Goal: Task Accomplishment & Management: Use online tool/utility

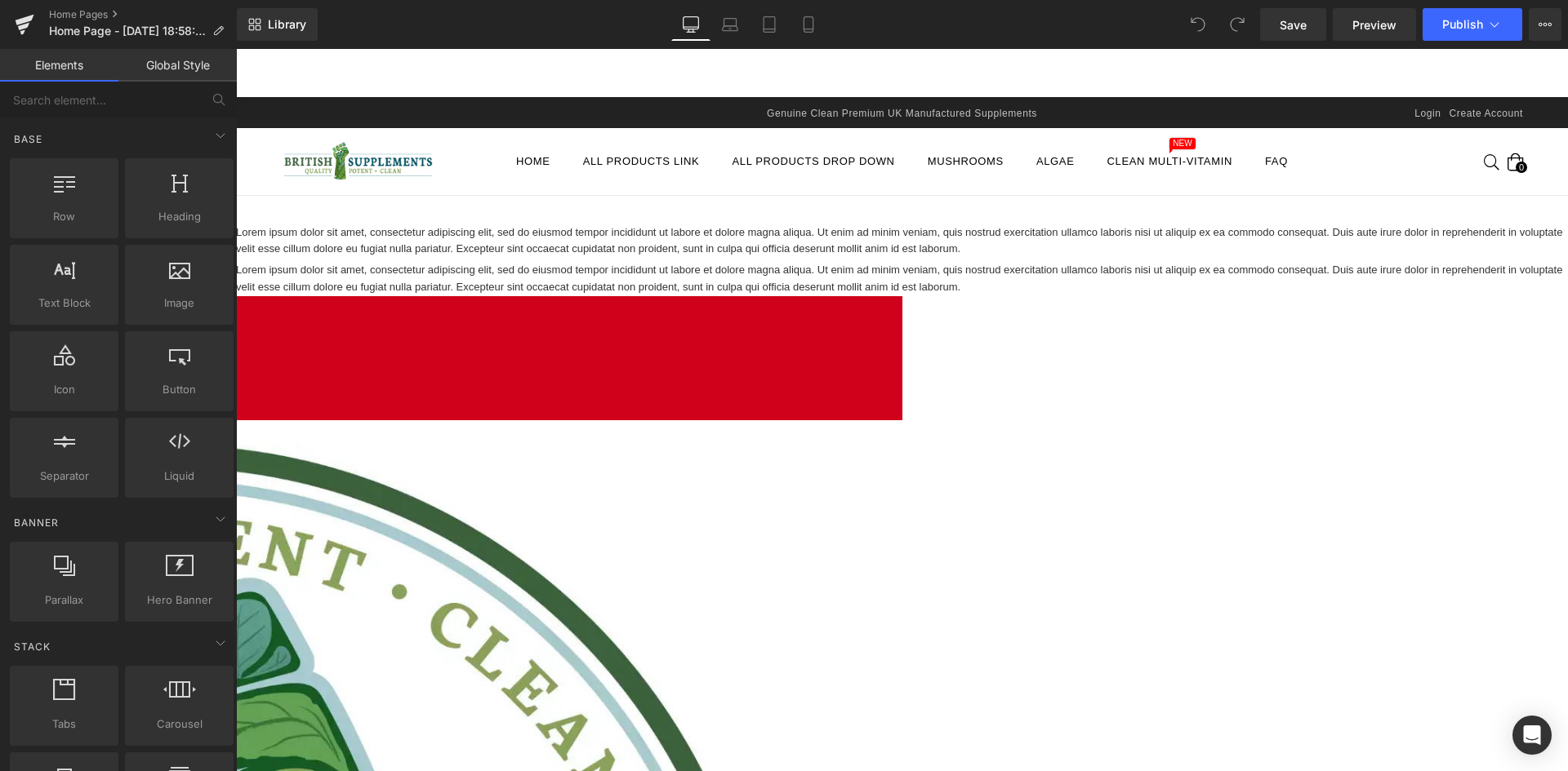
click at [772, 324] on h1 "Welcome to British Supplements" at bounding box center [236, 324] width 1332 height 31
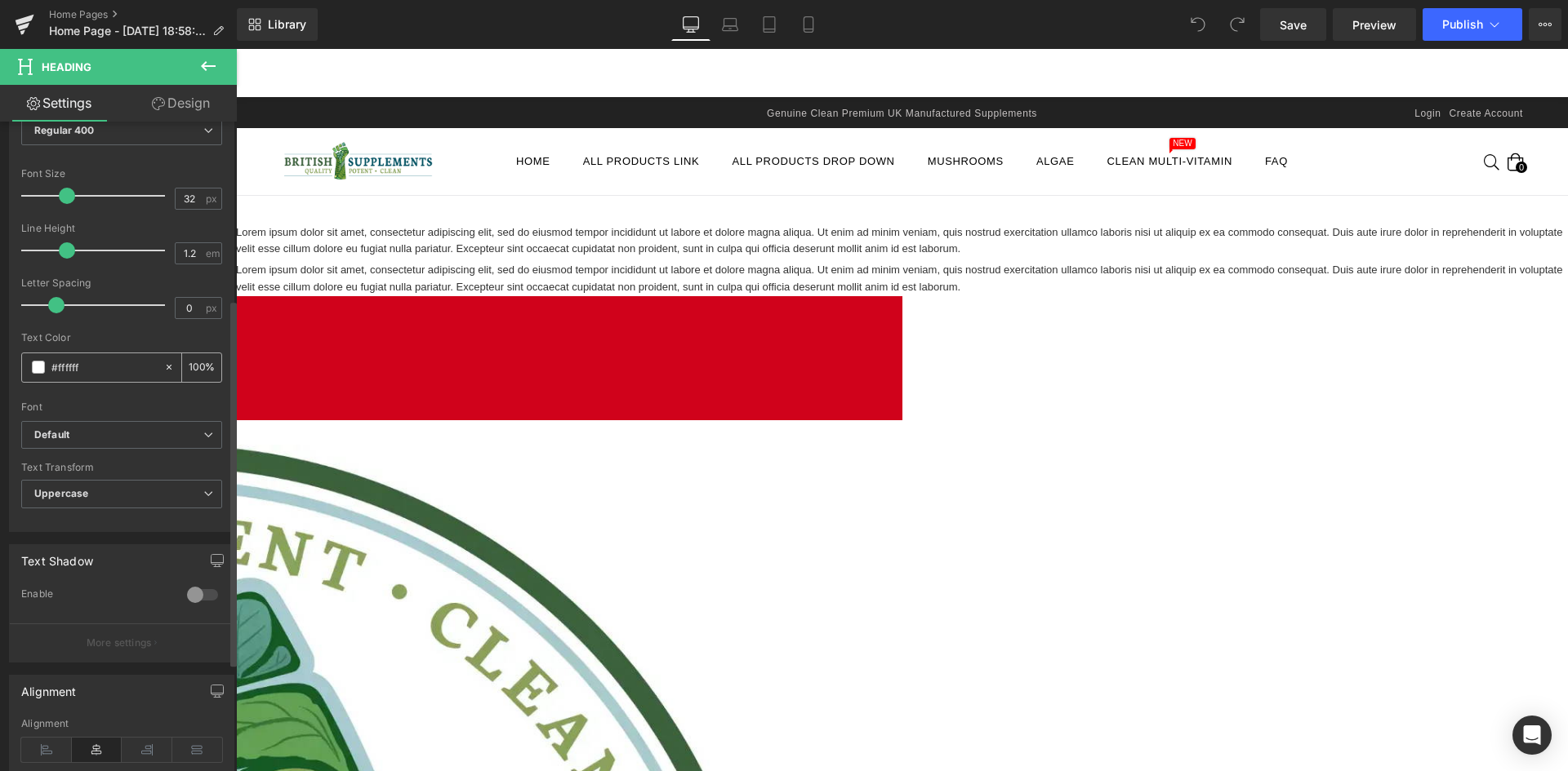
scroll to position [327, 0]
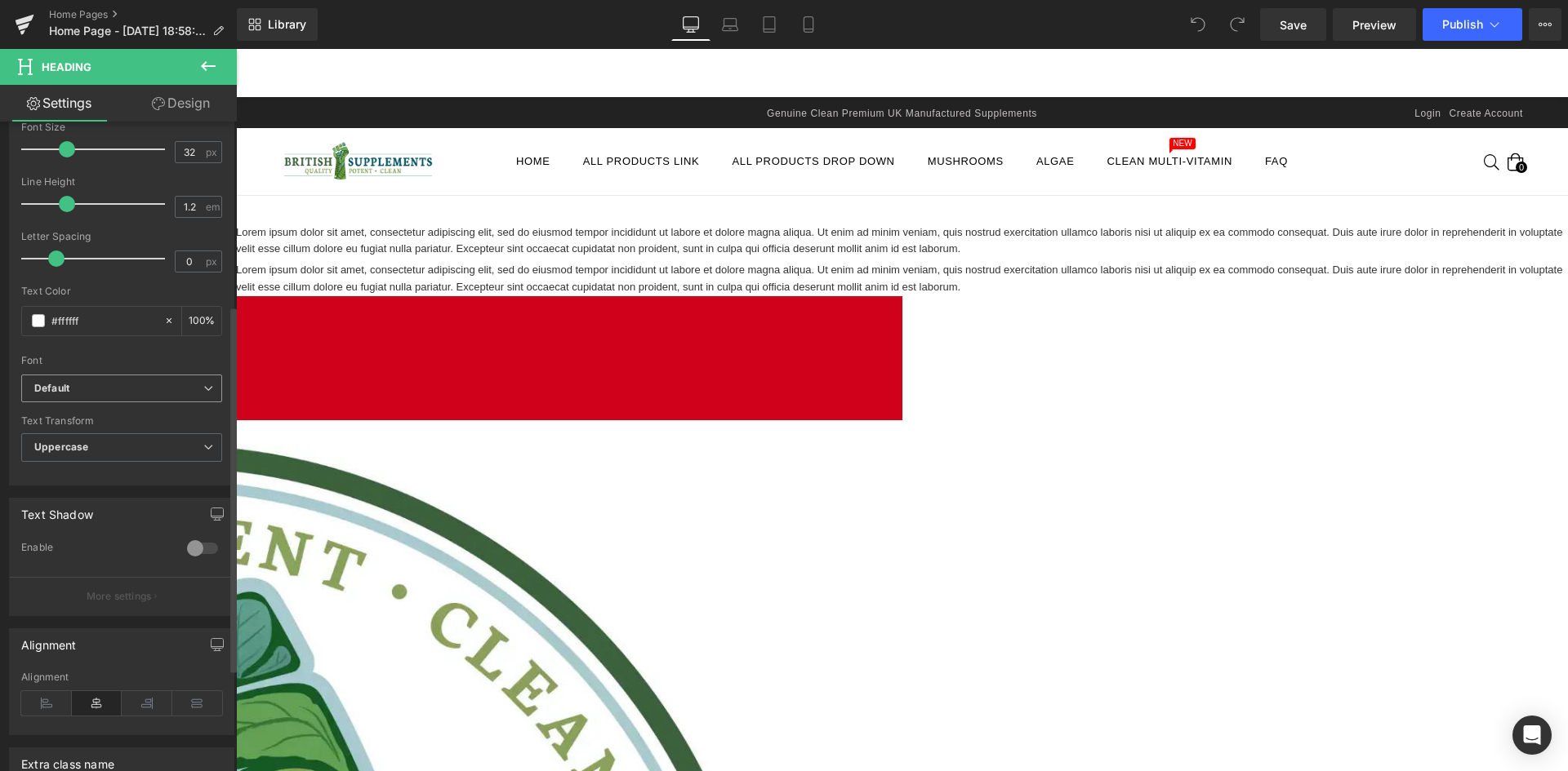
click at [123, 397] on span "Default" at bounding box center [121, 389] width 201 height 29
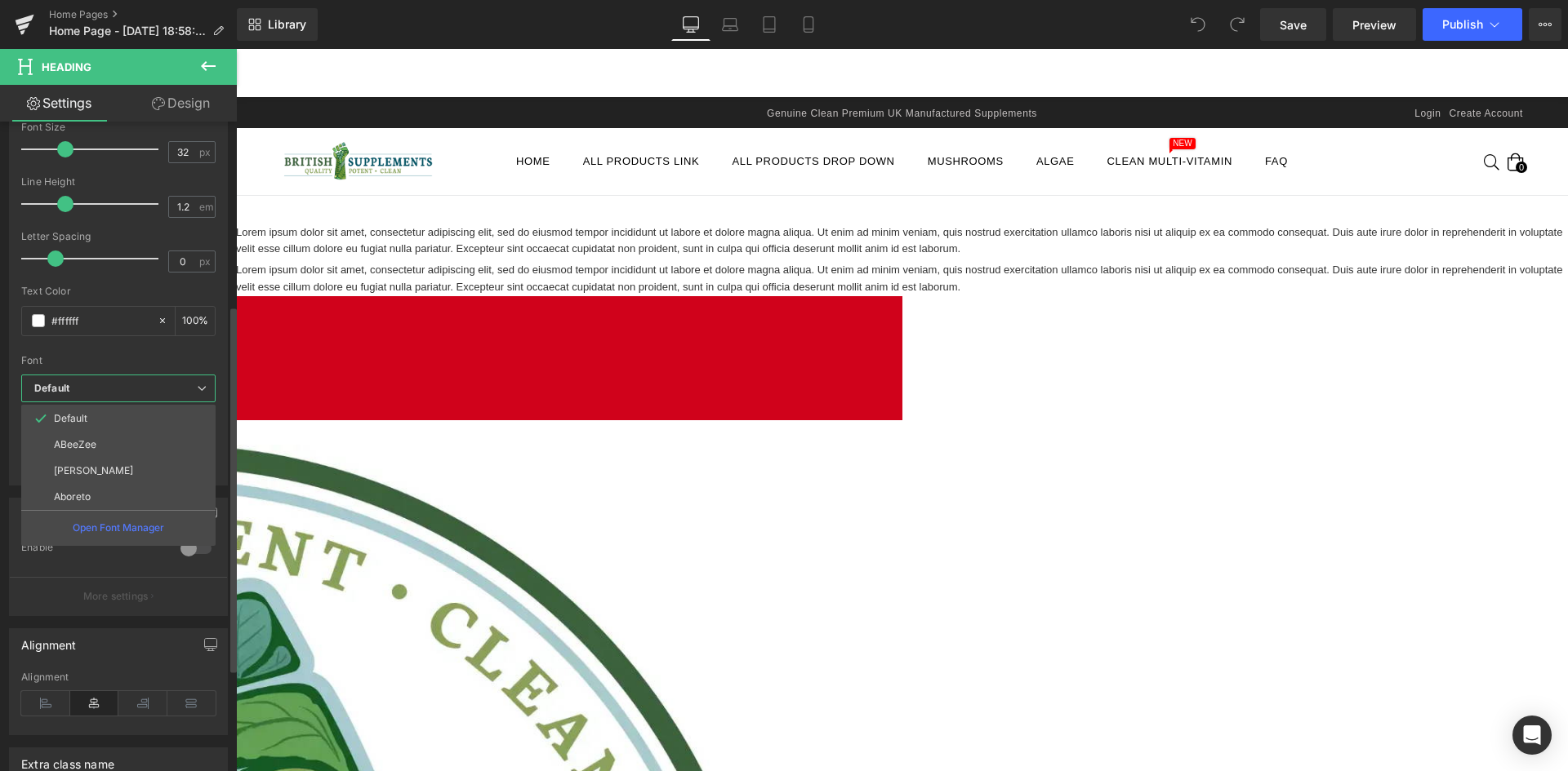
click at [126, 353] on div at bounding box center [118, 350] width 195 height 11
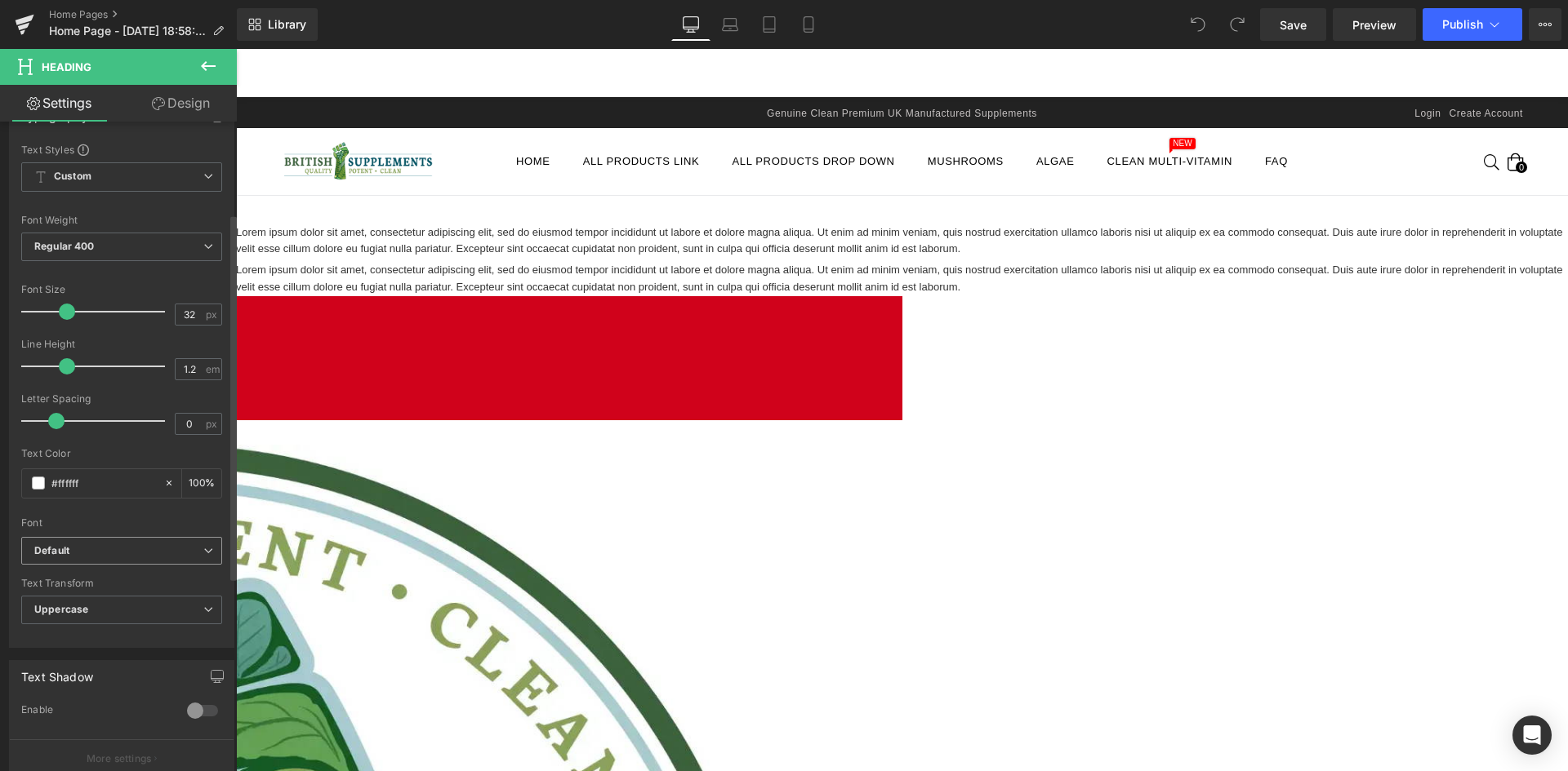
scroll to position [163, 0]
click at [139, 222] on div "Font Weight" at bounding box center [121, 221] width 201 height 12
click at [139, 249] on span "Regular 400" at bounding box center [121, 248] width 201 height 29
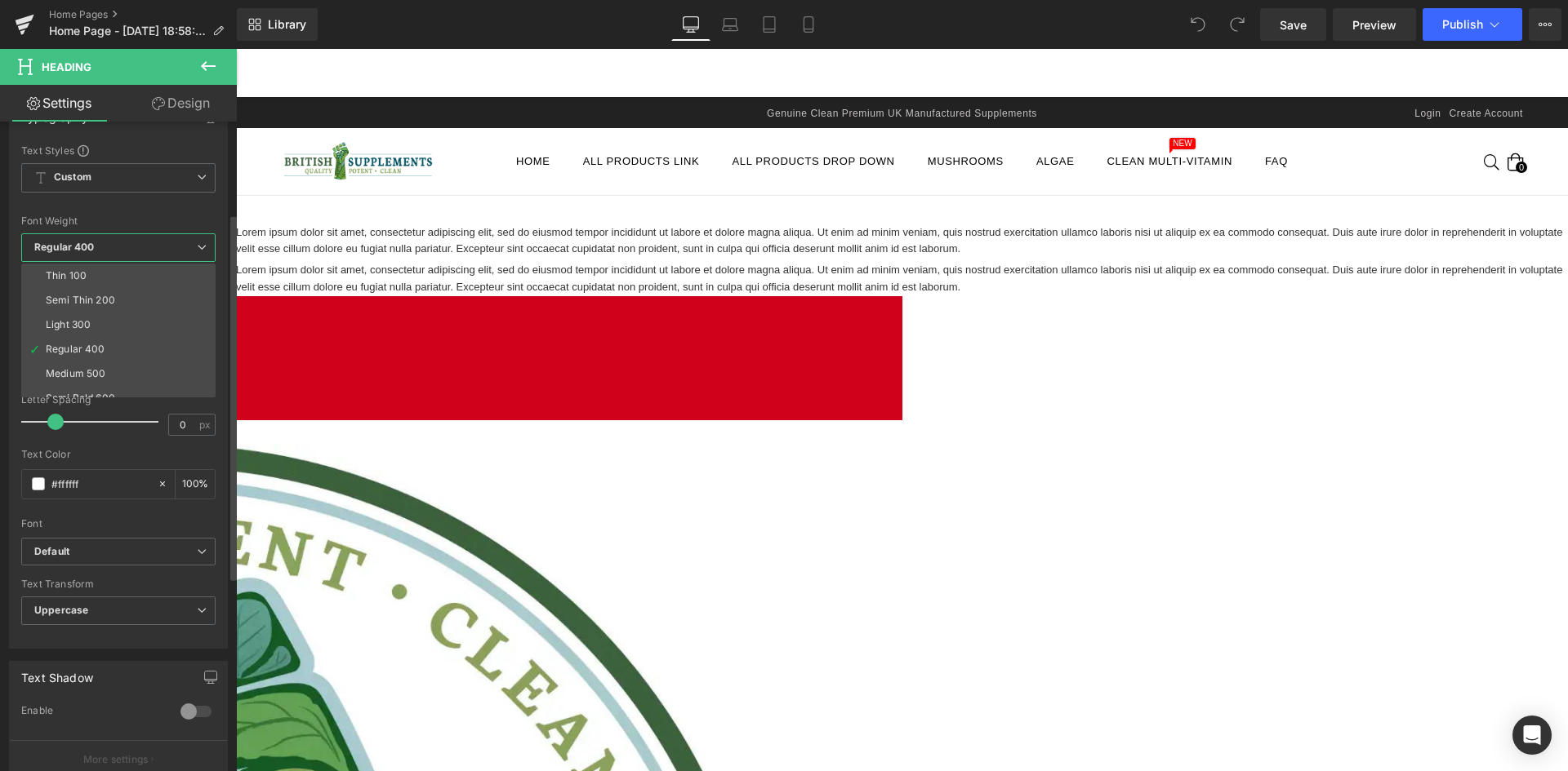
click at [127, 370] on li "Medium 500" at bounding box center [121, 374] width 202 height 24
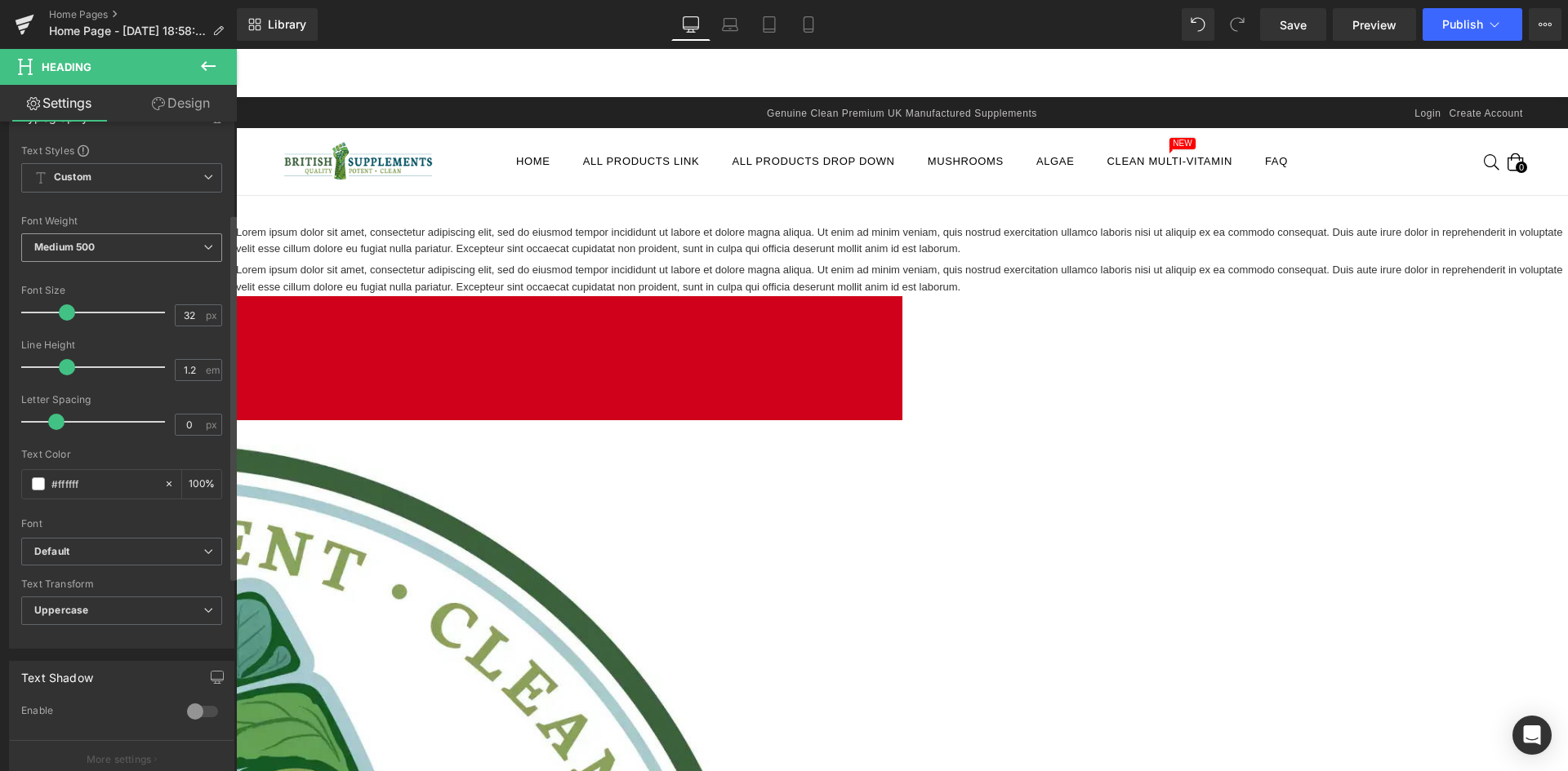
click at [103, 252] on span "Medium 500" at bounding box center [121, 248] width 201 height 29
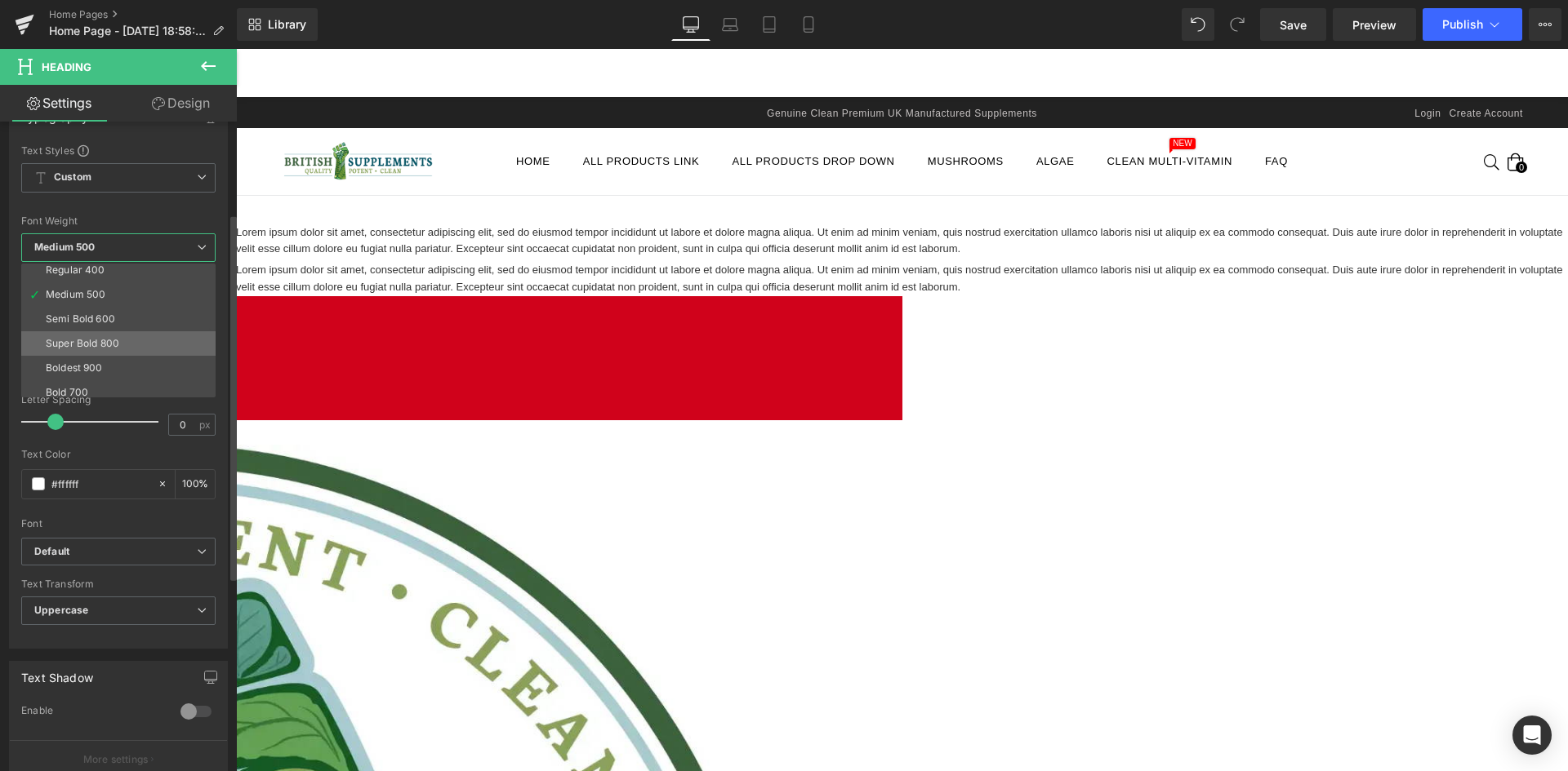
scroll to position [81, 0]
click at [128, 341] on li "Super Bold 800" at bounding box center [121, 341] width 202 height 24
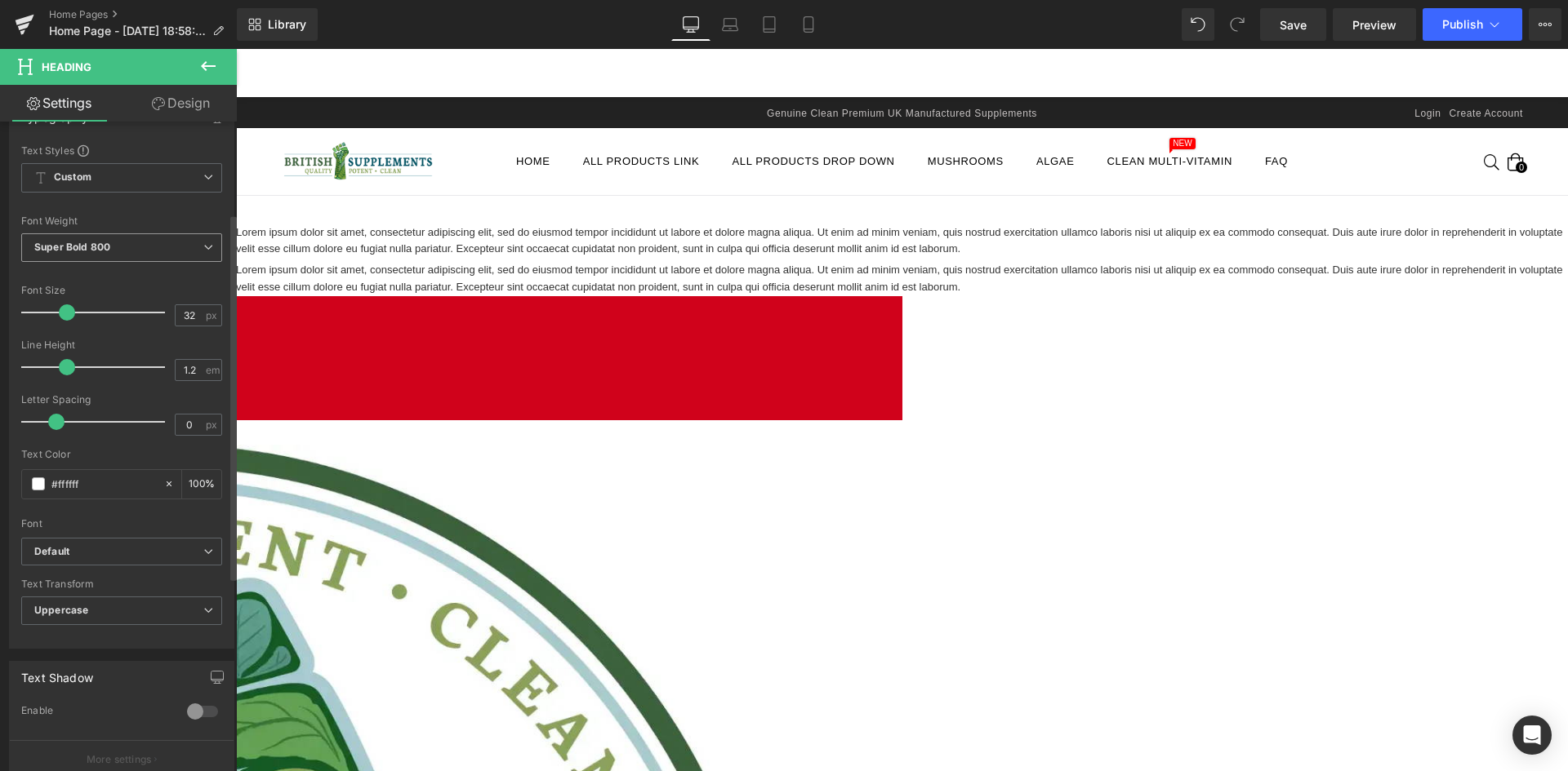
click at [123, 251] on span "Super Bold 800" at bounding box center [121, 248] width 201 height 29
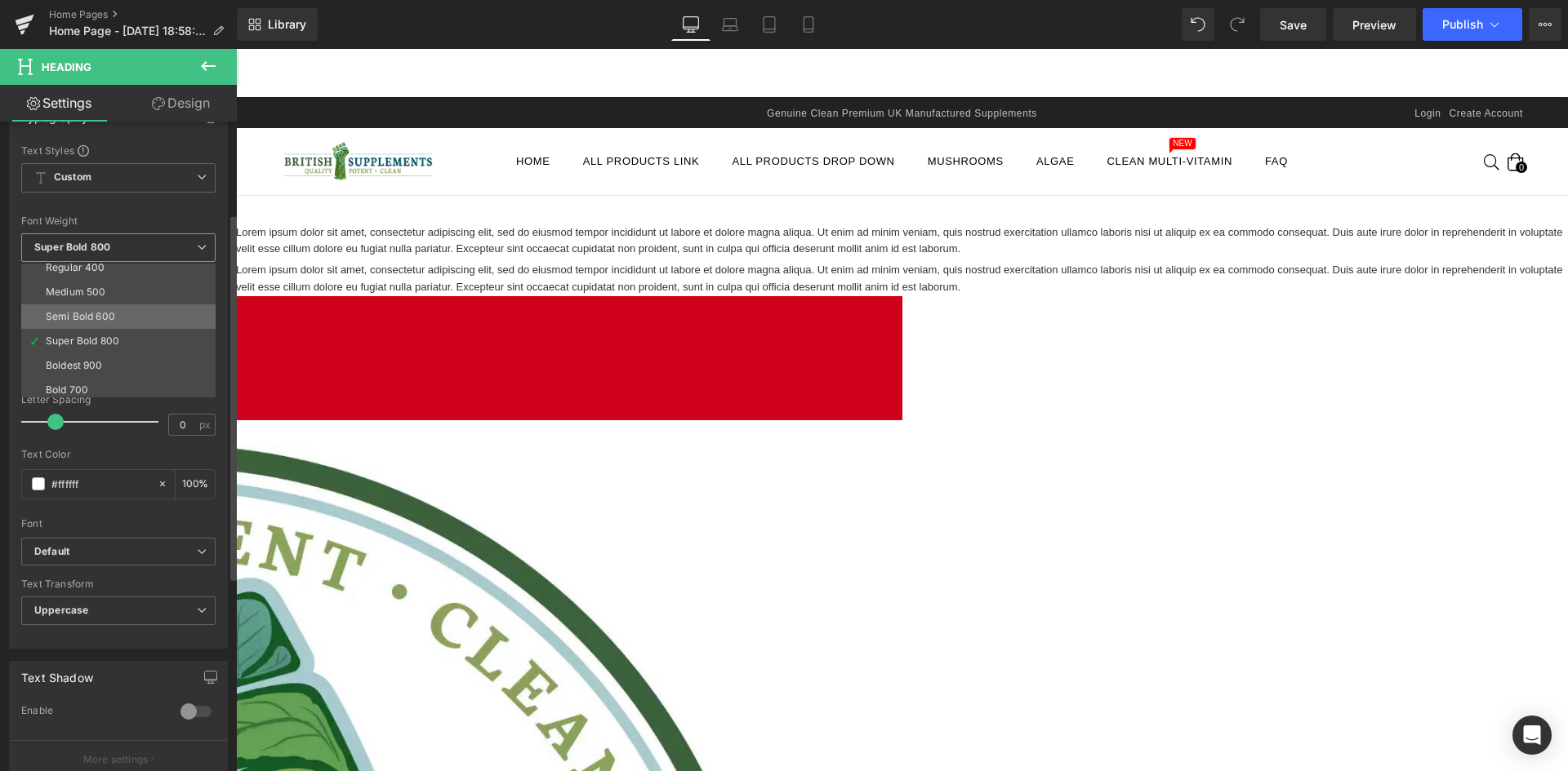
click at [129, 312] on li "Semi Bold 600" at bounding box center [121, 316] width 202 height 24
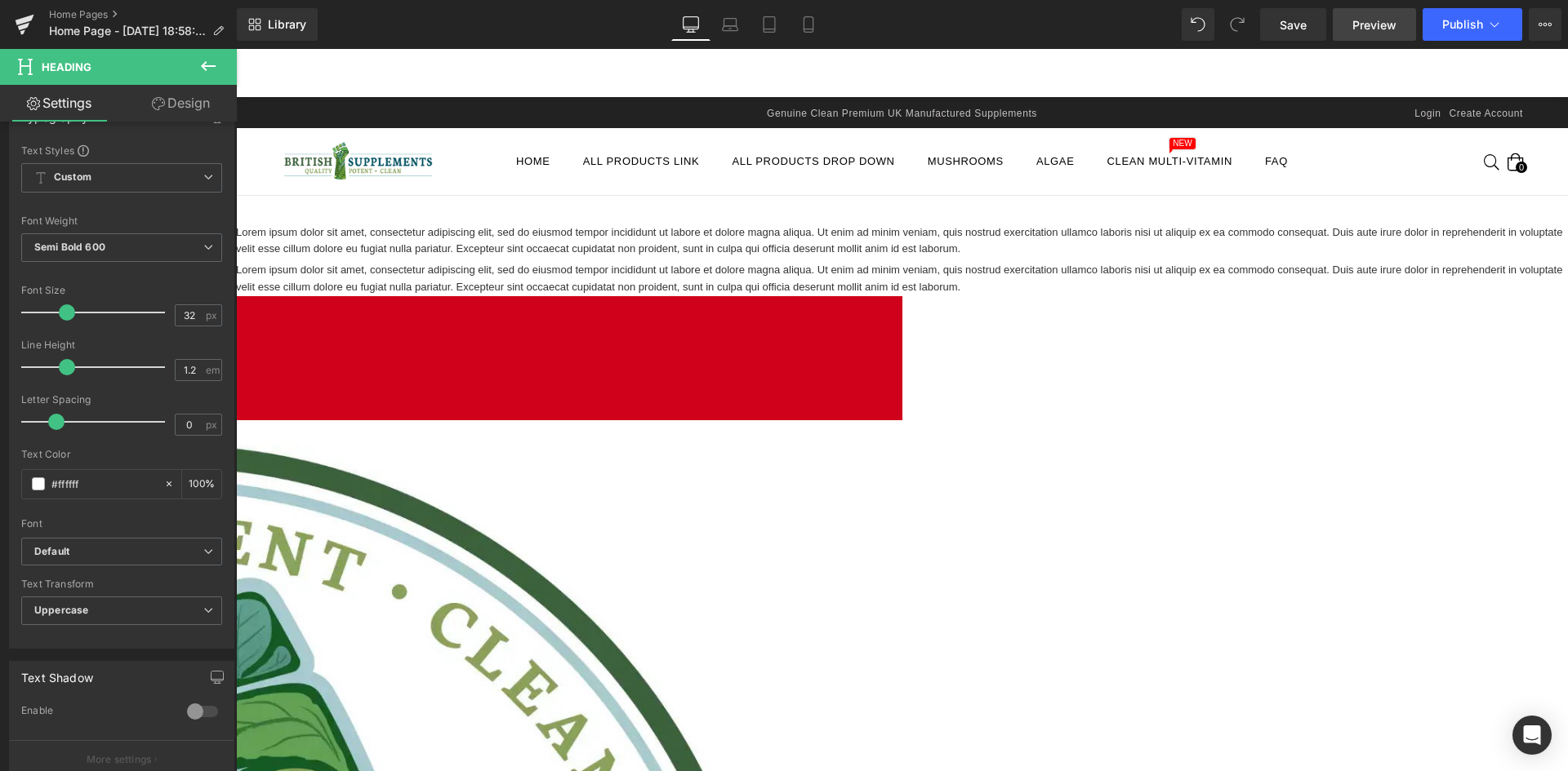
click at [1352, 23] on link "Preview" at bounding box center [1374, 24] width 83 height 33
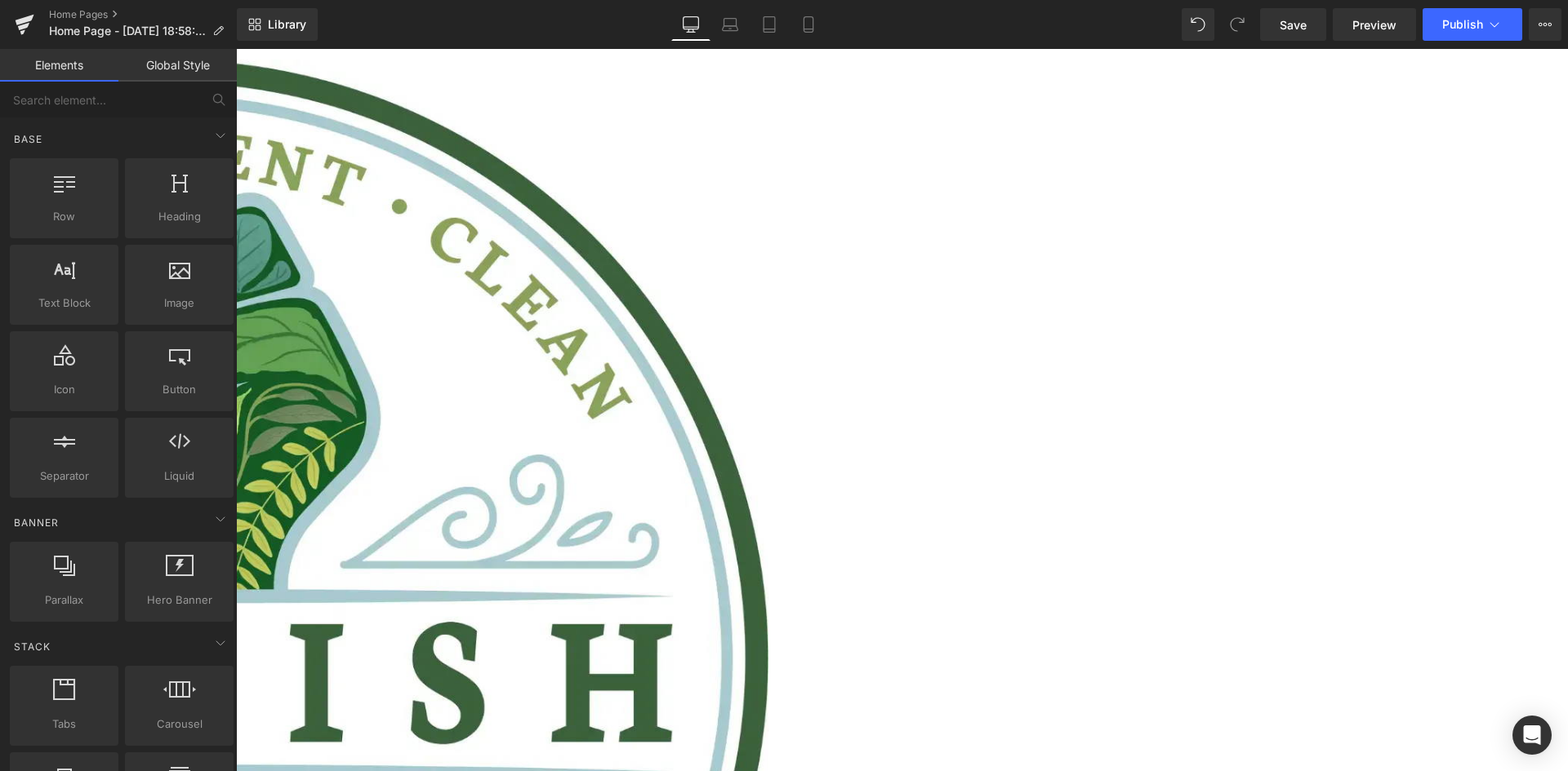
scroll to position [327, 0]
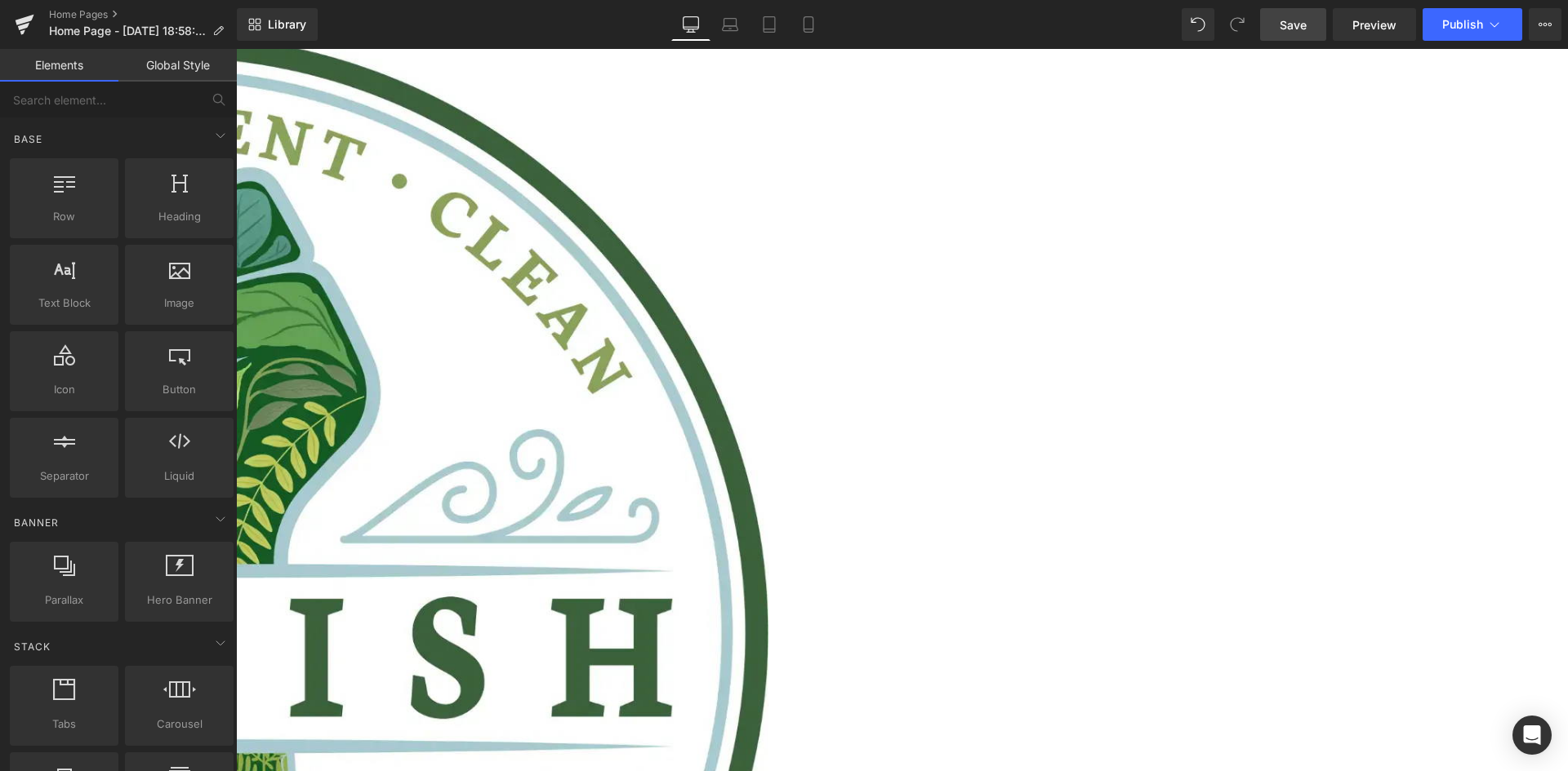
click at [1292, 21] on span "Save" at bounding box center [1294, 24] width 27 height 17
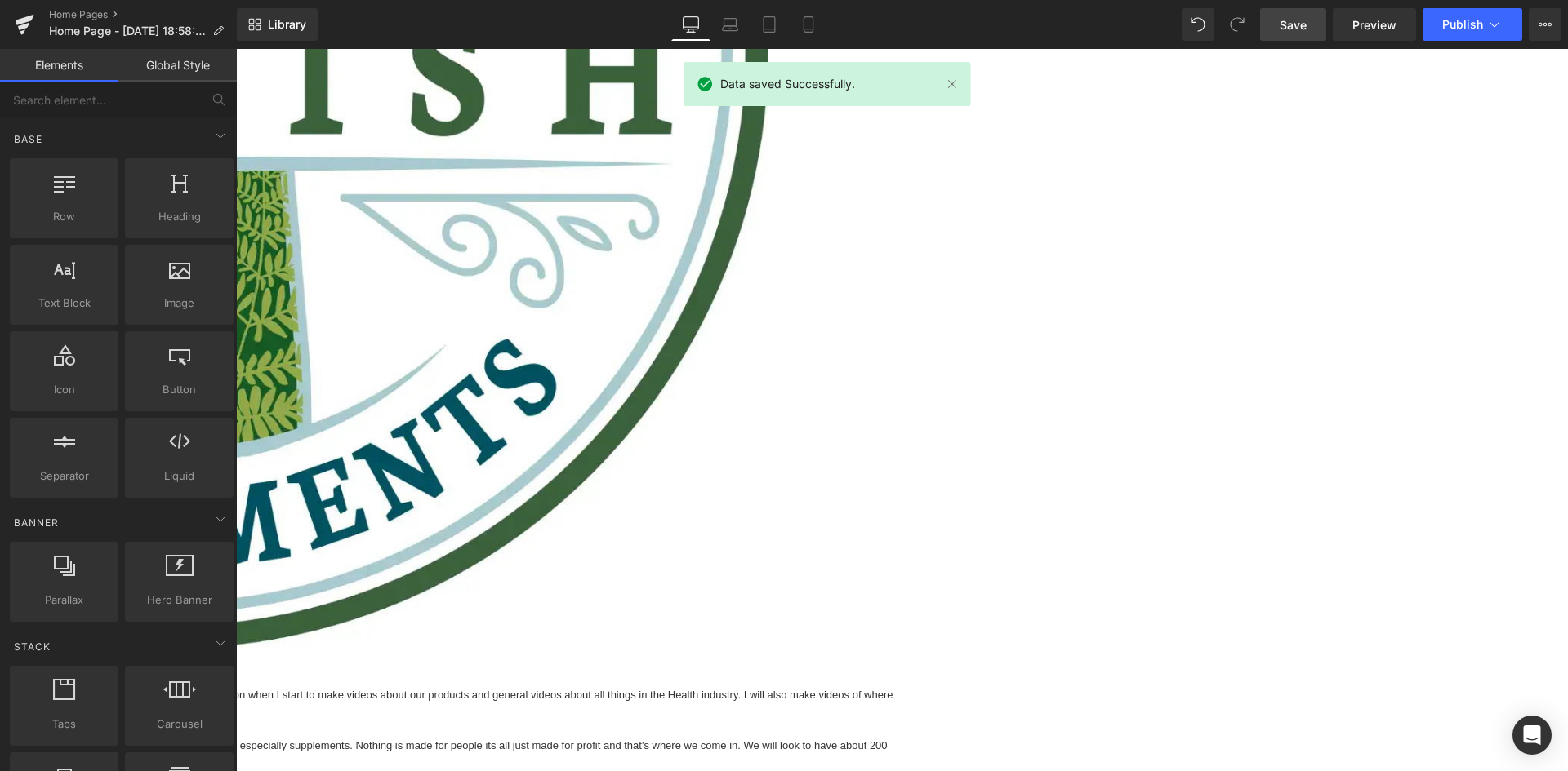
scroll to position [898, 0]
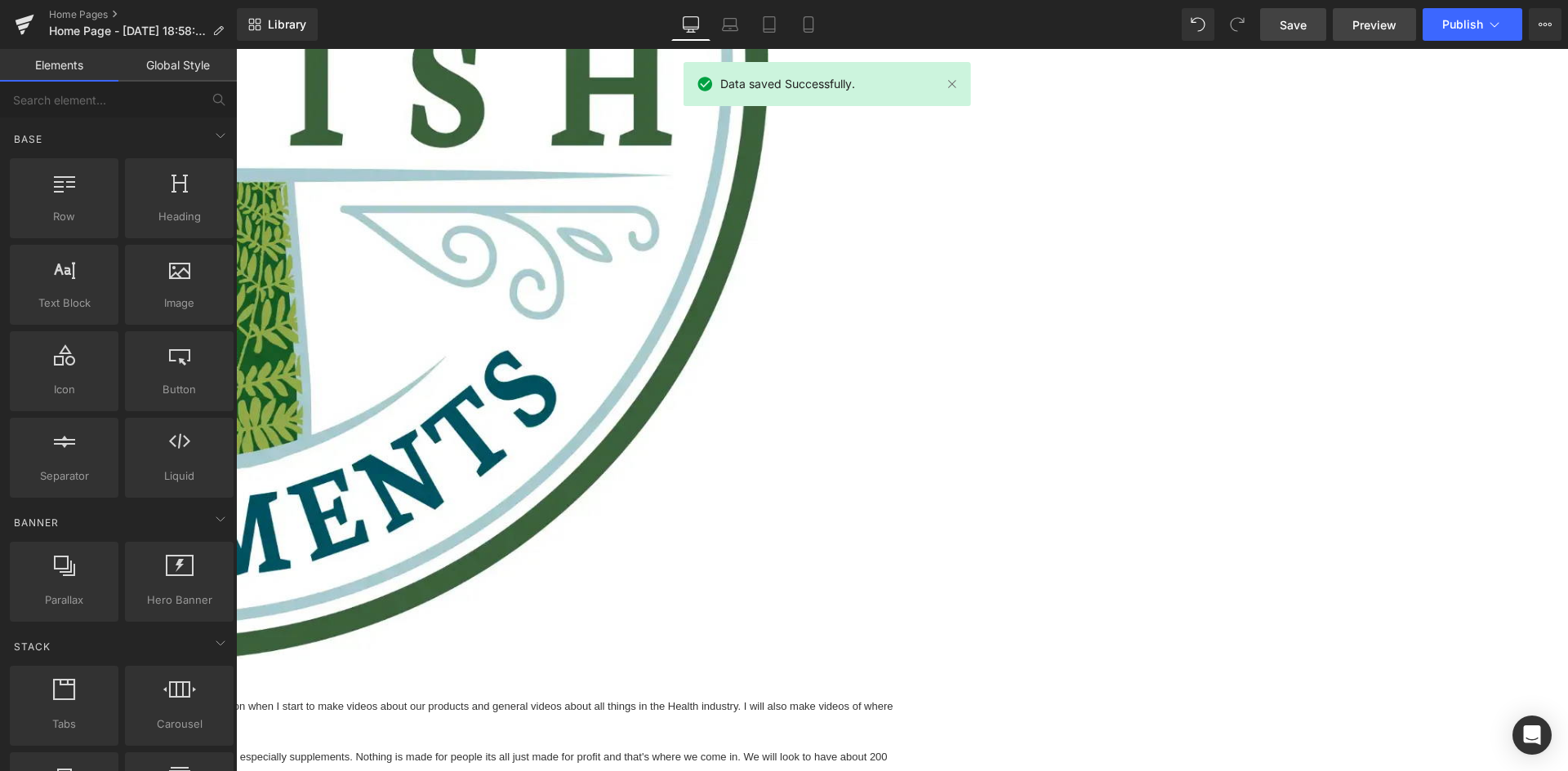
drag, startPoint x: 1384, startPoint y: 23, endPoint x: 1389, endPoint y: 32, distance: 10.3
click at [1386, 23] on span "Preview" at bounding box center [1374, 24] width 44 height 17
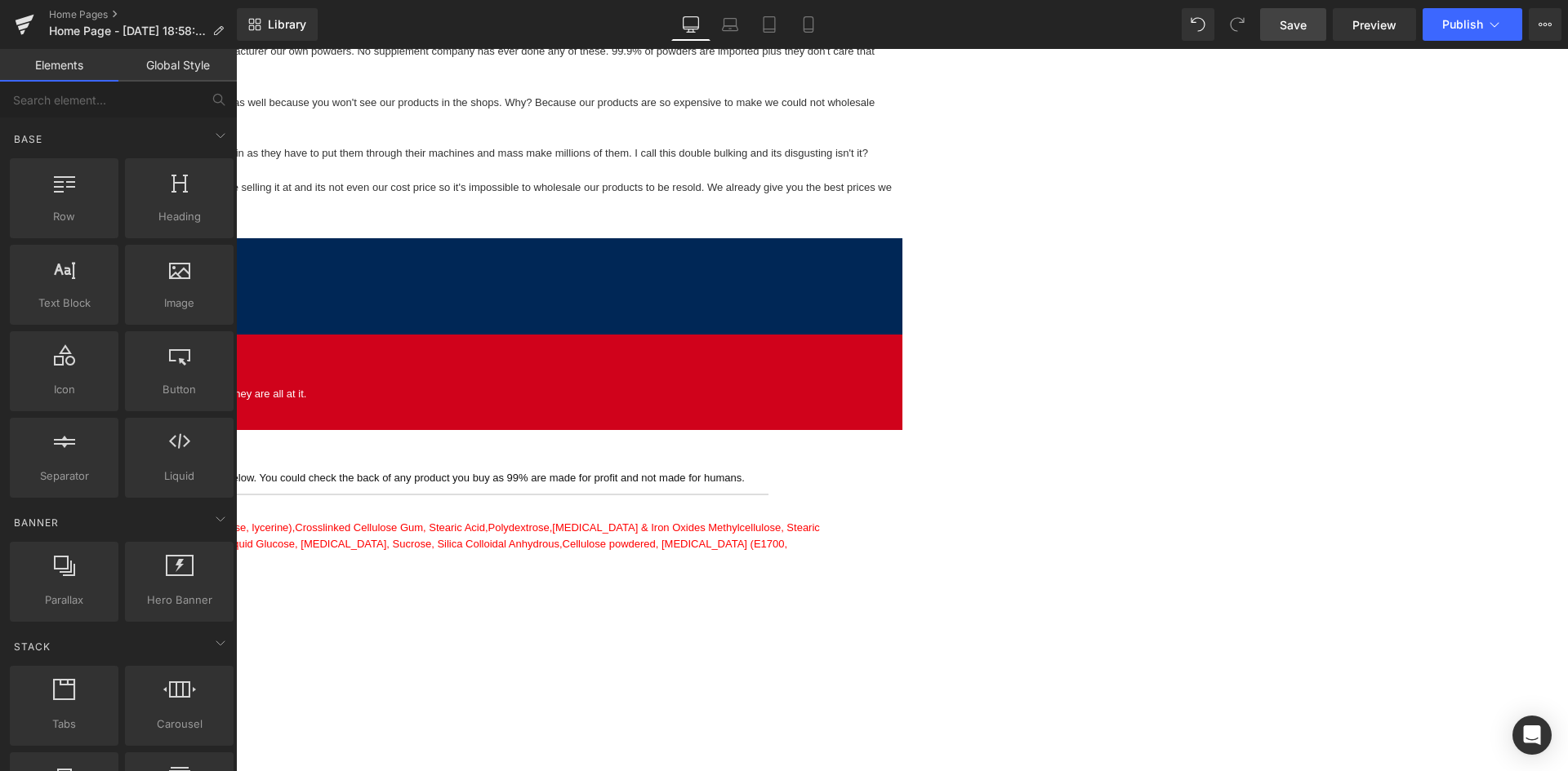
scroll to position [1878, 0]
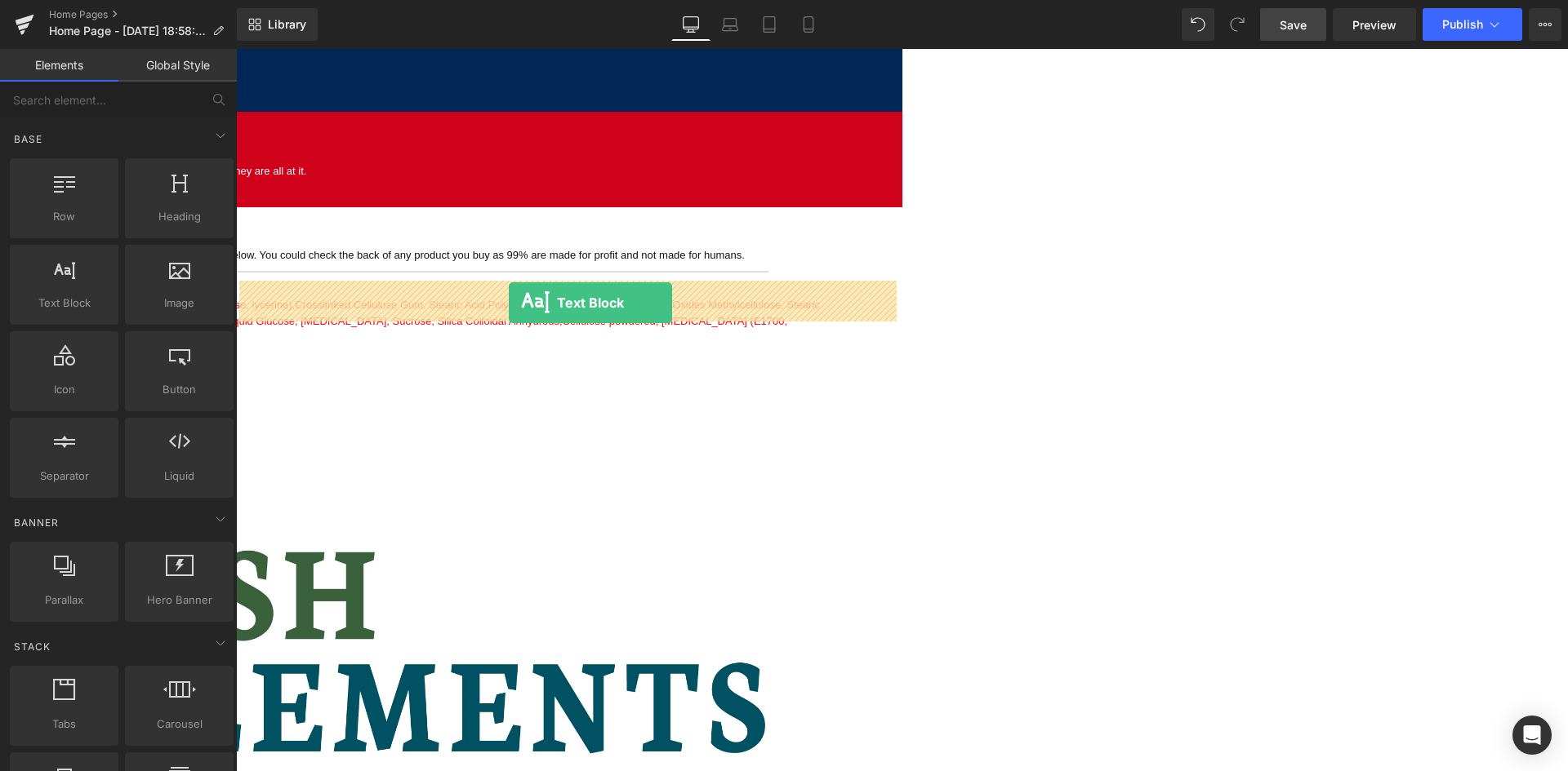
drag, startPoint x: 304, startPoint y: 346, endPoint x: 509, endPoint y: 303, distance: 209.5
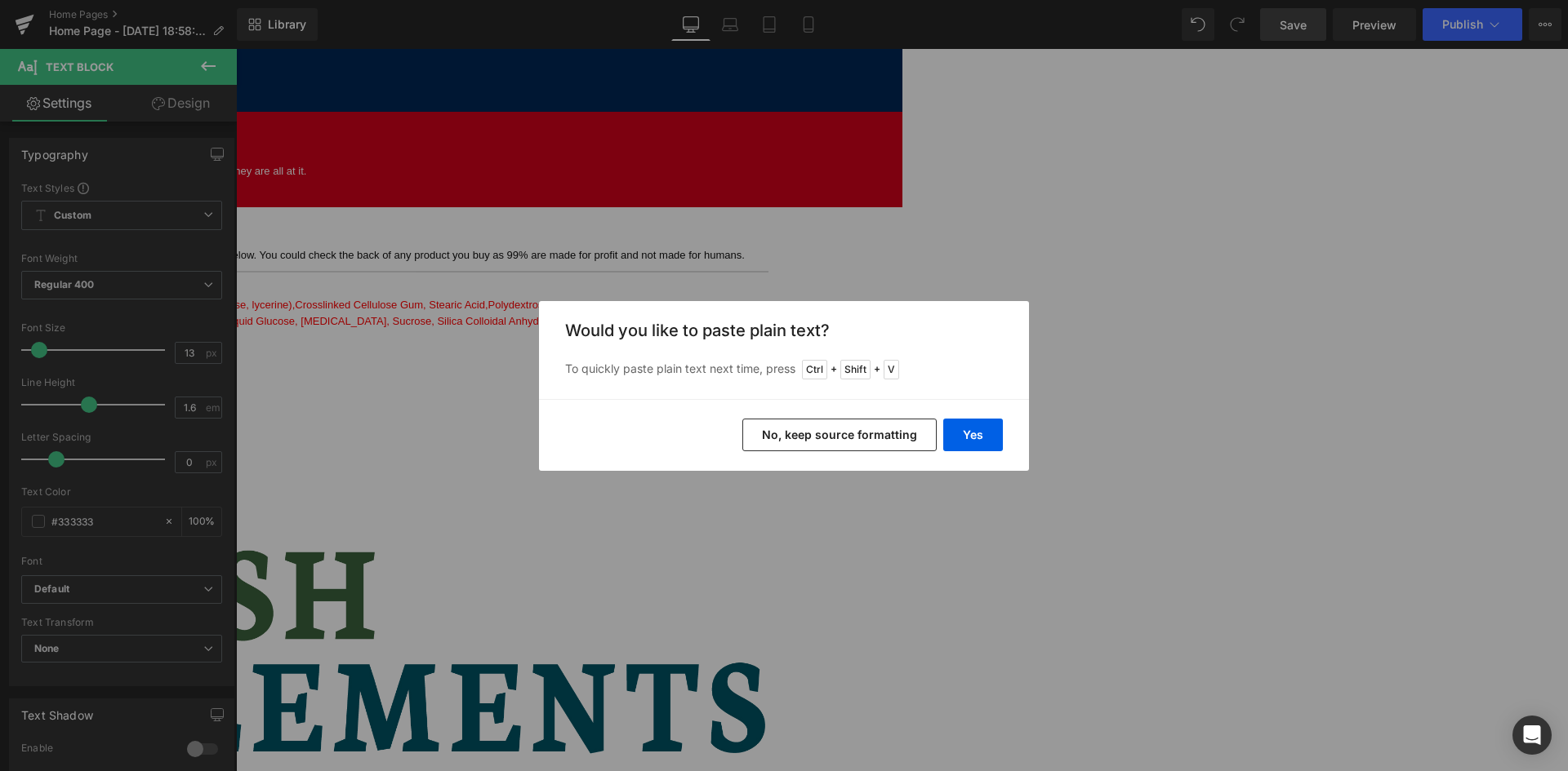
click at [782, 425] on button "No, keep source formatting" at bounding box center [839, 435] width 195 height 33
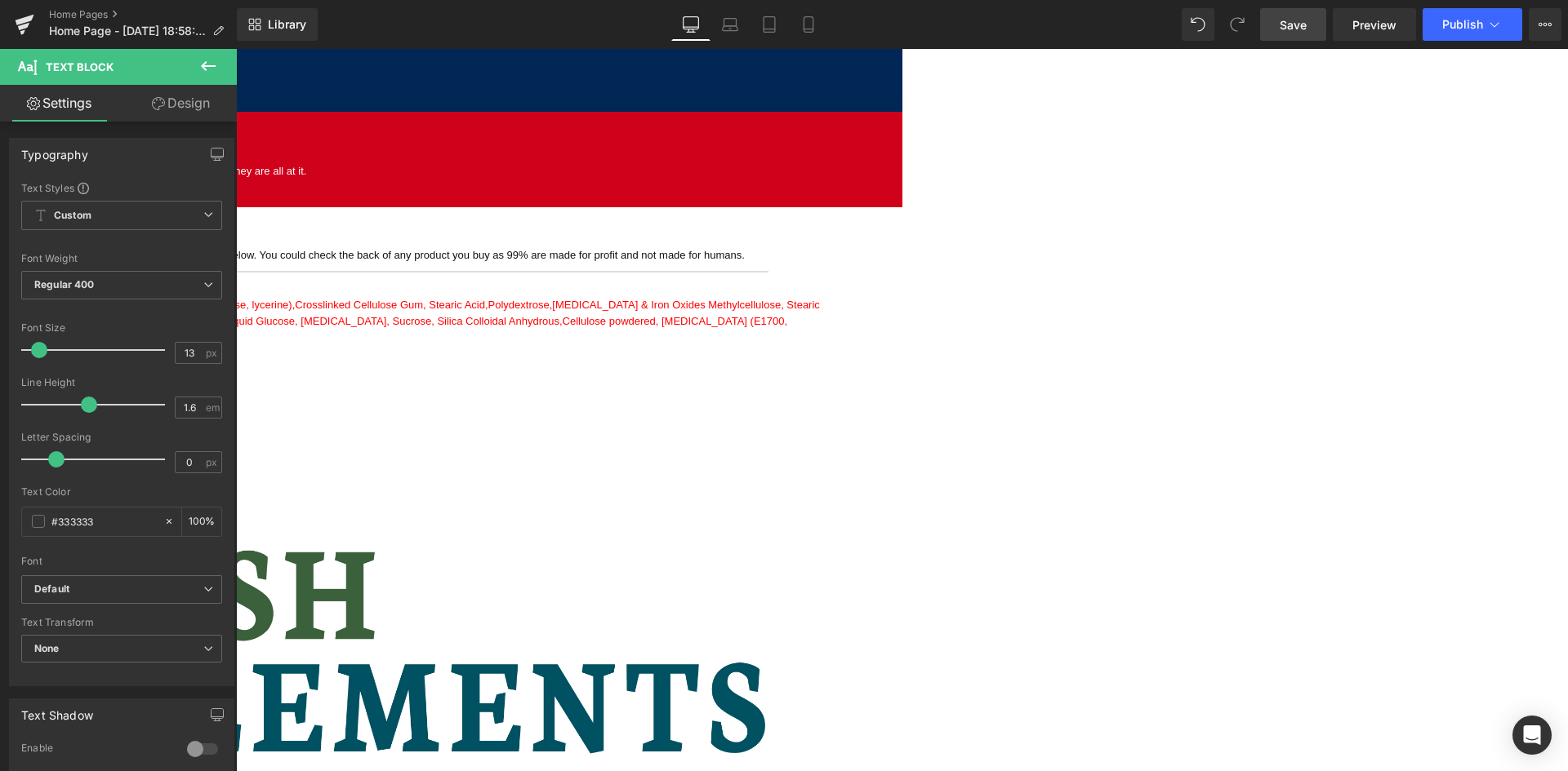
click at [214, 71] on icon at bounding box center [208, 66] width 20 height 20
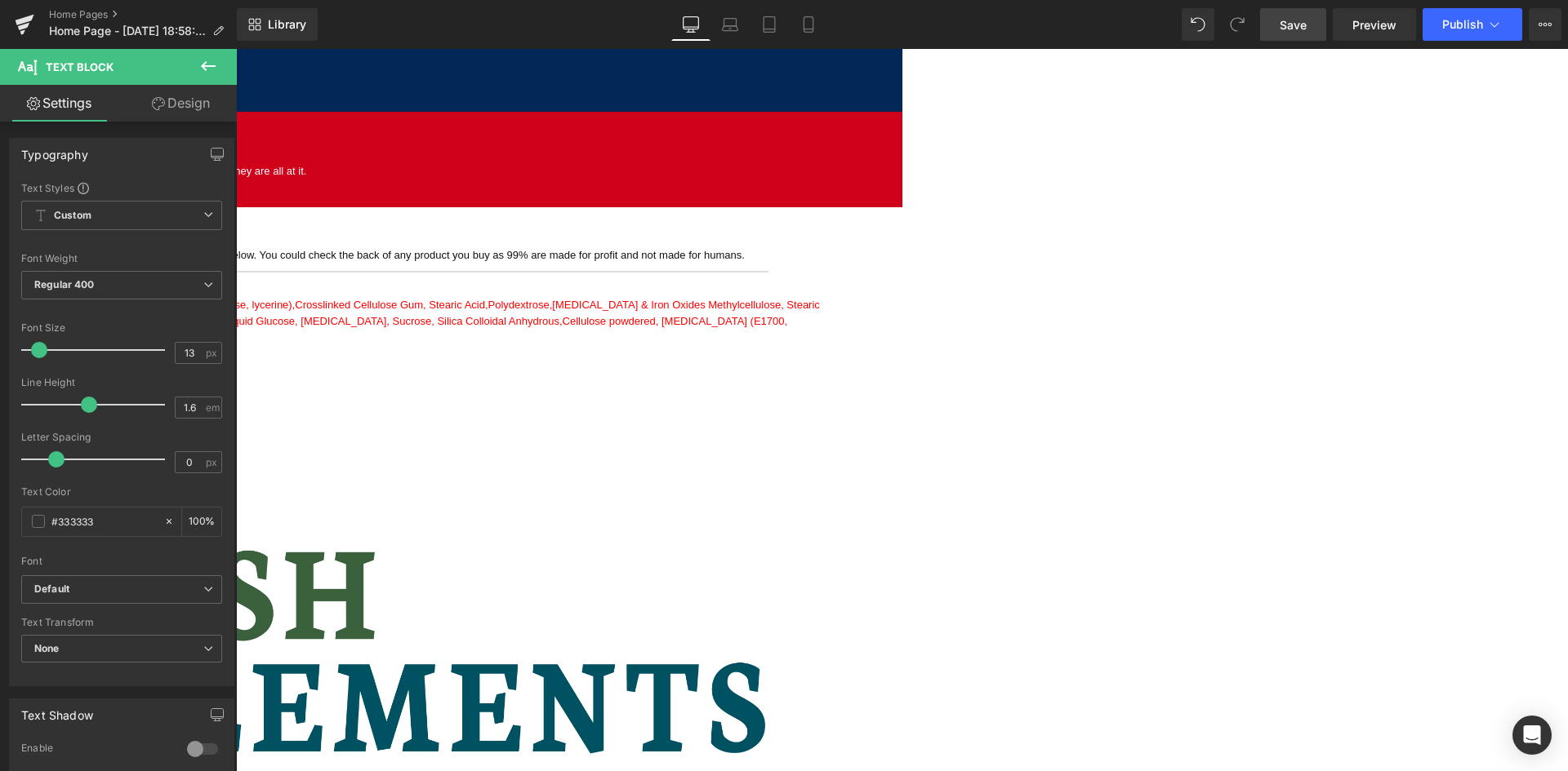
click at [1295, 21] on span "Save" at bounding box center [1294, 24] width 27 height 17
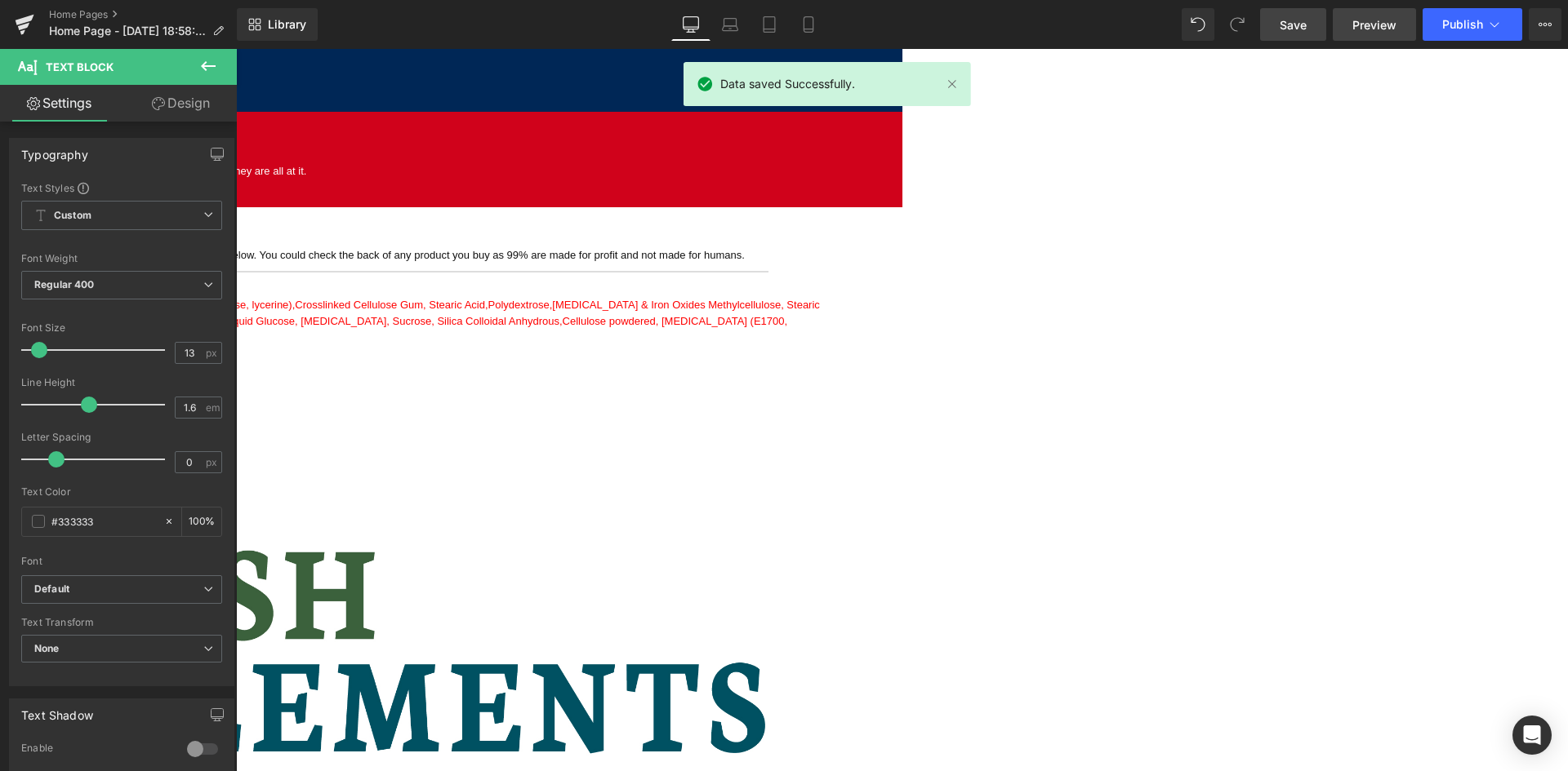
click at [1367, 39] on link "Preview" at bounding box center [1374, 24] width 83 height 33
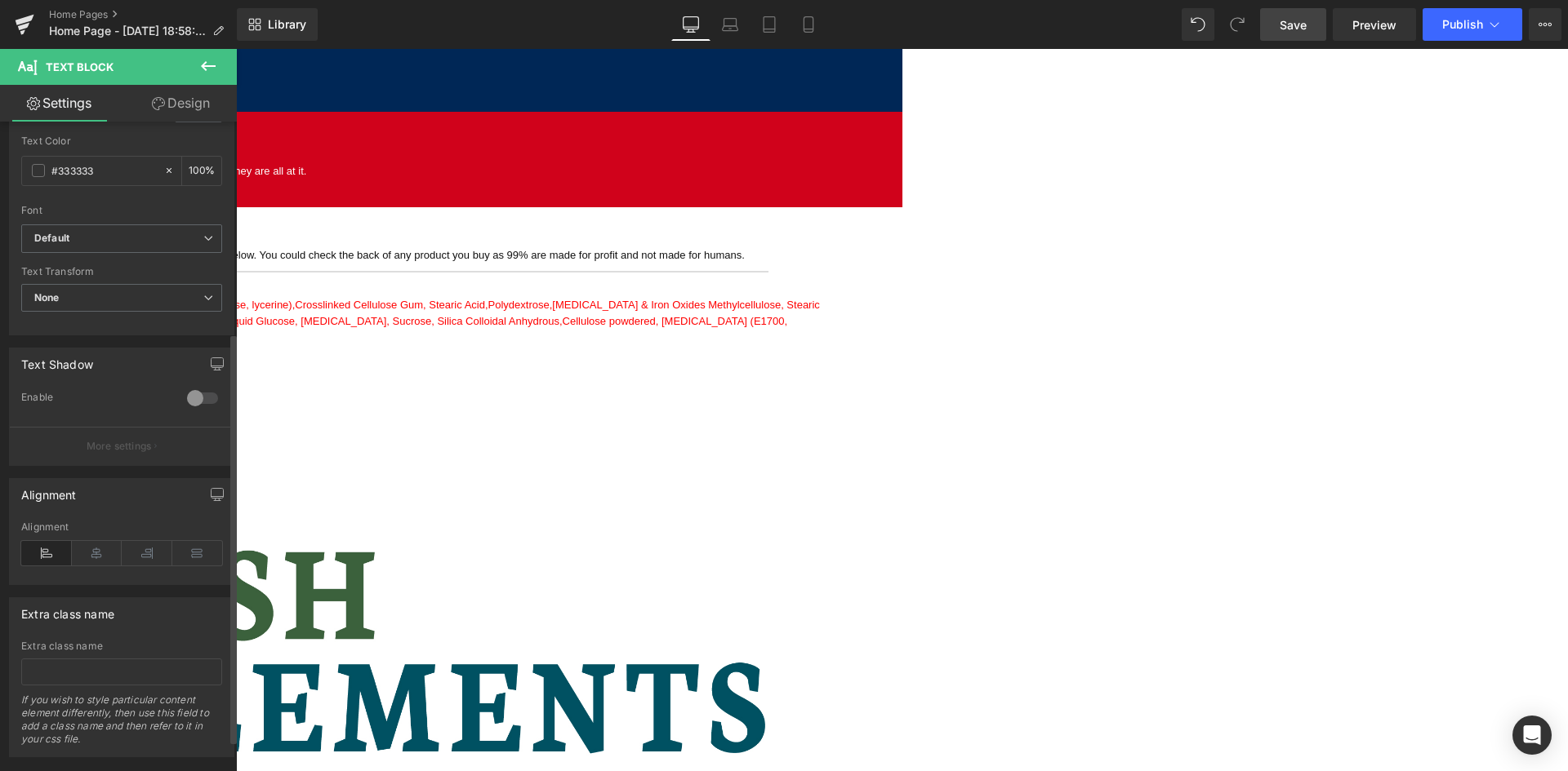
scroll to position [383, 0]
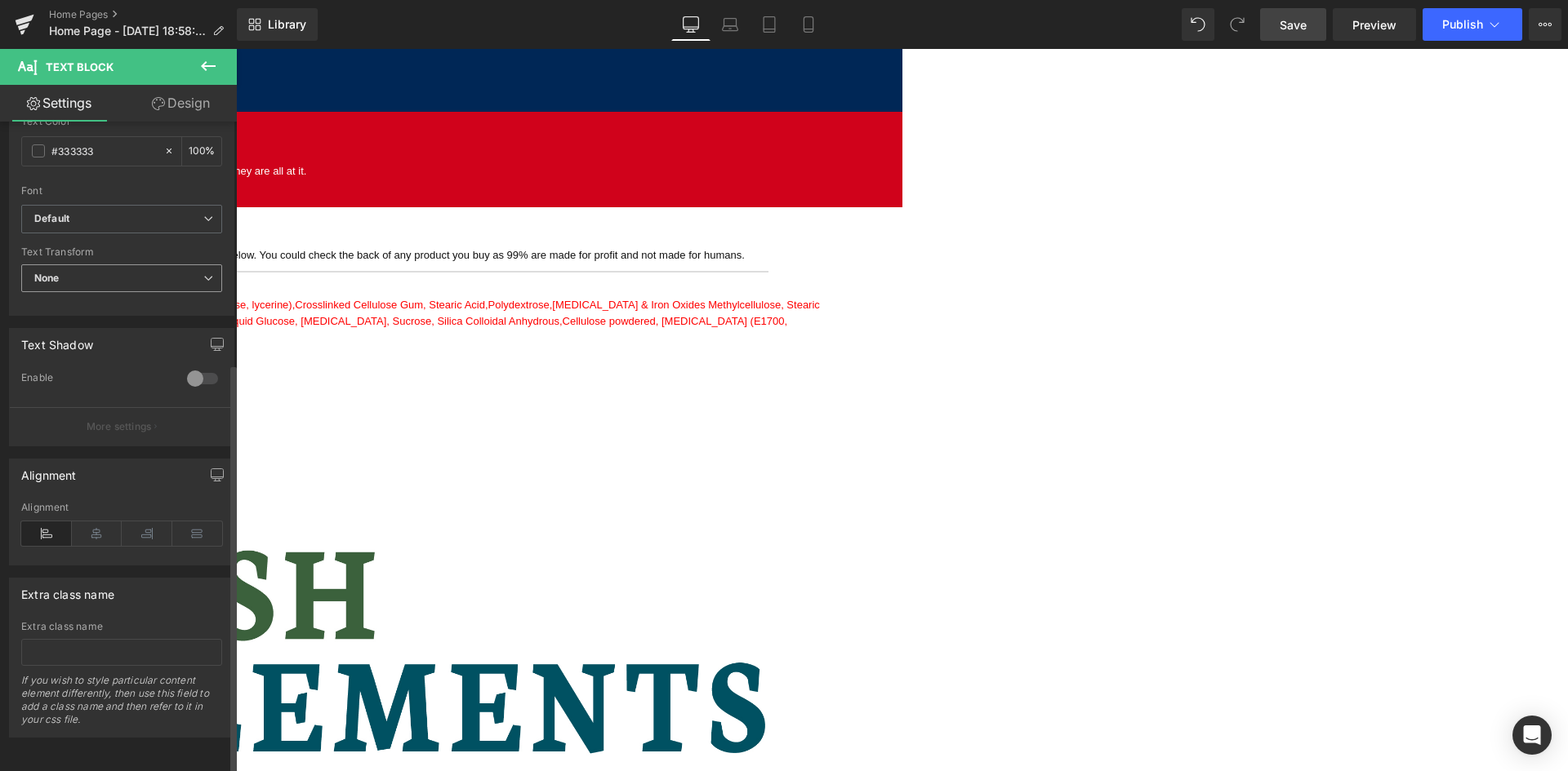
click at [81, 280] on span "None" at bounding box center [121, 279] width 201 height 29
click at [106, 220] on span "Default" at bounding box center [118, 219] width 195 height 29
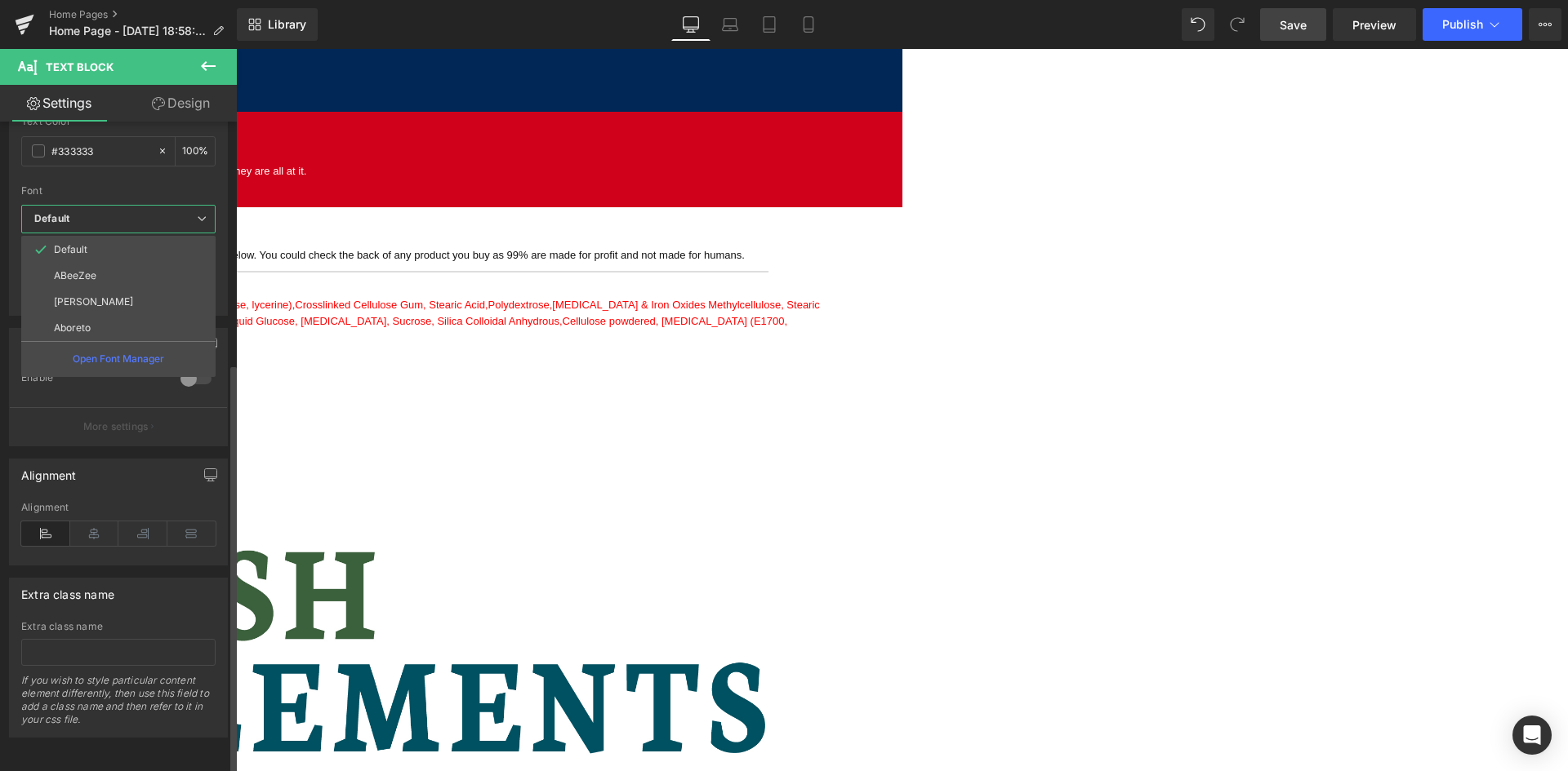
click at [110, 220] on span "Default" at bounding box center [118, 219] width 195 height 29
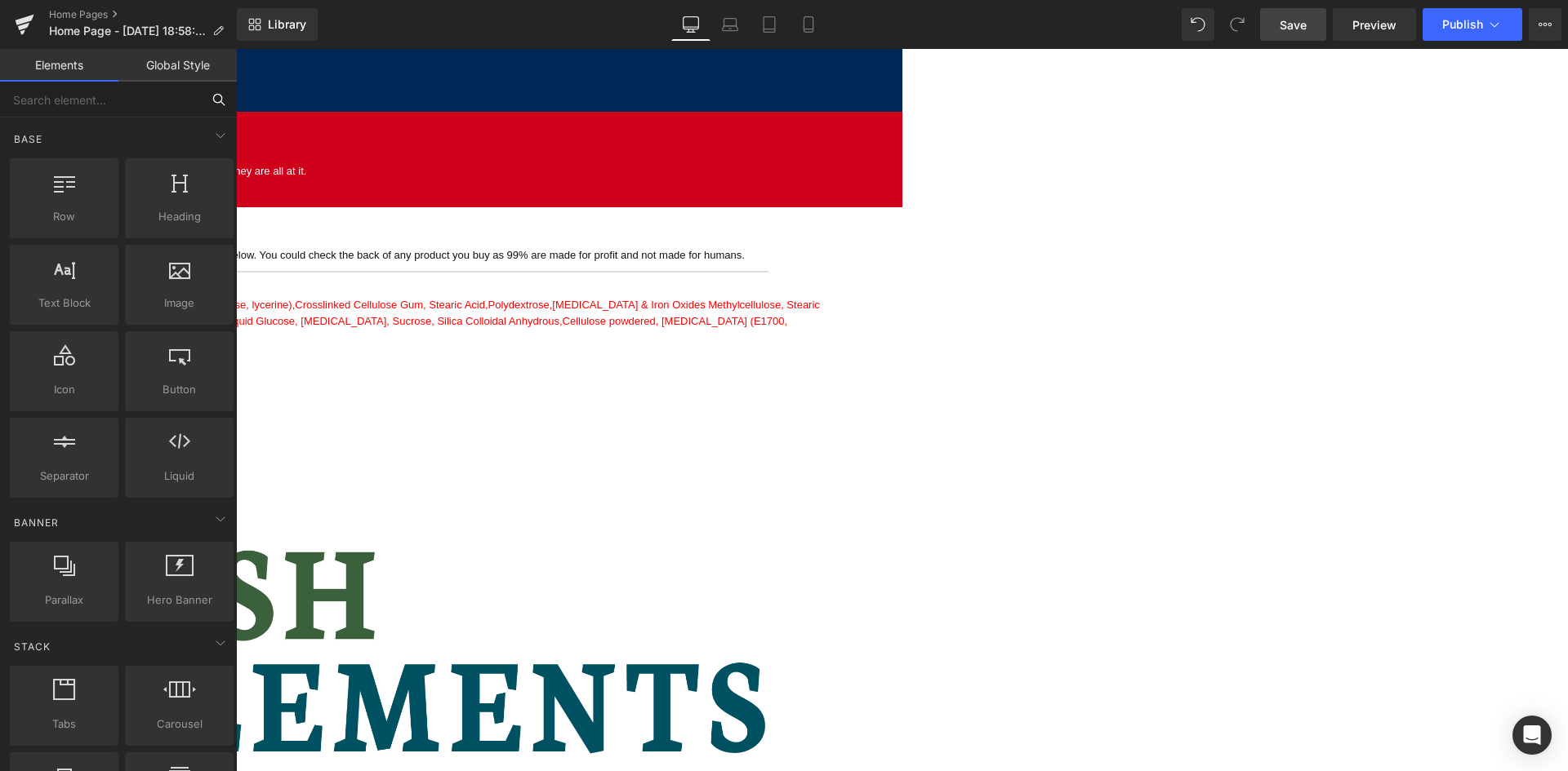
click at [159, 108] on input "text" at bounding box center [100, 100] width 201 height 36
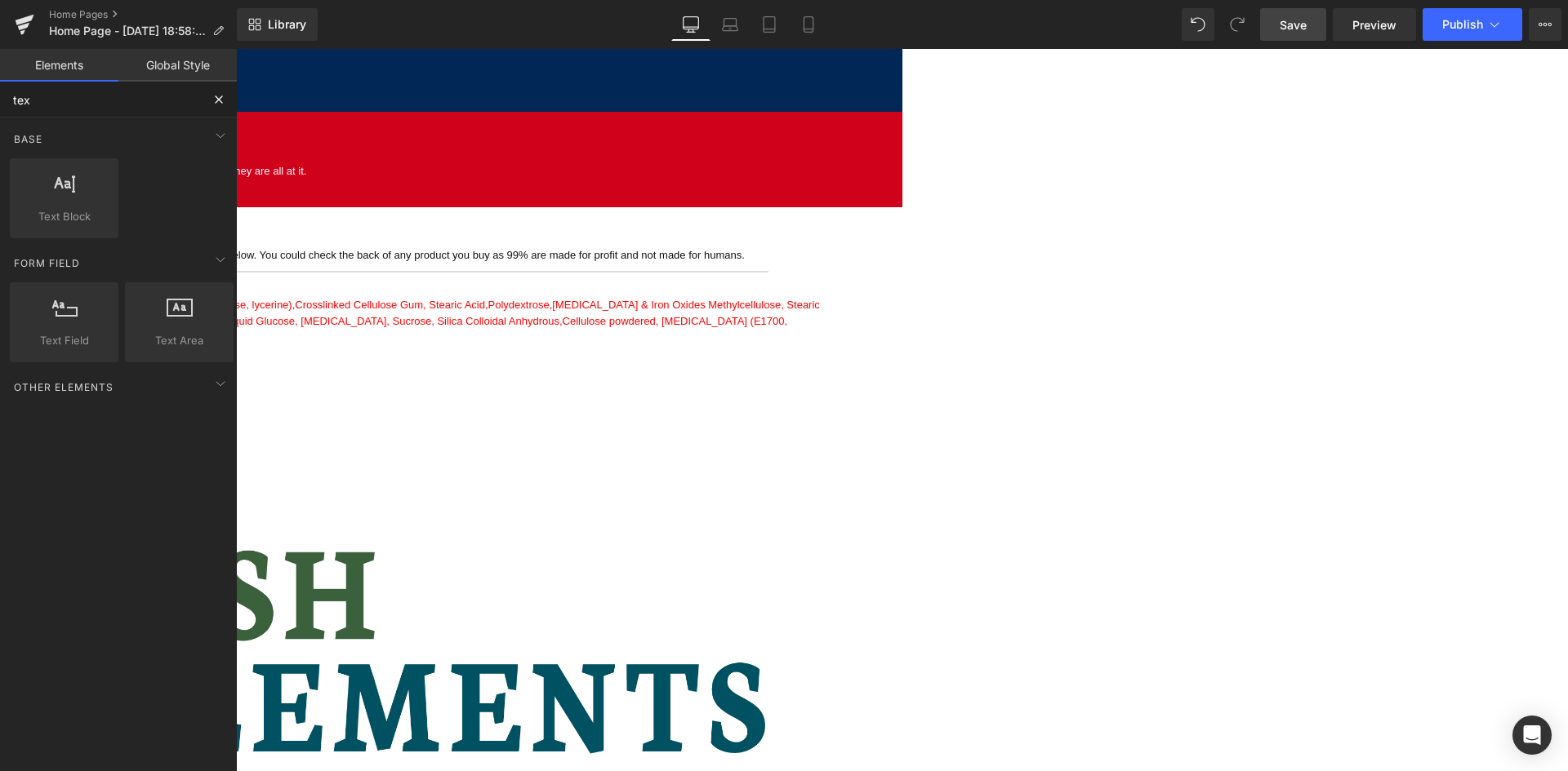
type input "text"
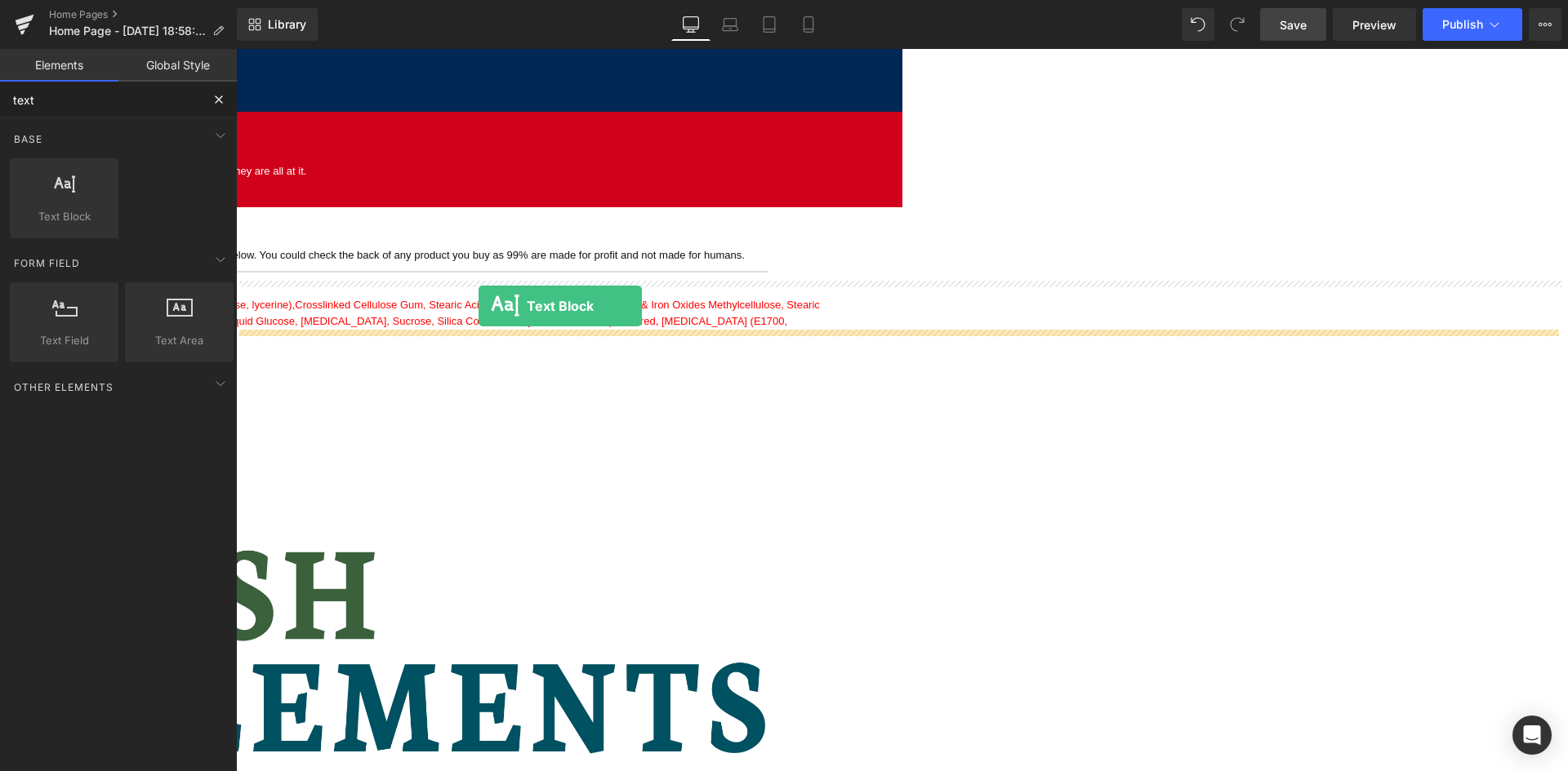
drag, startPoint x: 281, startPoint y: 254, endPoint x: 481, endPoint y: 304, distance: 206.2
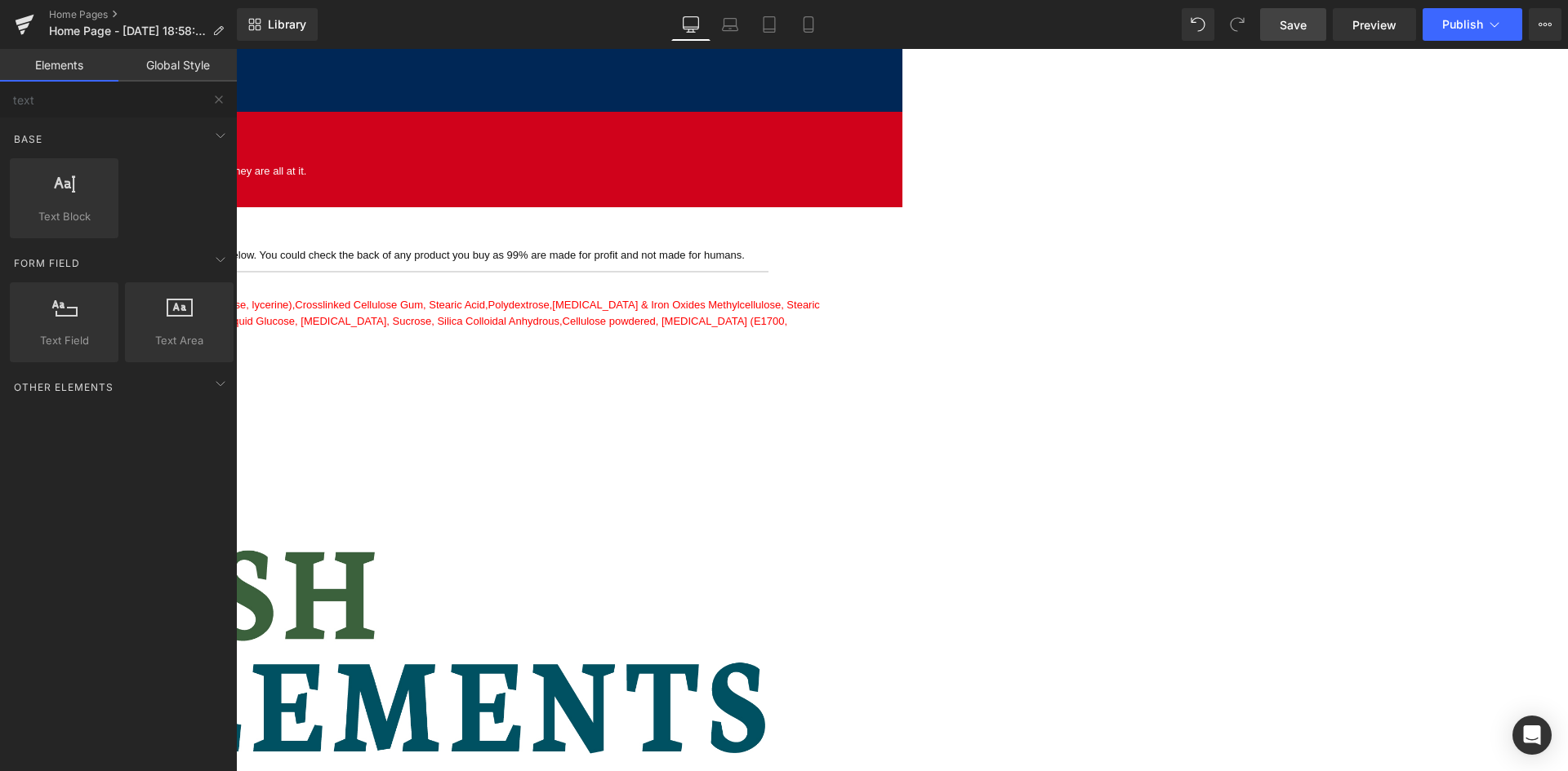
drag, startPoint x: 1042, startPoint y: 589, endPoint x: 807, endPoint y: 538, distance: 240.5
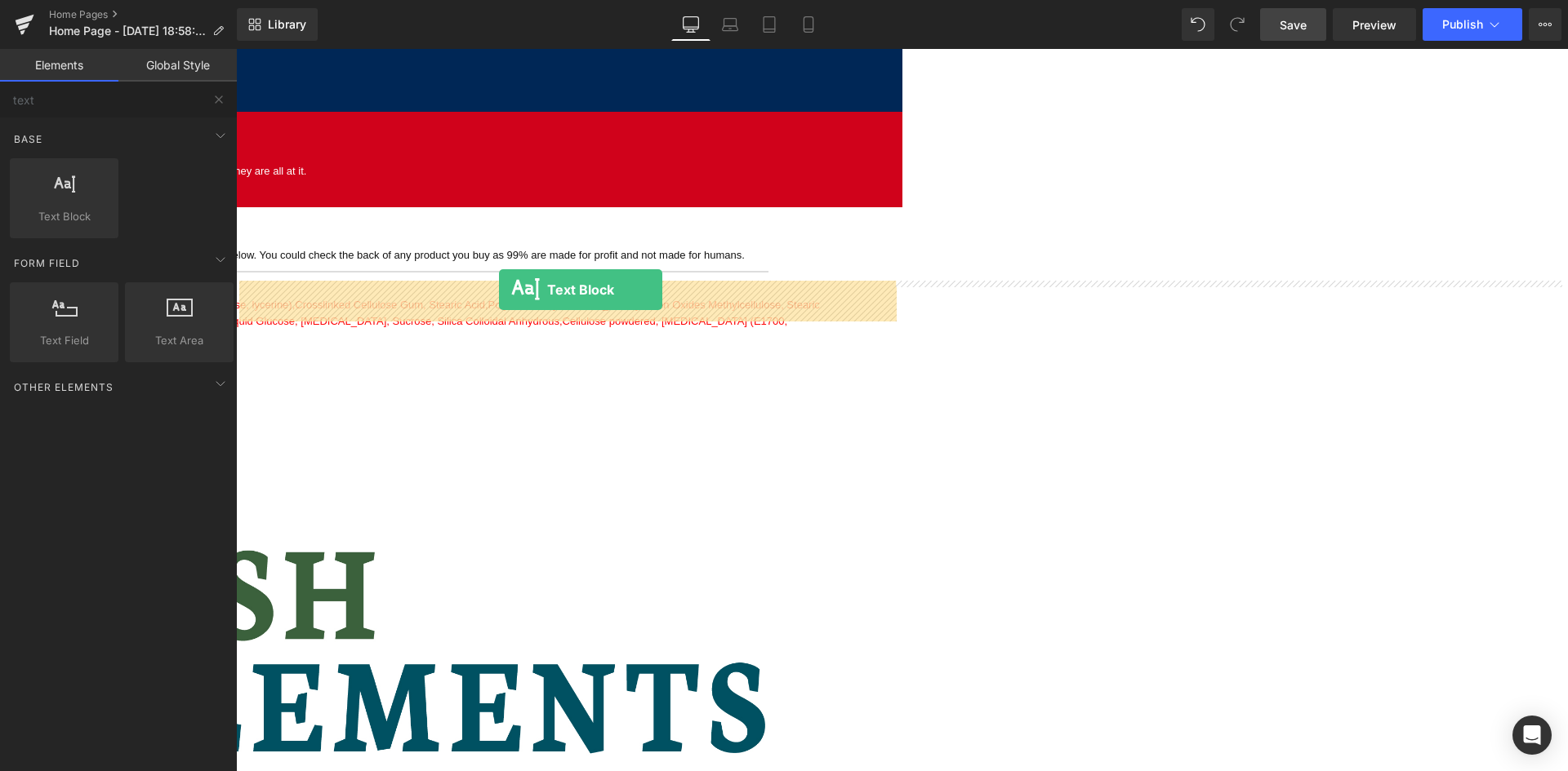
drag, startPoint x: 296, startPoint y: 252, endPoint x: 500, endPoint y: 290, distance: 207.5
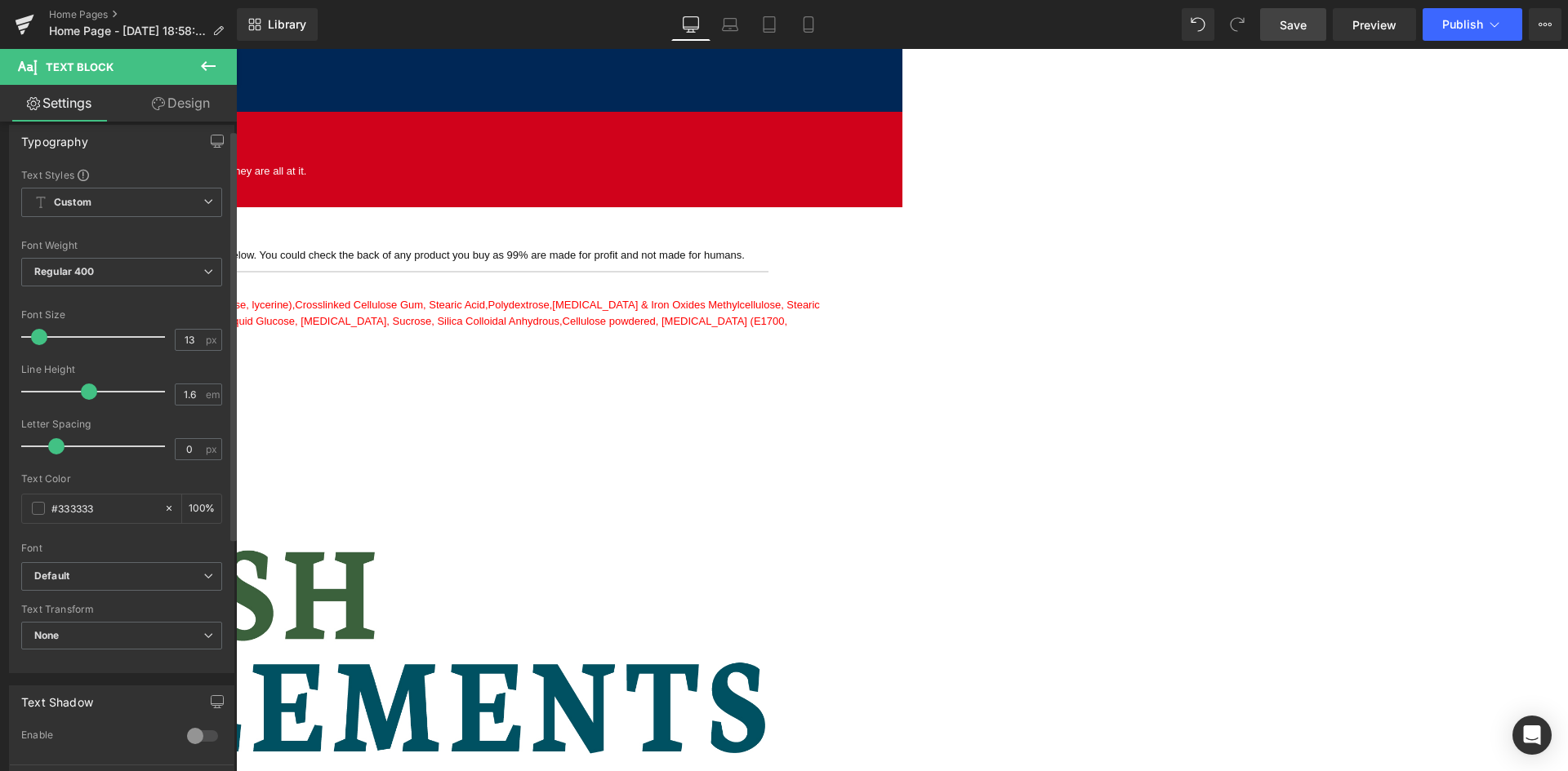
scroll to position [0, 0]
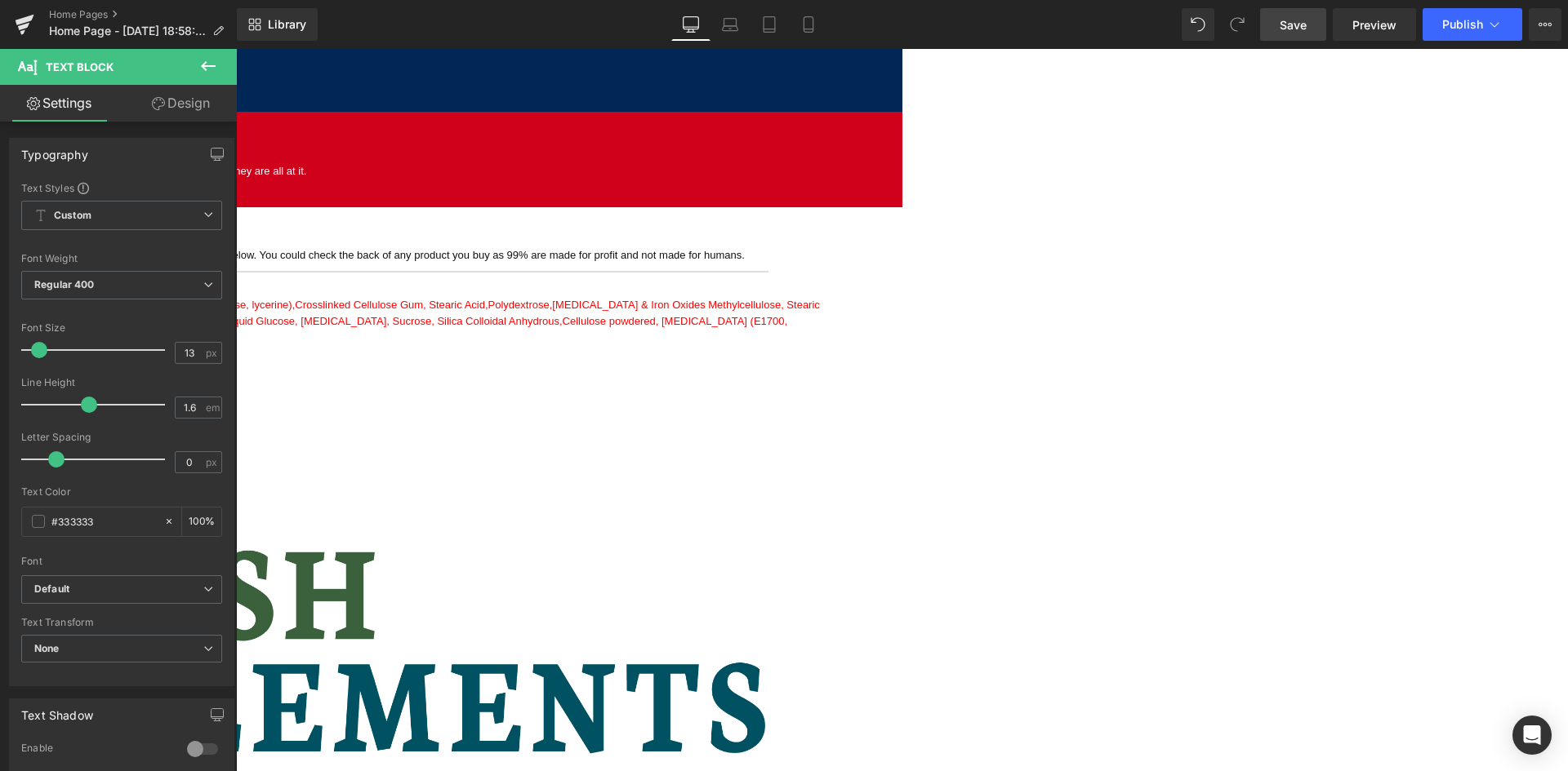
click at [196, 109] on link "Design" at bounding box center [180, 103] width 119 height 37
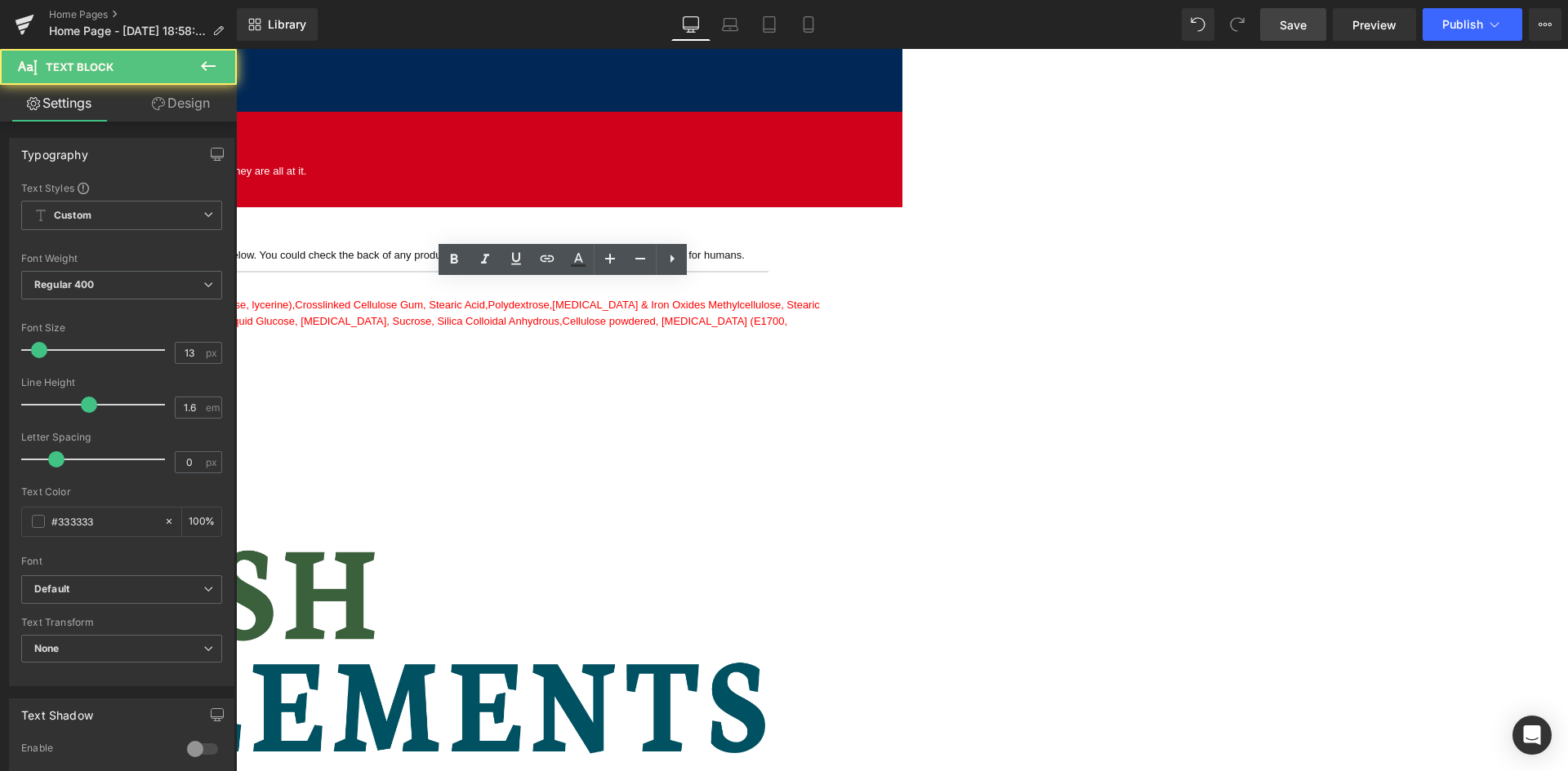
drag, startPoint x: 398, startPoint y: 296, endPoint x: 489, endPoint y: 296, distance: 91.0
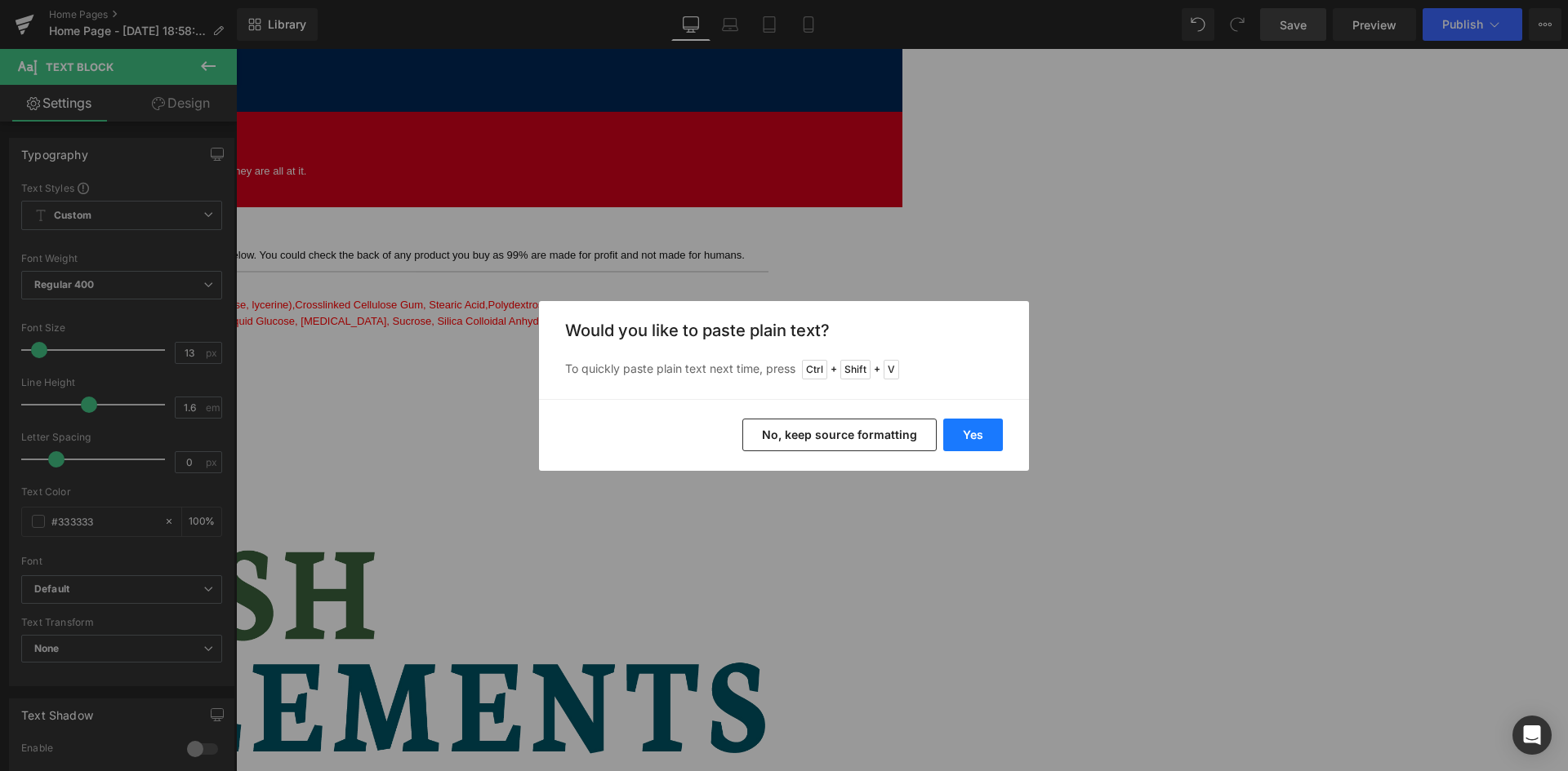
click at [963, 438] on button "Yes" at bounding box center [973, 435] width 60 height 33
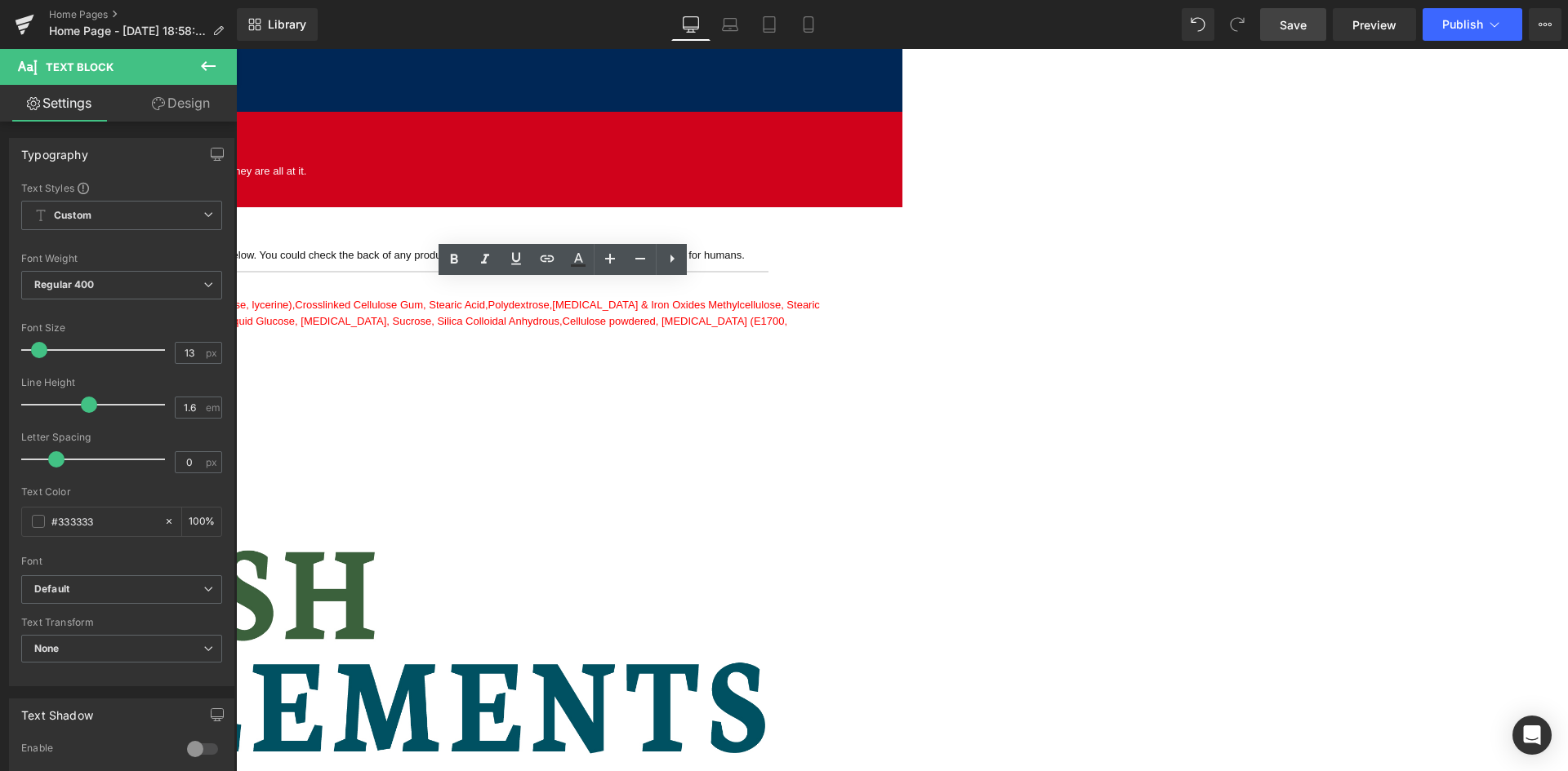
drag, startPoint x: 632, startPoint y: 292, endPoint x: 614, endPoint y: 297, distance: 18.7
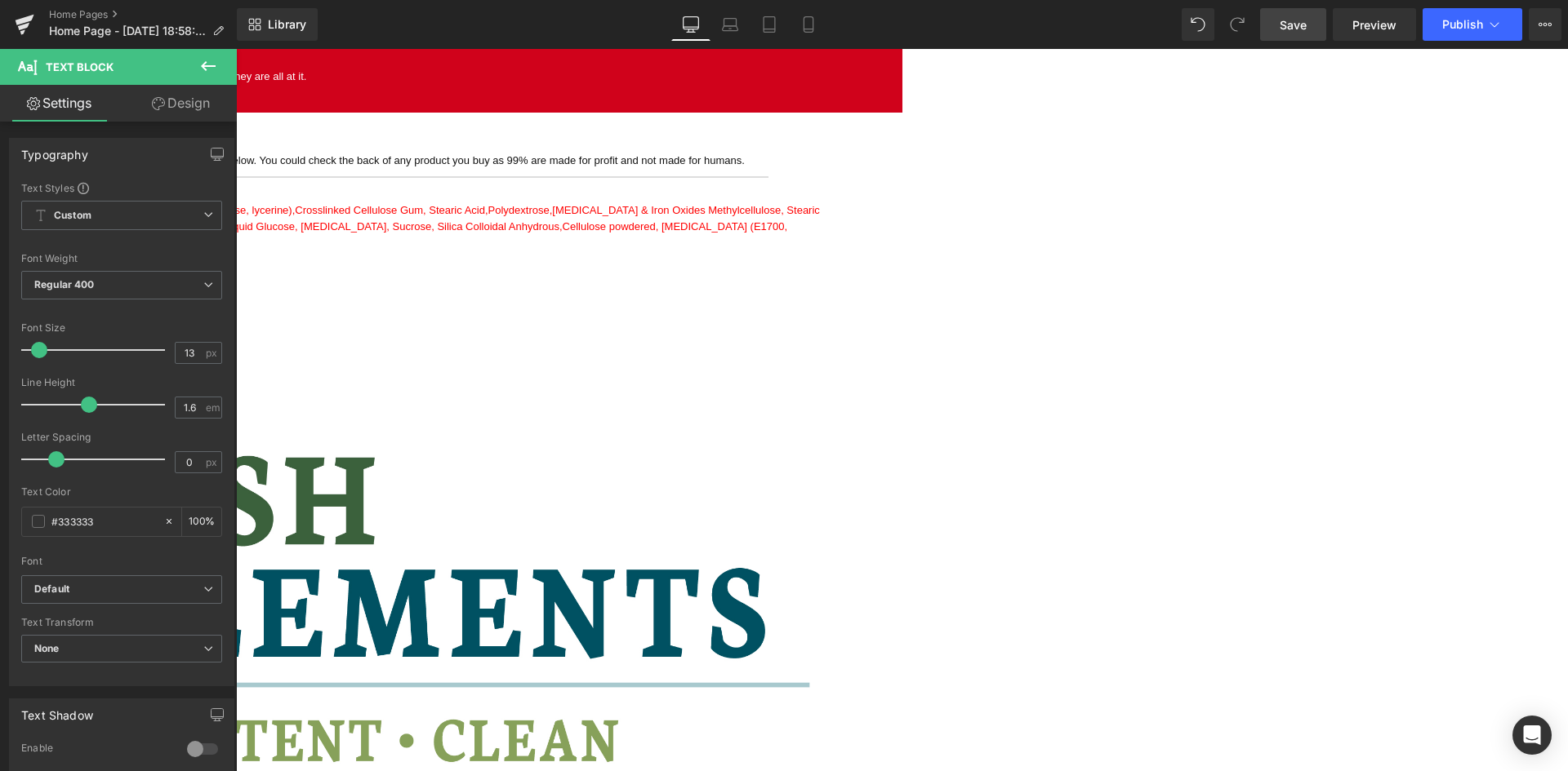
scroll to position [1985, 0]
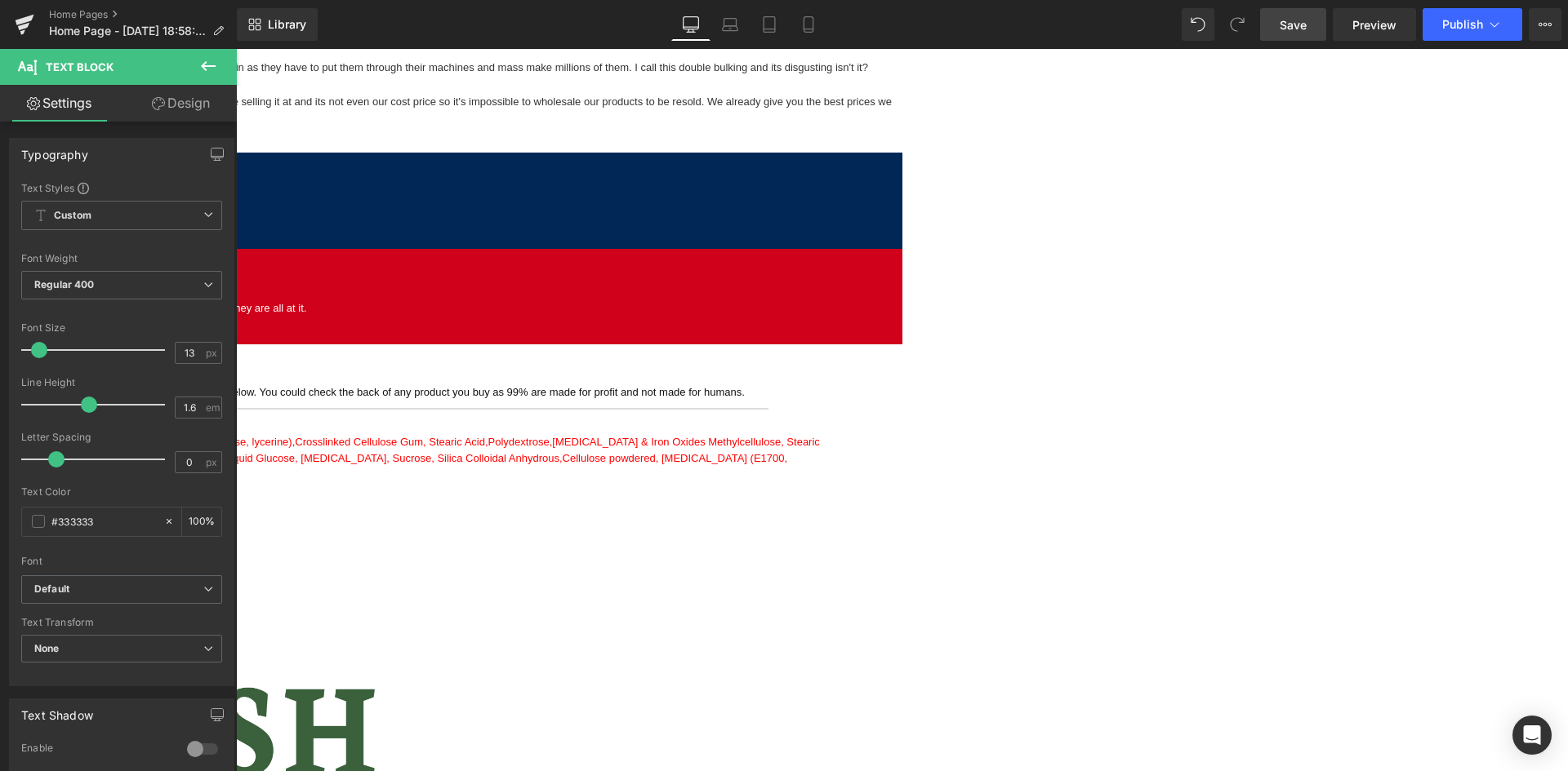
scroll to position [1739, 0]
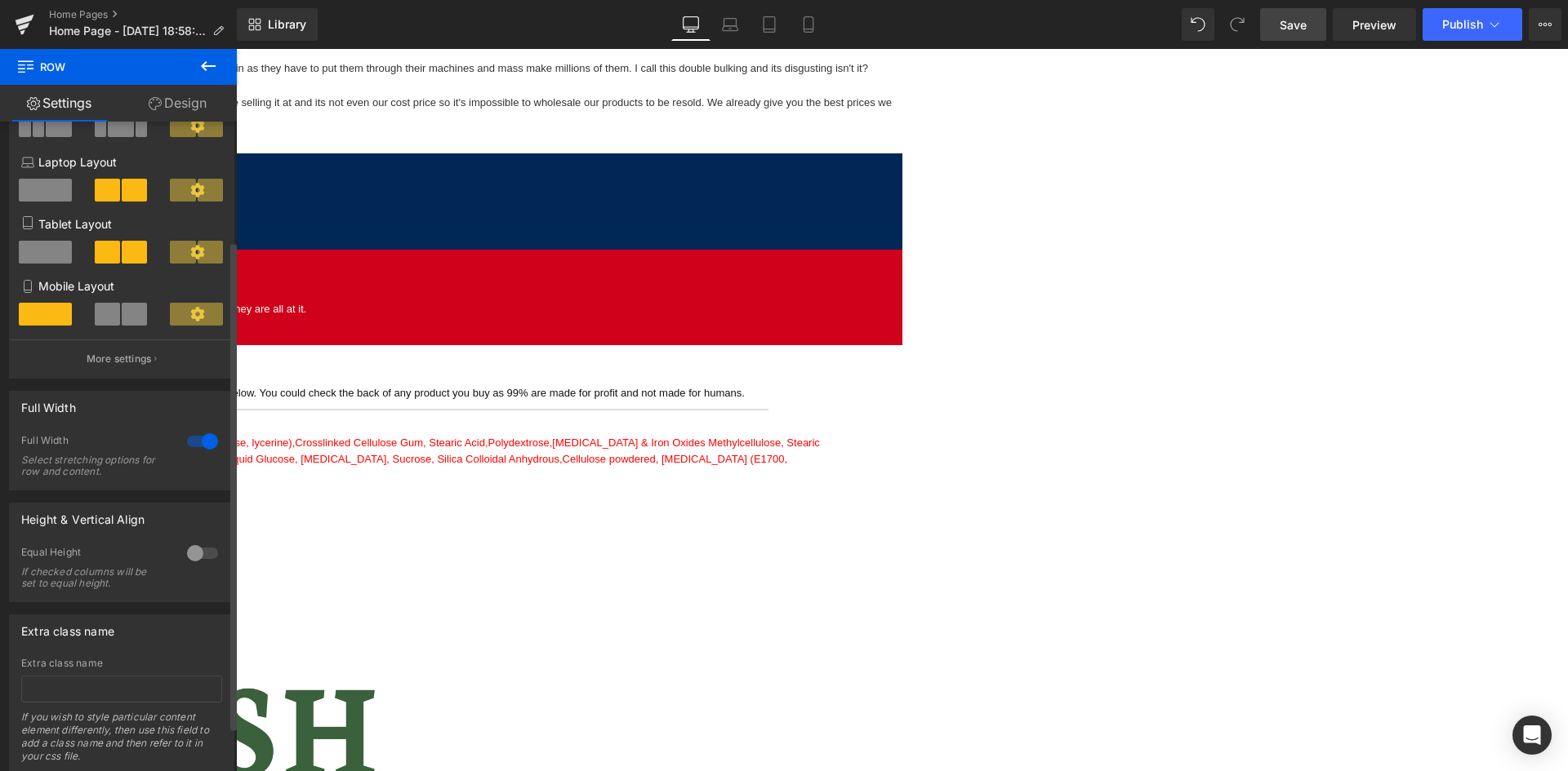
scroll to position [0, 0]
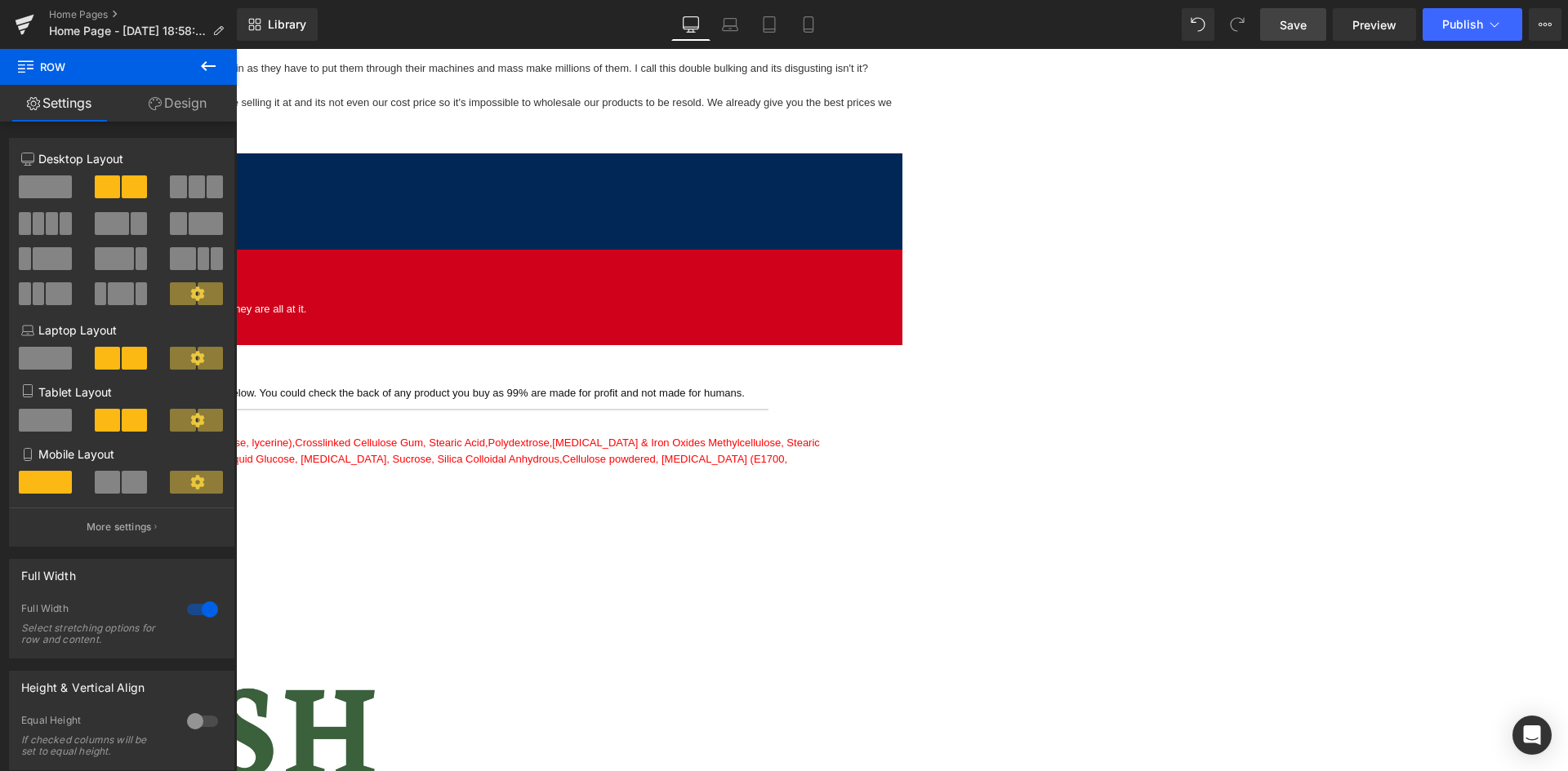
click at [179, 100] on link "Design" at bounding box center [177, 103] width 119 height 37
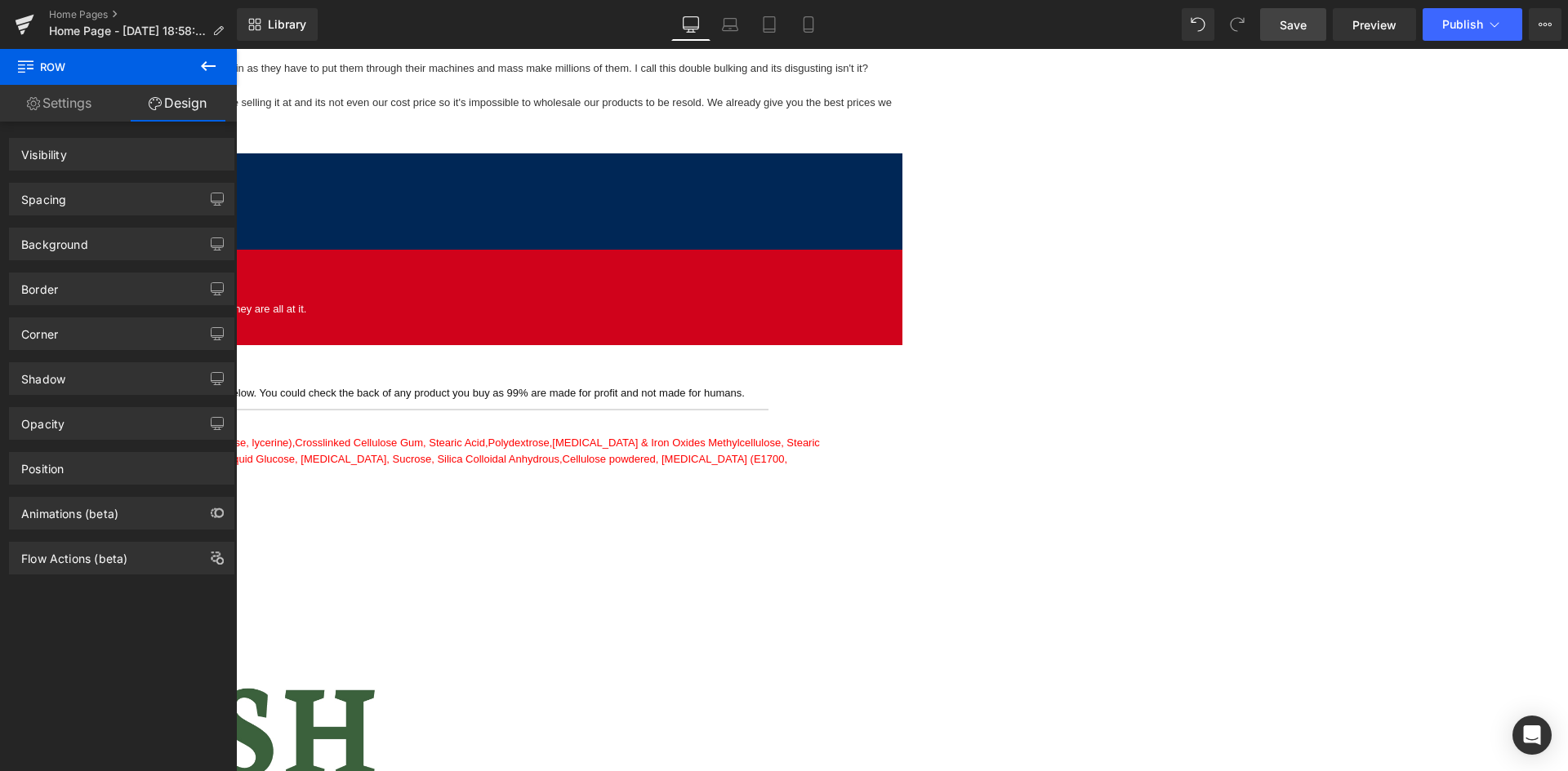
click at [101, 98] on link "Settings" at bounding box center [59, 103] width 119 height 37
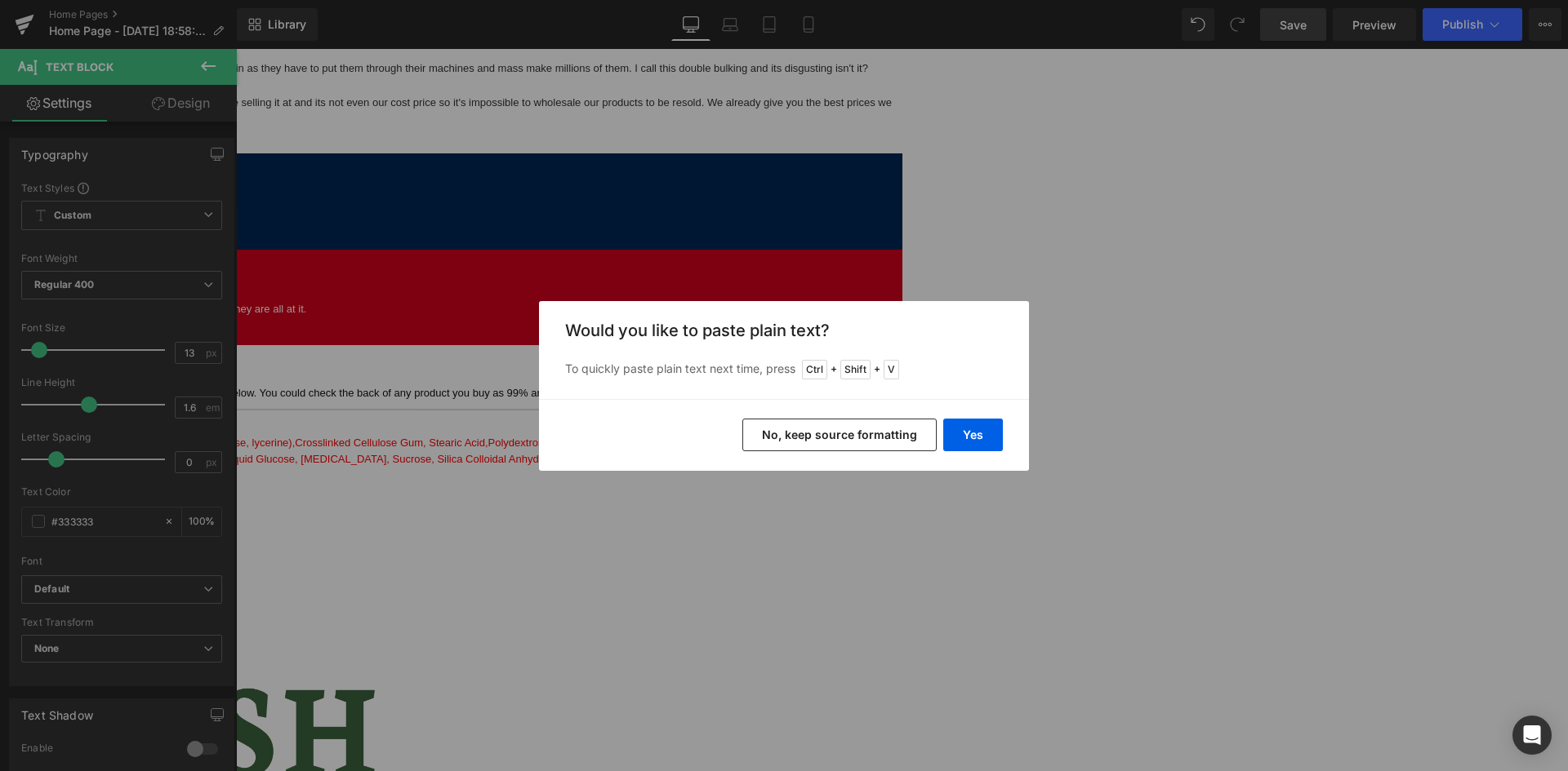
click at [829, 443] on button "No, keep source formatting" at bounding box center [839, 435] width 195 height 33
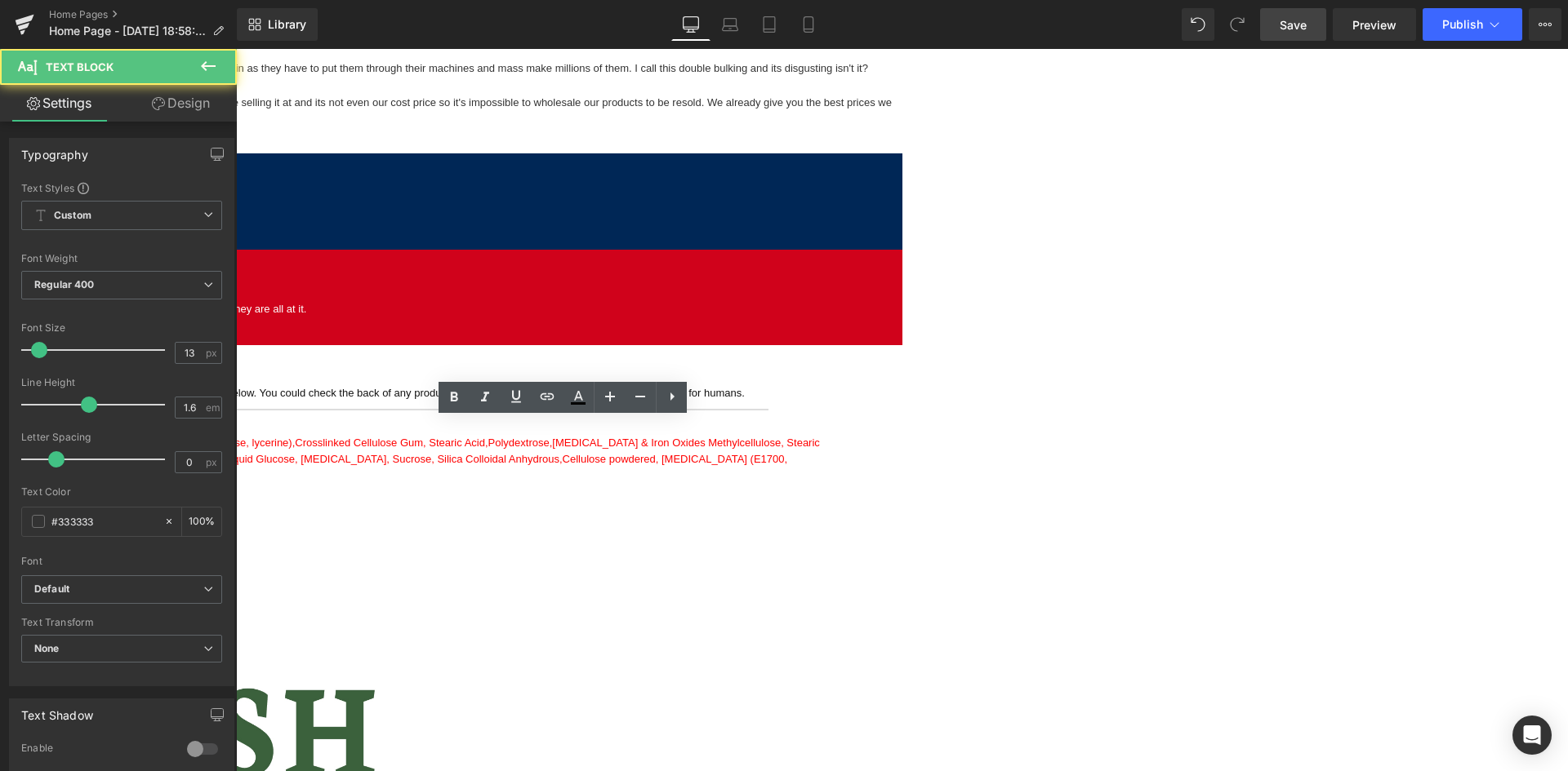
drag, startPoint x: 246, startPoint y: 424, endPoint x: 431, endPoint y: 681, distance: 316.7
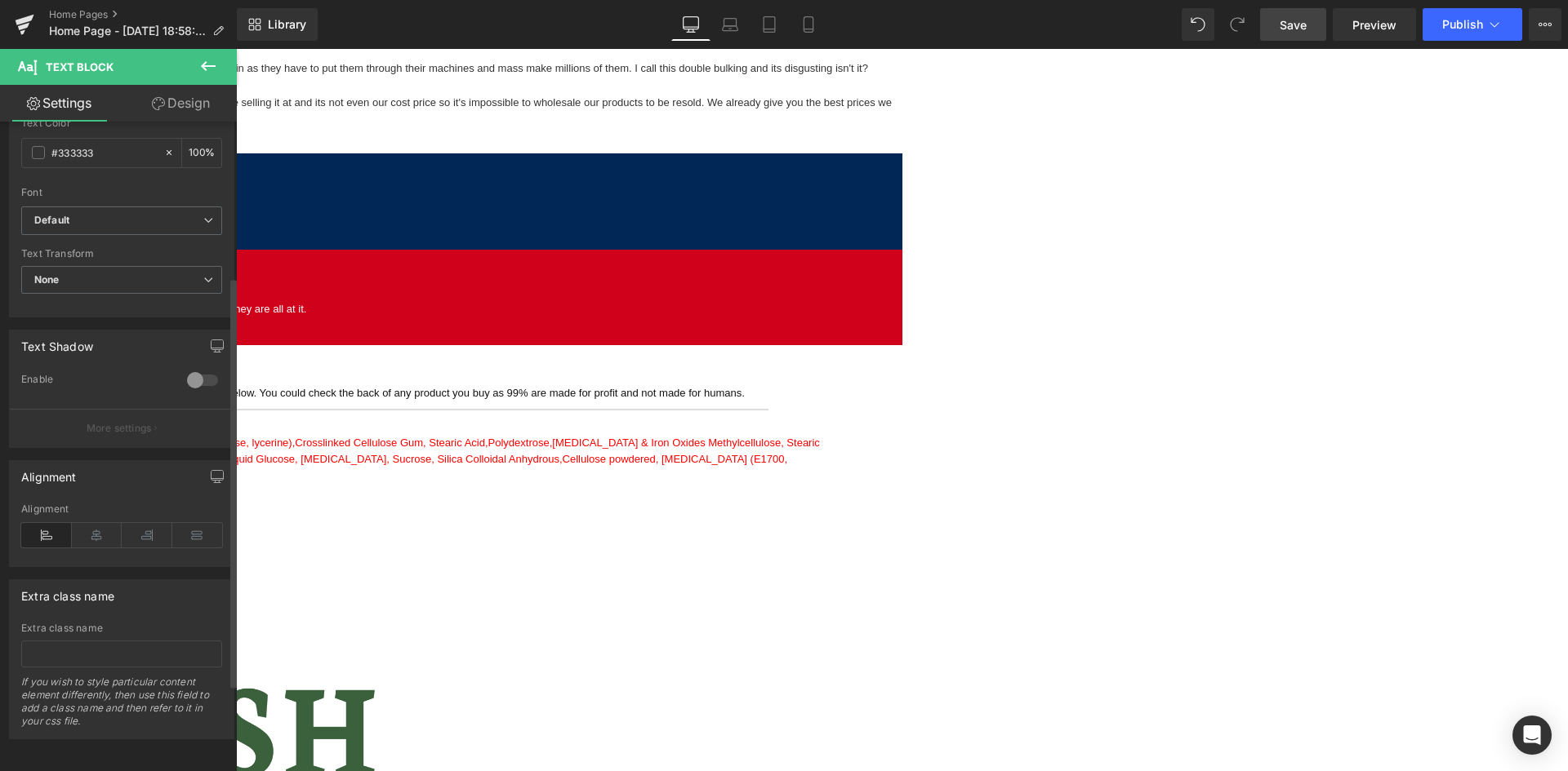
scroll to position [383, 0]
click at [211, 267] on span "None" at bounding box center [121, 279] width 201 height 29
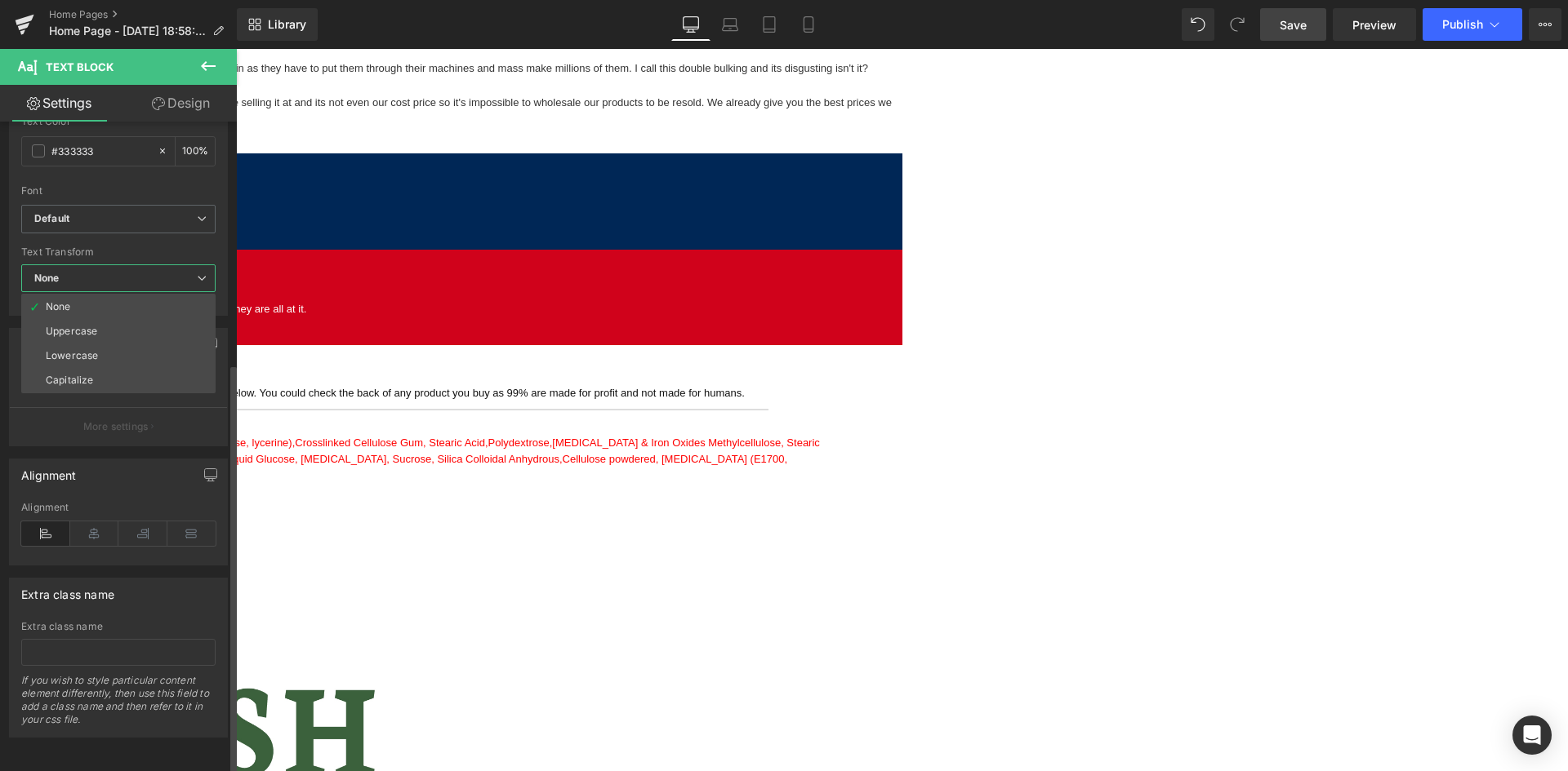
click at [205, 273] on icon at bounding box center [201, 278] width 10 height 10
click at [204, 214] on icon at bounding box center [208, 218] width 10 height 10
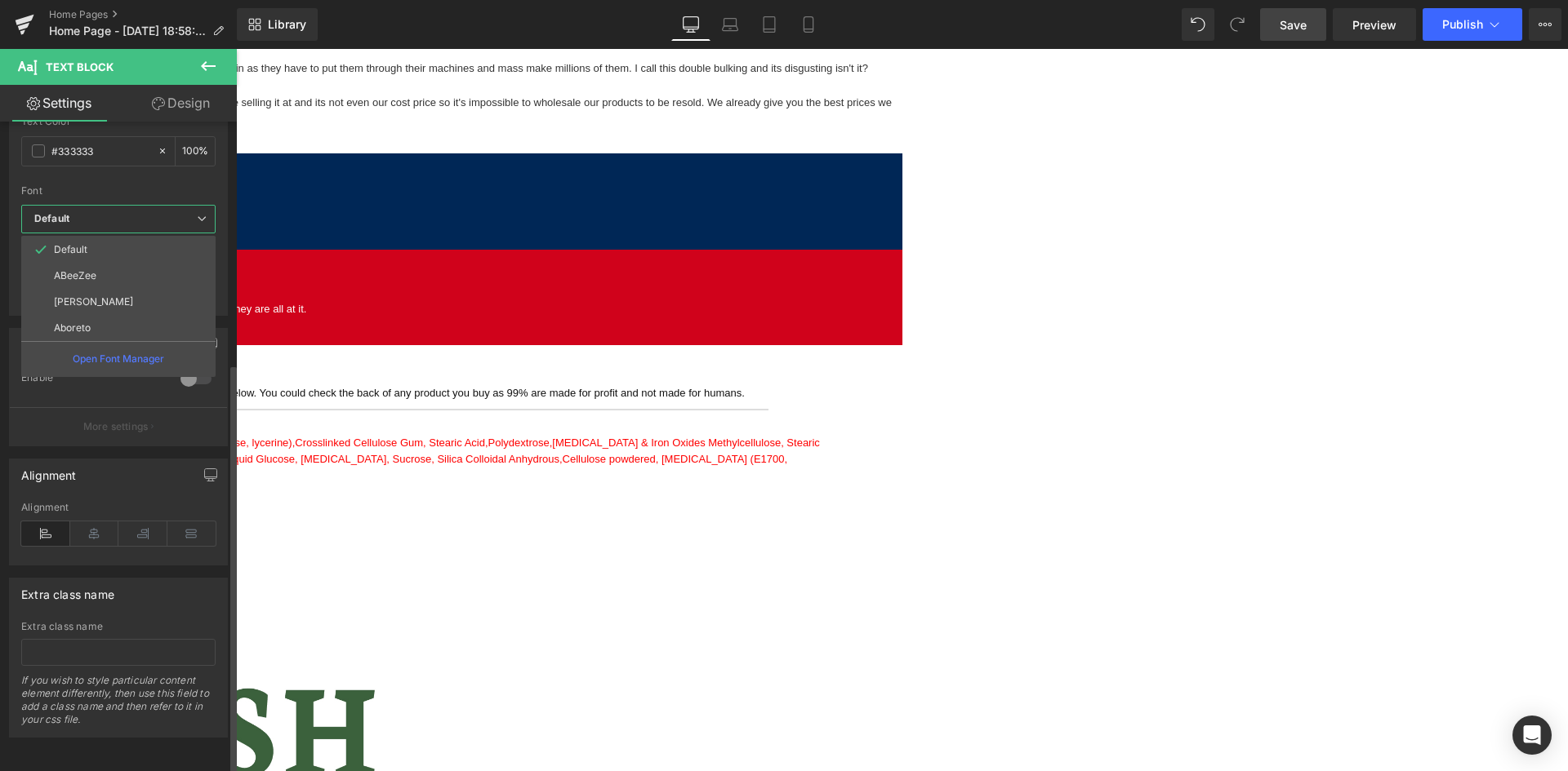
click at [186, 213] on b "Default" at bounding box center [116, 219] width 163 height 14
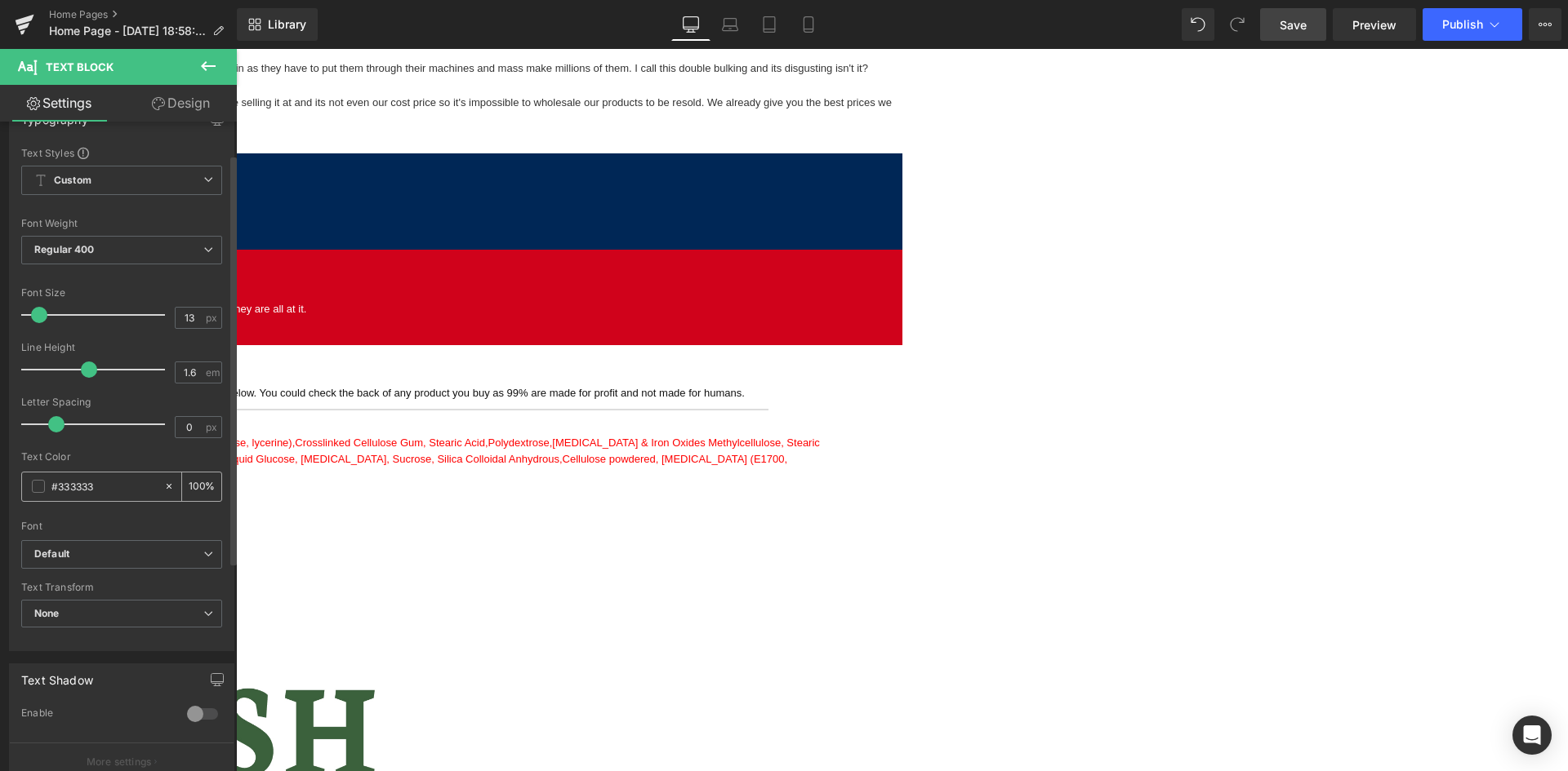
scroll to position [0, 0]
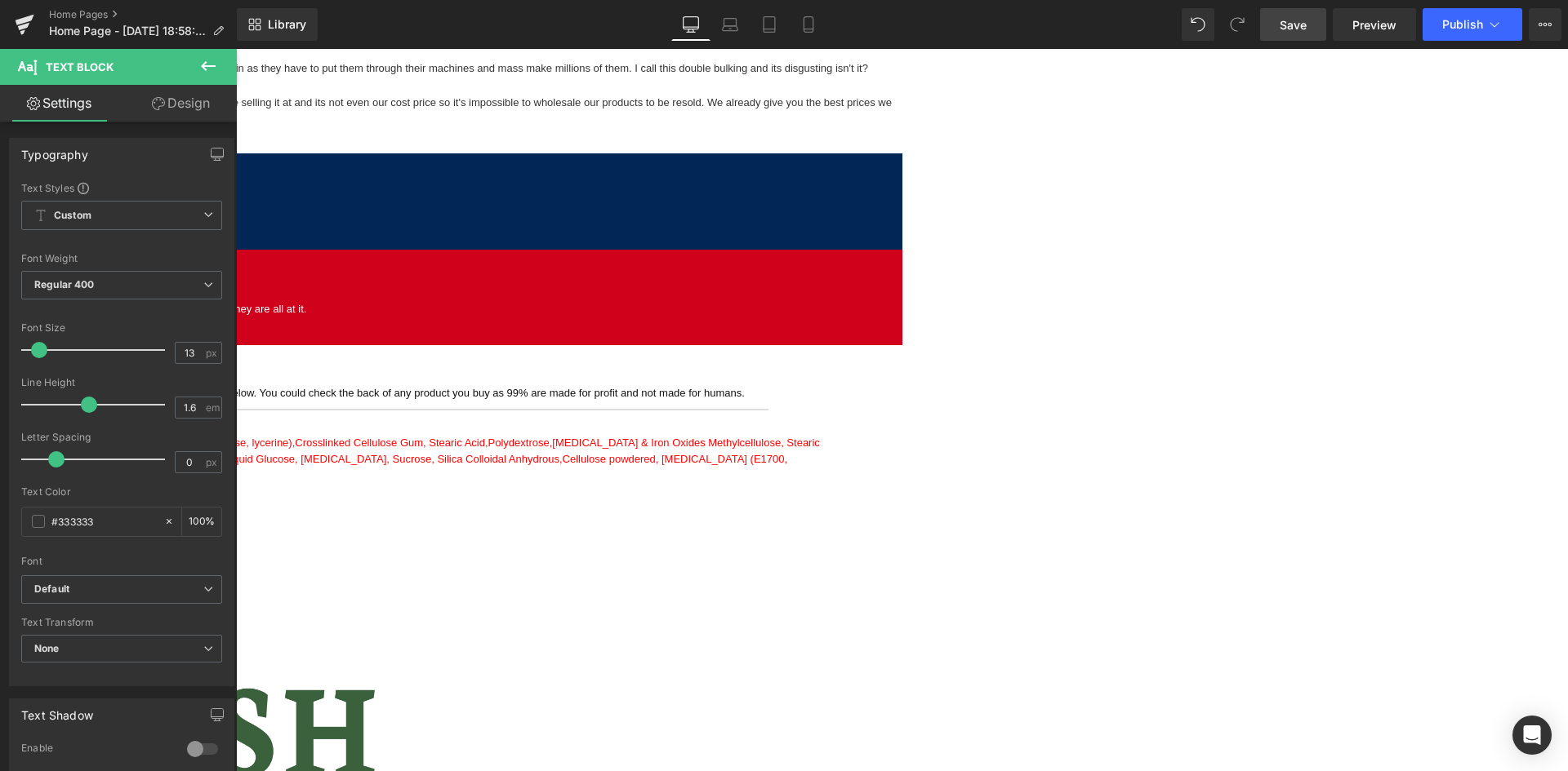
click at [164, 111] on link "Design" at bounding box center [180, 103] width 119 height 37
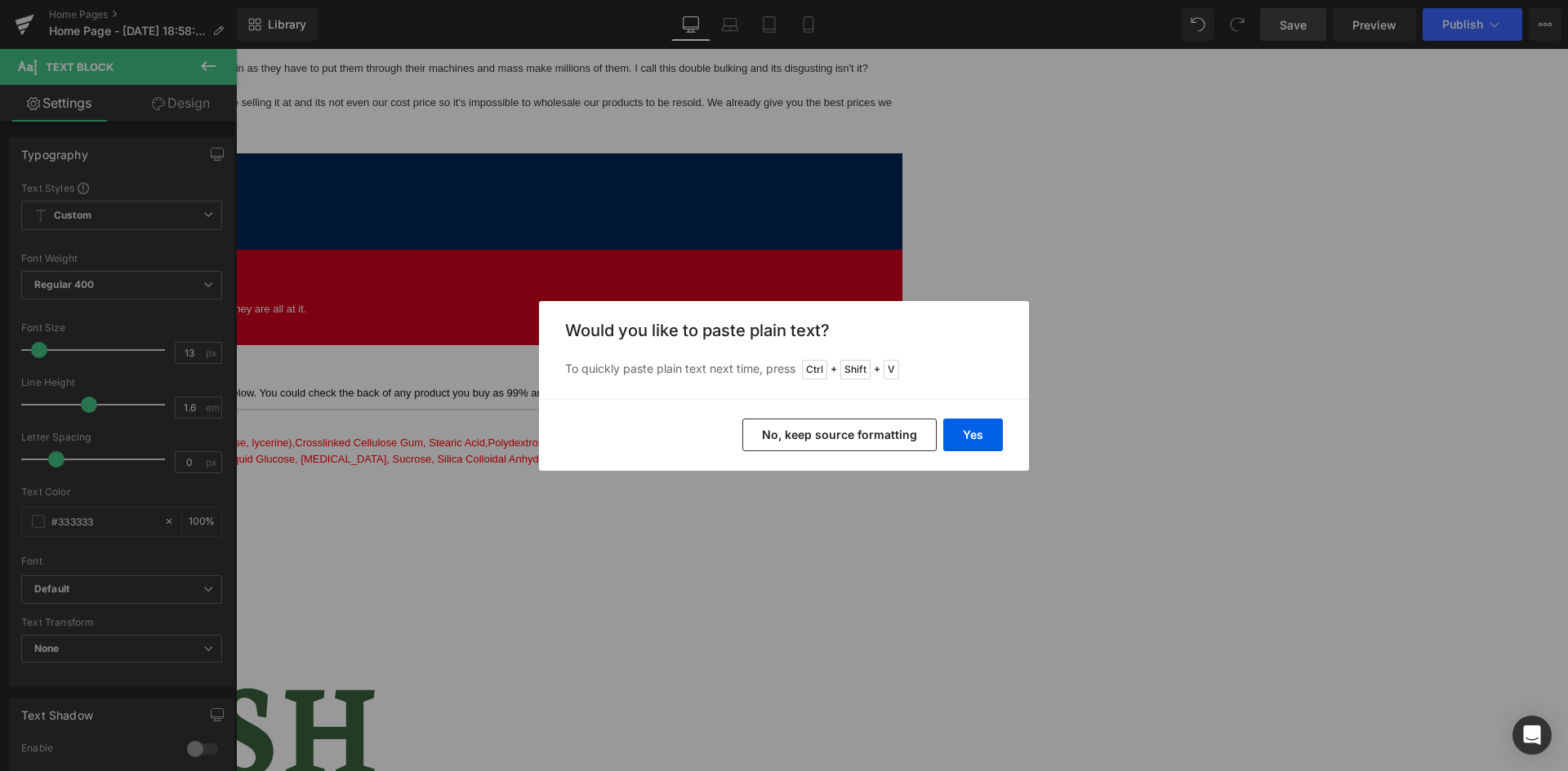
click at [874, 436] on button "No, keep source formatting" at bounding box center [839, 435] width 195 height 33
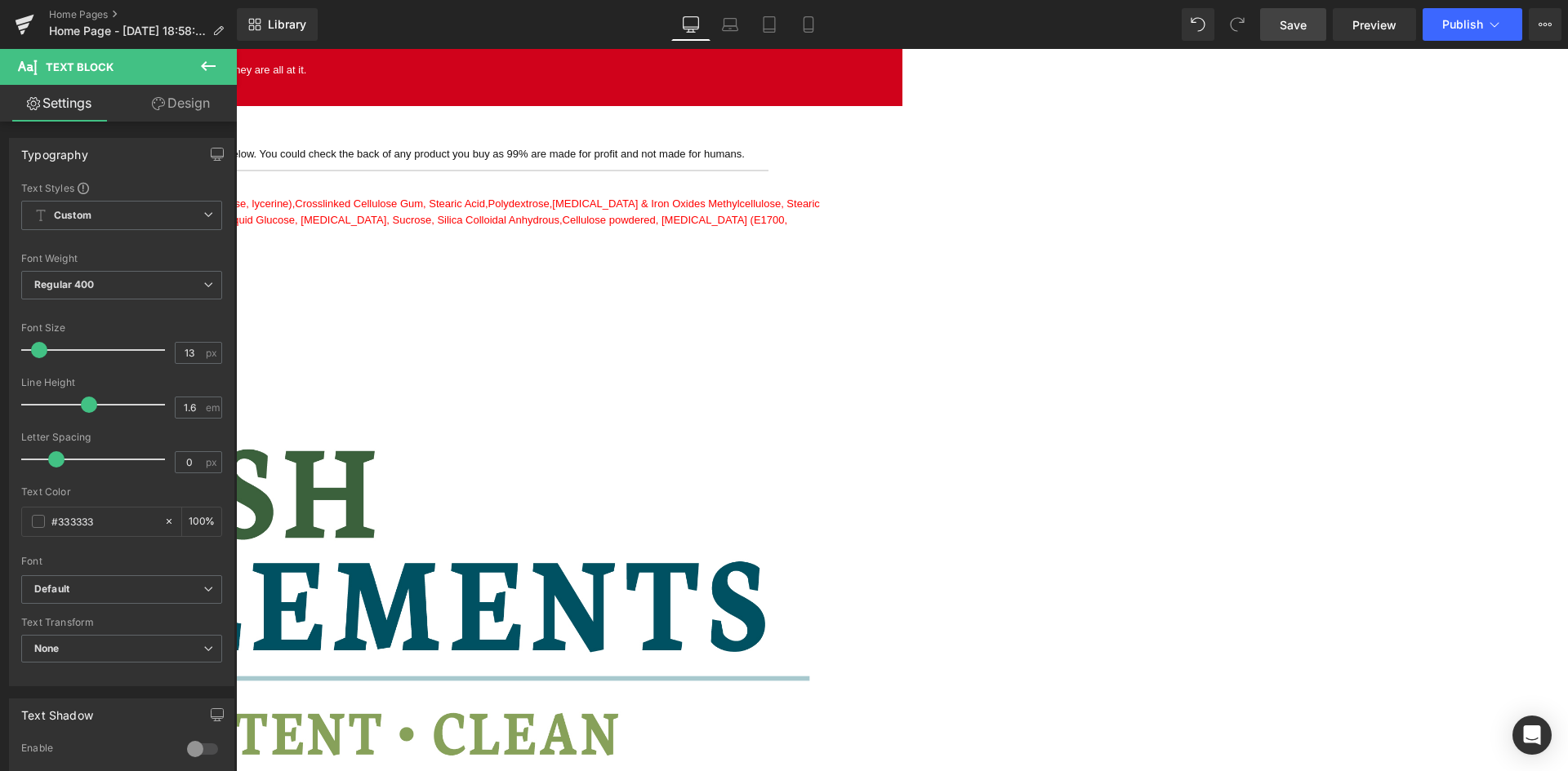
scroll to position [1985, 0]
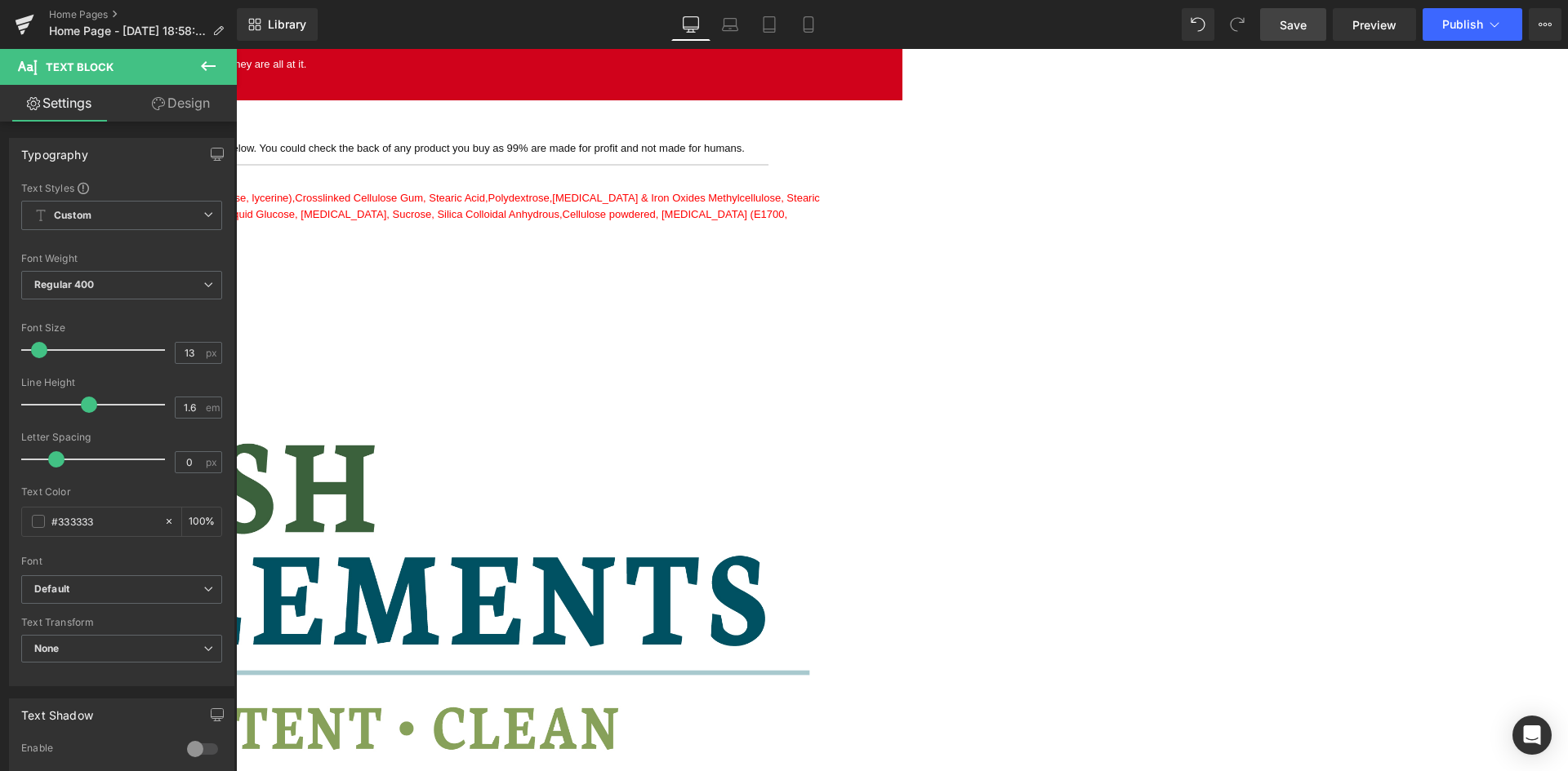
click at [194, 60] on button at bounding box center [207, 67] width 57 height 36
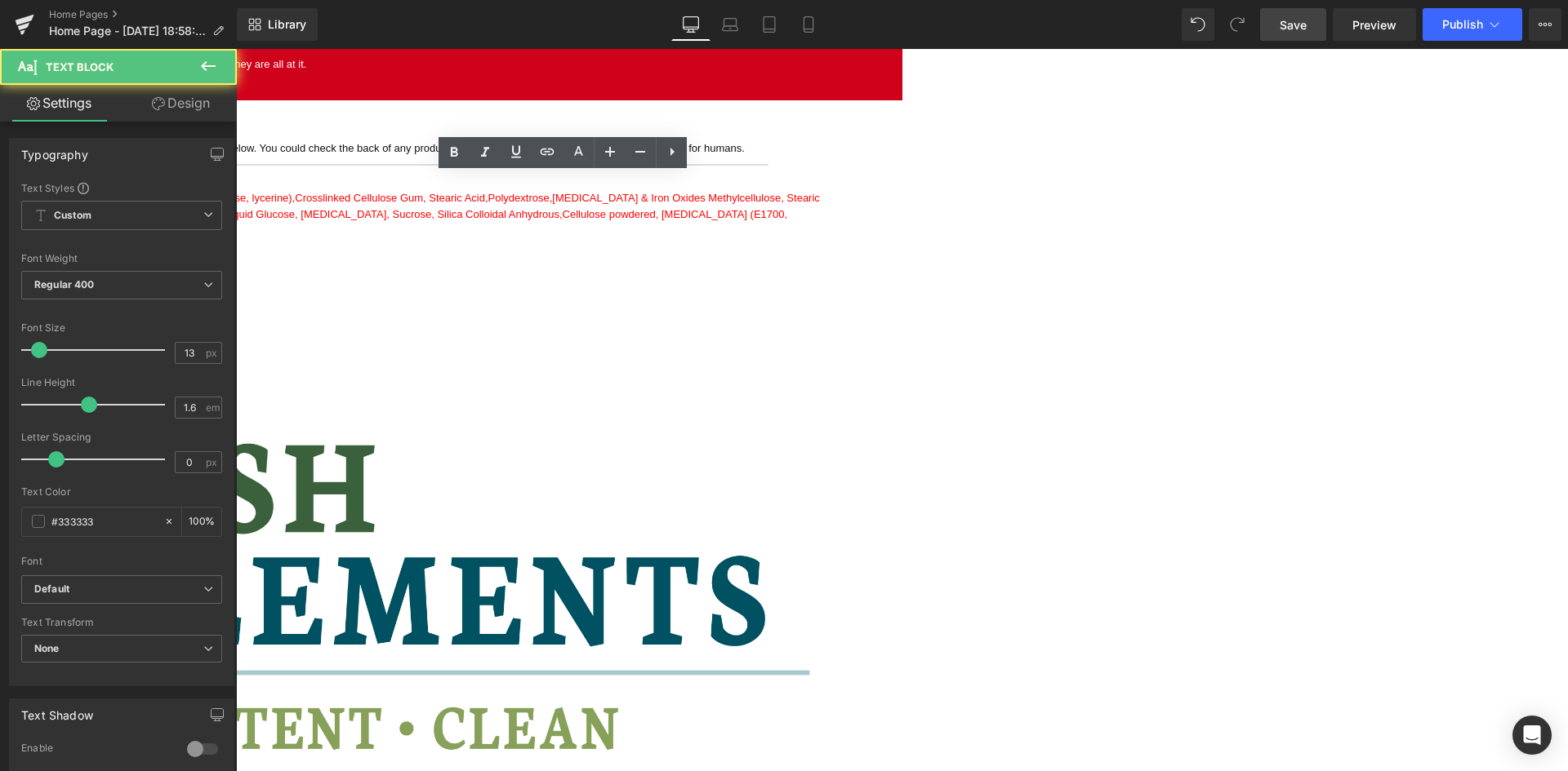
click at [1296, 24] on span "Save" at bounding box center [1294, 24] width 27 height 17
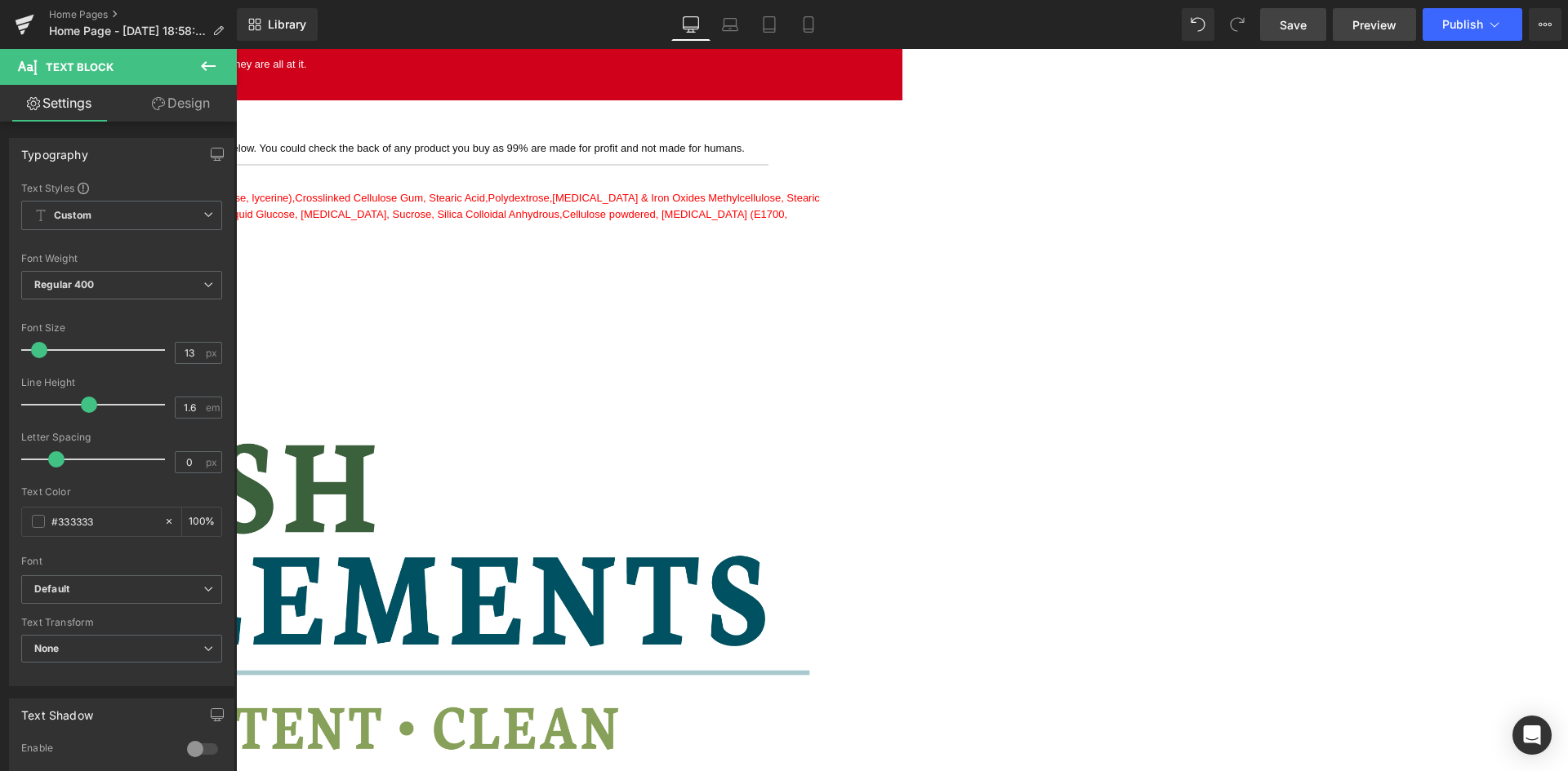
drag, startPoint x: 1372, startPoint y: 36, endPoint x: 1383, endPoint y: 32, distance: 11.7
click at [1372, 35] on link "Preview" at bounding box center [1374, 24] width 83 height 33
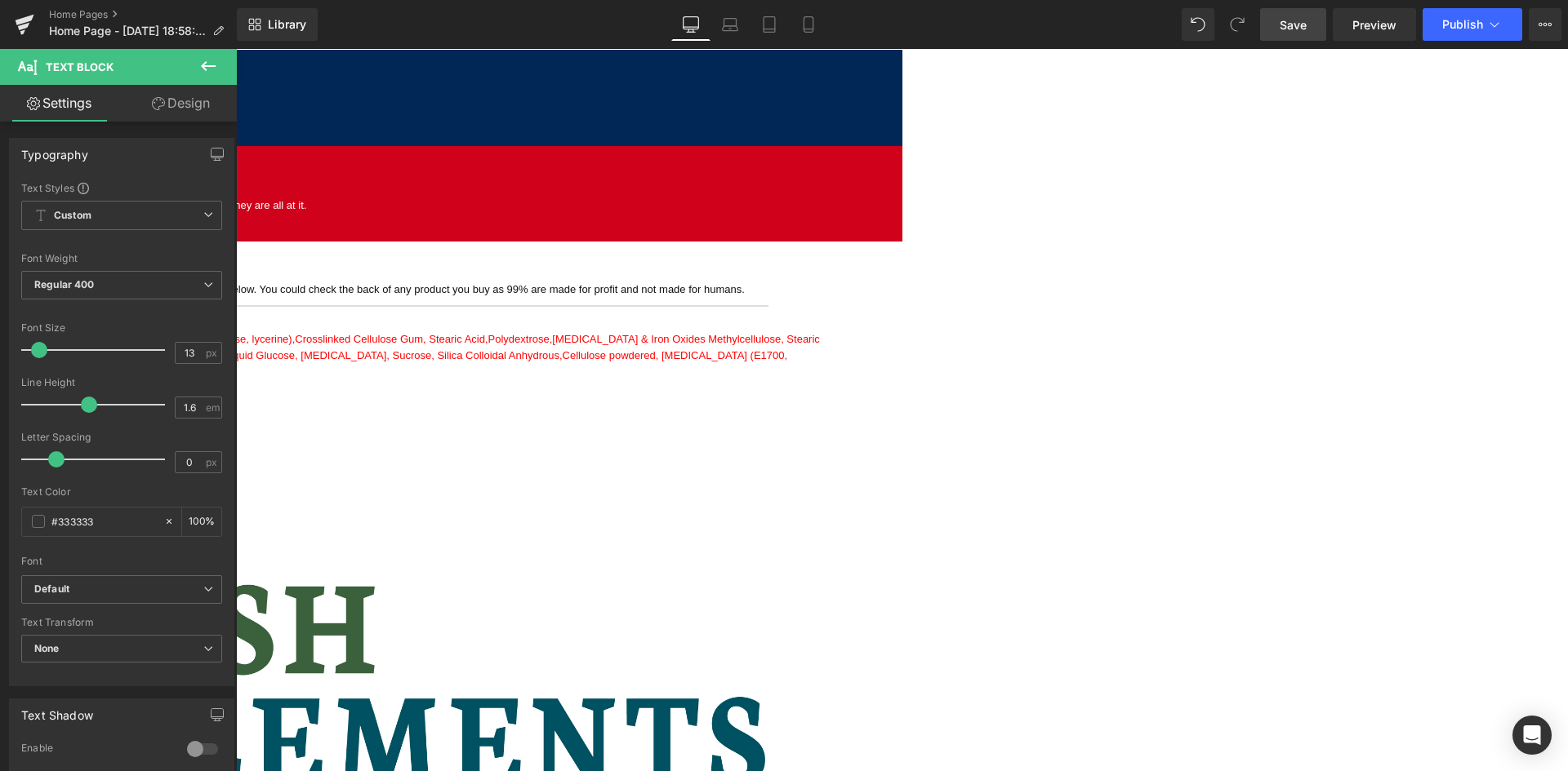
scroll to position [1821, 0]
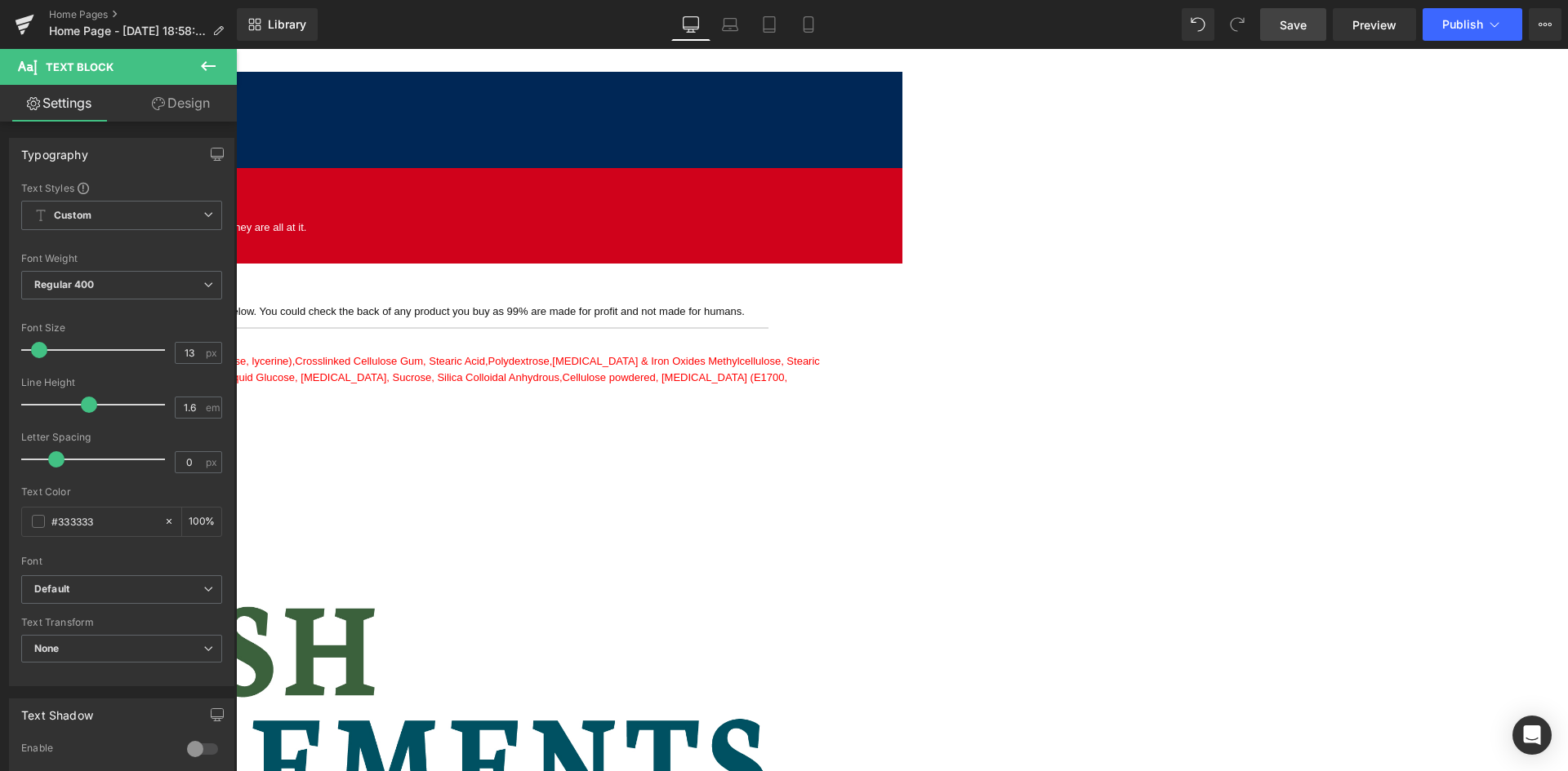
click at [792, 396] on div "Welcome to British Supplements Heading Clean Premium Strong Nasty Free Suppleme…" at bounding box center [902, 40] width 1332 height 3272
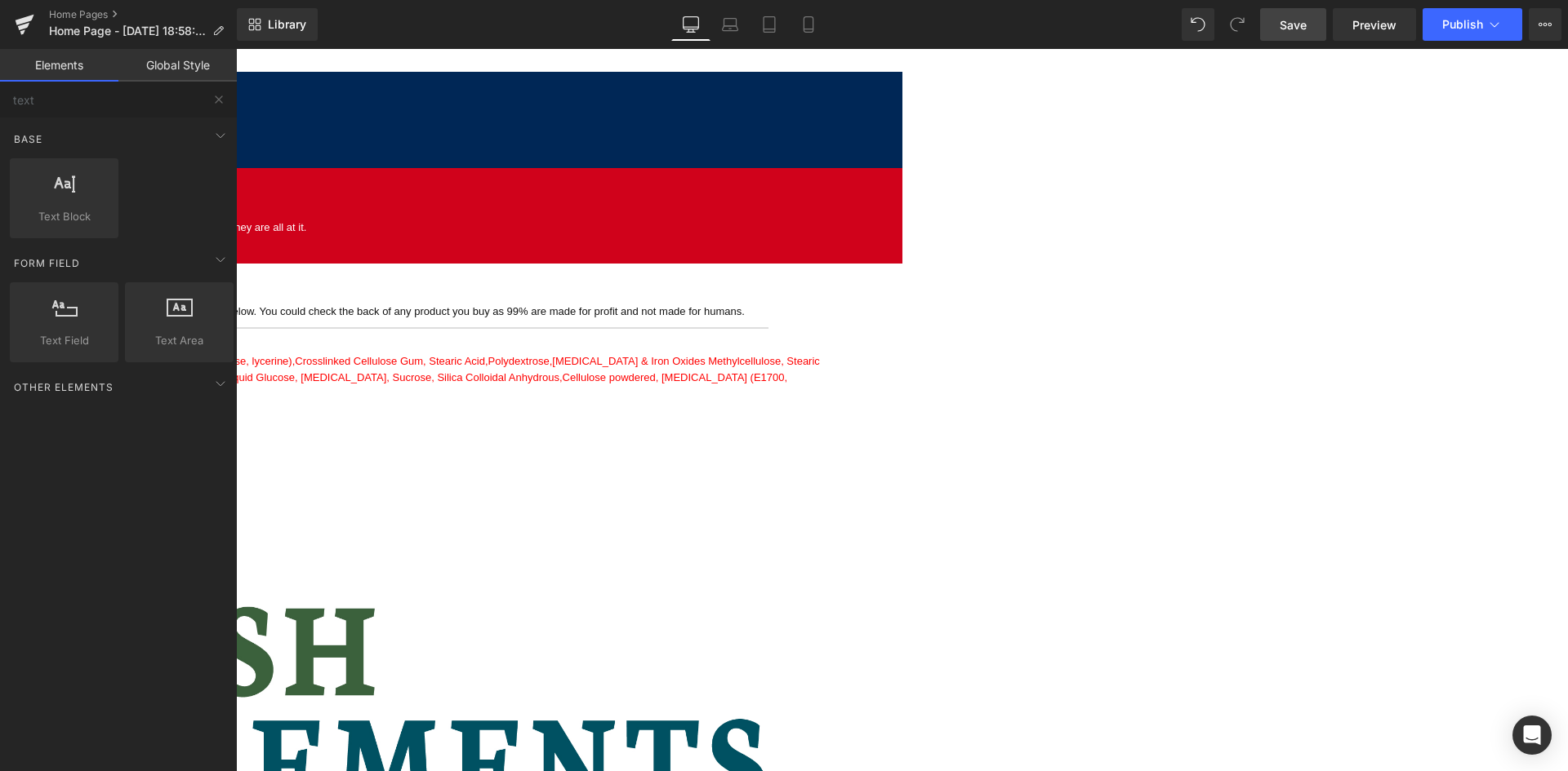
click at [236, 49] on span "Row" at bounding box center [236, 49] width 0 height 0
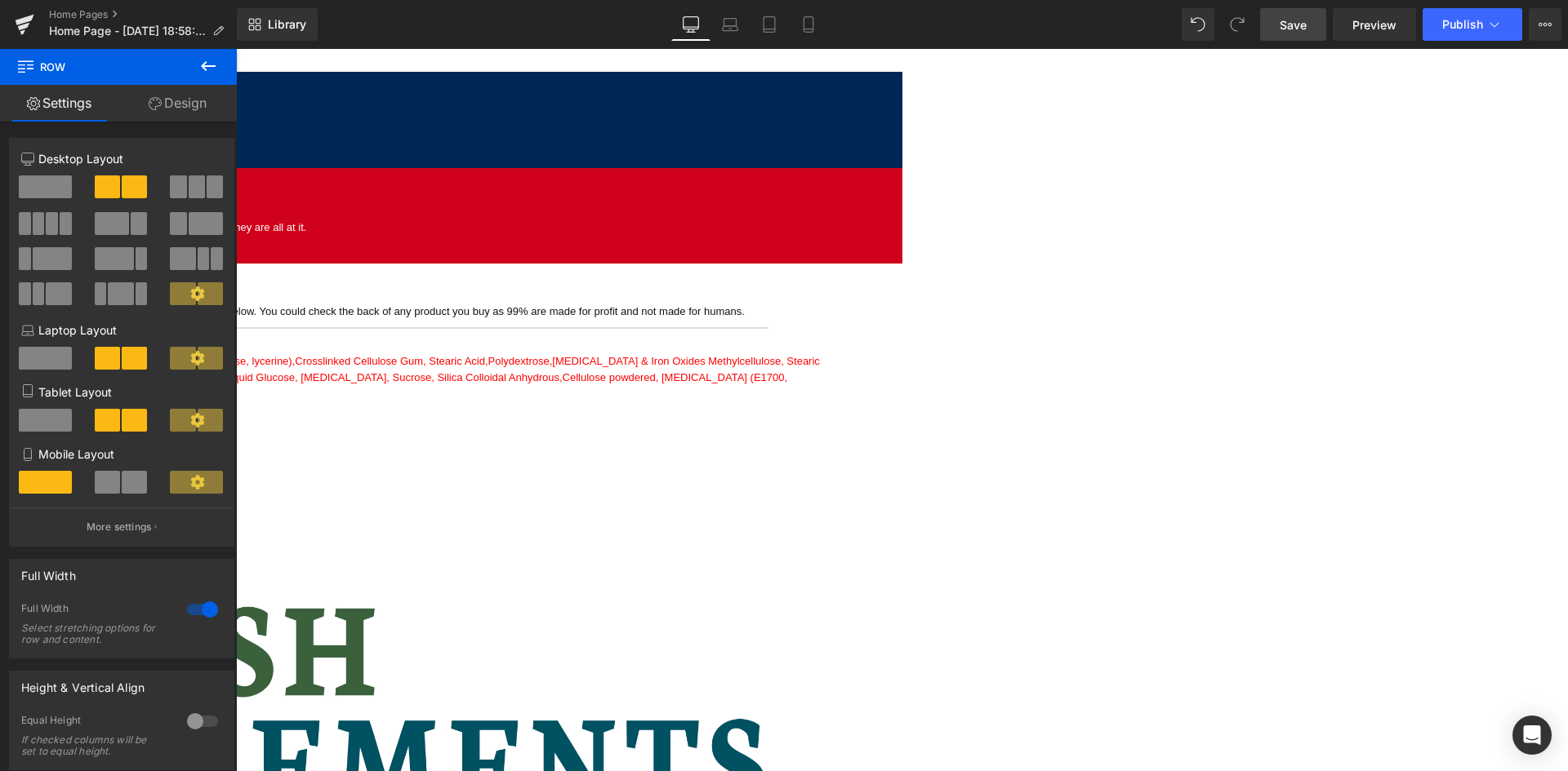
click at [189, 608] on div at bounding box center [202, 609] width 39 height 26
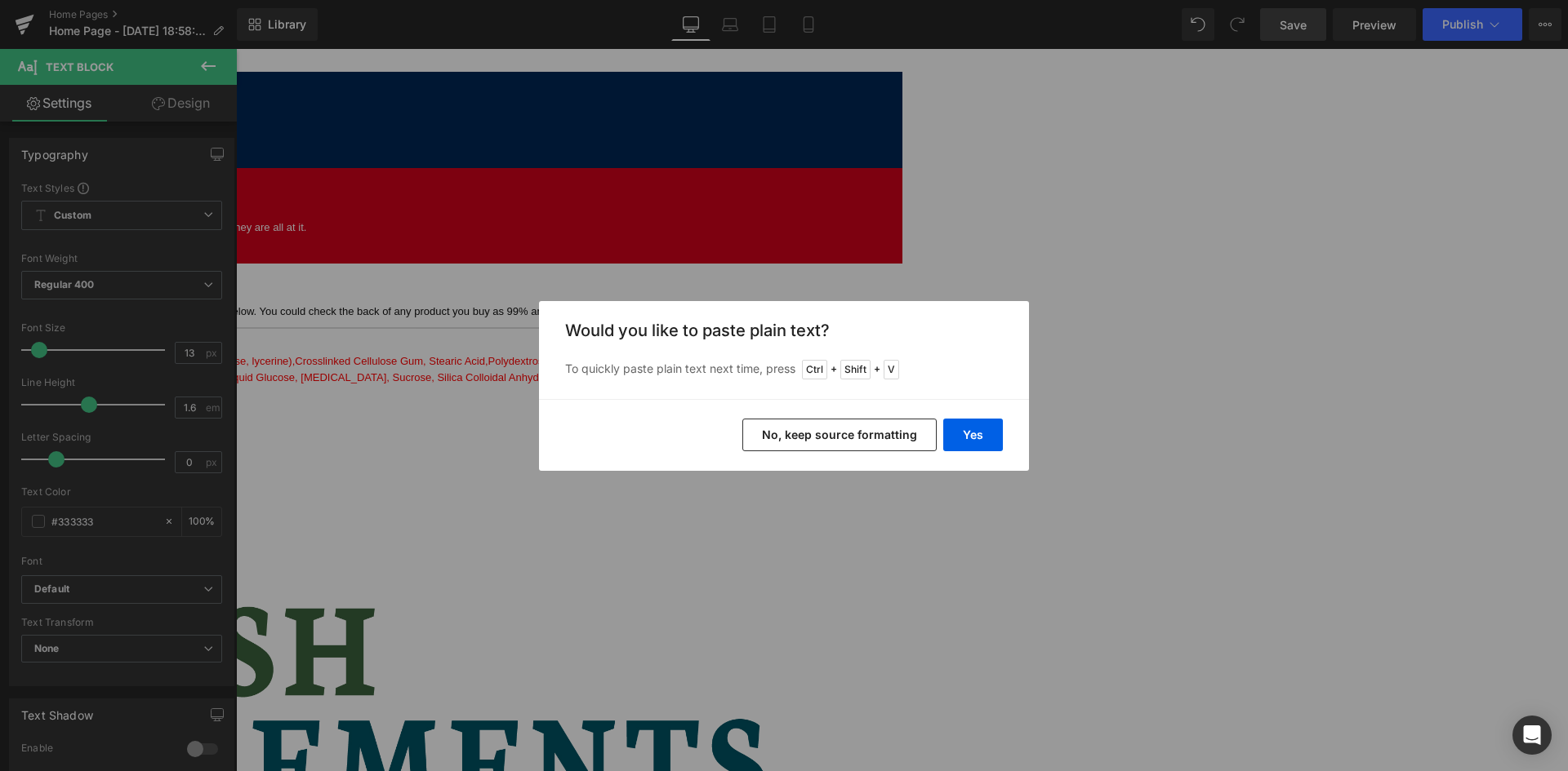
click at [789, 438] on button "No, keep source formatting" at bounding box center [839, 435] width 195 height 33
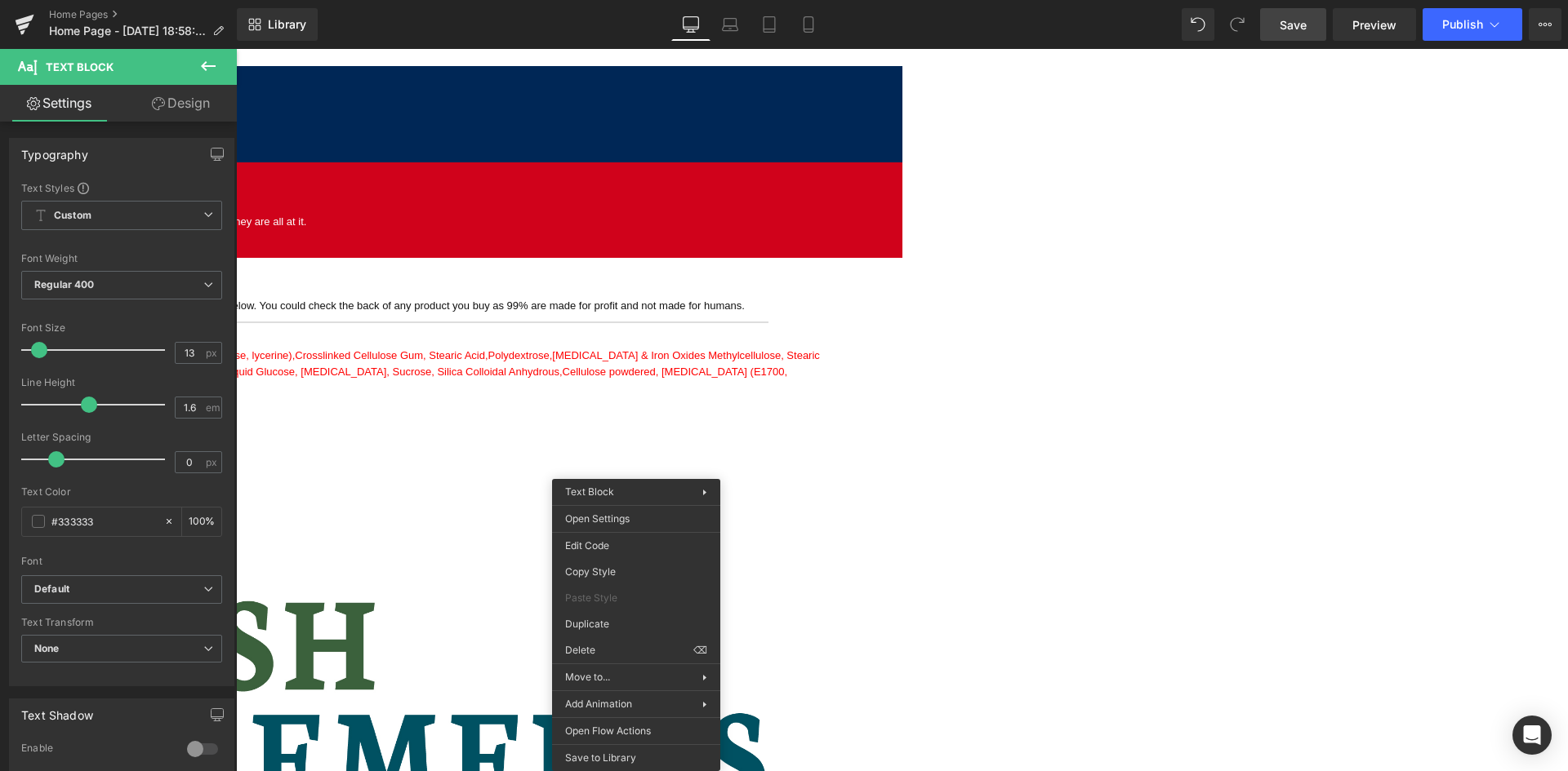
drag, startPoint x: 833, startPoint y: 678, endPoint x: 597, endPoint y: 626, distance: 241.7
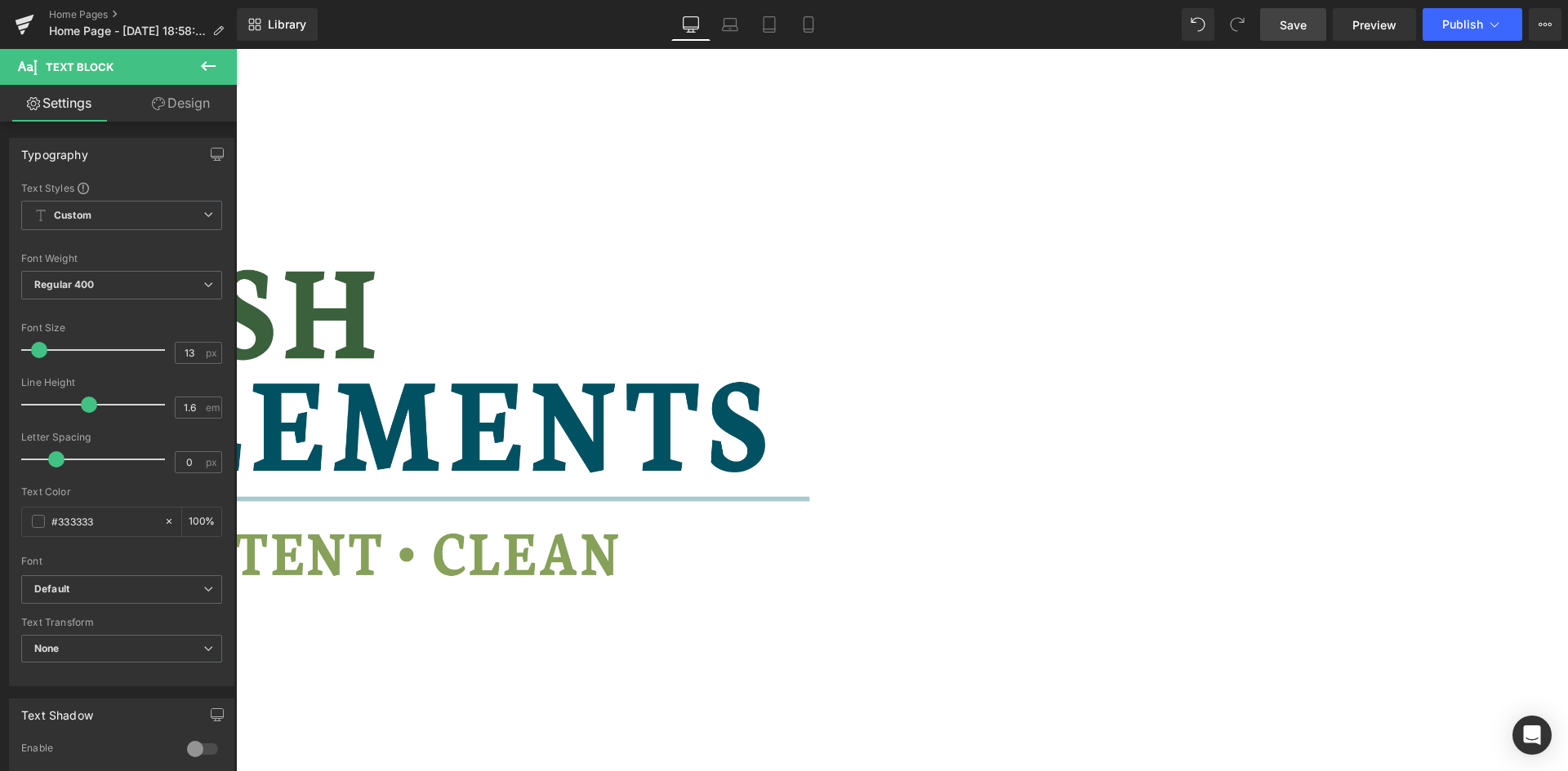
scroll to position [2157, 0]
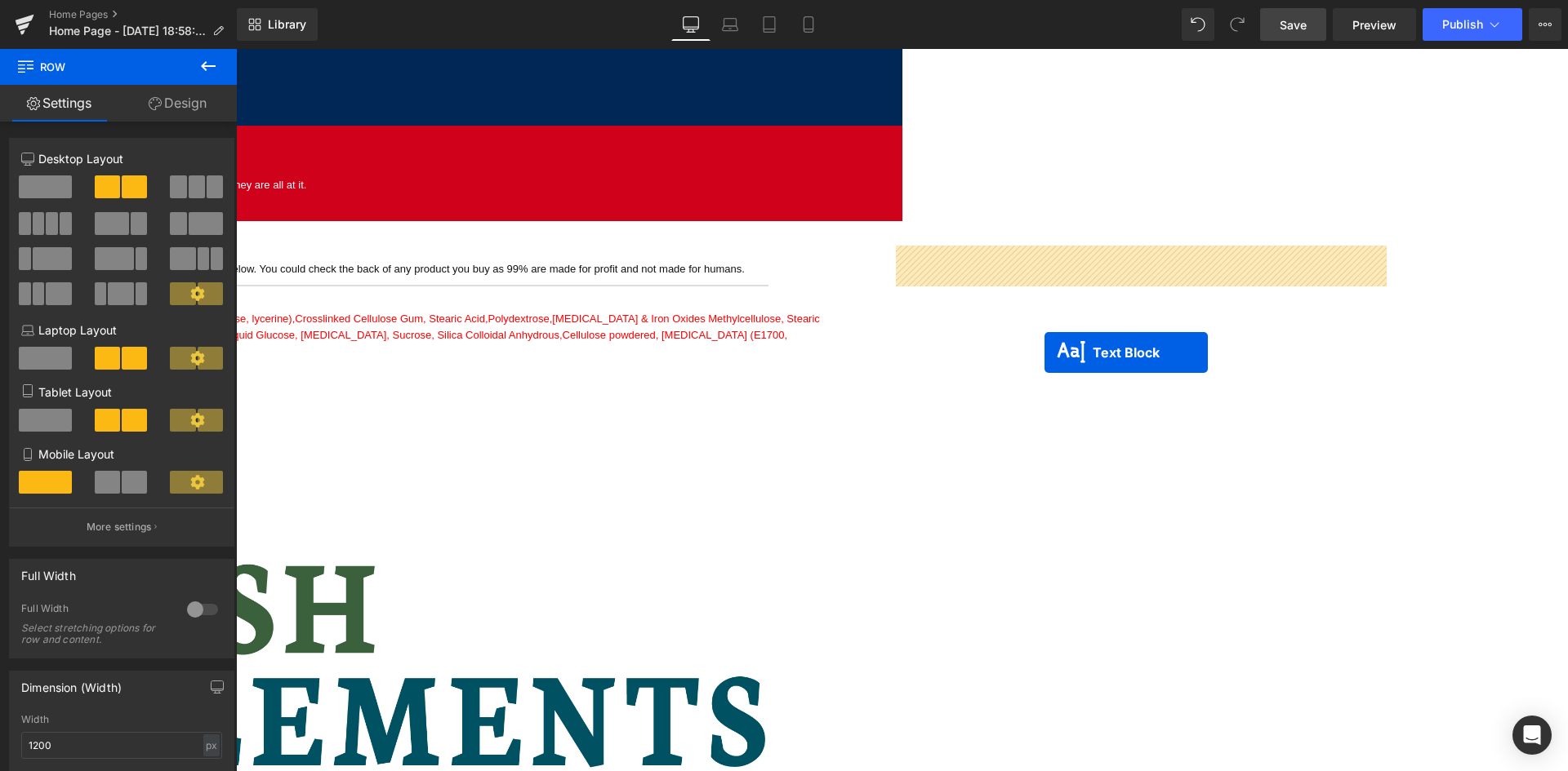
scroll to position [1831, 0]
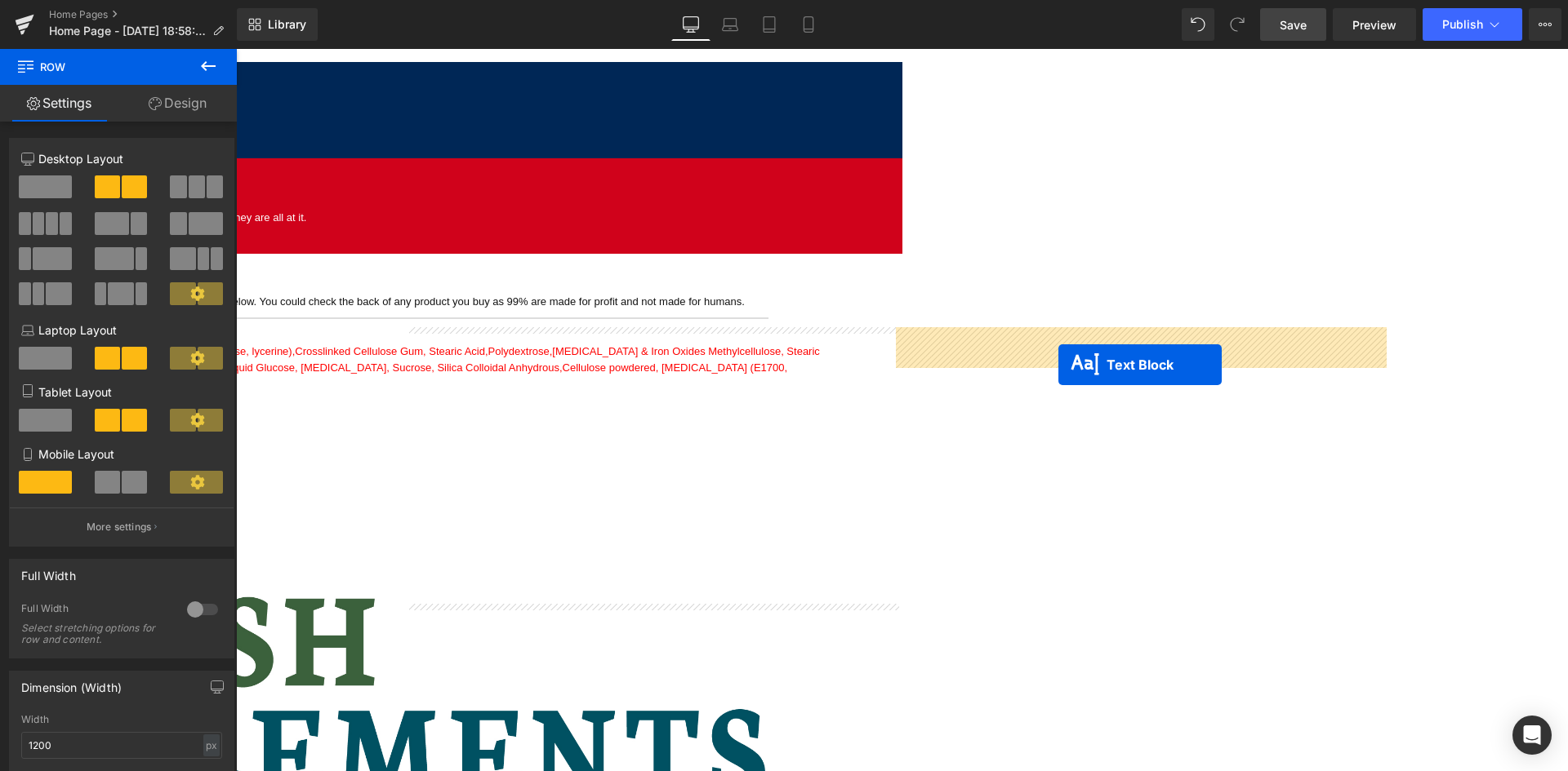
drag, startPoint x: 605, startPoint y: 416, endPoint x: 1058, endPoint y: 365, distance: 455.9
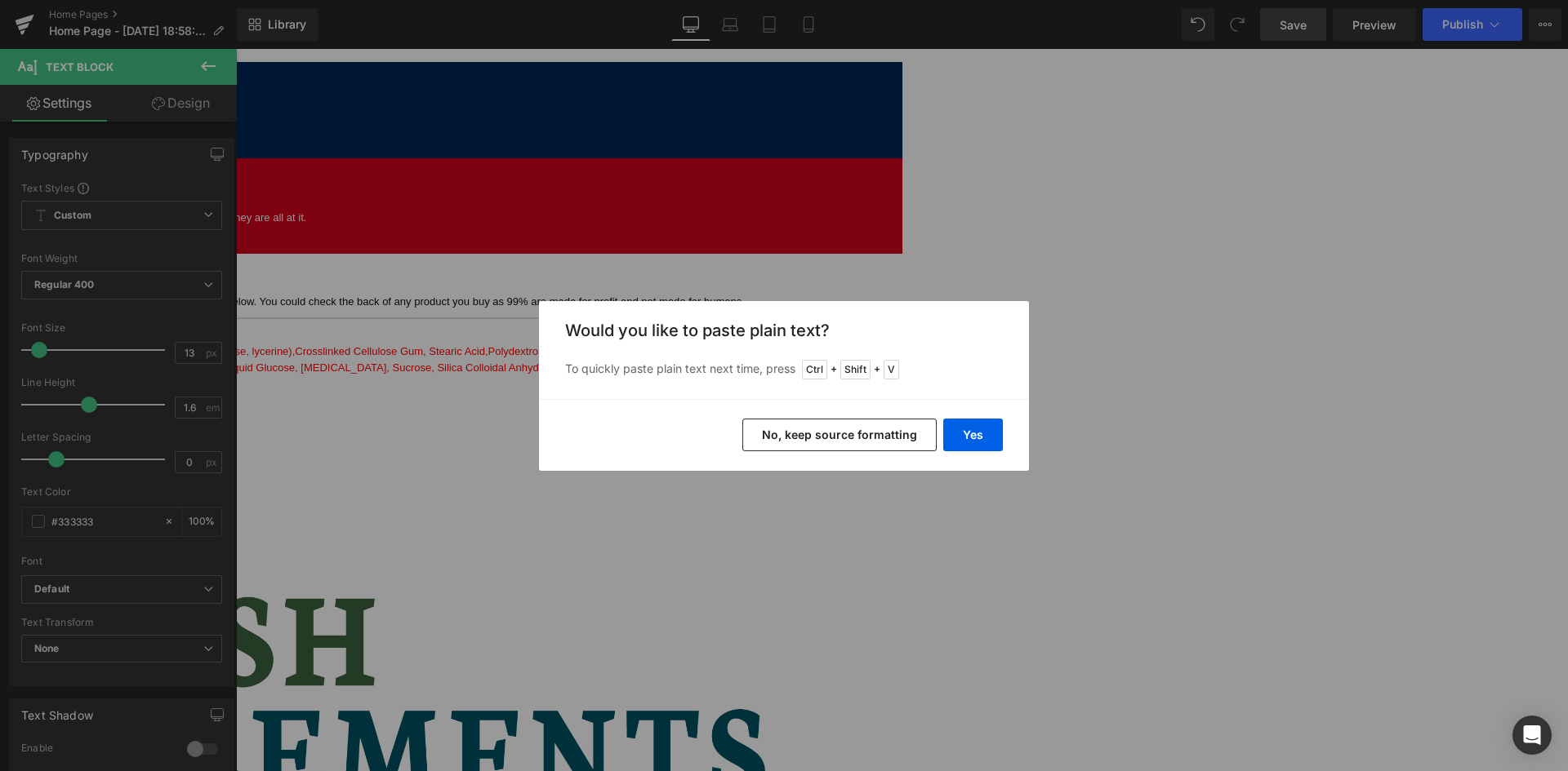
drag, startPoint x: 854, startPoint y: 433, endPoint x: 772, endPoint y: 399, distance: 88.8
click at [854, 433] on button "No, keep source formatting" at bounding box center [839, 435] width 195 height 33
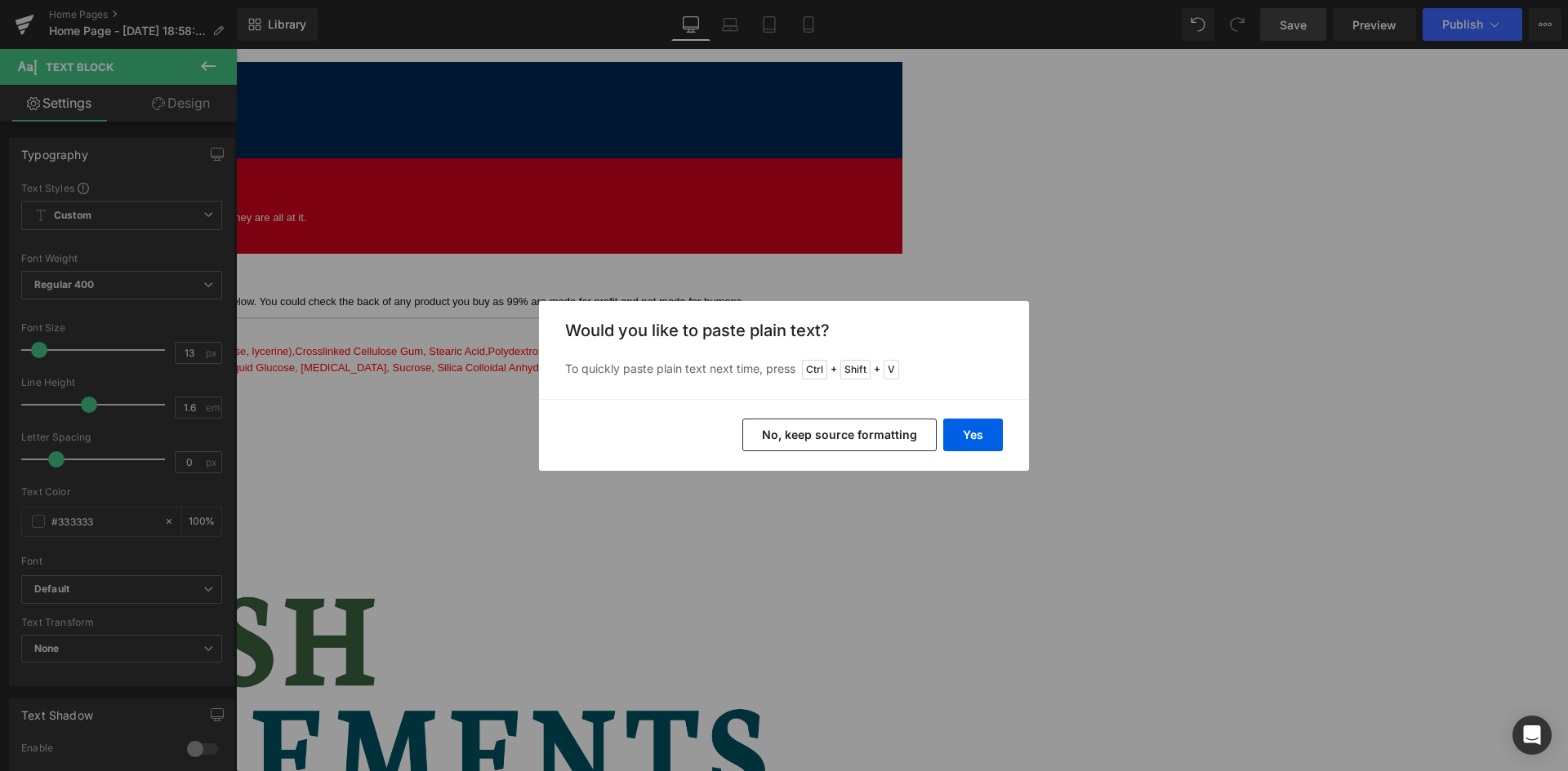
click at [844, 425] on button "No, keep source formatting" at bounding box center [839, 435] width 195 height 33
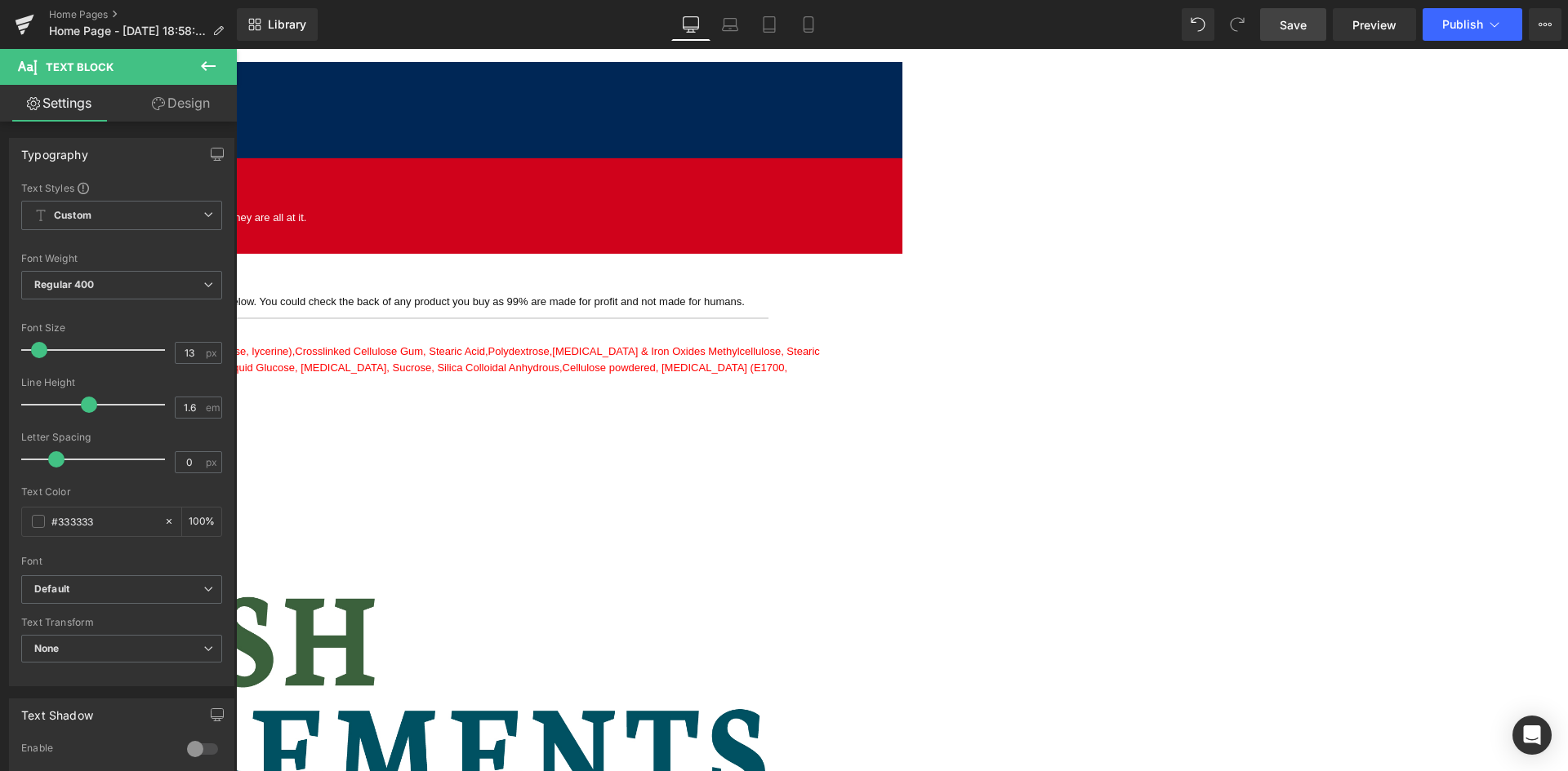
click at [962, 646] on div "Welcome to British Supplements Heading Clean Premium Strong Nasty Free Suppleme…" at bounding box center [902, 303] width 1332 height 3820
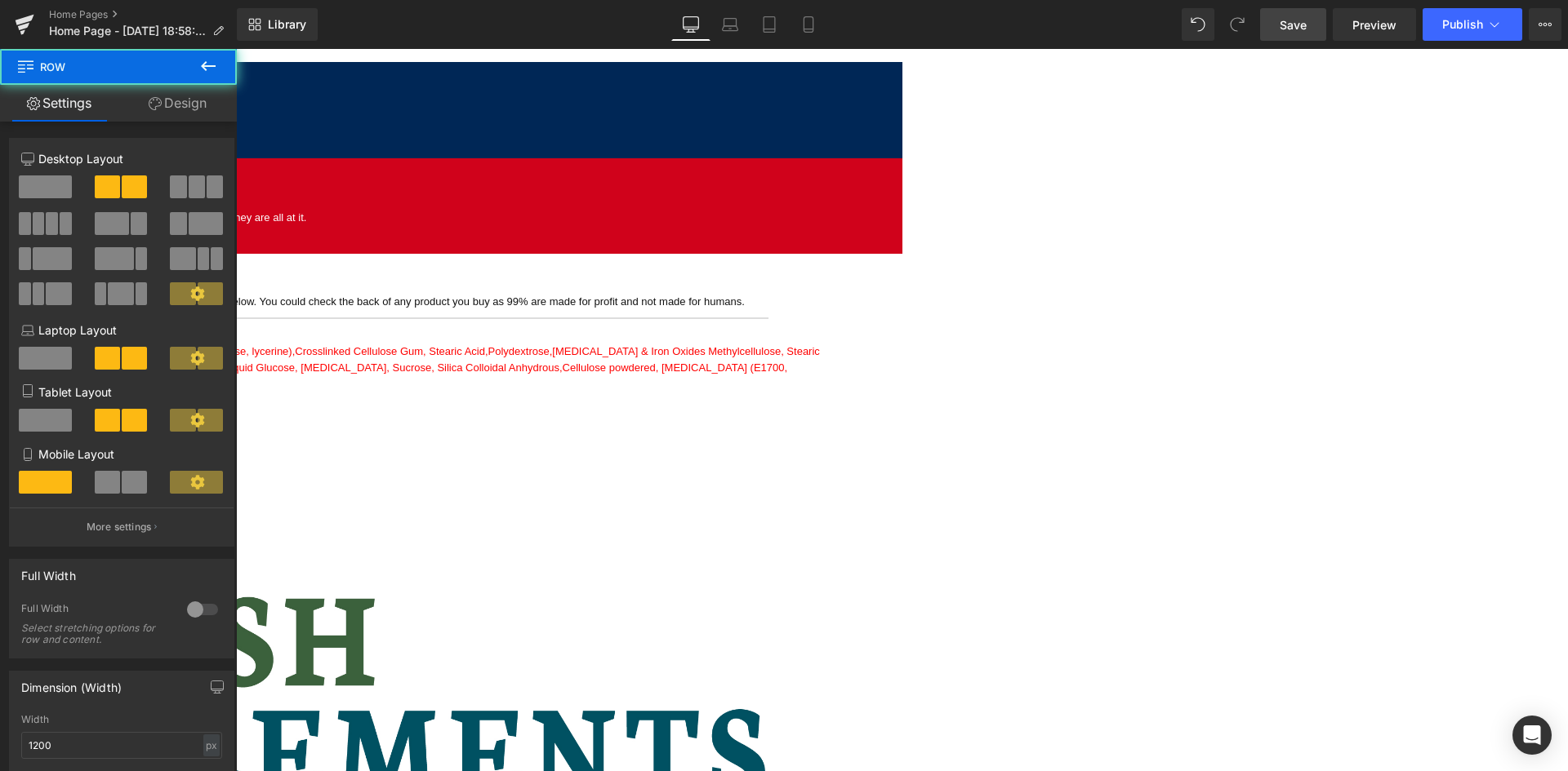
click at [236, 49] on span "Row" at bounding box center [236, 49] width 0 height 0
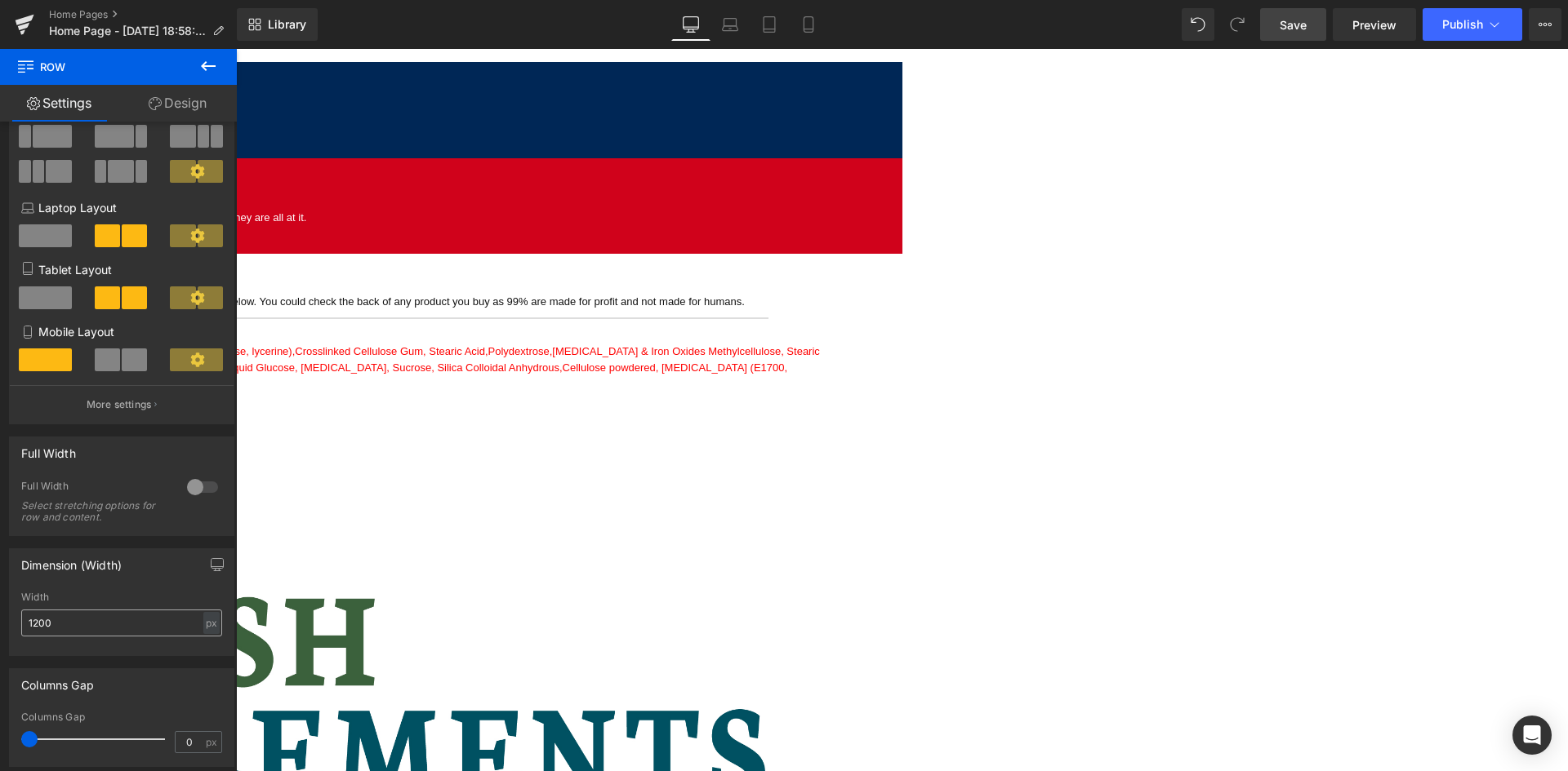
scroll to position [163, 0]
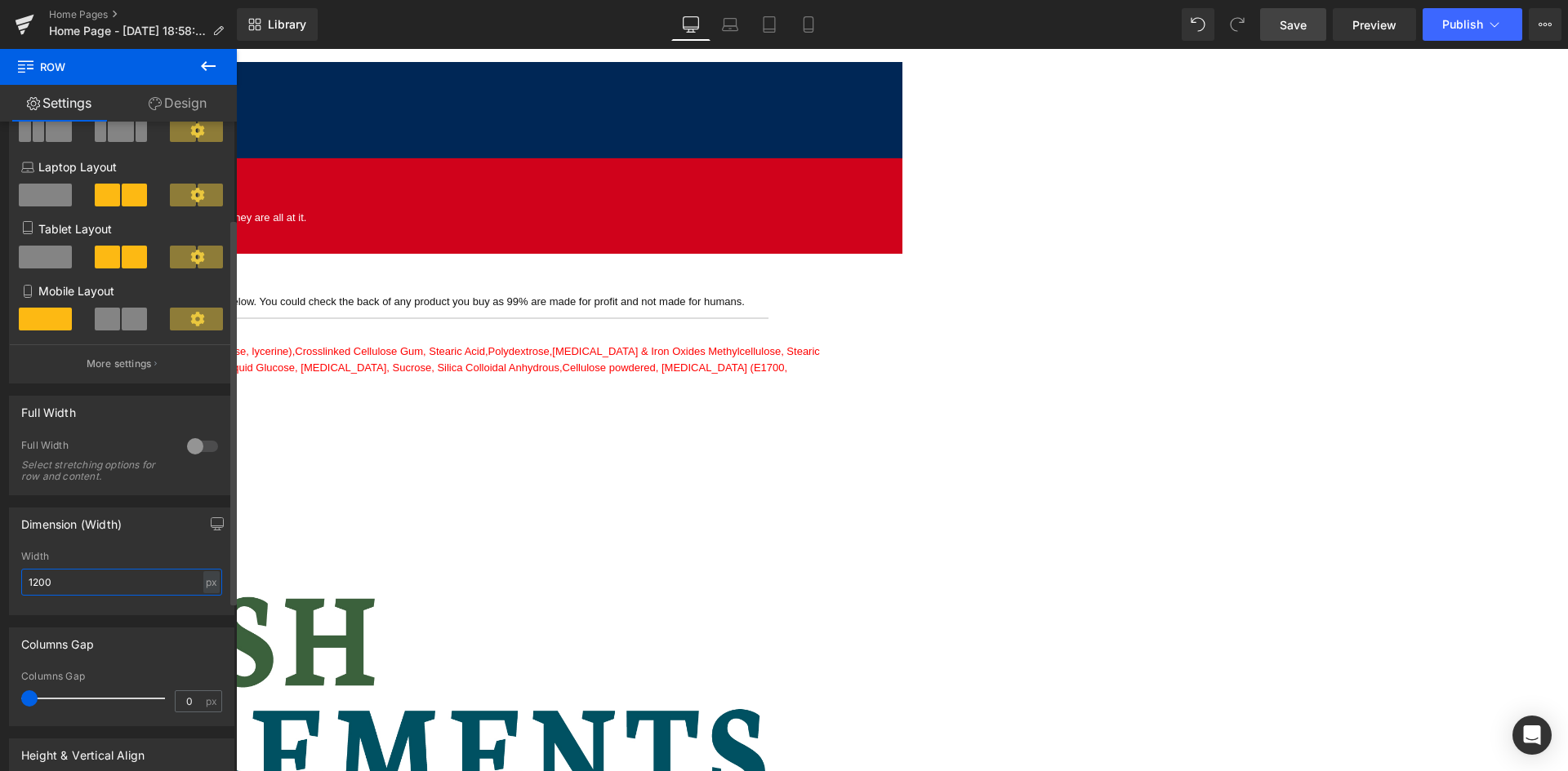
click at [75, 579] on input "1200" at bounding box center [121, 583] width 201 height 27
click at [37, 581] on input "1200" at bounding box center [121, 583] width 201 height 27
type input "1600"
click at [1281, 28] on span "Save" at bounding box center [1294, 24] width 27 height 17
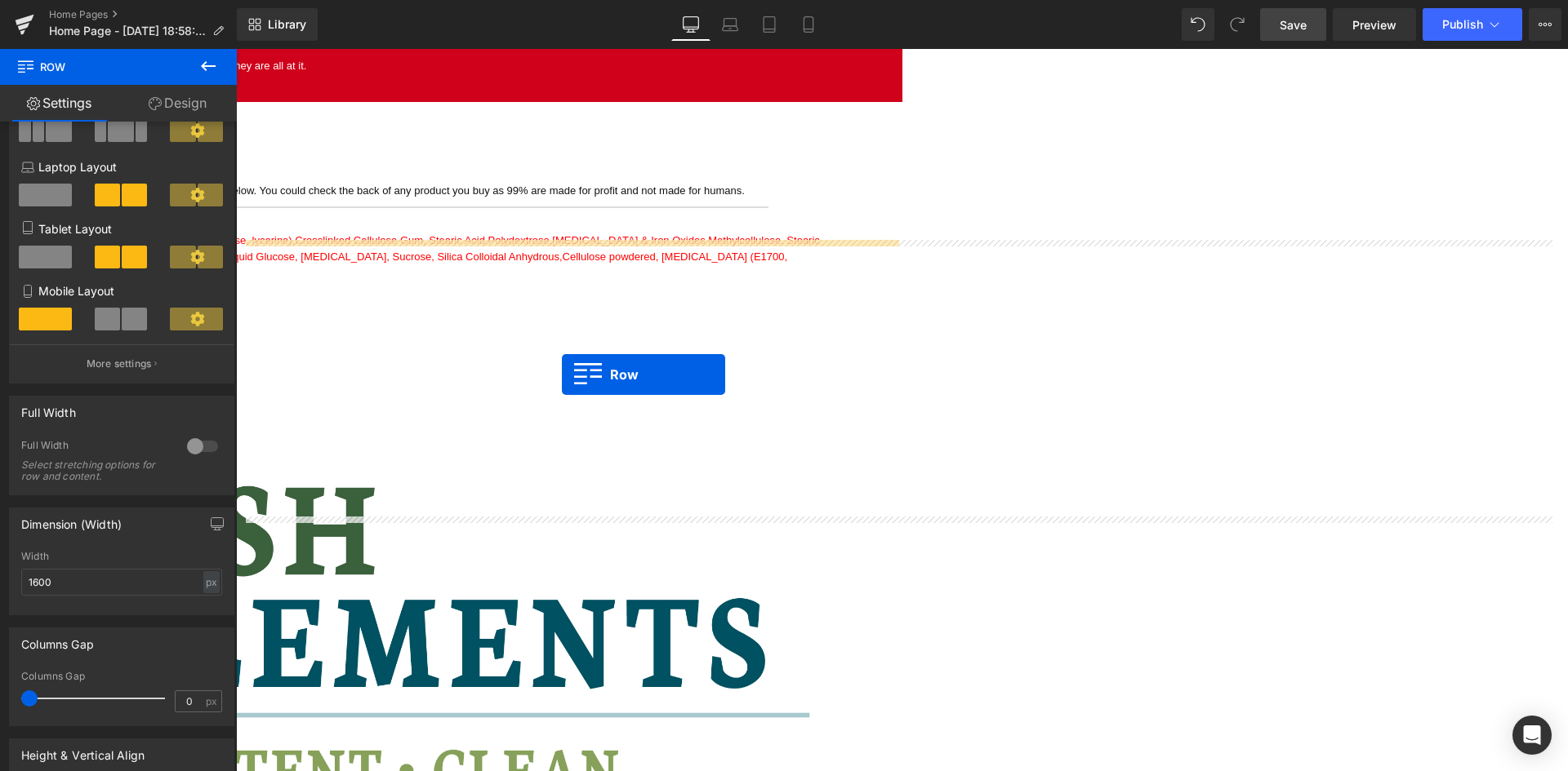
scroll to position [1994, 0]
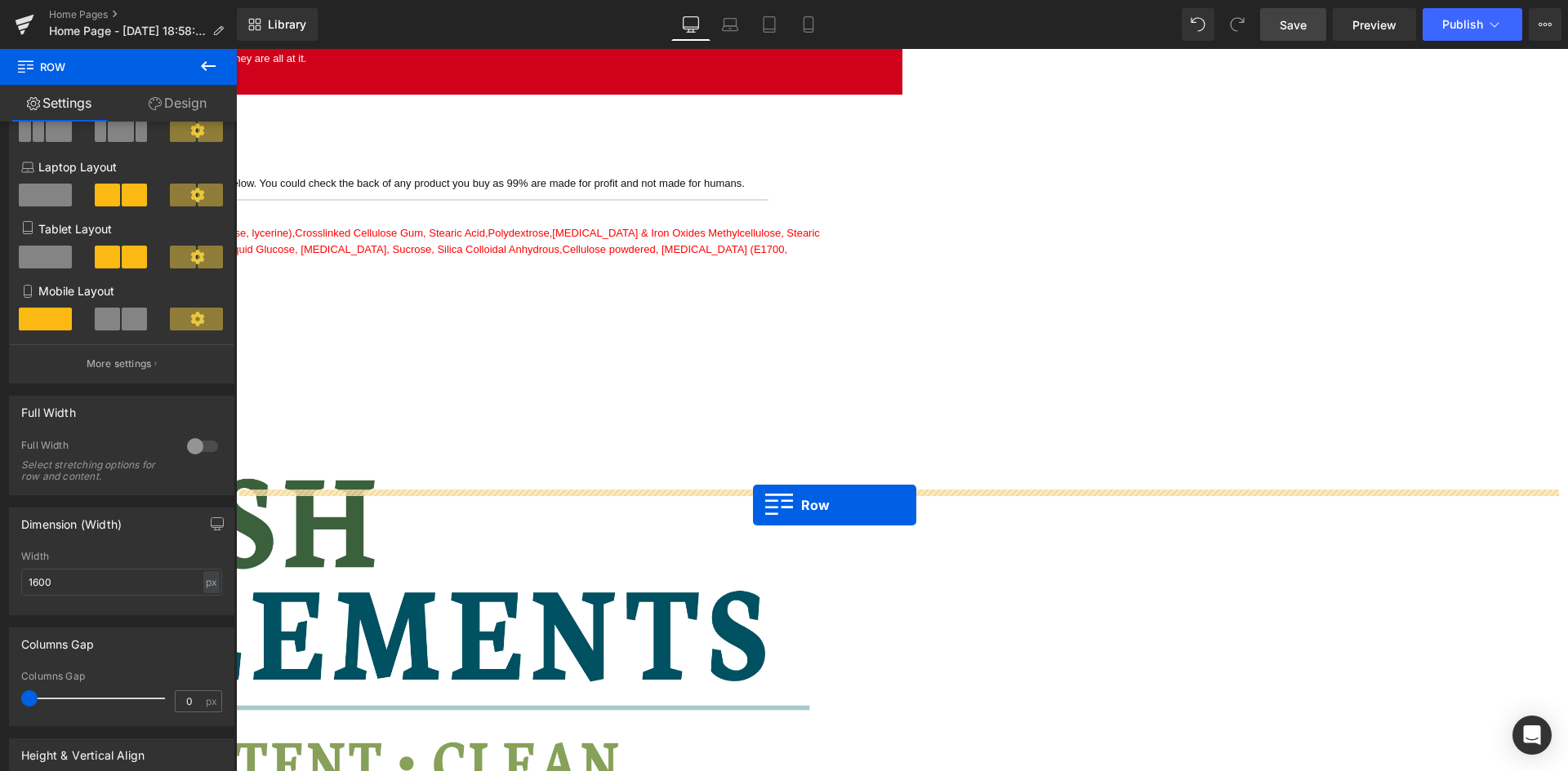
drag, startPoint x: 242, startPoint y: 255, endPoint x: 753, endPoint y: 505, distance: 568.9
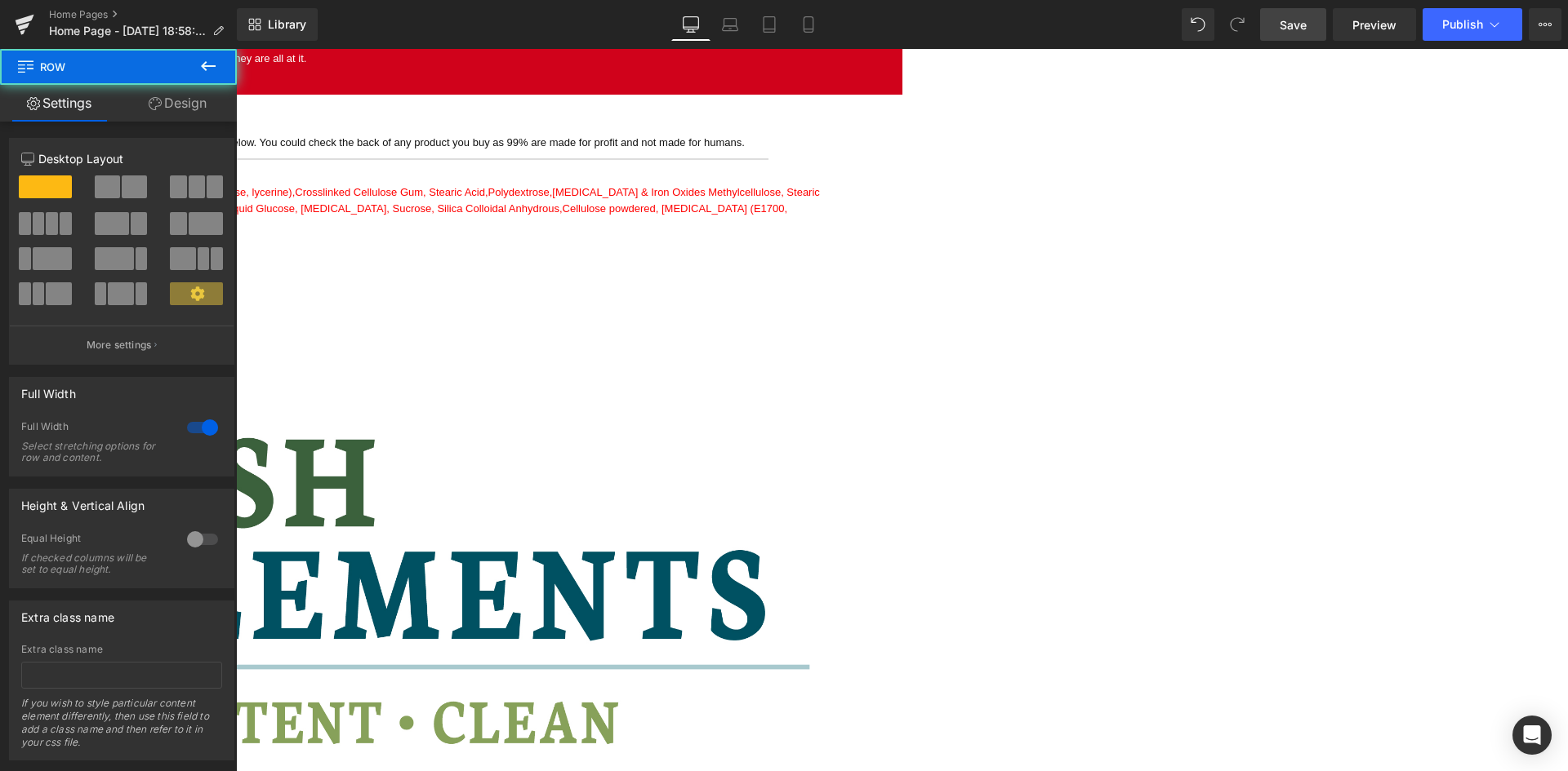
scroll to position [1954, 0]
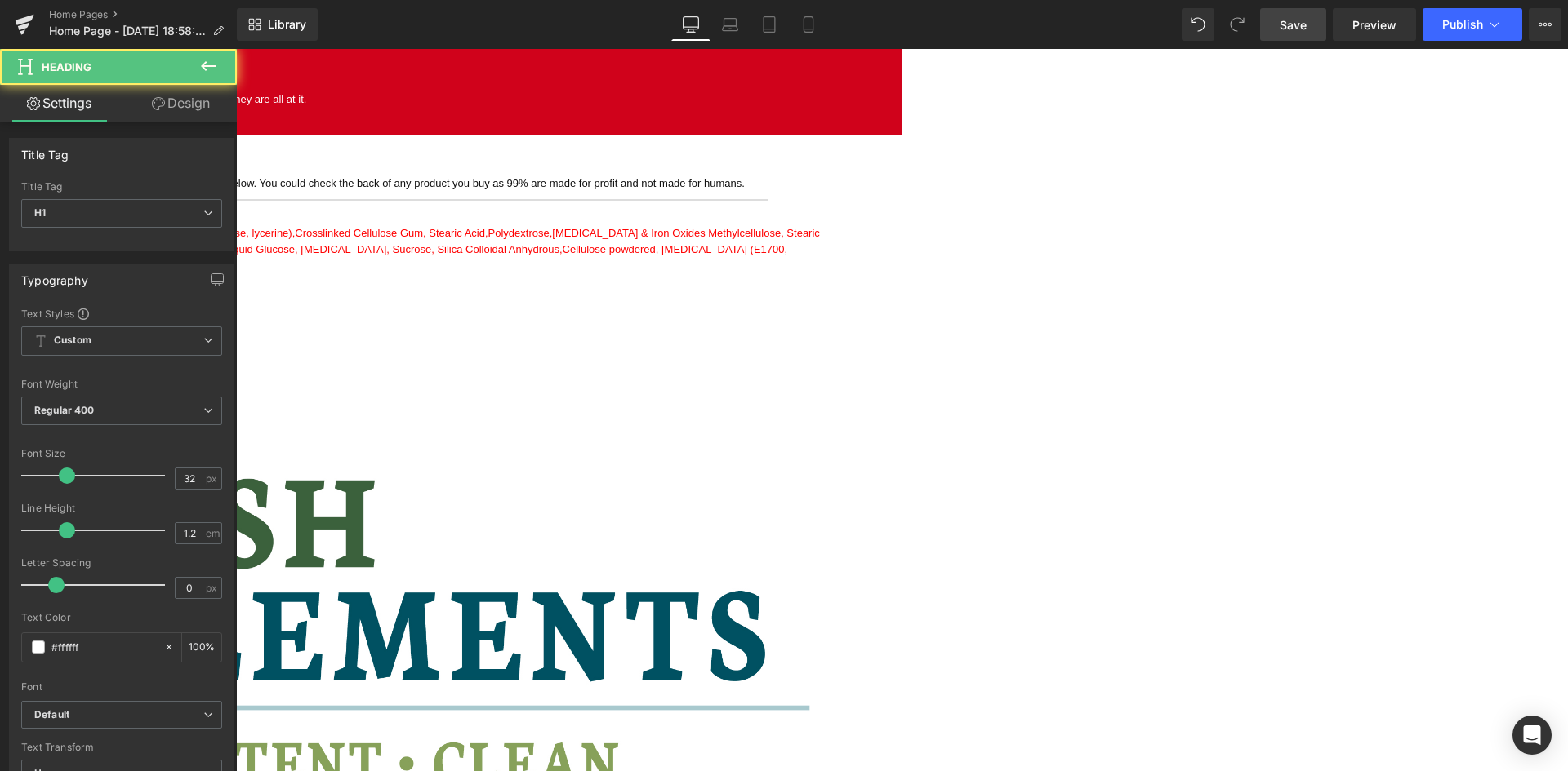
paste div
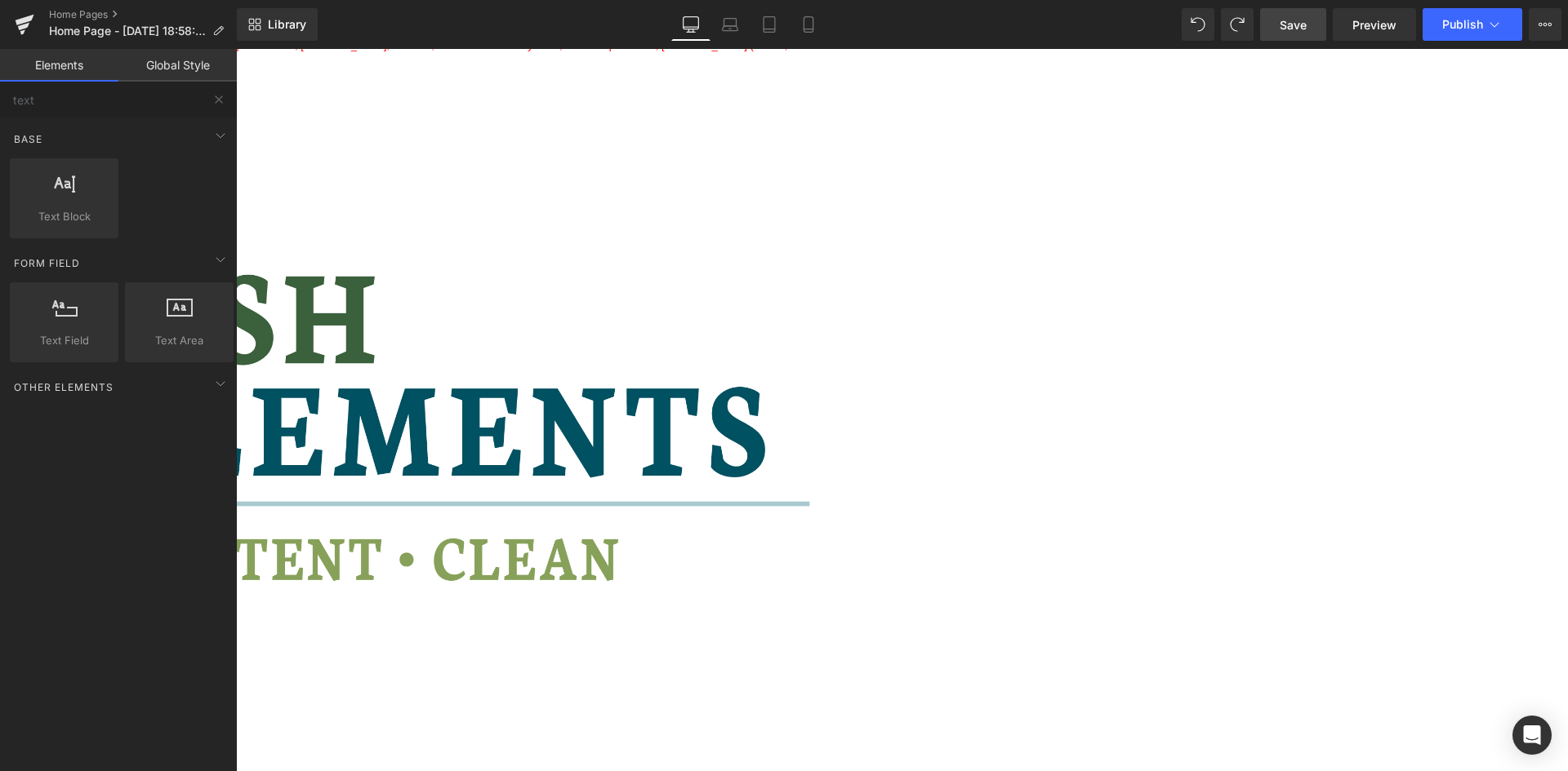
scroll to position [2117, 0]
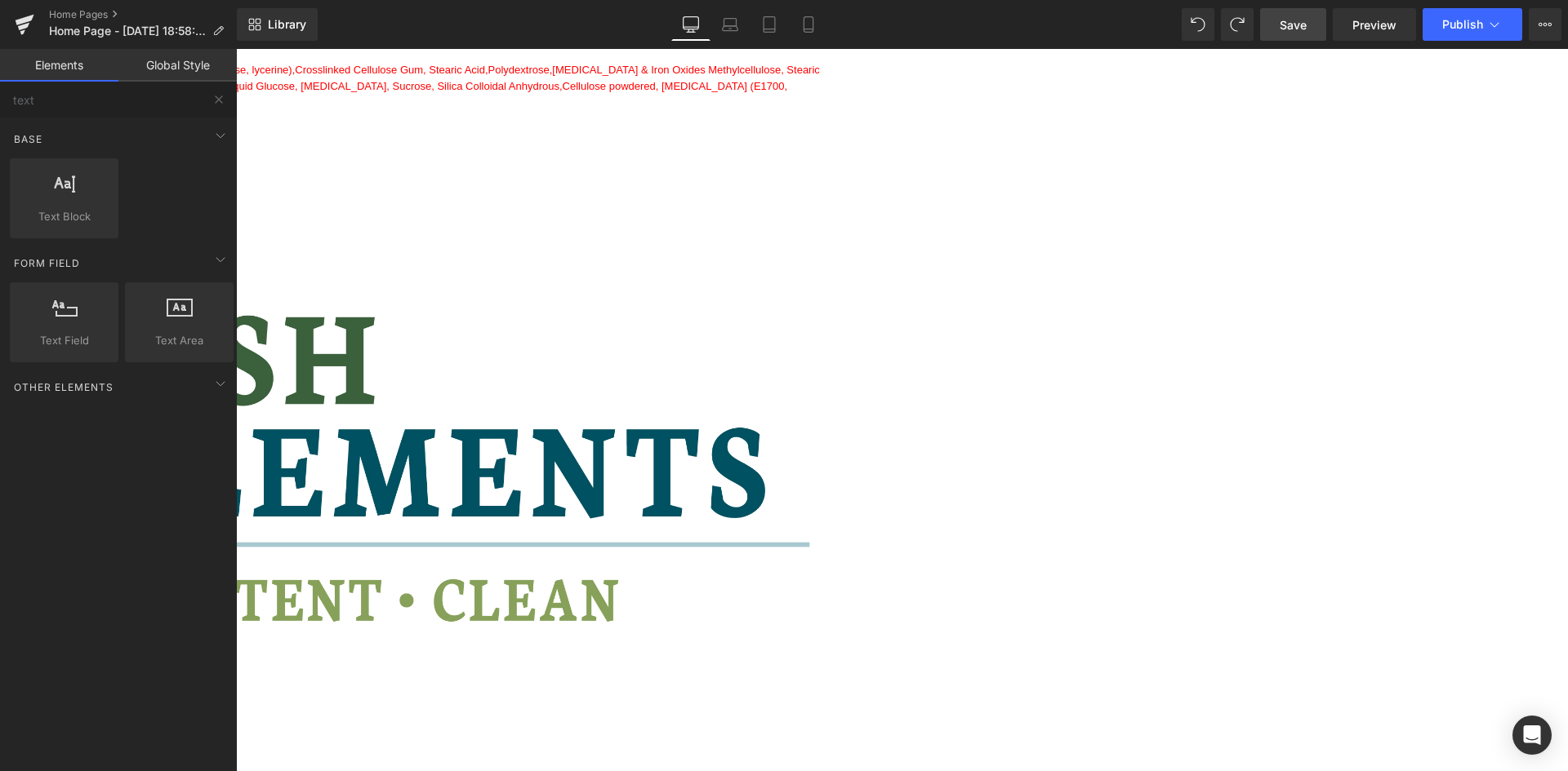
click at [1290, 27] on span "Save" at bounding box center [1294, 24] width 27 height 17
click at [471, 28] on div "Library Desktop Desktop Laptop Tablet Mobile Save Preview Publish Scheduled Vie…" at bounding box center [903, 24] width 1331 height 33
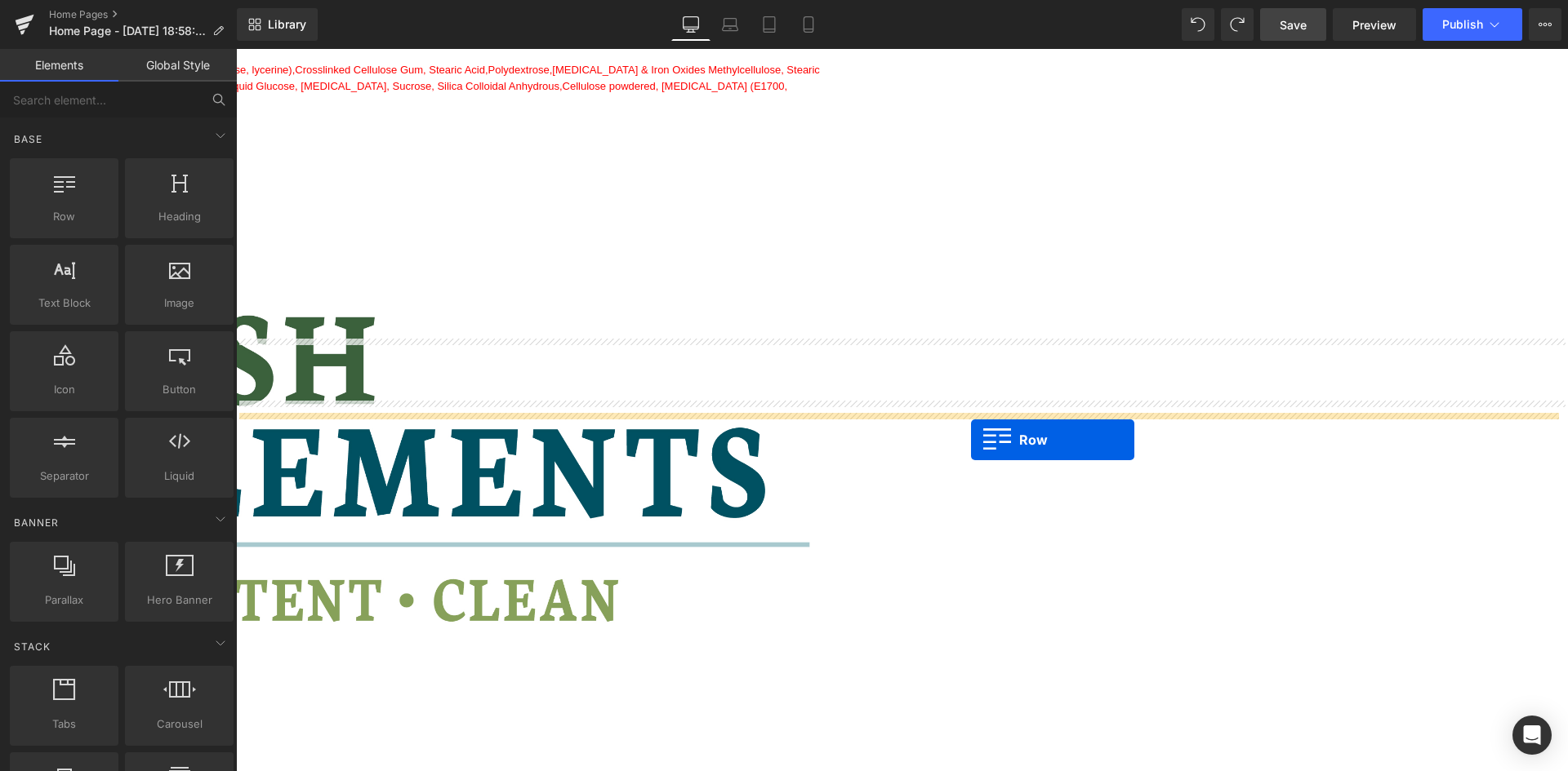
drag, startPoint x: 308, startPoint y: 266, endPoint x: 971, endPoint y: 440, distance: 685.5
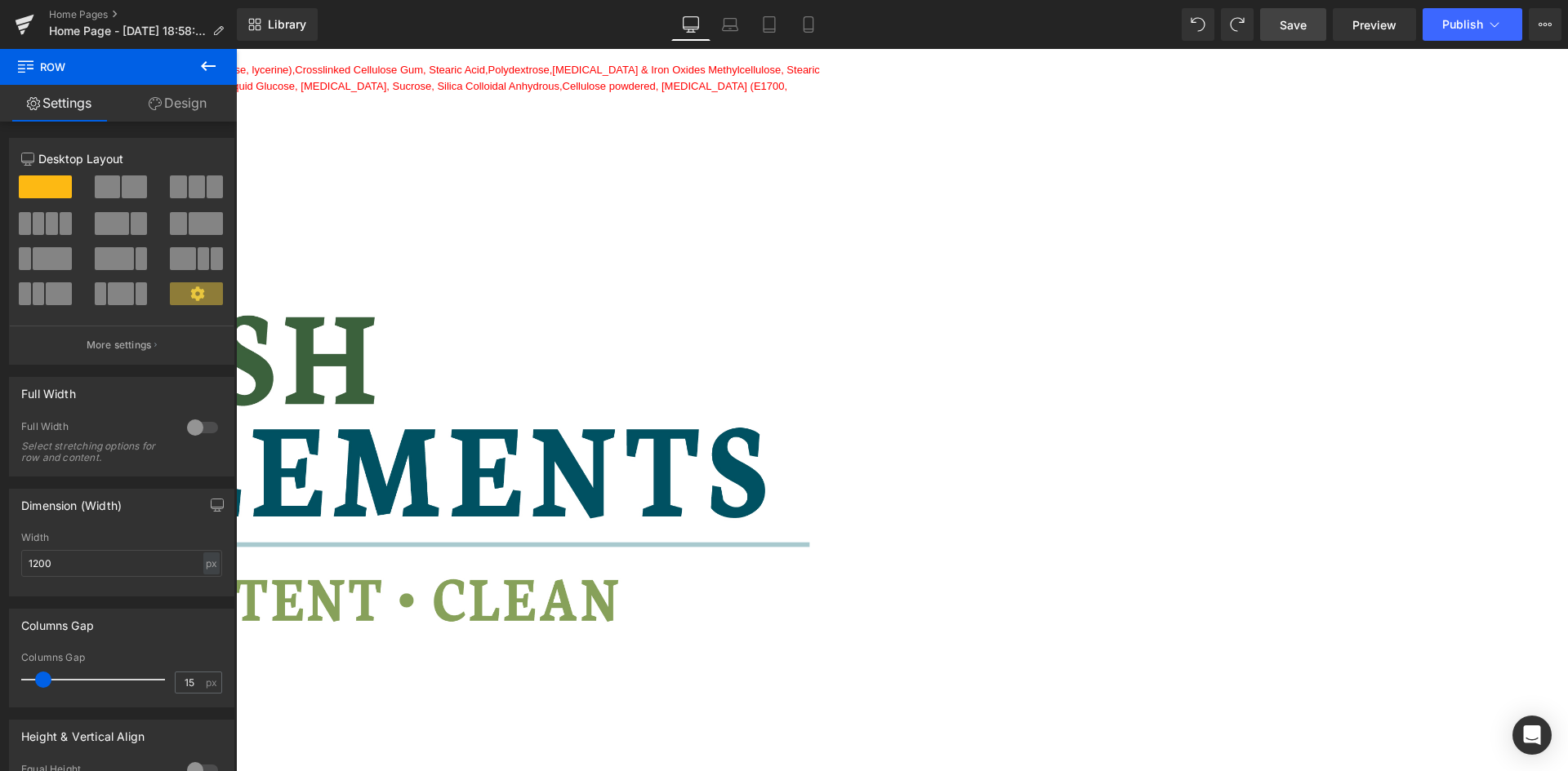
click at [363, 464] on div "Welcome to British Supplements Heading Clean Premium Strong Nasty Free Suppleme…" at bounding box center [902, 96] width 1332 height 3976
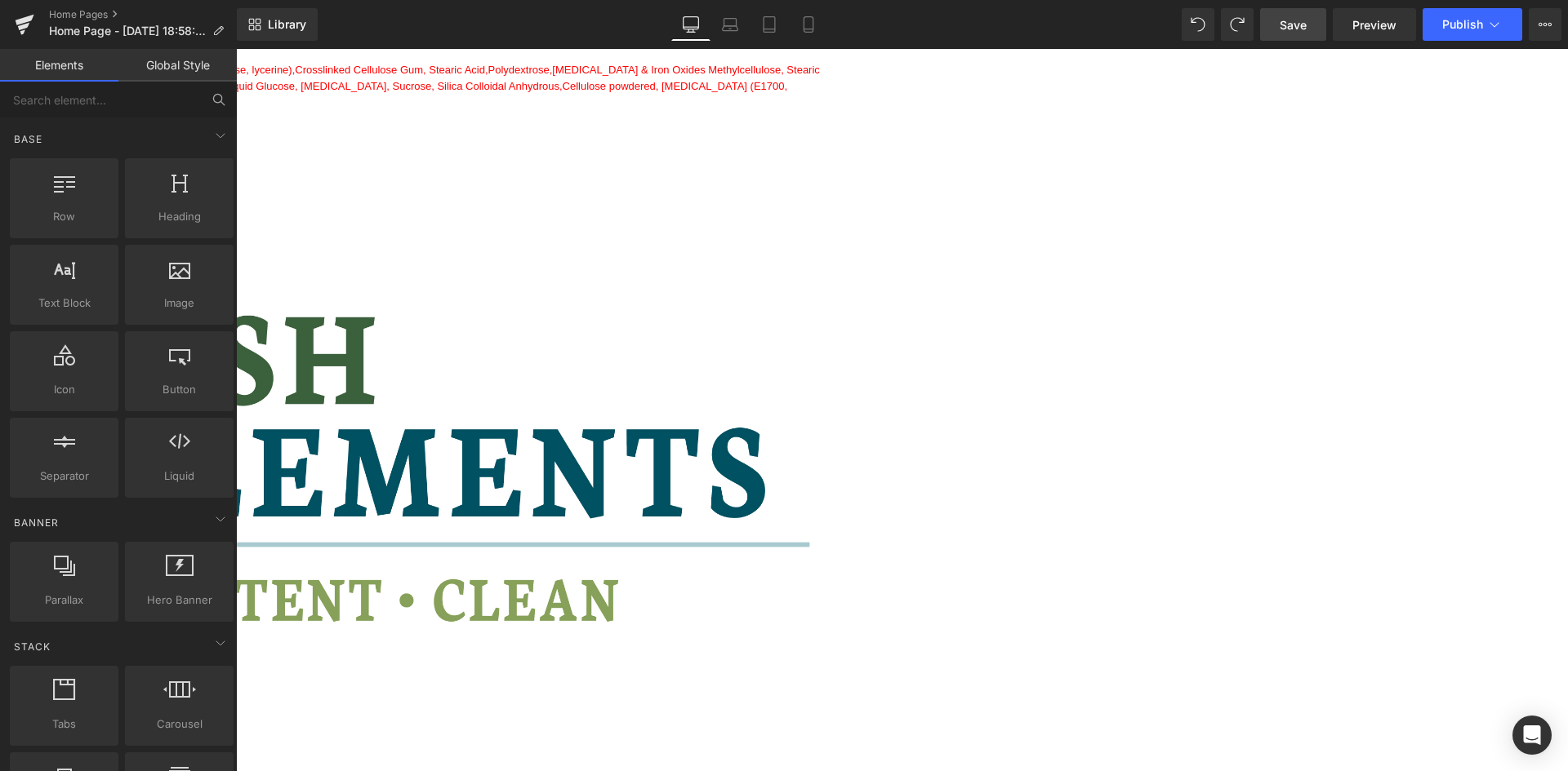
click at [392, 440] on div "Welcome to British Supplements Heading Clean Premium Strong Nasty Free Suppleme…" at bounding box center [902, 96] width 1332 height 3976
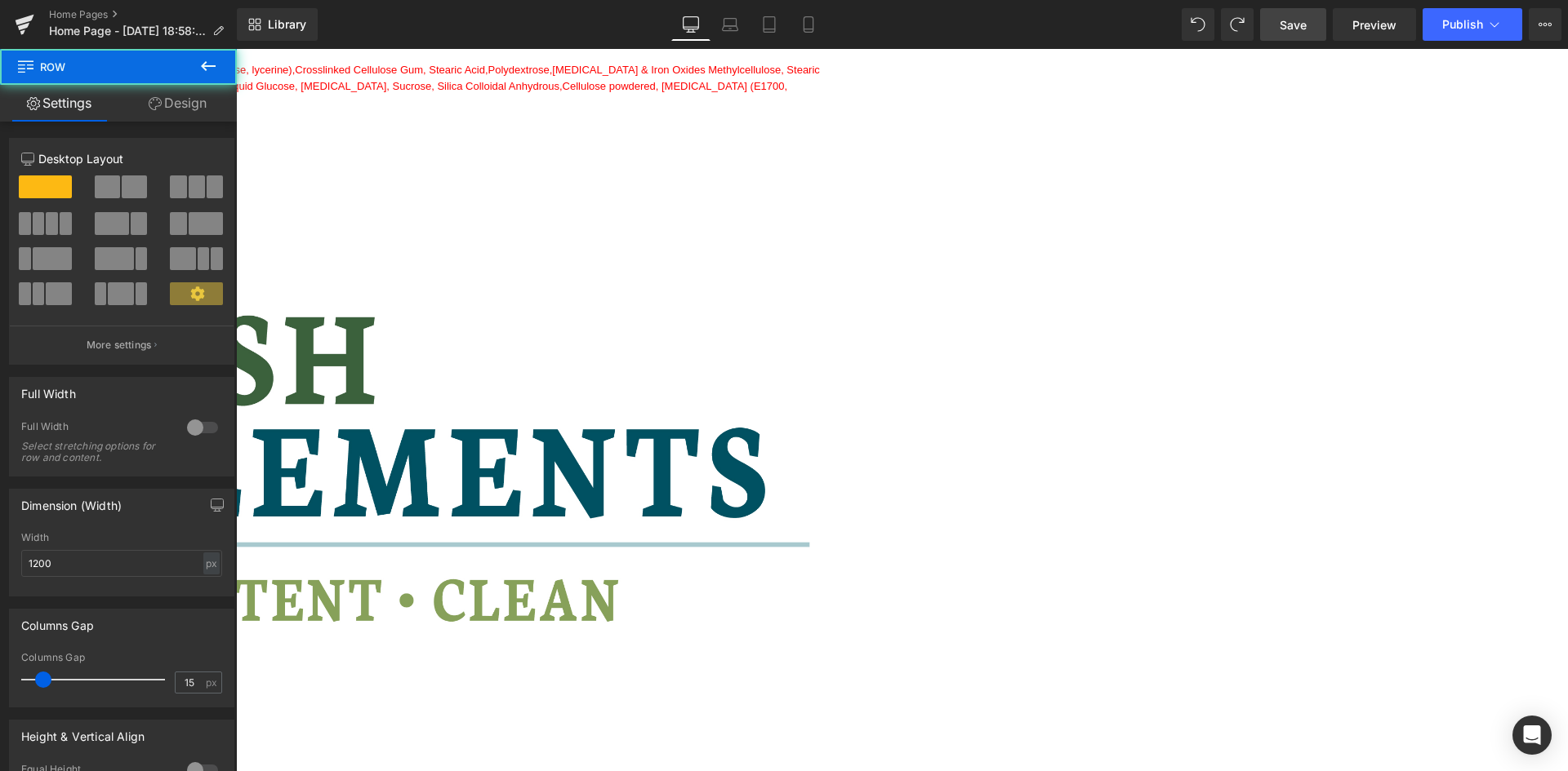
click at [236, 49] on span "Row" at bounding box center [236, 49] width 0 height 0
click at [197, 424] on div at bounding box center [202, 427] width 39 height 26
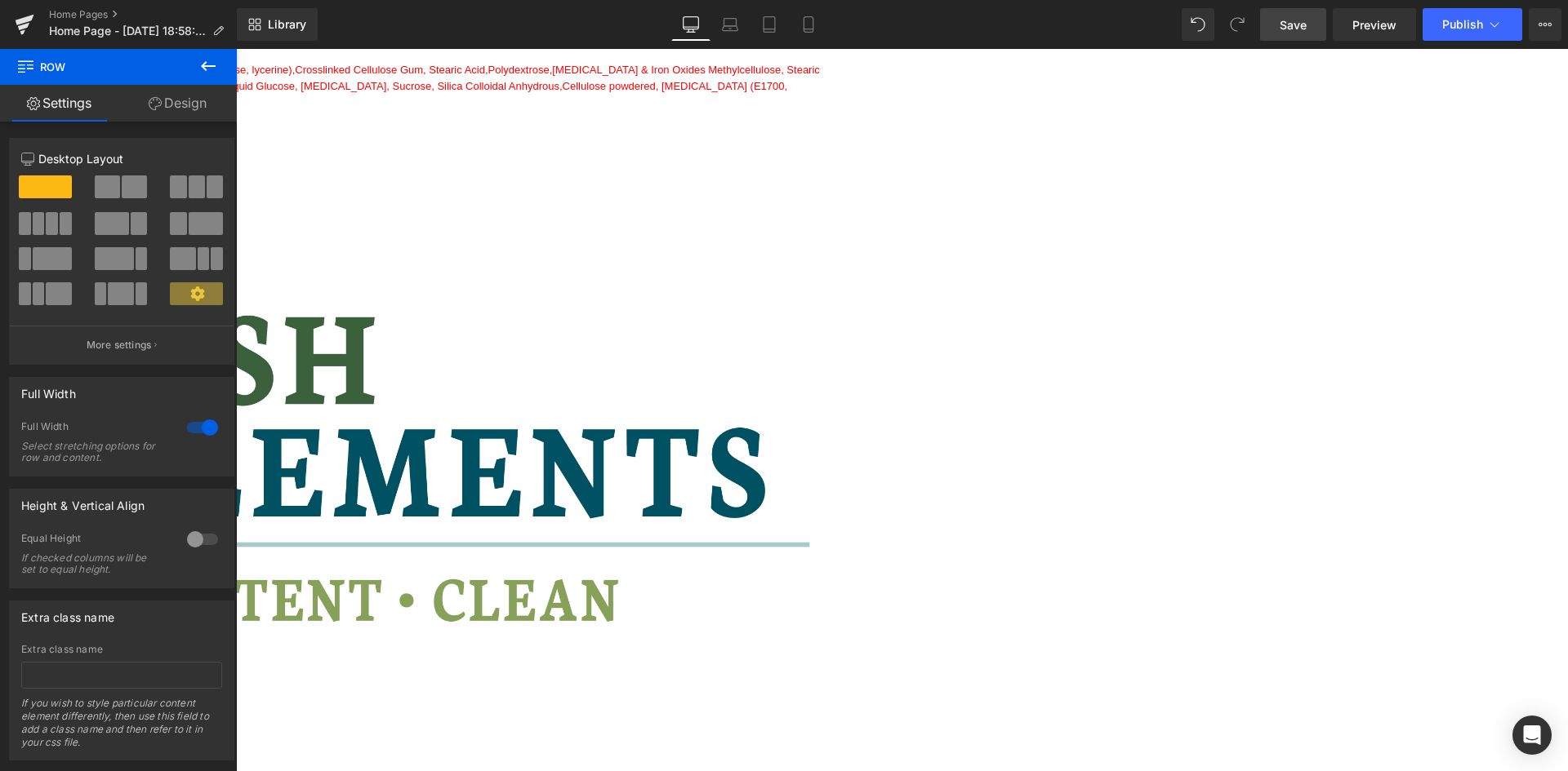
click at [206, 62] on icon at bounding box center [208, 66] width 14 height 10
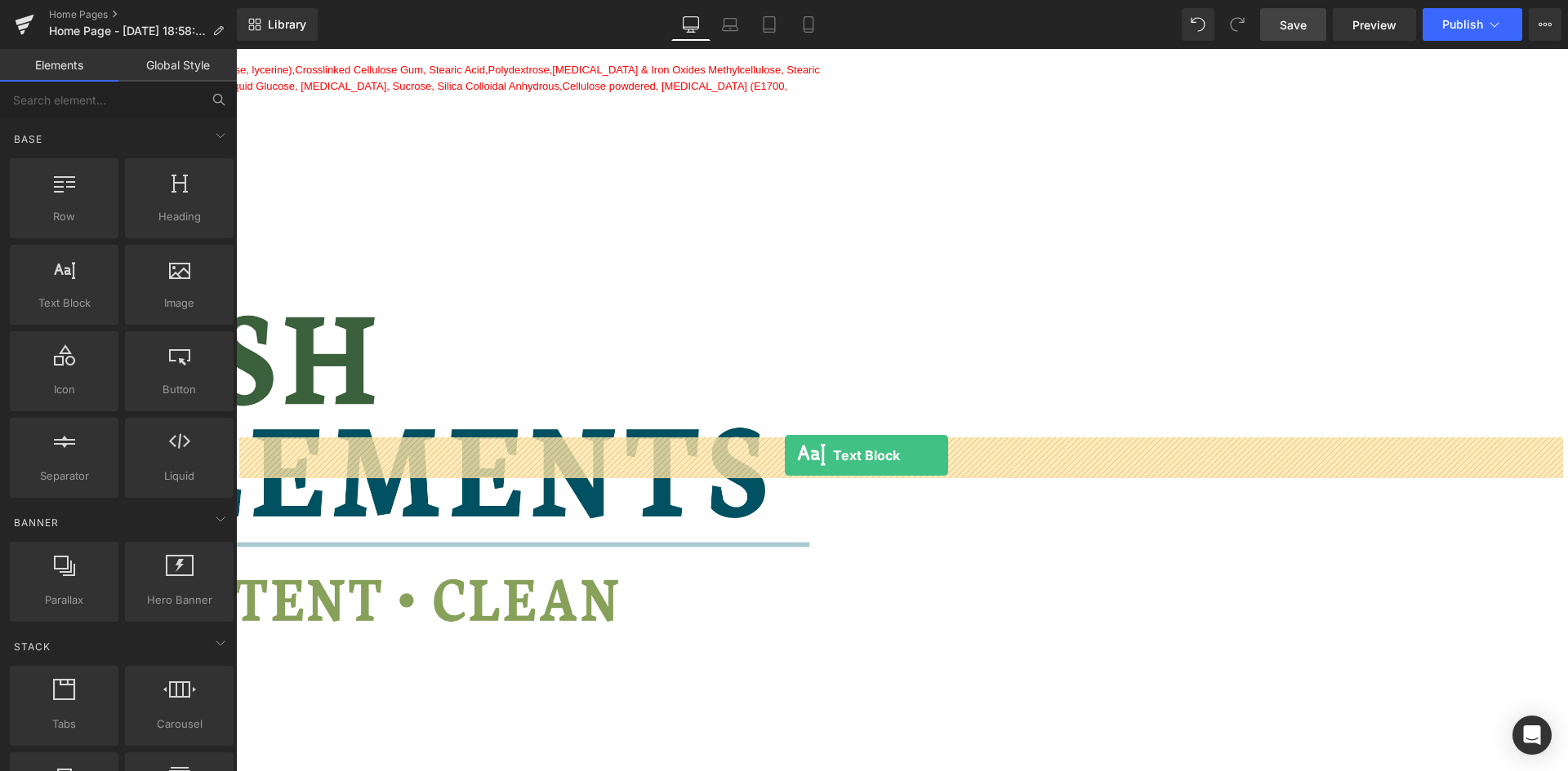
drag, startPoint x: 449, startPoint y: 356, endPoint x: 785, endPoint y: 455, distance: 350.3
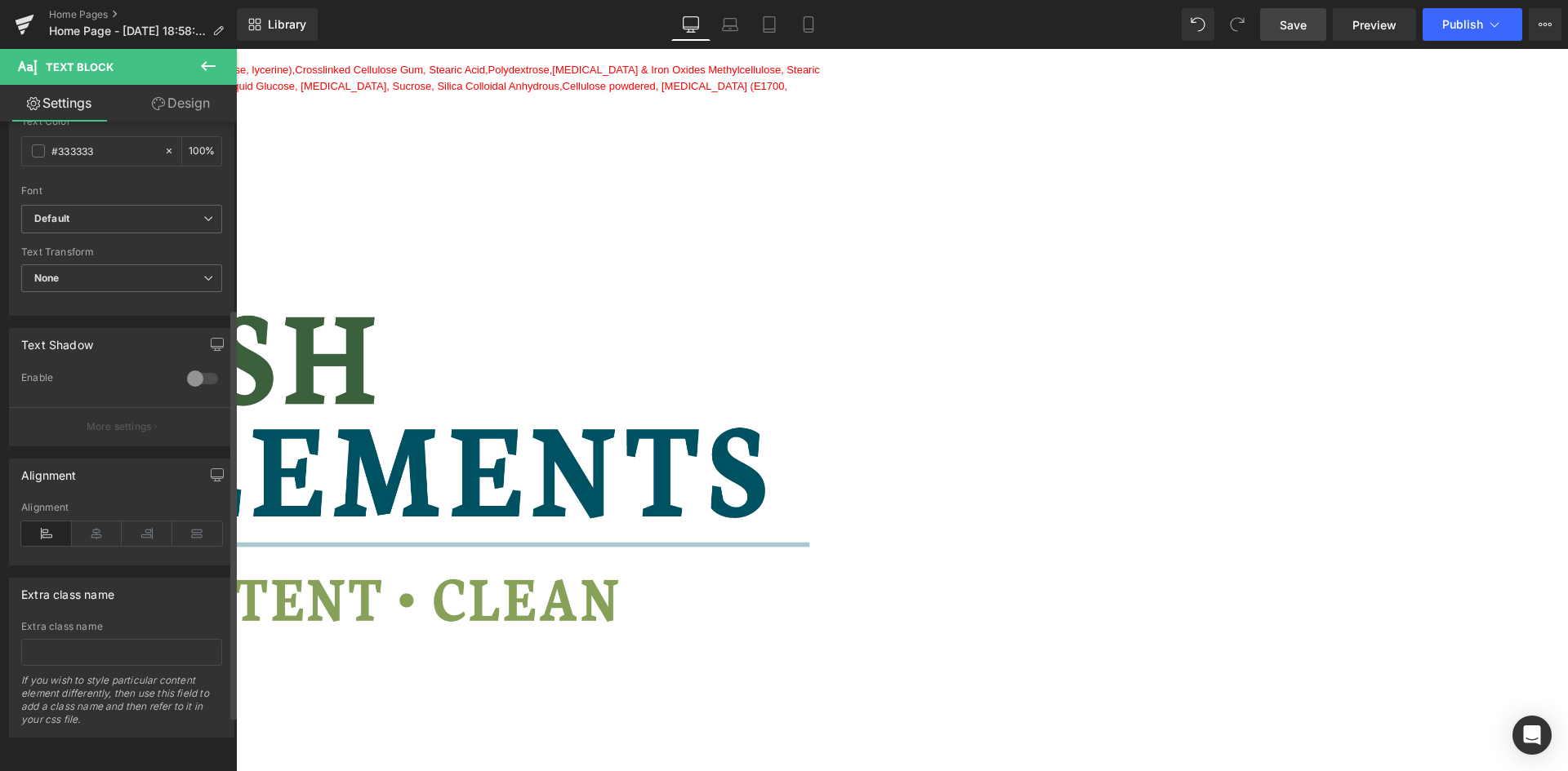
scroll to position [383, 0]
click at [105, 526] on icon at bounding box center [97, 533] width 51 height 24
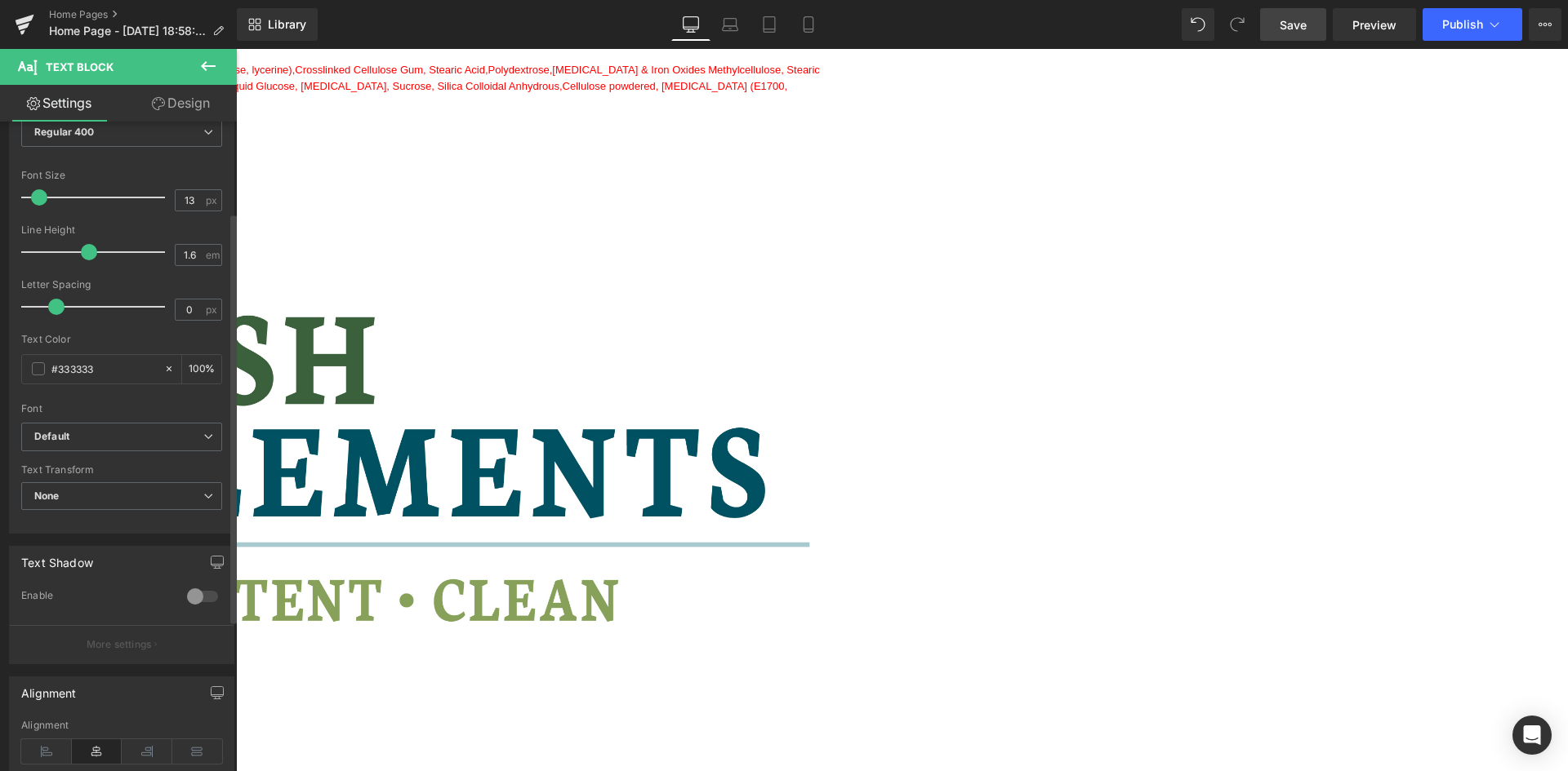
scroll to position [138, 0]
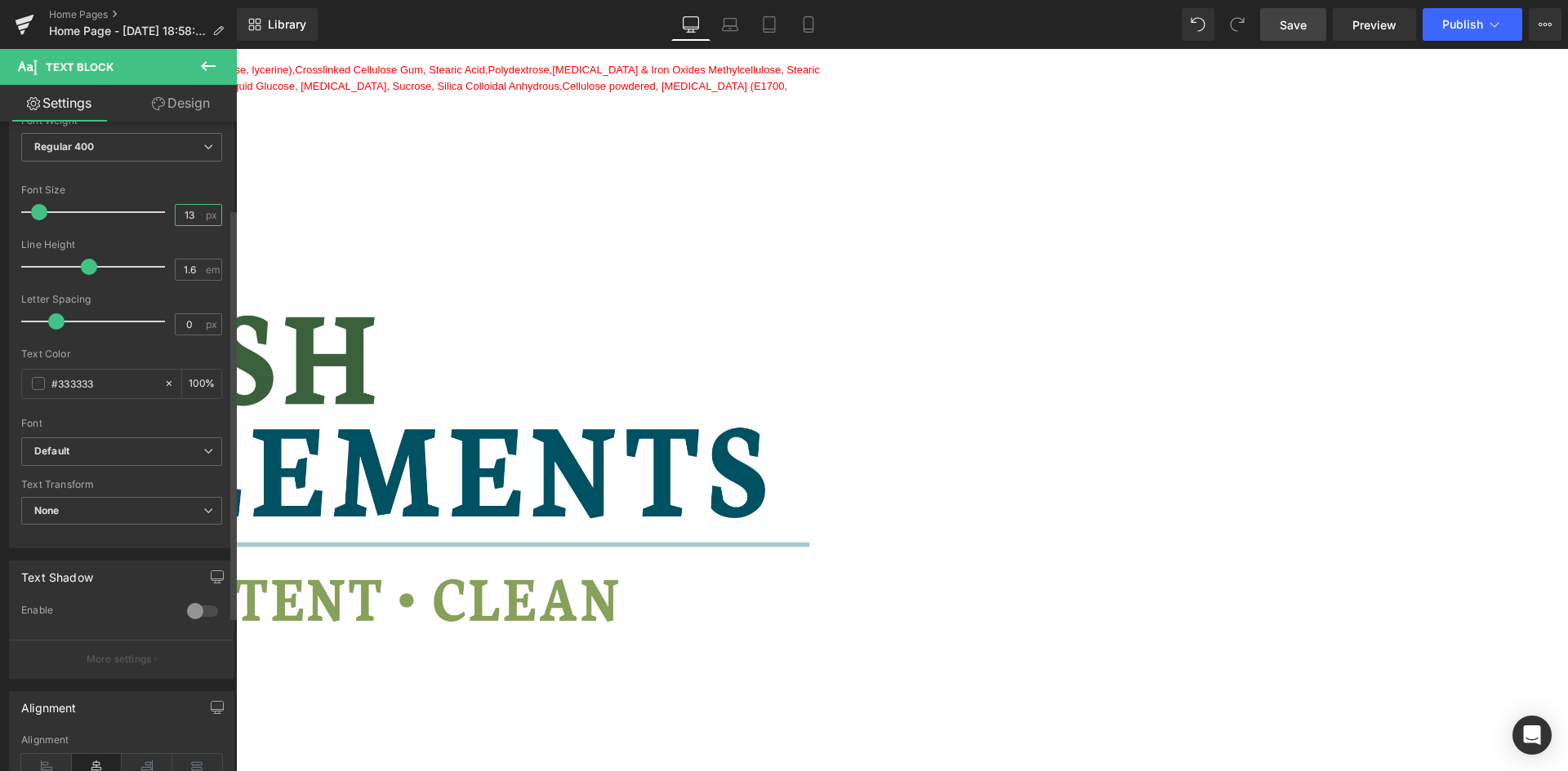
drag, startPoint x: 196, startPoint y: 221, endPoint x: 158, endPoint y: 208, distance: 40.2
click at [159, 212] on div "Font Size 13 px" at bounding box center [121, 212] width 201 height 54
type input "24"
click at [121, 183] on div "Font Default ABeeZee [PERSON_NAME] [GEOGRAPHIC_DATA] Default Default ABeeZee [P…" at bounding box center [121, 241] width 201 height 395
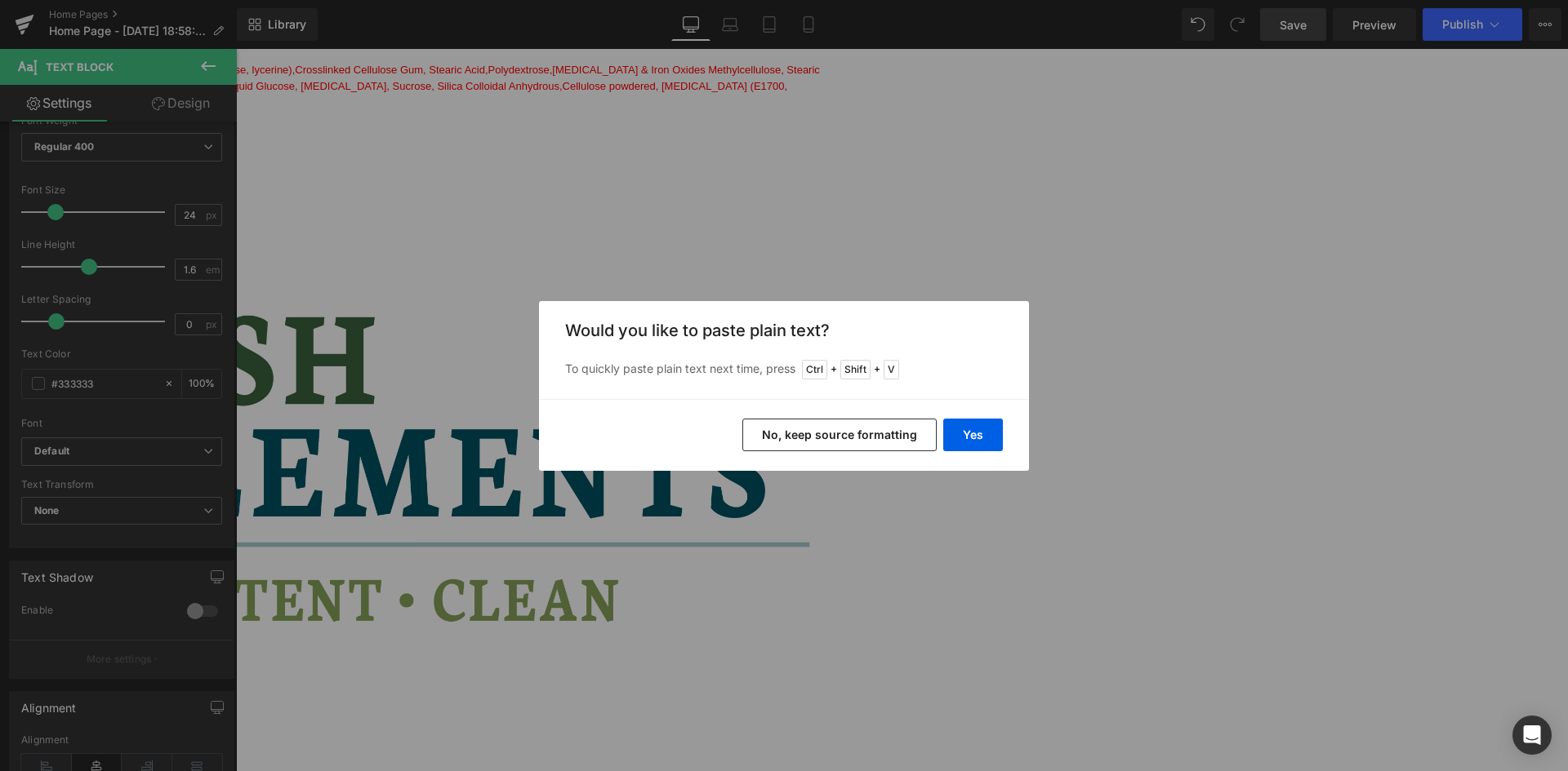
click at [863, 428] on button "No, keep source formatting" at bounding box center [839, 435] width 195 height 33
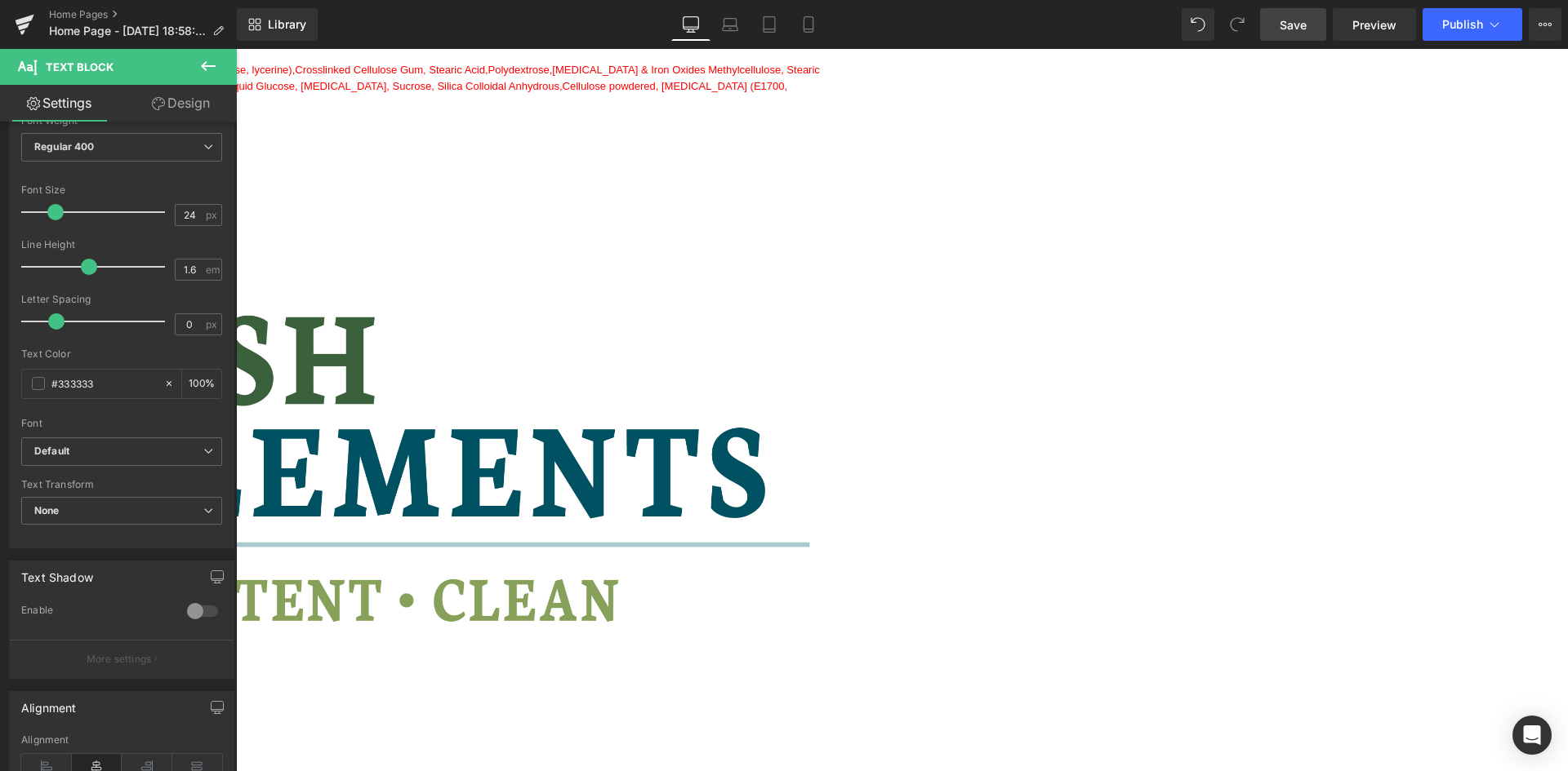
click at [236, 49] on span "Text Block" at bounding box center [236, 49] width 0 height 0
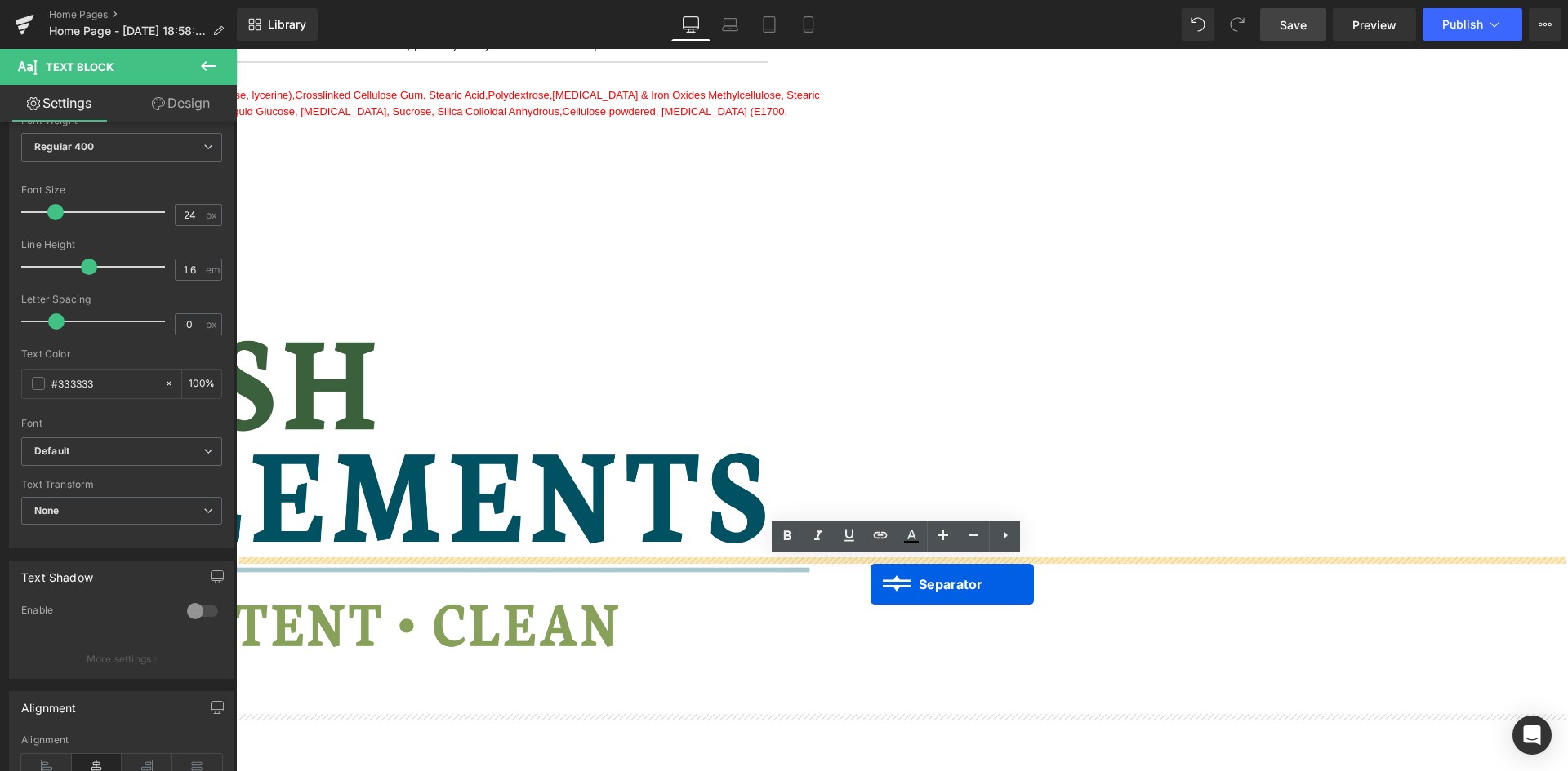
scroll to position [2198, 0]
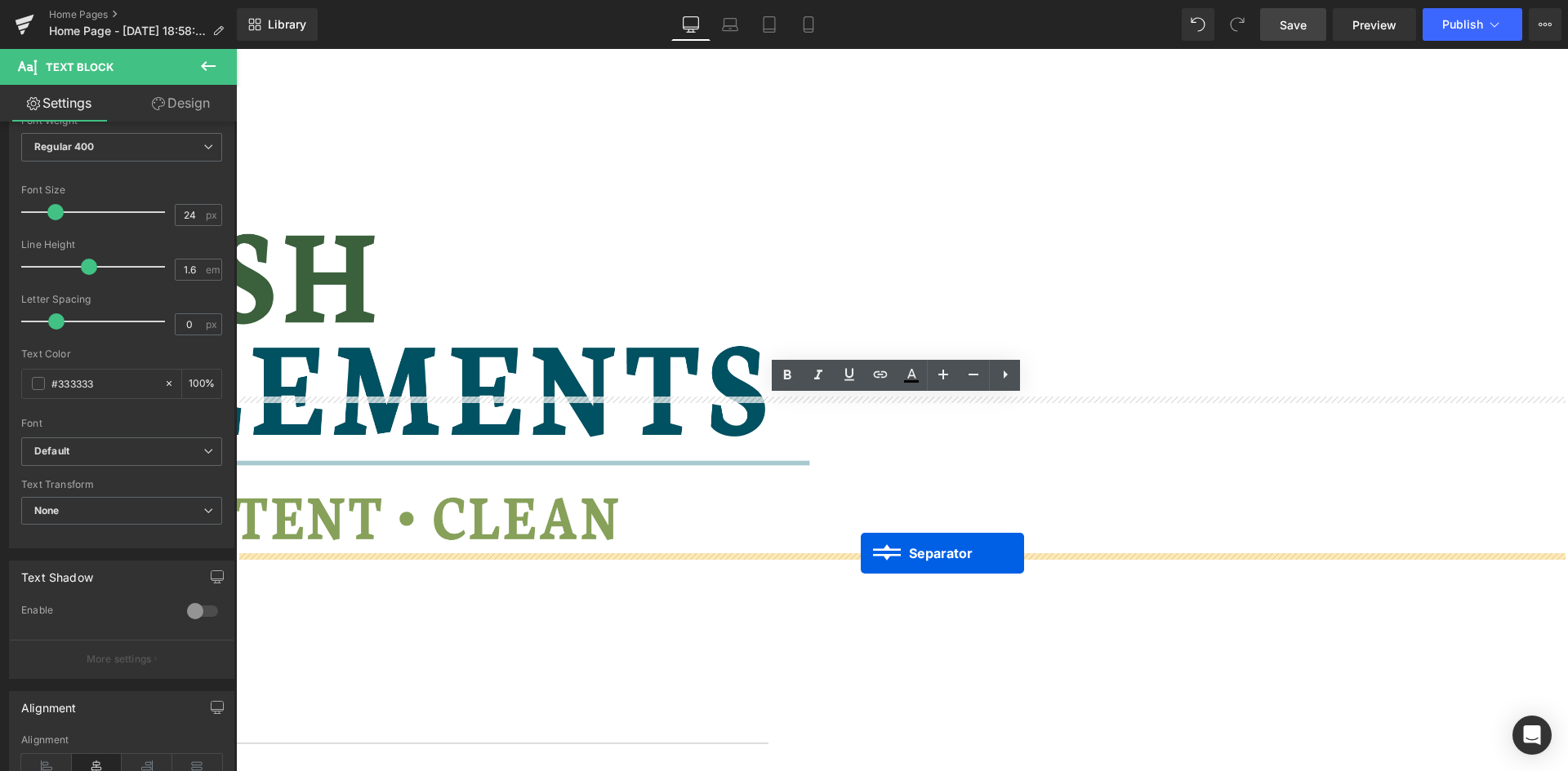
drag, startPoint x: 1186, startPoint y: 307, endPoint x: 861, endPoint y: 554, distance: 408.2
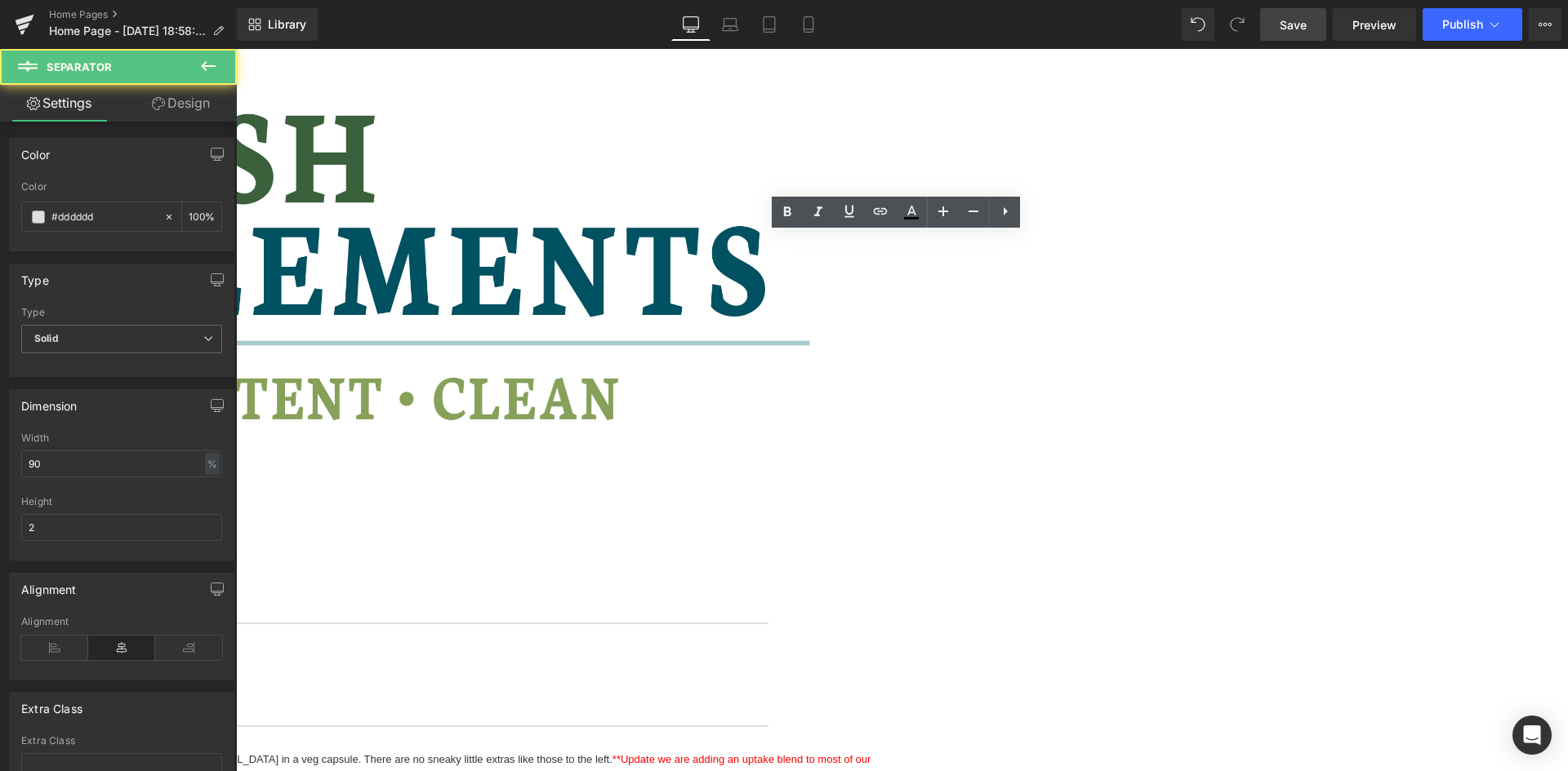
scroll to position [2321, 0]
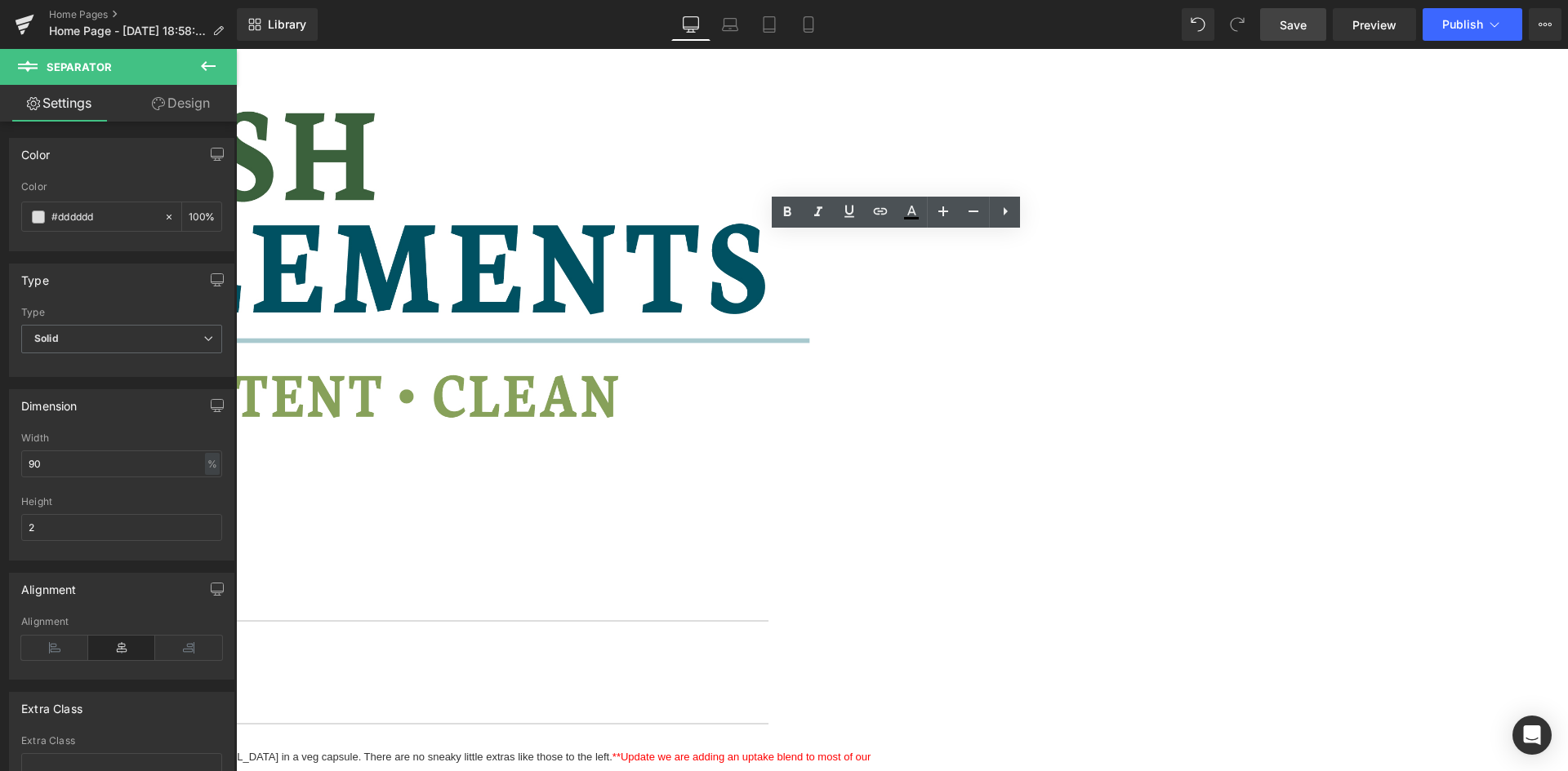
click at [629, 480] on div "Welcome to British Supplements Heading Clean Premium Strong Nasty Free Suppleme…" at bounding box center [902, 10] width 1332 height 4212
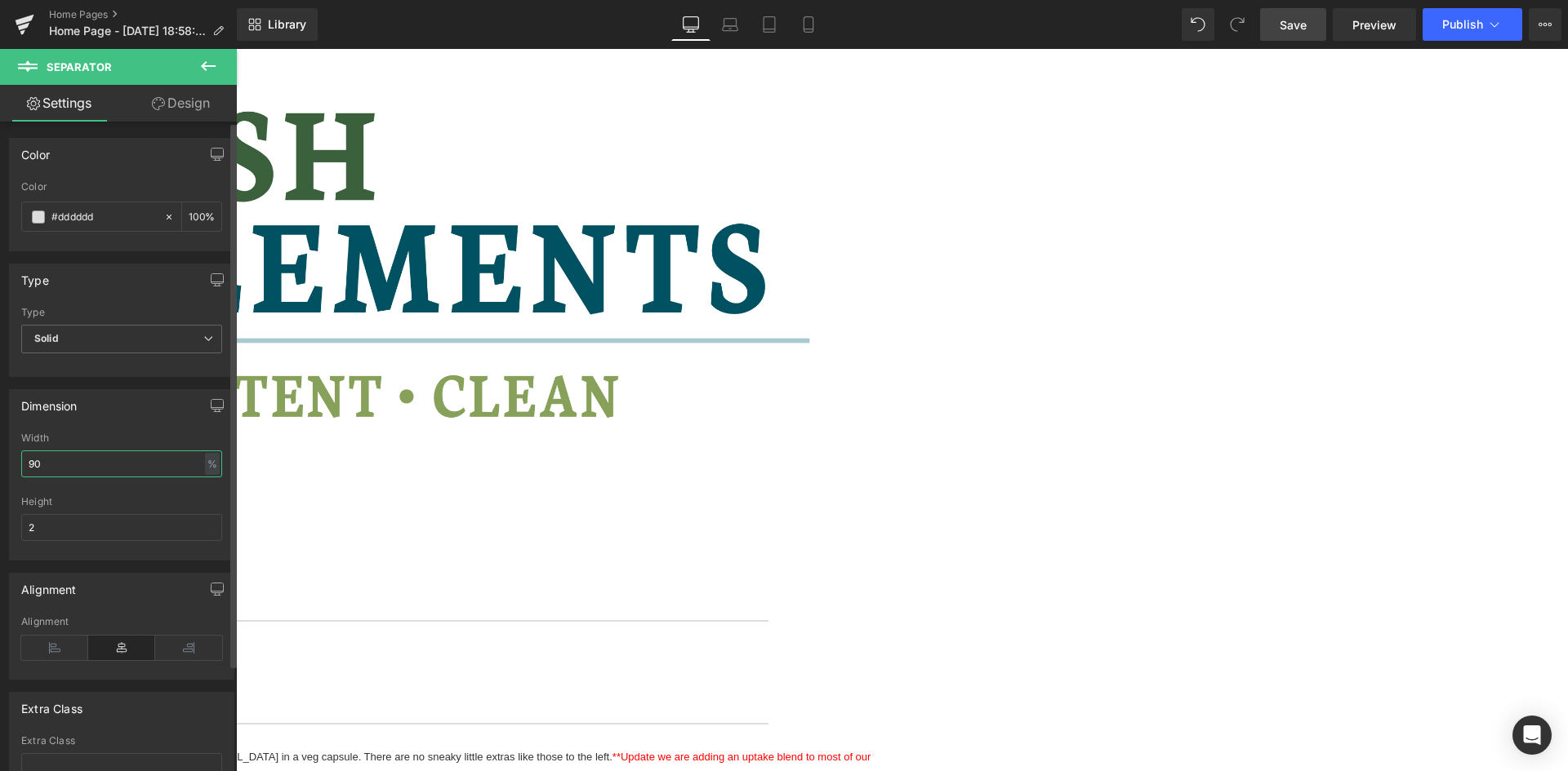
drag, startPoint x: 81, startPoint y: 466, endPoint x: 13, endPoint y: 462, distance: 68.1
click at [13, 462] on div "90% Width 90 % % px 2px Height 2" at bounding box center [121, 496] width 224 height 128
type input "100"
click at [480, 459] on div "Welcome to British Supplements Heading Clean Premium Strong Nasty Free Suppleme…" at bounding box center [902, 12] width 1332 height 4215
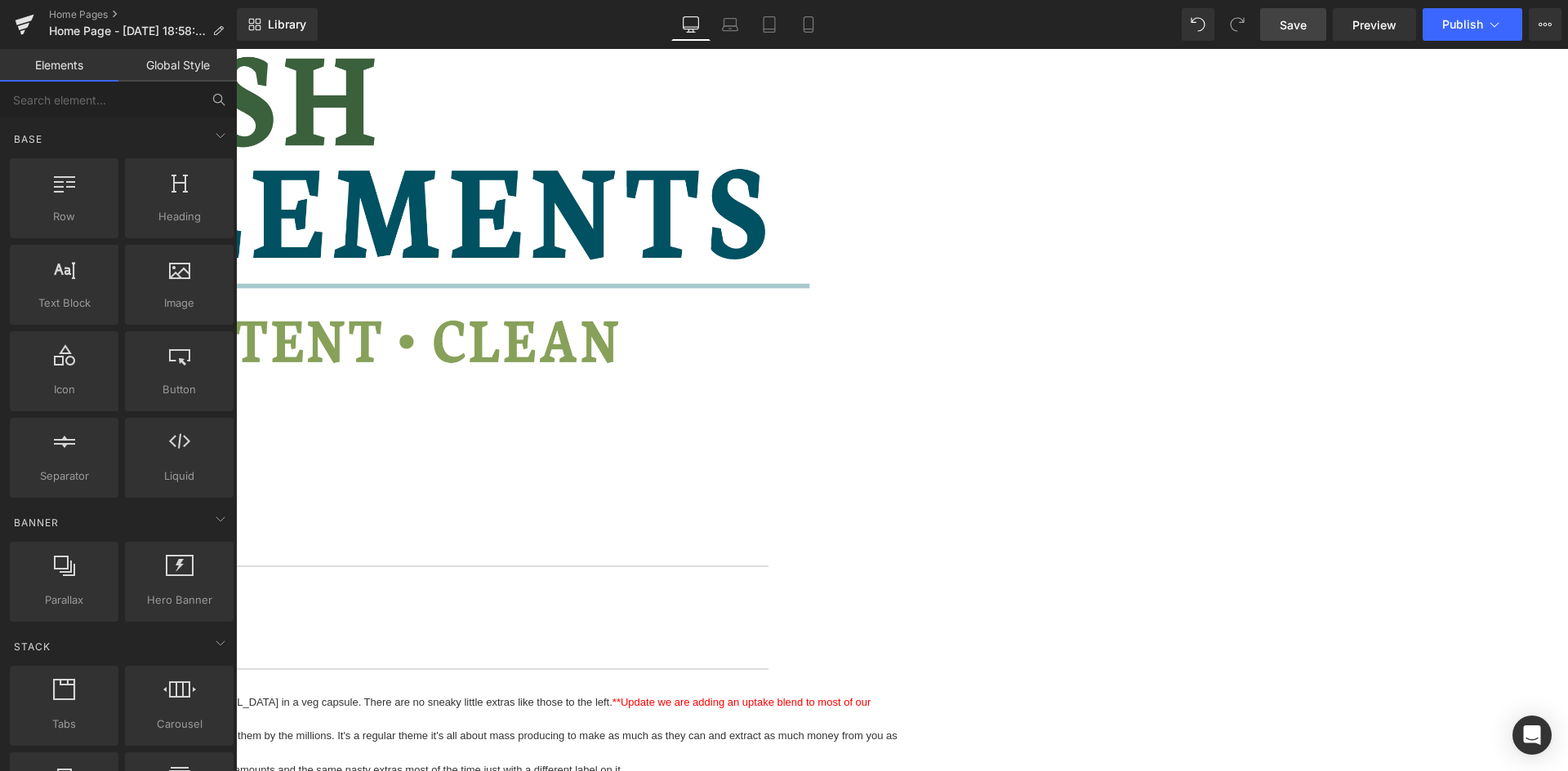
scroll to position [2352, 0]
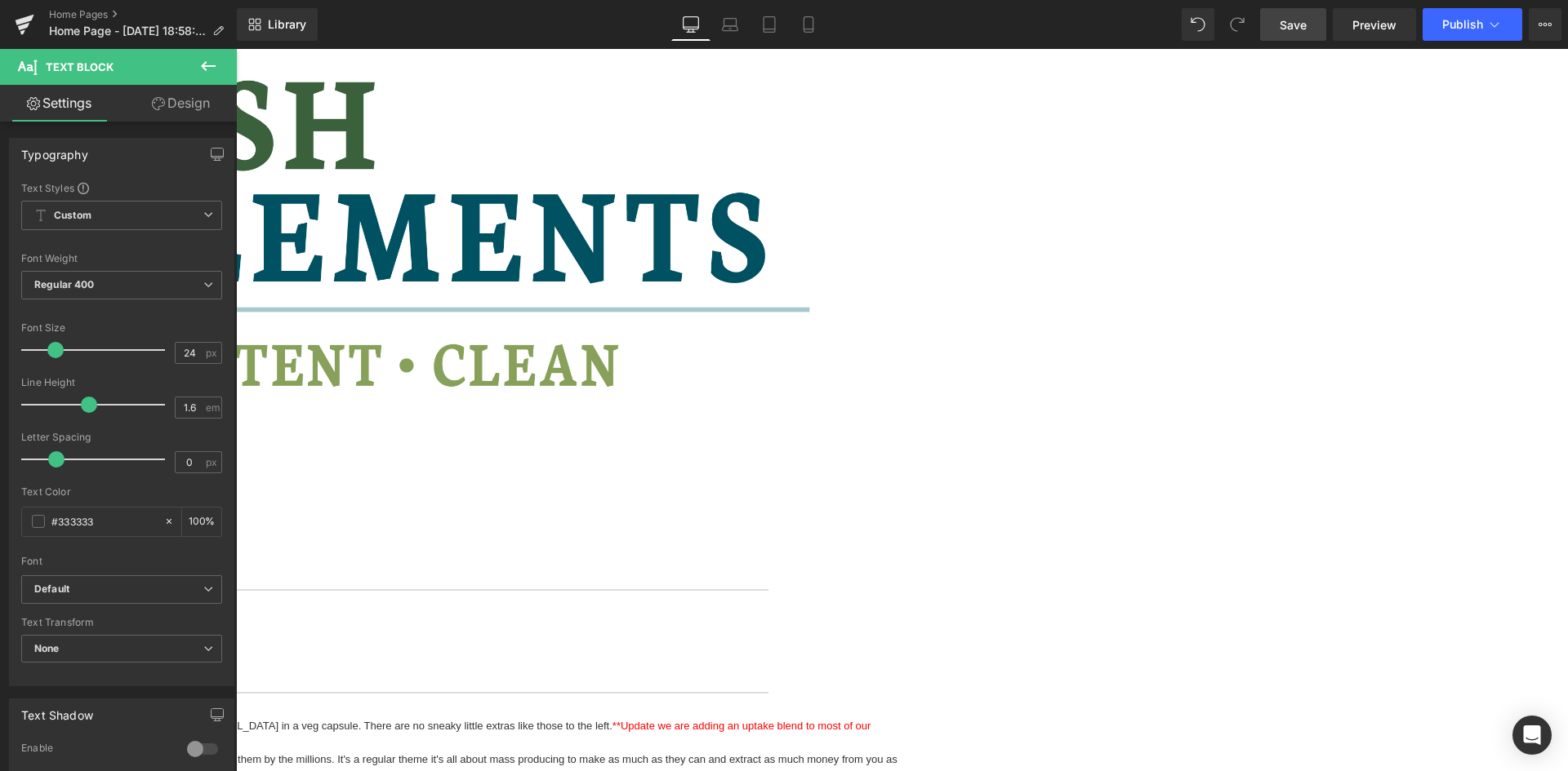
click at [186, 103] on link "Design" at bounding box center [180, 103] width 119 height 37
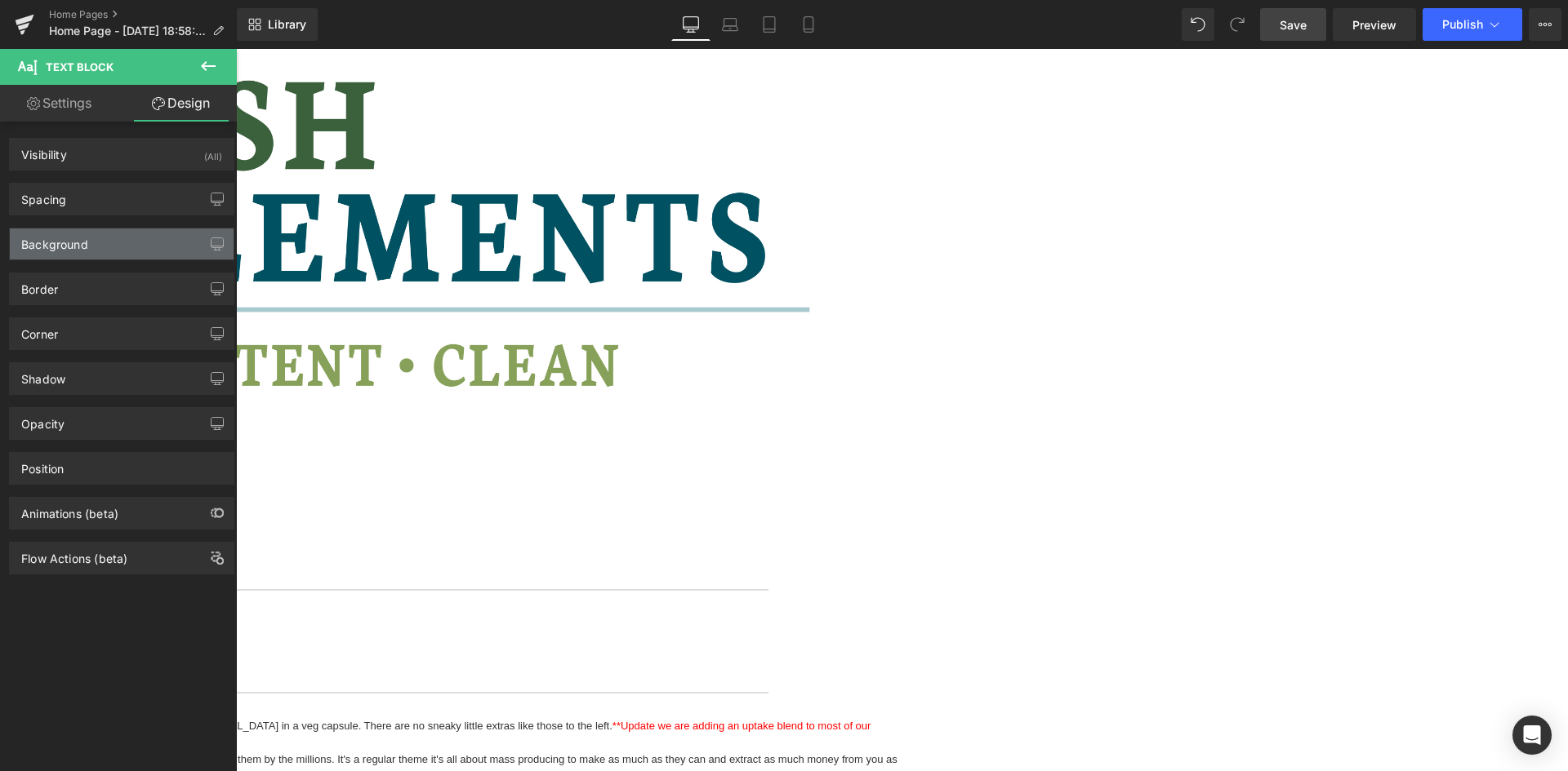
type input "0"
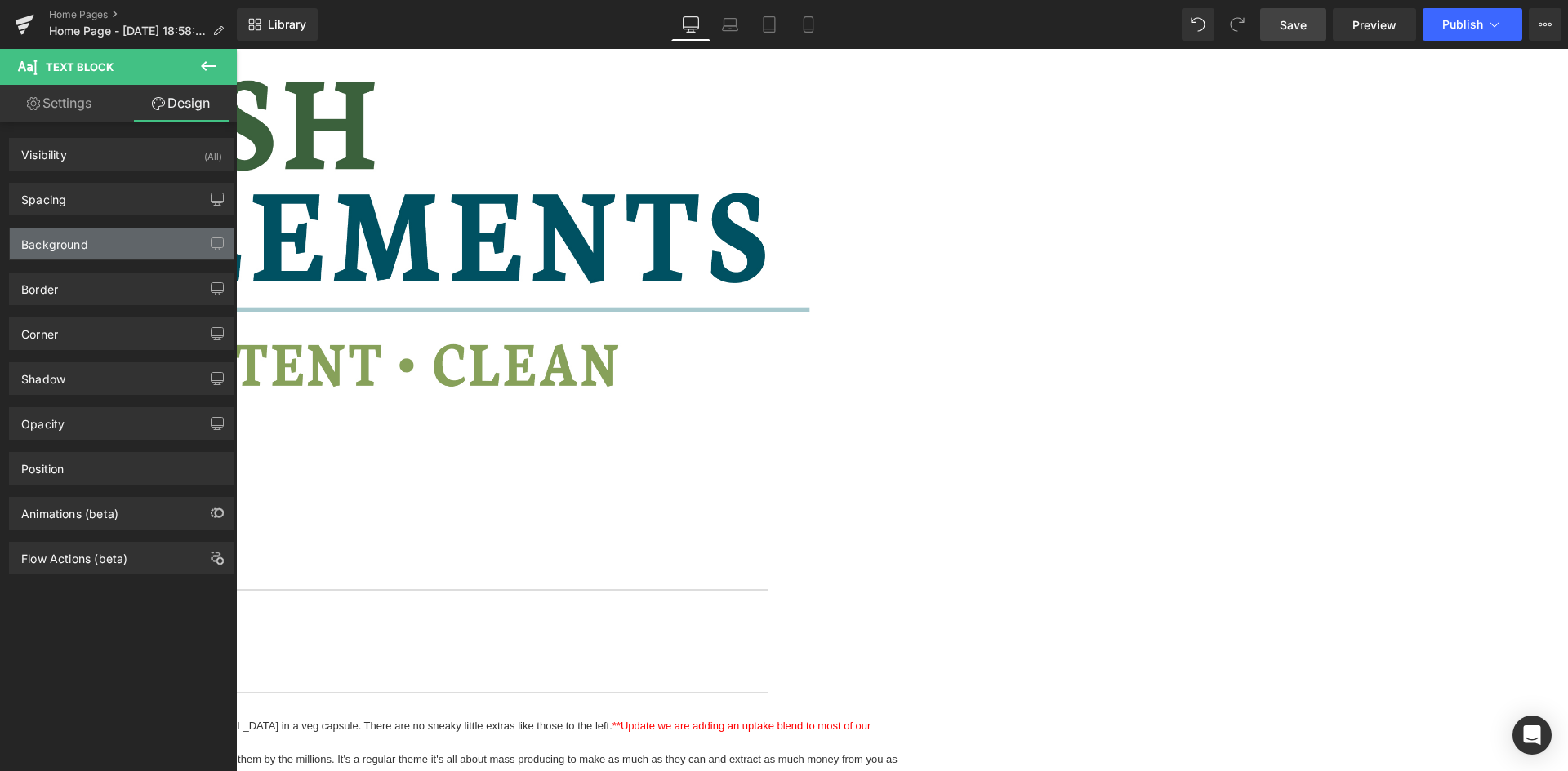
type input "0"
drag, startPoint x: 116, startPoint y: 193, endPoint x: 166, endPoint y: 208, distance: 52.2
click at [116, 193] on div "Spacing" at bounding box center [121, 199] width 224 height 31
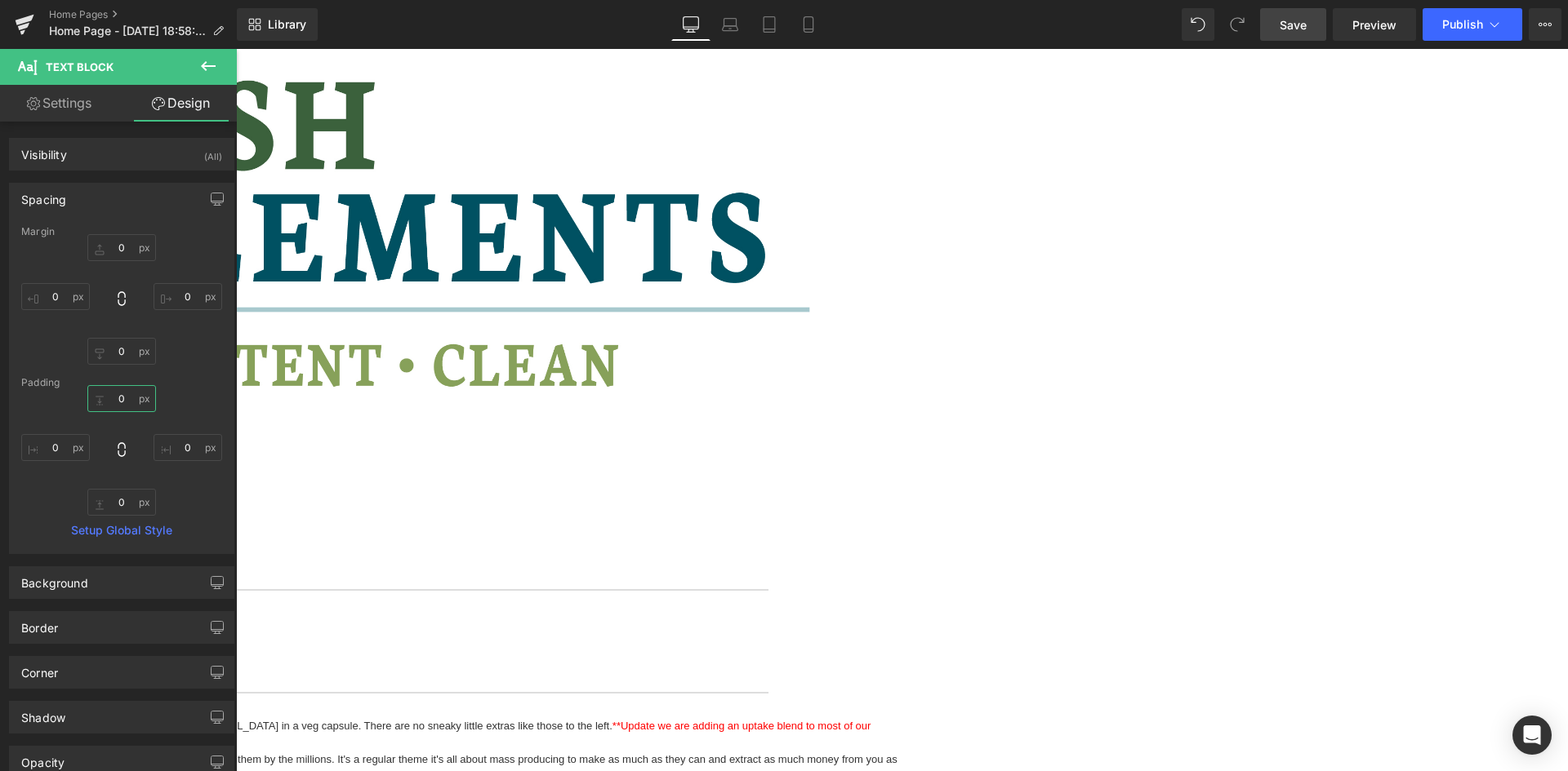
click at [124, 395] on input "0" at bounding box center [122, 399] width 69 height 27
type input "30"
click at [119, 509] on input "0" at bounding box center [122, 502] width 69 height 27
type input "30"
click at [1303, 26] on span "Save" at bounding box center [1294, 24] width 27 height 17
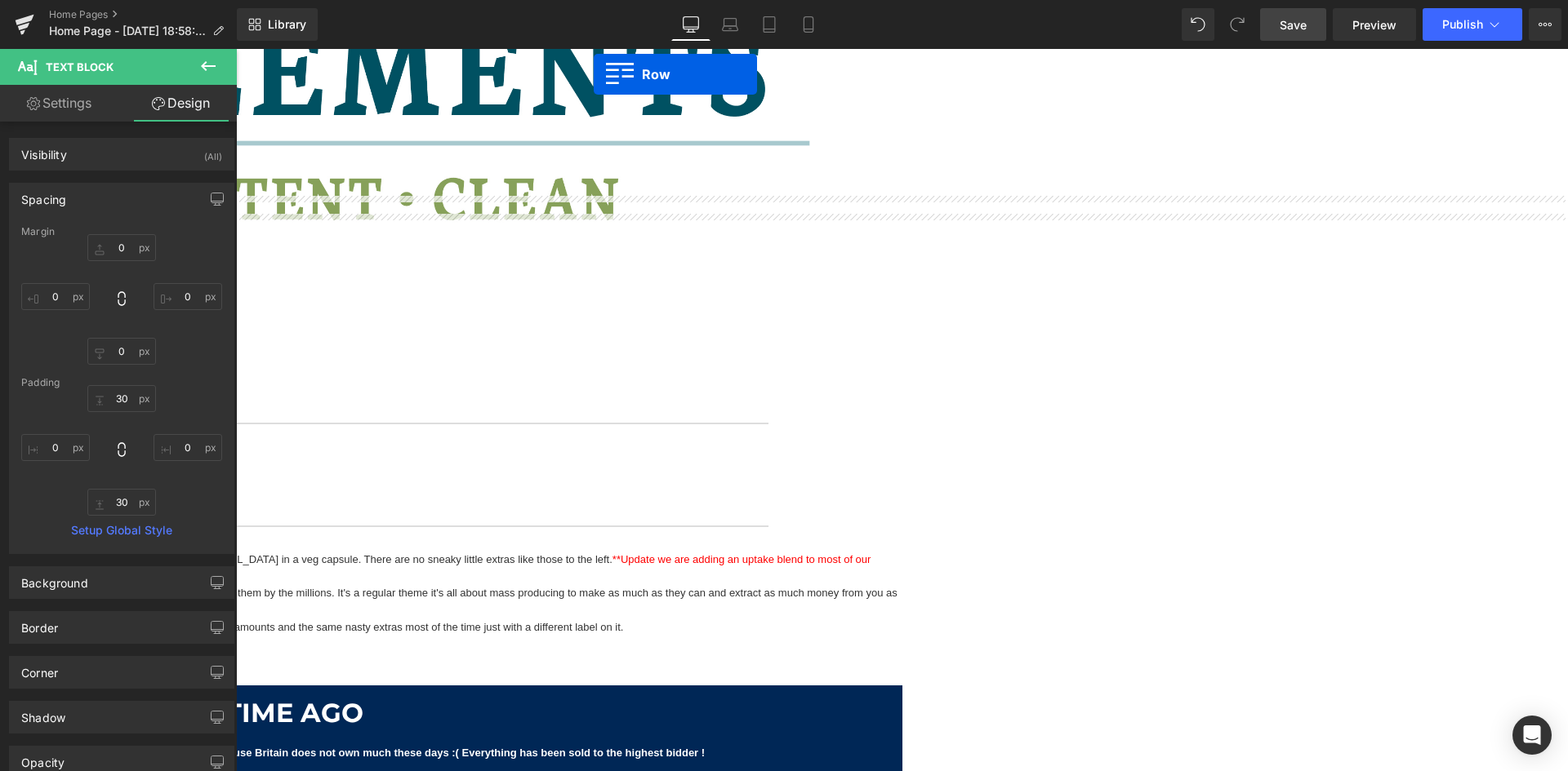
scroll to position [2604, 0]
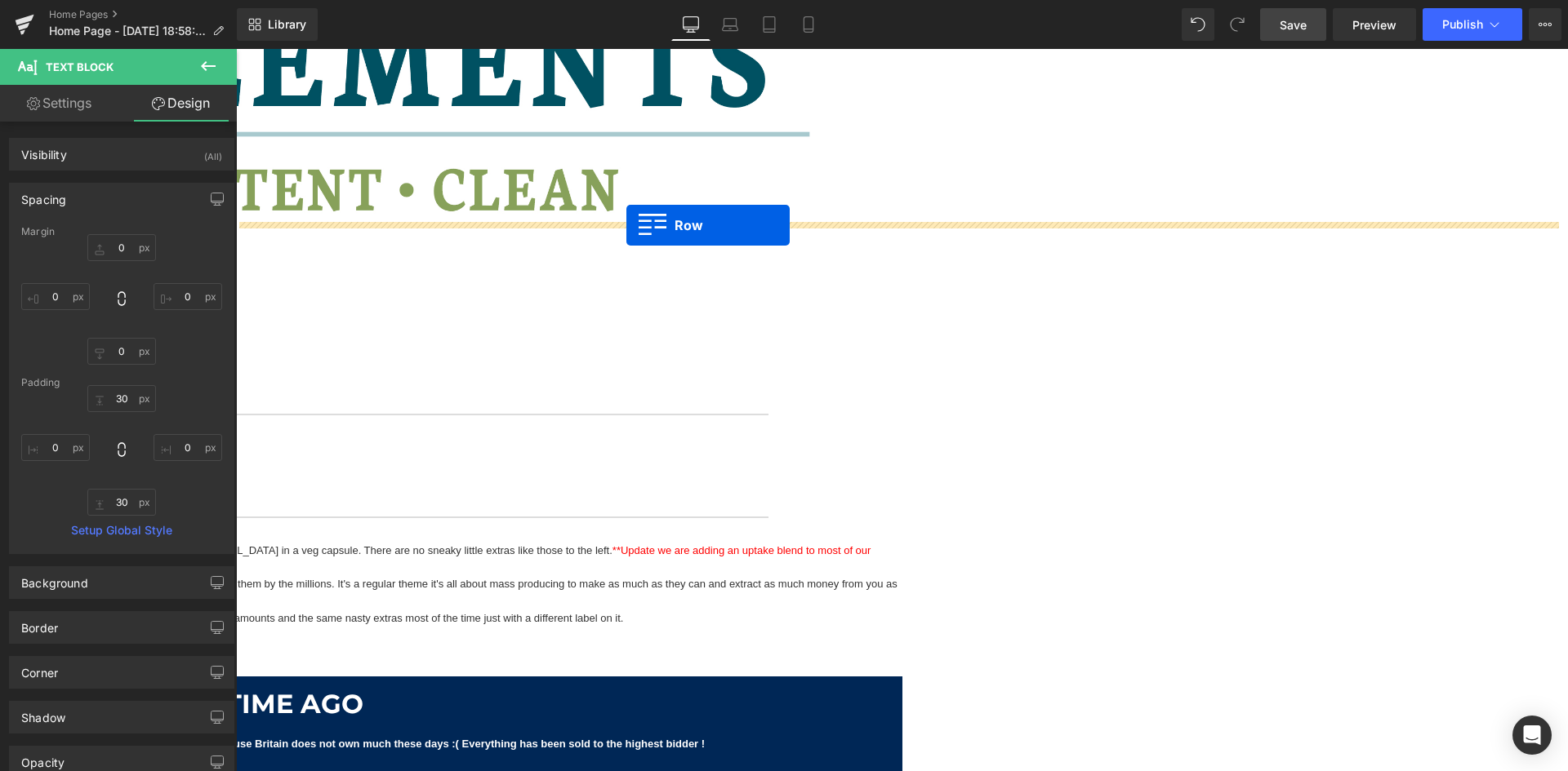
drag, startPoint x: 244, startPoint y: 136, endPoint x: 626, endPoint y: 230, distance: 393.4
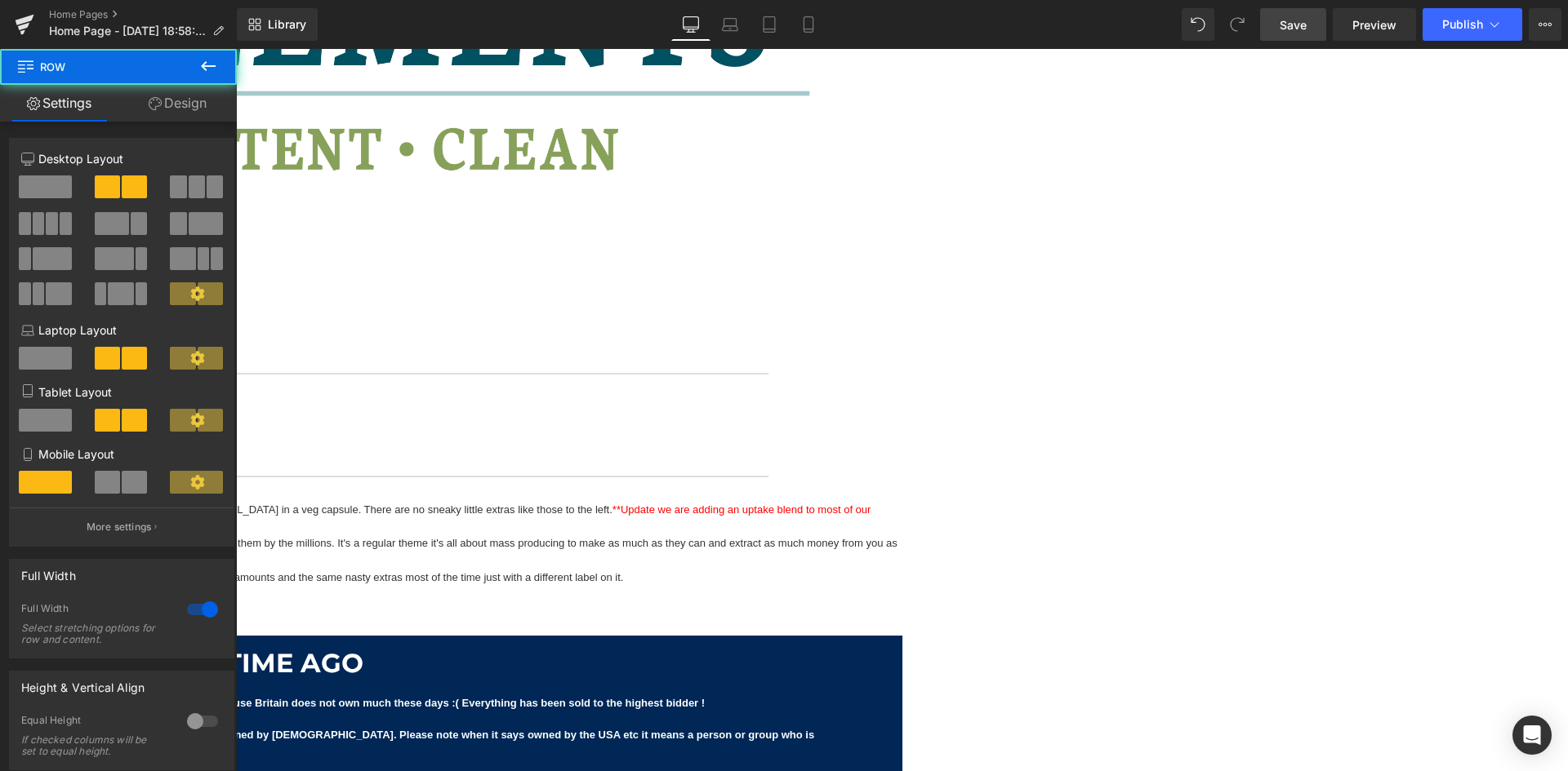
scroll to position [2564, 0]
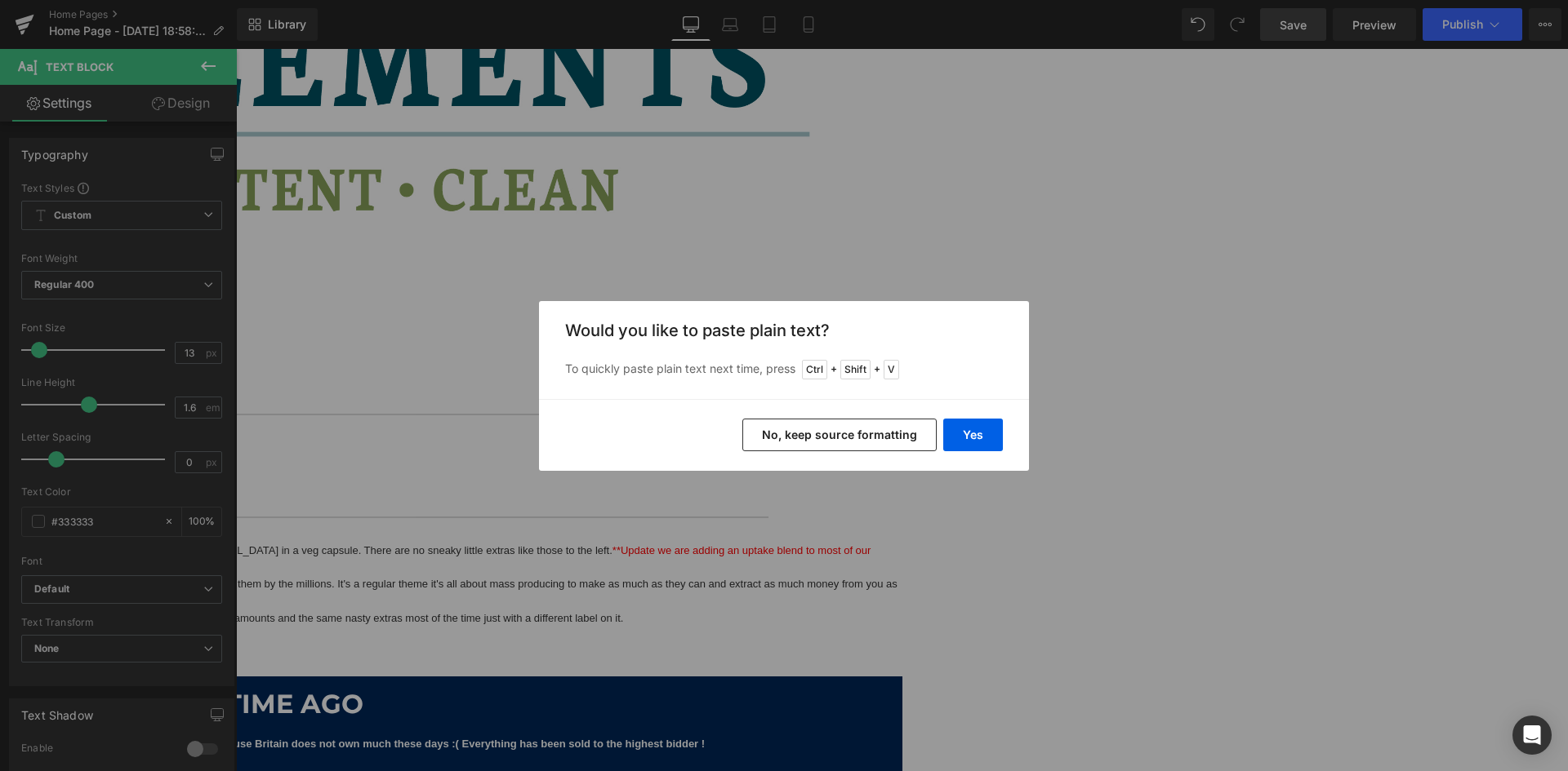
click at [894, 431] on button "No, keep source formatting" at bounding box center [839, 435] width 195 height 33
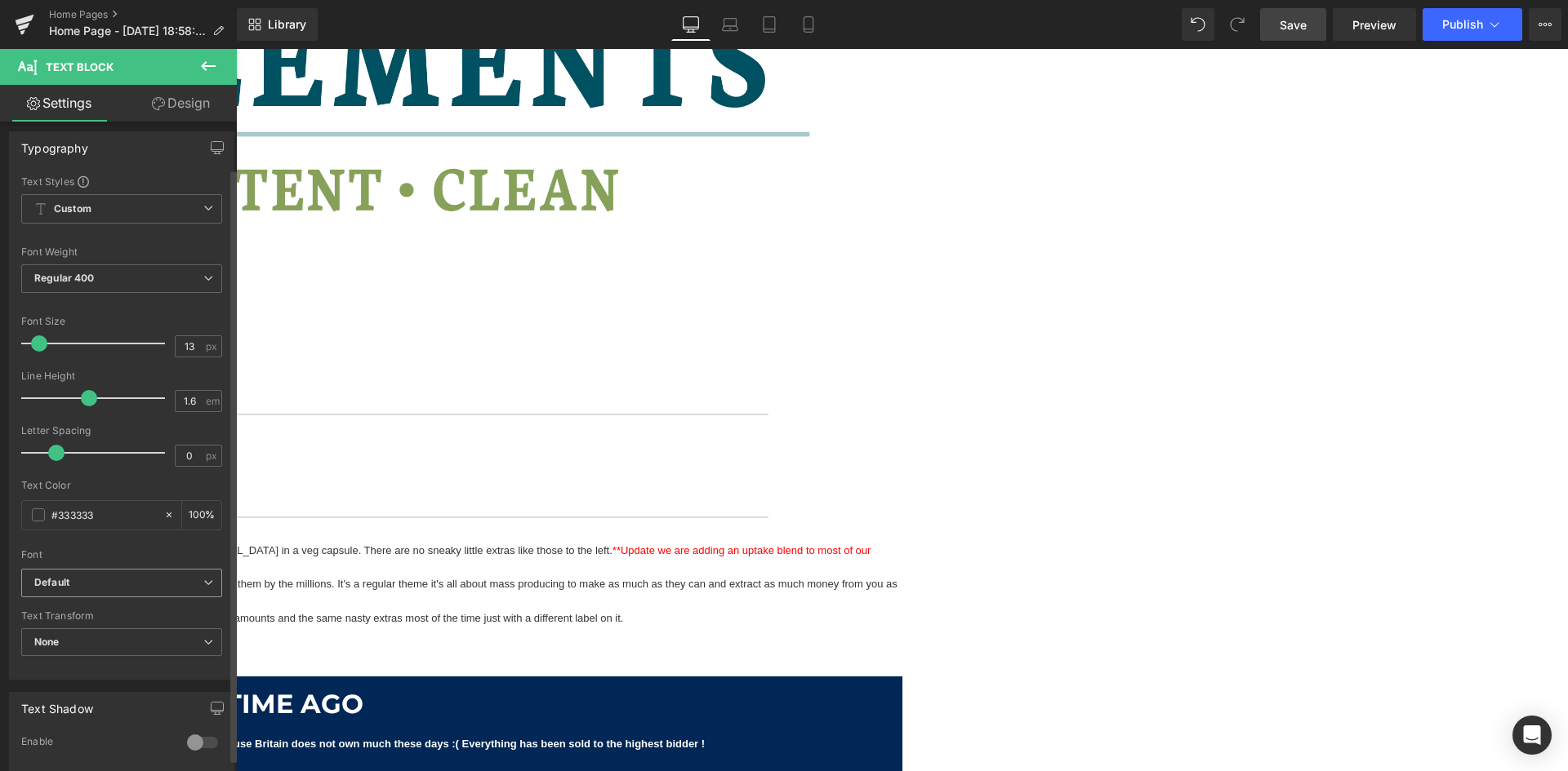
scroll to position [0, 0]
click at [152, 109] on icon at bounding box center [158, 103] width 13 height 13
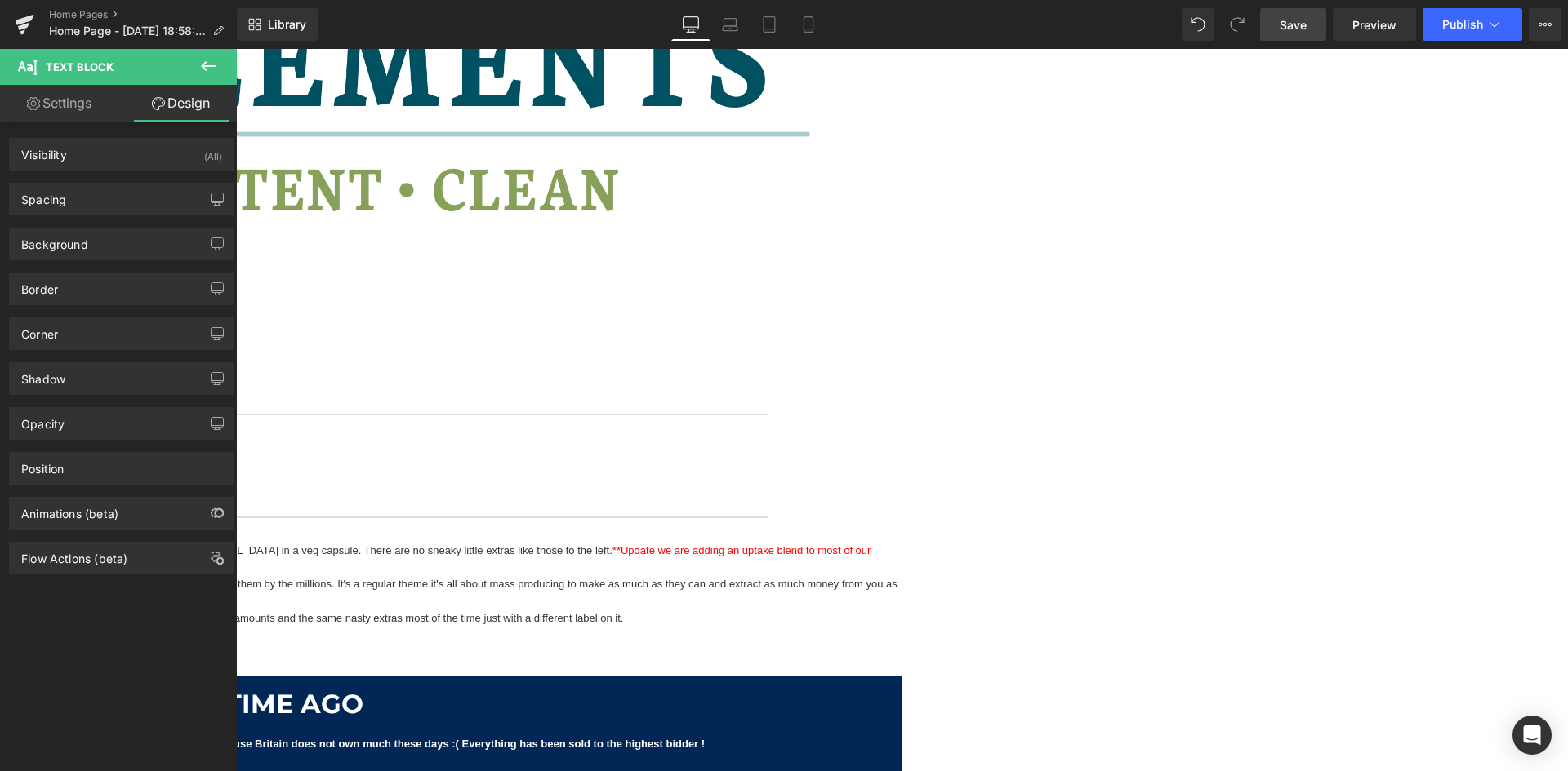
click at [100, 100] on link "Settings" at bounding box center [59, 103] width 119 height 37
type input "100"
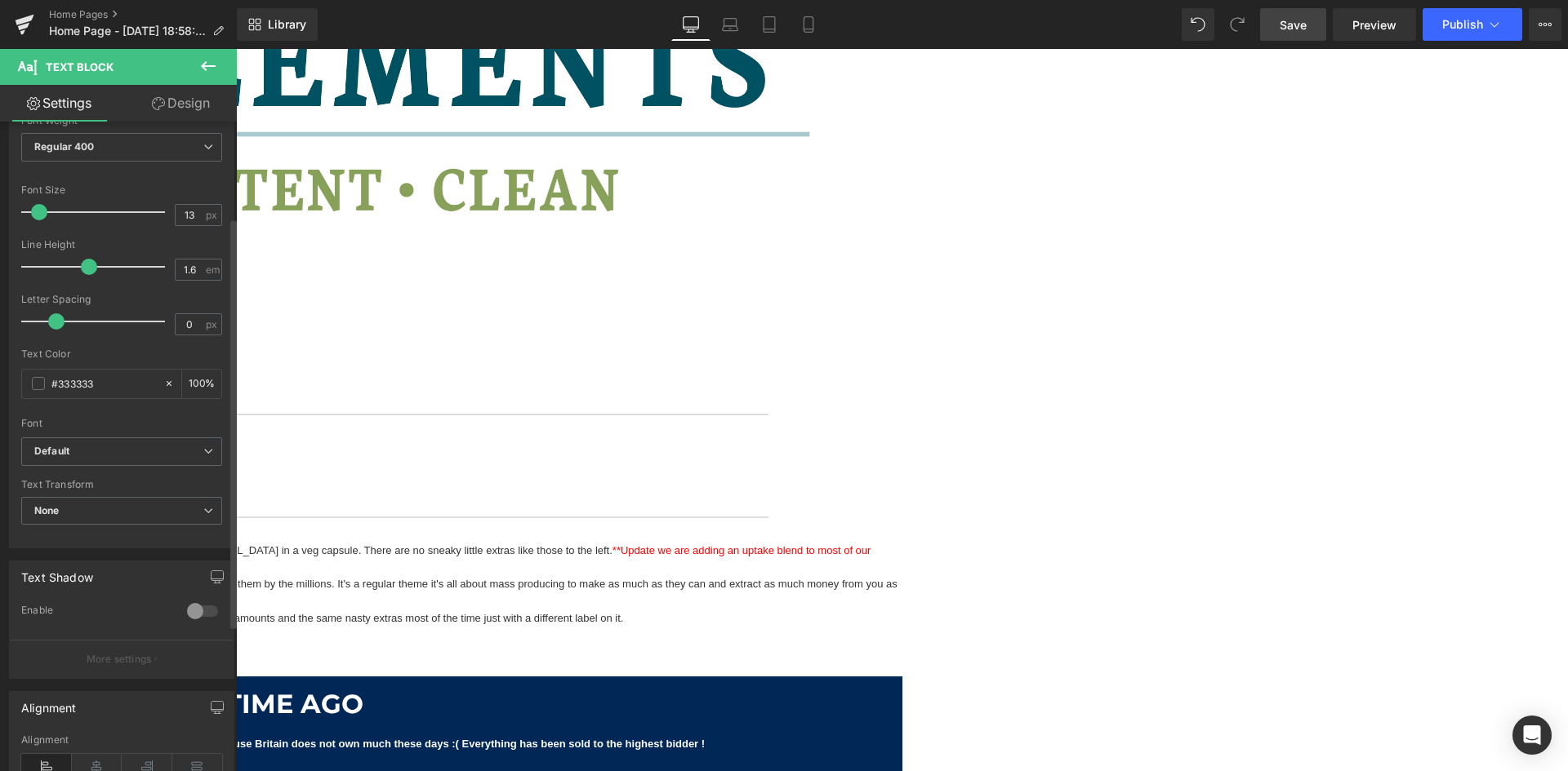
scroll to position [81, 0]
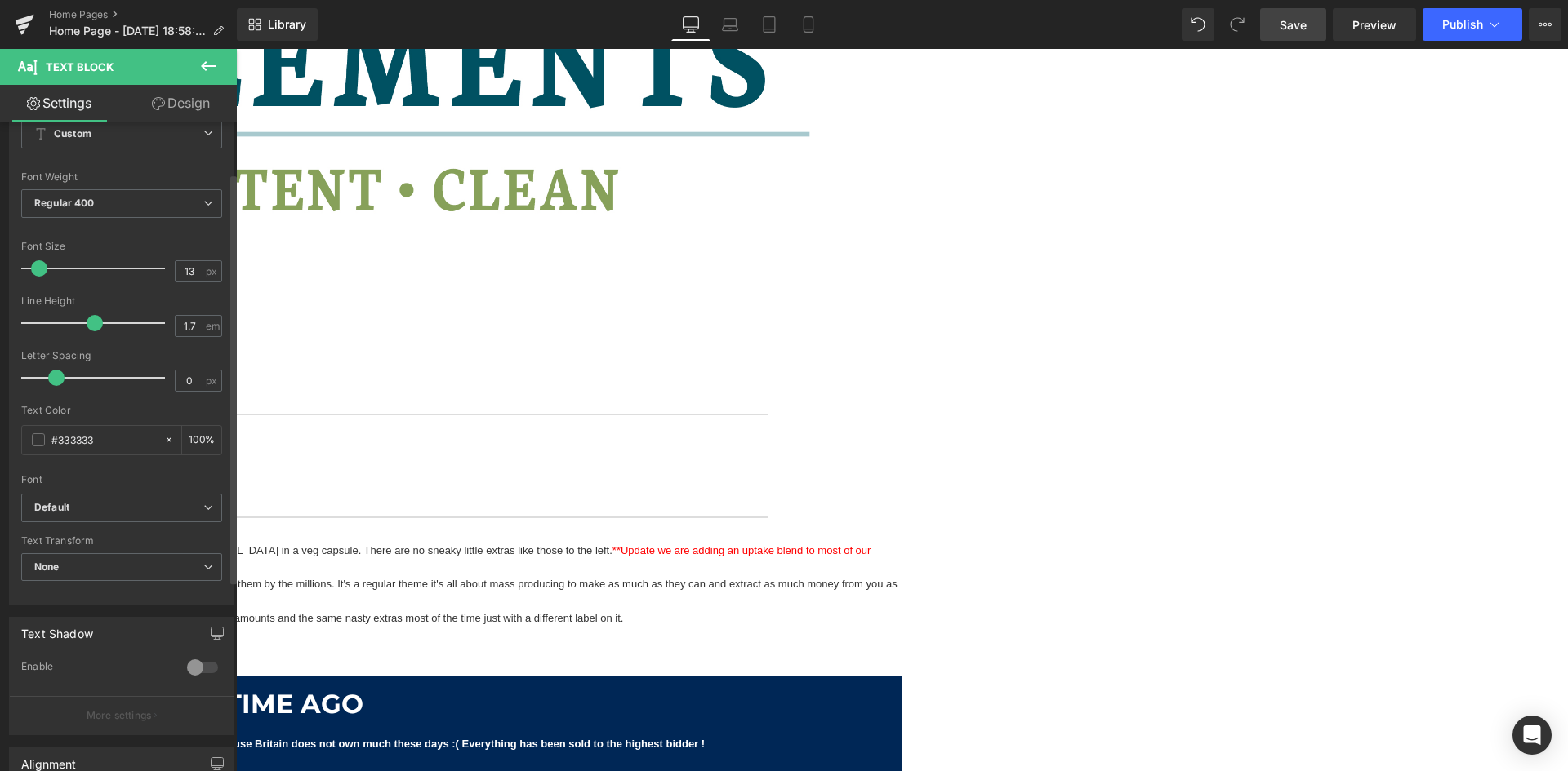
click at [87, 329] on span at bounding box center [95, 323] width 16 height 16
click at [190, 322] on input "1.7" at bounding box center [190, 326] width 29 height 21
type input "1.6"
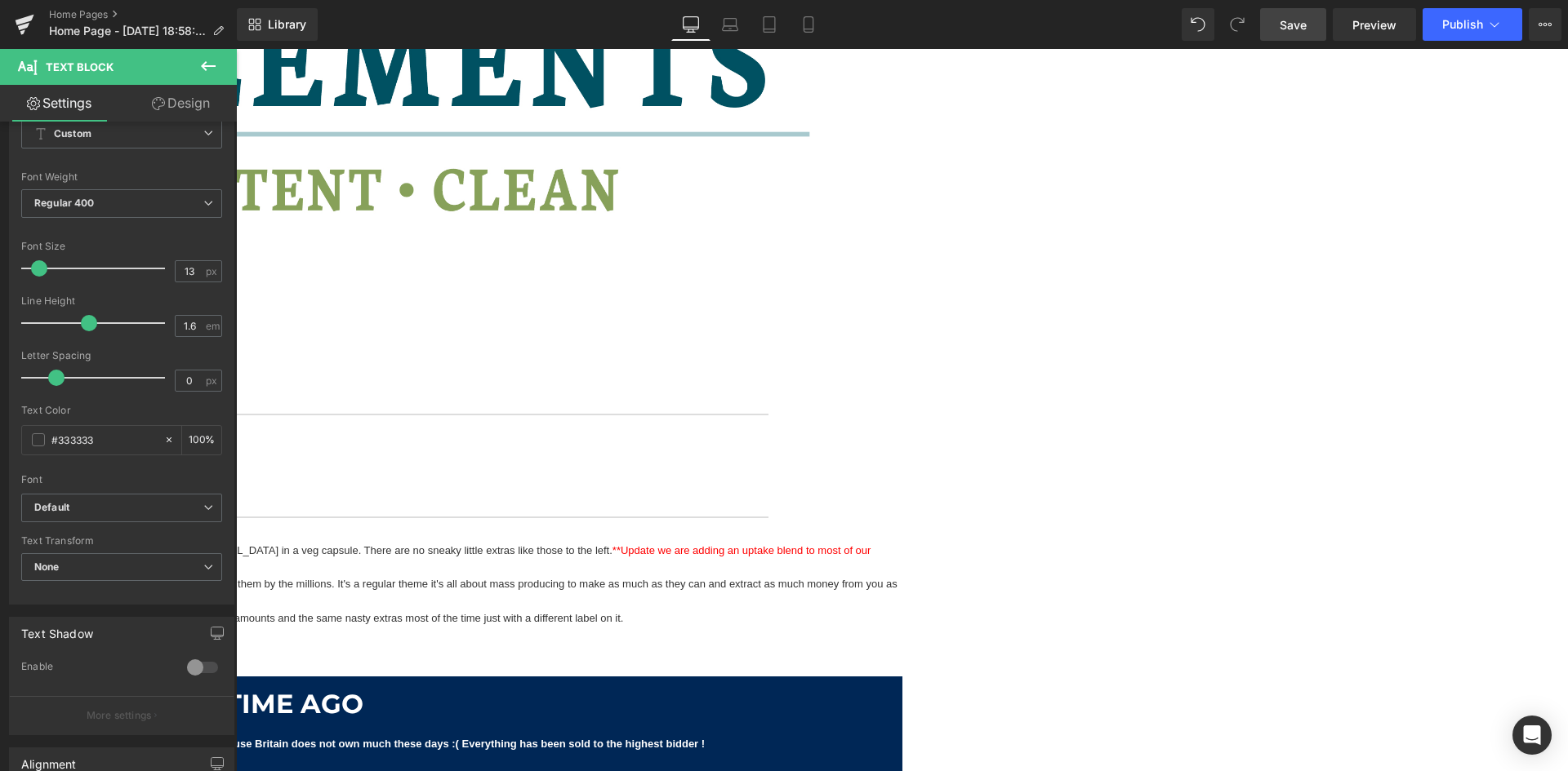
drag, startPoint x: 1021, startPoint y: 481, endPoint x: 1023, endPoint y: 490, distance: 9.2
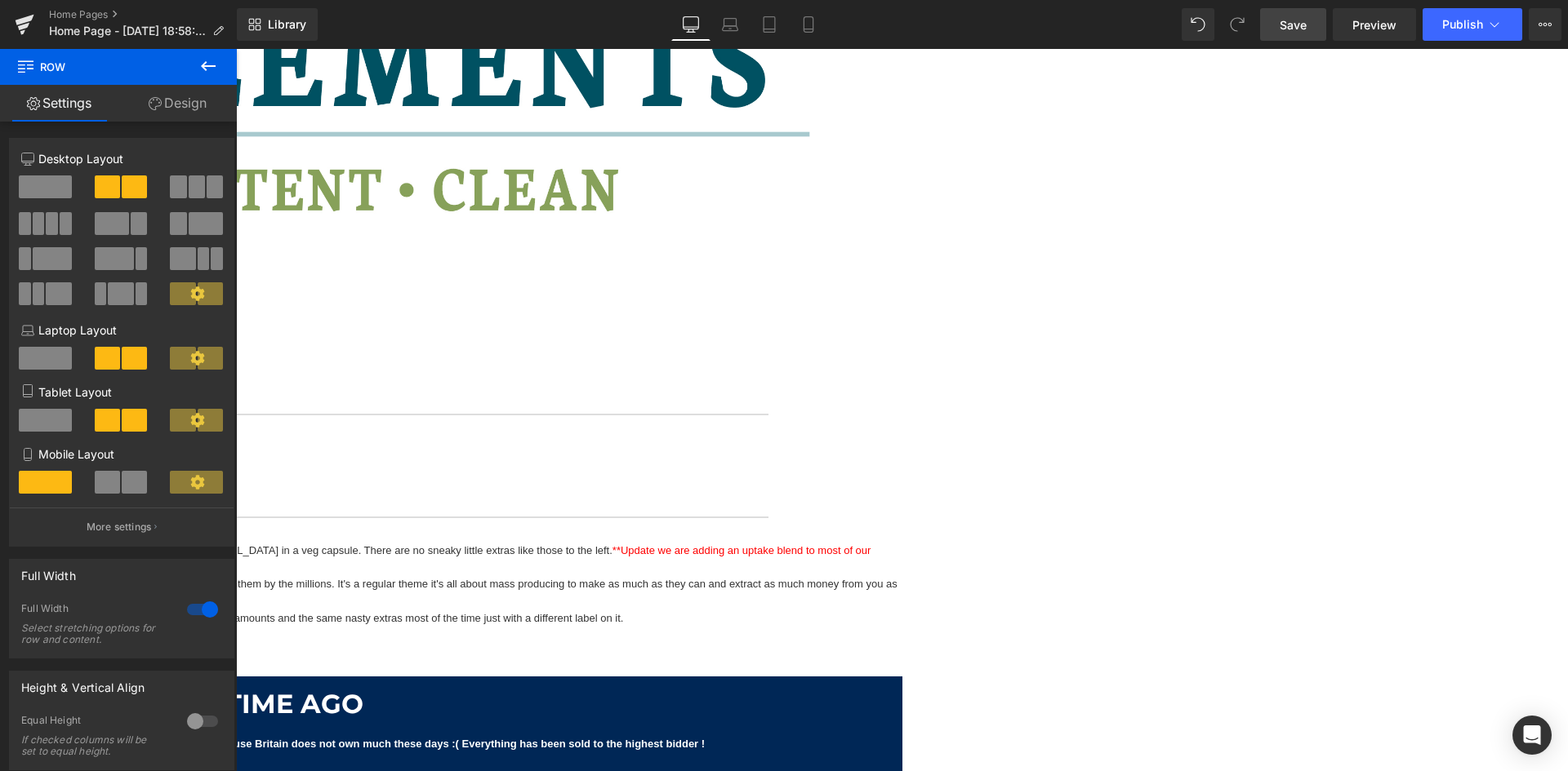
drag, startPoint x: 922, startPoint y: 321, endPoint x: 933, endPoint y: 292, distance: 31.0
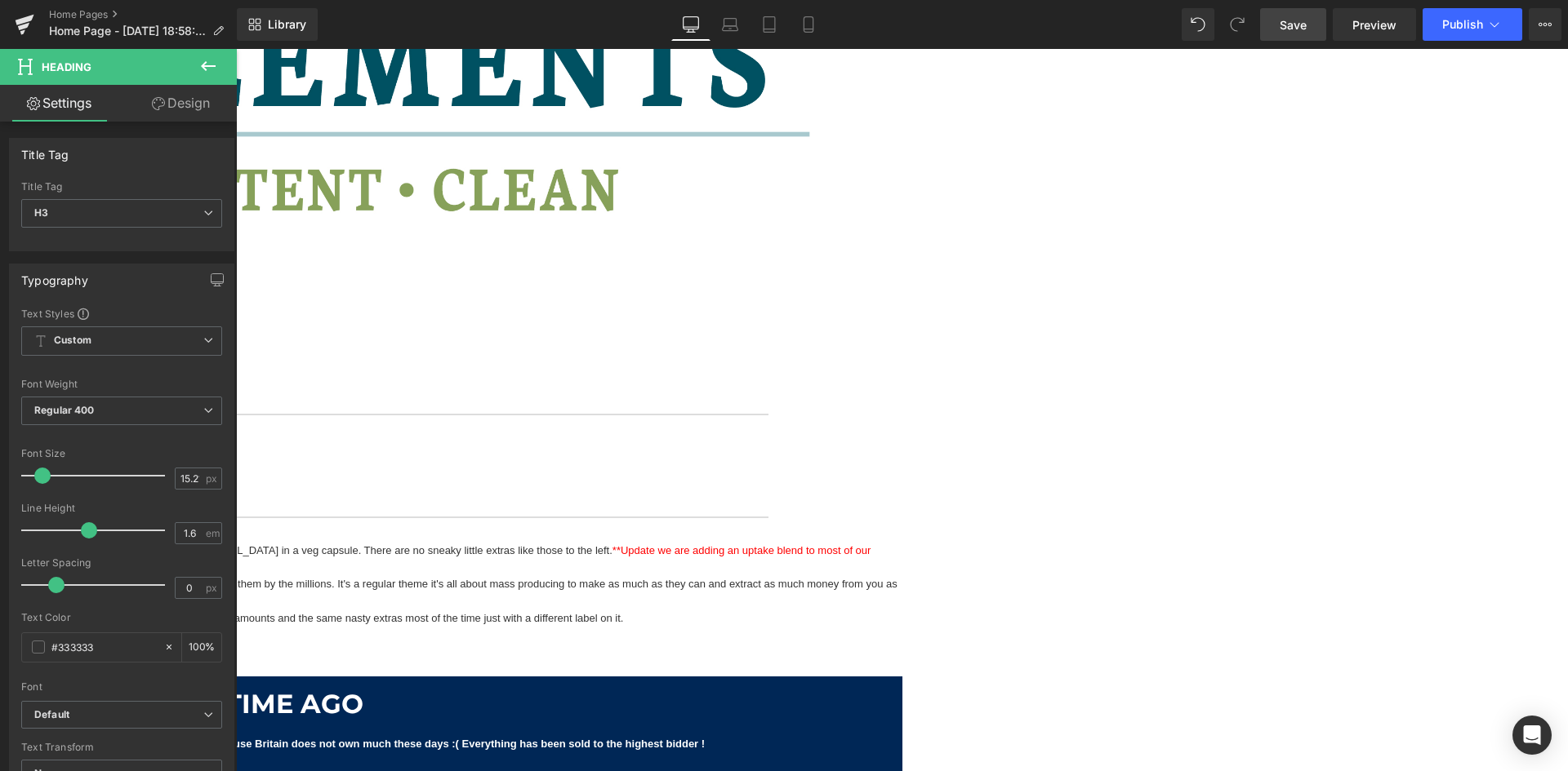
paste div
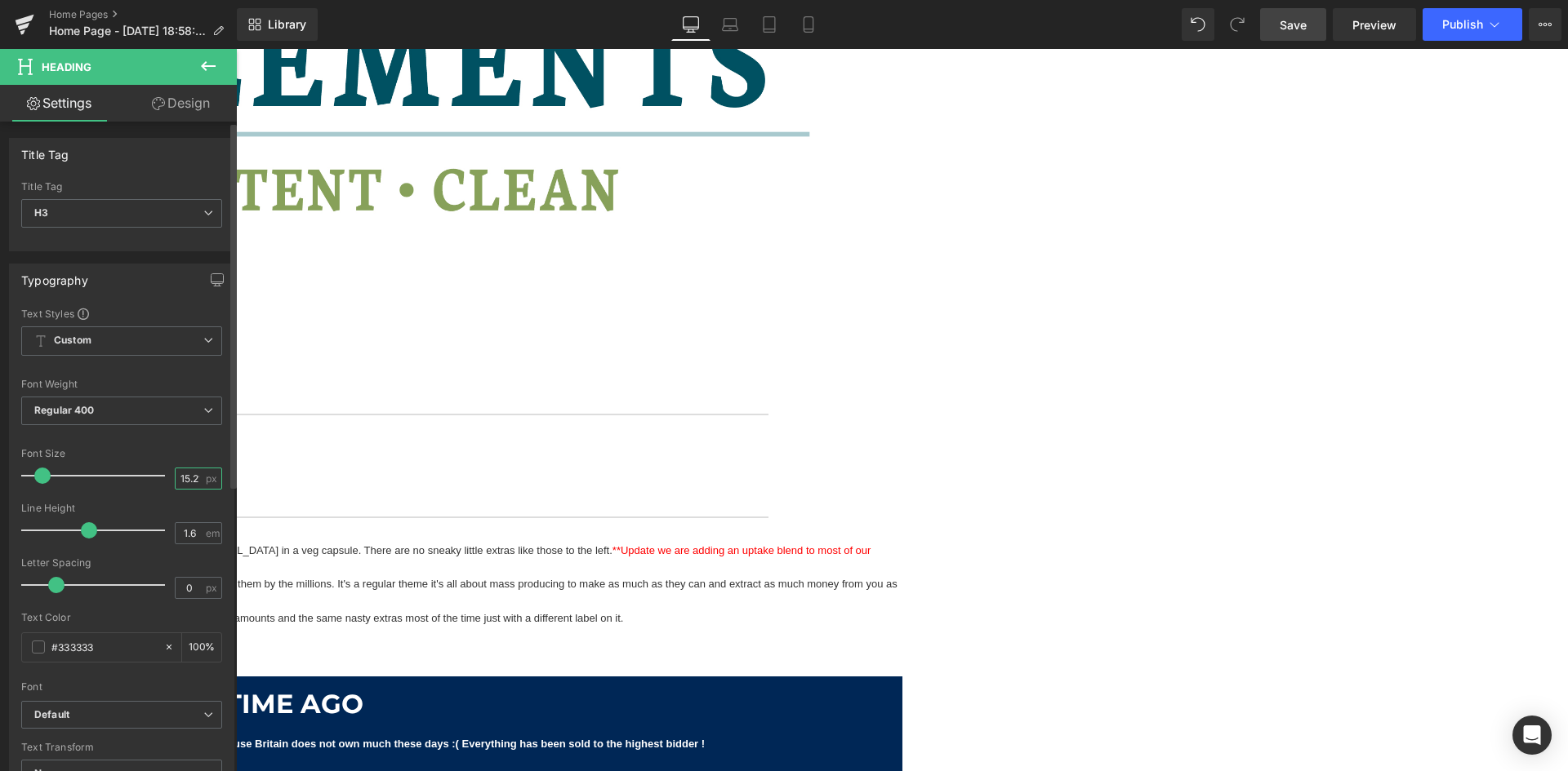
drag, startPoint x: 191, startPoint y: 479, endPoint x: 167, endPoint y: 476, distance: 24.2
click at [167, 476] on div "Font Size 15.21 px" at bounding box center [121, 475] width 201 height 54
click at [185, 481] on input "62" at bounding box center [190, 479] width 29 height 21
click at [236, 49] on span "Heading" at bounding box center [236, 49] width 0 height 0
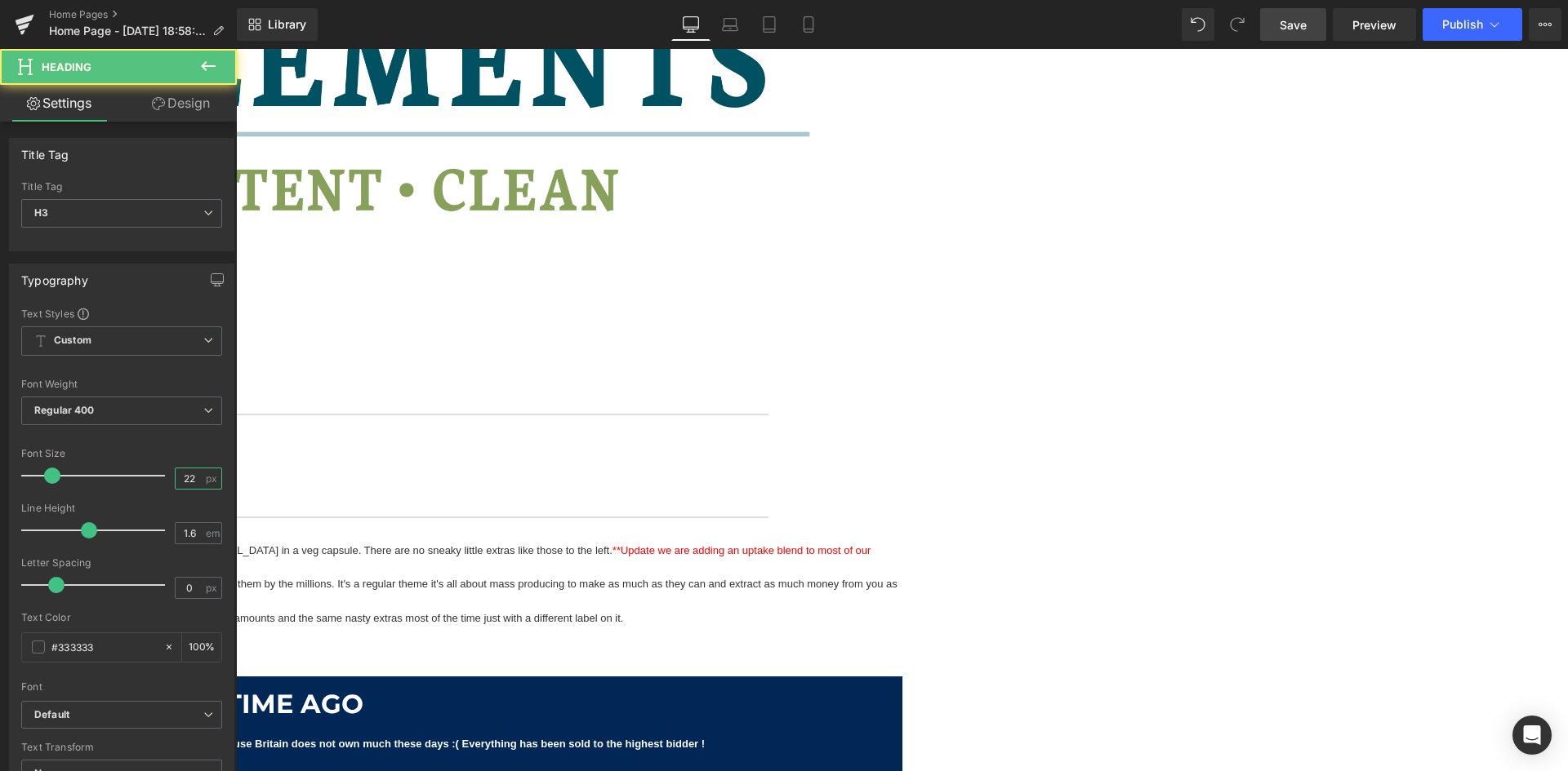
type input "22"
click at [1299, 36] on link "Save" at bounding box center [1293, 24] width 66 height 33
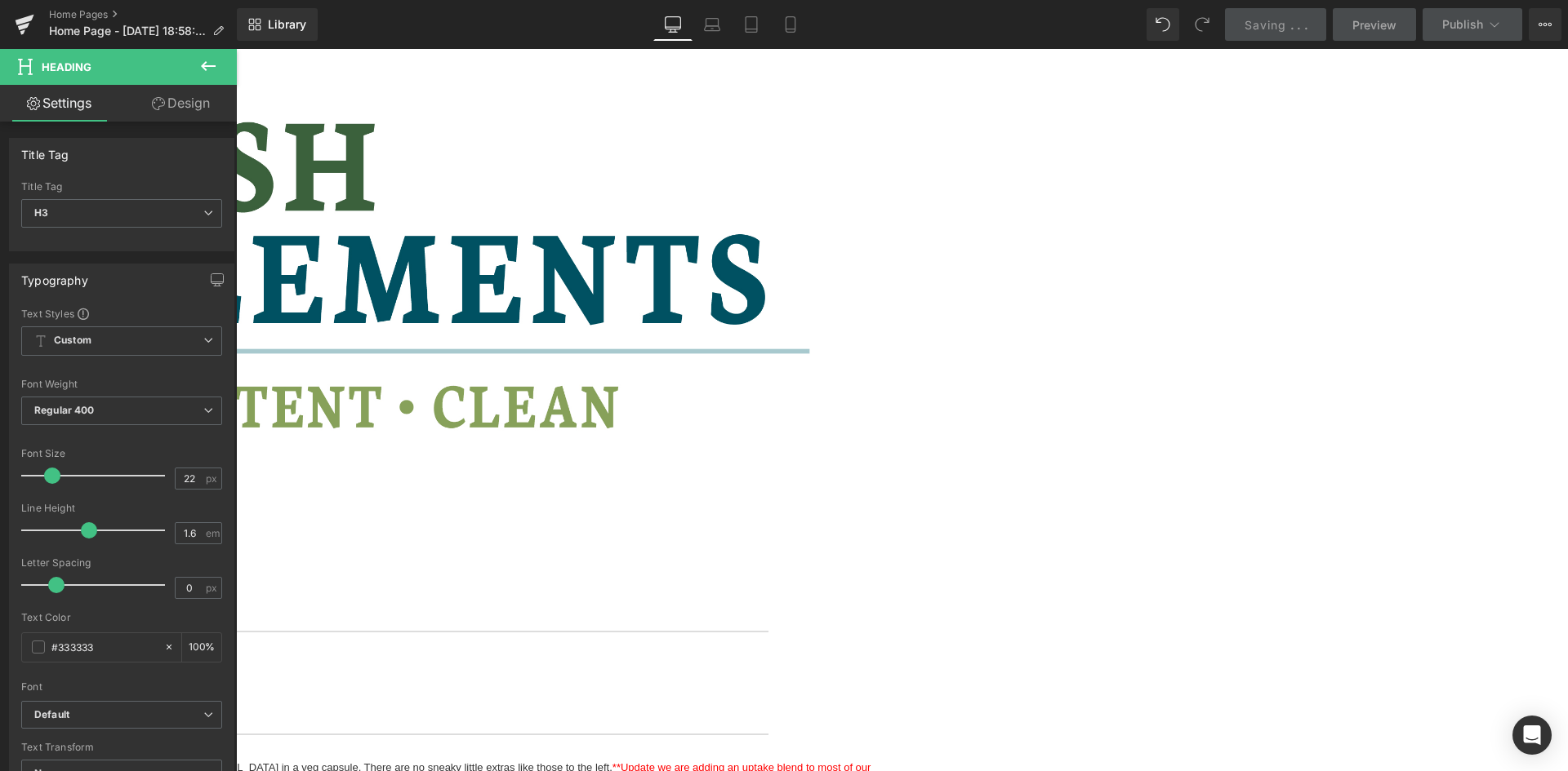
scroll to position [2314, 0]
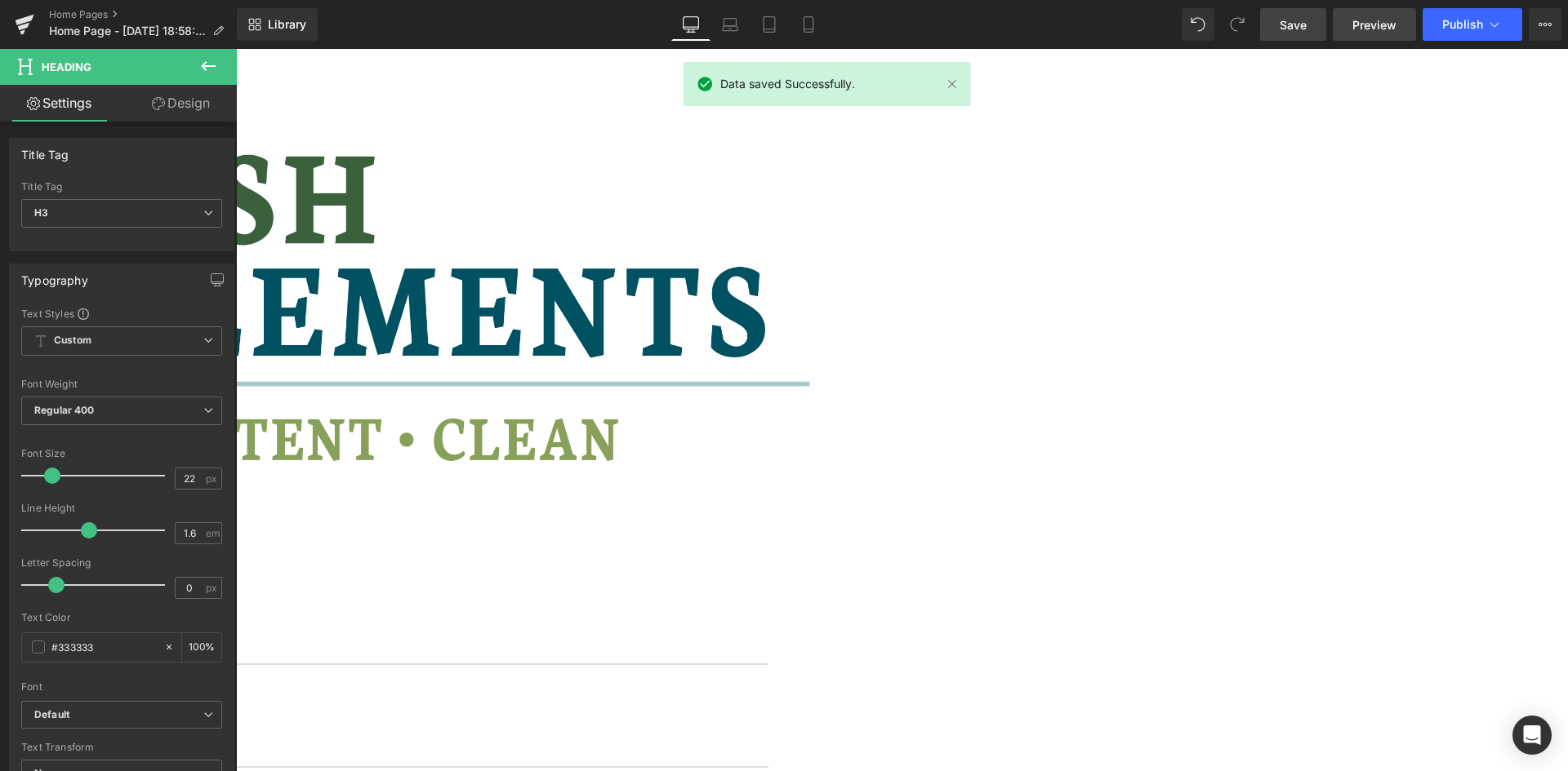
click at [1383, 24] on span "Preview" at bounding box center [1374, 24] width 44 height 17
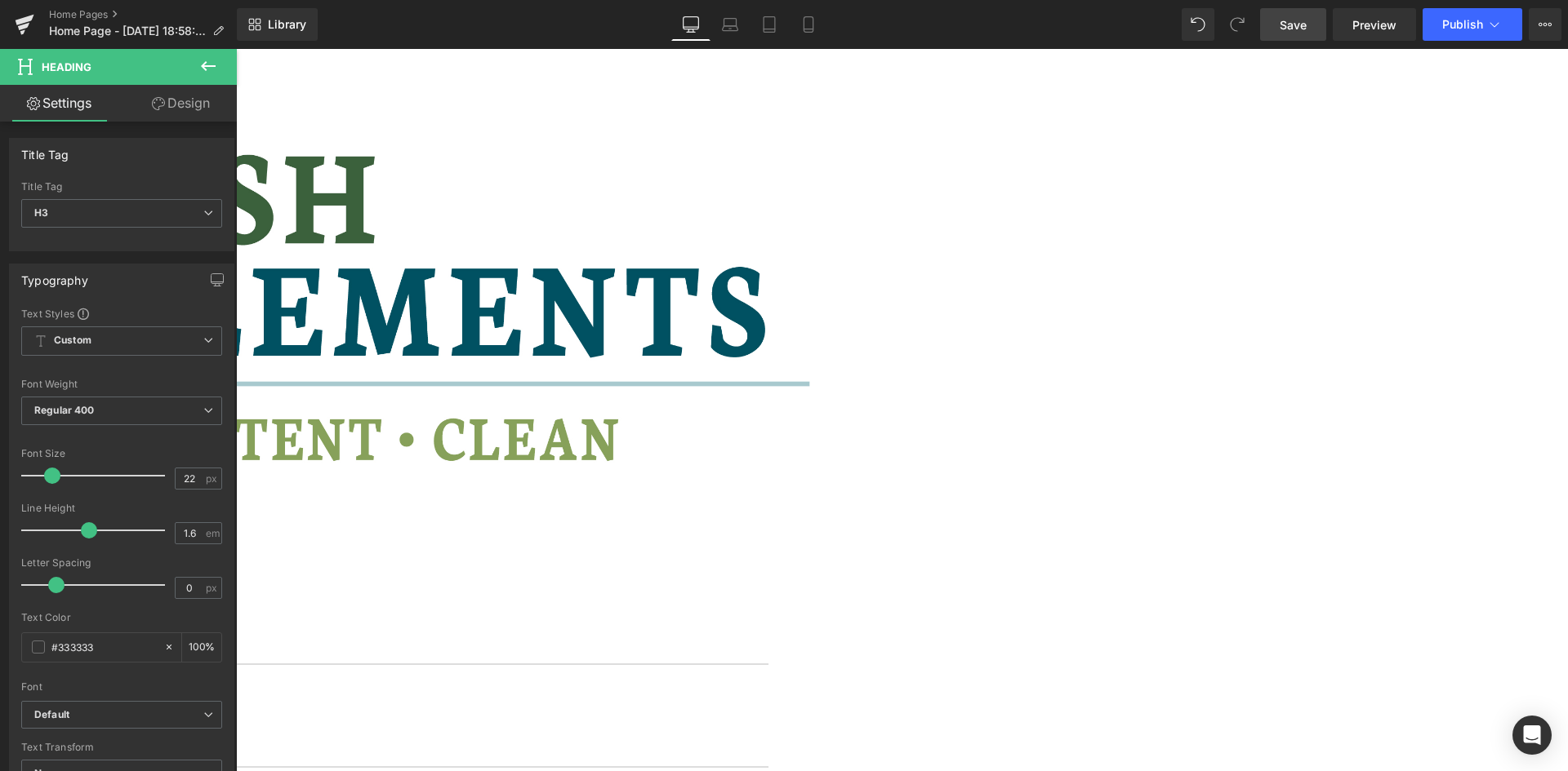
scroll to position [2151, 0]
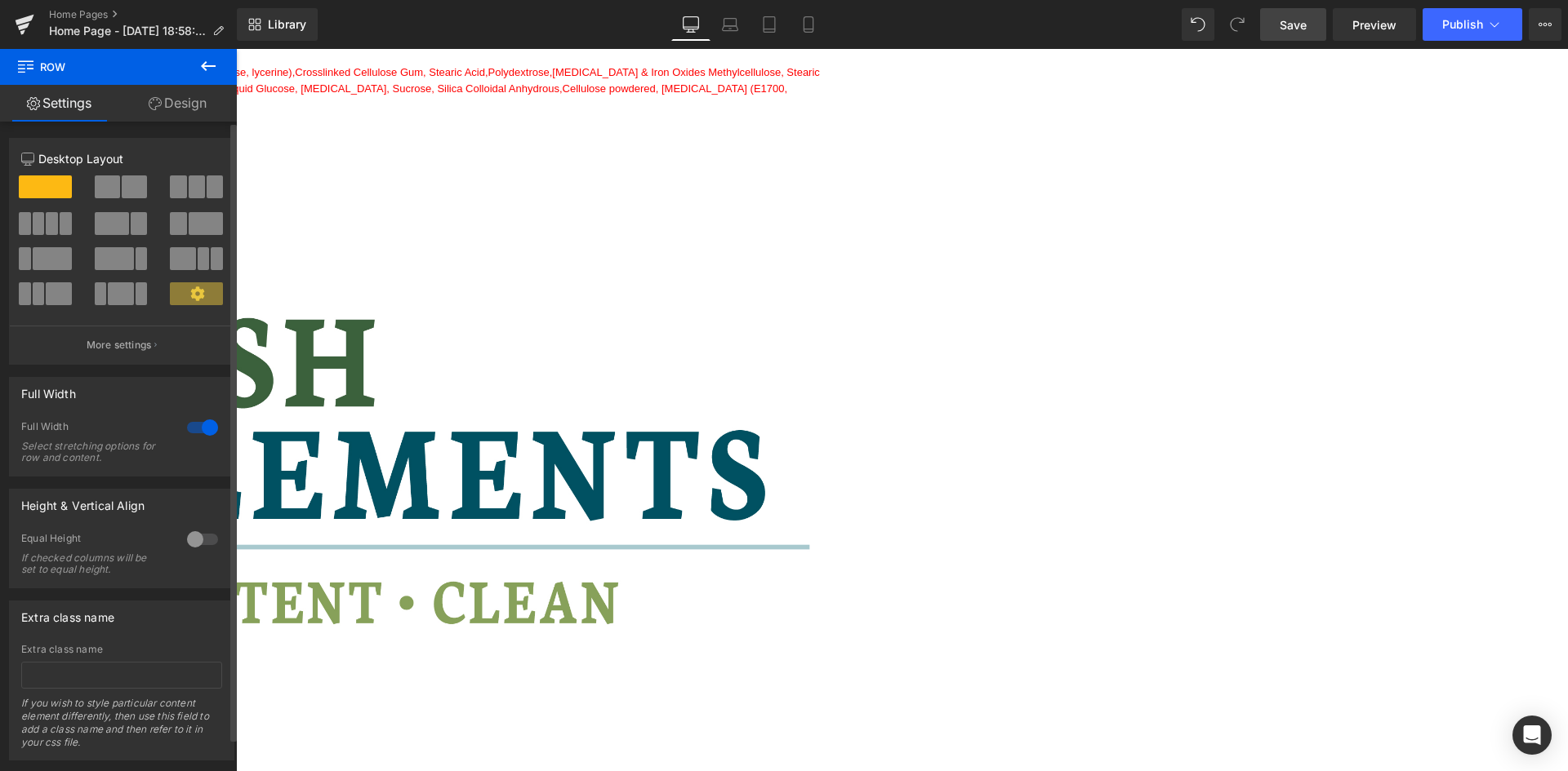
click at [186, 431] on div at bounding box center [202, 427] width 39 height 26
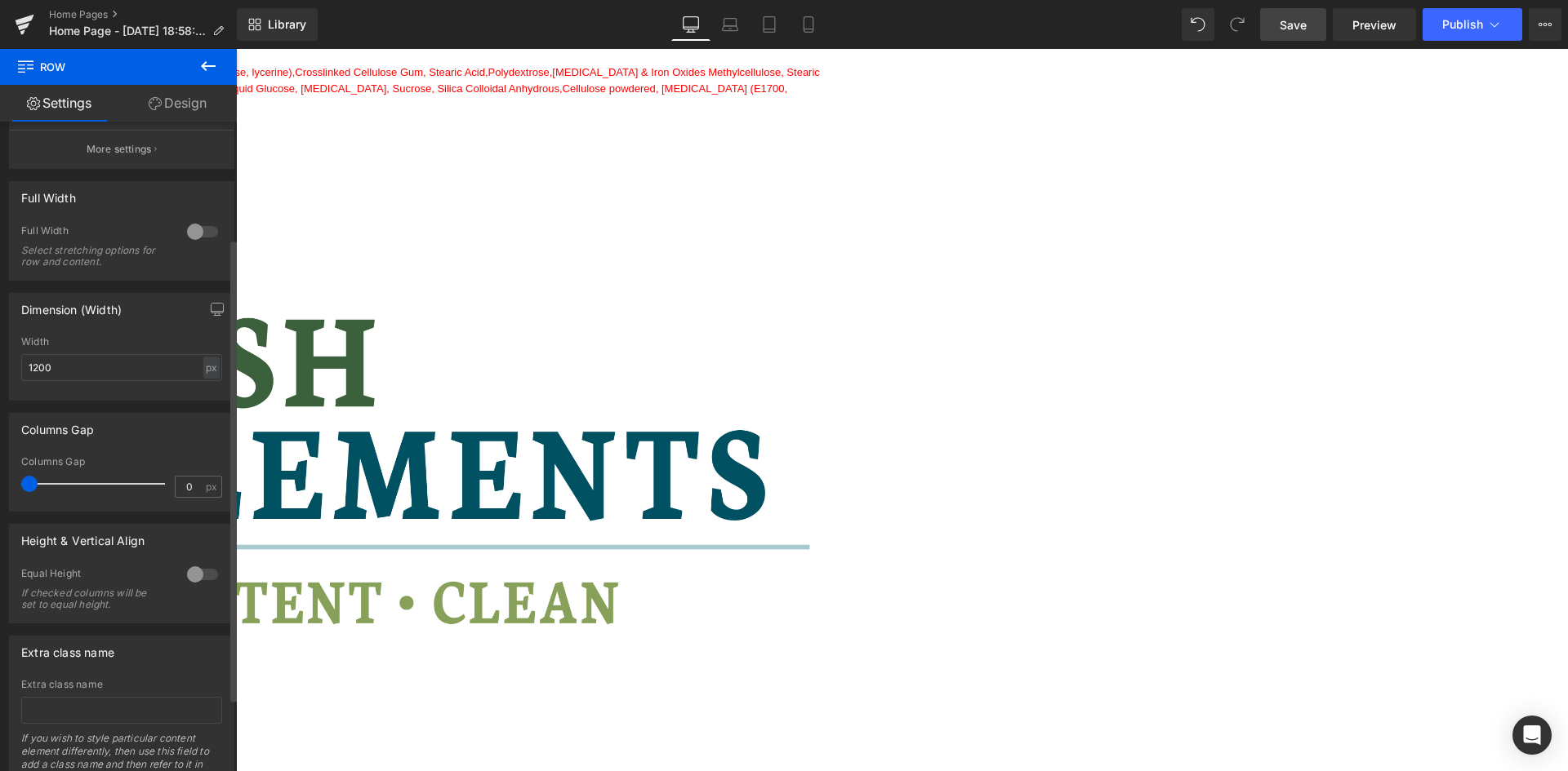
scroll to position [266, 0]
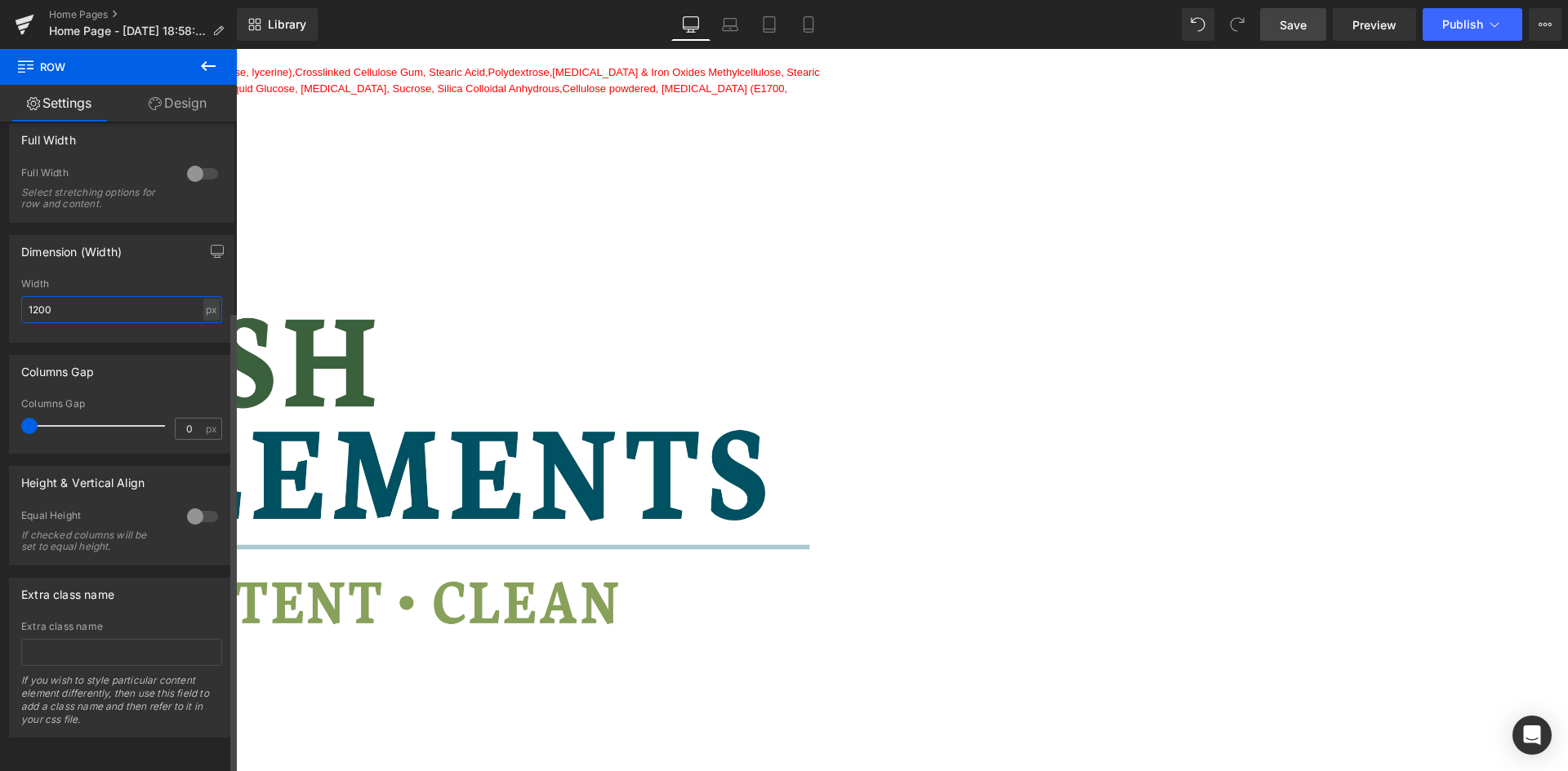
click at [37, 302] on input "1200" at bounding box center [121, 309] width 201 height 27
type input "1600"
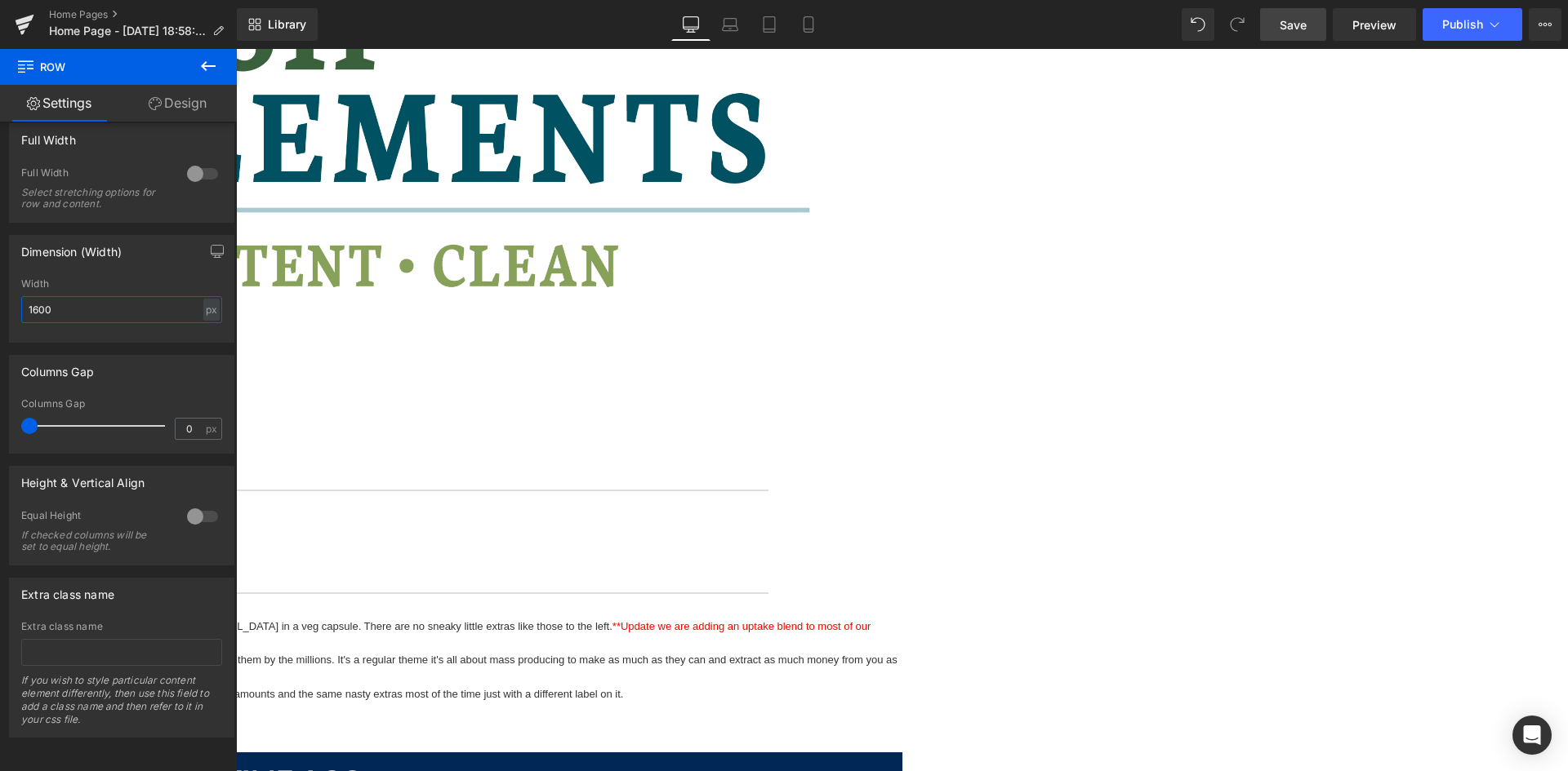
scroll to position [2478, 0]
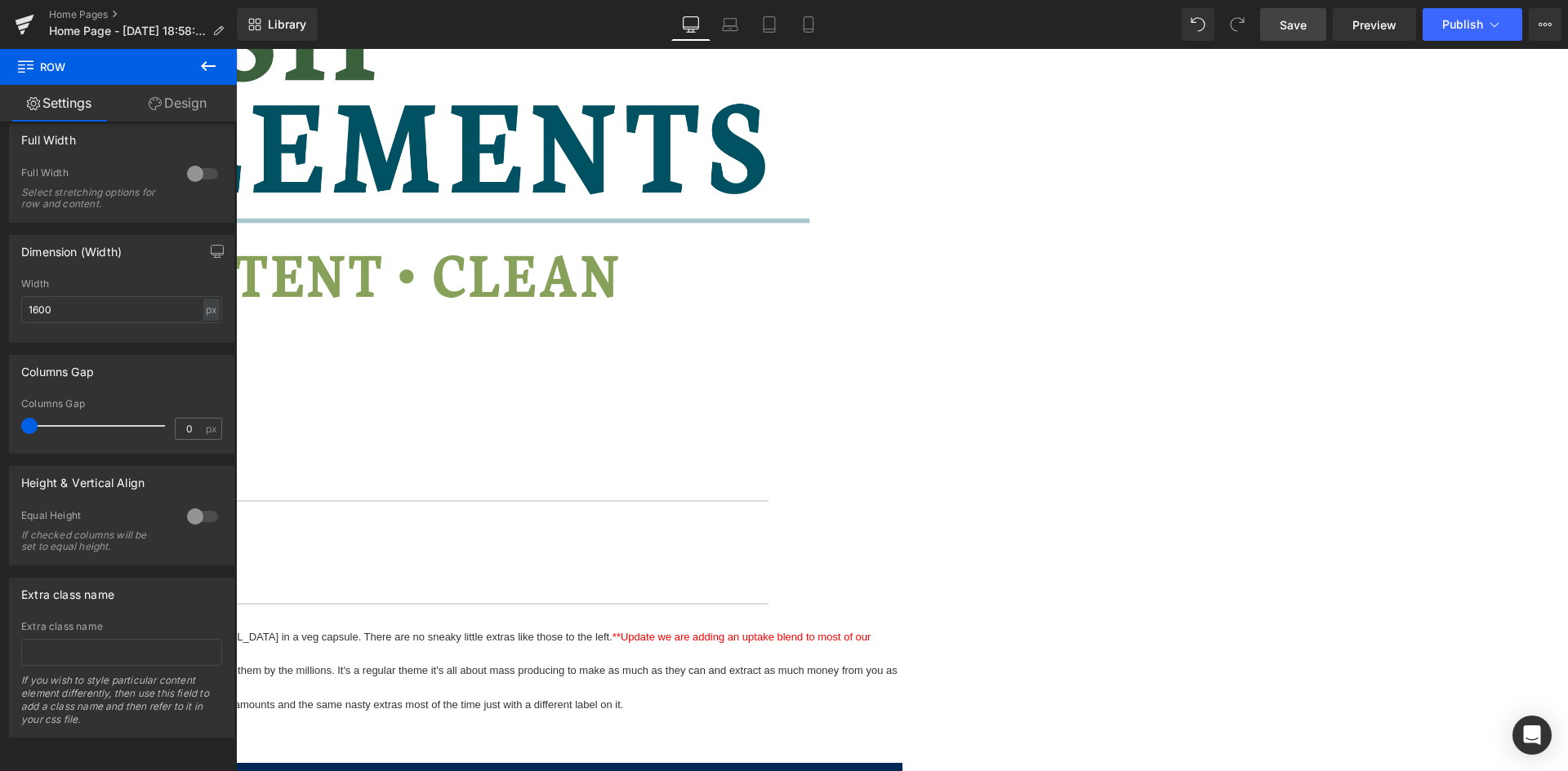
click at [236, 49] on span "Row" at bounding box center [236, 49] width 0 height 0
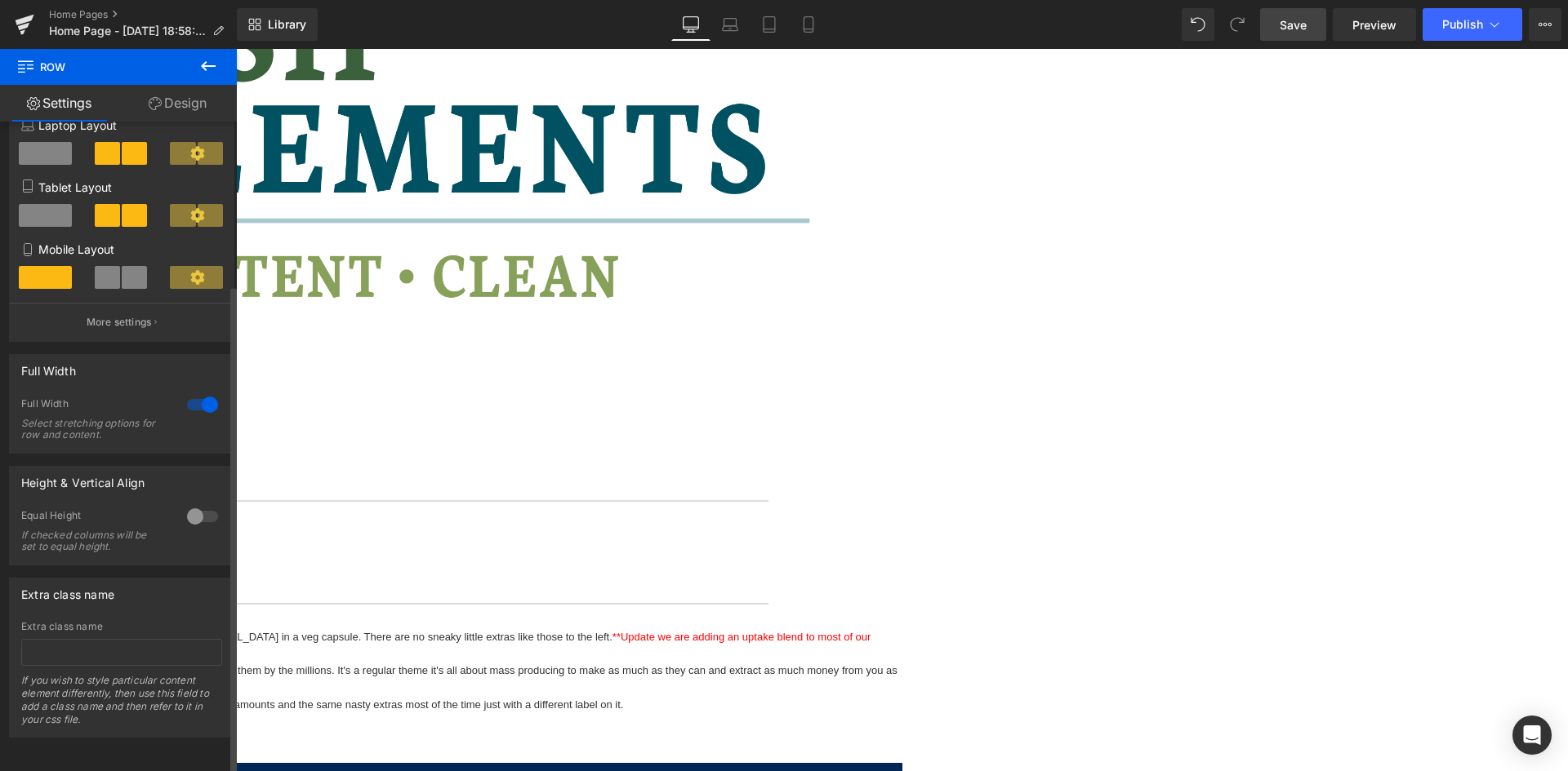
click at [190, 392] on div at bounding box center [202, 405] width 39 height 26
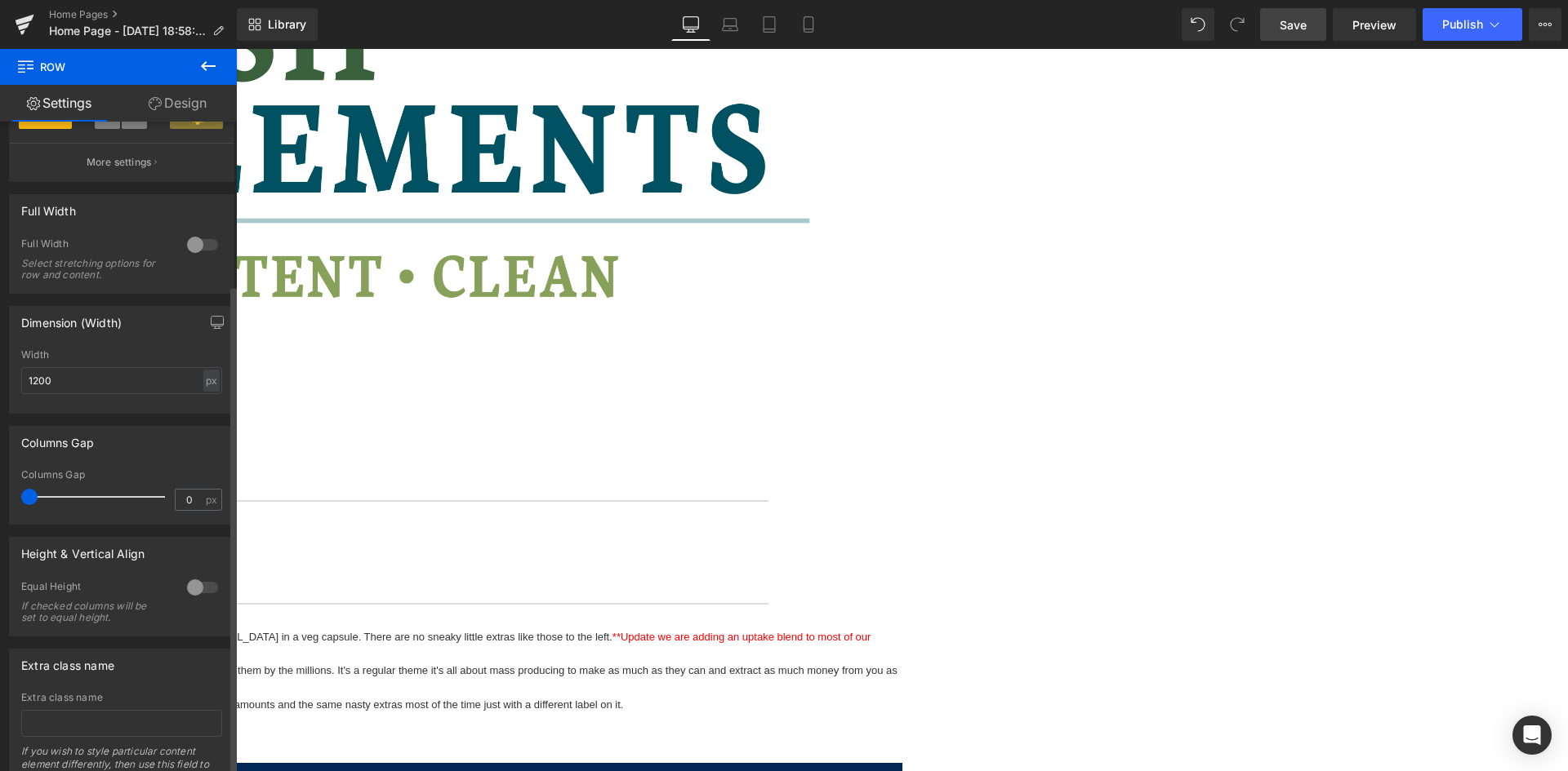
scroll to position [380, 0]
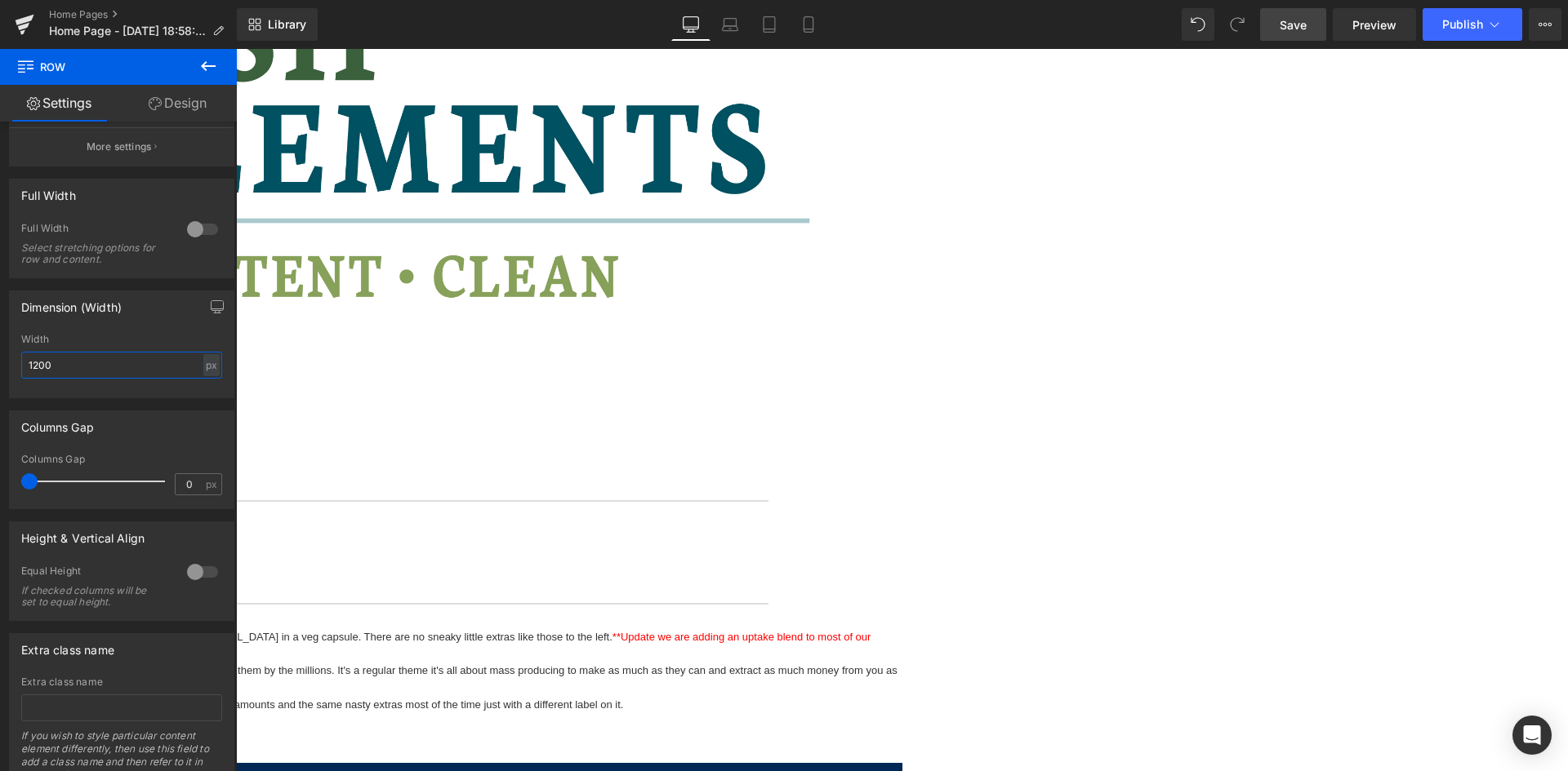
drag, startPoint x: 24, startPoint y: 360, endPoint x: -17, endPoint y: 357, distance: 41.1
click at [0, 357] on html "Row You are previewing how the will restyle your page. You can not edit Element…" at bounding box center [784, 386] width 1568 height 771
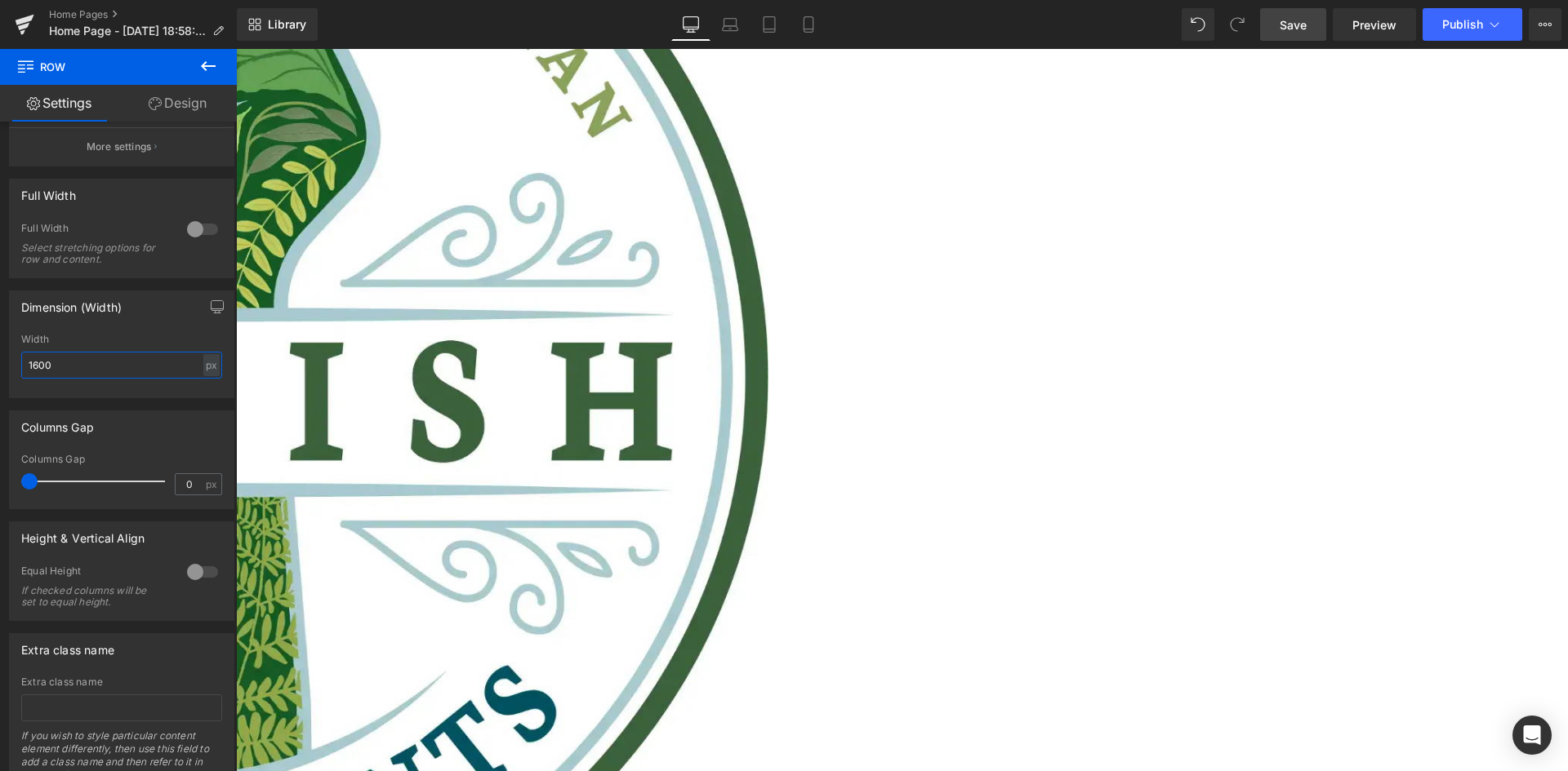
scroll to position [507, 0]
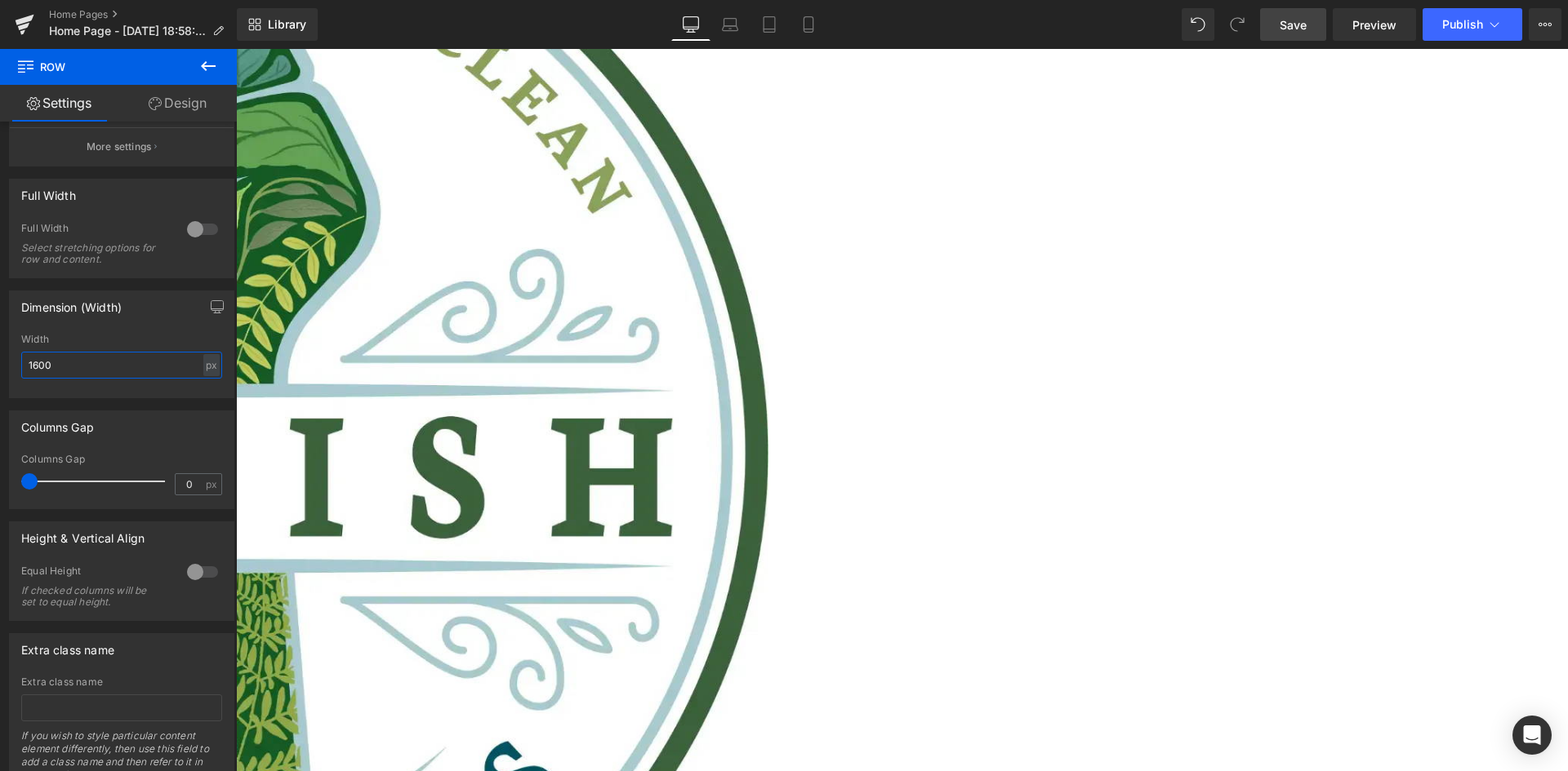
click at [236, 49] on link at bounding box center [236, 49] width 0 height 0
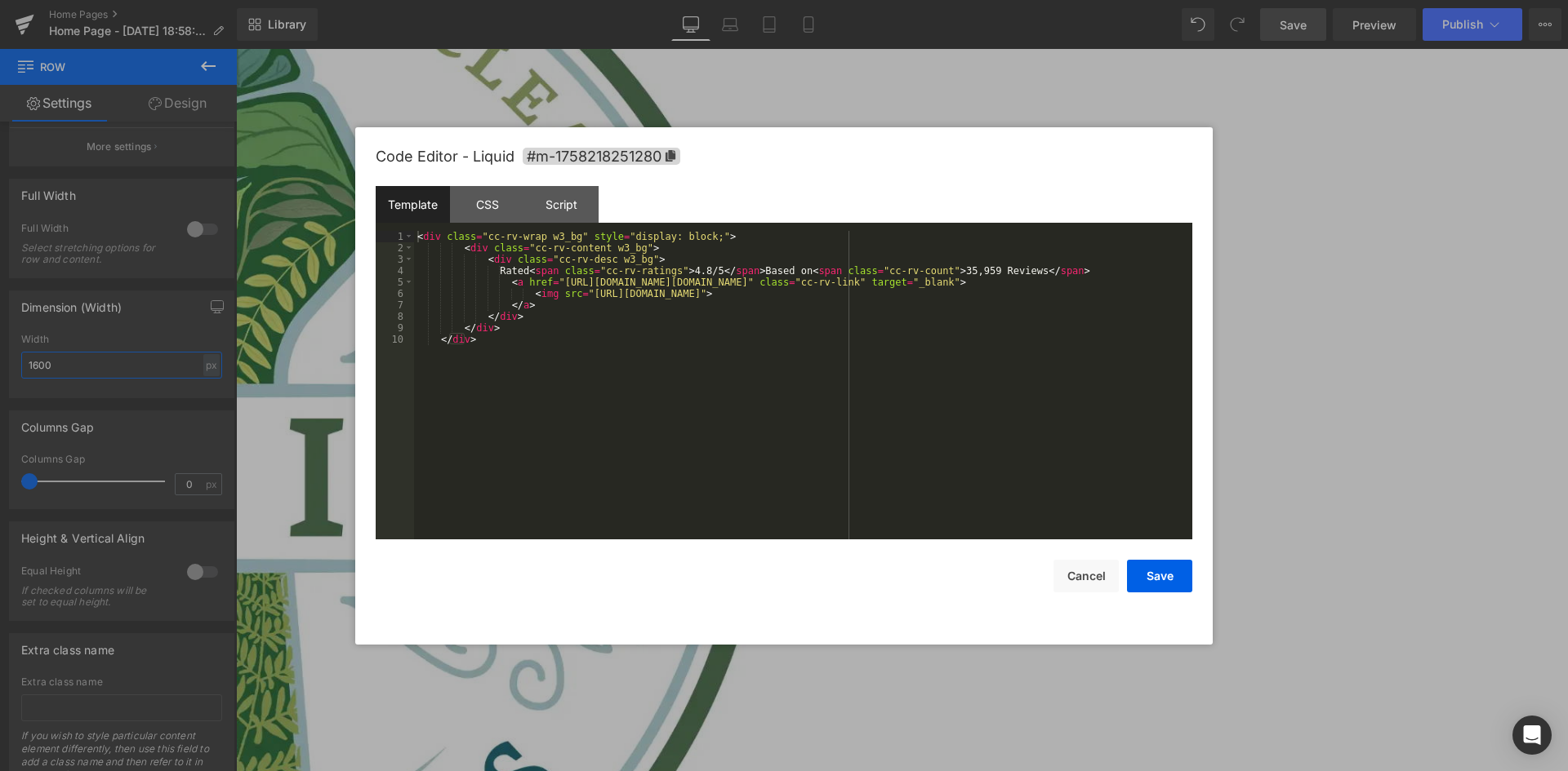
type input "1600"
click at [578, 395] on div "< div class = "cc-rv-wrap w3_bg" style = "display: block;" > < div class = "cc-…" at bounding box center [803, 396] width 779 height 331
click at [1081, 585] on button "Cancel" at bounding box center [1086, 576] width 65 height 33
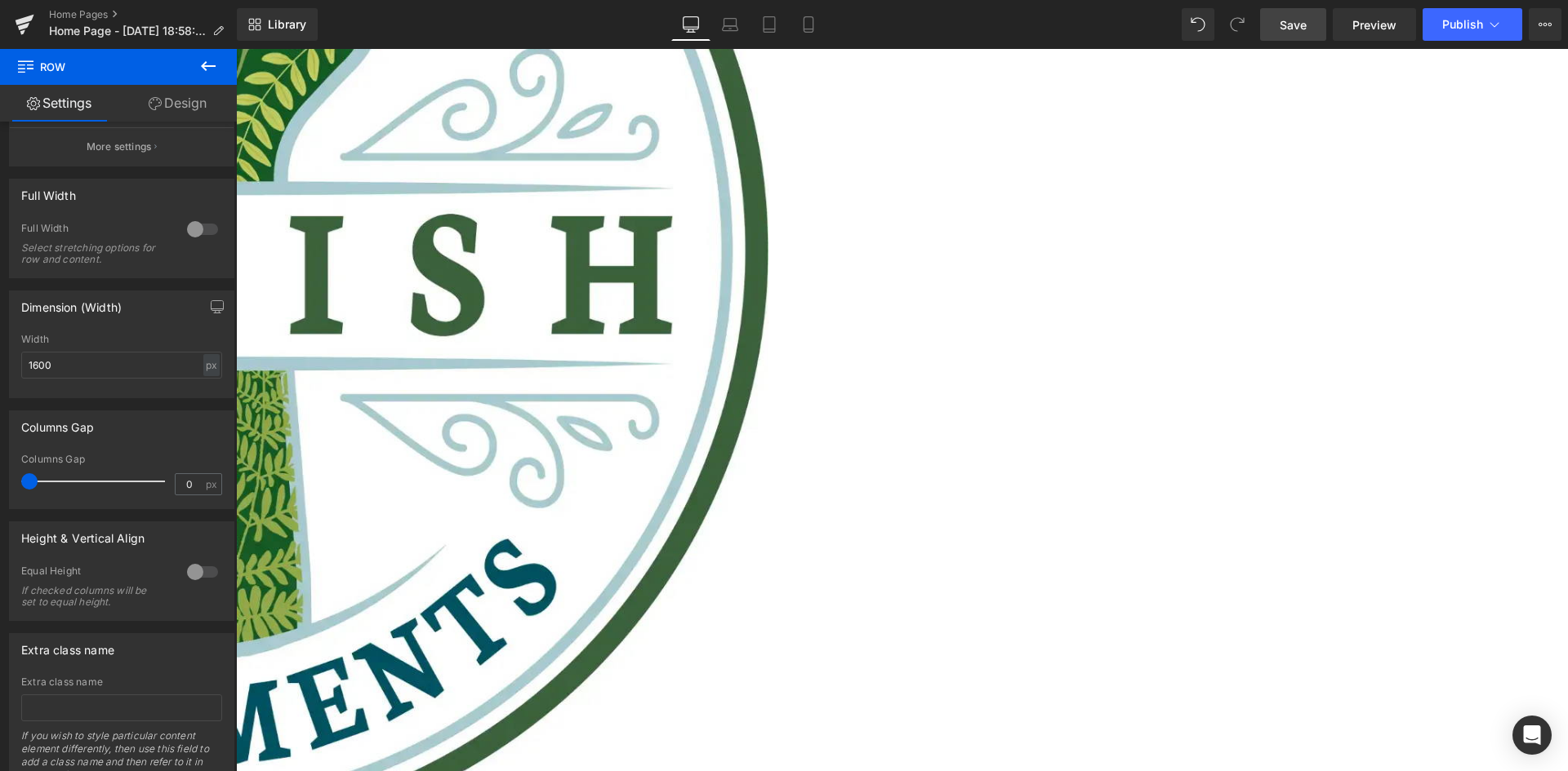
scroll to position [752, 0]
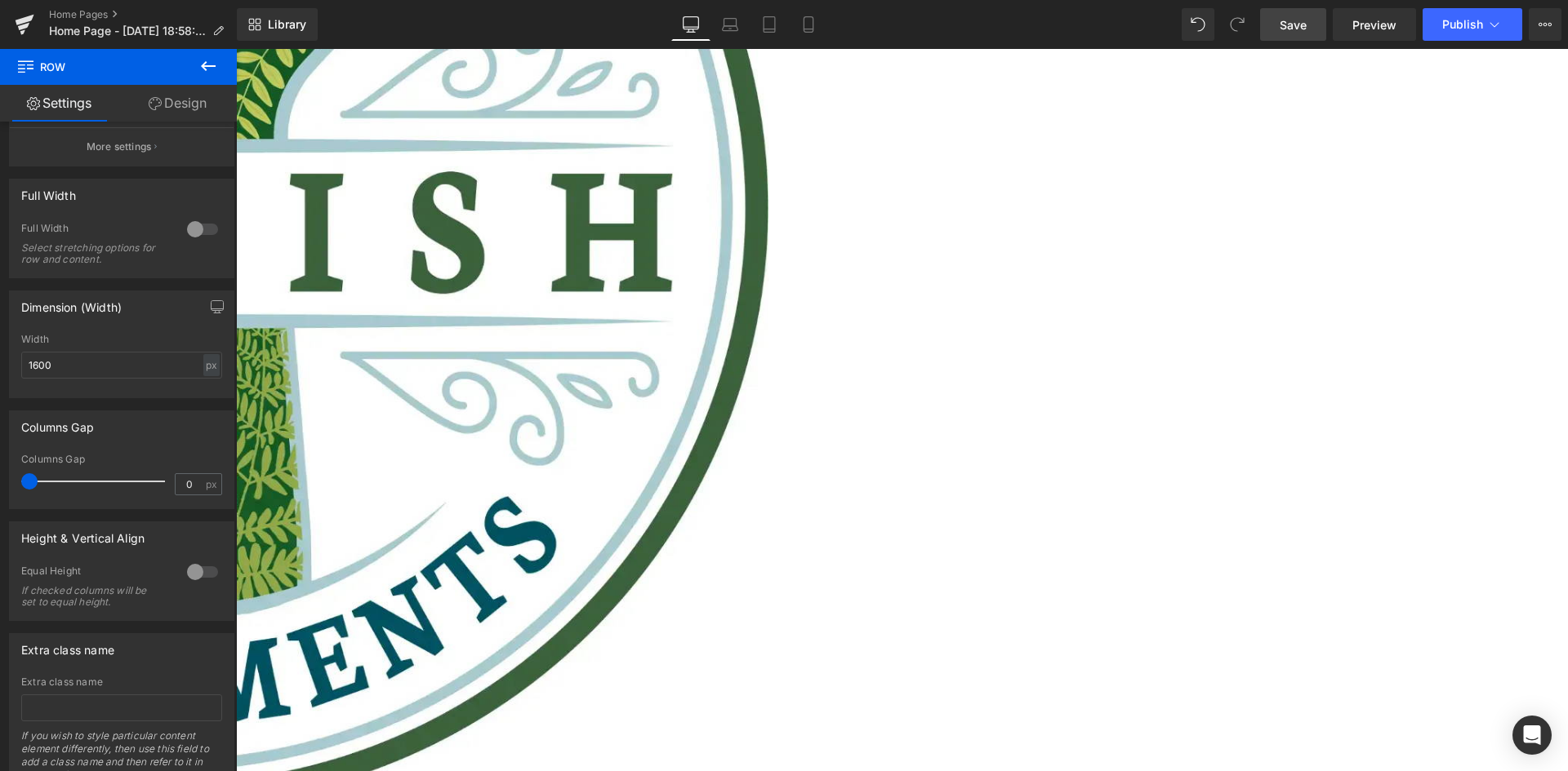
click at [236, 49] on link at bounding box center [236, 49] width 0 height 0
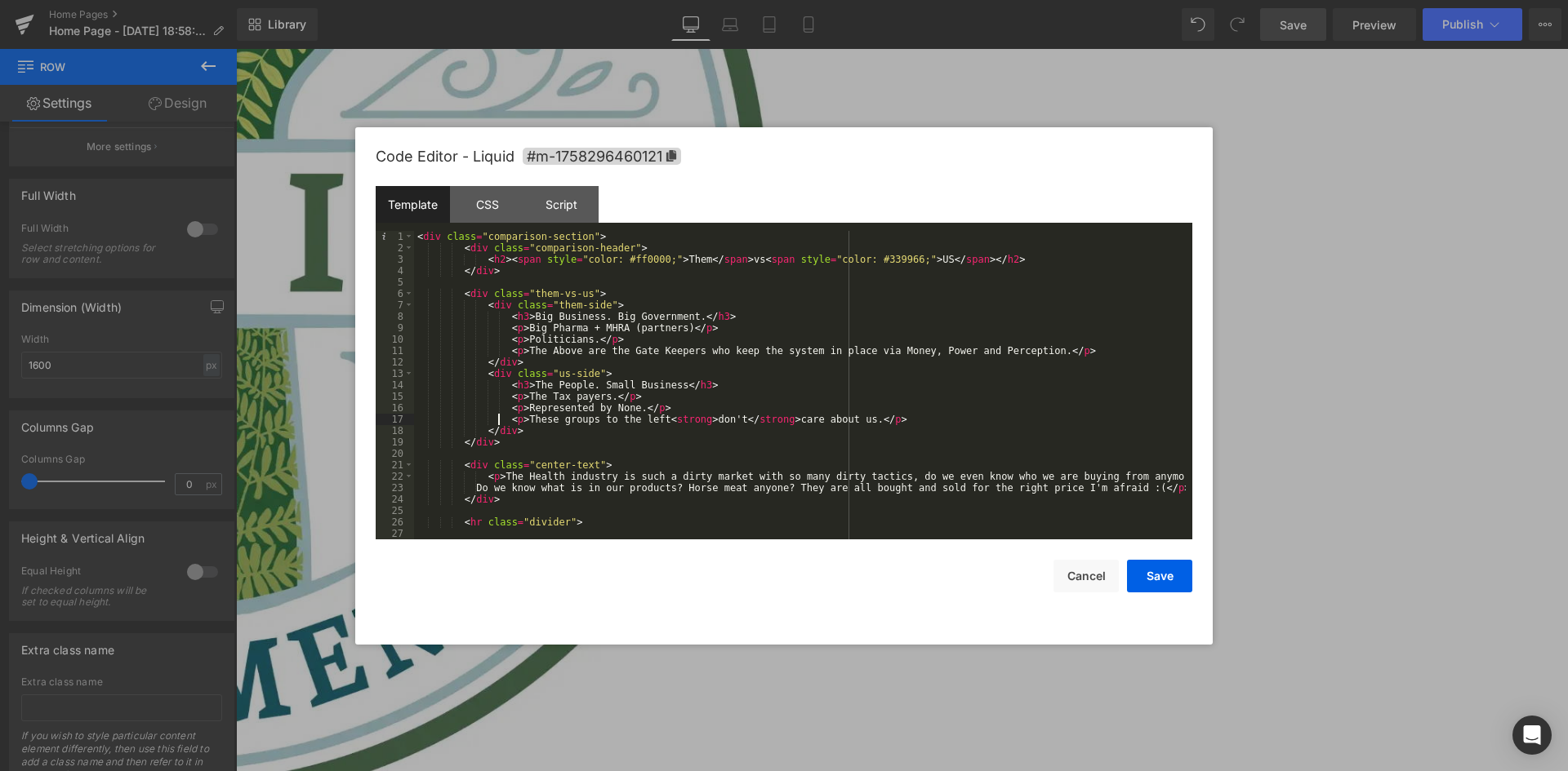
click at [498, 423] on div "< div class = "comparison-section" > < div class = "comparison-header" > < h2 >…" at bounding box center [799, 396] width 771 height 331
click at [531, 344] on div "< div class = "comparison-section" > < div class = "comparison-header" > < h2 >…" at bounding box center [799, 396] width 771 height 331
click at [552, 280] on div "< div class = "comparison-section" > < div class = "comparison-header" > < h2 >…" at bounding box center [799, 396] width 771 height 331
click at [511, 196] on div "CSS" at bounding box center [487, 205] width 74 height 37
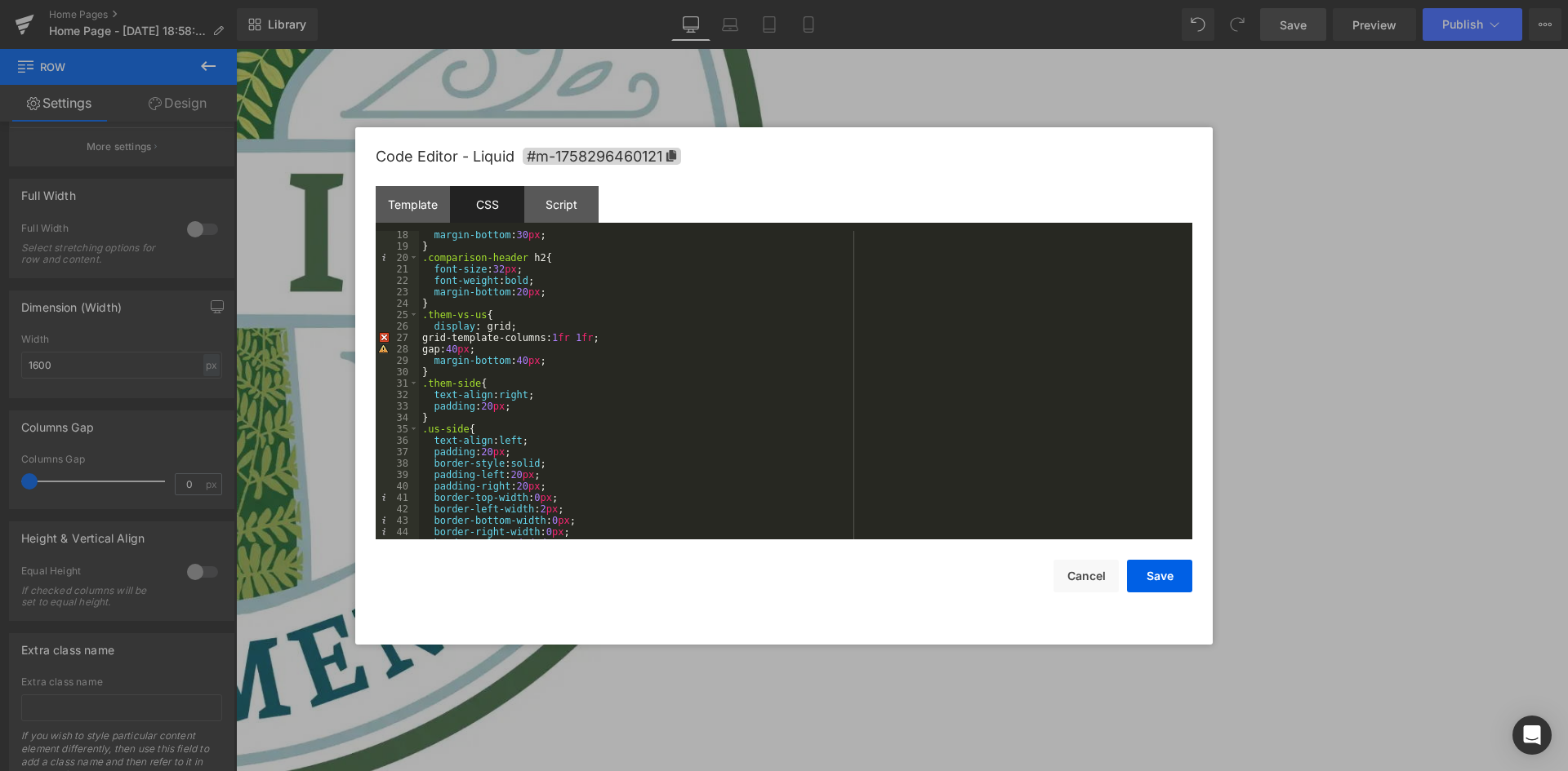
scroll to position [294, 0]
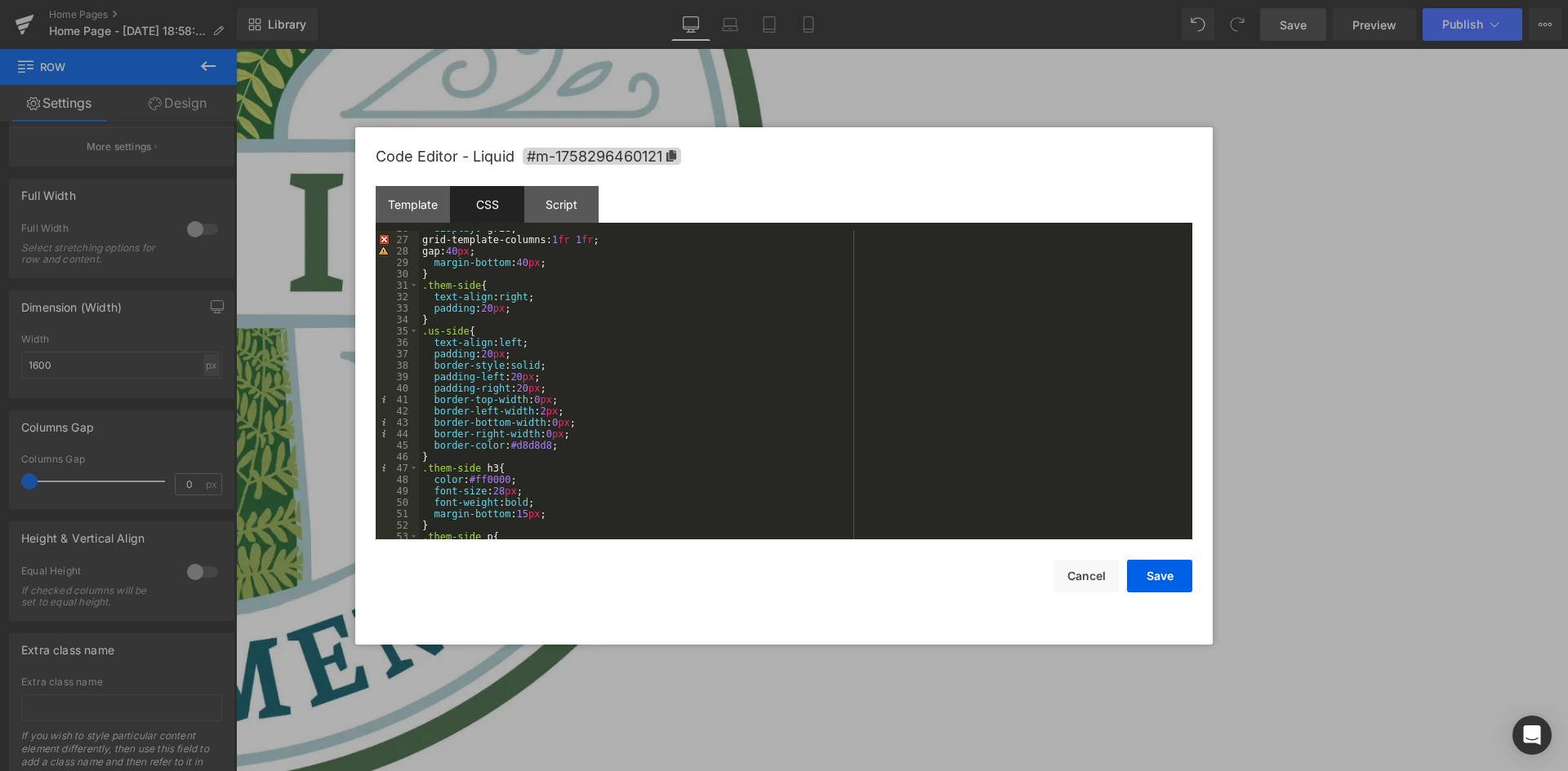
click at [574, 421] on div "display : grid; grid-template-columns: 1 fr 1 fr ; gap: 40 px ; margin-bottom :…" at bounding box center [802, 388] width 767 height 331
click at [596, 366] on div "display : grid; grid-template-columns: 1 fr 1 fr ; gap: 40 px ; margin-bottom :…" at bounding box center [802, 388] width 767 height 331
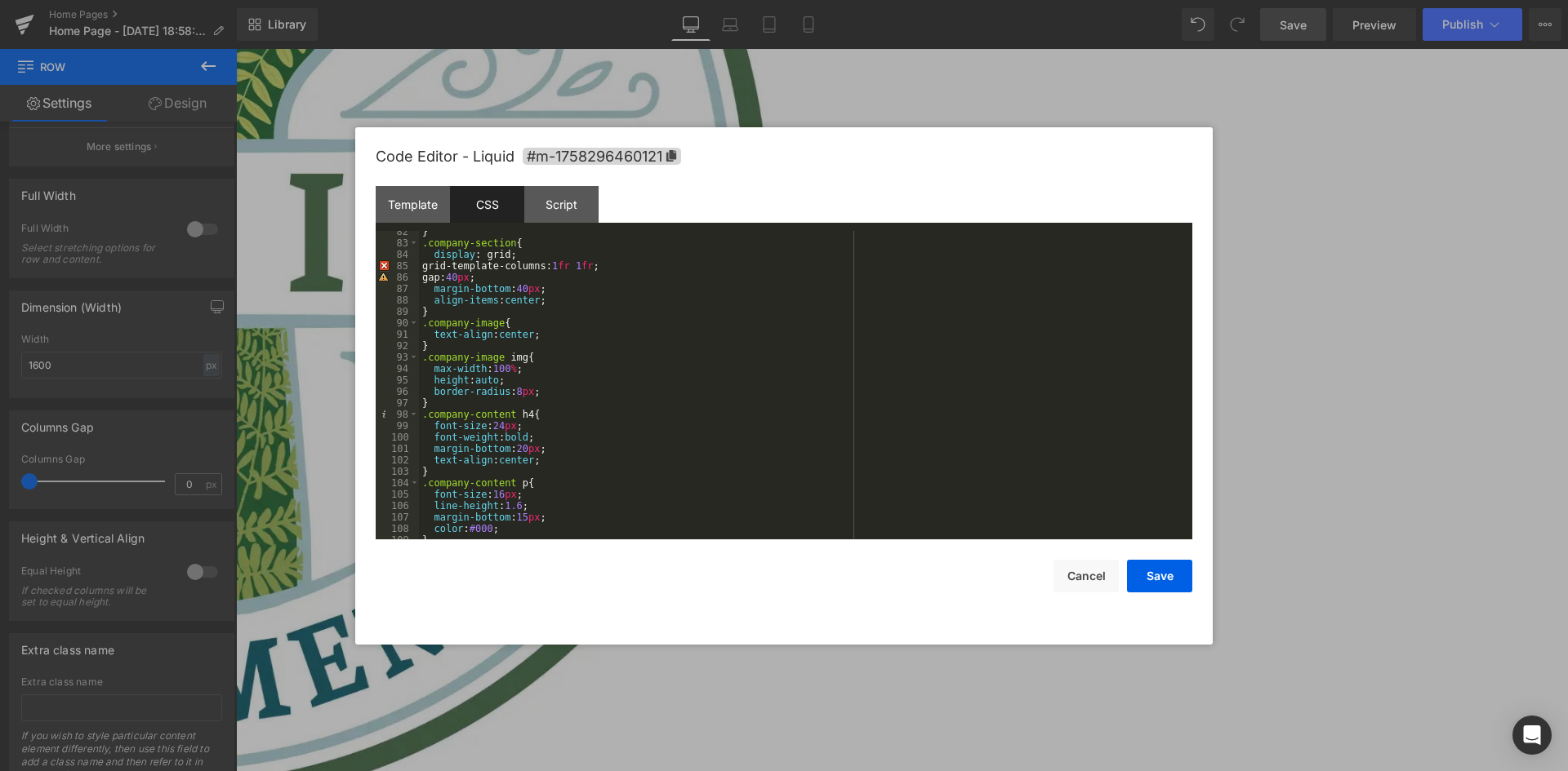
scroll to position [979, 0]
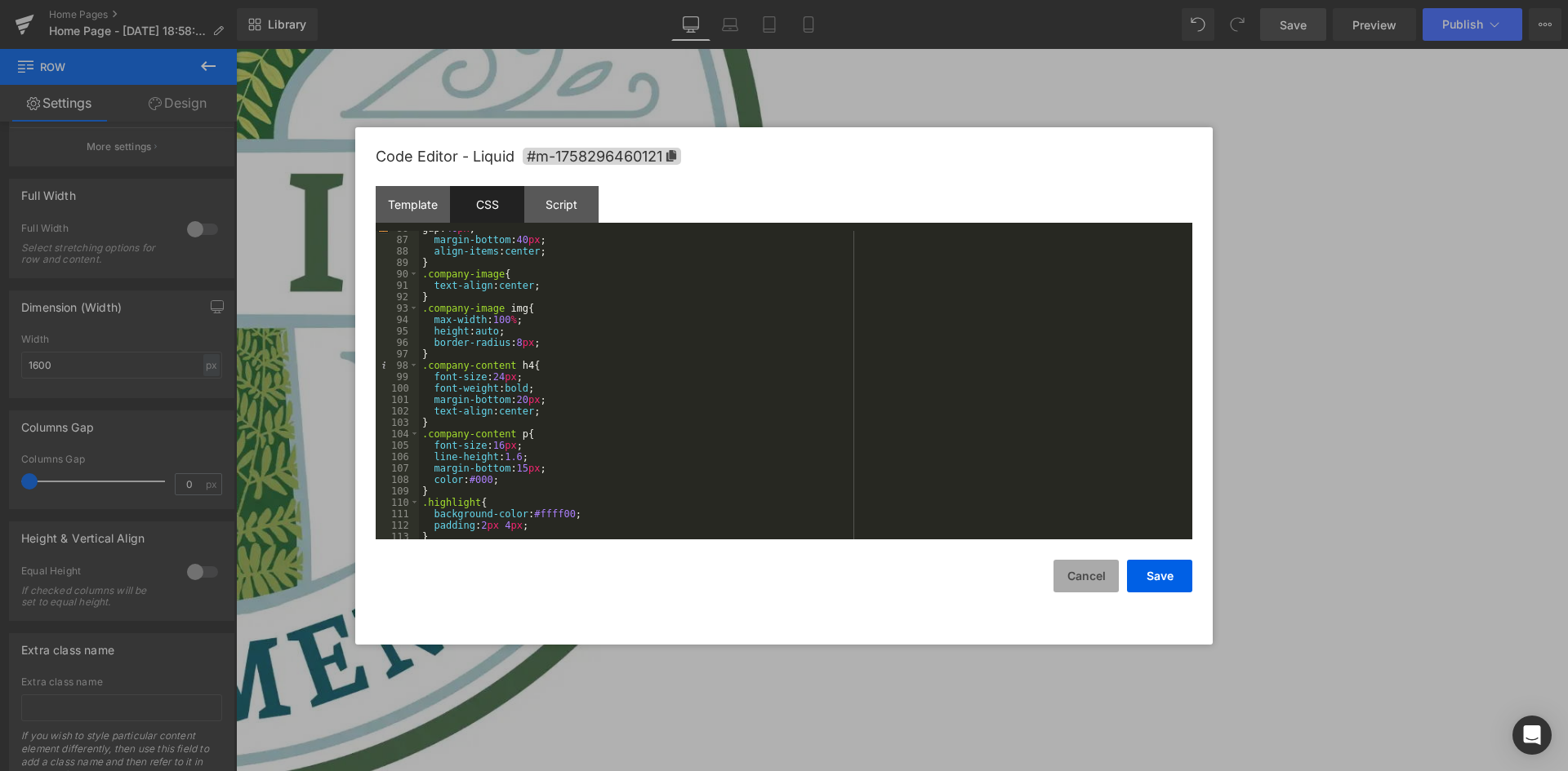
click at [1079, 571] on button "Cancel" at bounding box center [1086, 576] width 65 height 33
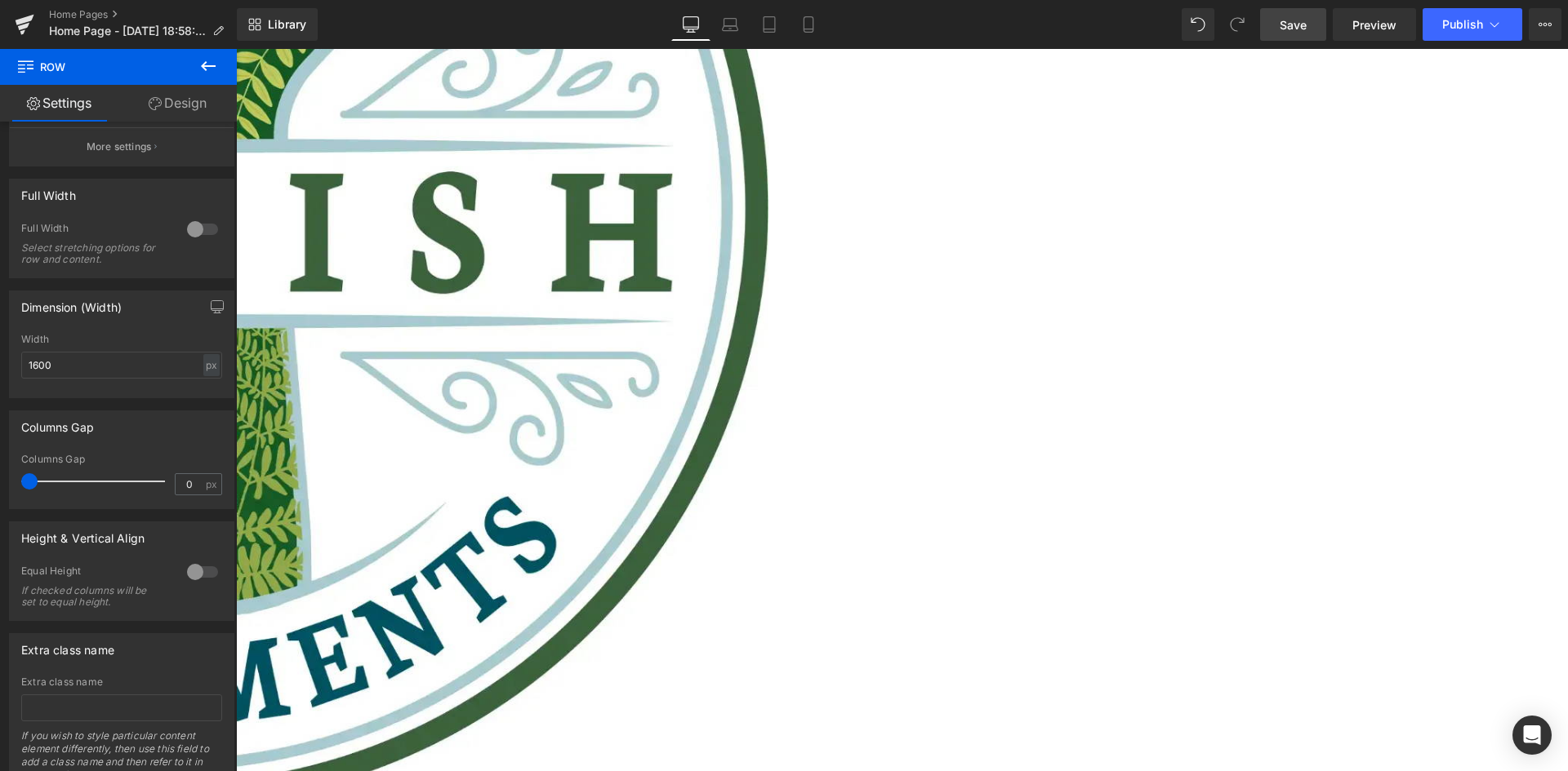
click at [1311, 25] on link "Save" at bounding box center [1293, 24] width 66 height 33
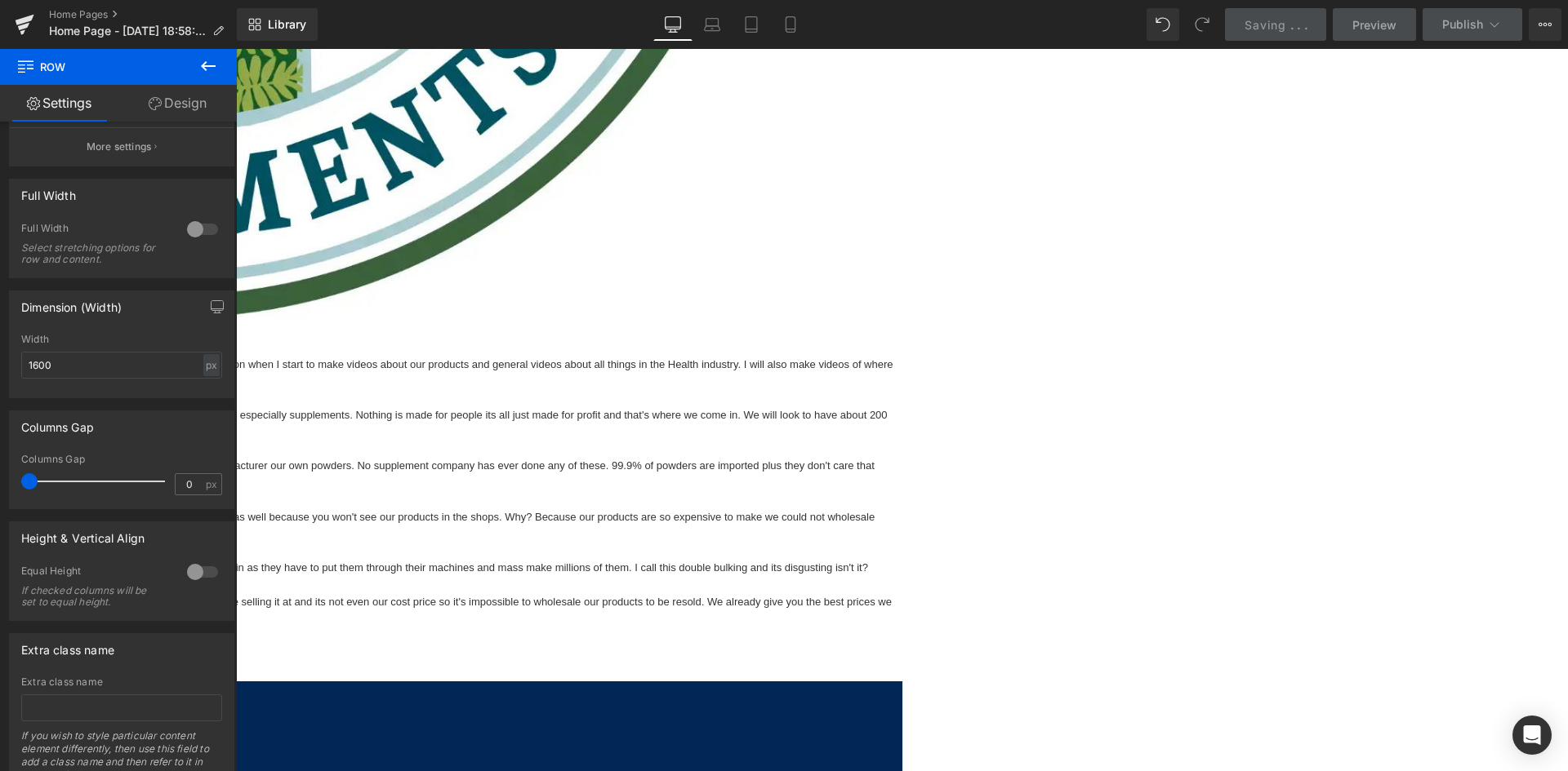
scroll to position [1160, 0]
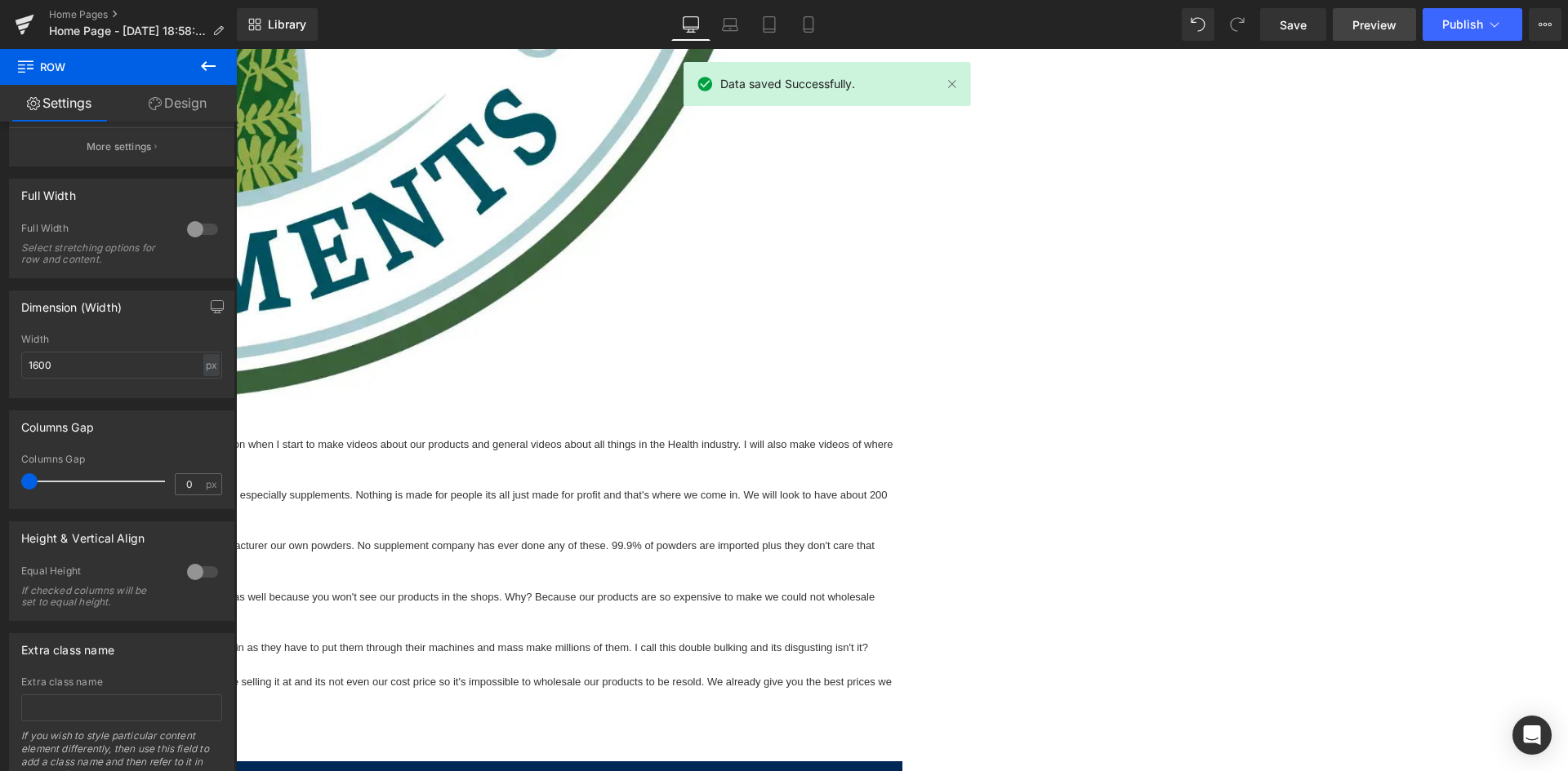
click at [1372, 21] on span "Preview" at bounding box center [1374, 24] width 44 height 17
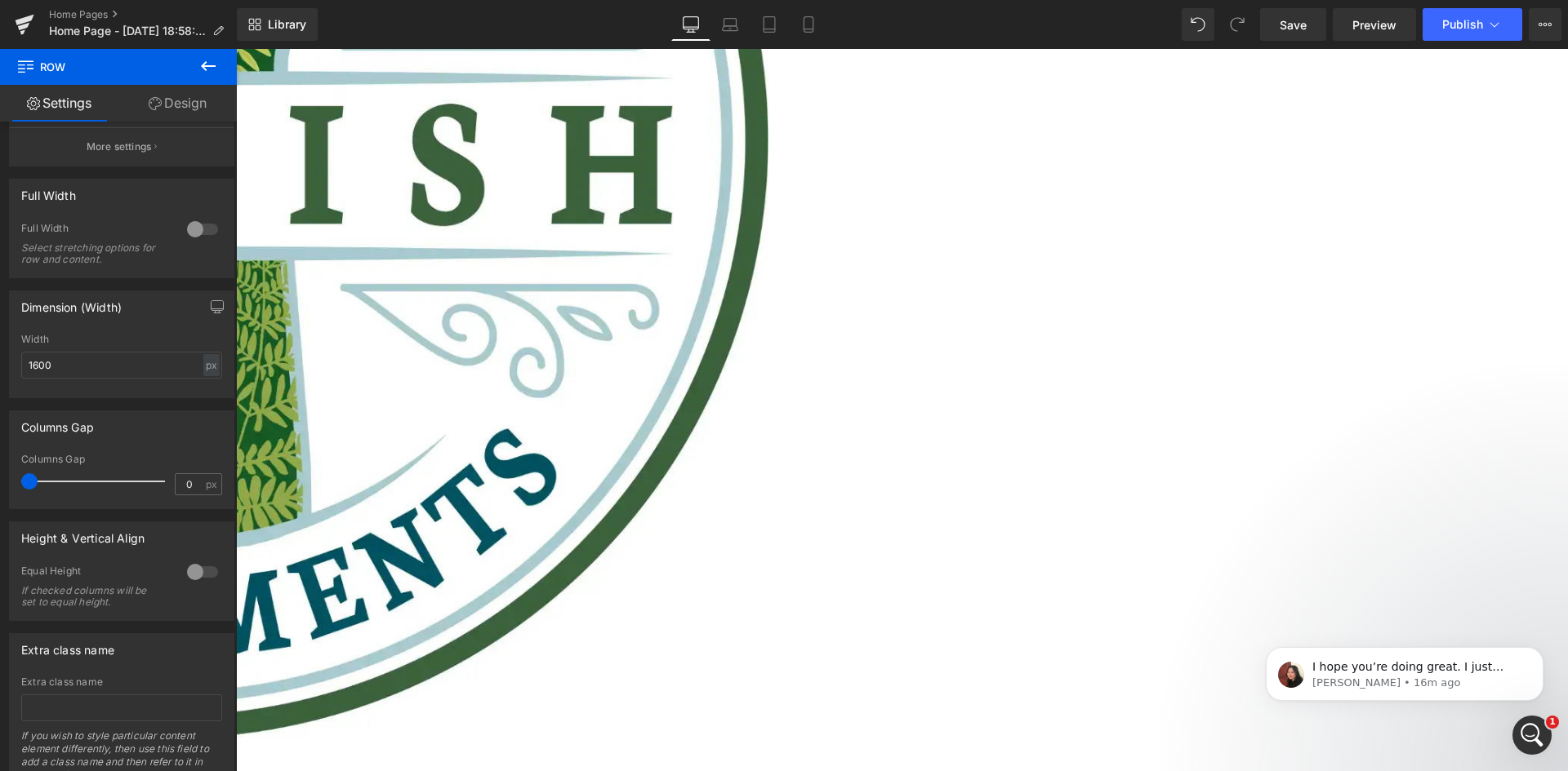
scroll to position [833, 0]
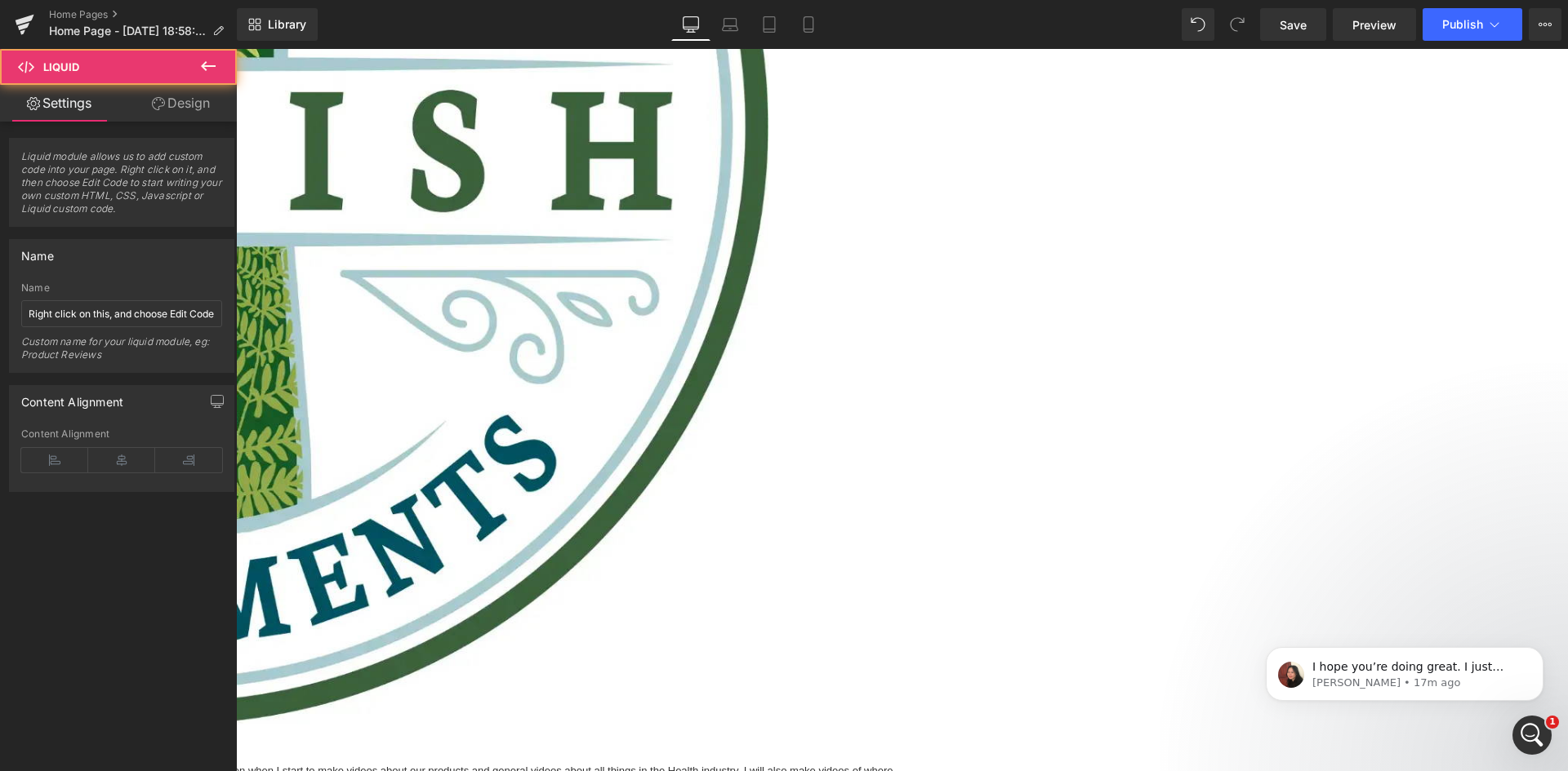
click at [236, 49] on link at bounding box center [236, 49] width 0 height 0
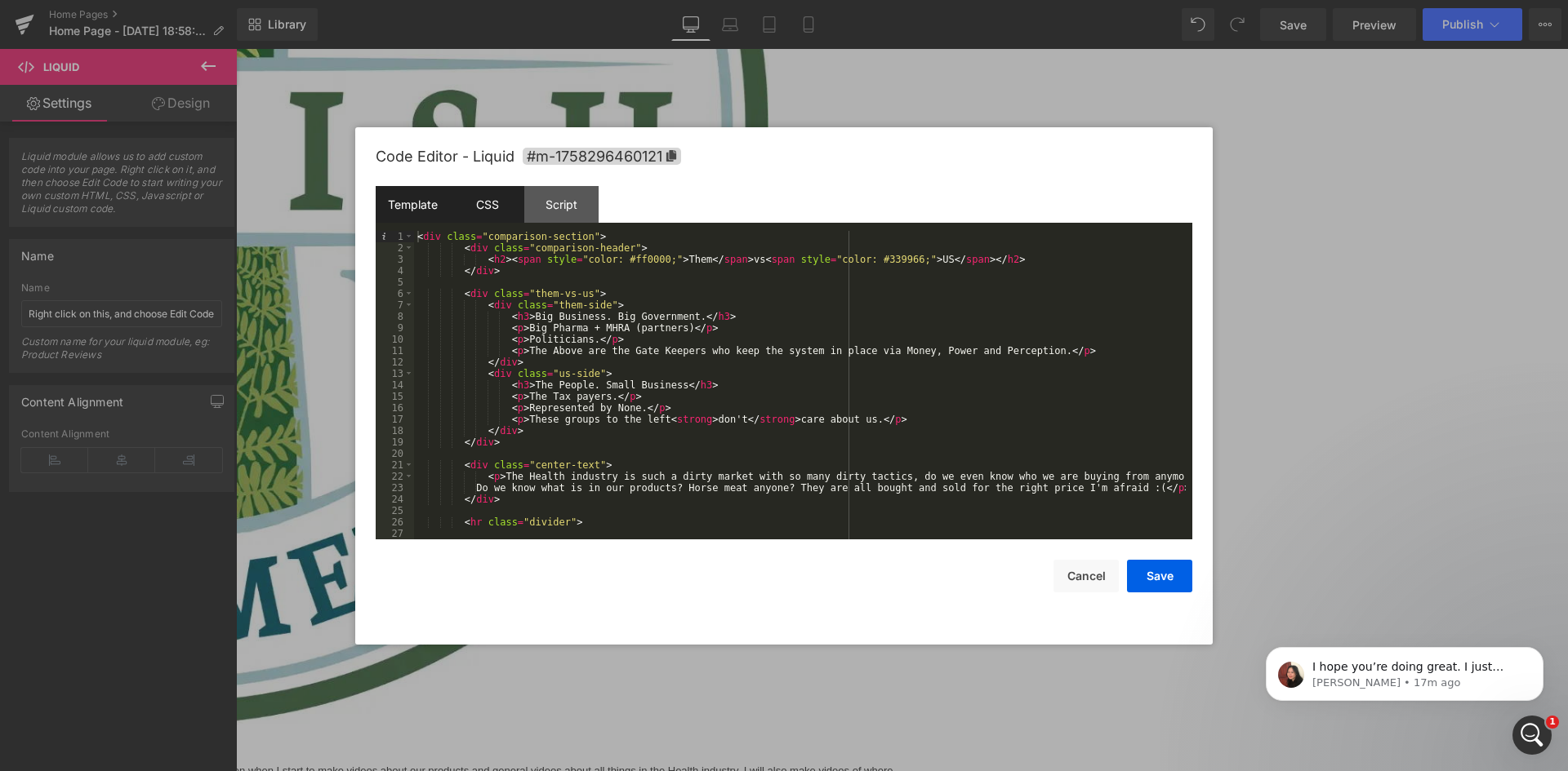
click at [488, 203] on div "CSS" at bounding box center [487, 205] width 74 height 37
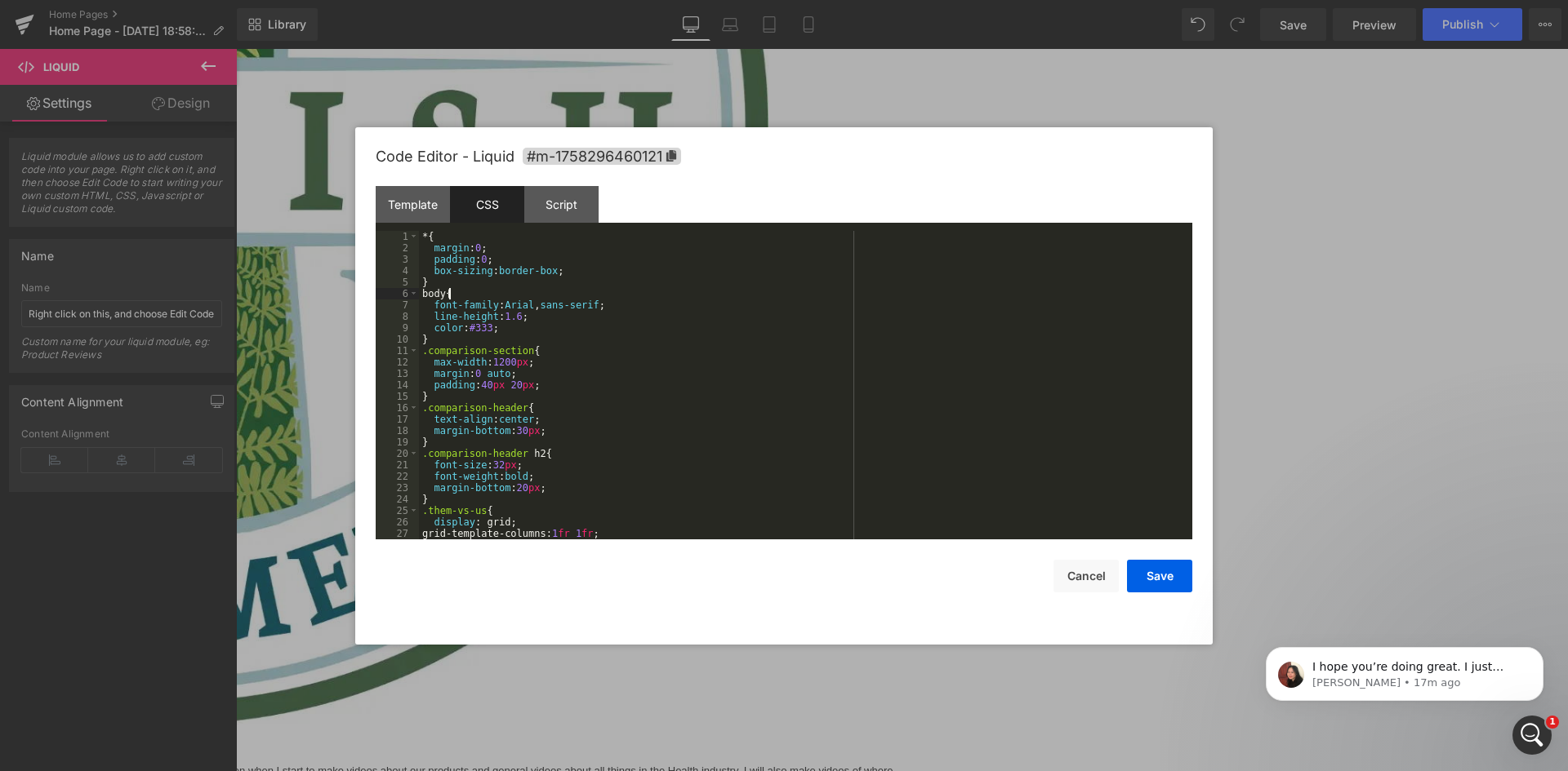
click at [571, 294] on div "* { margin : 0 ; padding : 0 ; box-sizing : border-box ; } body { font-family :…" at bounding box center [802, 396] width 767 height 331
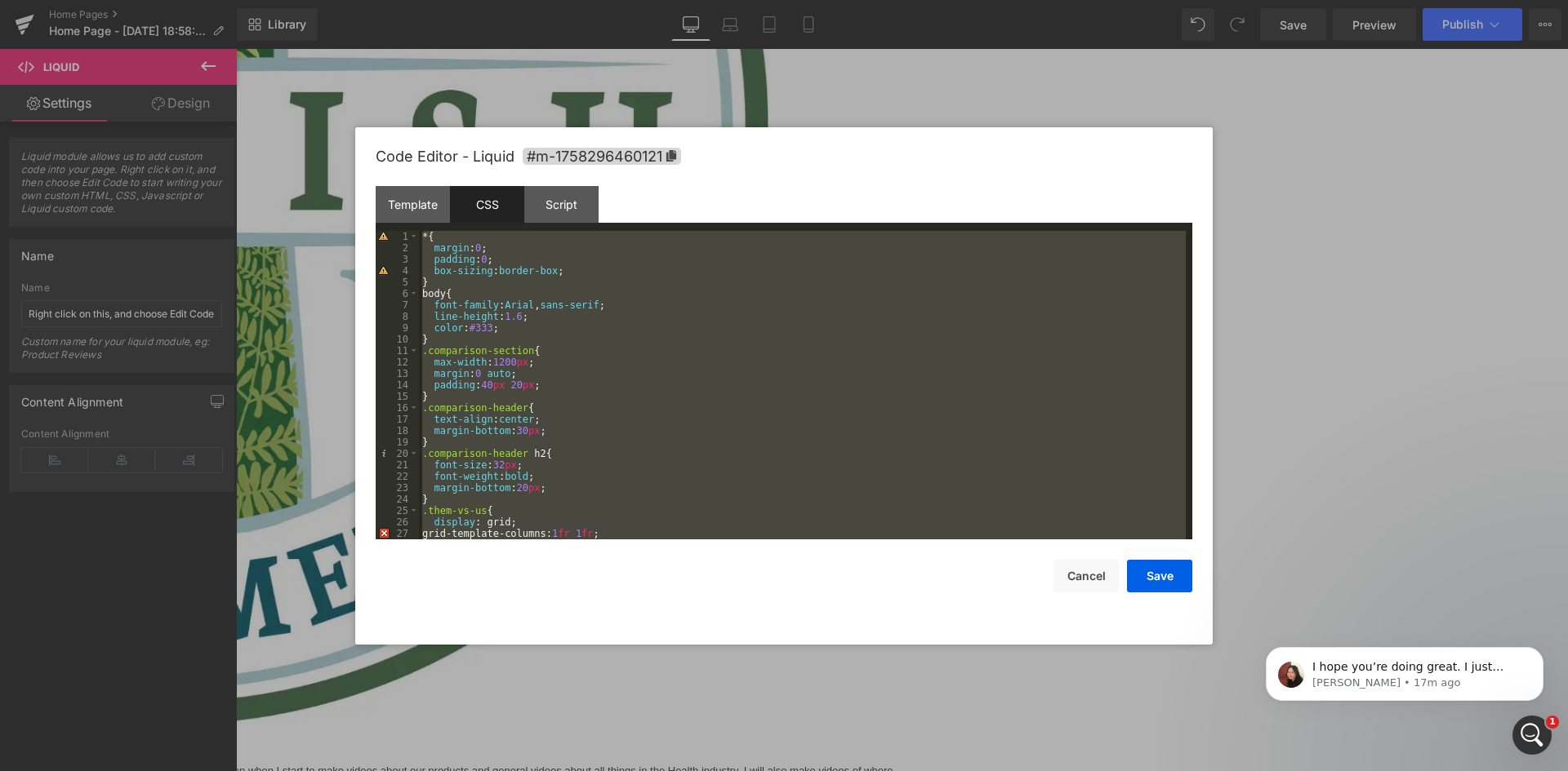
scroll to position [1588, 0]
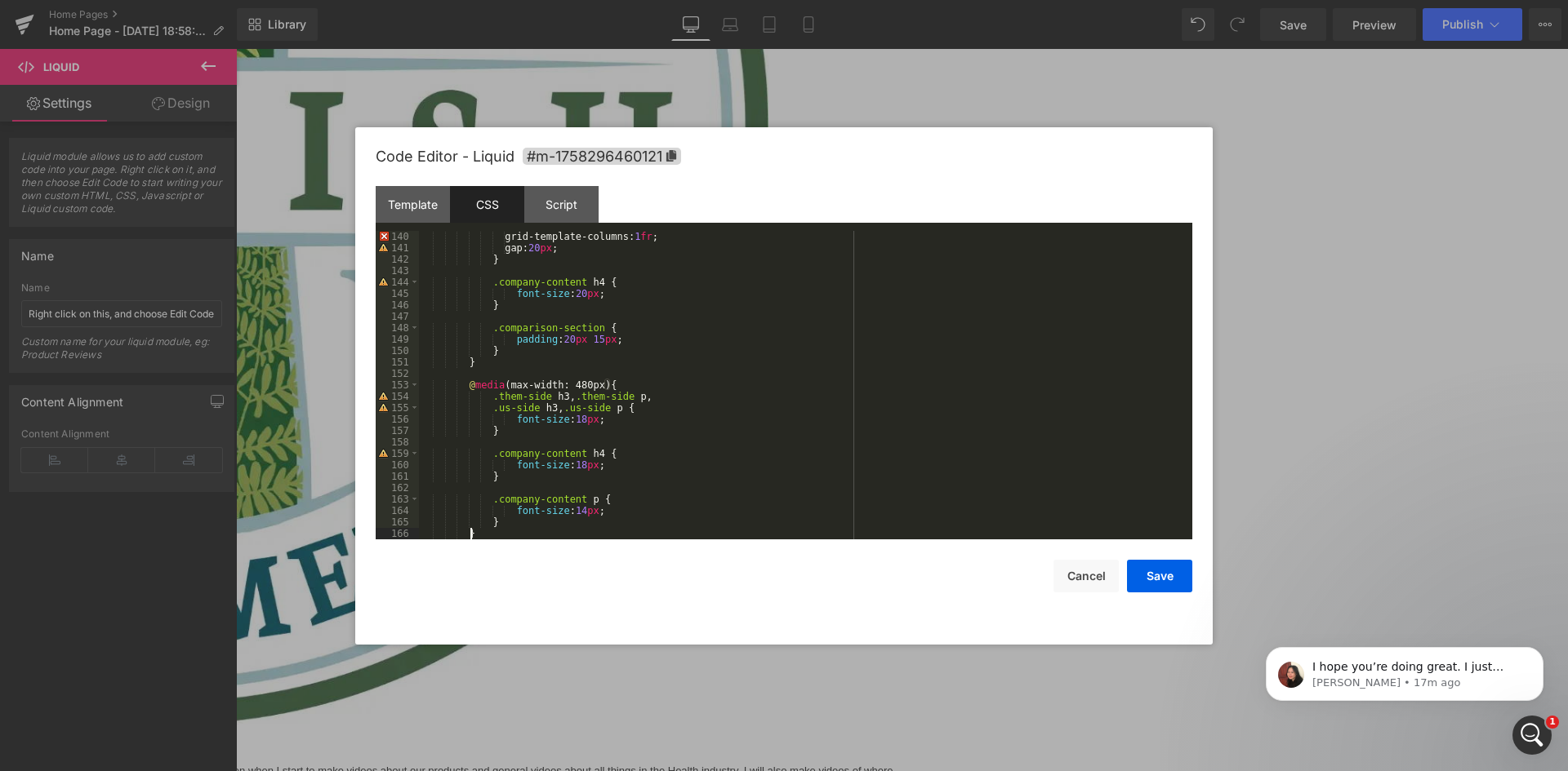
click at [684, 290] on div "grid-template-columns: 1 fr ; gap: 20 px ; } .company-content h4 { font-size : …" at bounding box center [802, 396] width 767 height 331
click at [405, 199] on div "Template" at bounding box center [413, 205] width 74 height 37
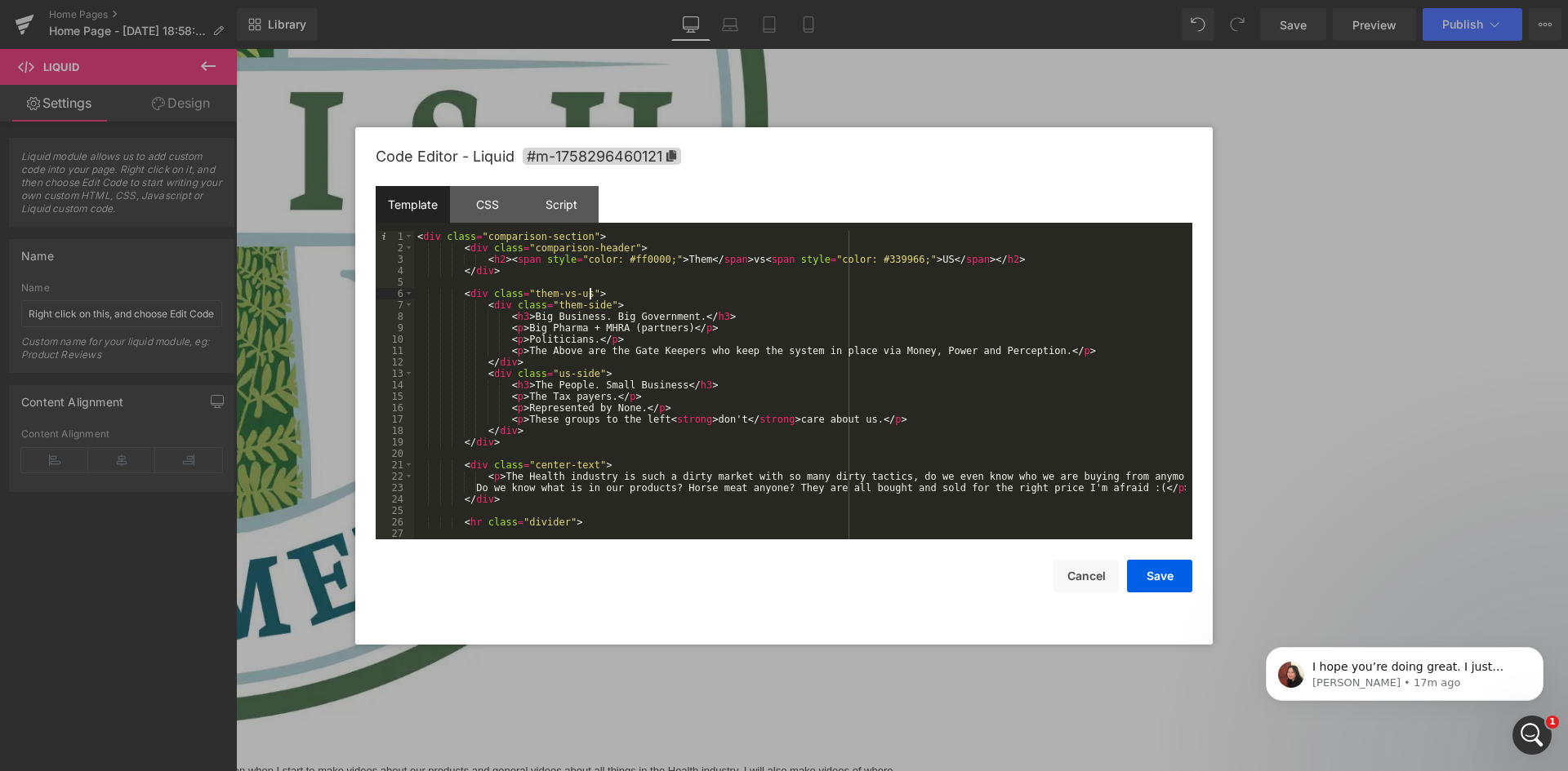
click at [636, 292] on div "< div class = "comparison-section" > < div class = "comparison-header" > < h2 >…" at bounding box center [799, 396] width 771 height 331
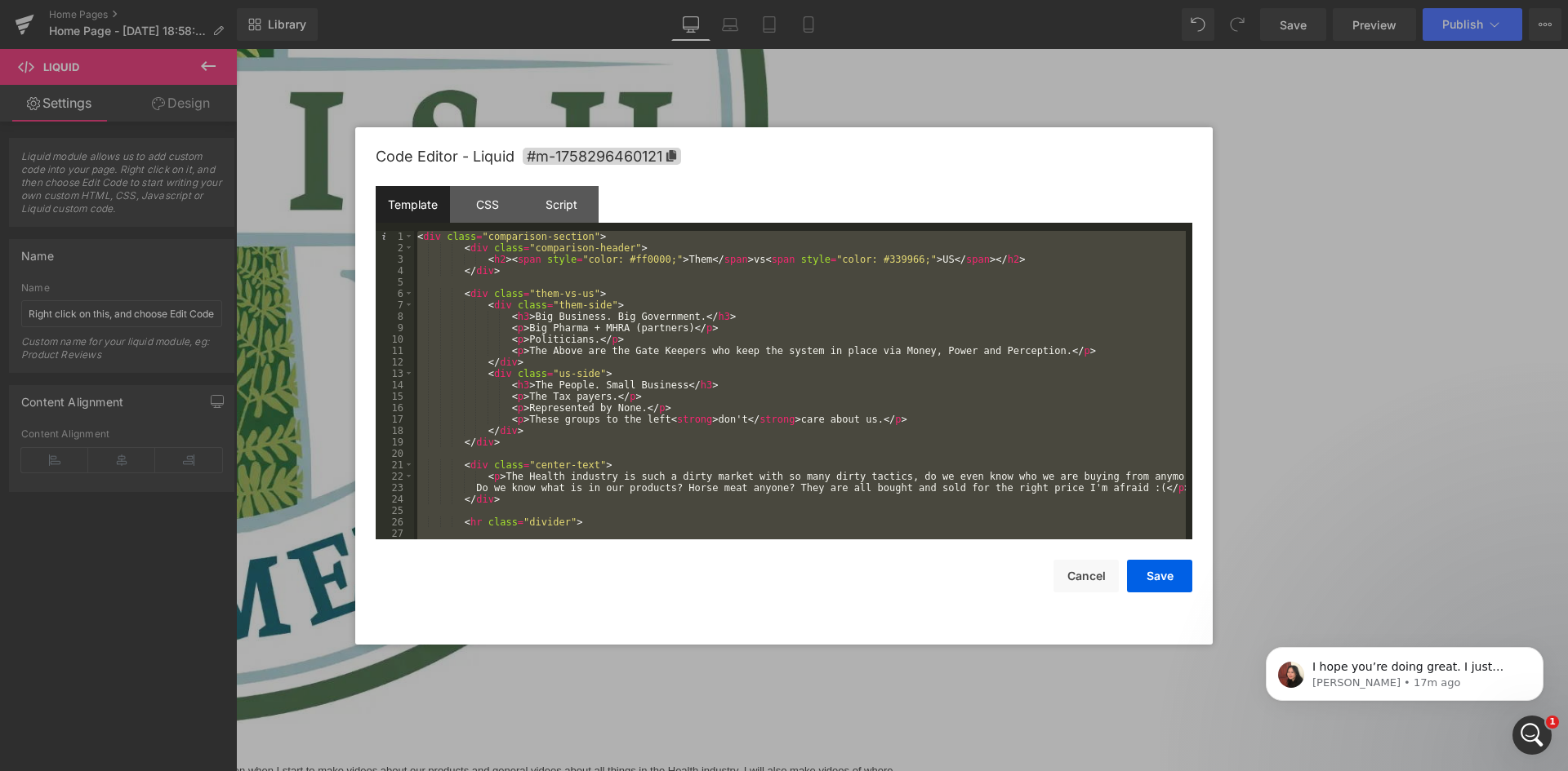
scroll to position [400, 0]
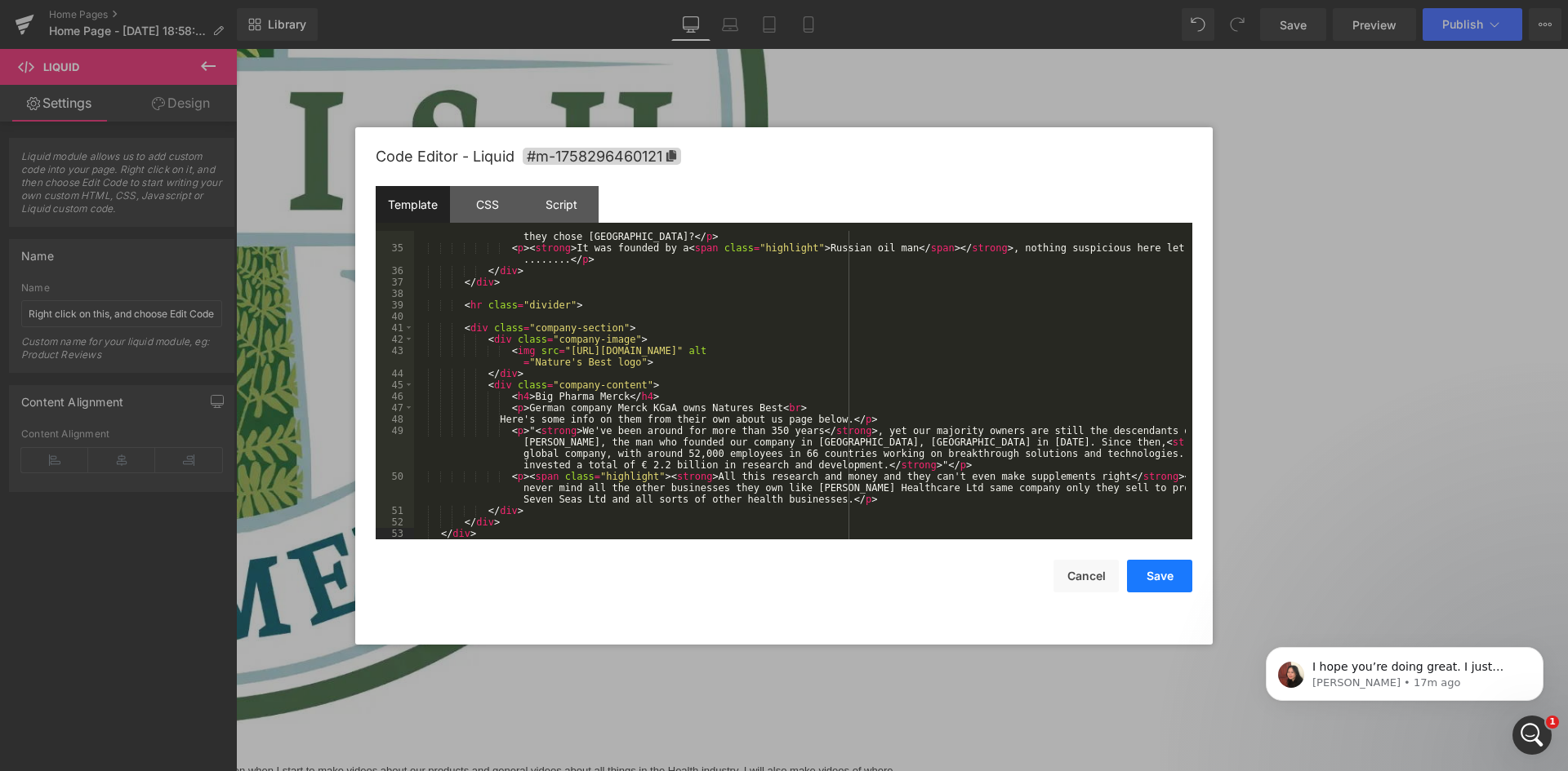
click at [1171, 582] on button "Save" at bounding box center [1160, 576] width 65 height 33
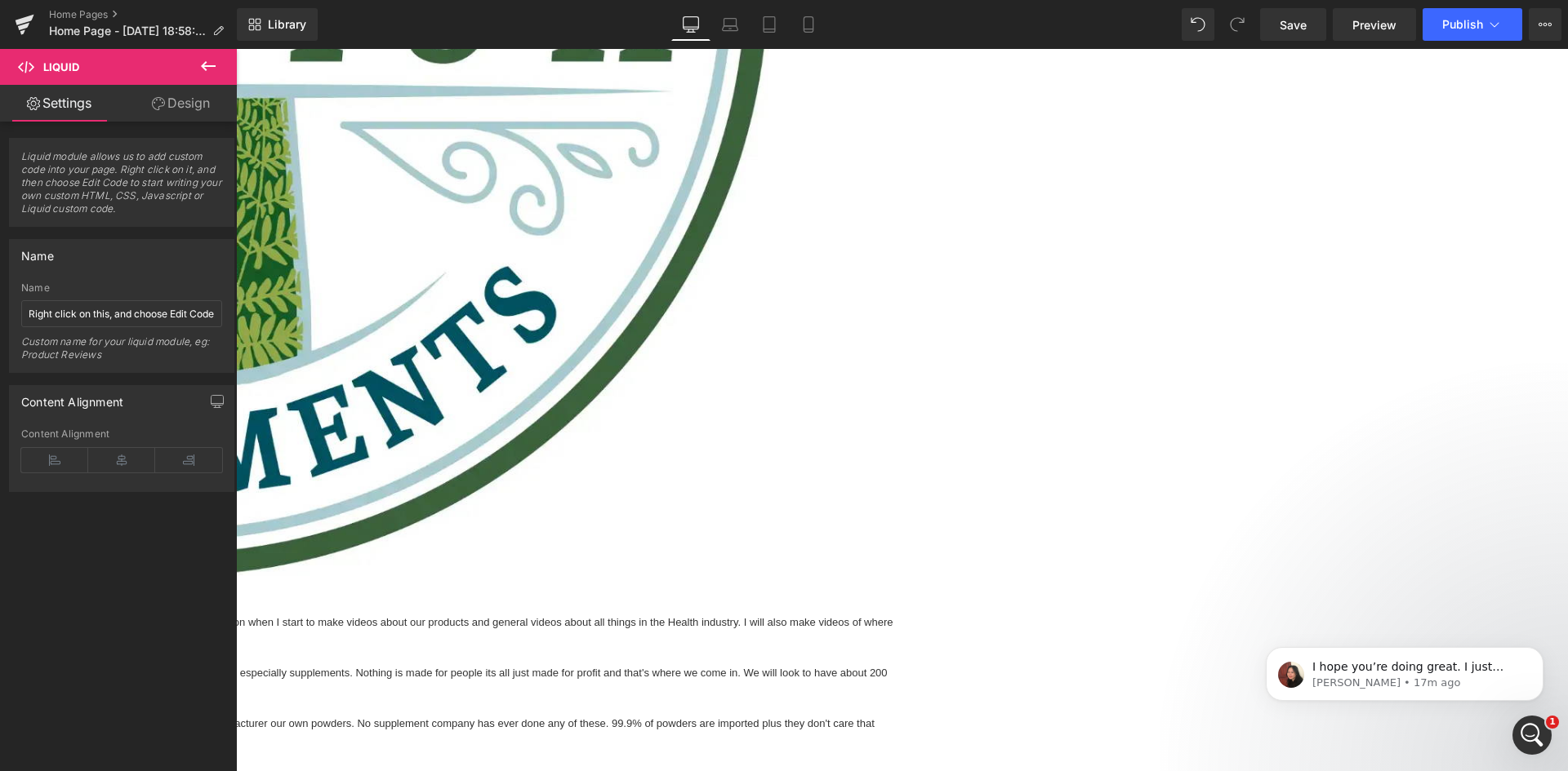
scroll to position [915, 0]
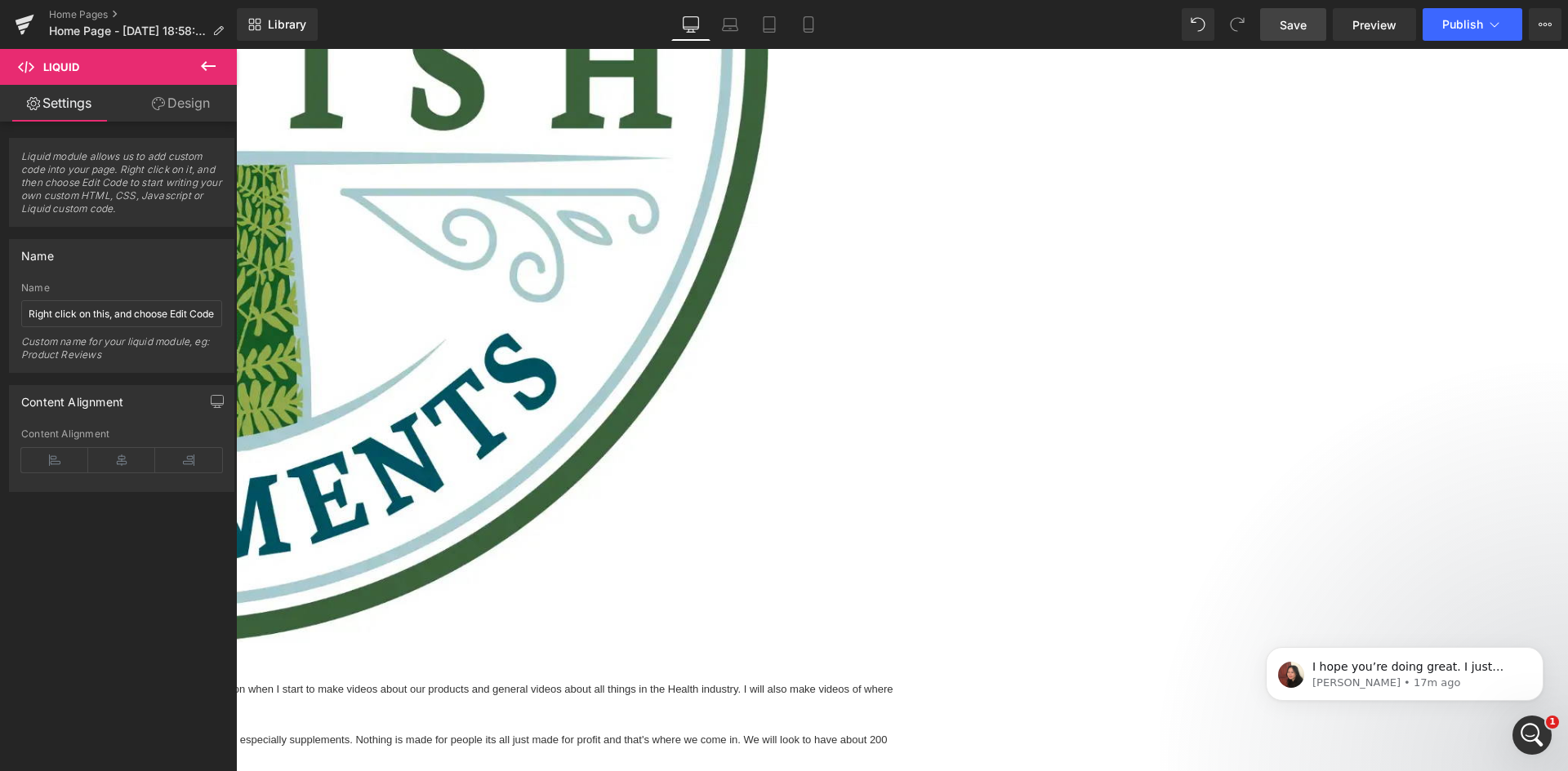
click at [1301, 26] on span "Save" at bounding box center [1294, 24] width 27 height 17
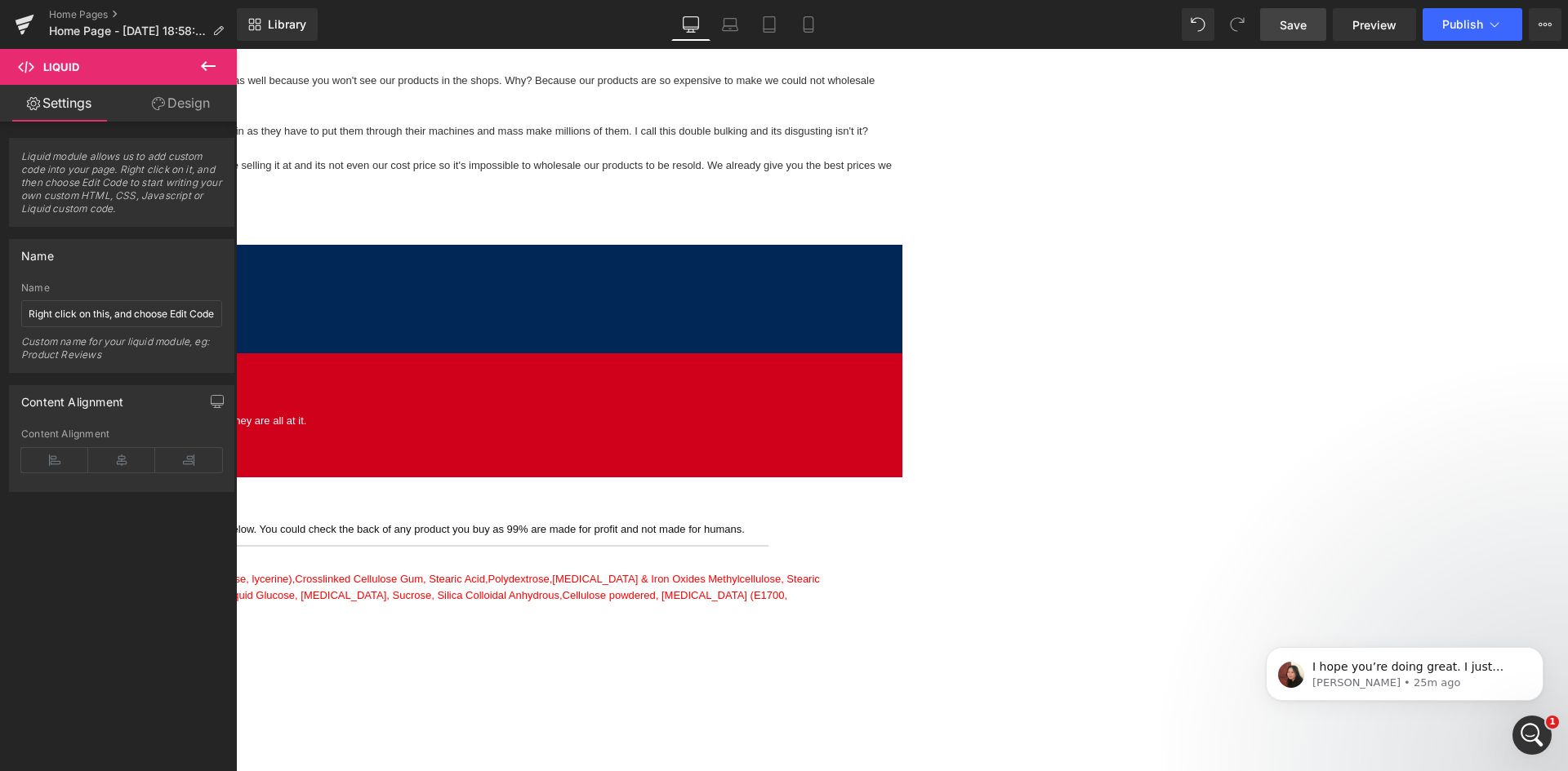
scroll to position [1568, 0]
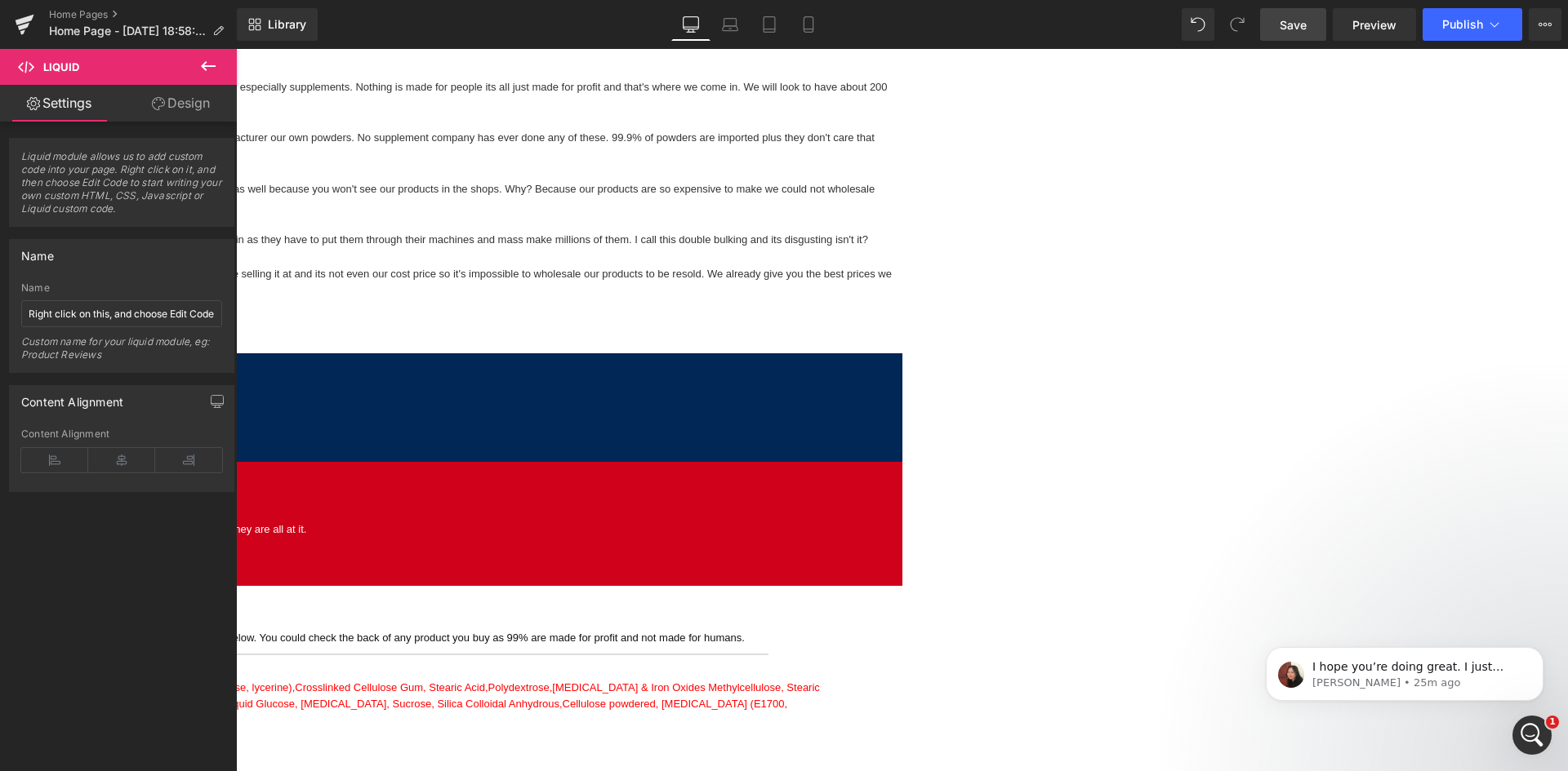
click at [1296, 24] on span "Save" at bounding box center [1294, 24] width 27 height 17
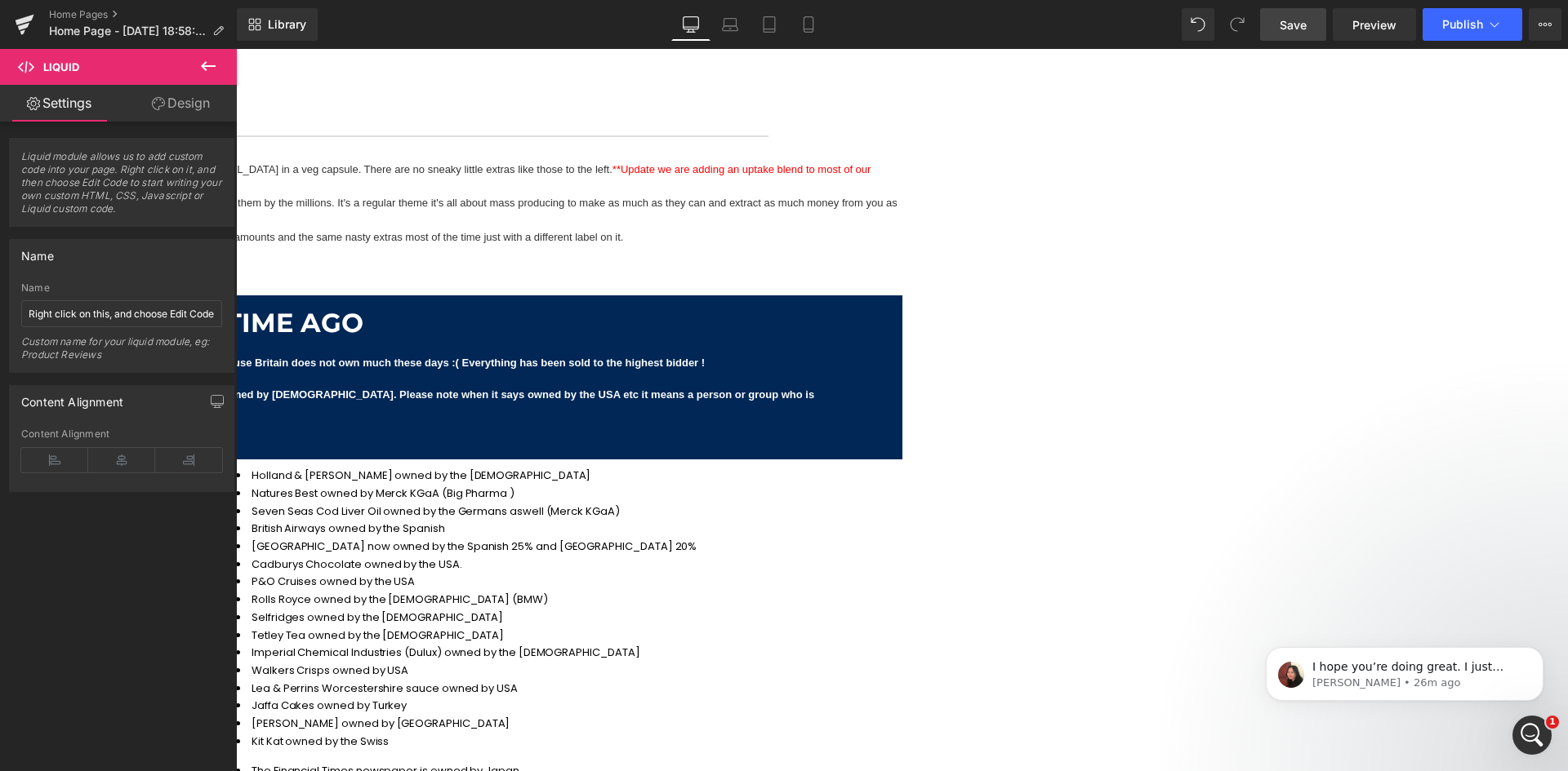
scroll to position [3201, 0]
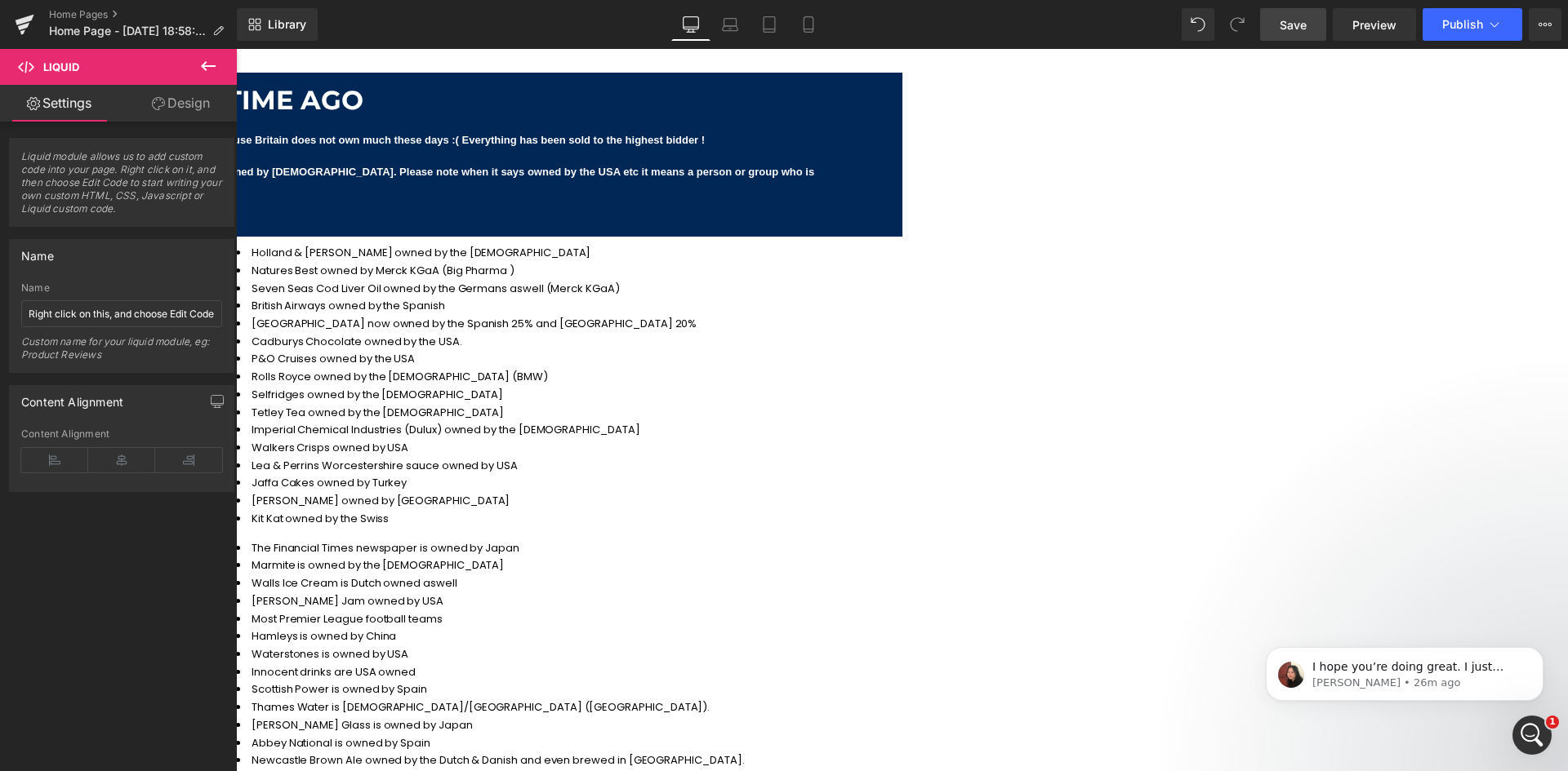
click at [199, 63] on icon at bounding box center [208, 66] width 20 height 20
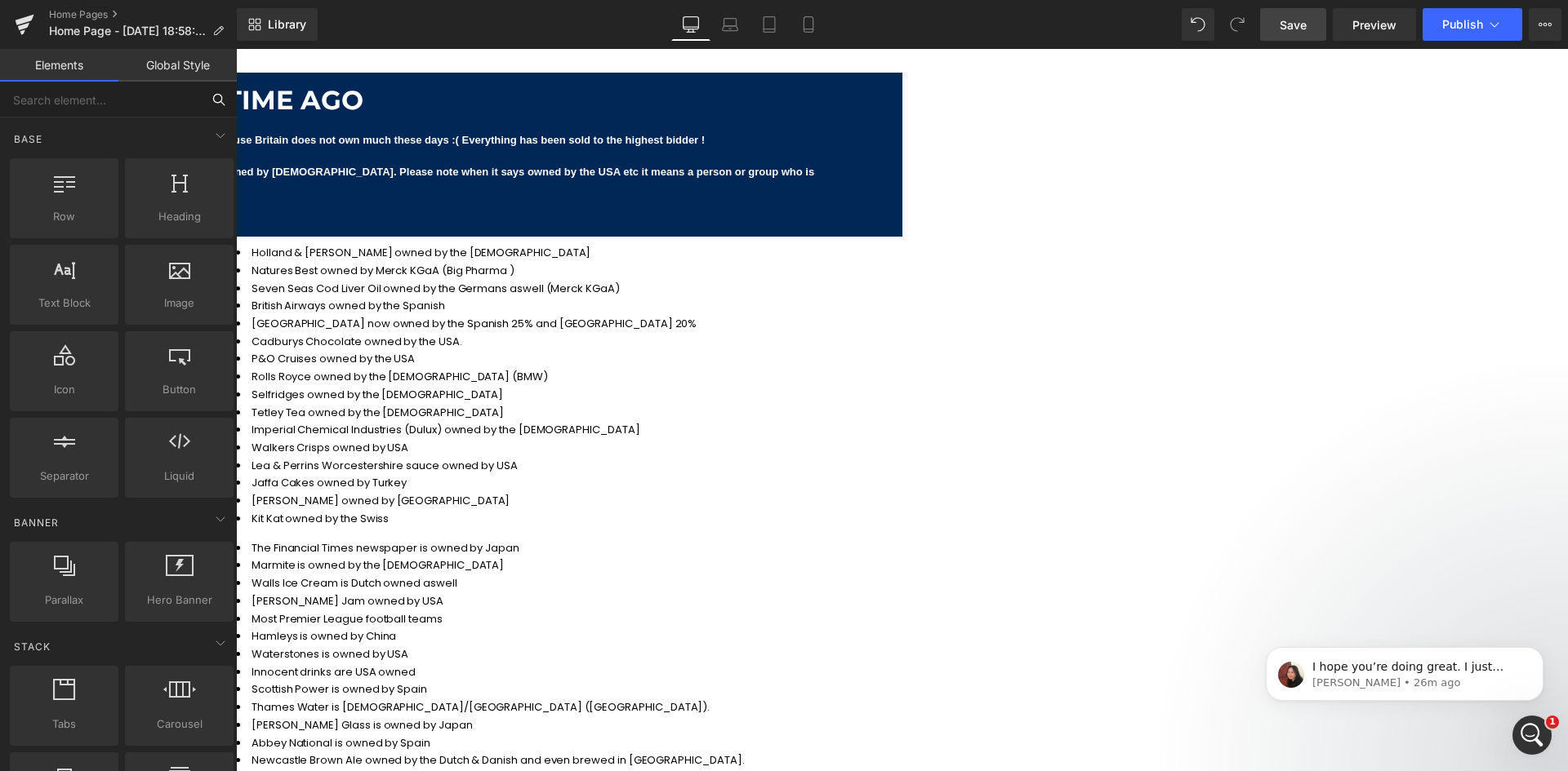
click at [119, 98] on input "text" at bounding box center [100, 100] width 201 height 36
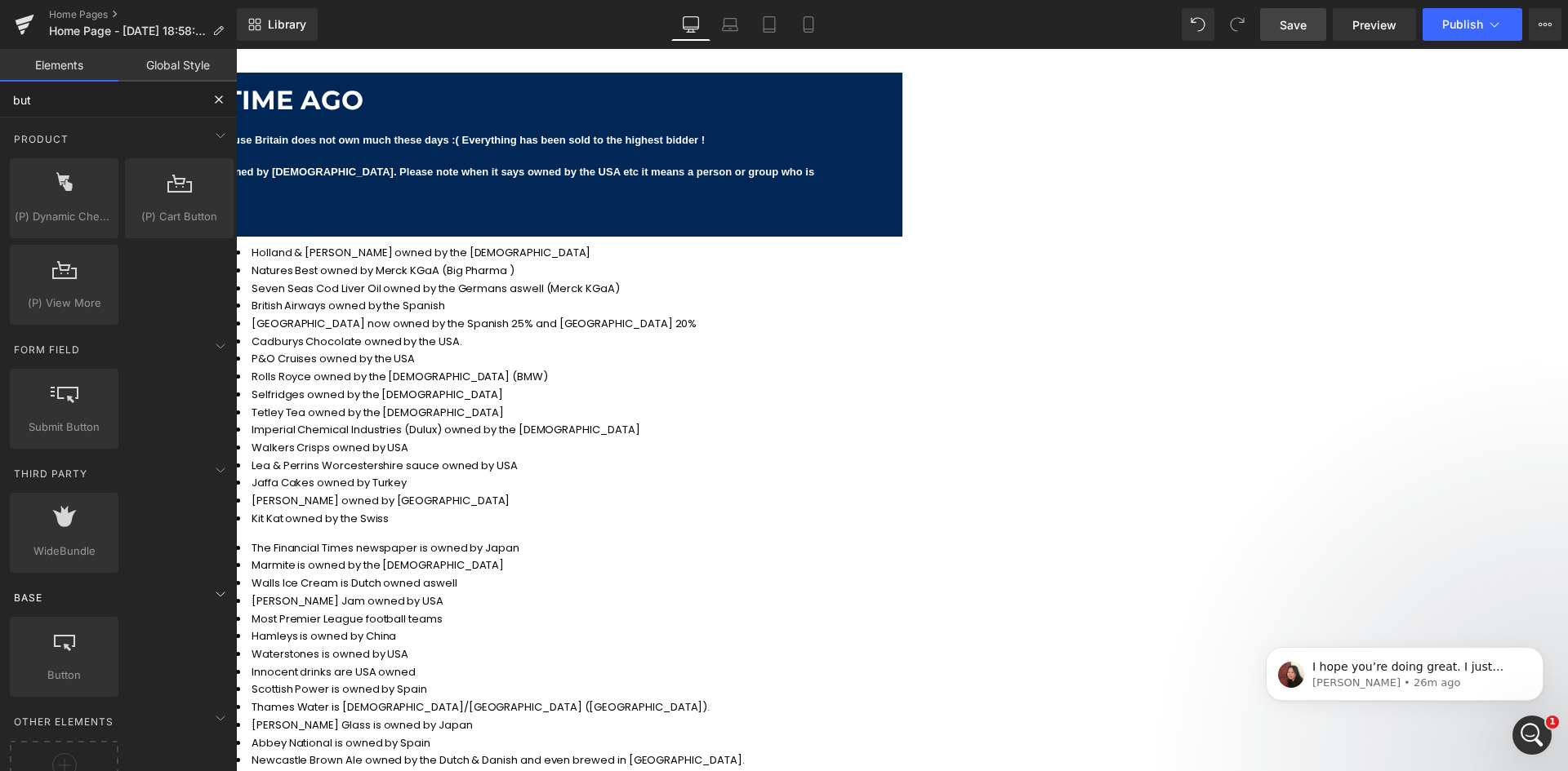
type input "butt"
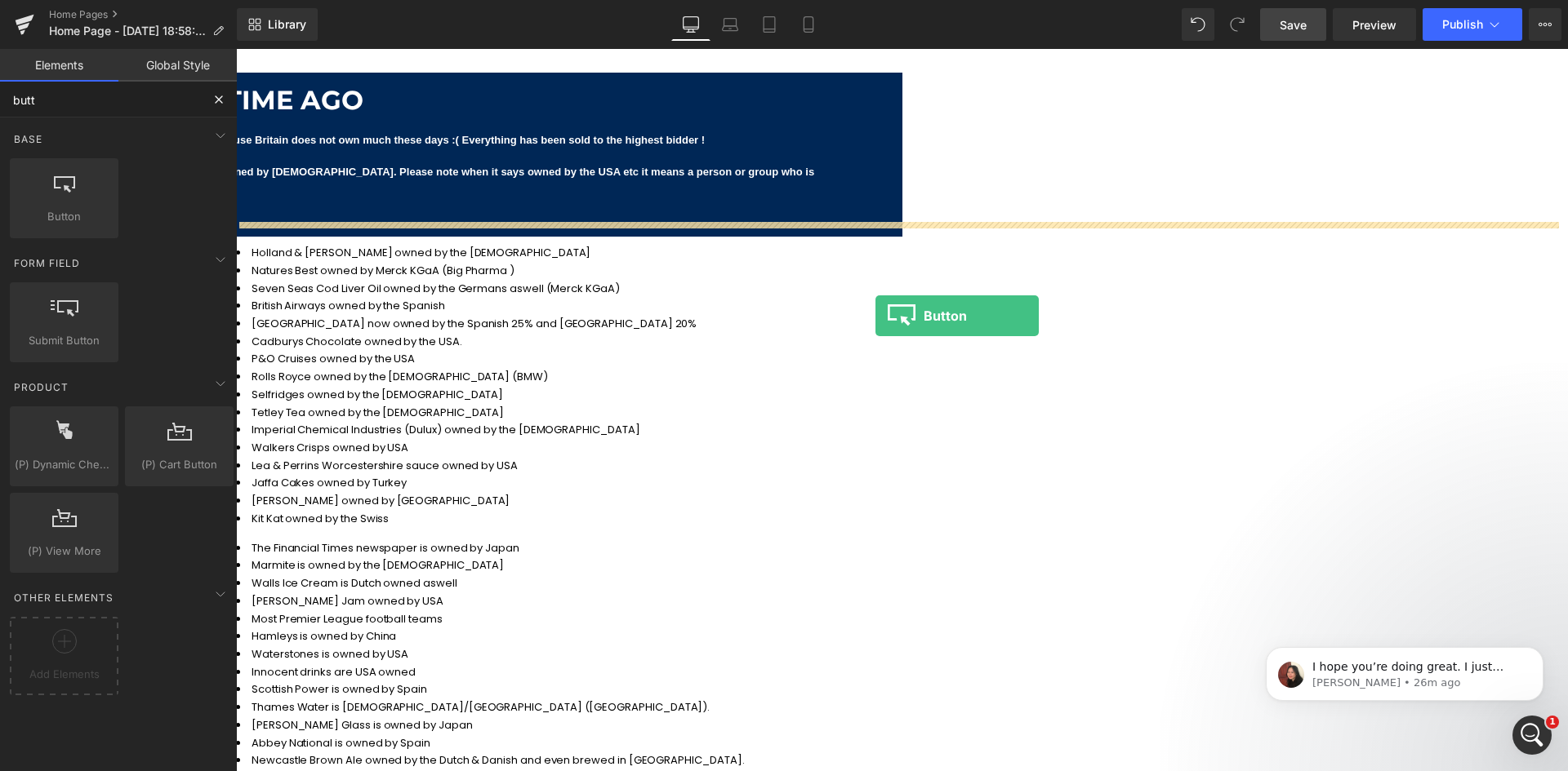
drag, startPoint x: 287, startPoint y: 254, endPoint x: 875, endPoint y: 316, distance: 591.3
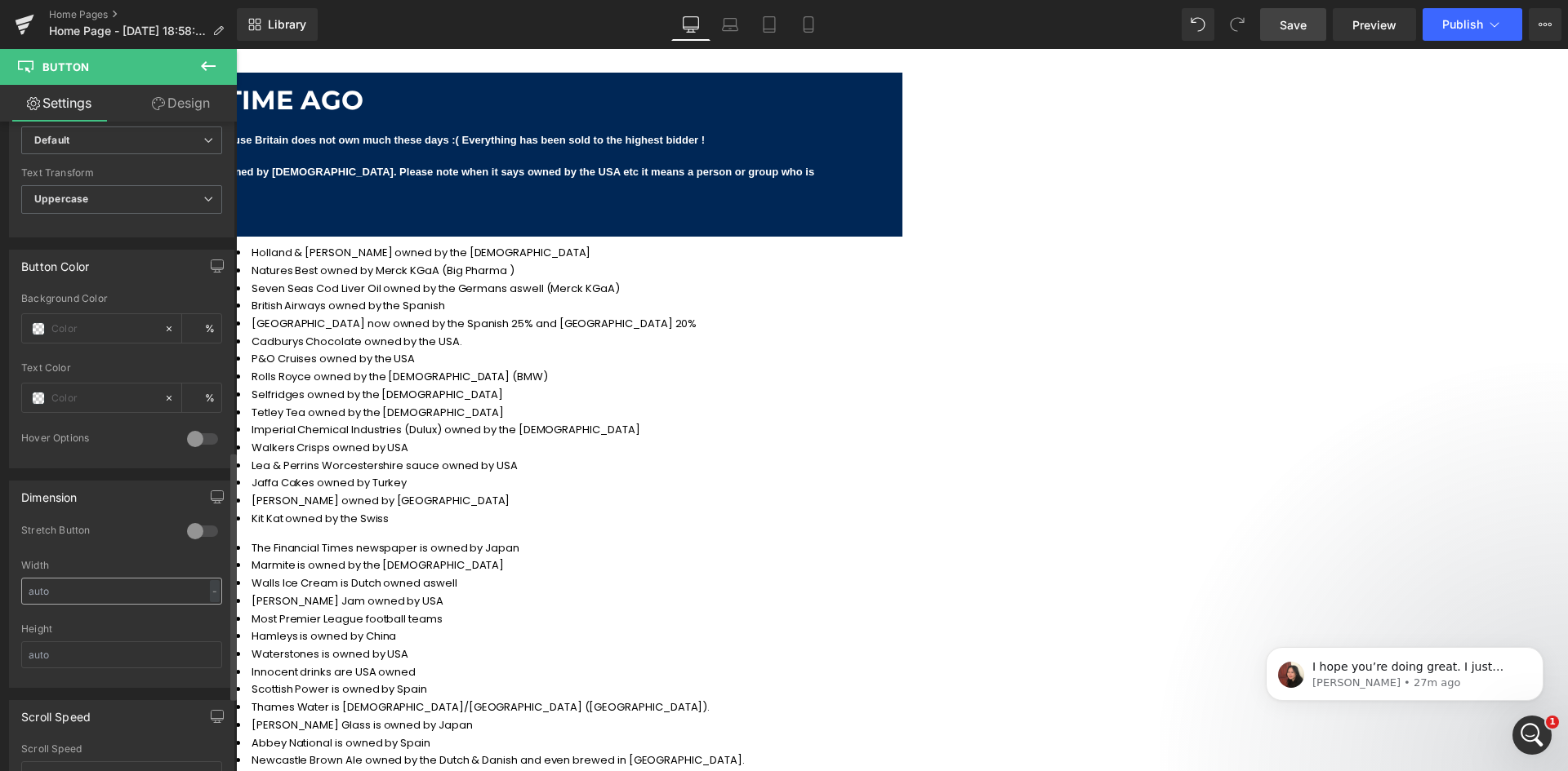
scroll to position [653, 0]
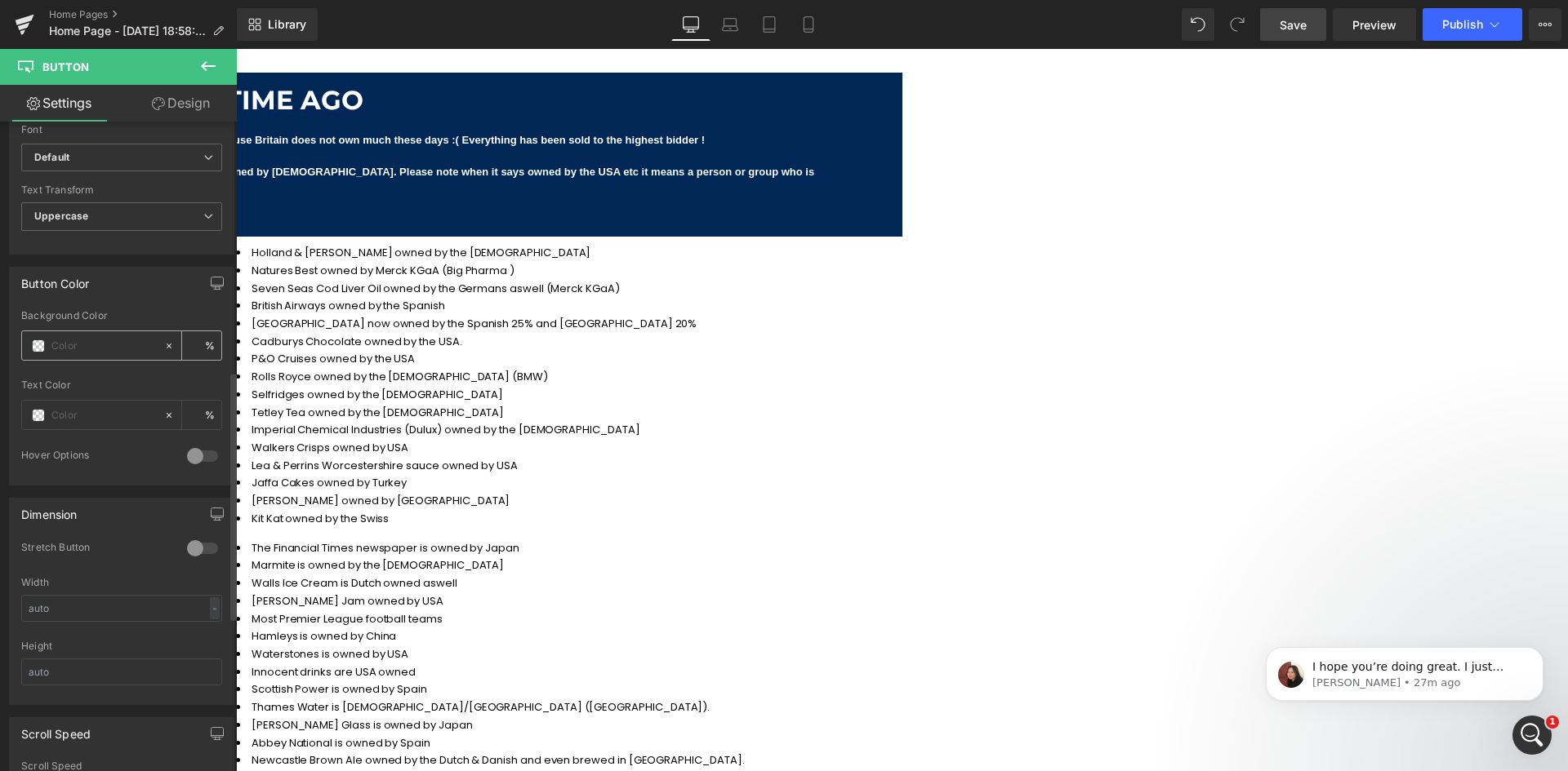
click at [83, 339] on input "text" at bounding box center [103, 347] width 104 height 18
paste input "#108474"
type input "#108474"
type input "100"
type input "#108474"
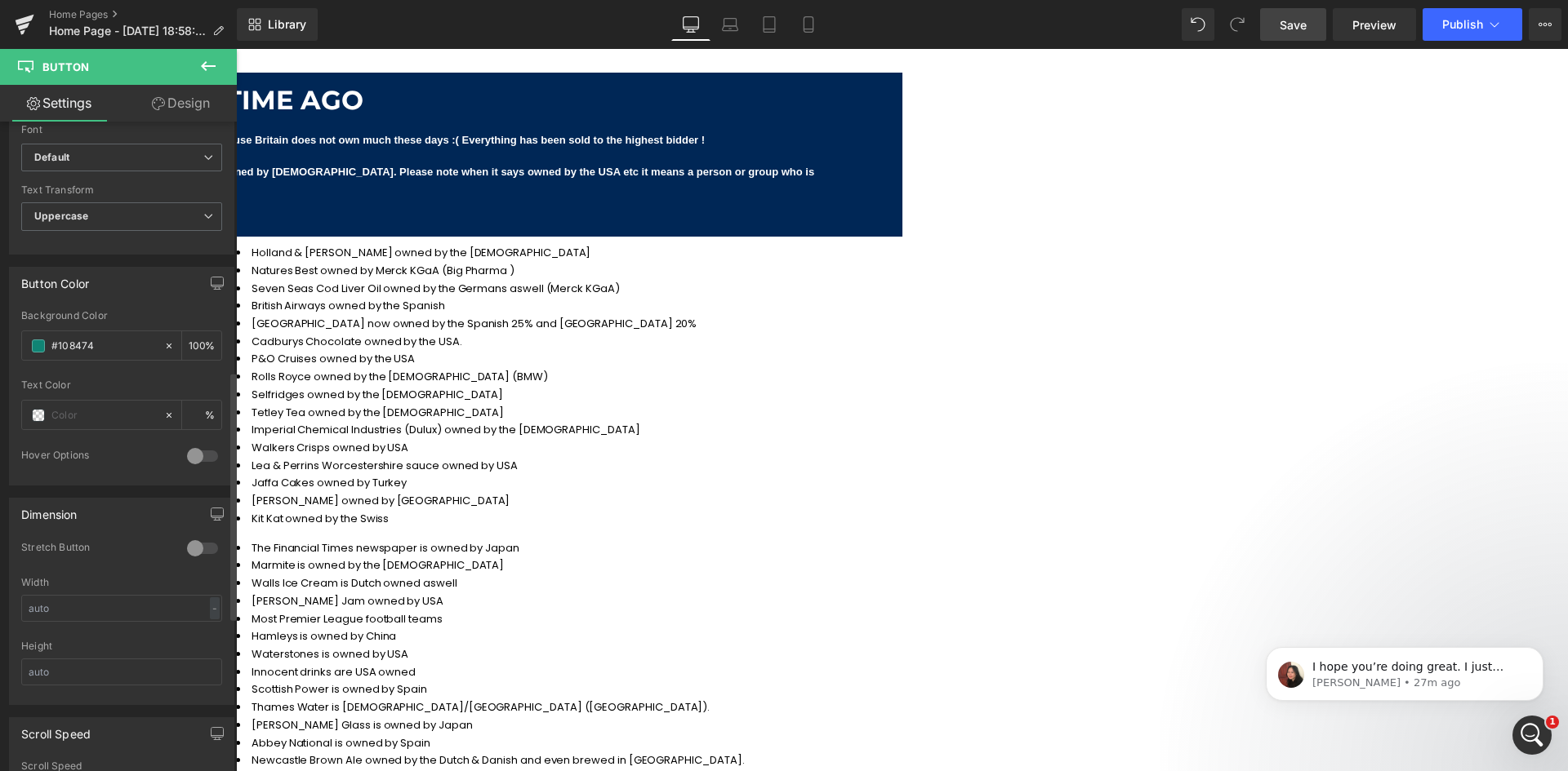
click at [139, 305] on div "Button Color rgb(16, 132, 116) Background Color #108474 100 % Text Color % 0 Ho…" at bounding box center [121, 376] width 225 height 219
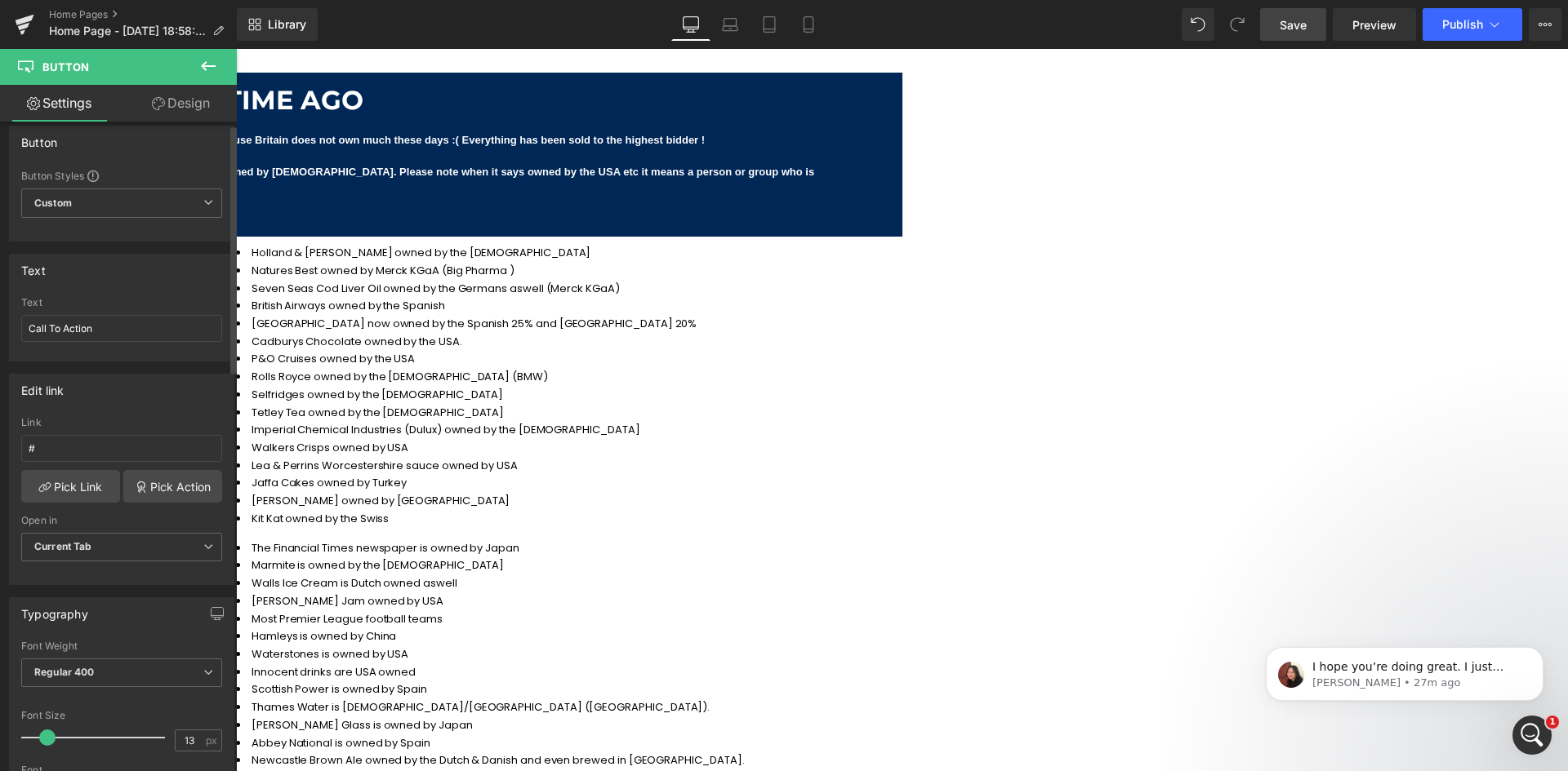
scroll to position [0, 0]
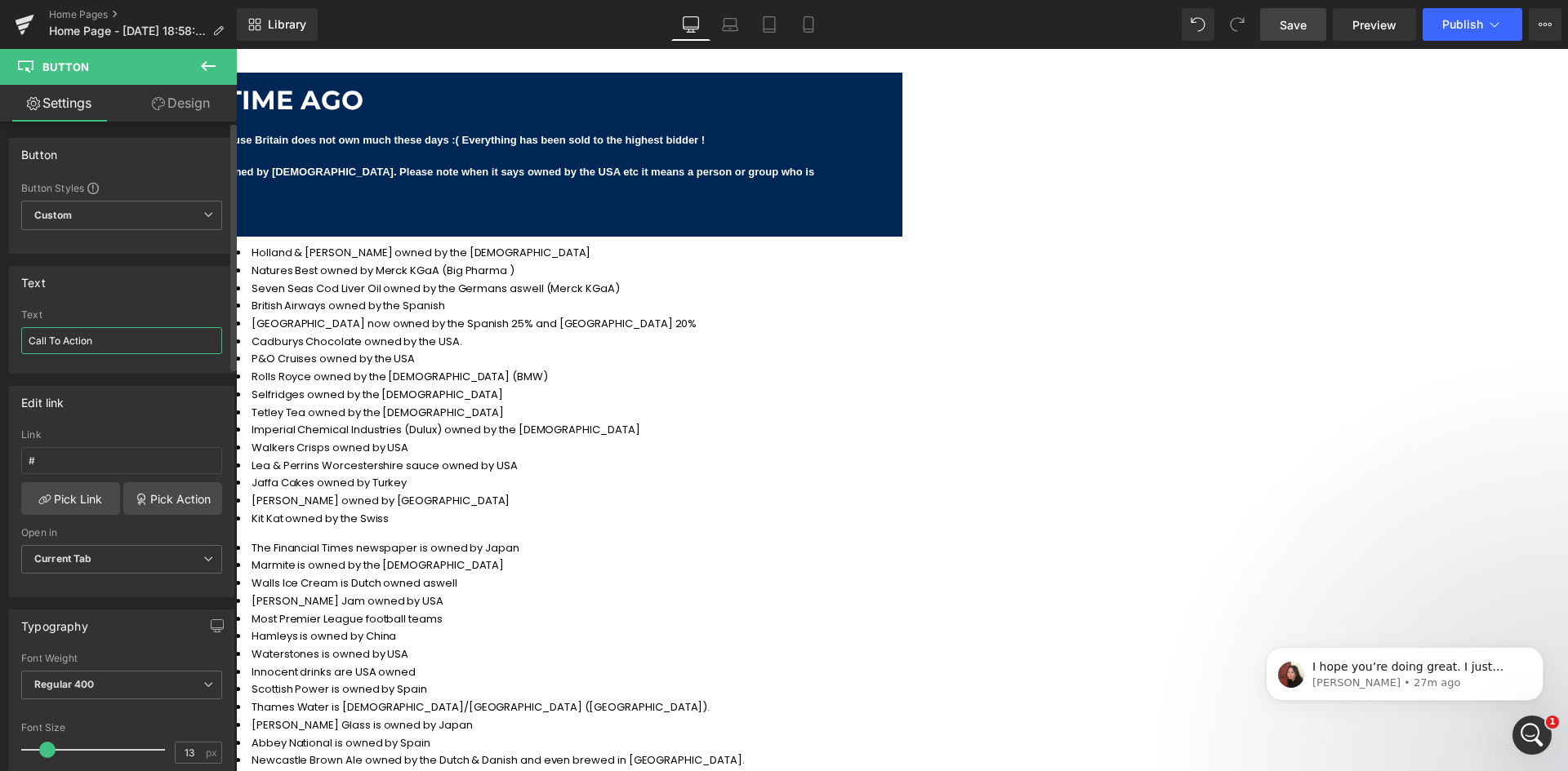
click at [117, 338] on input "Call To Action" at bounding box center [121, 341] width 201 height 27
drag, startPoint x: 148, startPoint y: 338, endPoint x: -14, endPoint y: 331, distance: 162.2
click at [0, 331] on html "Button You are previewing how the will restyle your page. You can not edit Elem…" at bounding box center [784, 386] width 1568 height 771
paste input "Shop now :)"
type input "Shop now :)"
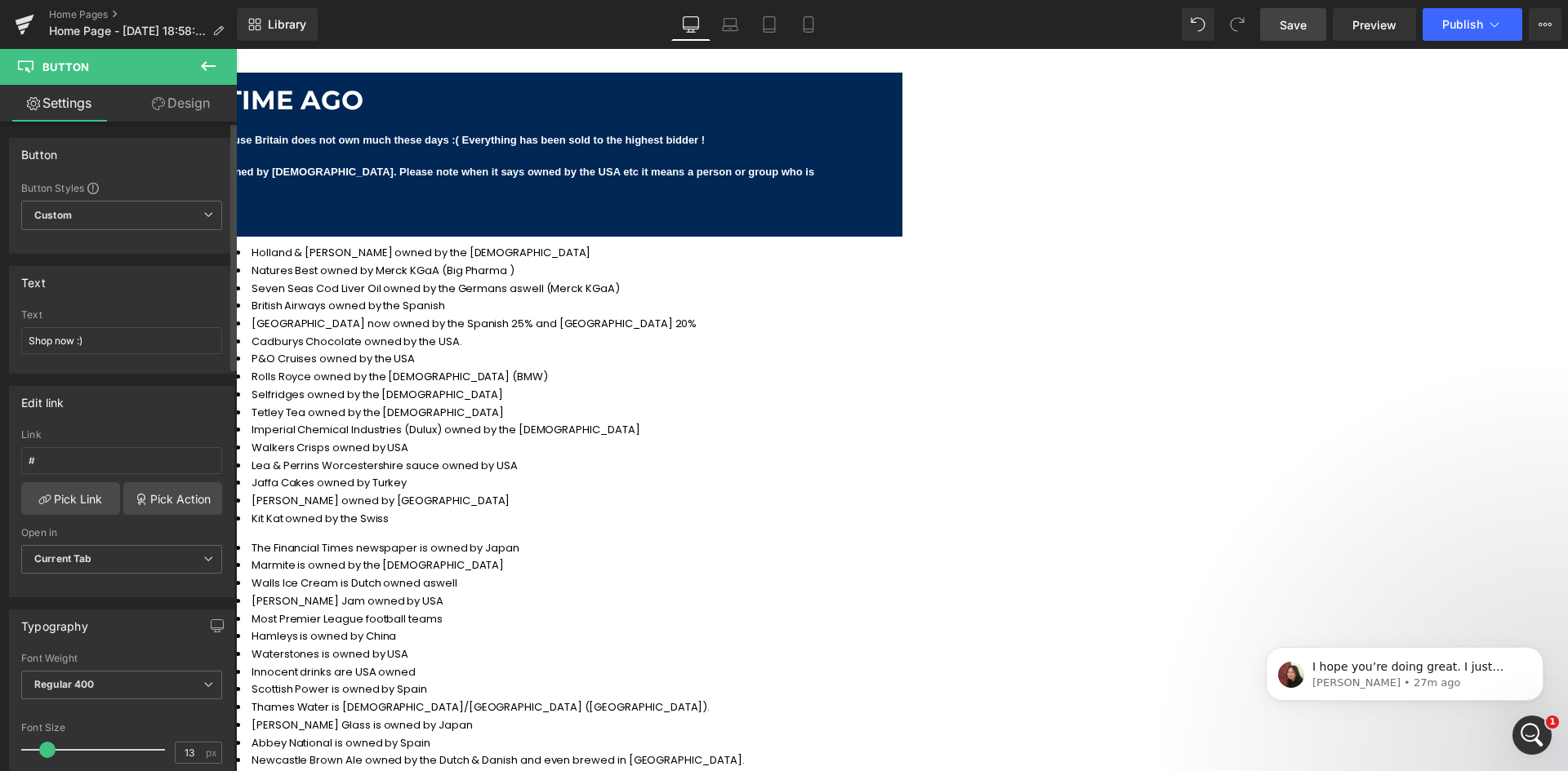
click at [133, 273] on div "Text" at bounding box center [121, 282] width 224 height 31
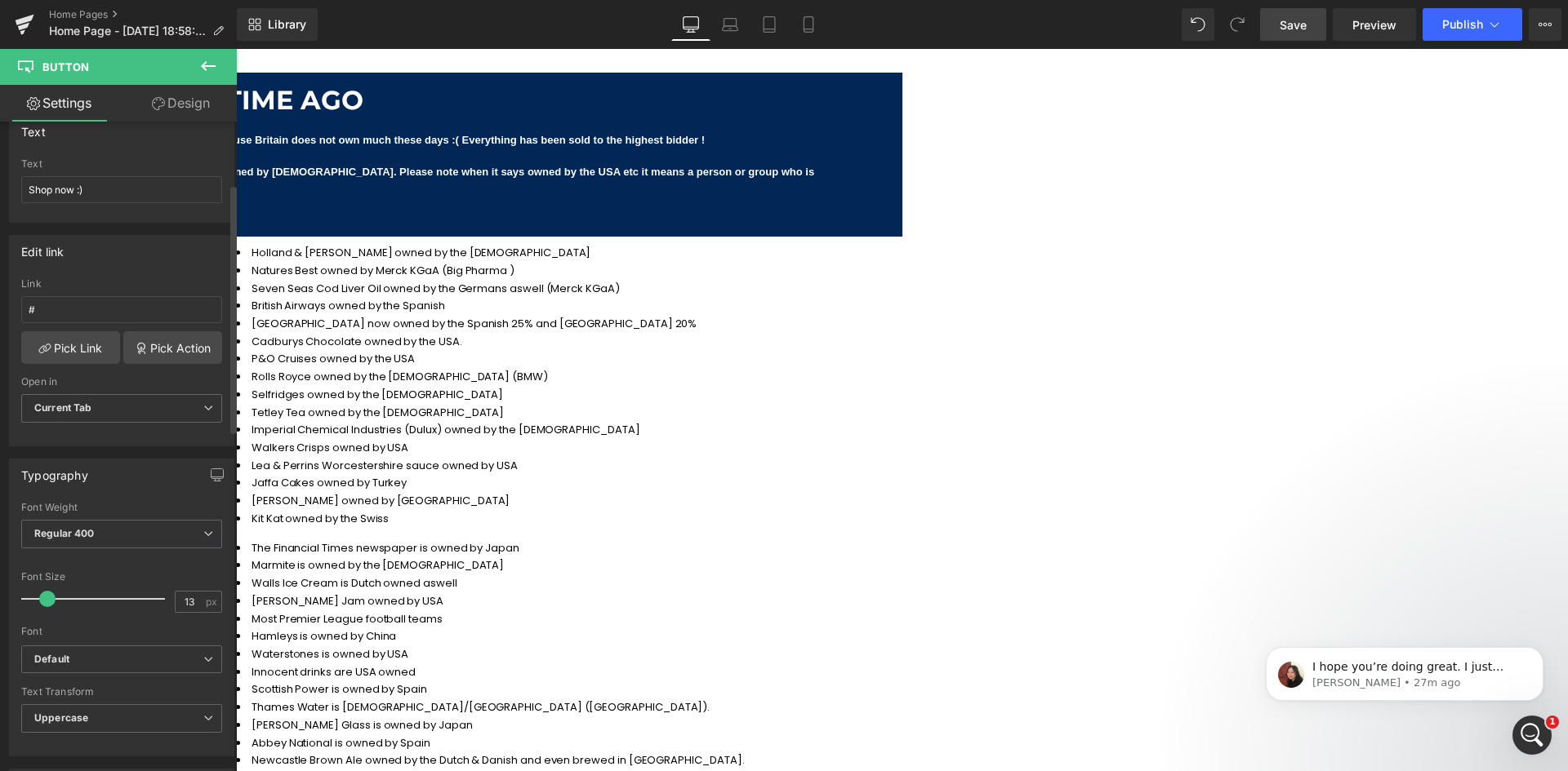
scroll to position [163, 0]
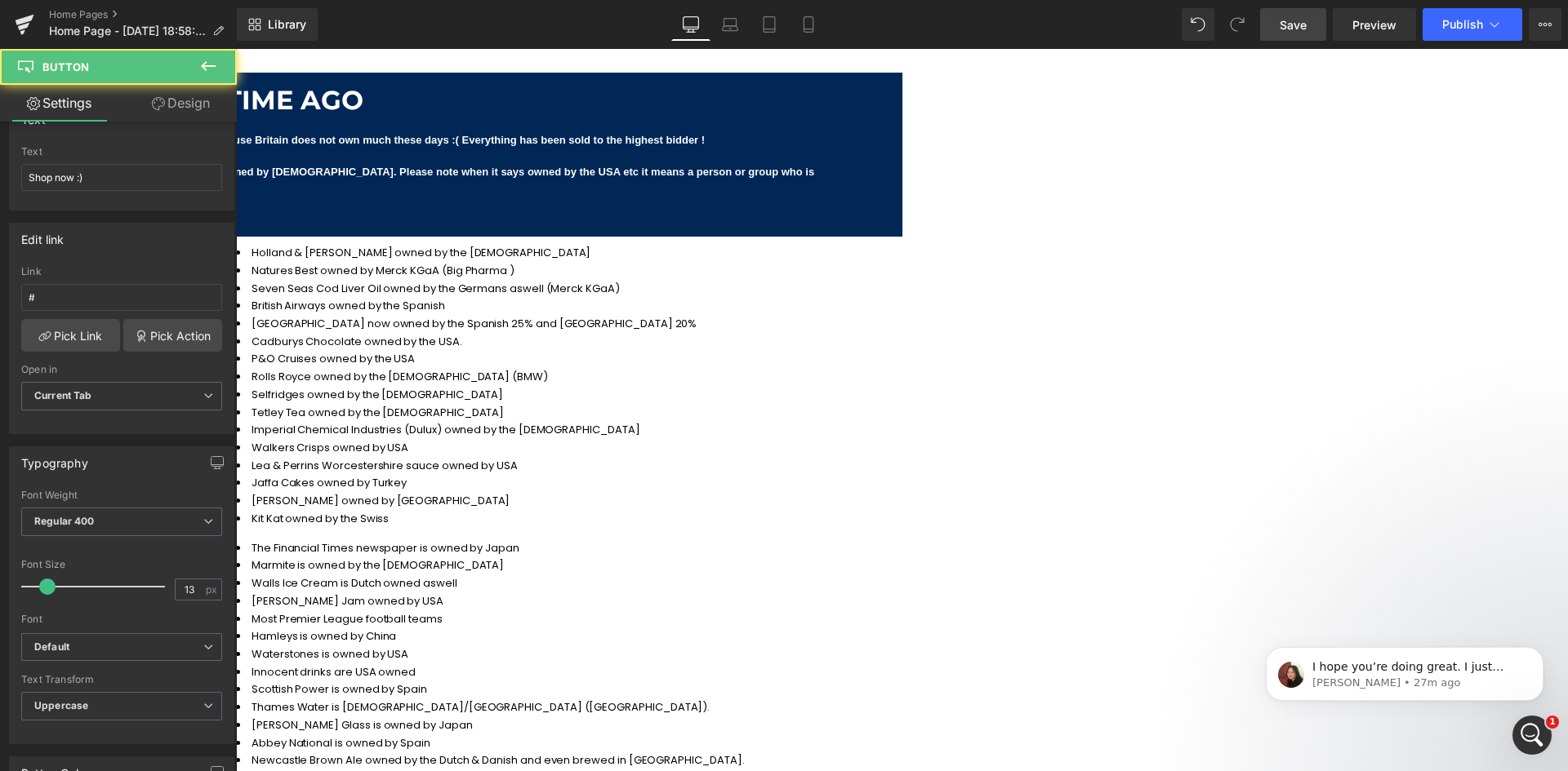
click at [91, 291] on input "#" at bounding box center [121, 298] width 201 height 27
paste input "[URL][DOMAIN_NAME]"
type input "[URL][DOMAIN_NAME]"
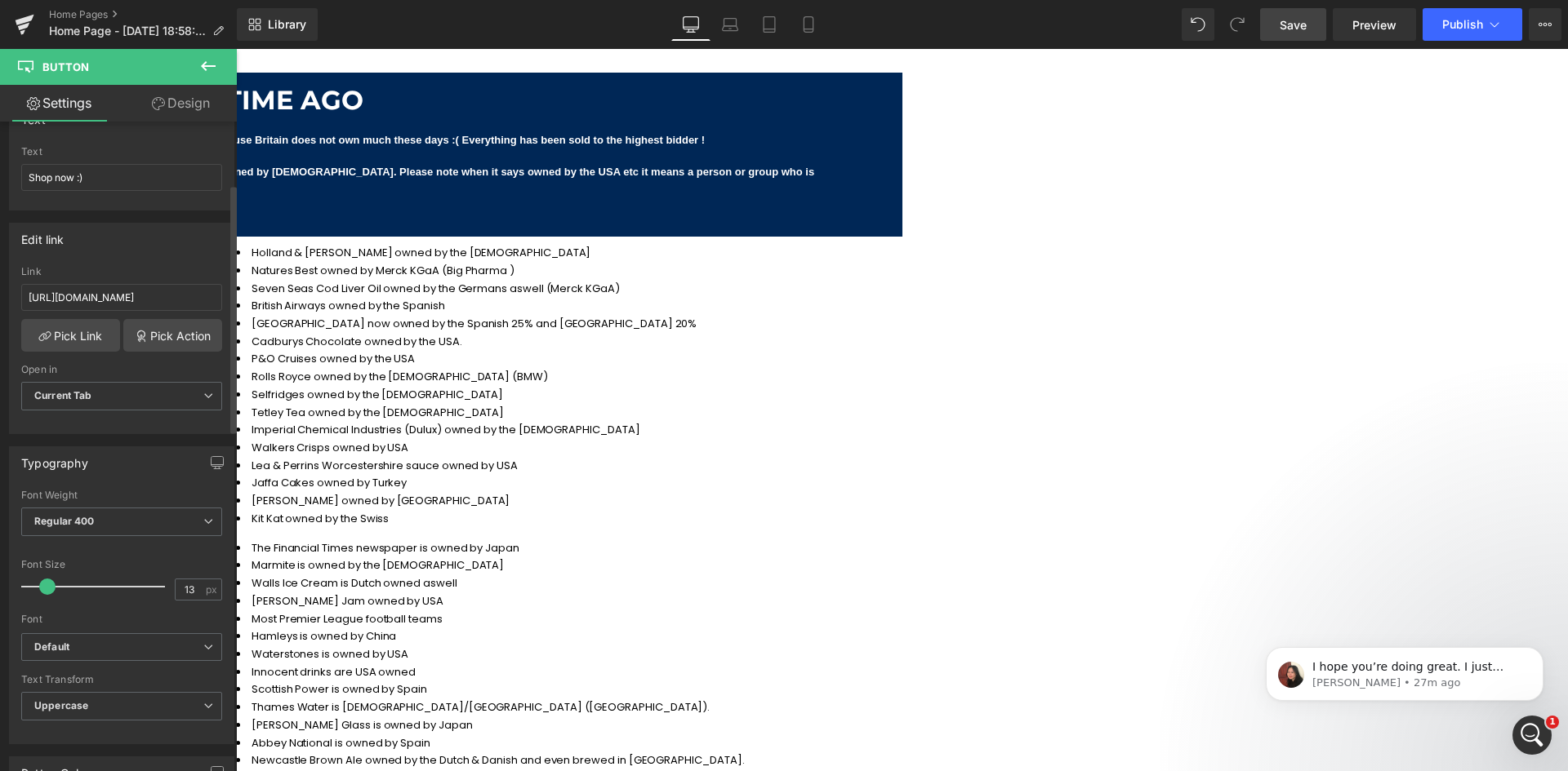
click at [129, 249] on div "Edit link" at bounding box center [121, 239] width 224 height 31
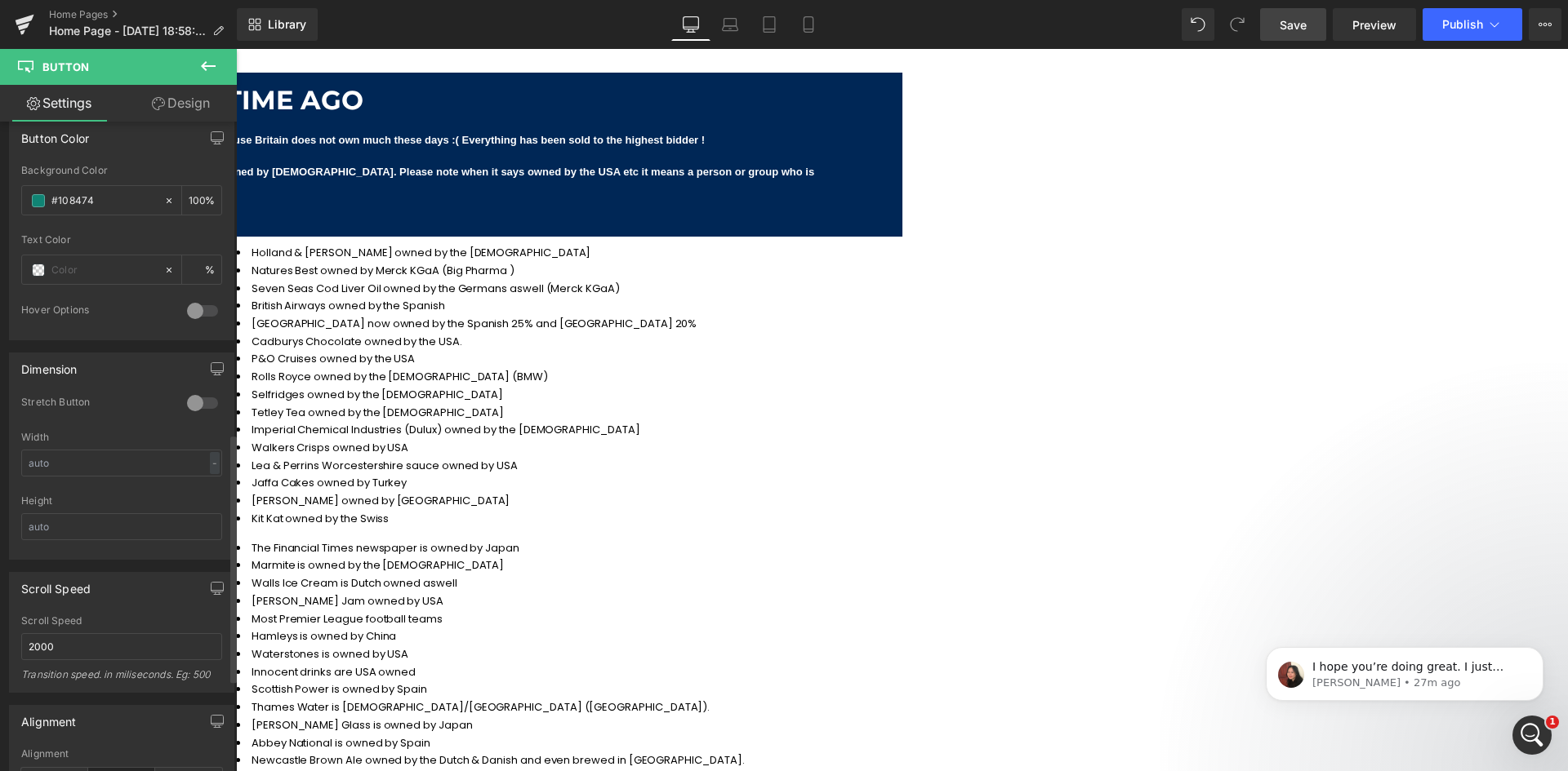
scroll to position [816, 0]
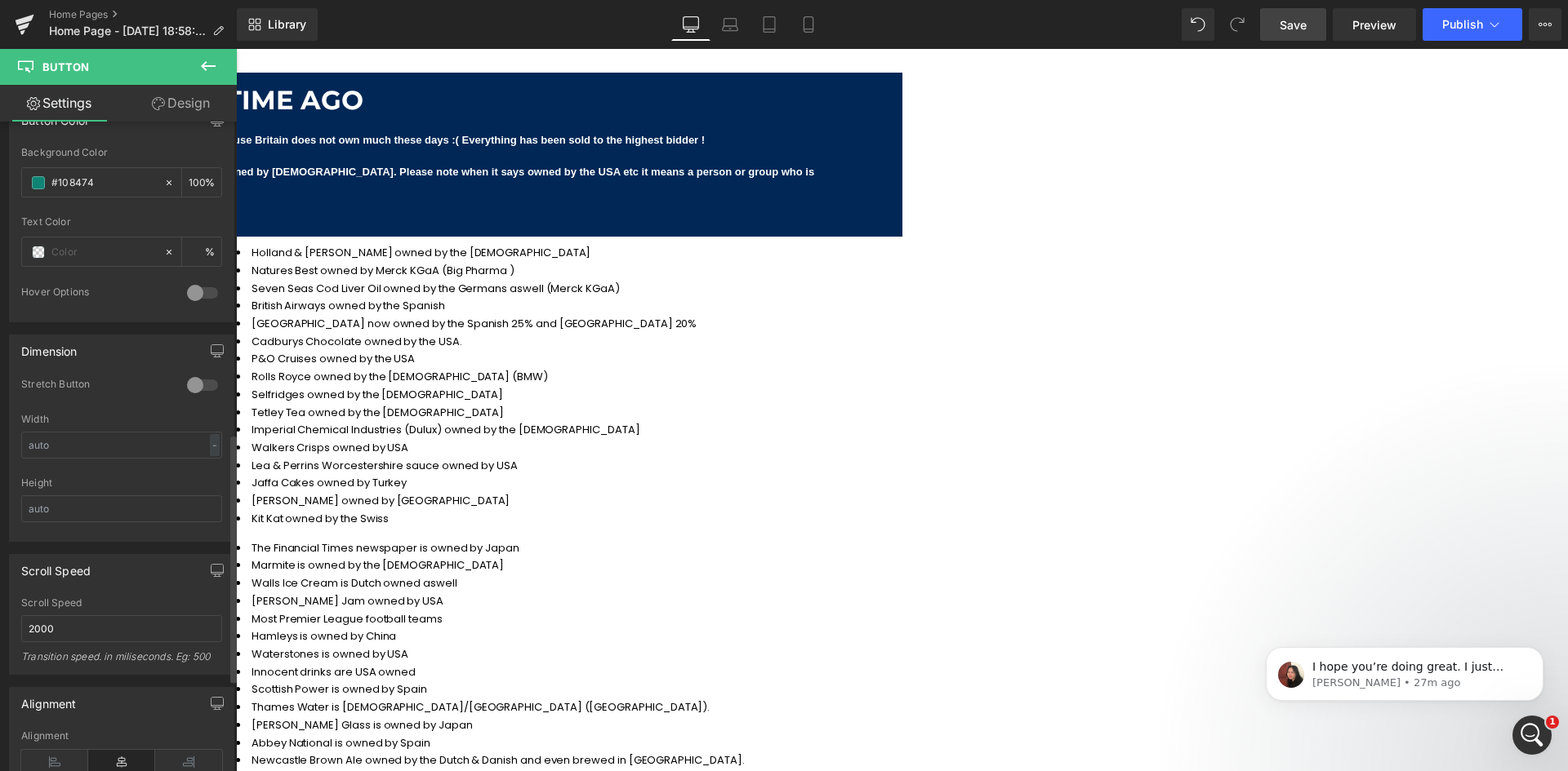
click at [203, 388] on div at bounding box center [202, 385] width 39 height 26
click at [158, 446] on input "text" at bounding box center [121, 445] width 201 height 27
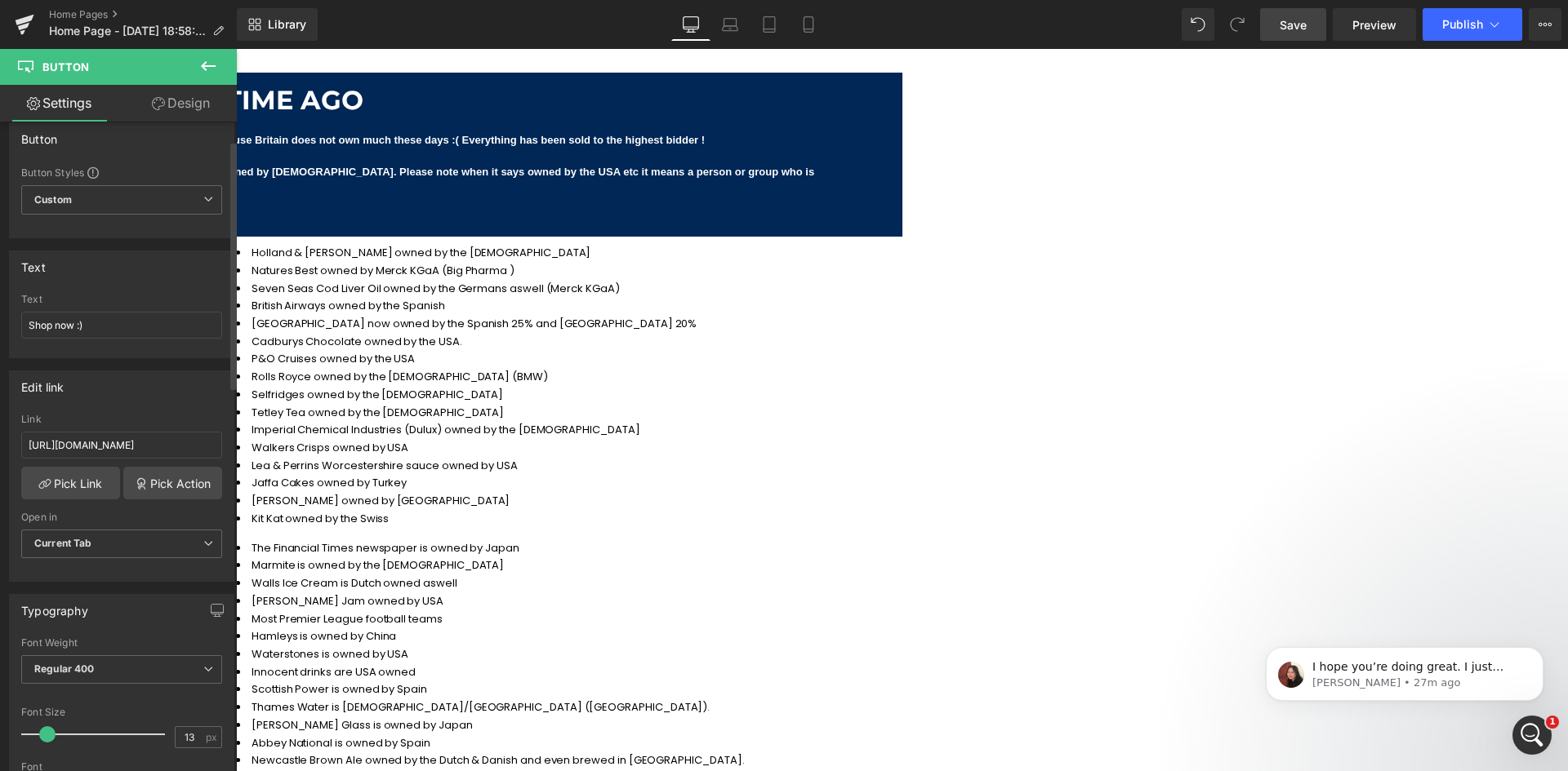
scroll to position [0, 0]
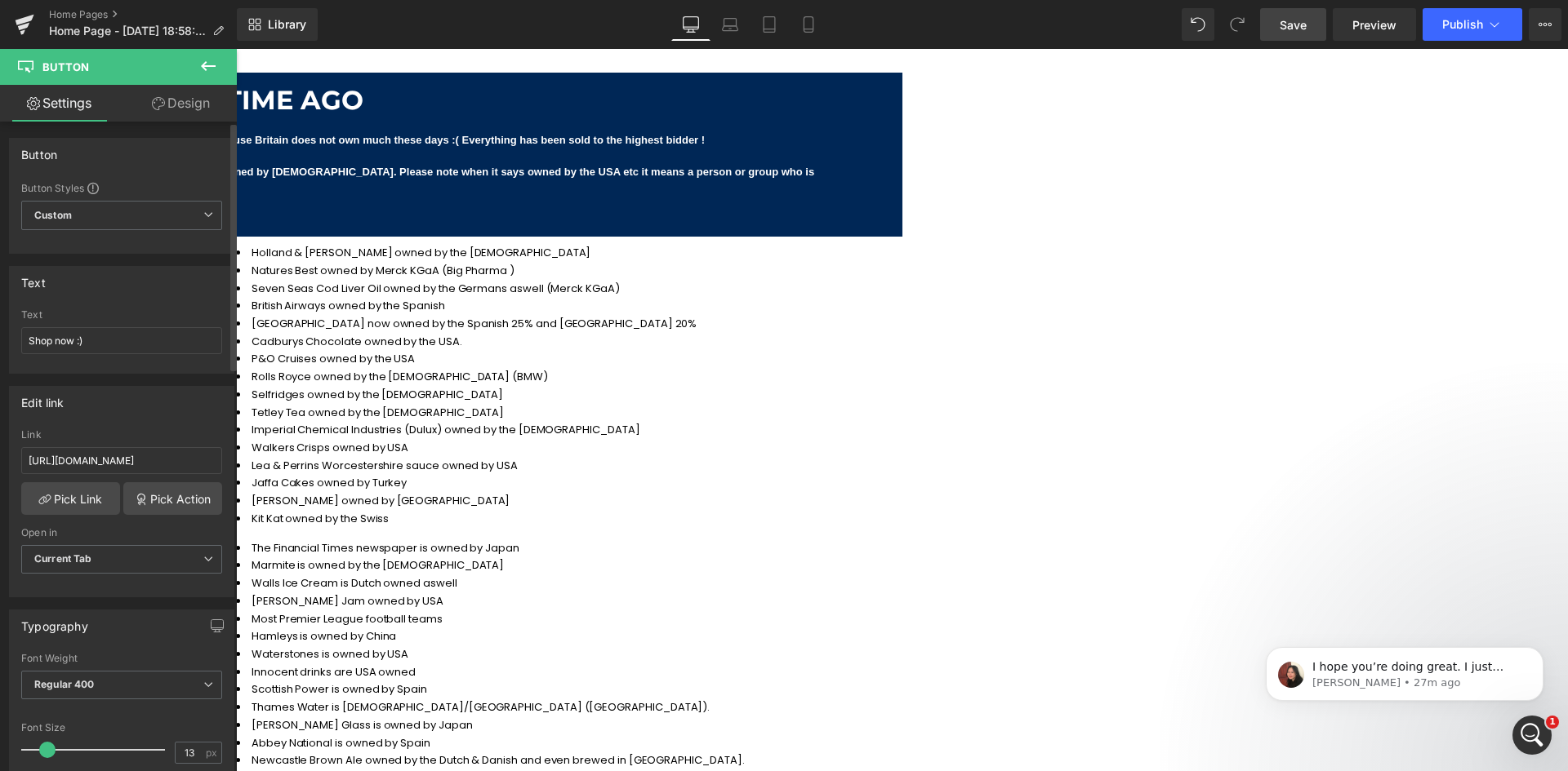
drag, startPoint x: 167, startPoint y: 109, endPoint x: 88, endPoint y: 174, distance: 102.3
click at [167, 109] on link "Design" at bounding box center [180, 103] width 119 height 37
click at [75, 106] on link "Settings" at bounding box center [59, 103] width 119 height 37
type input "100"
click at [106, 202] on div "Button Styles Custom Custom Setup Global Style Custom Setup Global Style Button…" at bounding box center [121, 216] width 224 height 71
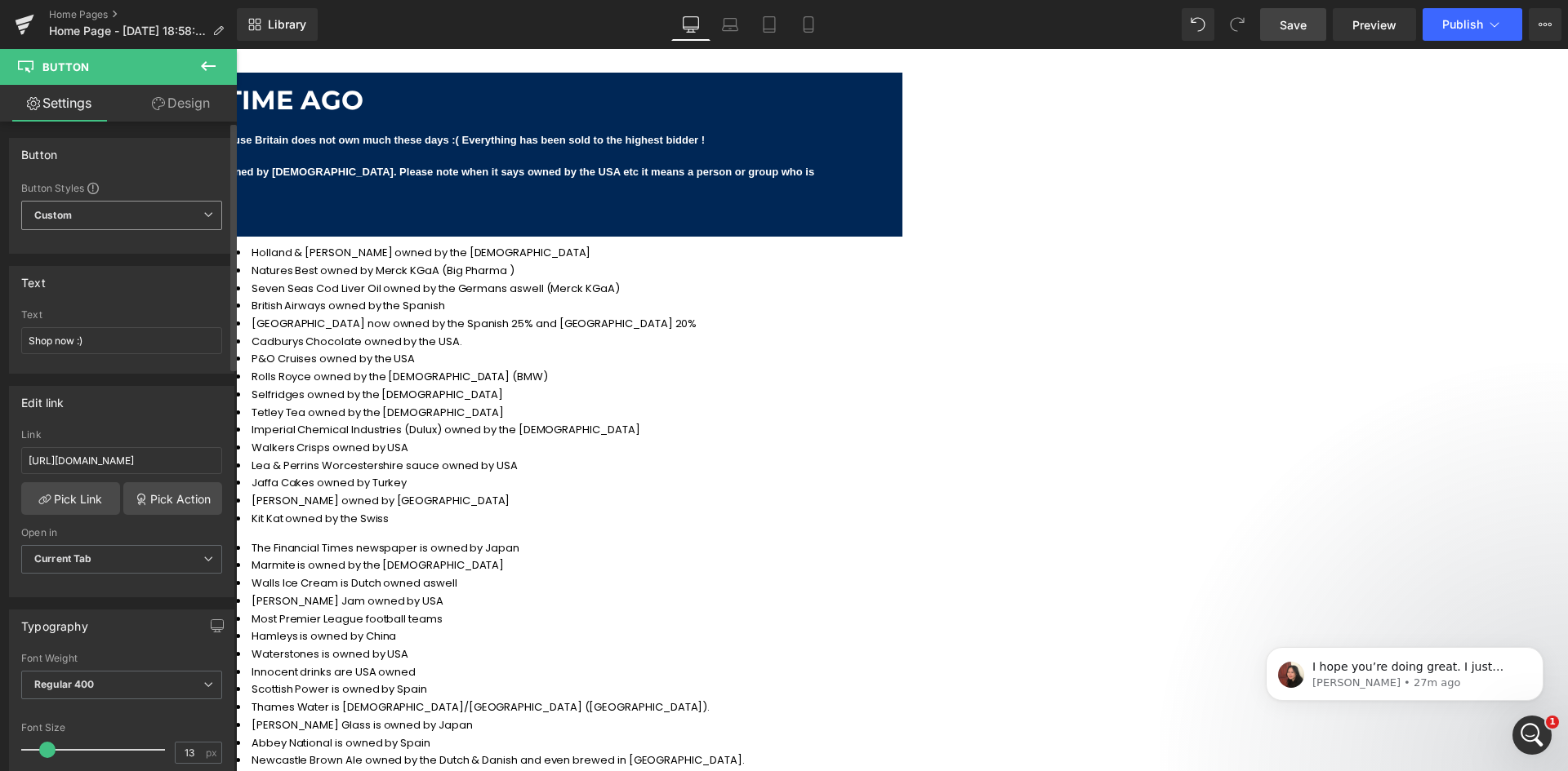
click at [114, 218] on span "Custom Setup Global Style" at bounding box center [121, 215] width 201 height 29
click at [114, 218] on span "Custom Setup Global Style" at bounding box center [118, 215] width 195 height 29
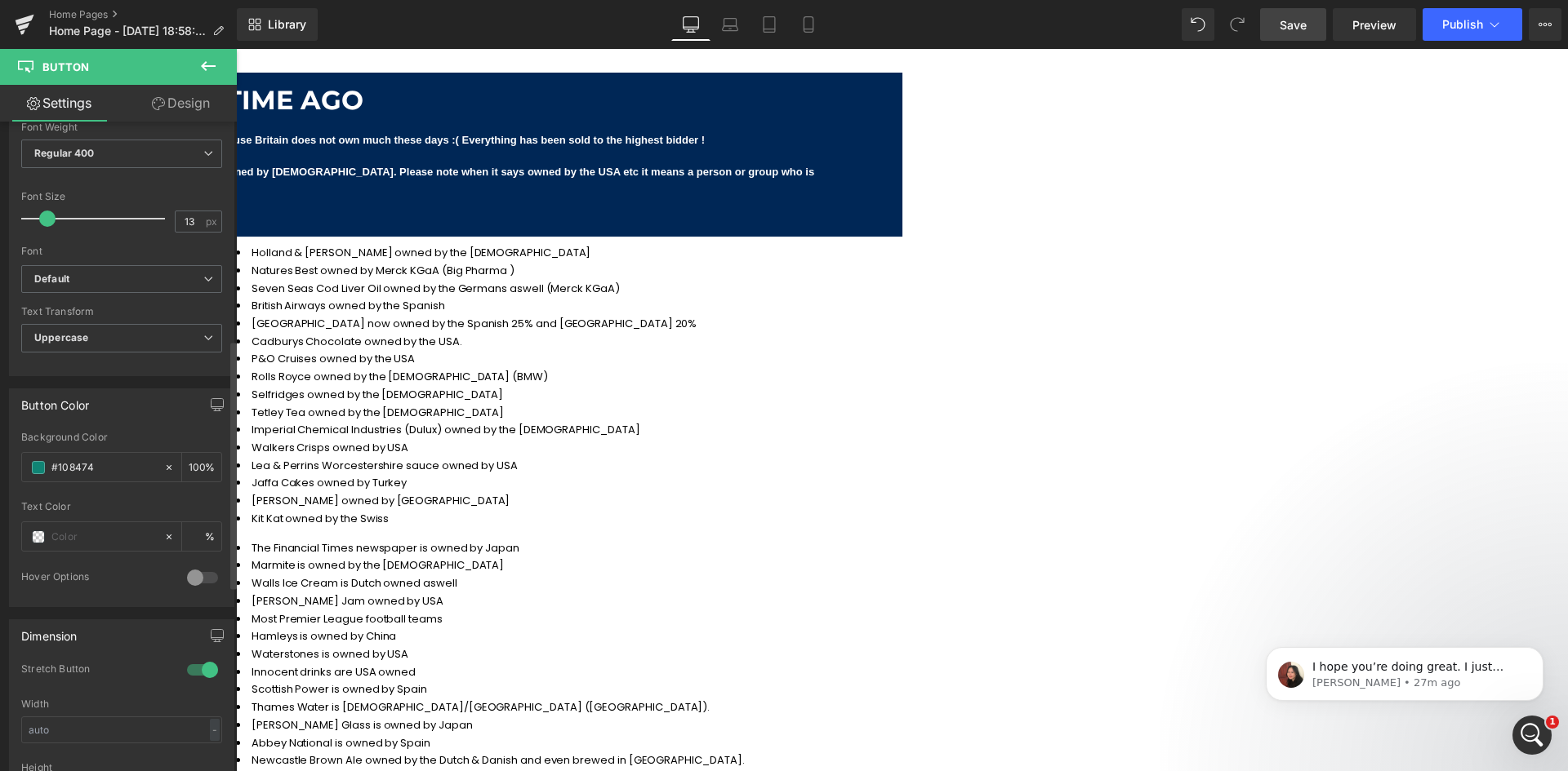
scroll to position [653, 0]
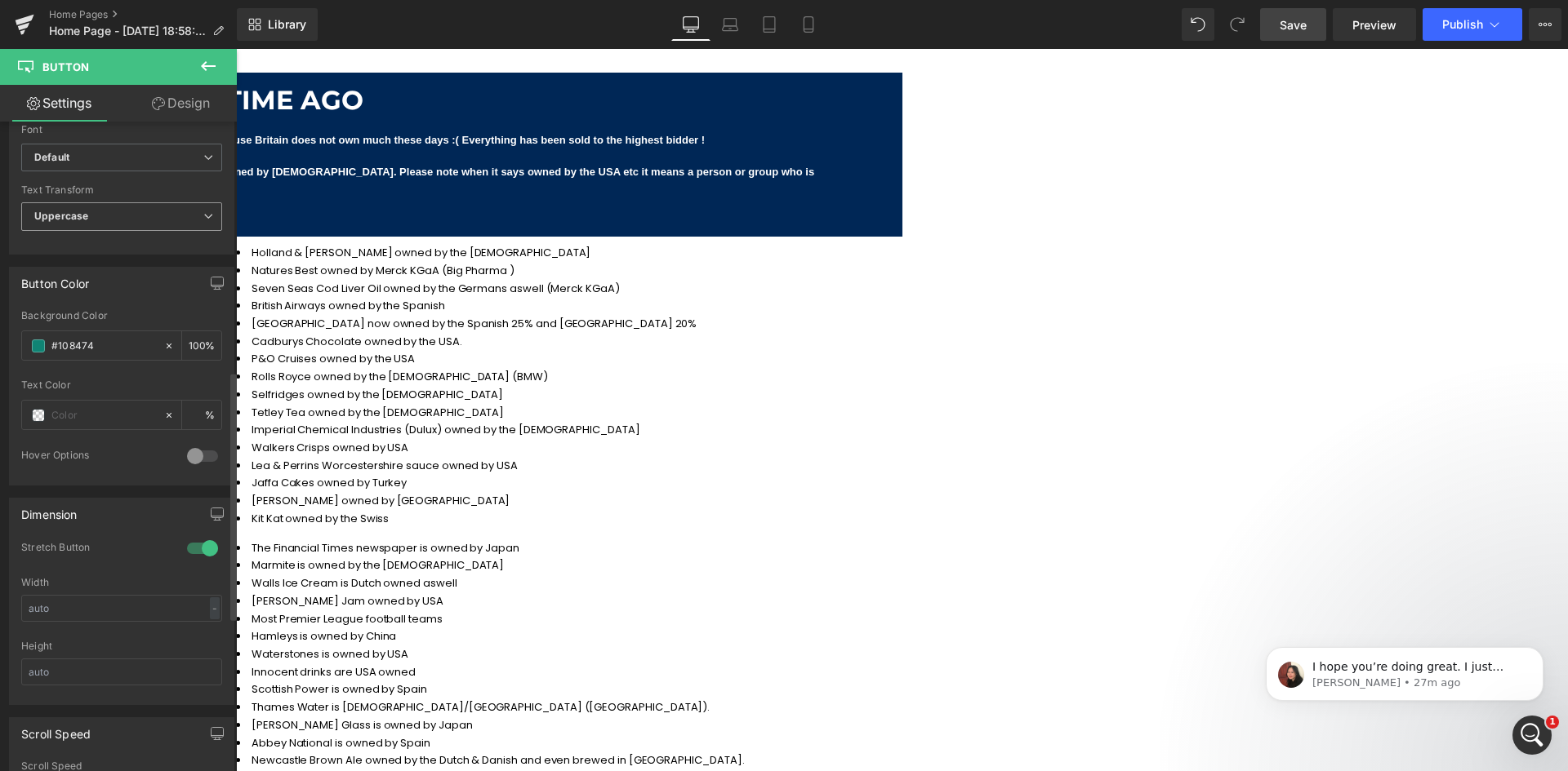
click at [126, 205] on span "Uppercase" at bounding box center [121, 217] width 201 height 29
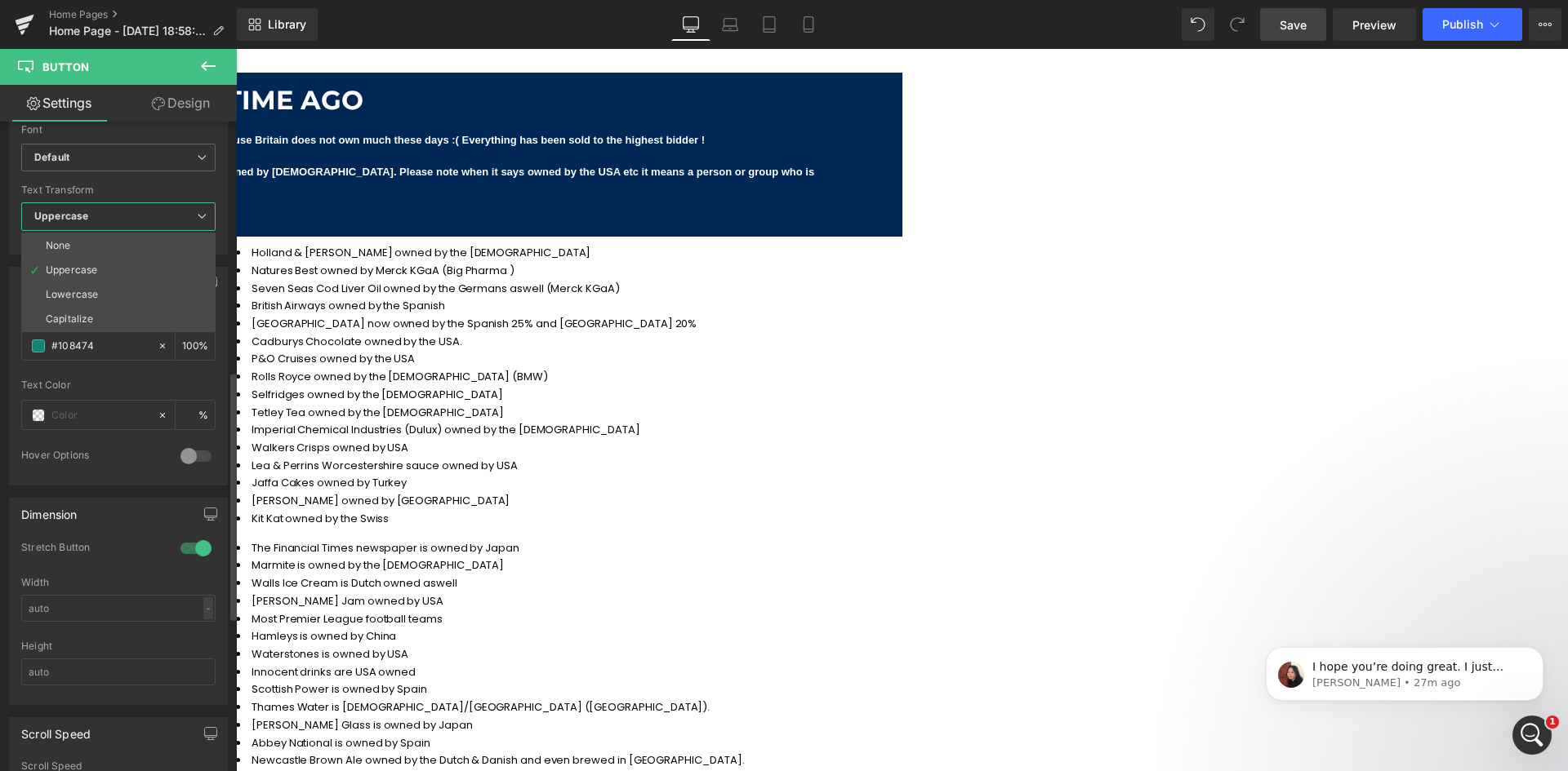
click at [126, 204] on span "Uppercase" at bounding box center [118, 217] width 195 height 29
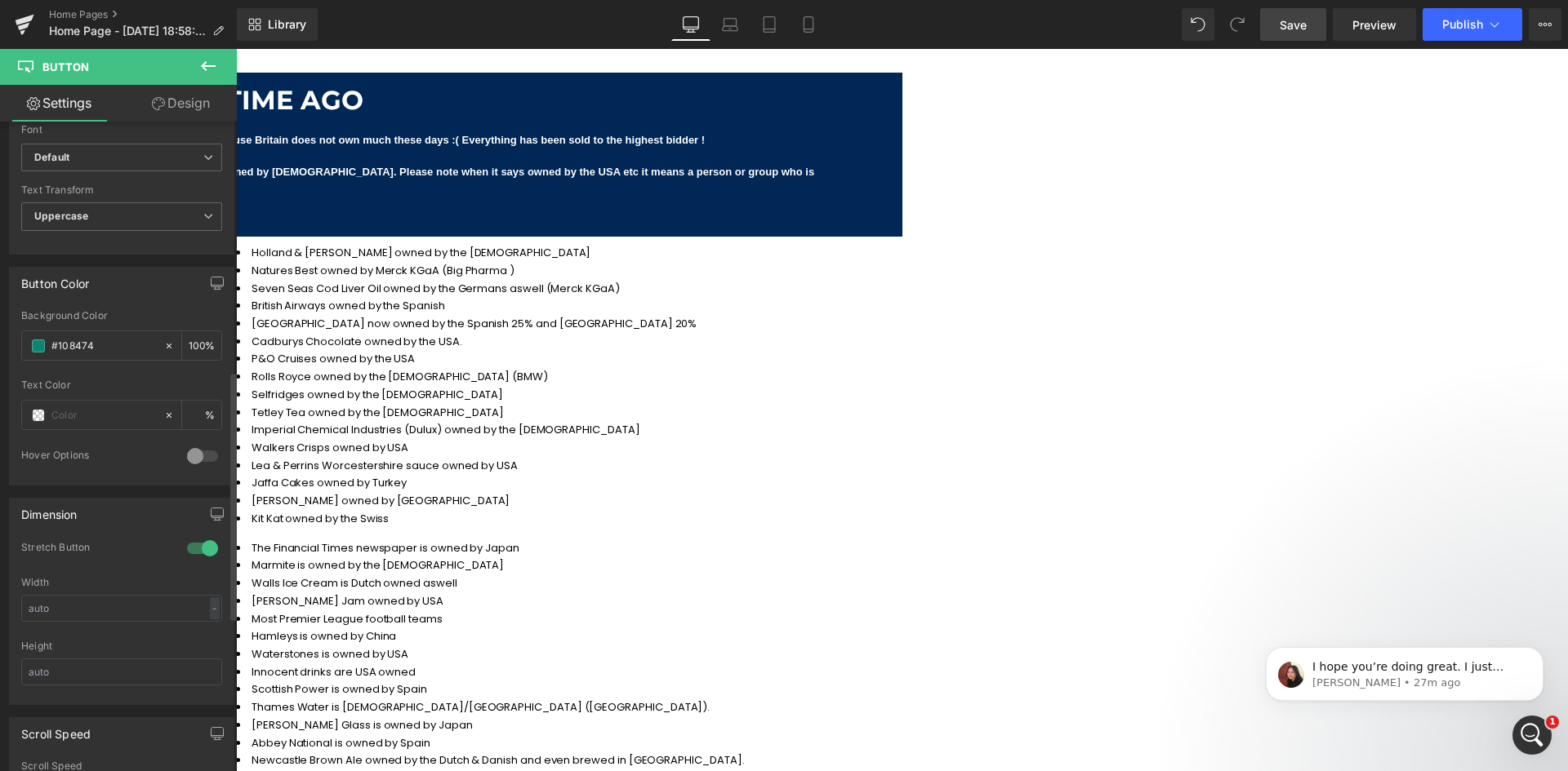
click at [123, 140] on div "Font Default ABeeZee [PERSON_NAME] [GEOGRAPHIC_DATA] Default Default ABeeZee [P…" at bounding box center [121, 71] width 201 height 144
click at [126, 151] on span "Default" at bounding box center [121, 158] width 201 height 29
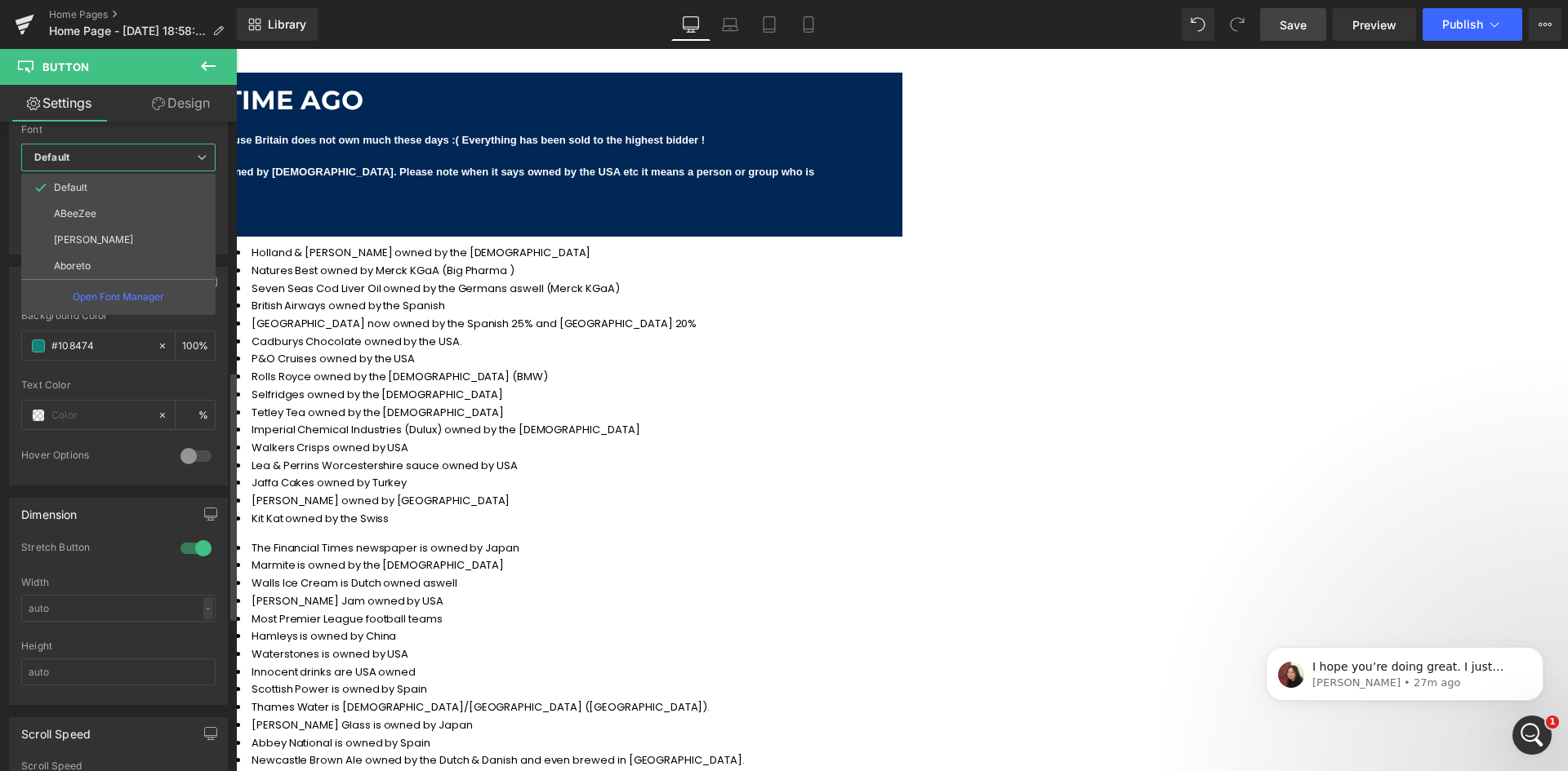
click at [128, 151] on b "Default" at bounding box center [116, 157] width 163 height 14
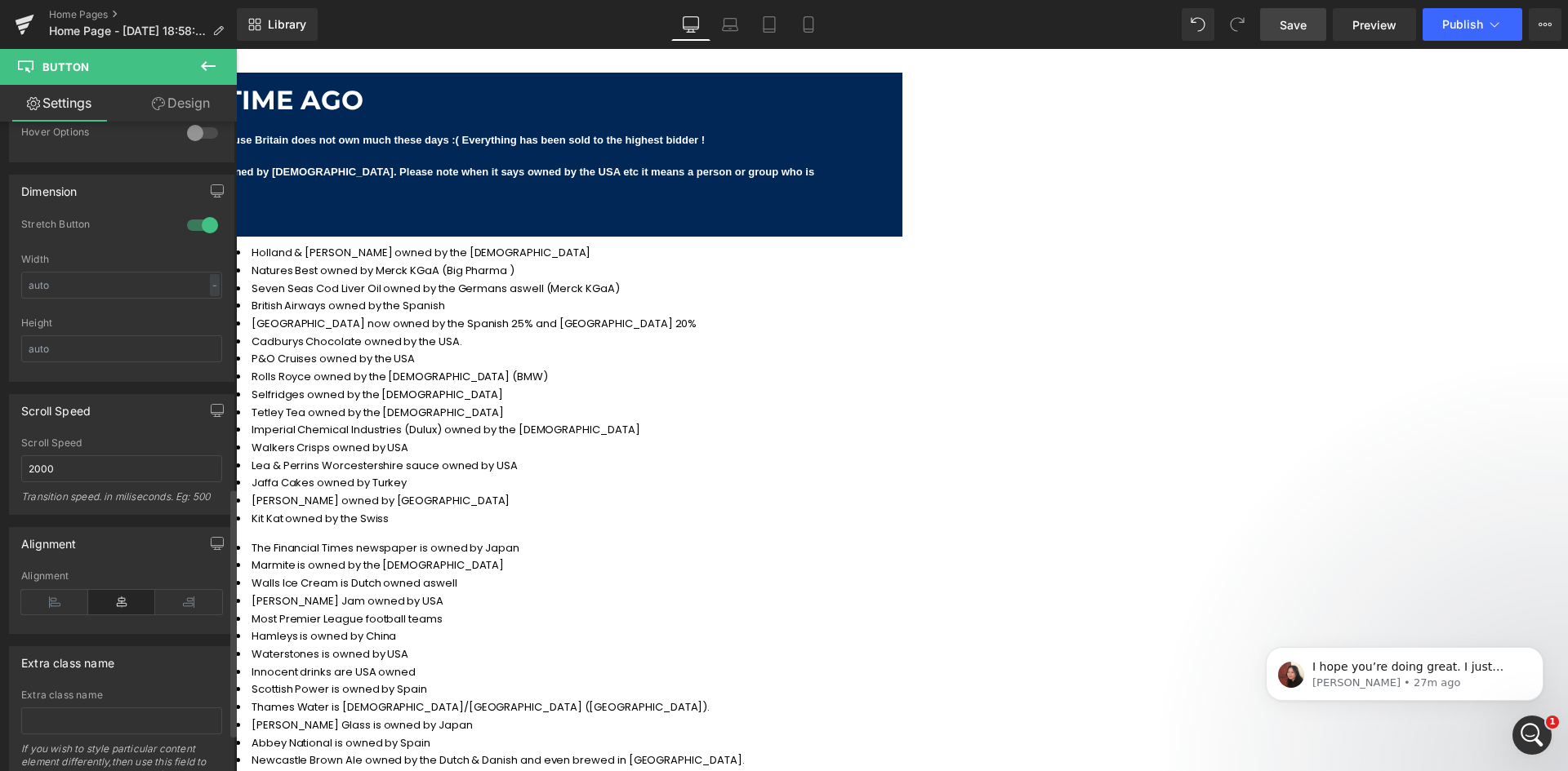
scroll to position [979, 0]
click at [192, 224] on div at bounding box center [202, 222] width 39 height 26
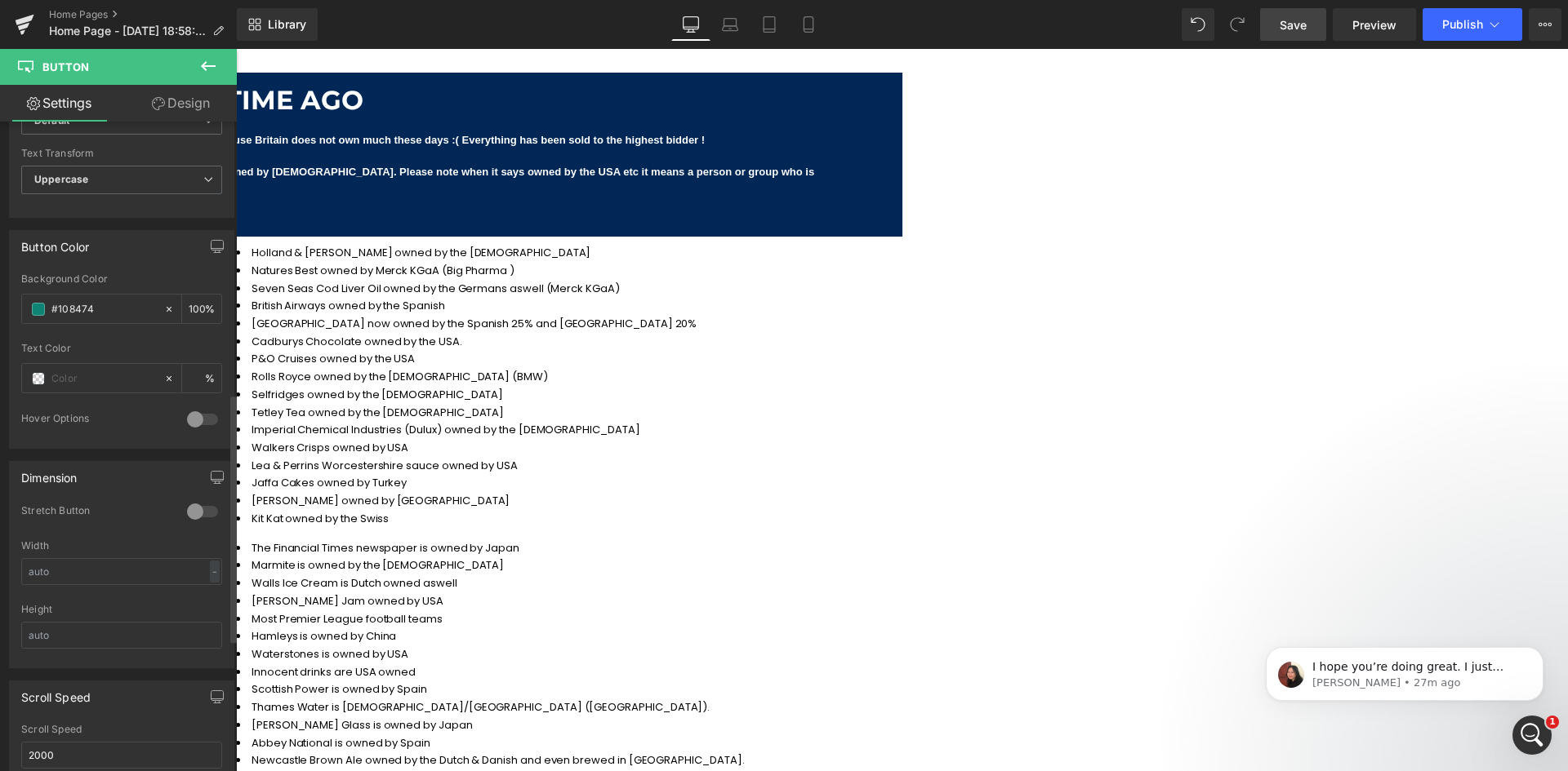
scroll to position [649, 0]
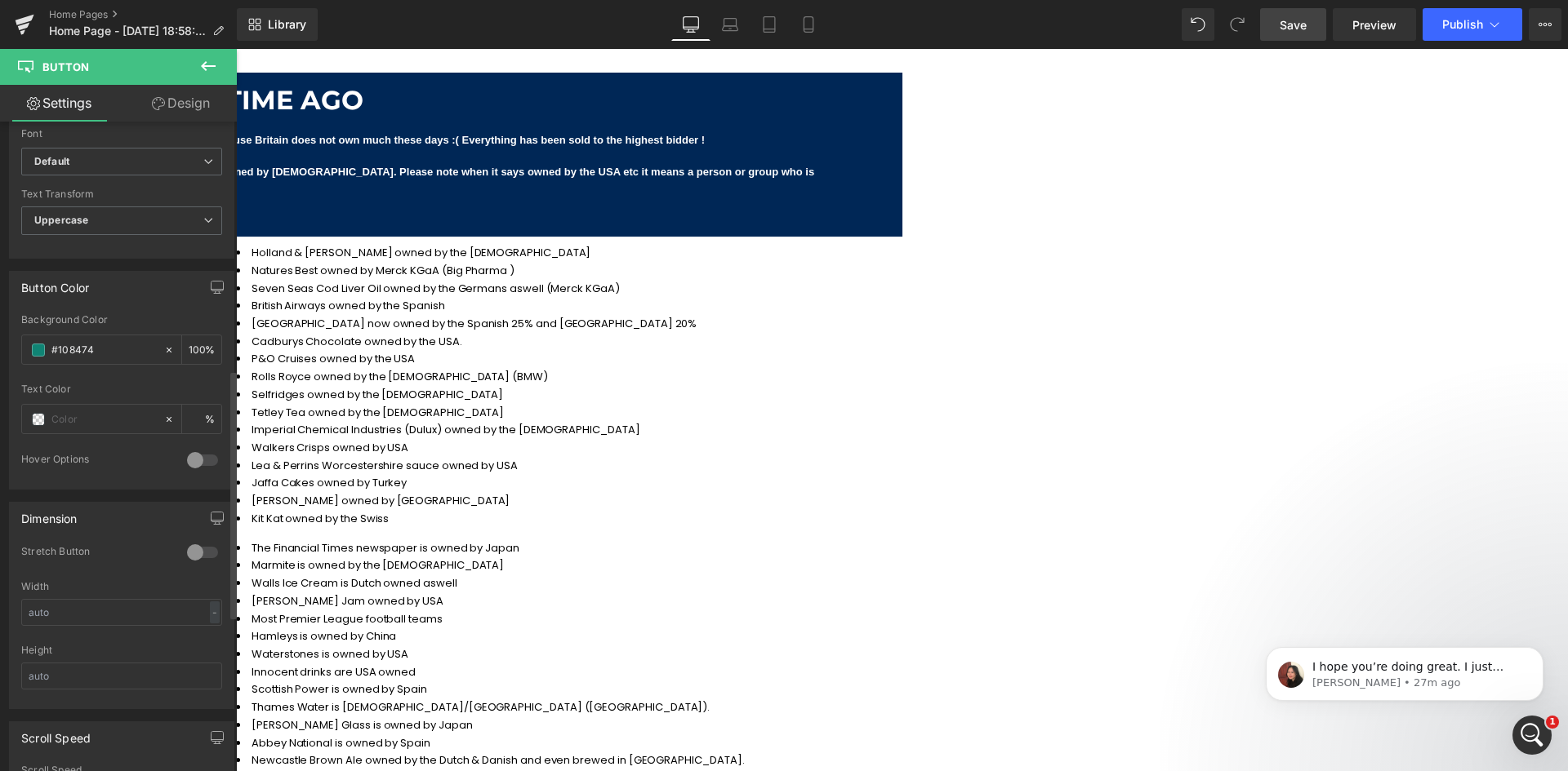
click at [188, 463] on div at bounding box center [202, 460] width 39 height 26
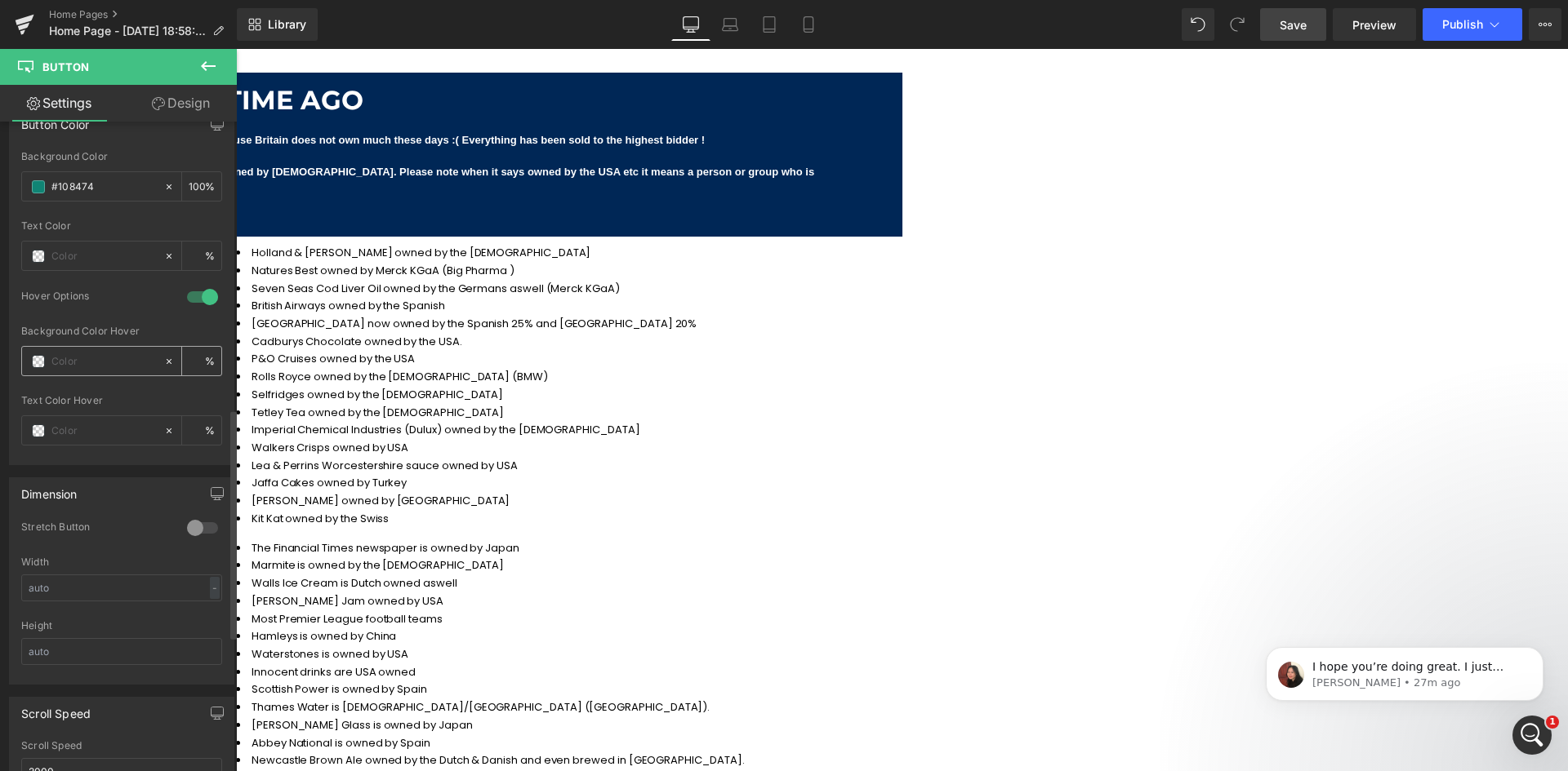
click at [105, 350] on div at bounding box center [92, 361] width 141 height 29
click at [105, 366] on input "text" at bounding box center [103, 362] width 104 height 18
type input "0"
paste input "ffff04"
type input "ffff04"
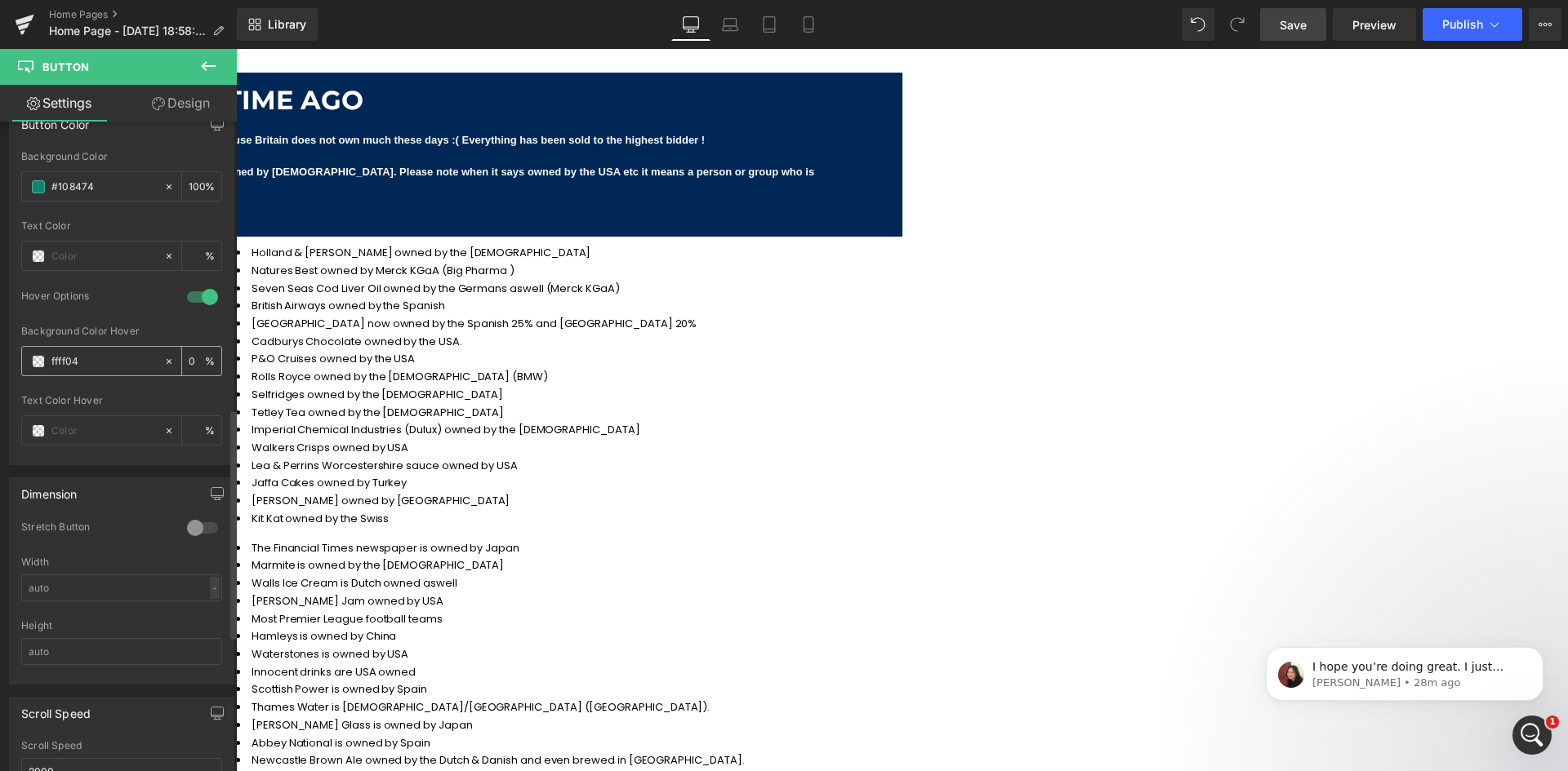
click at [83, 357] on input "ffff04" at bounding box center [103, 362] width 104 height 18
type input "100"
click at [105, 433] on input "text" at bounding box center [103, 431] width 104 height 18
type input "#ffff04"
type input "1212"
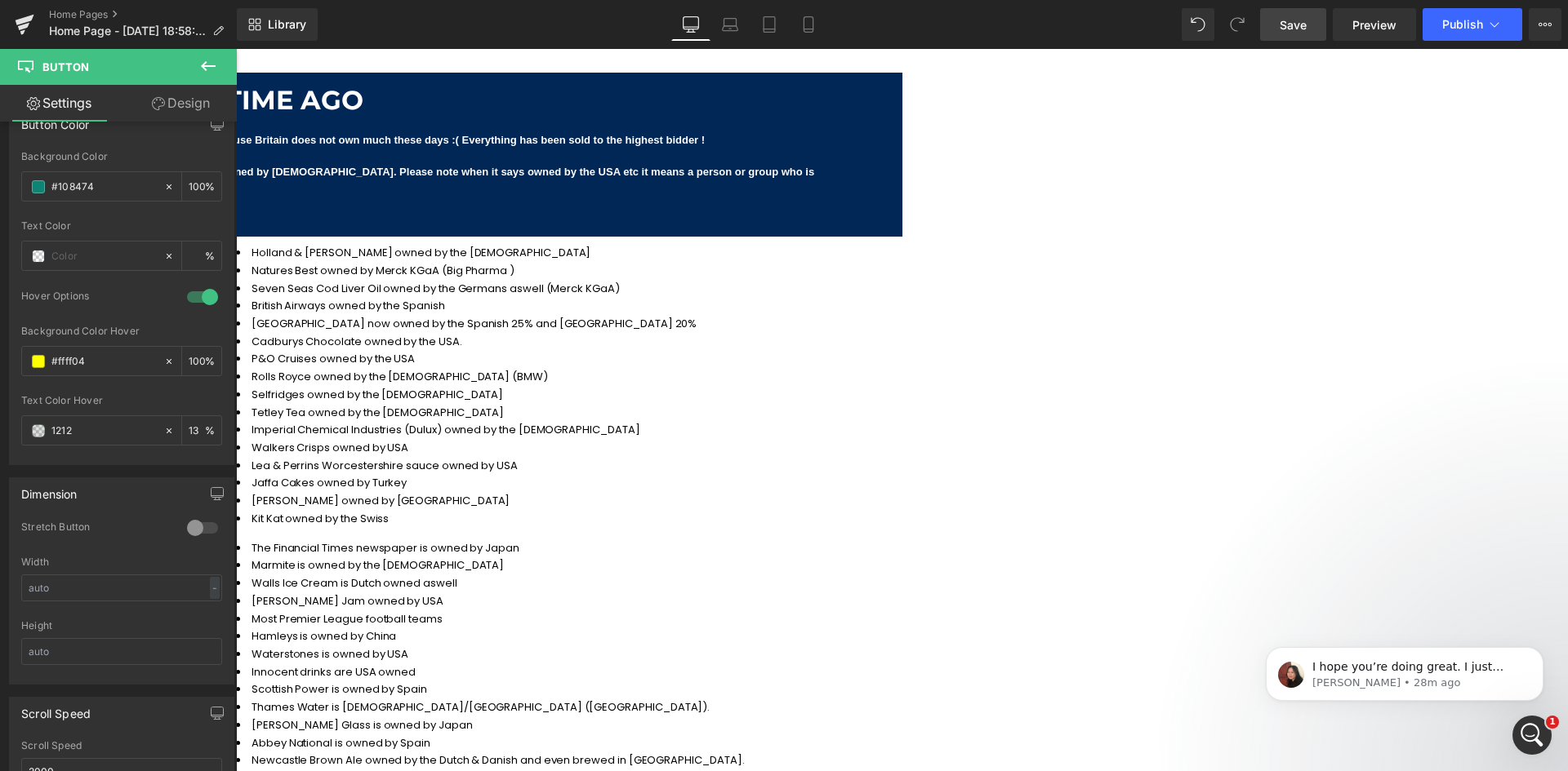
type input "13"
type input "121212"
type input "100"
click at [592, 262] on div "Welcome to British Supplements Heading Clean Premium Strong Nasty Free Suppleme…" at bounding box center [902, 12] width 1332 height 5977
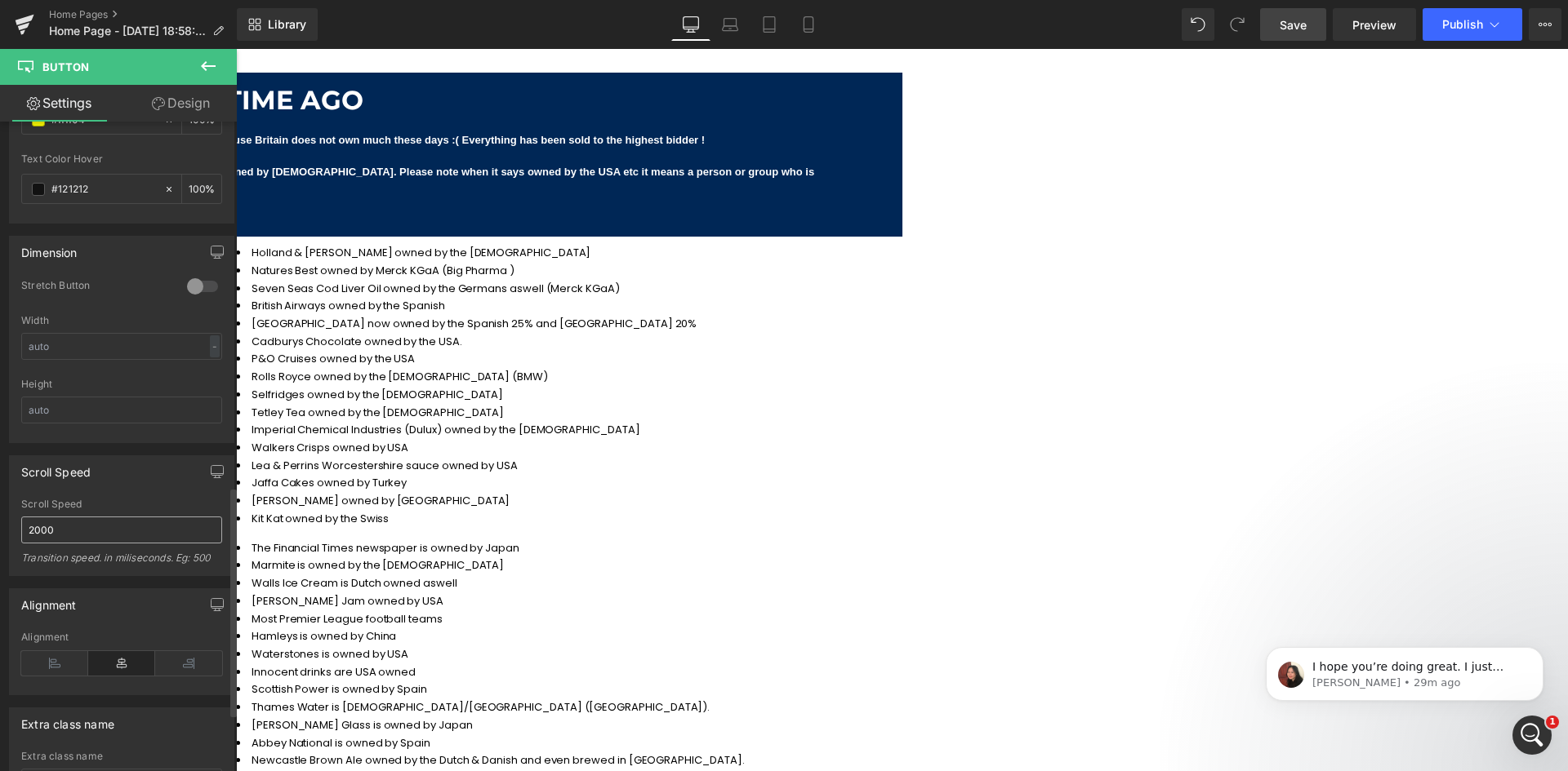
scroll to position [1033, 0]
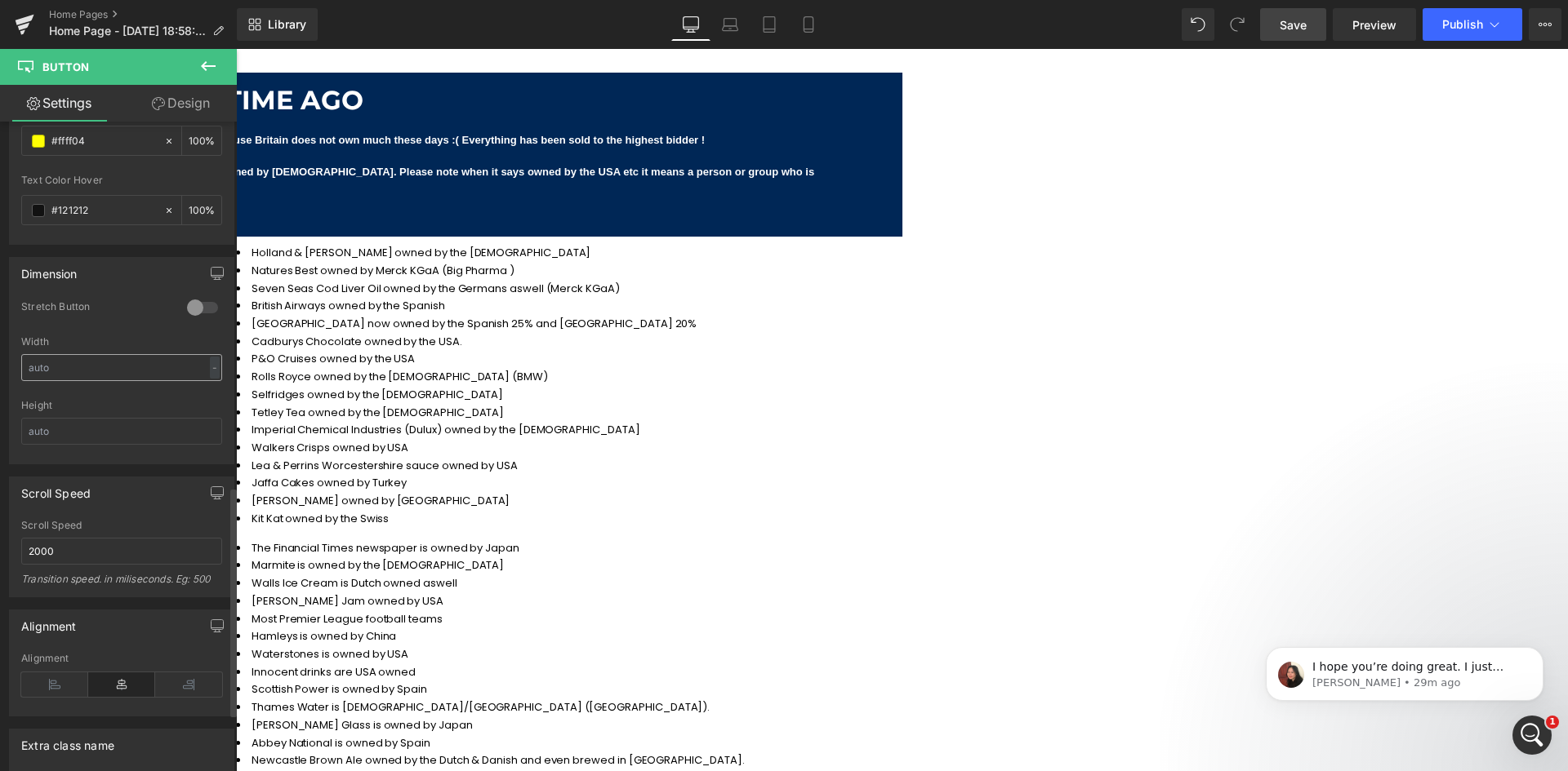
drag, startPoint x: 198, startPoint y: 311, endPoint x: 159, endPoint y: 357, distance: 60.3
click at [198, 312] on div at bounding box center [202, 308] width 39 height 26
click at [93, 382] on div "Width - % px" at bounding box center [121, 368] width 201 height 63
click at [94, 370] on input "text" at bounding box center [121, 367] width 201 height 27
click at [188, 308] on div at bounding box center [202, 308] width 39 height 26
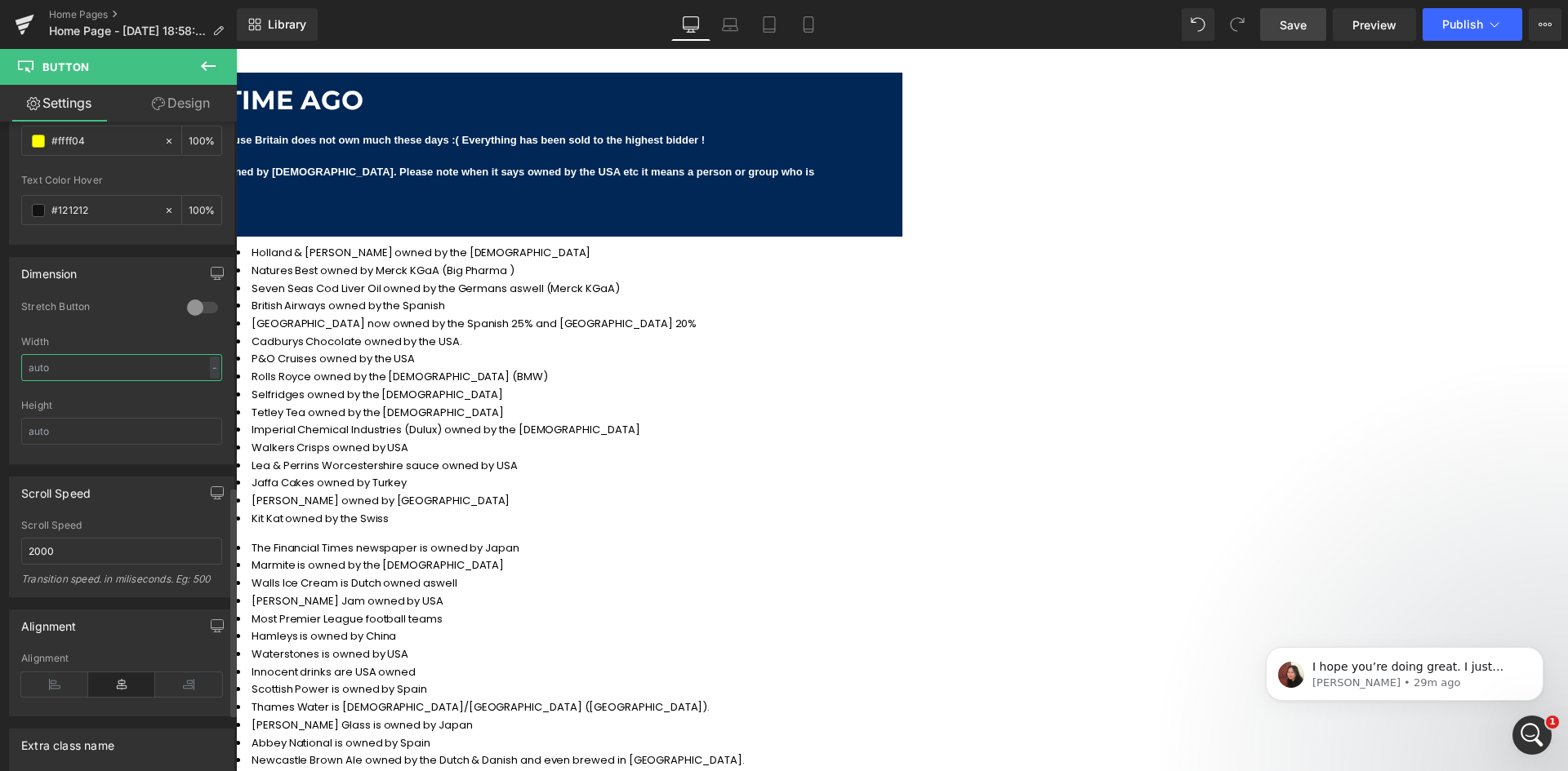
click at [118, 366] on input "text" at bounding box center [121, 367] width 201 height 27
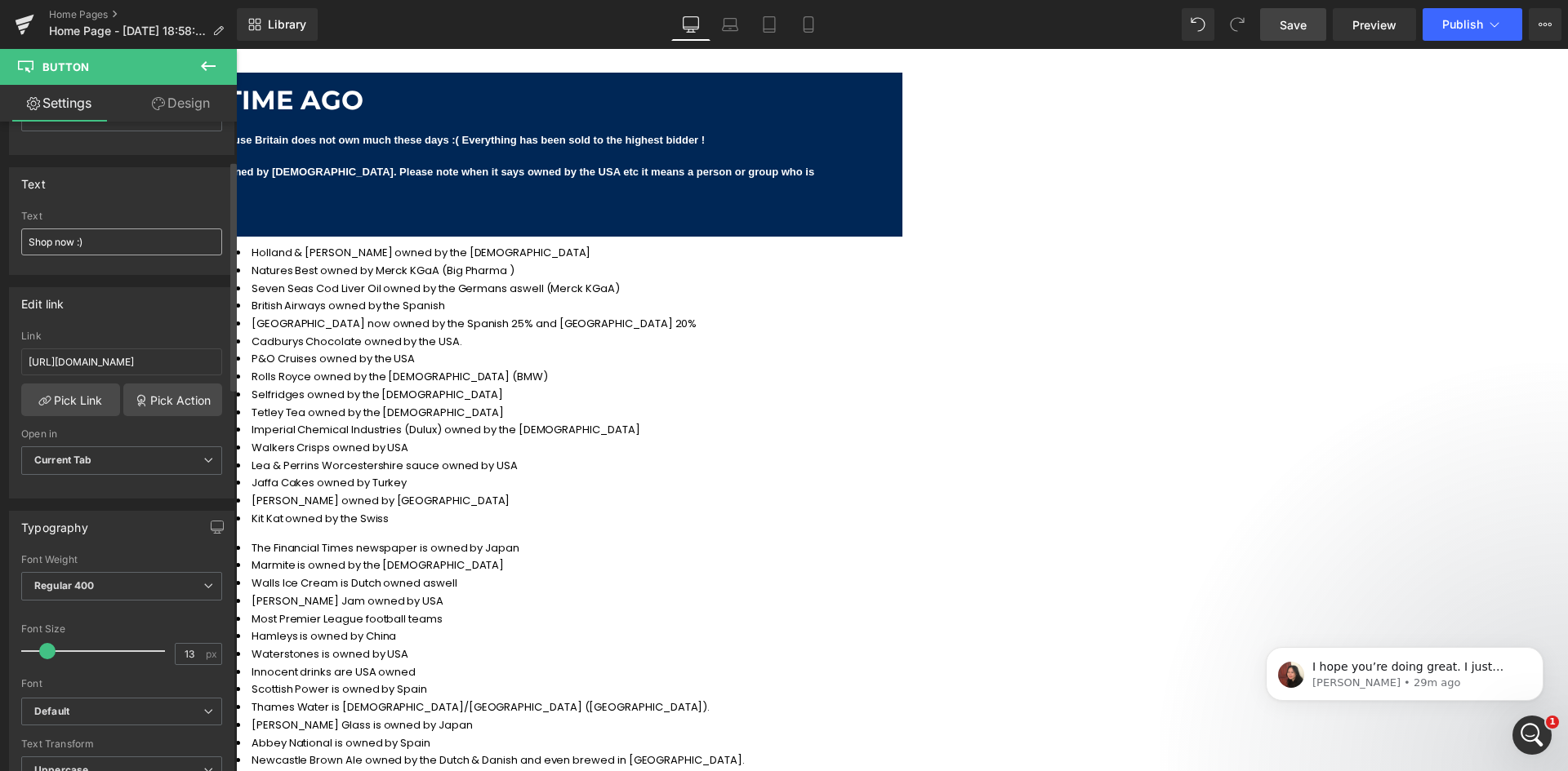
scroll to position [0, 0]
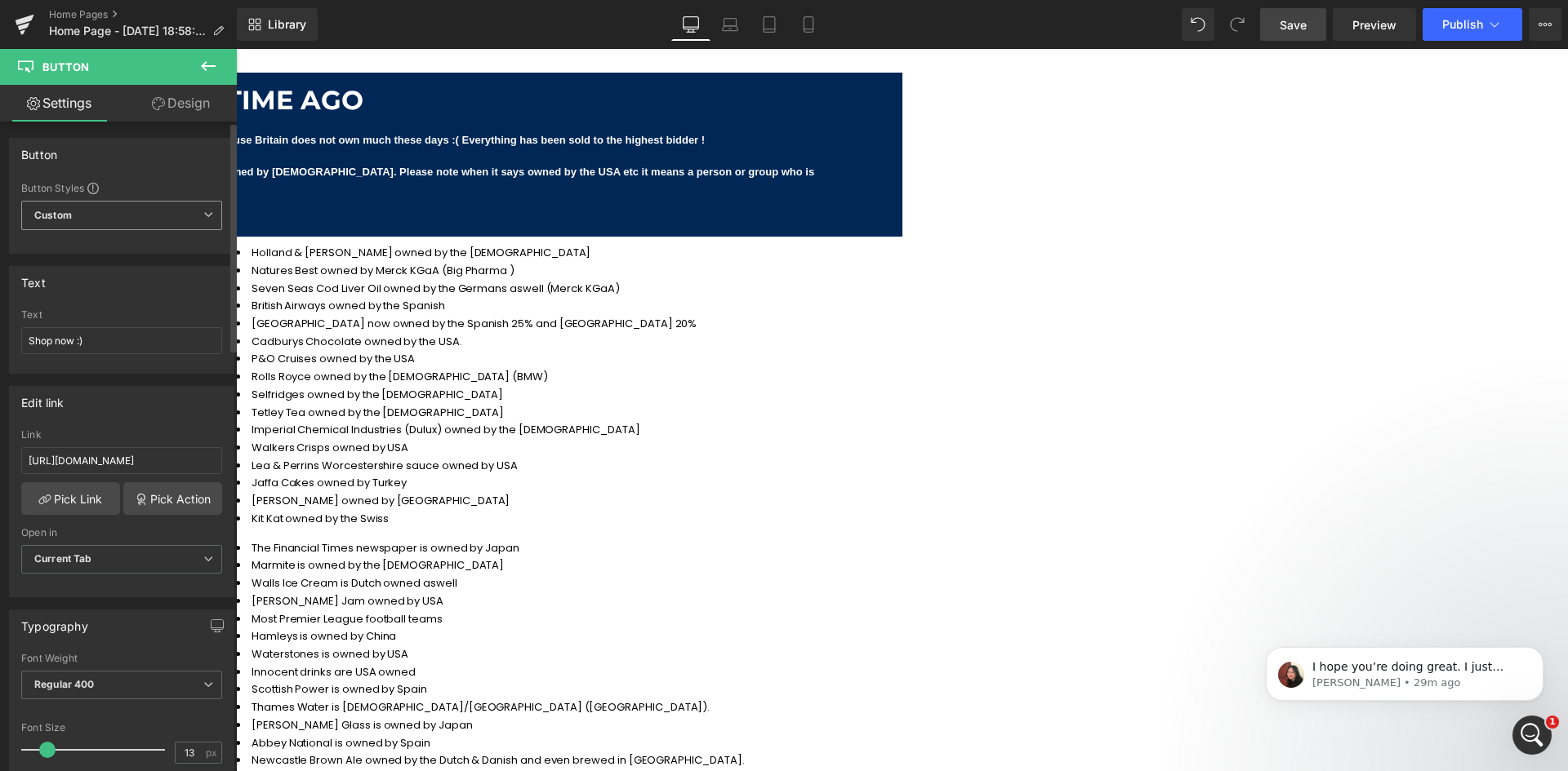
type input "250"
click at [111, 217] on span "Custom Setup Global Style" at bounding box center [121, 215] width 201 height 29
click at [112, 217] on span "Custom Setup Global Style" at bounding box center [118, 215] width 195 height 29
click at [196, 104] on link "Design" at bounding box center [180, 103] width 119 height 37
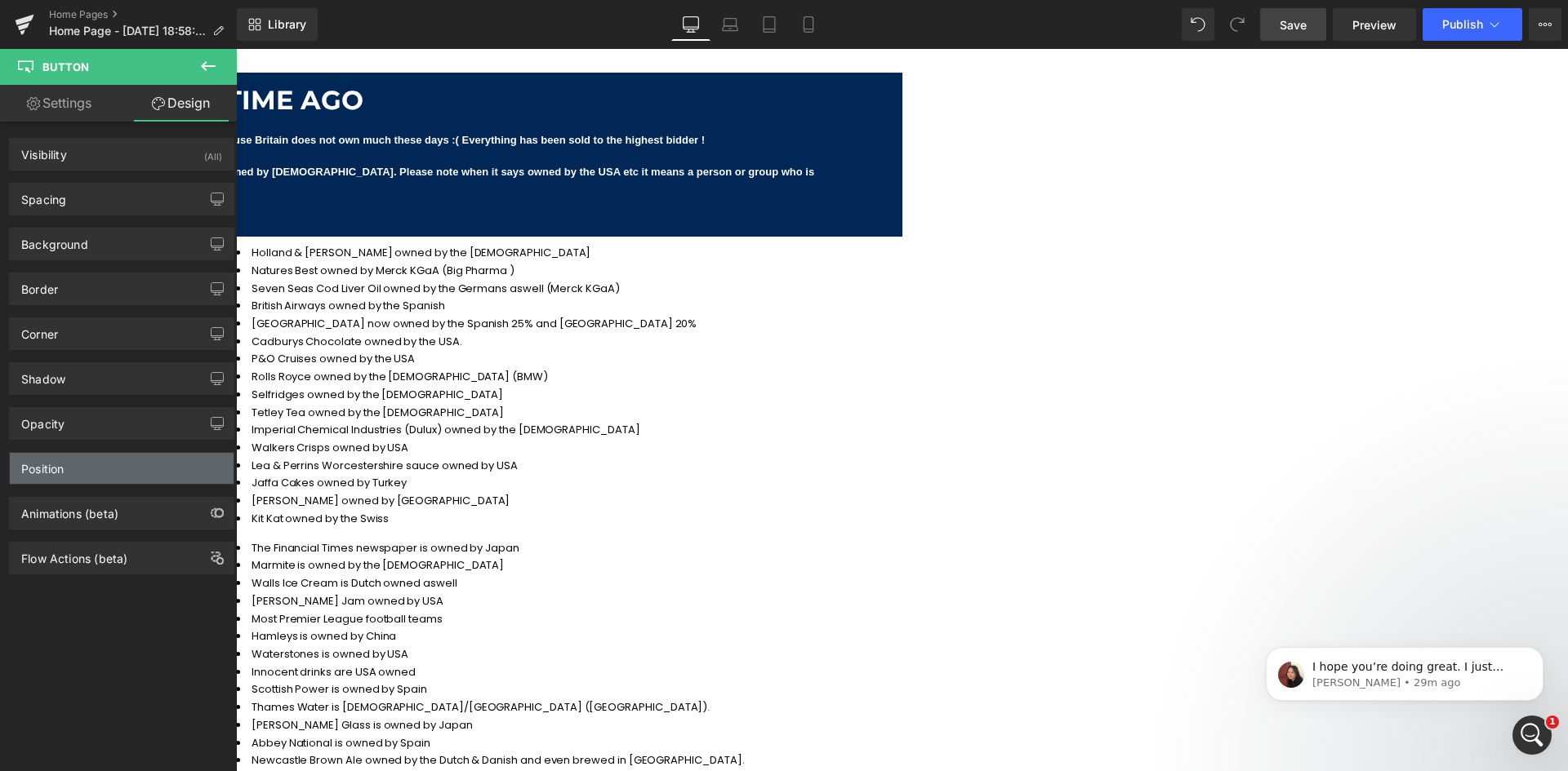
click at [88, 454] on div "Position" at bounding box center [121, 469] width 224 height 31
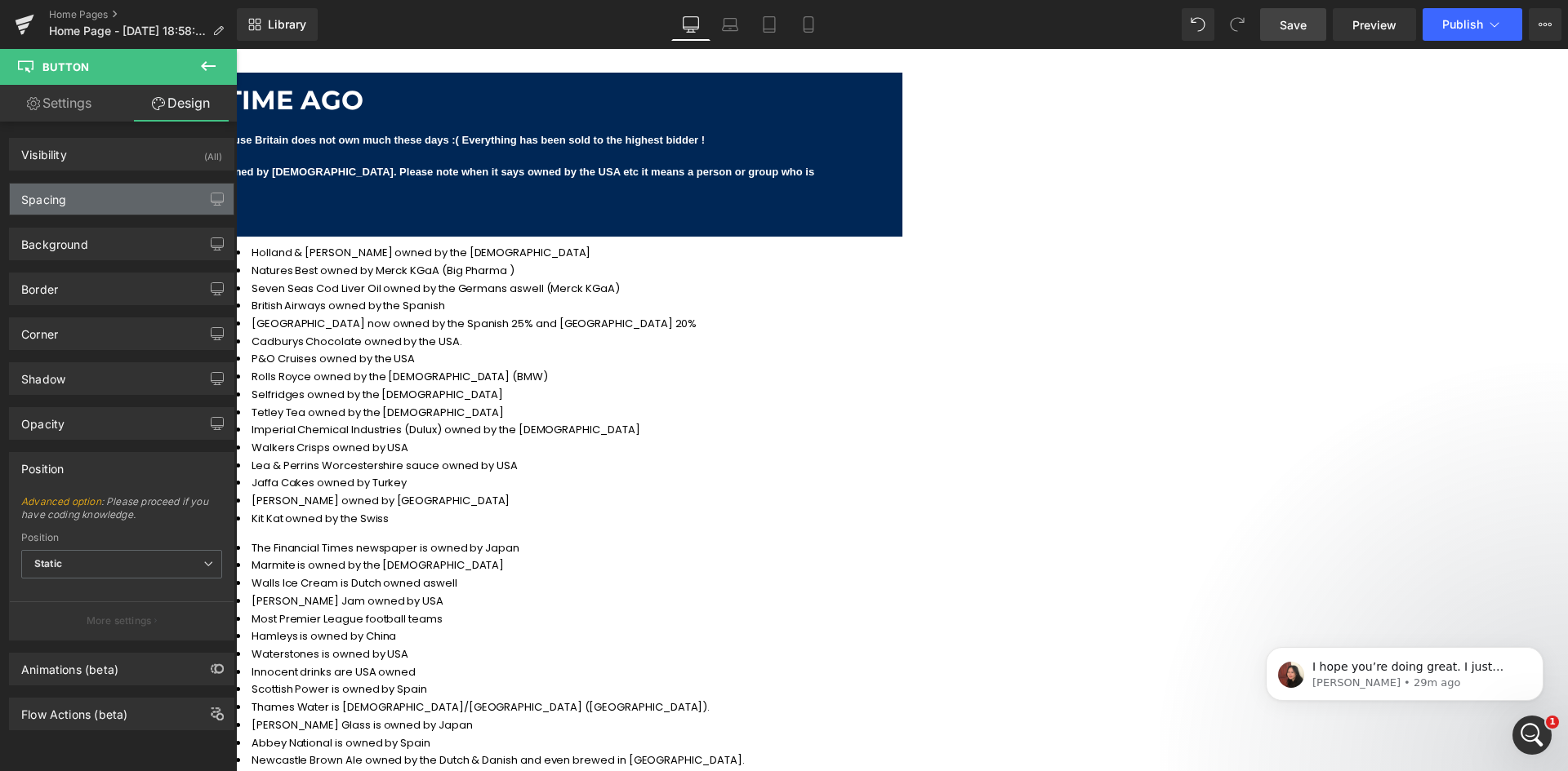
click at [127, 197] on div "Spacing" at bounding box center [121, 199] width 224 height 31
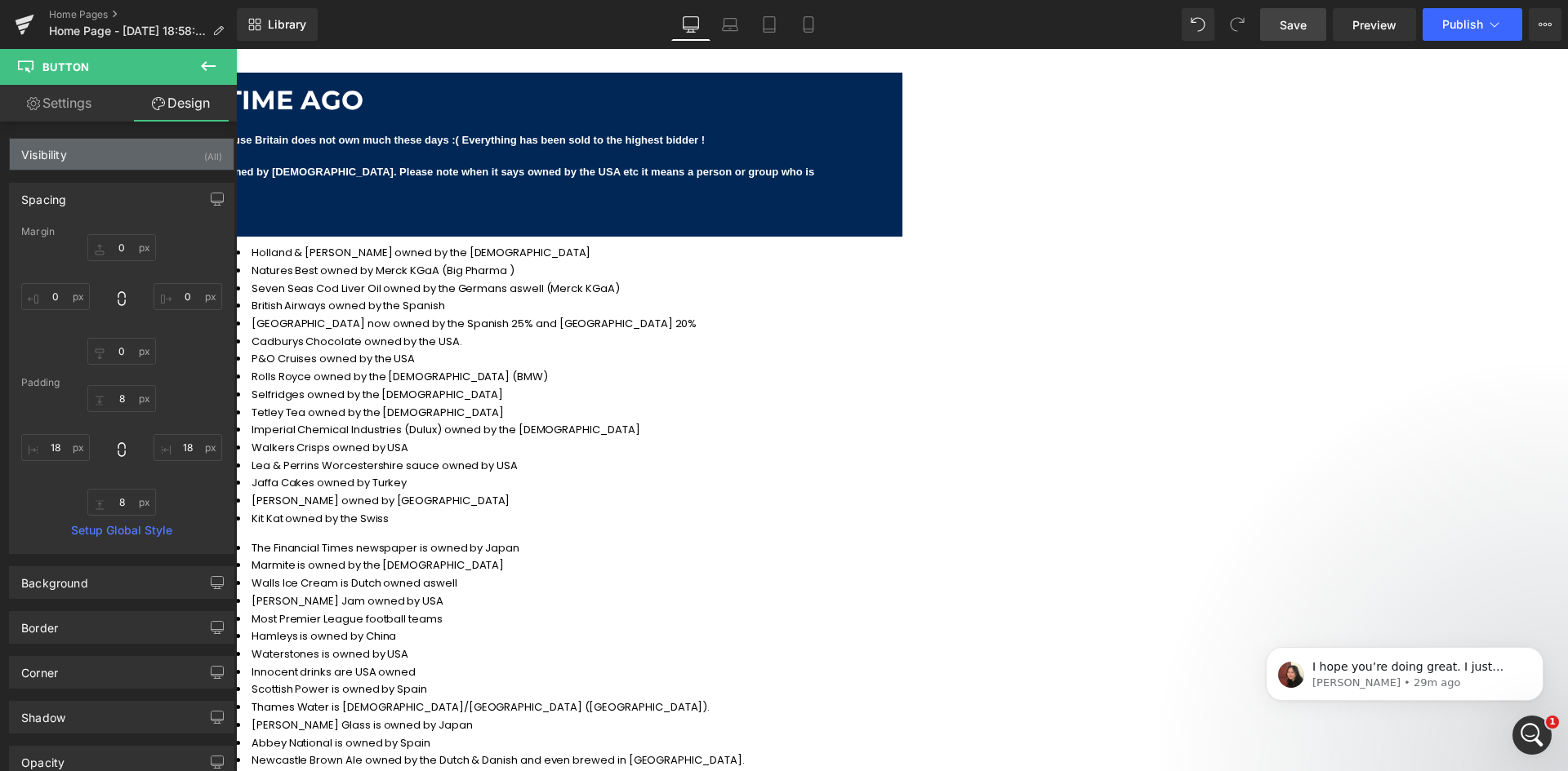
click at [136, 159] on div "Visibility (All)" at bounding box center [121, 154] width 224 height 31
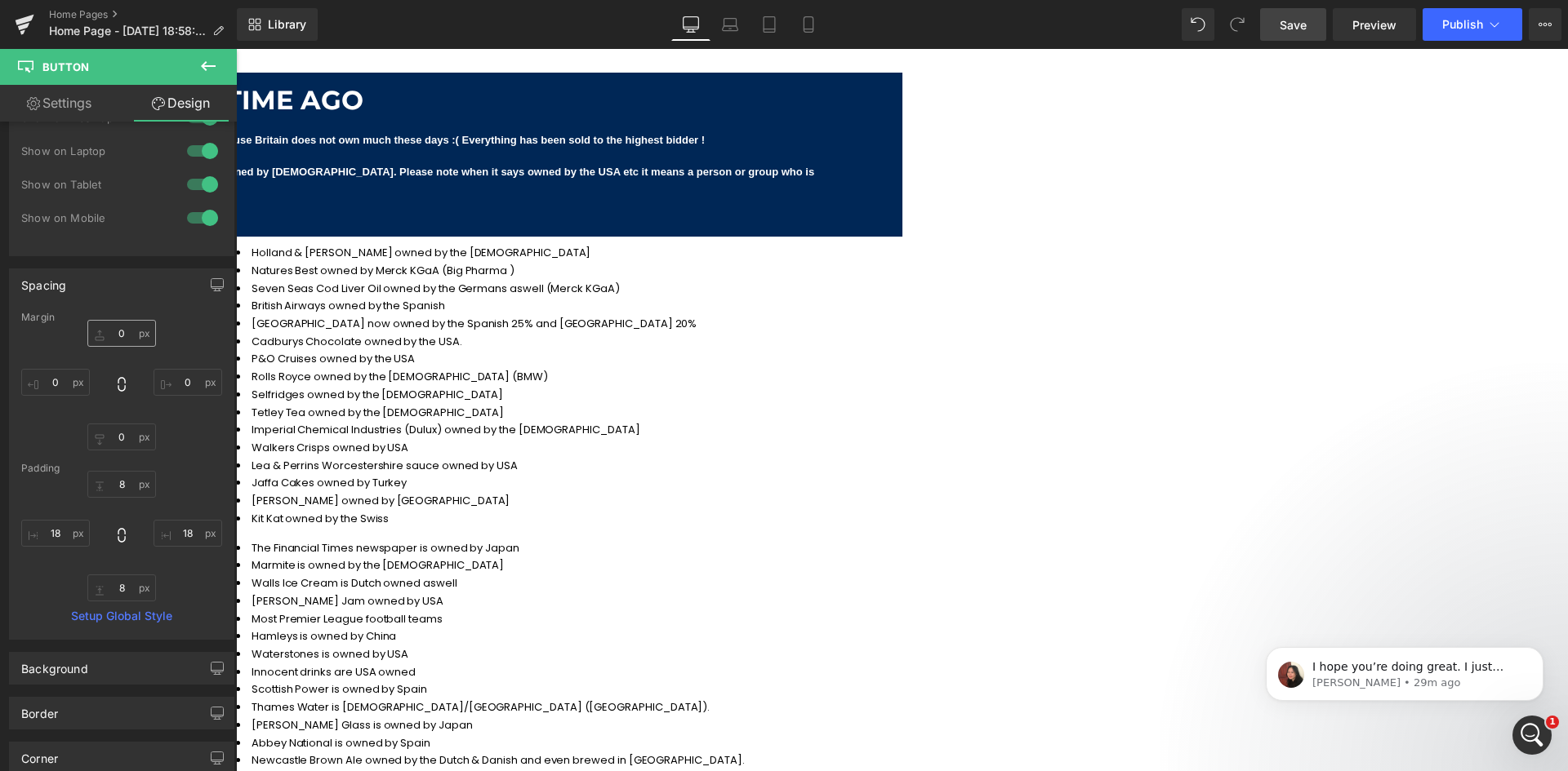
scroll to position [81, 0]
click at [57, 108] on link "Settings" at bounding box center [59, 103] width 119 height 37
type input "100"
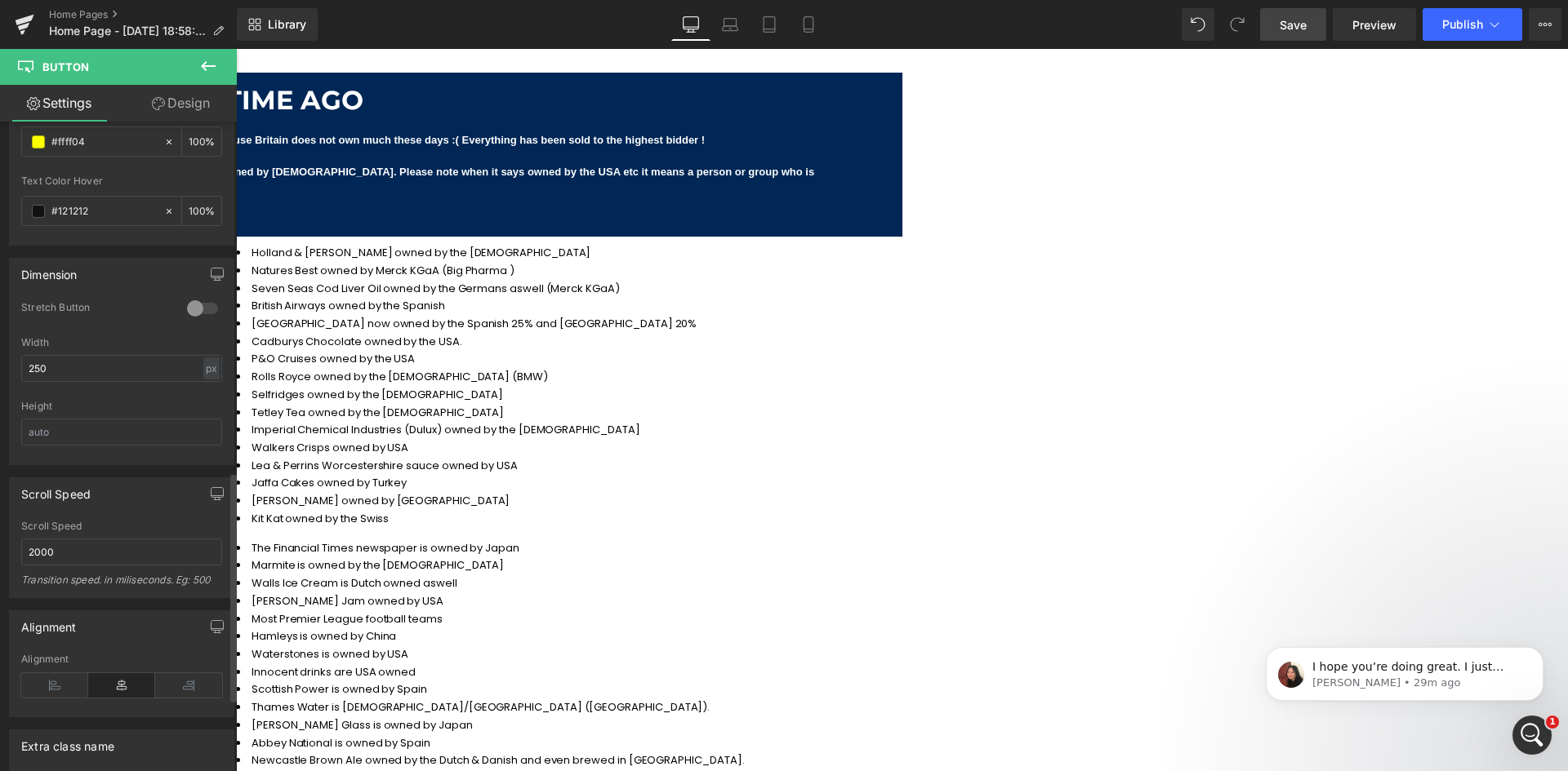
scroll to position [1196, 0]
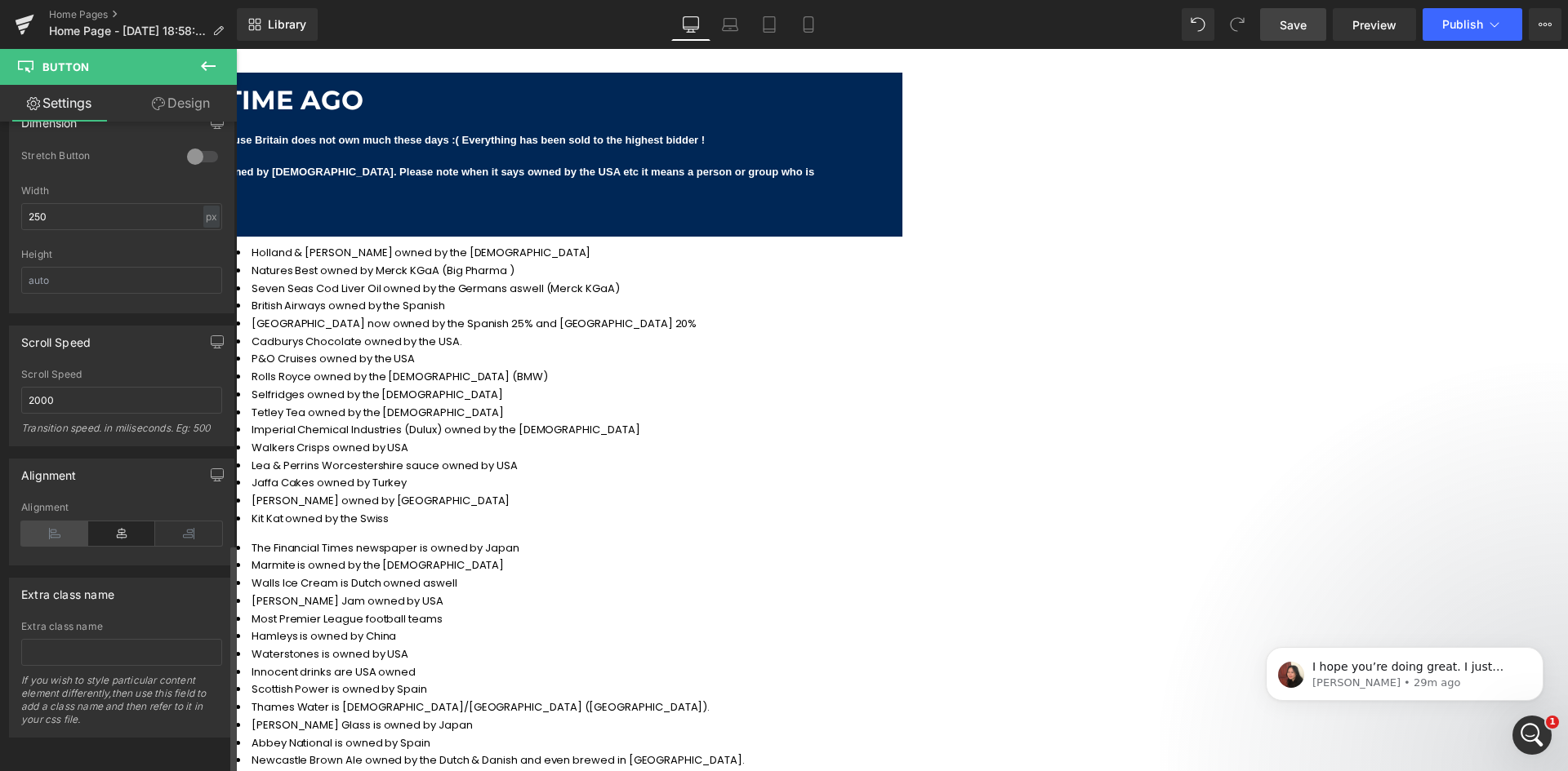
click at [71, 521] on icon at bounding box center [54, 533] width 67 height 24
click at [108, 521] on icon at bounding box center [121, 533] width 67 height 24
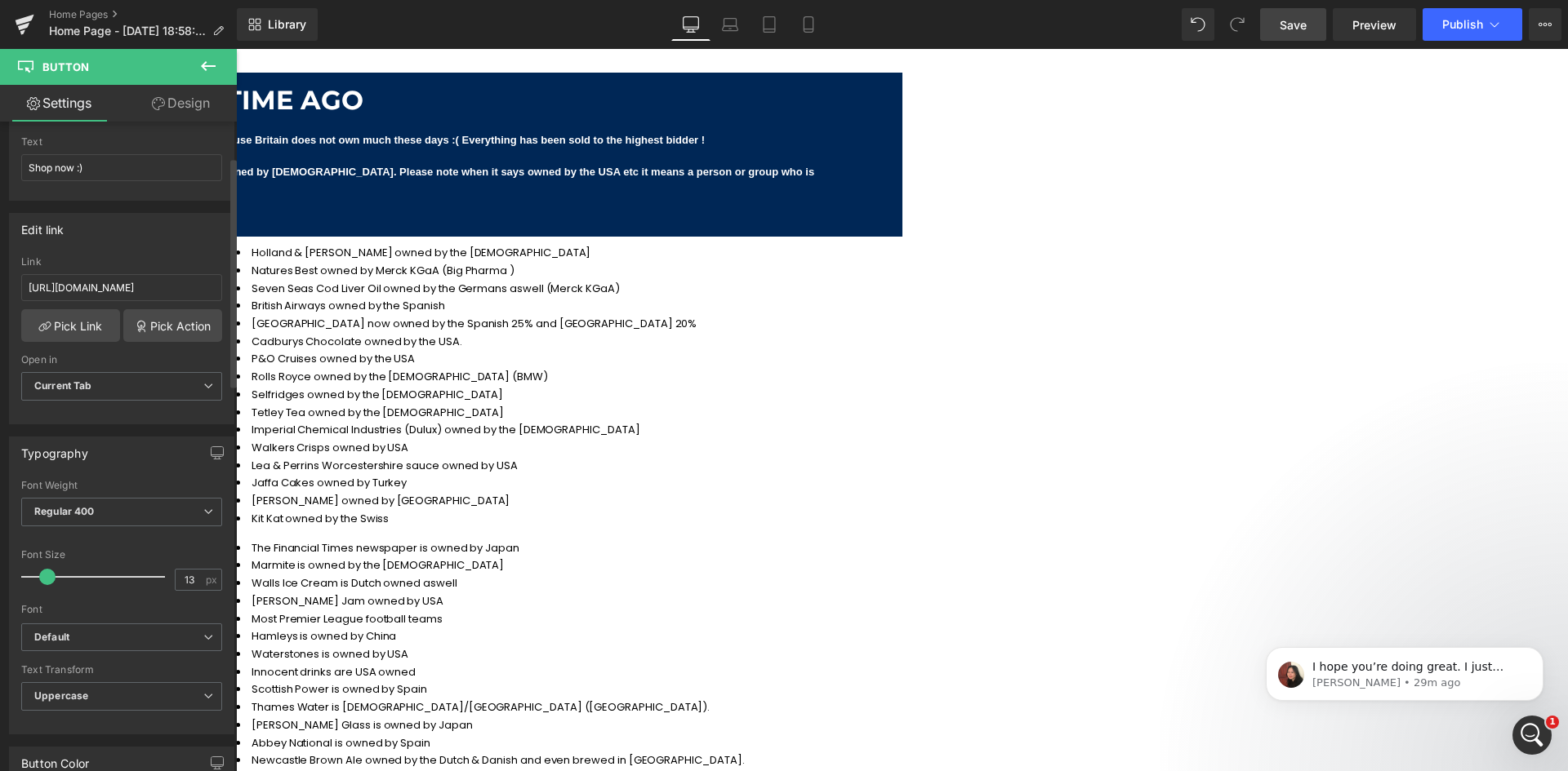
scroll to position [53, 0]
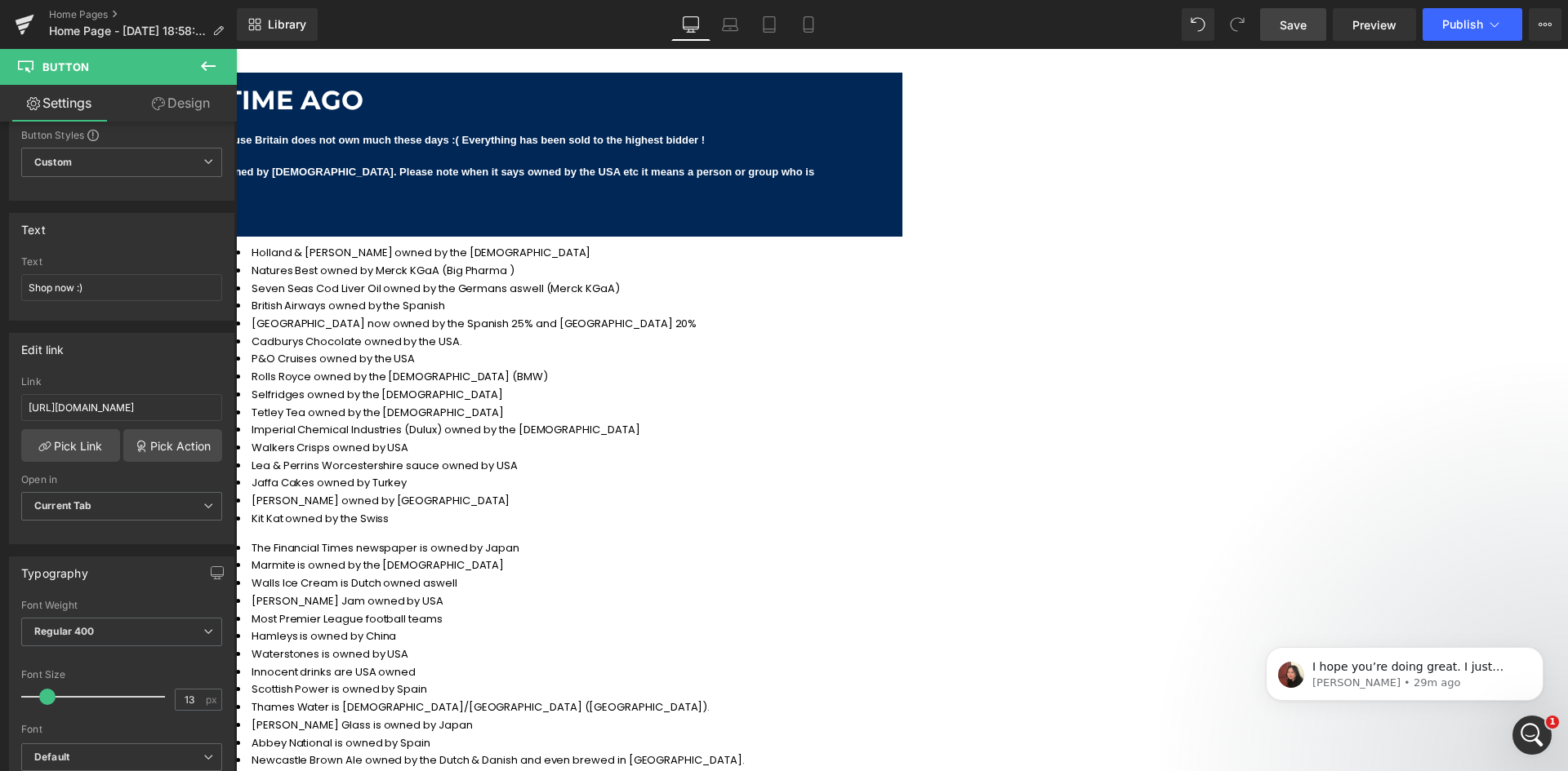
click at [205, 108] on link "Design" at bounding box center [180, 103] width 119 height 37
type input "0"
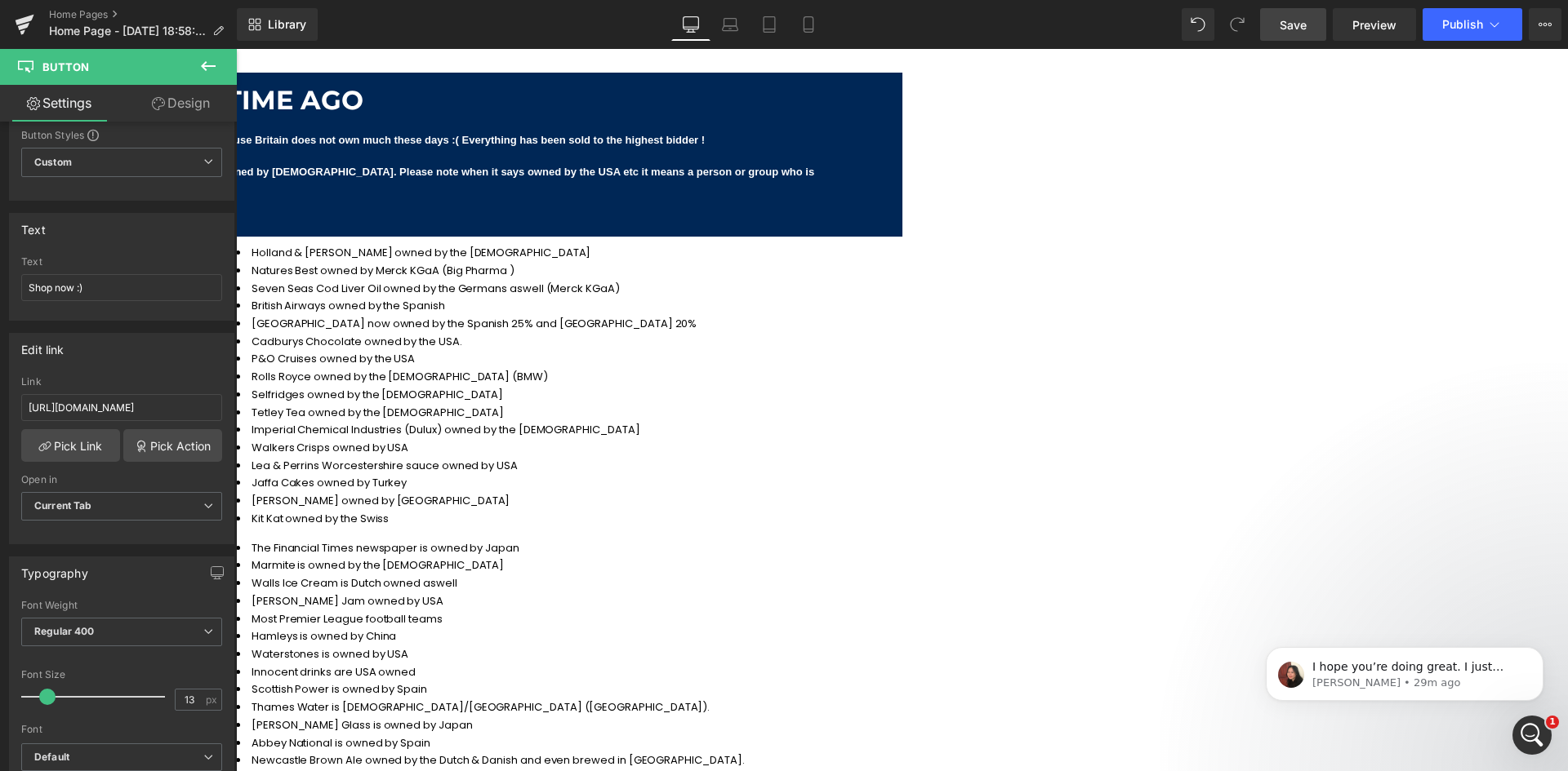
type input "0"
type input "8"
type input "18"
type input "8"
type input "18"
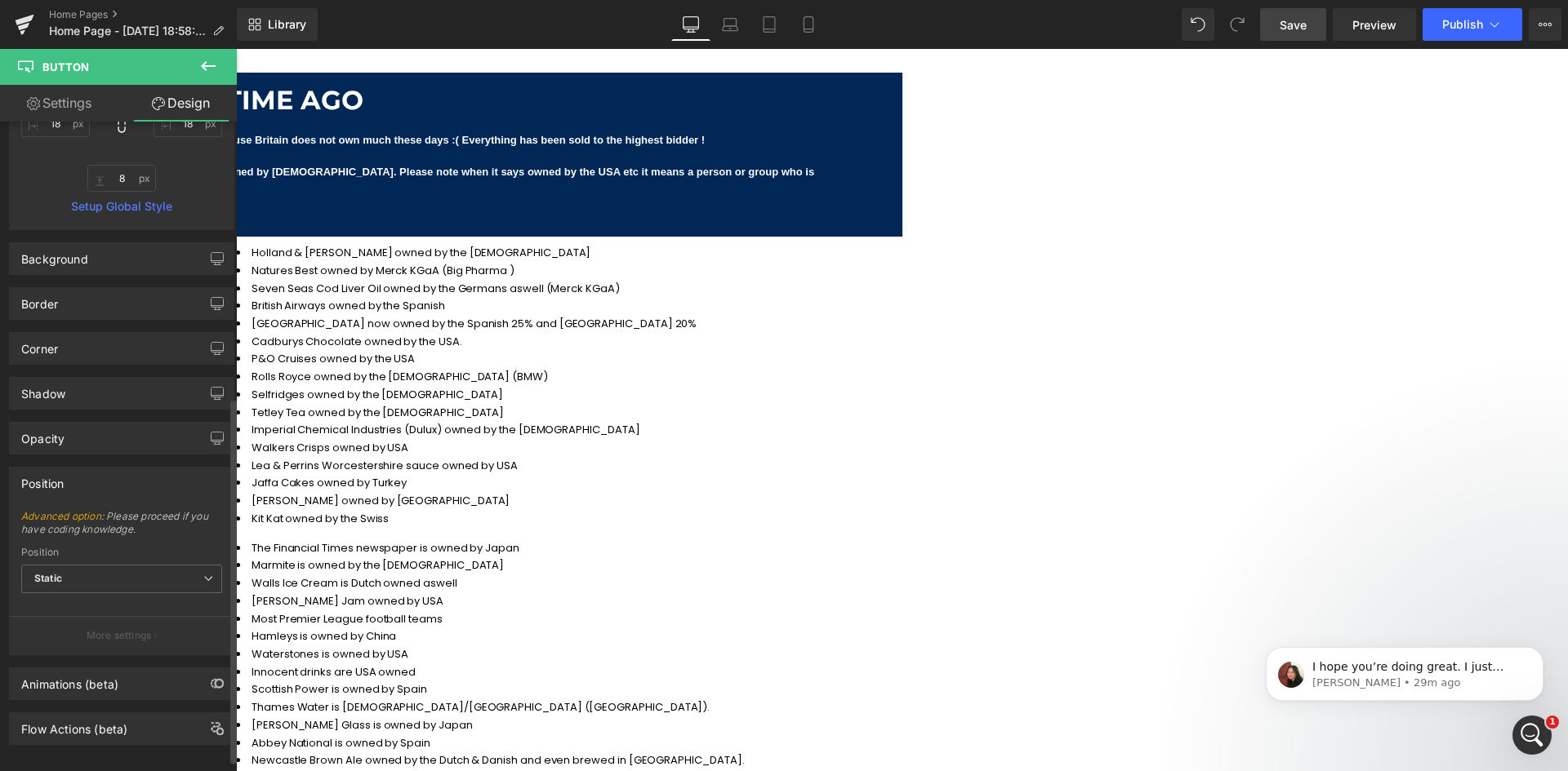
scroll to position [509, 0]
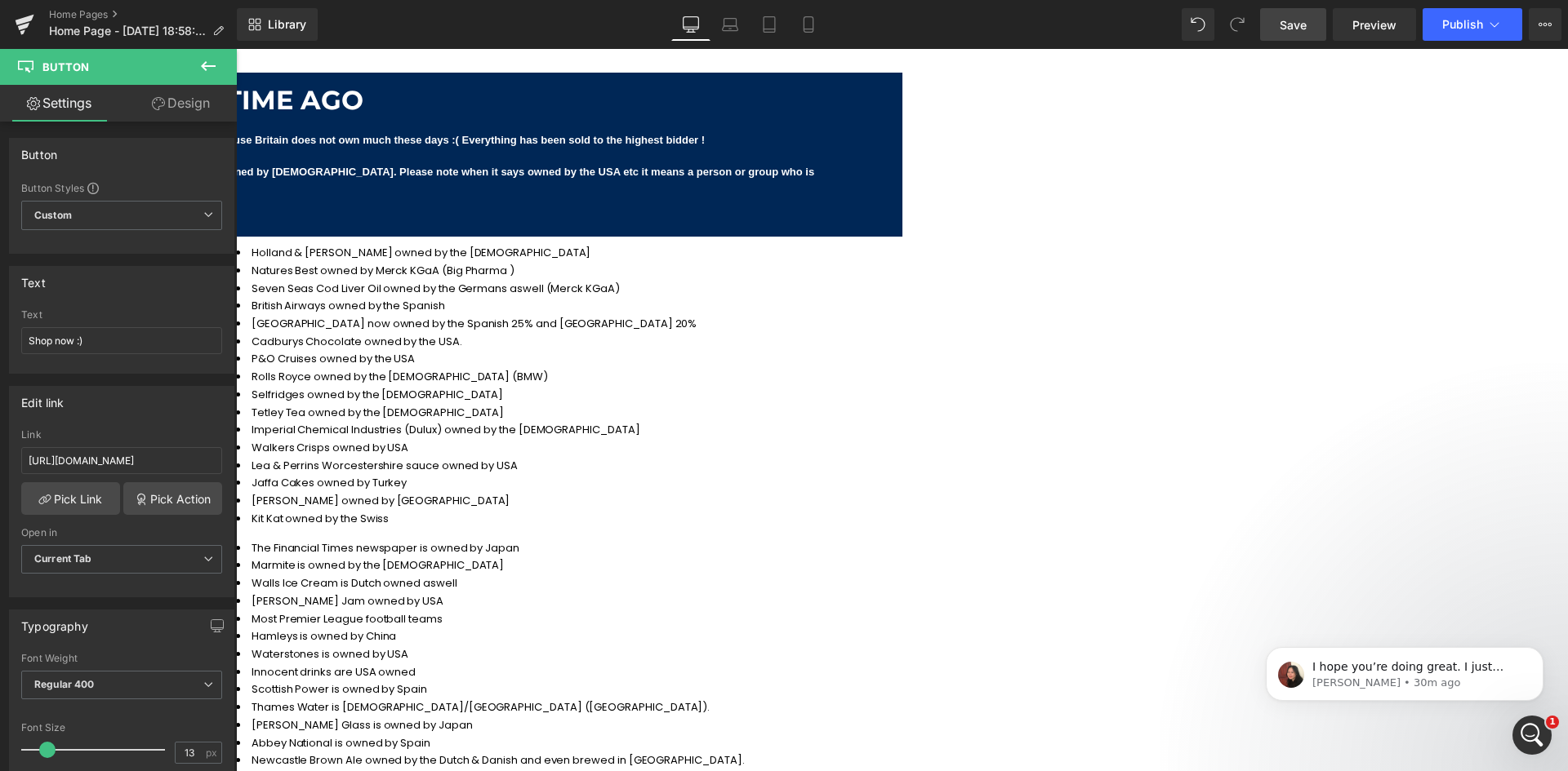
click at [236, 49] on span "Button" at bounding box center [236, 49] width 0 height 0
click at [1301, 34] on link "Save" at bounding box center [1293, 24] width 66 height 33
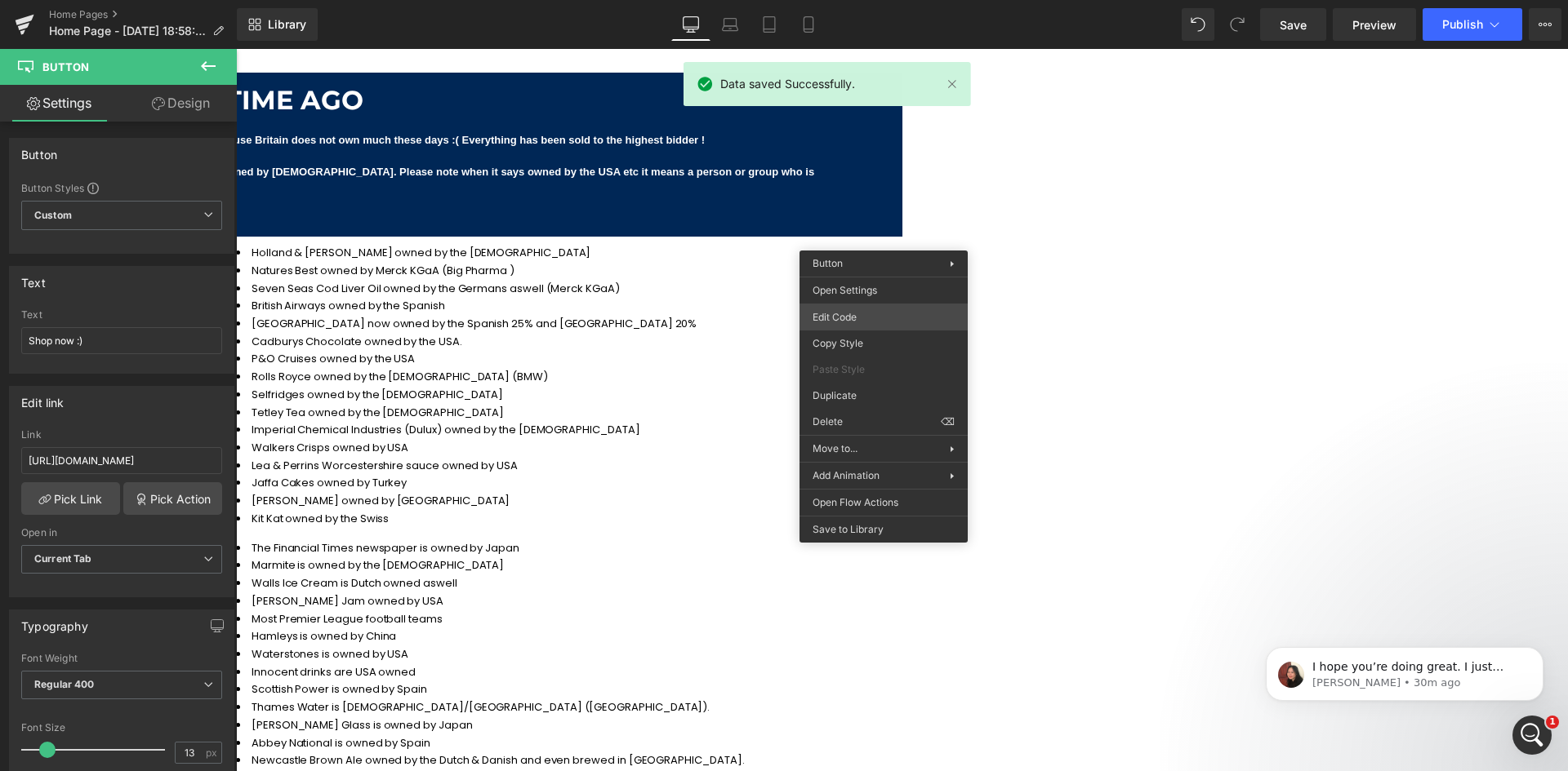
click at [867, 0] on div "Button You are previewing how the will restyle your page. You can not edit Elem…" at bounding box center [784, 0] width 1568 height 0
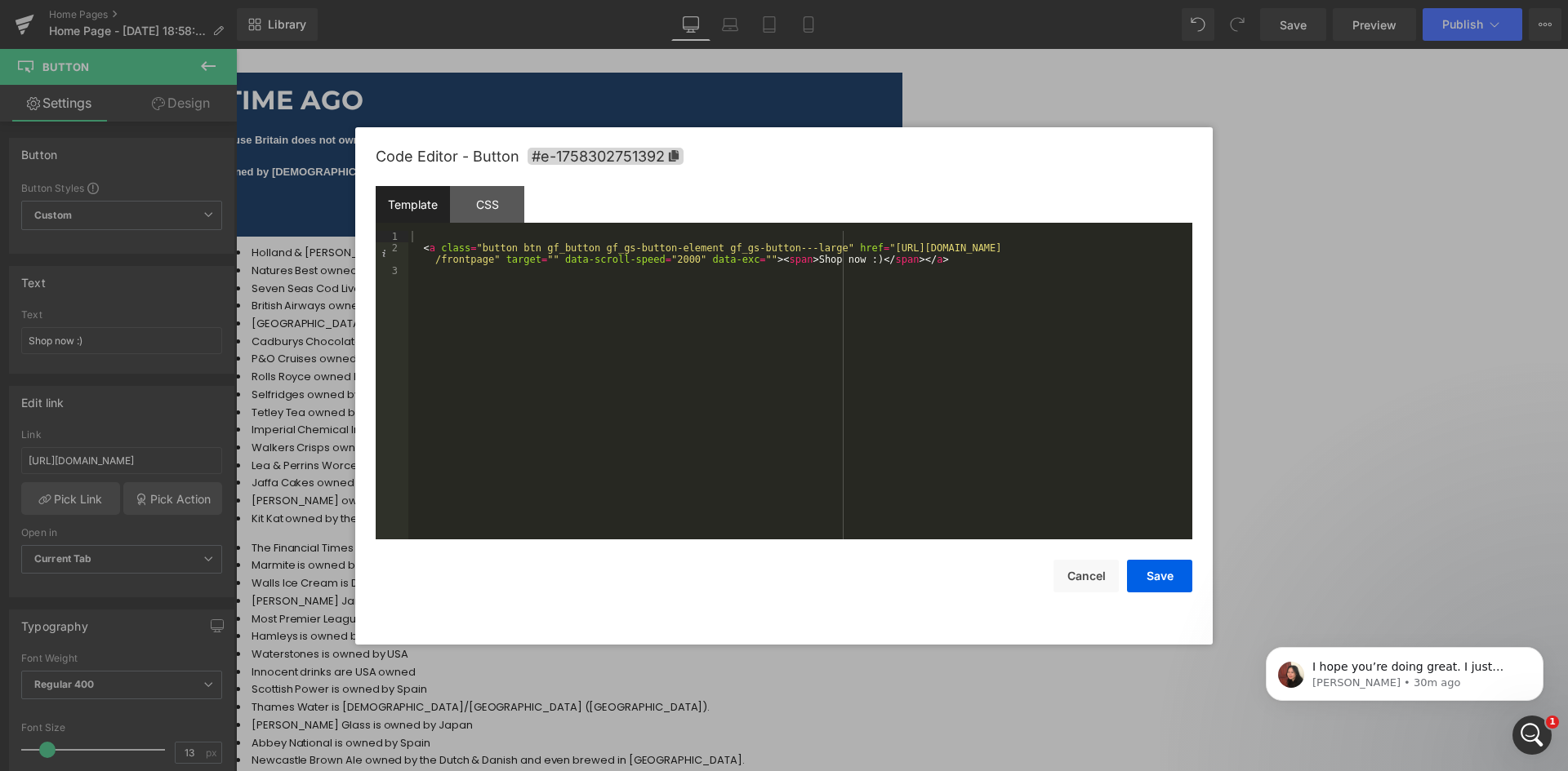
click at [779, 262] on div "< a class = "button btn gf_button gf_gs-button-element gf_gs-button---large" hr…" at bounding box center [800, 396] width 784 height 331
click at [1179, 566] on button "Save" at bounding box center [1160, 576] width 65 height 33
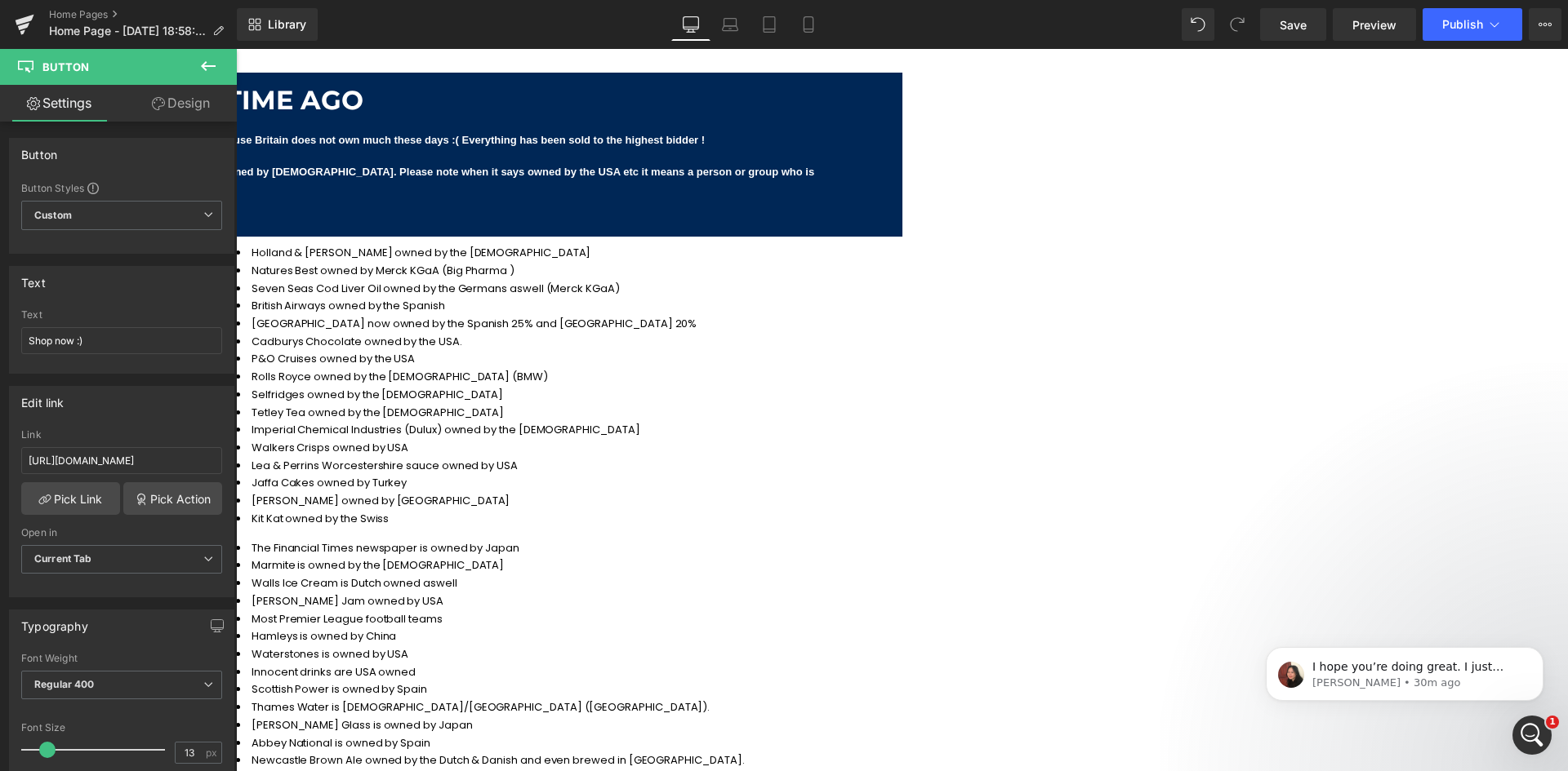
click at [236, 49] on span "Button" at bounding box center [236, 49] width 0 height 0
click at [236, 49] on link at bounding box center [236, 49] width 0 height 0
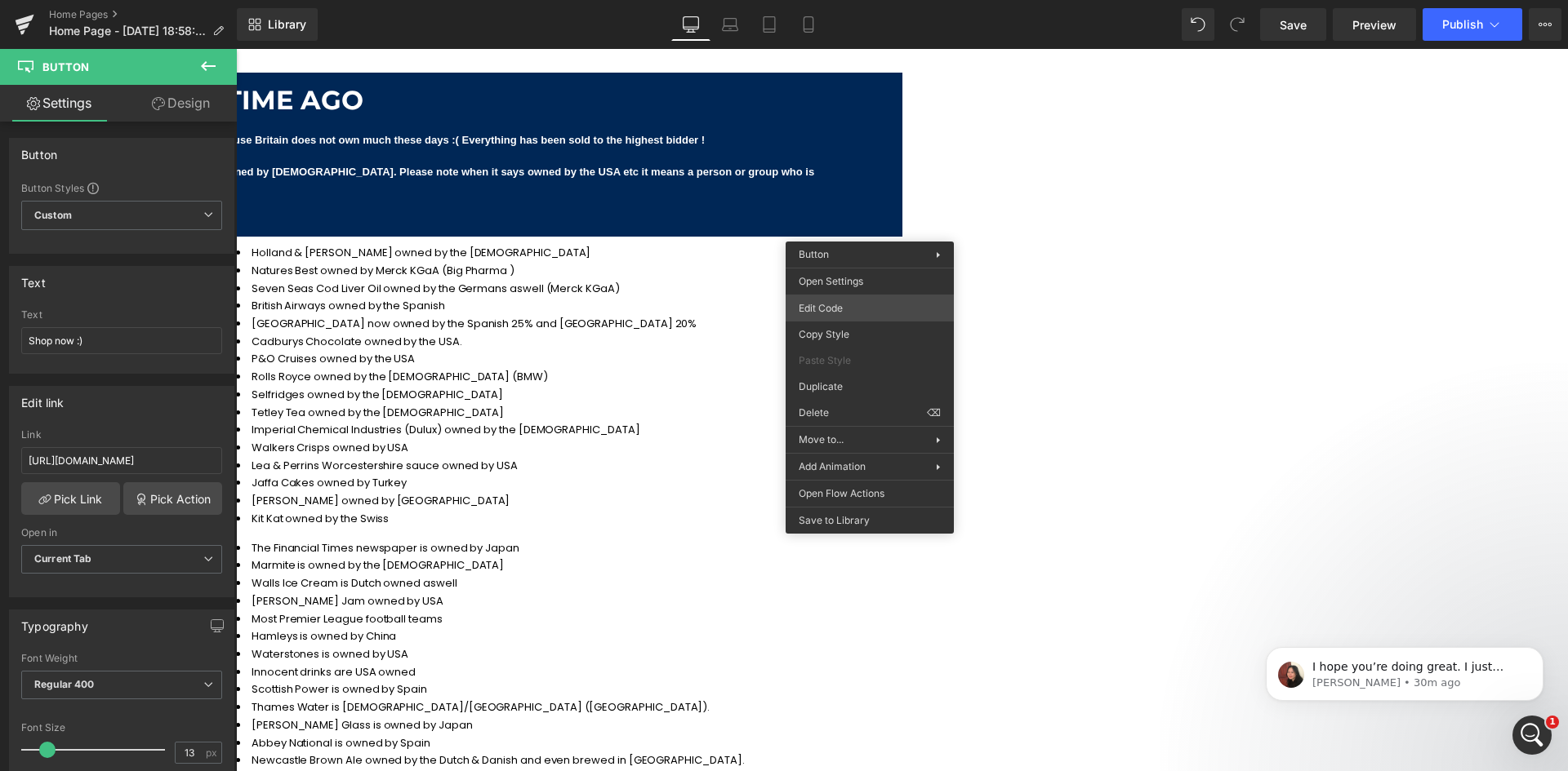
click at [855, 0] on div "Button You are previewing how the will restyle your page. You can not edit Elem…" at bounding box center [784, 0] width 1568 height 0
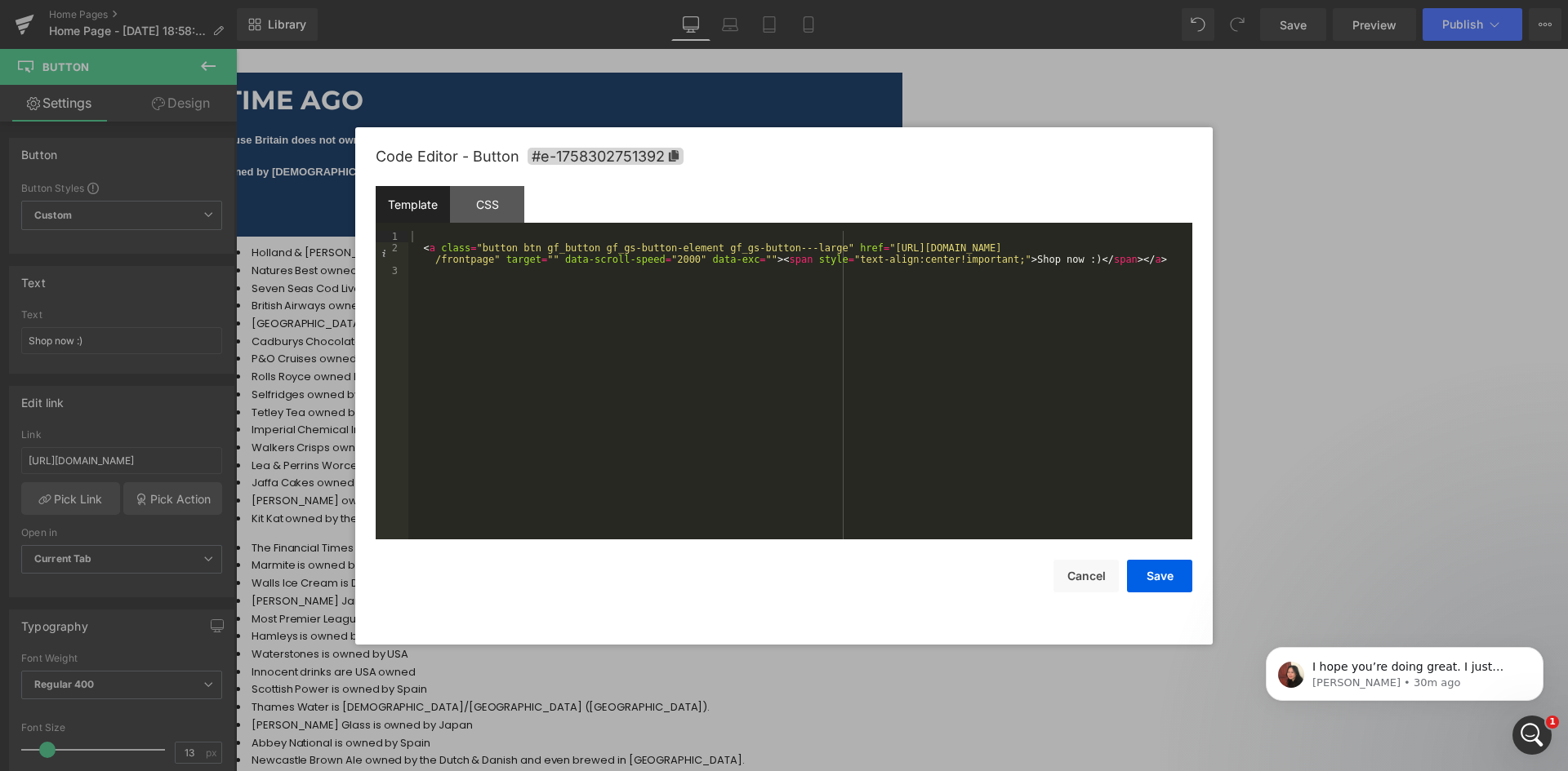
click at [789, 262] on div "< a class = "button btn gf_button gf_gs-button-element gf_gs-button---large" hr…" at bounding box center [800, 396] width 784 height 331
click at [784, 262] on div "< a class = "button btn gf_button gf_gs-button-element gf_gs-button---large" hr…" at bounding box center [800, 396] width 784 height 331
click at [980, 257] on div "< a class = "button btn gf_button gf_gs-button-element gf_gs-button---large" hr…" at bounding box center [800, 396] width 784 height 331
click at [783, 262] on div "< a class = "button btn gf_button gf_gs-button-element gf_gs-button---large" hr…" at bounding box center [800, 396] width 784 height 331
click at [821, 257] on div "< a class = "button btn gf_button gf_gs-button-element gf_gs-button---large" hr…" at bounding box center [800, 385] width 784 height 309
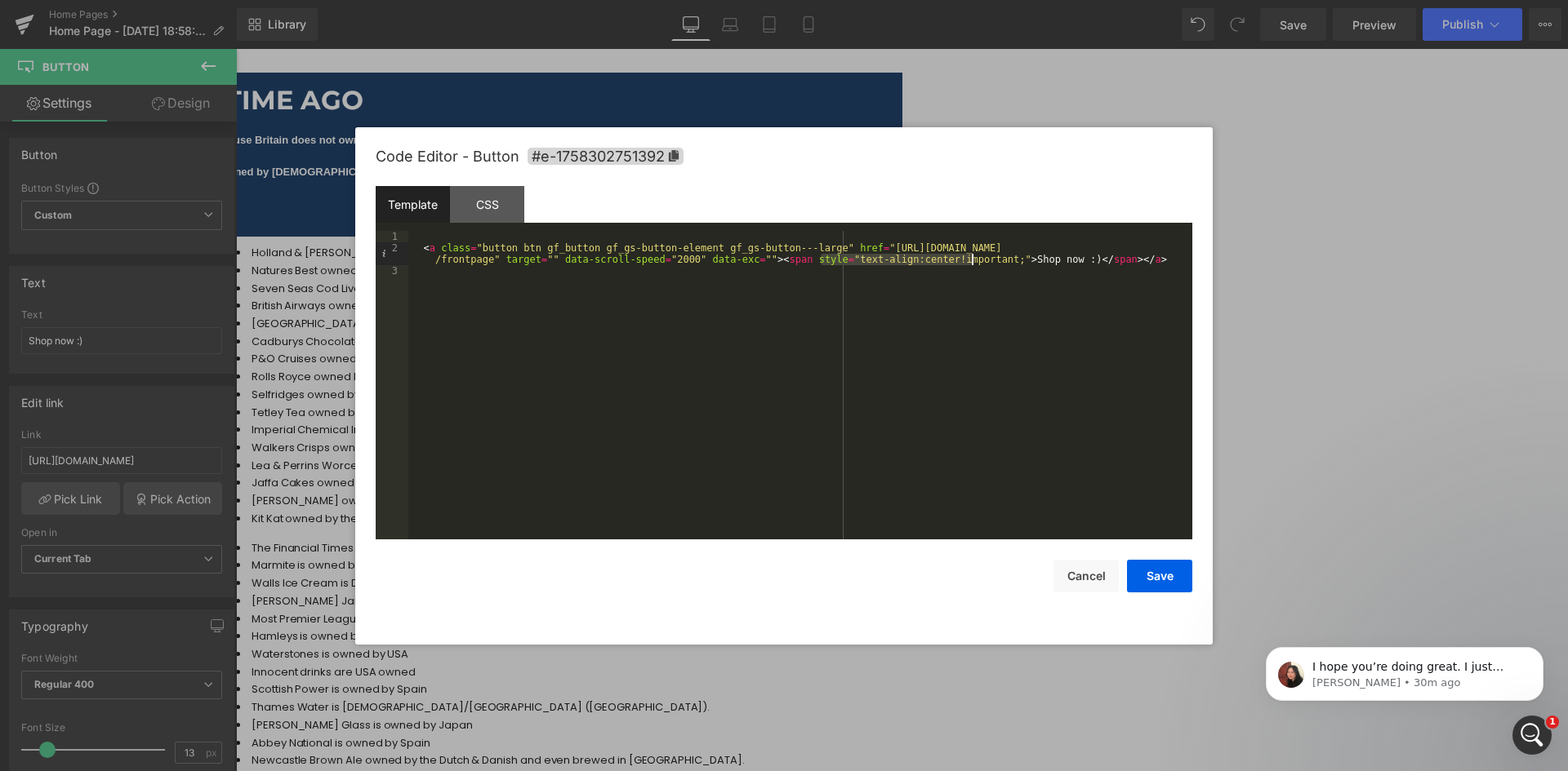
click at [971, 263] on div "< a class = "button btn gf_button gf_gs-button-element gf_gs-button---large" hr…" at bounding box center [800, 396] width 784 height 331
click at [781, 256] on div "< a class = "button btn gf_button gf_gs-button-element gf_gs-button---large" hr…" at bounding box center [800, 396] width 784 height 331
click at [828, 259] on div "< a class = "button btn gf_button gf_gs-button-element gf_gs-button---large" hr…" at bounding box center [800, 396] width 784 height 331
click at [962, 297] on div "< a class = "button btn gf_button gf_gs-button-element gf_gs-button---large" hr…" at bounding box center [800, 396] width 784 height 331
drag, startPoint x: 490, startPoint y: 209, endPoint x: 499, endPoint y: 206, distance: 9.5
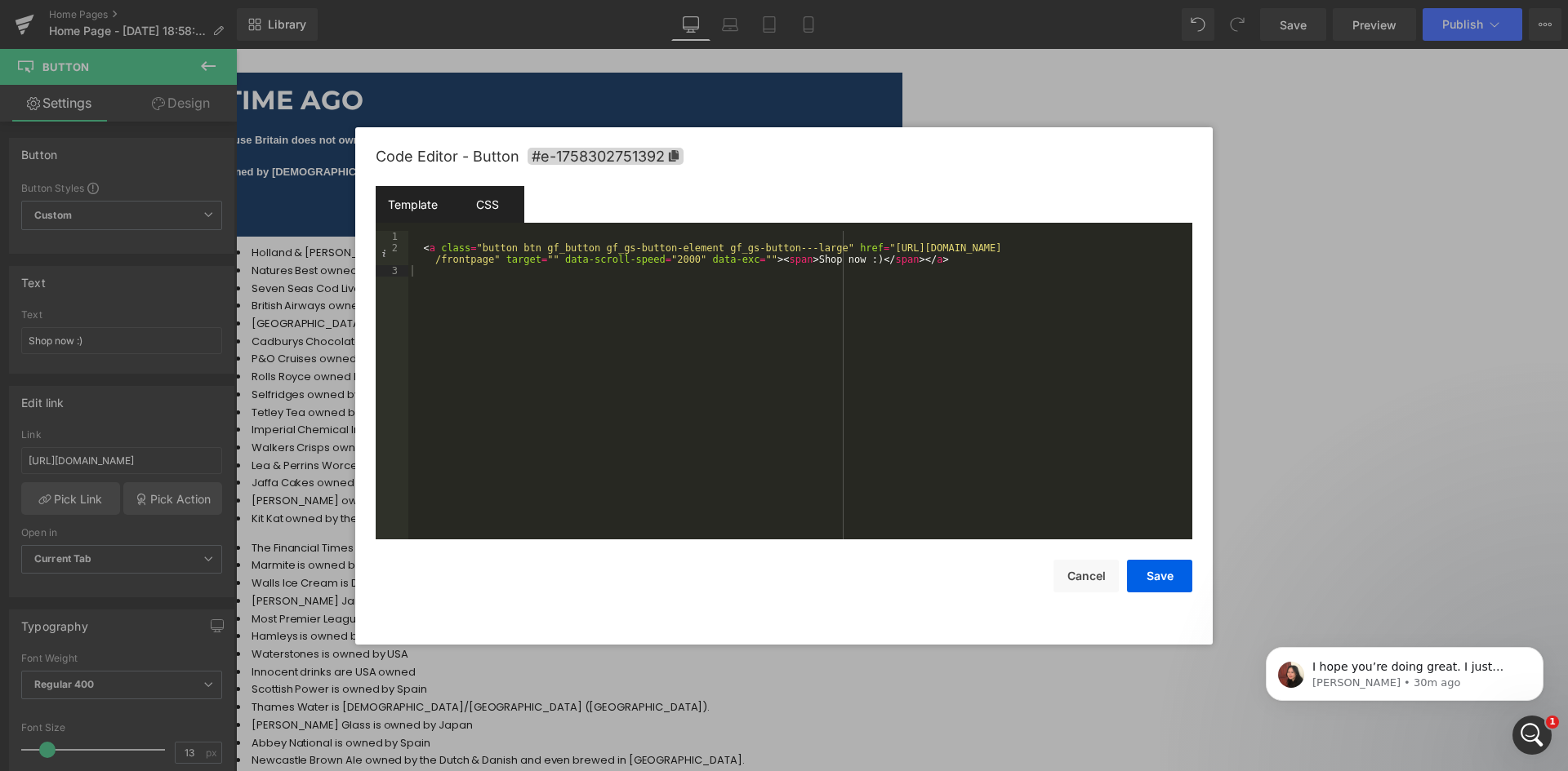
click at [491, 209] on div "CSS" at bounding box center [487, 205] width 74 height 37
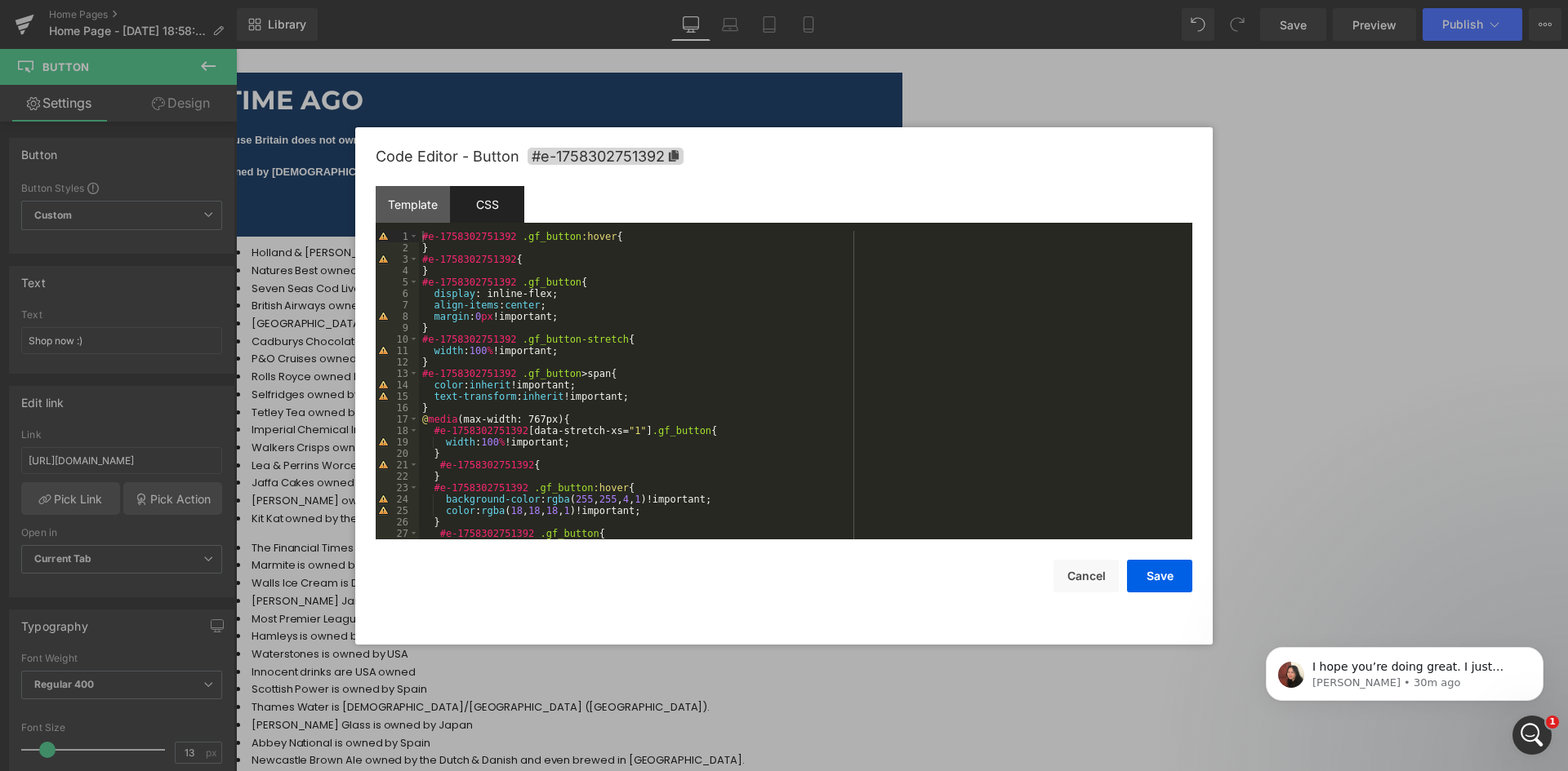
click at [589, 289] on div "#e-1758302751392 .gf_button :hover { } #e-1758302751392 { } #e-1758302751392 .g…" at bounding box center [802, 396] width 767 height 331
click at [604, 286] on div "#e-1758302751392 .gf_button :hover { } #e-1758302751392 { } #e-1758302751392 .g…" at bounding box center [802, 396] width 767 height 331
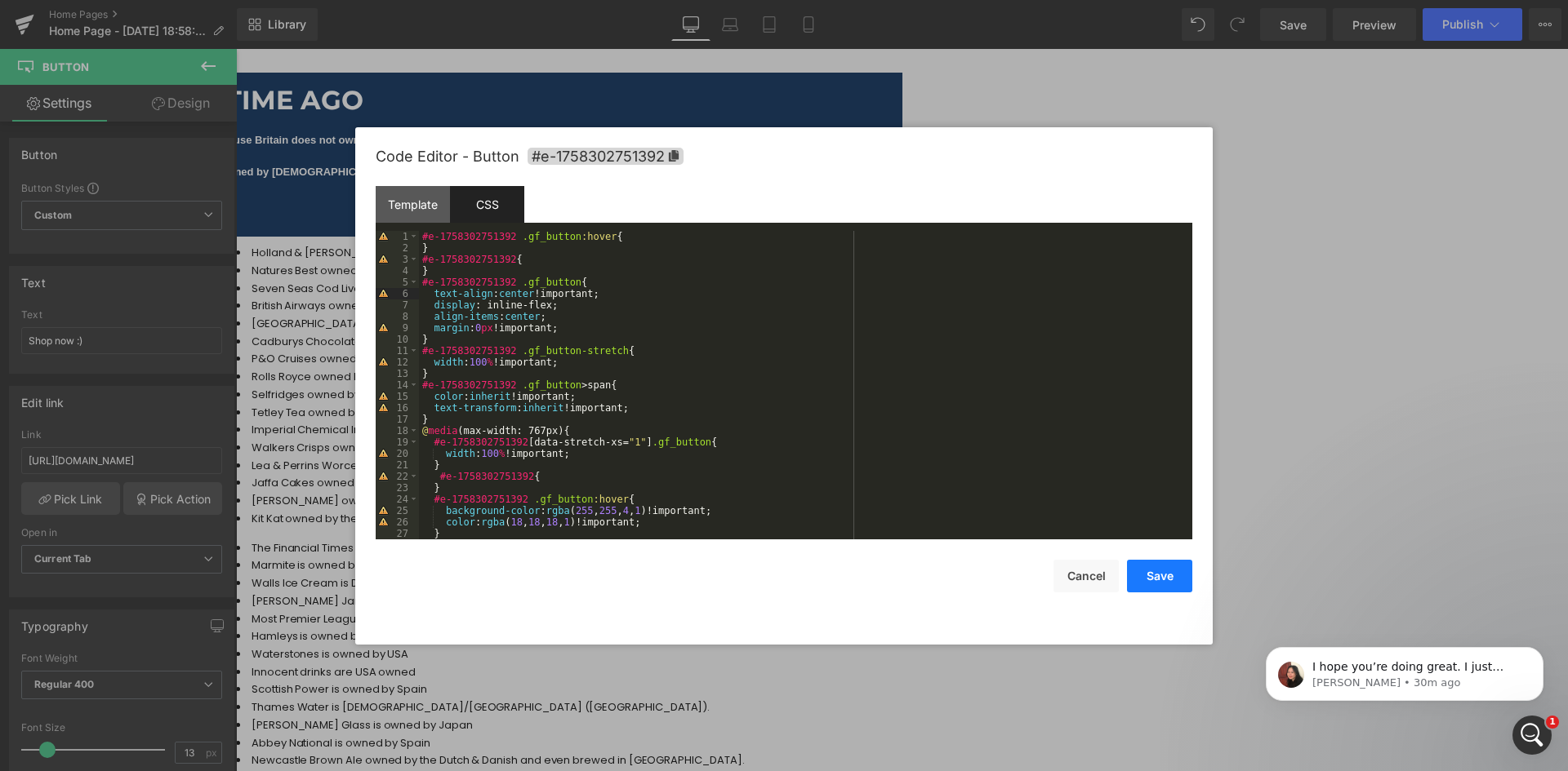
click at [1156, 571] on button "Save" at bounding box center [1160, 576] width 65 height 33
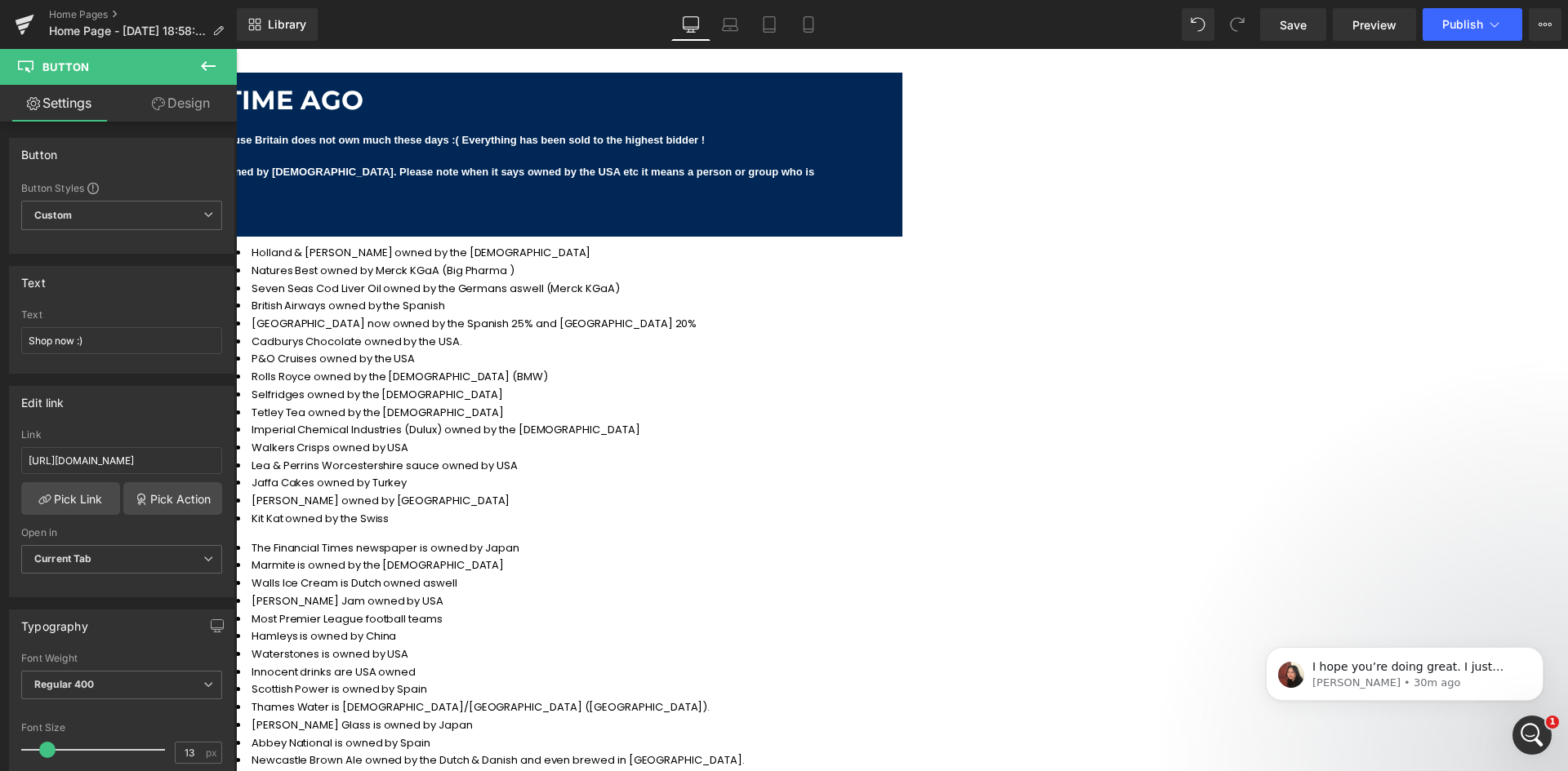
click at [236, 49] on link "Button" at bounding box center [236, 49] width 0 height 0
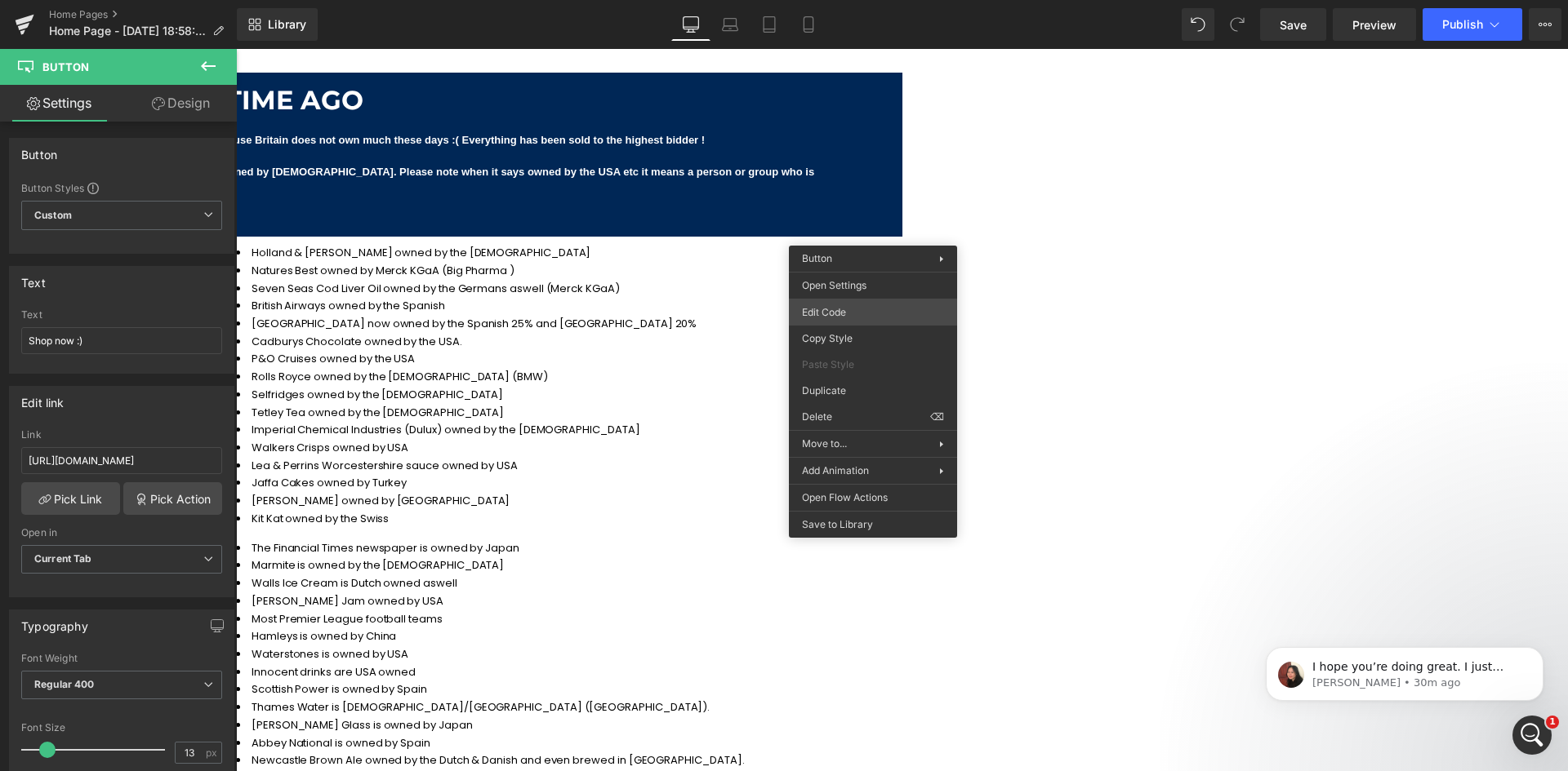
click at [865, 0] on div "Button You are previewing how the will restyle your page. You can not edit Elem…" at bounding box center [784, 0] width 1568 height 0
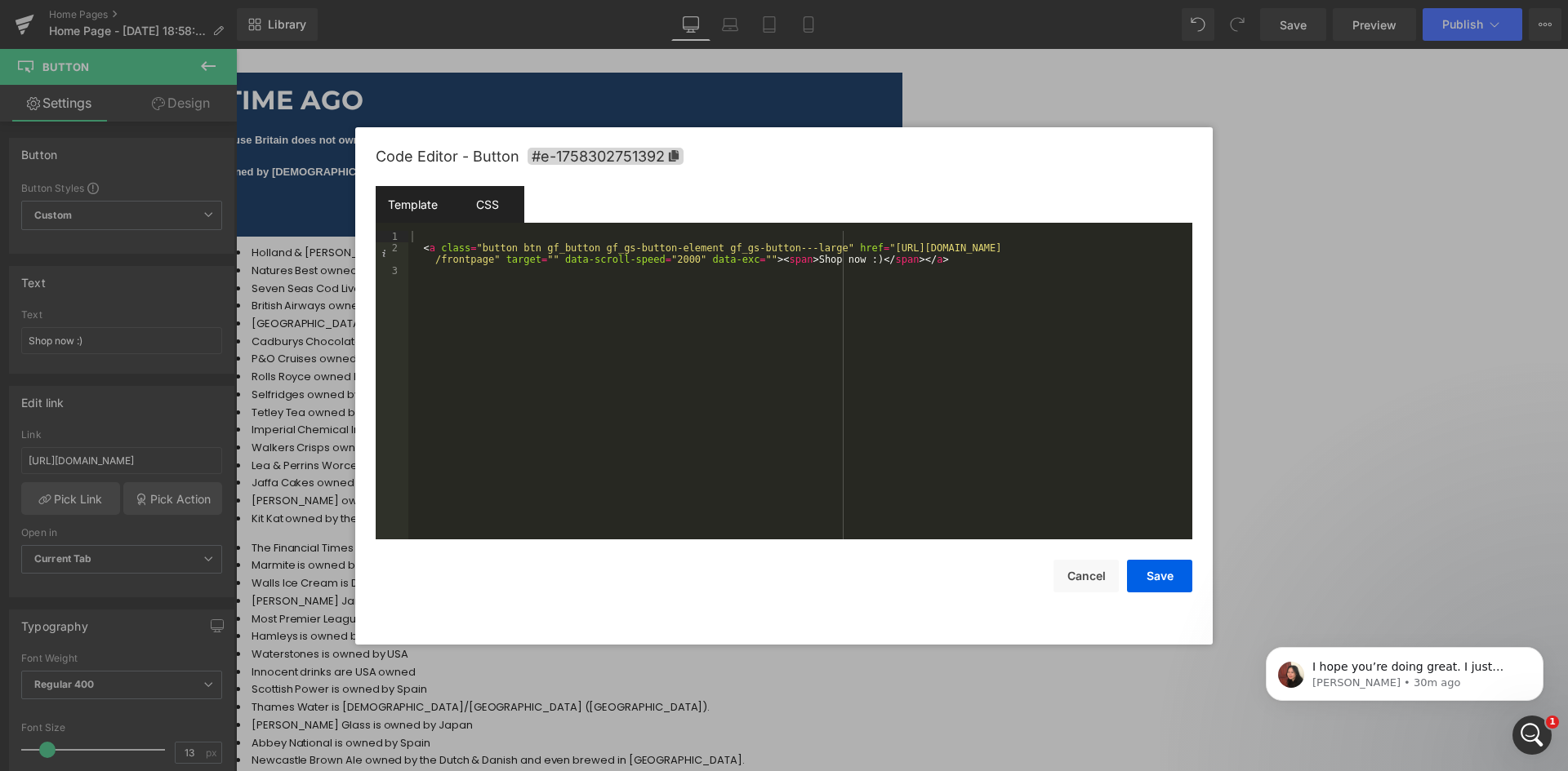
click at [474, 203] on div "CSS" at bounding box center [487, 205] width 74 height 37
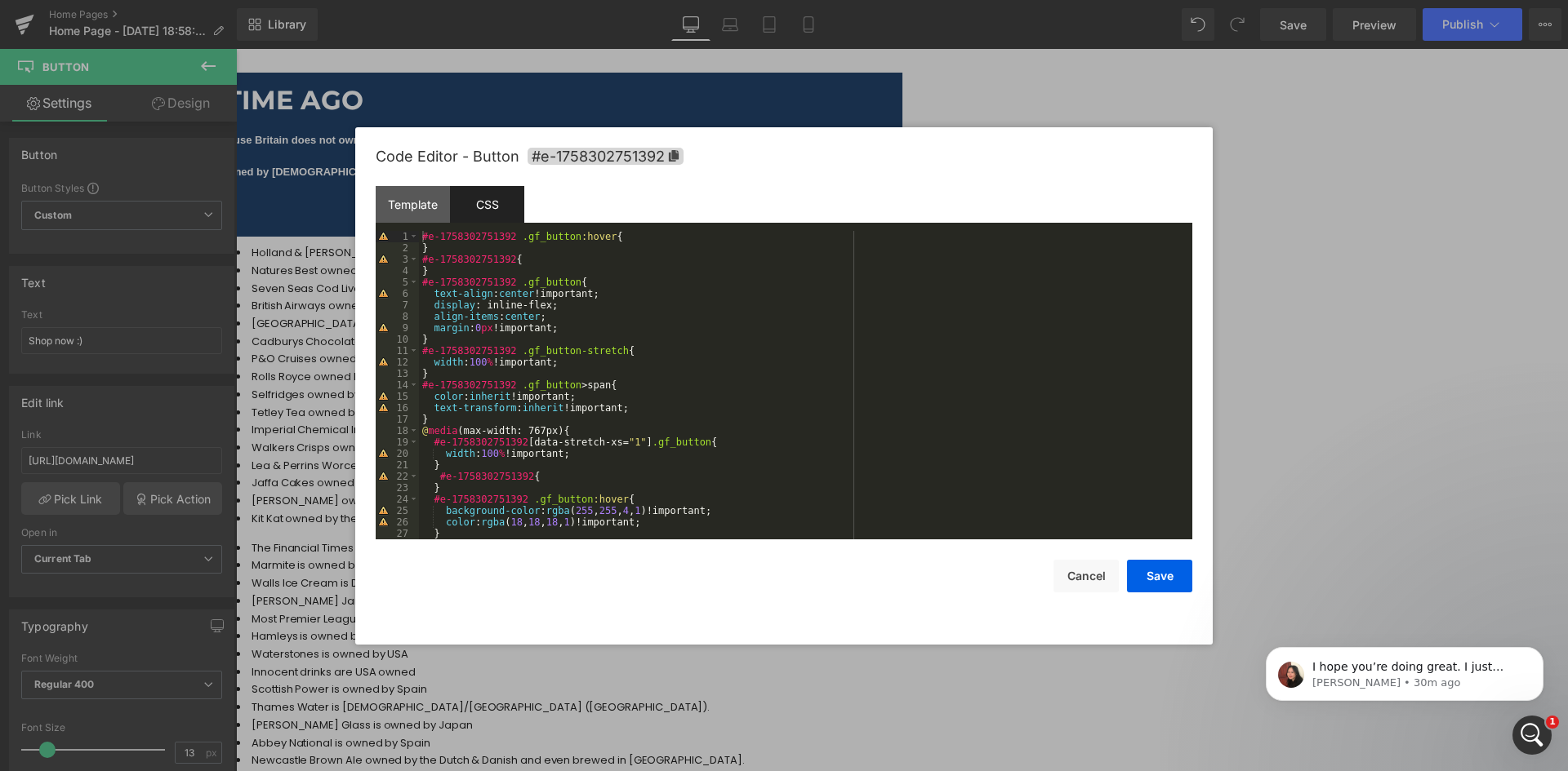
click at [488, 329] on div "#e-1758302751392 .gf_button :hover { } #e-1758302751392 { } #e-1758302751392 .g…" at bounding box center [802, 396] width 767 height 331
click at [531, 306] on div "#e-1758302751392 .gf_button :hover { } #e-1758302751392 { } #e-1758302751392 .g…" at bounding box center [802, 396] width 767 height 331
drag, startPoint x: 582, startPoint y: 293, endPoint x: 434, endPoint y: 296, distance: 148.0
click at [434, 296] on div "#e-1758302751392 .gf_button :hover { } #e-1758302751392 { } #e-1758302751392 .g…" at bounding box center [802, 396] width 767 height 331
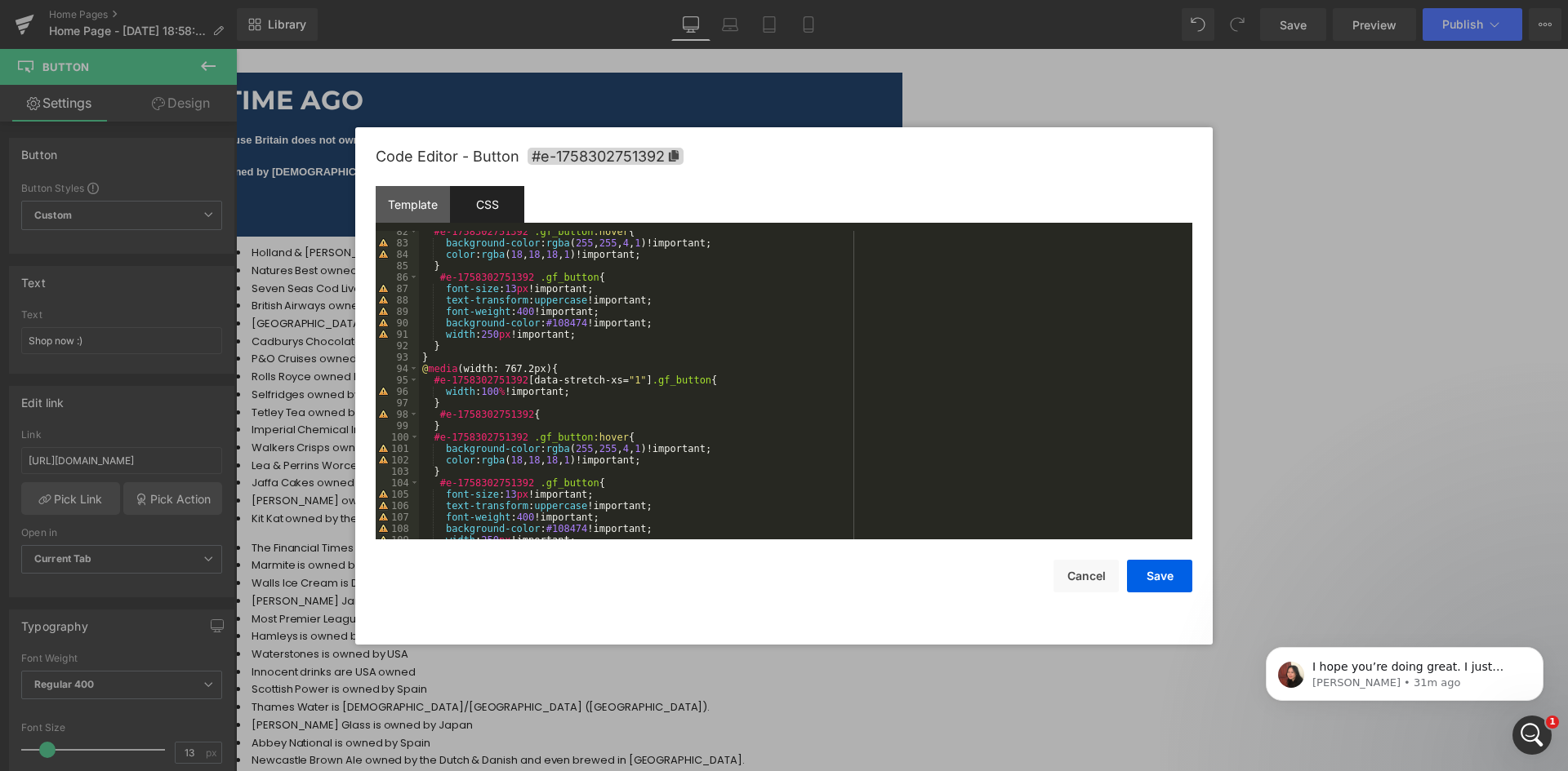
scroll to position [971, 0]
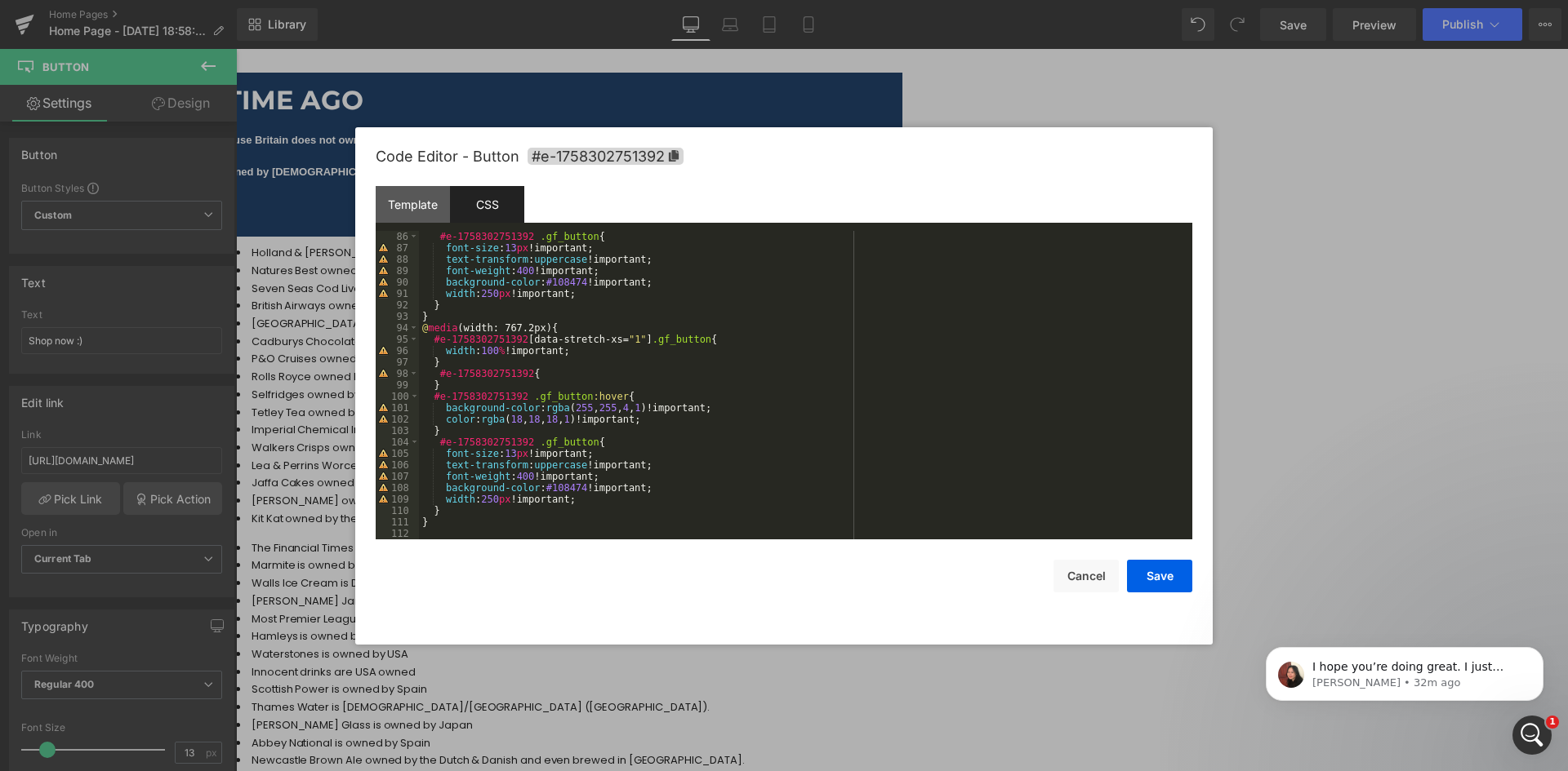
click at [703, 208] on div "Template CSS" at bounding box center [784, 209] width 817 height 45
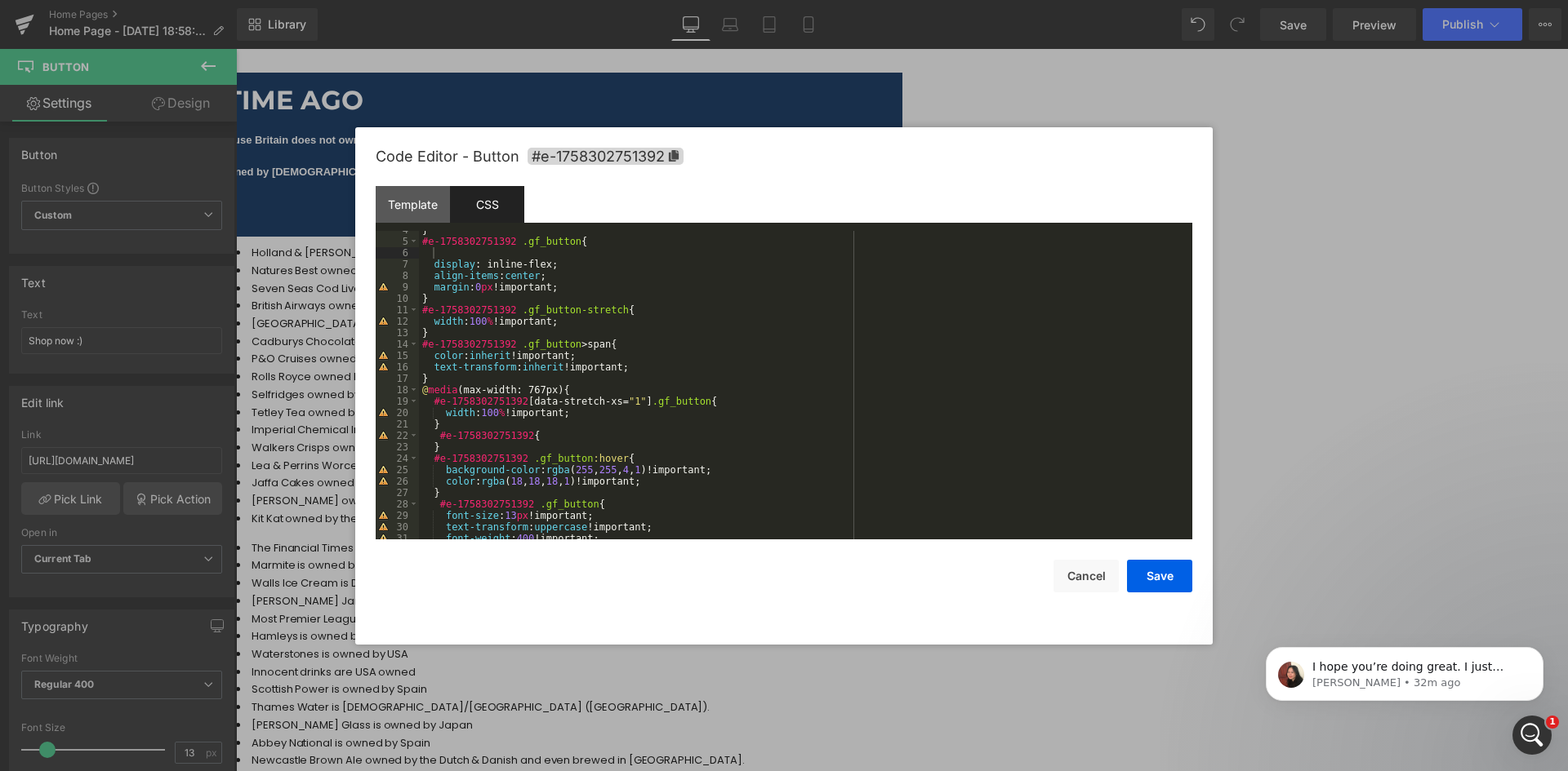
scroll to position [0, 0]
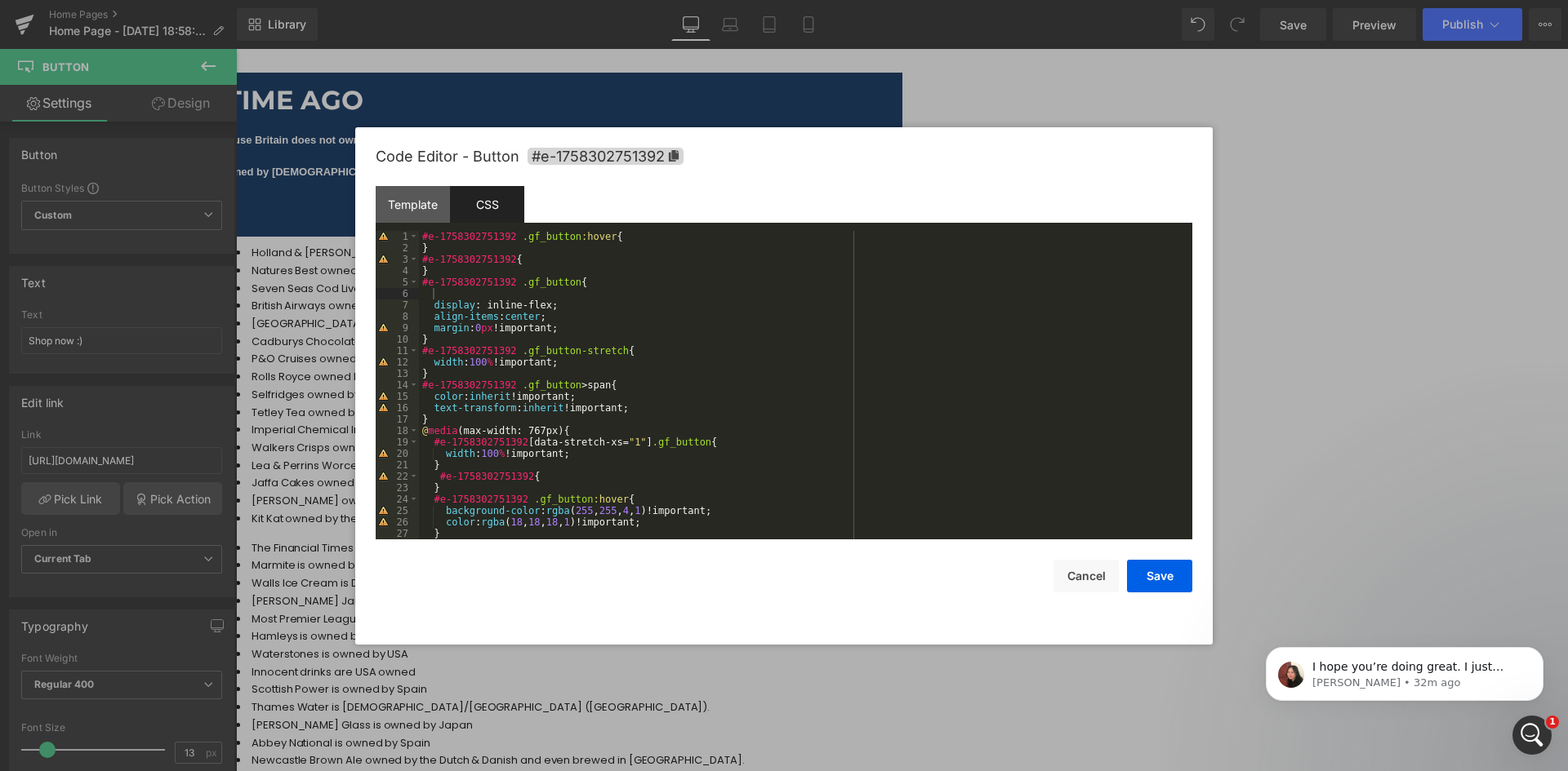
drag, startPoint x: 692, startPoint y: 338, endPoint x: 569, endPoint y: 320, distance: 124.3
click at [691, 338] on div "#e-1758302751392 .gf_button :hover { } #e-1758302751392 { } #e-1758302751392 .g…" at bounding box center [802, 396] width 767 height 331
click at [554, 319] on div "#e-1758302751392 .gf_button :hover { } #e-1758302751392 { } #e-1758302751392 .g…" at bounding box center [802, 396] width 767 height 331
click at [492, 294] on div "#e-1758302751392 .gf_button :hover { } #e-1758302751392 { } #e-1758302751392 .g…" at bounding box center [802, 396] width 767 height 331
click at [504, 267] on div "#e-1758302751392 .gf_button :hover { } #e-1758302751392 { } #e-1758302751392 .g…" at bounding box center [802, 396] width 767 height 331
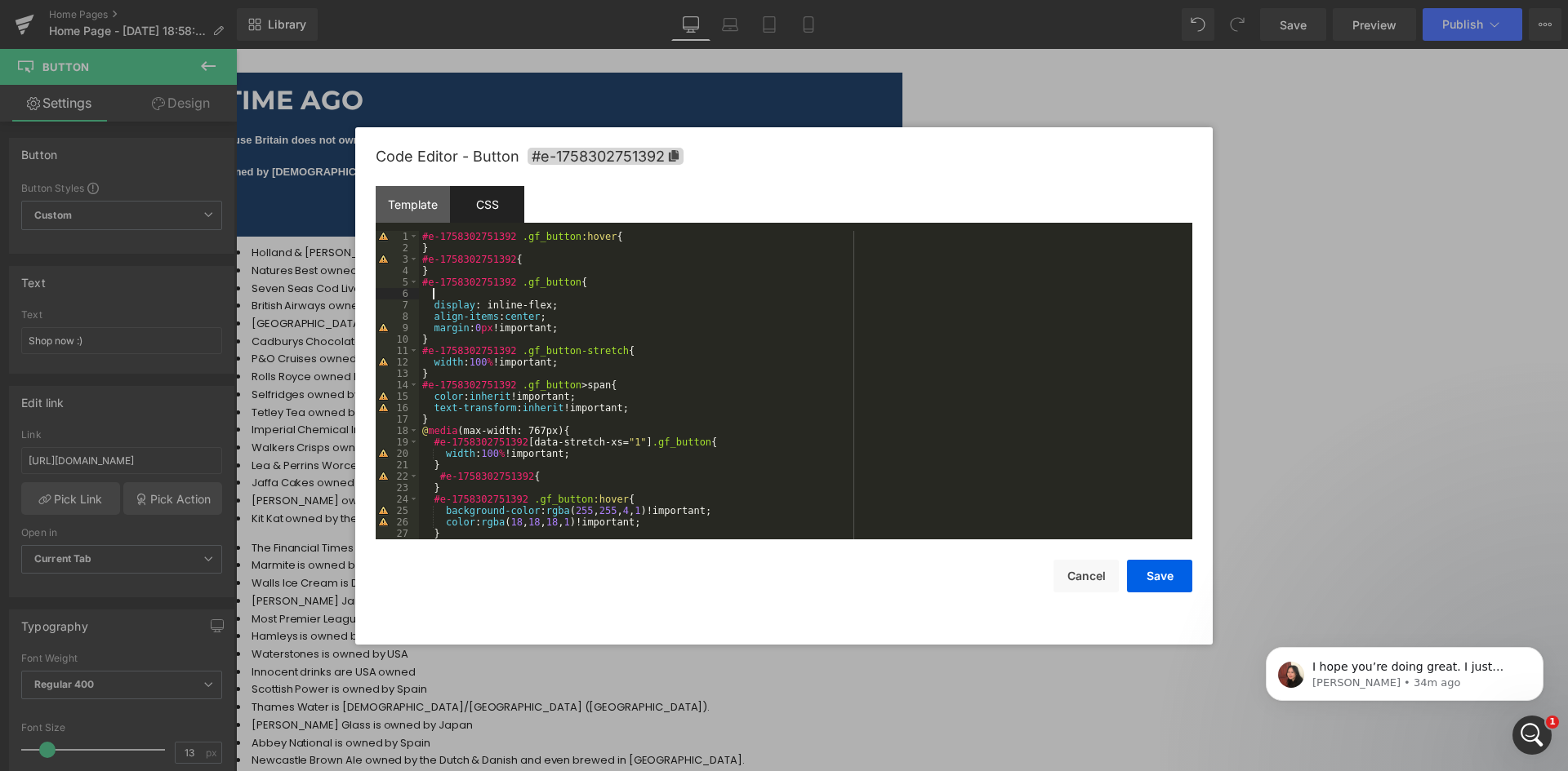
click at [482, 289] on div "#e-1758302751392 .gf_button :hover { } #e-1758302751392 { } #e-1758302751392 .g…" at bounding box center [802, 396] width 767 height 331
click at [1099, 573] on button "Cancel" at bounding box center [1086, 576] width 65 height 33
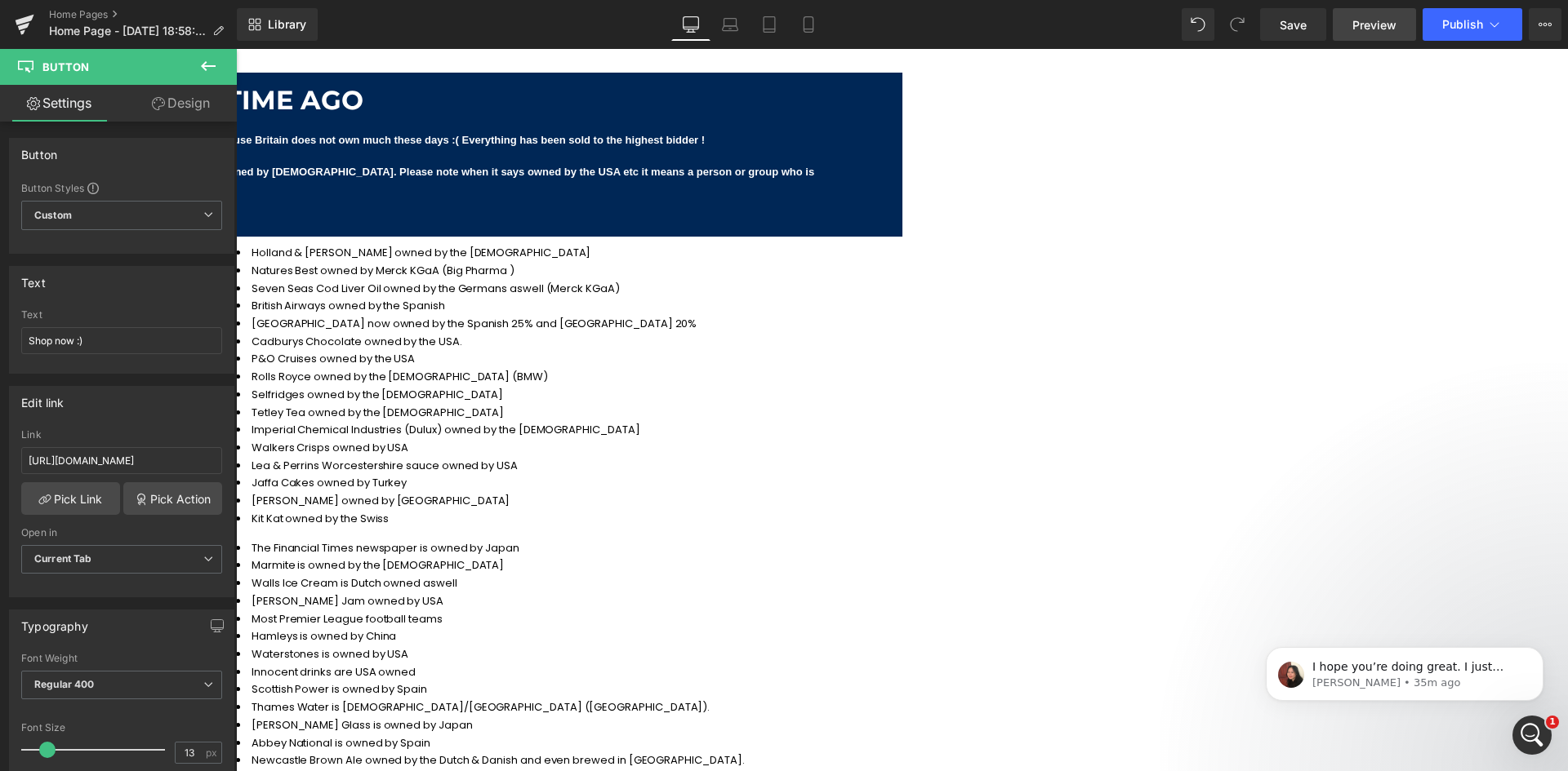
click at [1382, 24] on span "Preview" at bounding box center [1374, 24] width 44 height 17
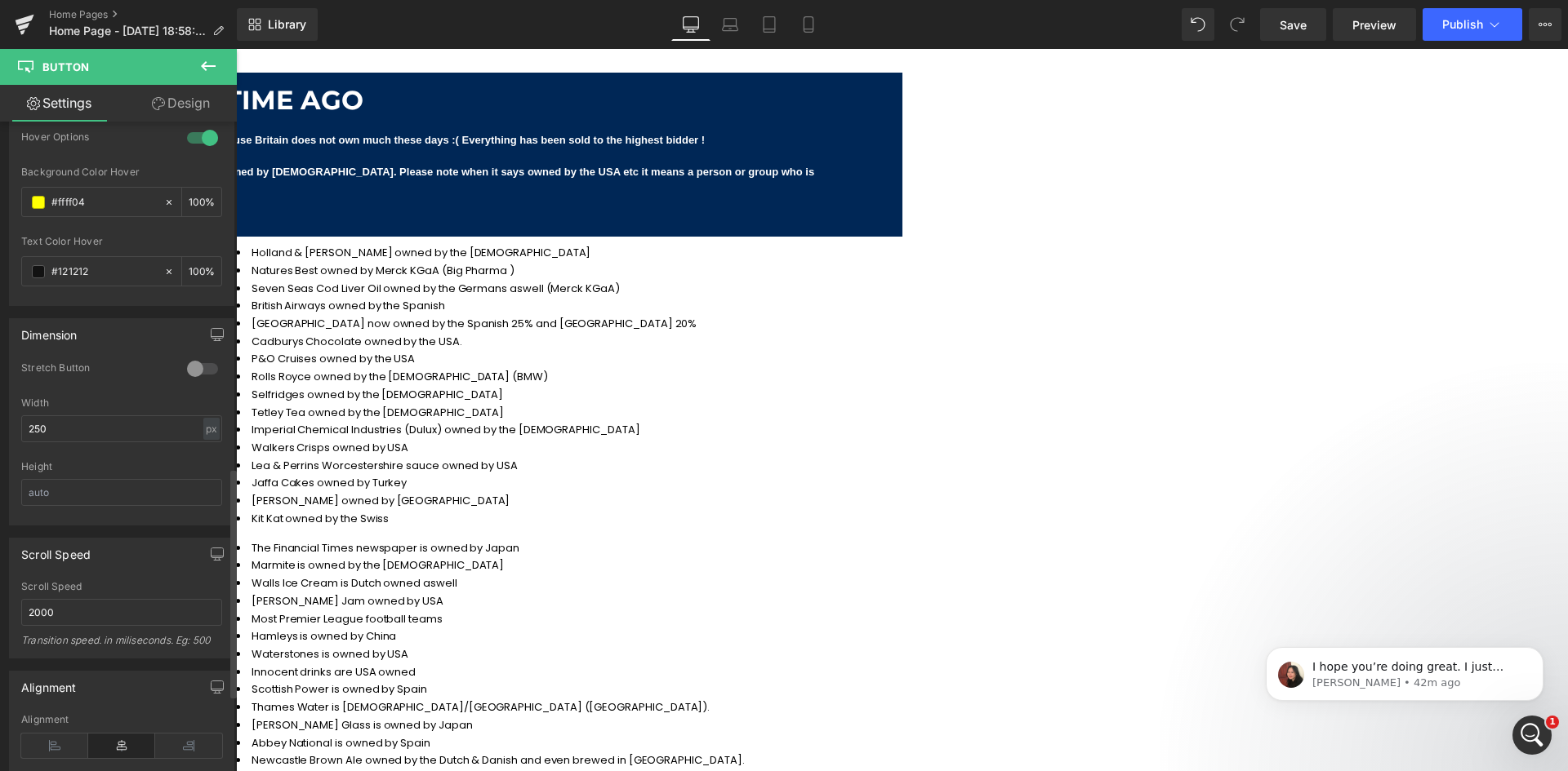
scroll to position [979, 0]
drag, startPoint x: 67, startPoint y: 421, endPoint x: 14, endPoint y: 420, distance: 53.0
click at [14, 420] on div "0 Stretch Button 250px Width 250 px % px Height" at bounding box center [121, 435] width 224 height 163
click at [100, 384] on div "Stretch Button" at bounding box center [121, 372] width 201 height 36
click at [1305, 28] on span "Save" at bounding box center [1294, 24] width 27 height 17
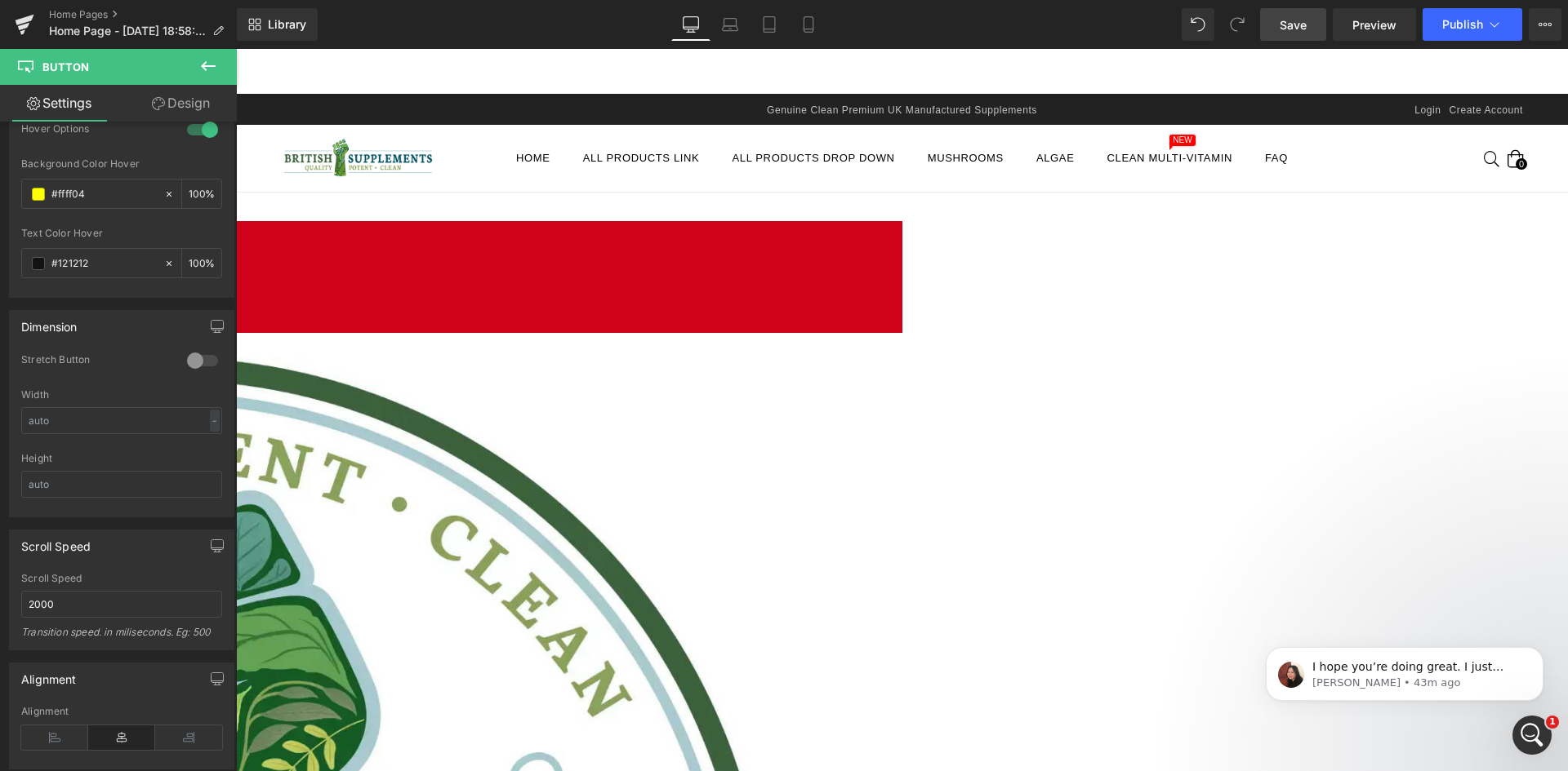
scroll to position [0, 0]
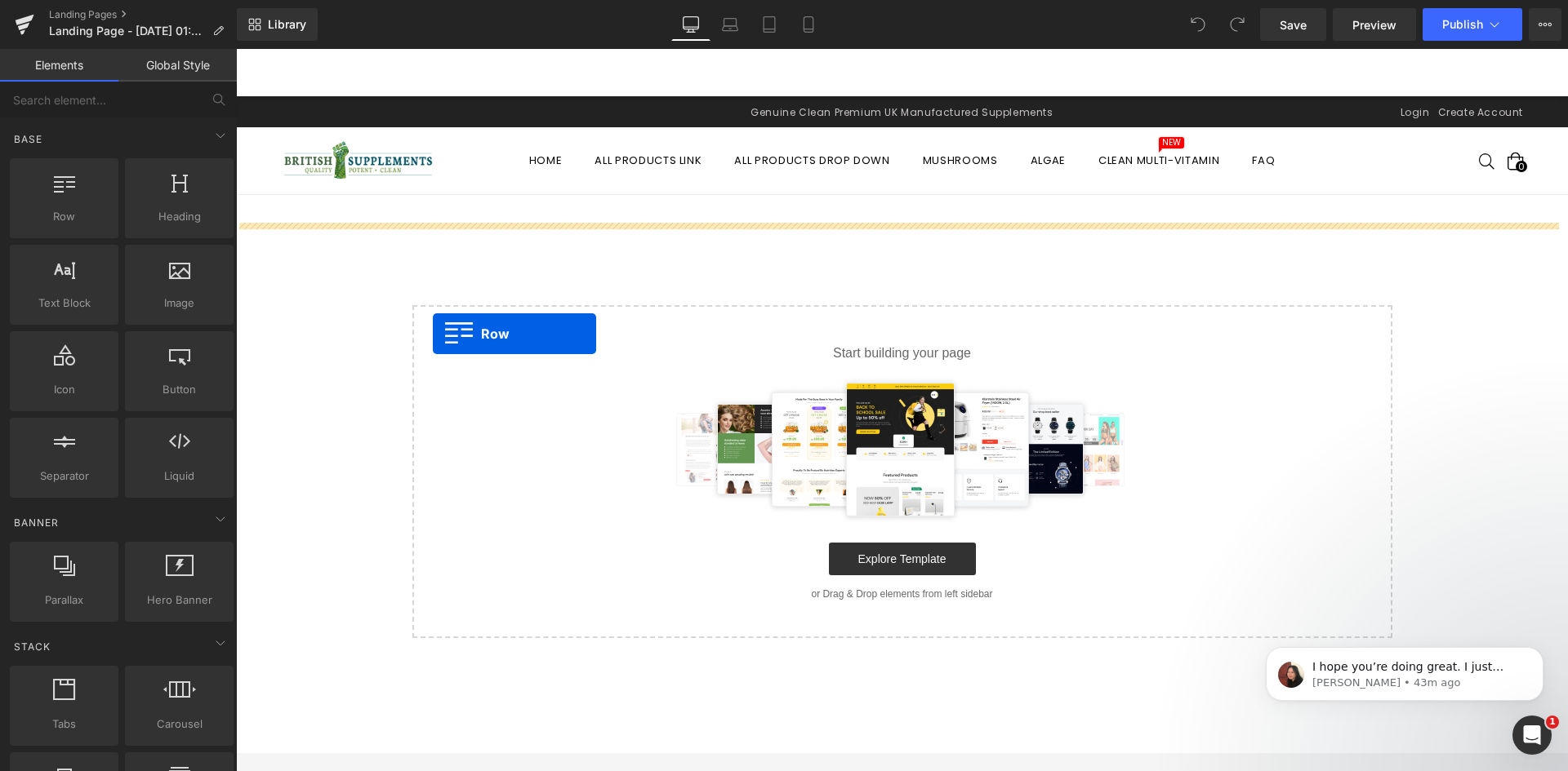
drag, startPoint x: 295, startPoint y: 262, endPoint x: 542, endPoint y: 331, distance: 256.5
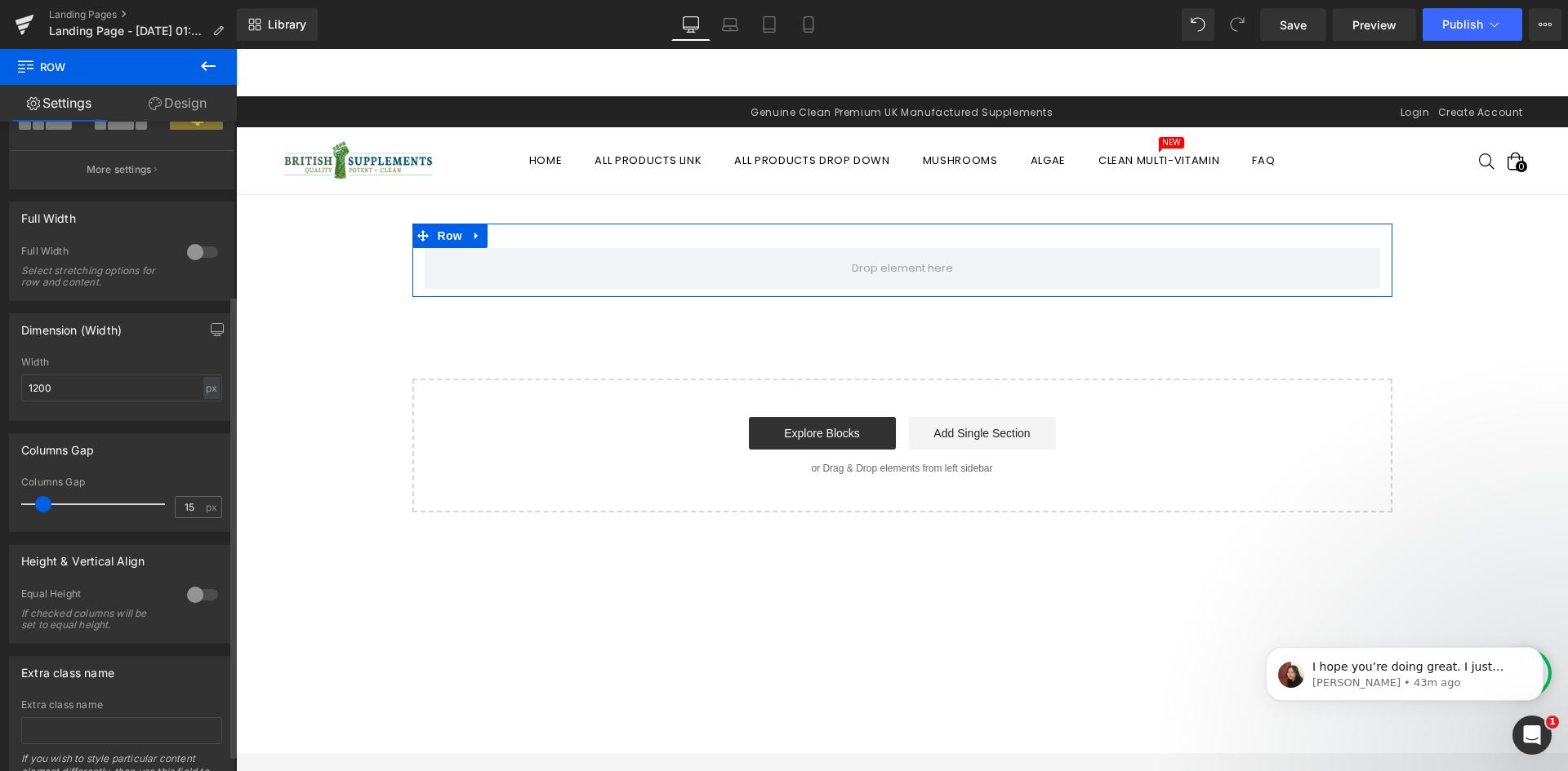
scroll to position [245, 0]
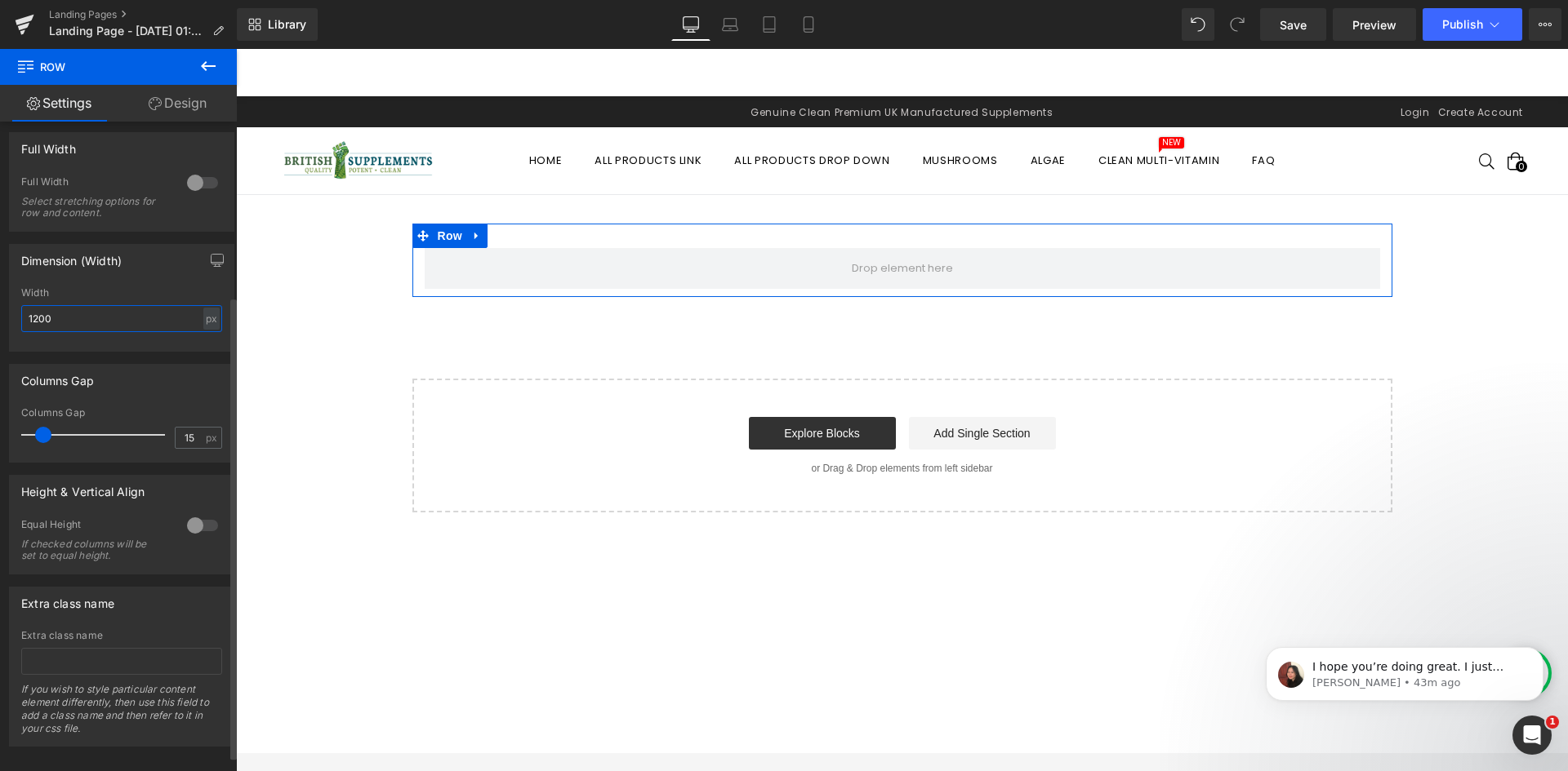
drag, startPoint x: 65, startPoint y: 323, endPoint x: 16, endPoint y: 323, distance: 49.0
click at [16, 323] on div "1200px Width 1200 px % px" at bounding box center [121, 319] width 224 height 63
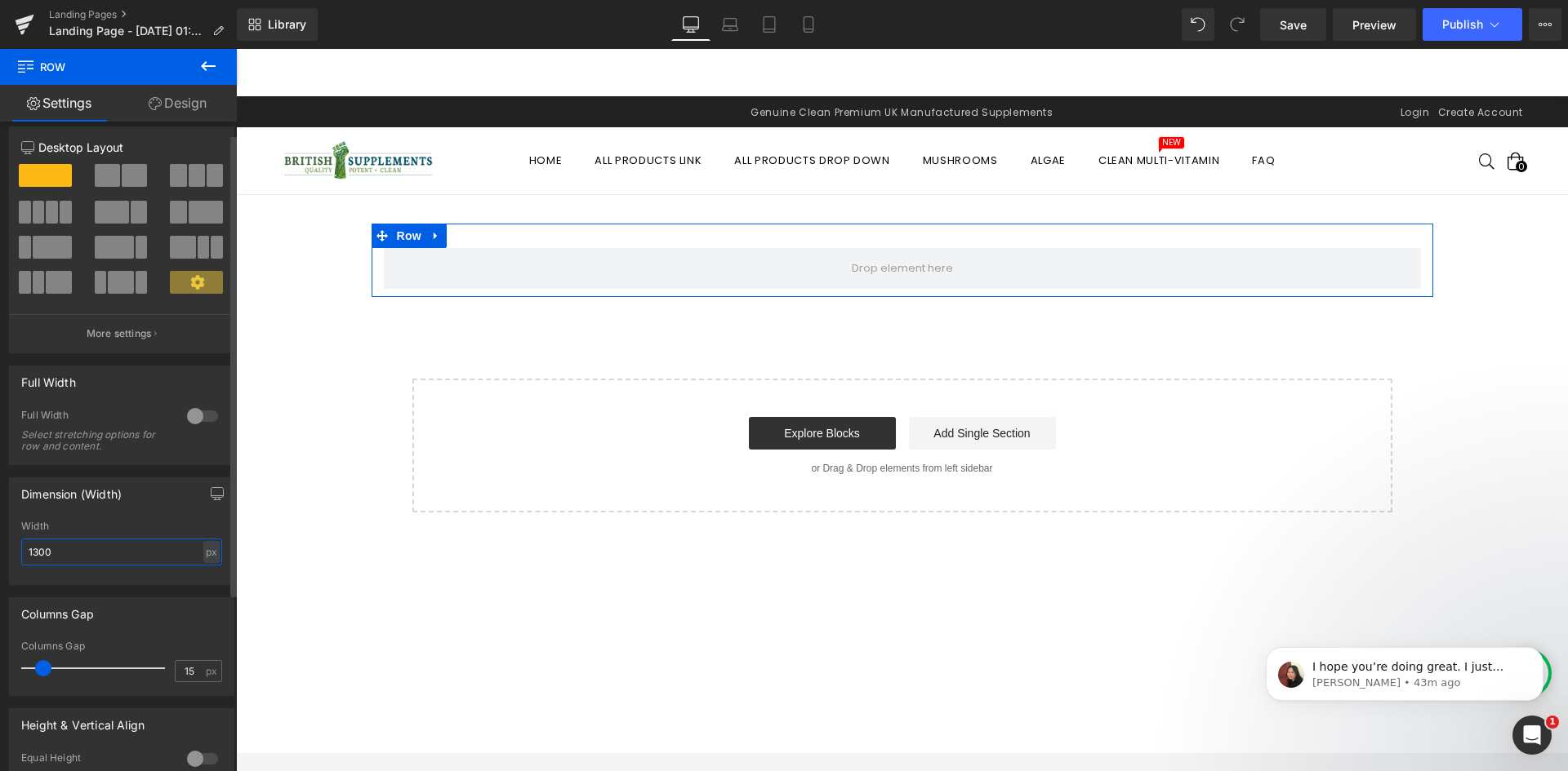
scroll to position [0, 0]
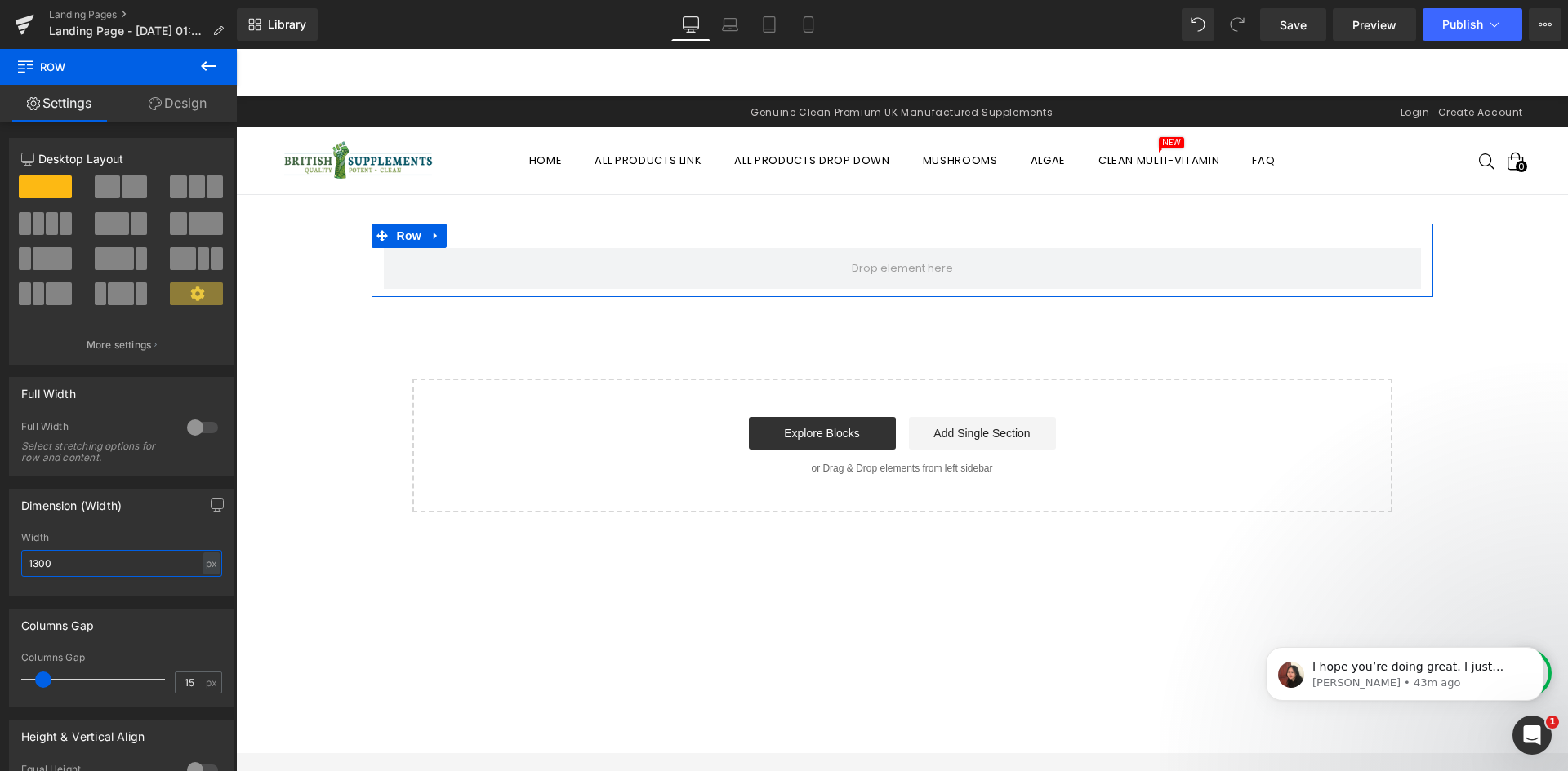
type input "1300"
click at [188, 57] on button at bounding box center [207, 67] width 57 height 36
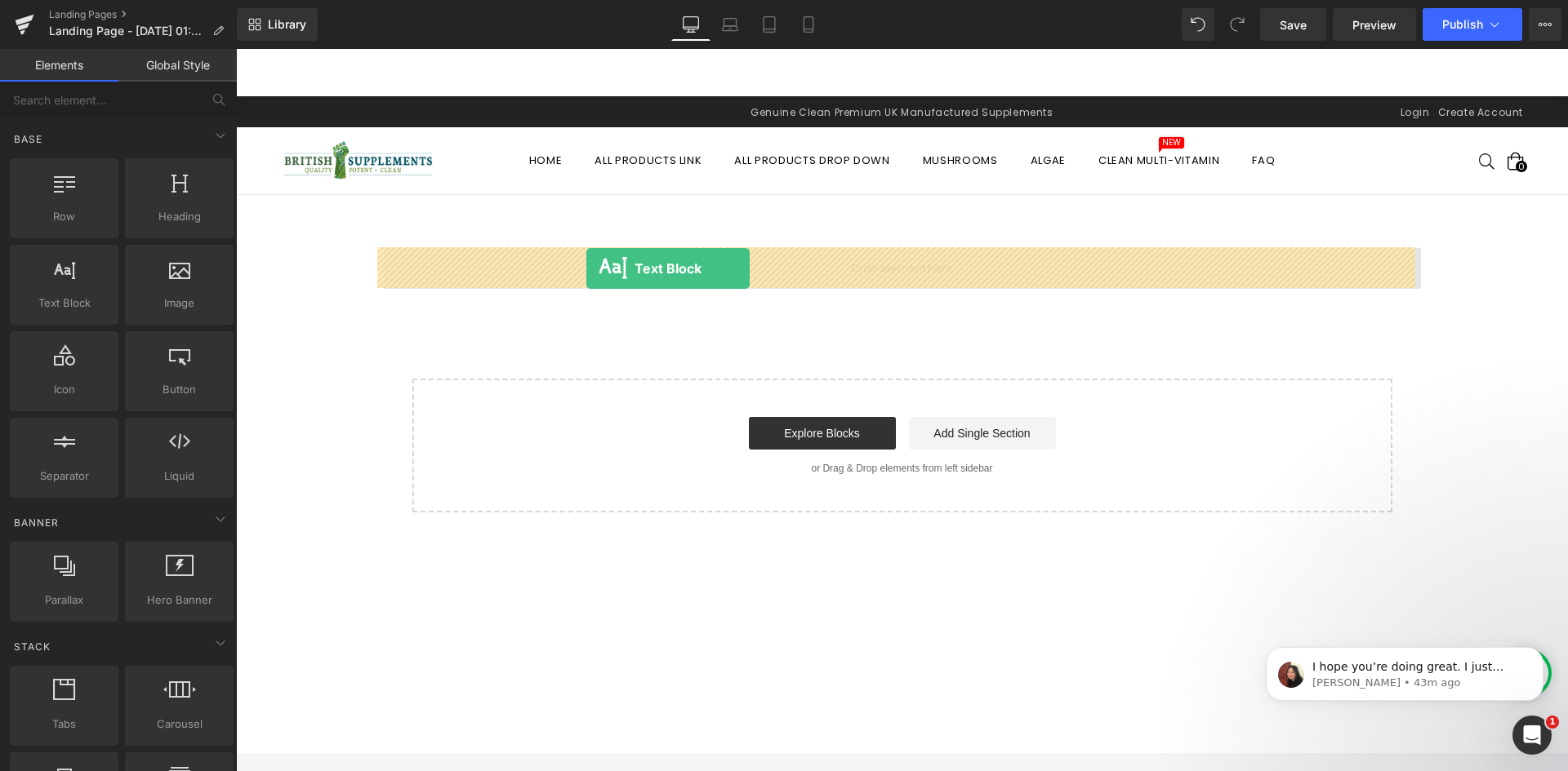
drag, startPoint x: 311, startPoint y: 352, endPoint x: 587, endPoint y: 269, distance: 288.2
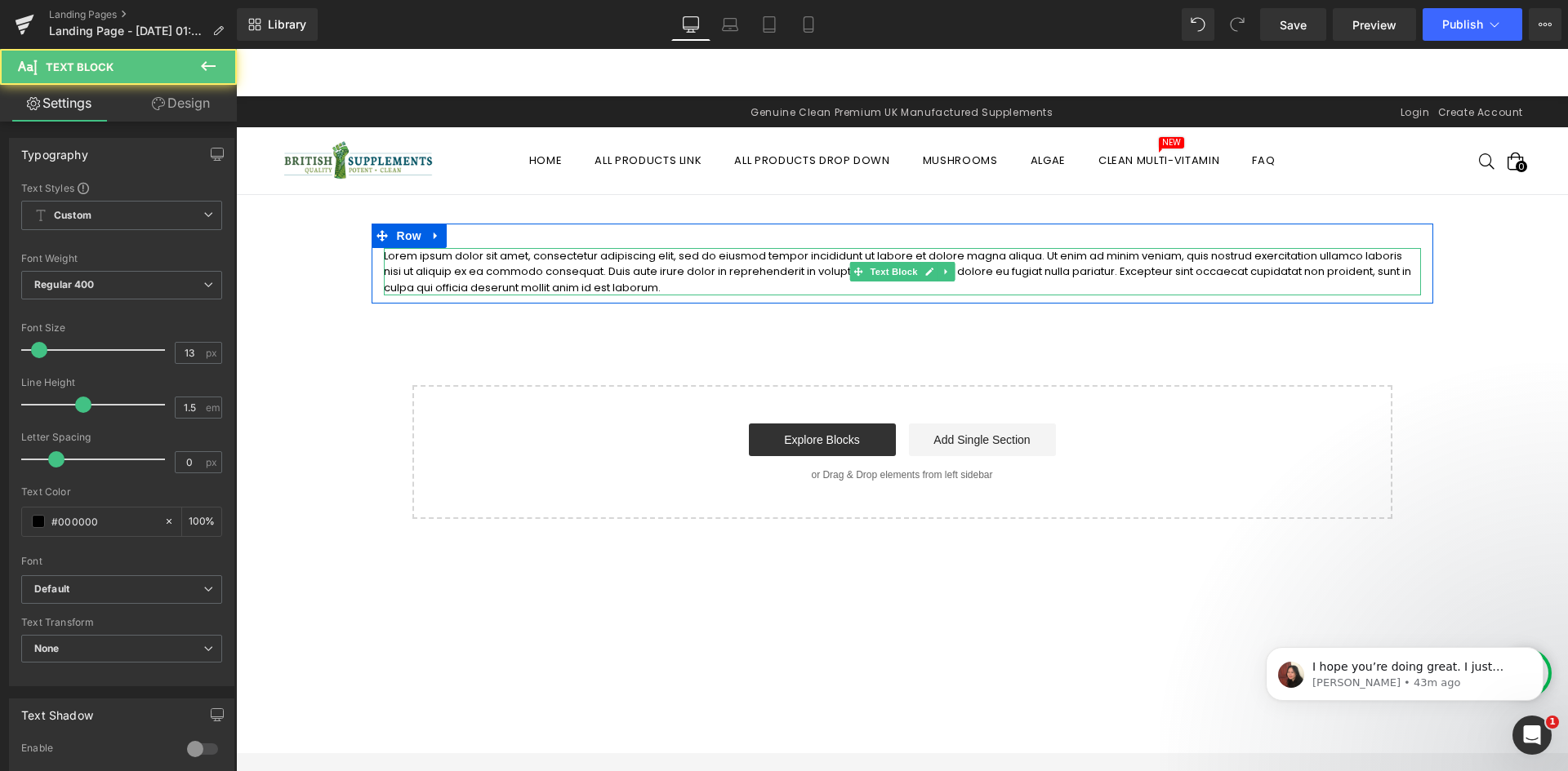
click at [421, 273] on p "Lorem ipsum dolor sit amet, consectetur adipiscing elit, sed do eiusmod tempor …" at bounding box center [903, 271] width 1037 height 48
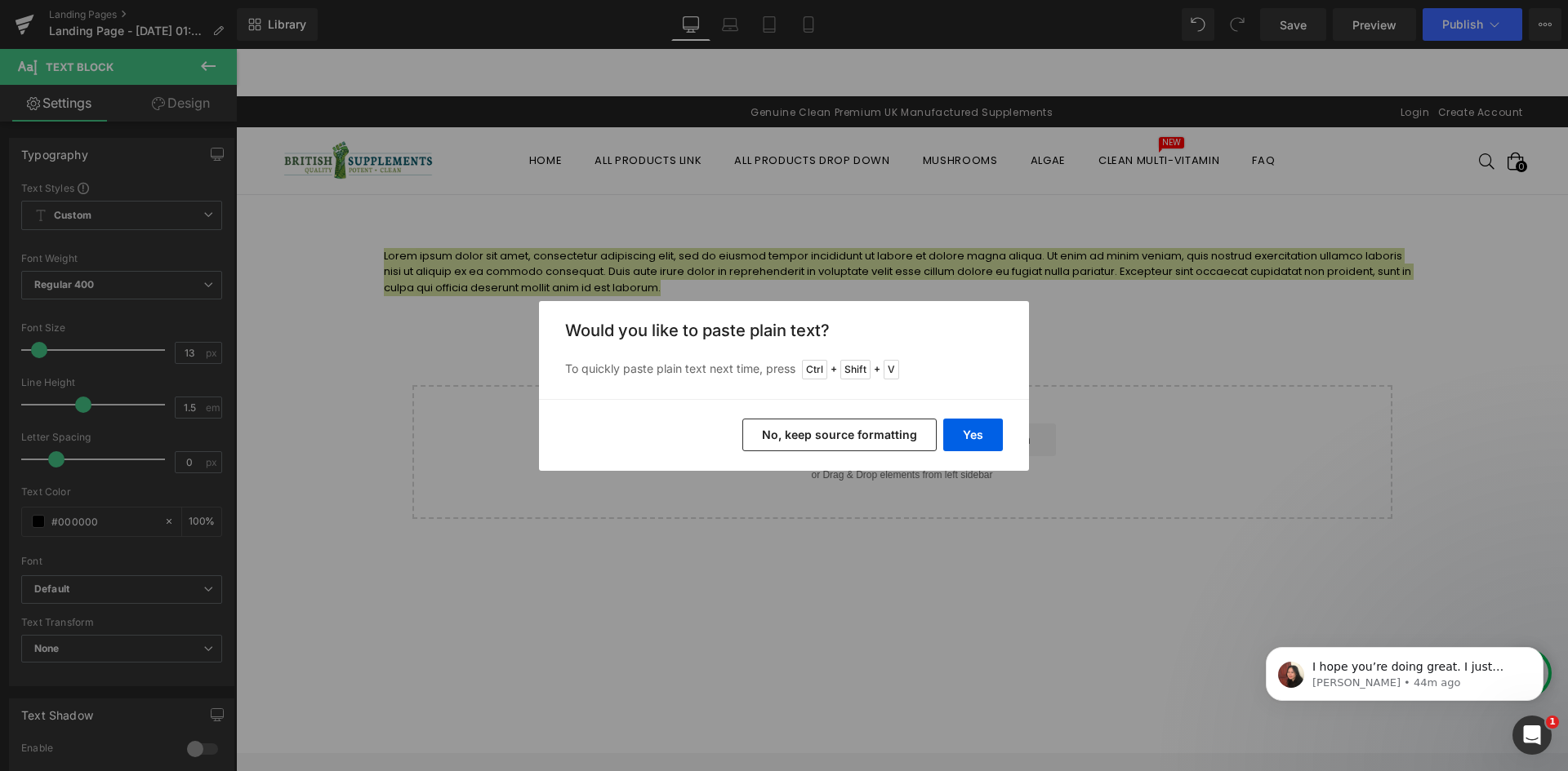
click at [866, 430] on button "No, keep source formatting" at bounding box center [839, 435] width 195 height 33
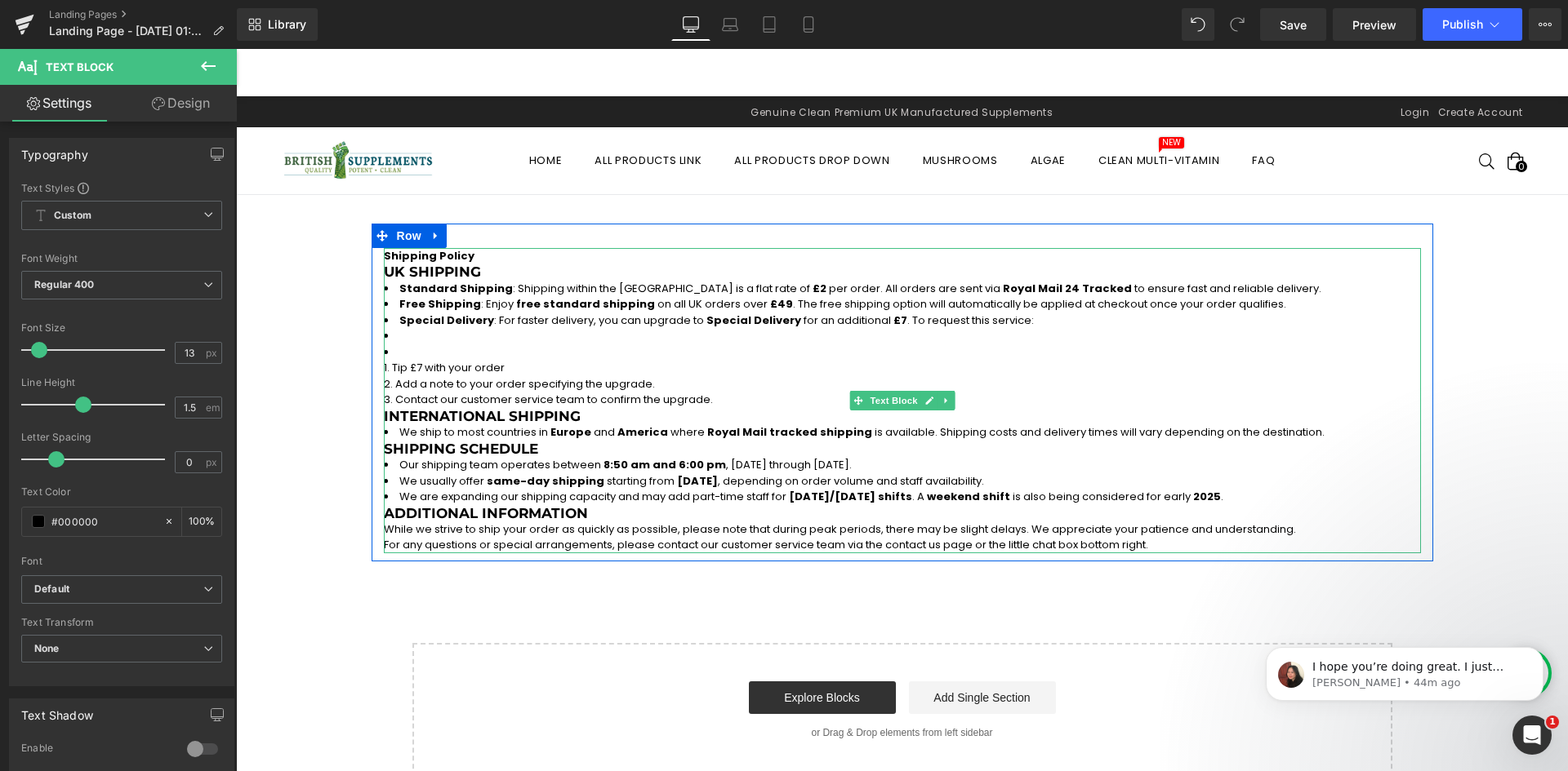
click at [644, 412] on h3 "International Shipping" at bounding box center [903, 416] width 1037 height 16
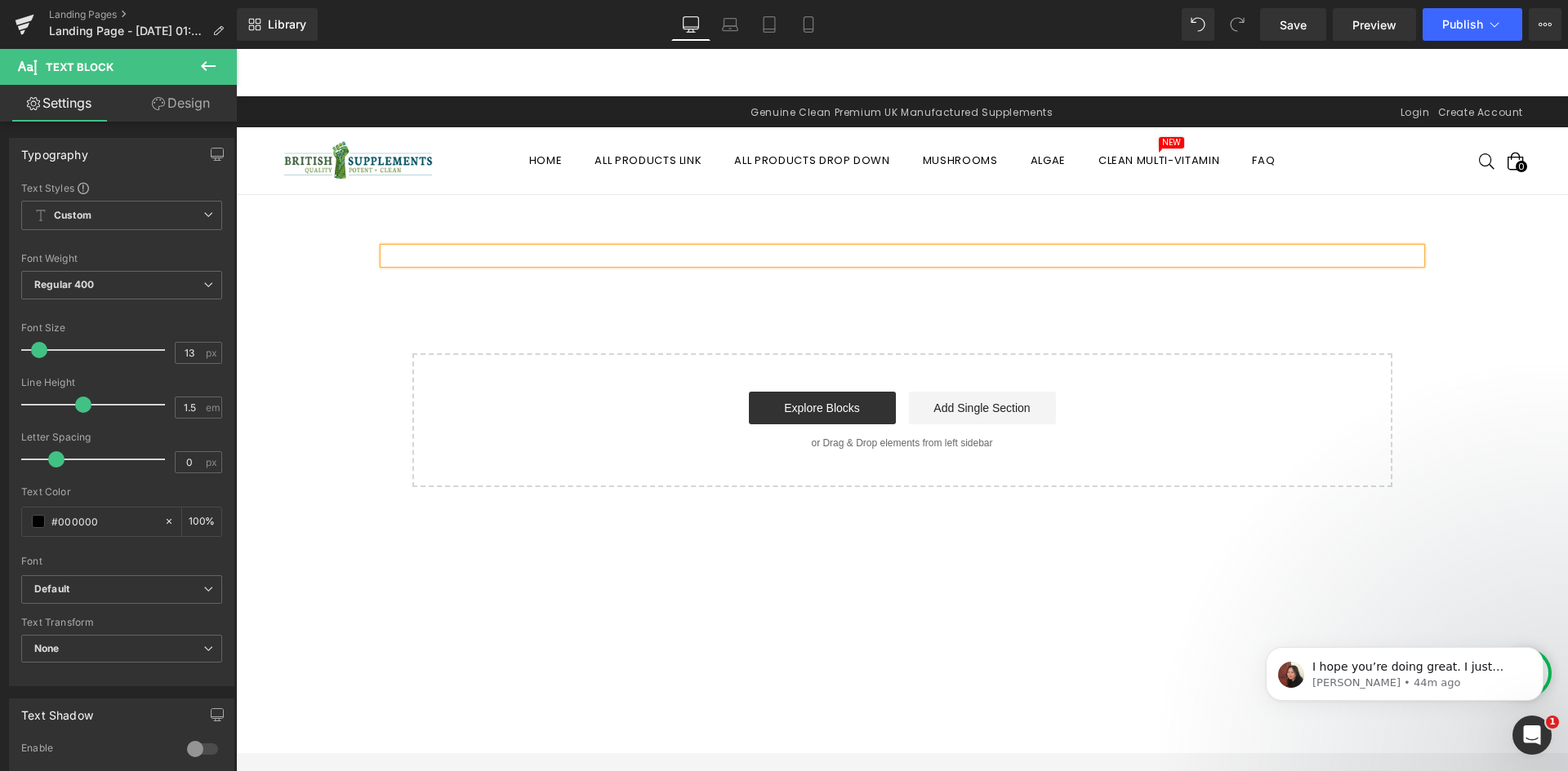
click at [415, 257] on p at bounding box center [903, 256] width 1037 height 16
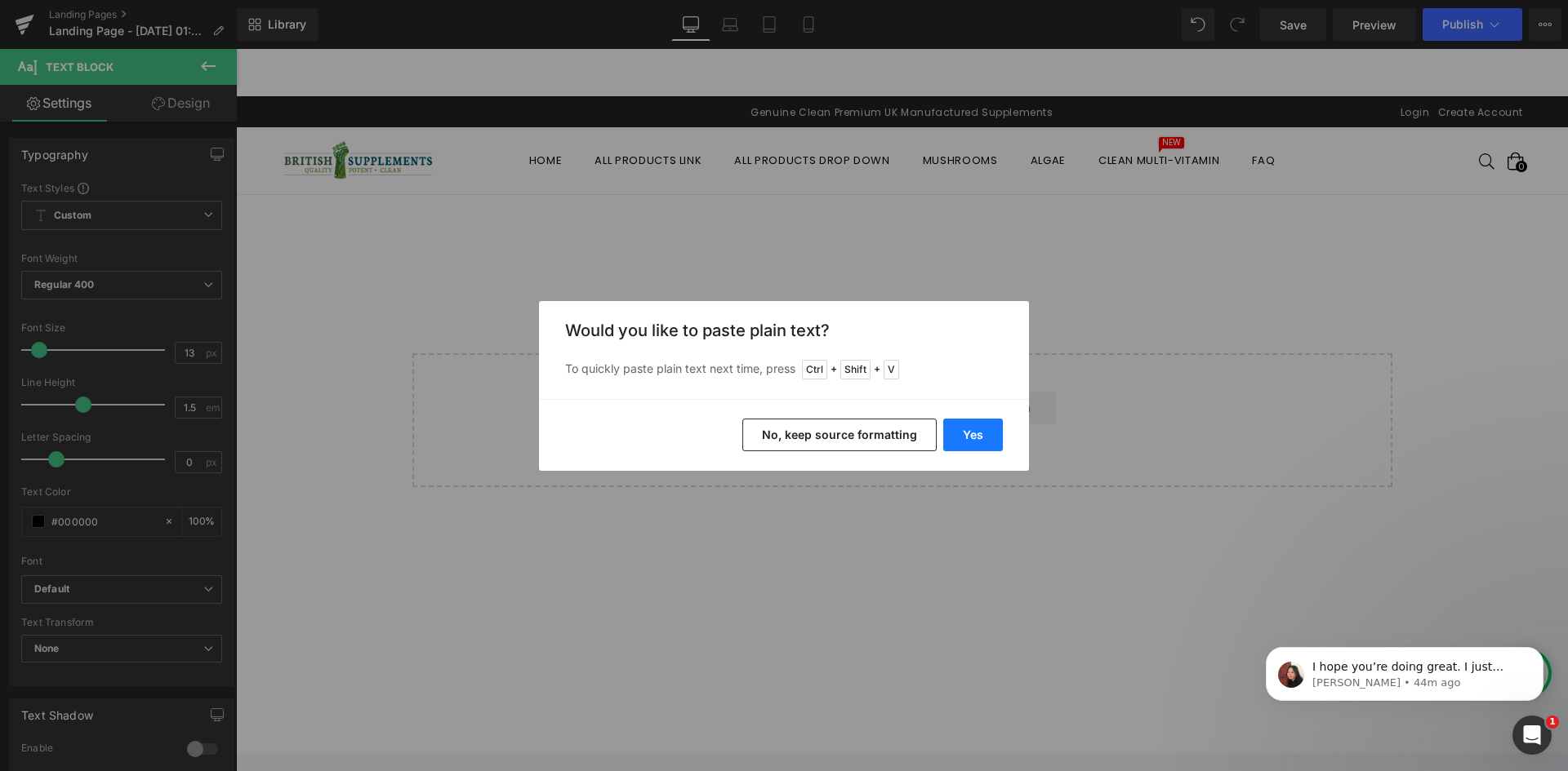
click at [980, 440] on button "Yes" at bounding box center [973, 435] width 60 height 33
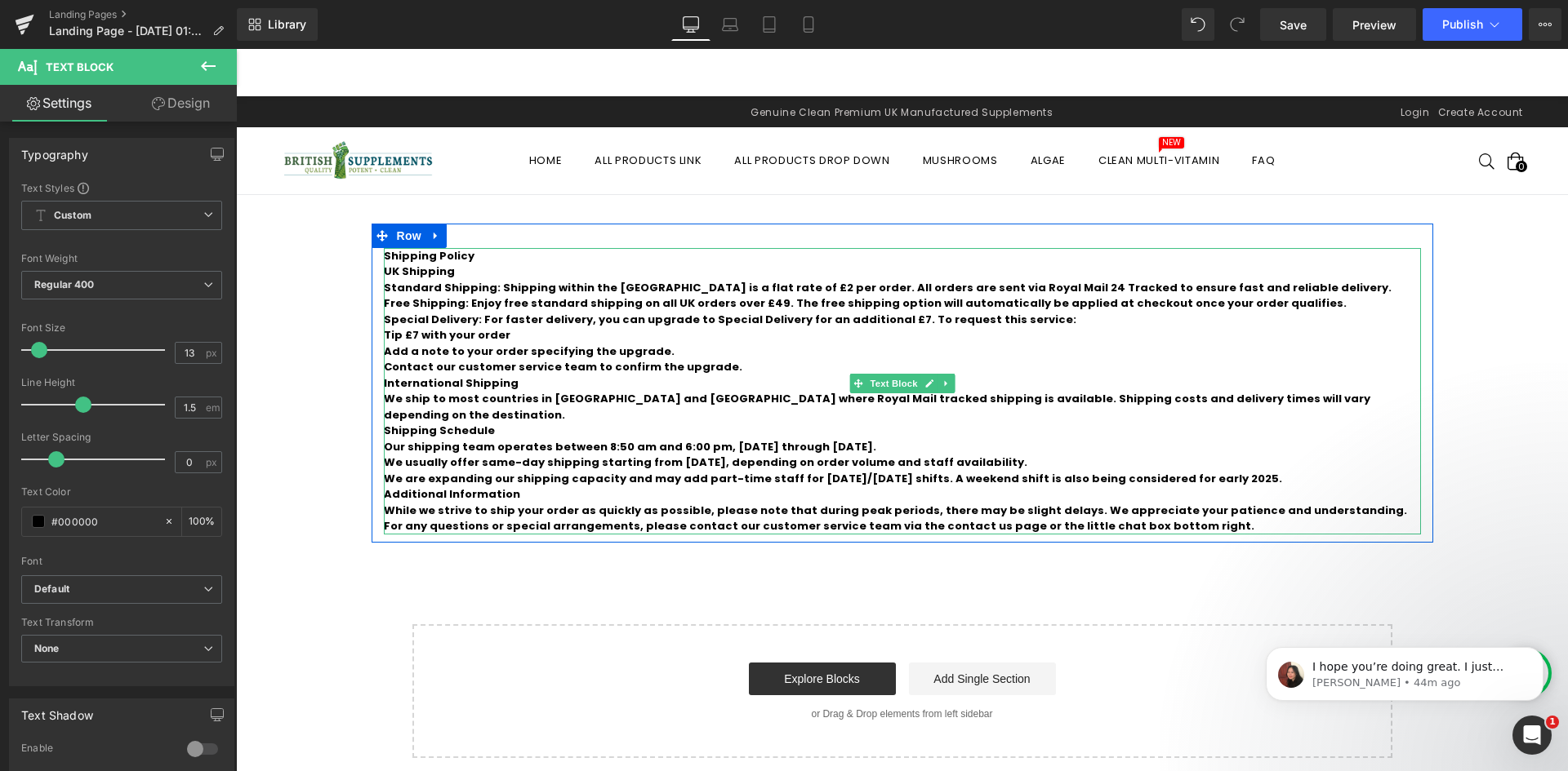
click at [546, 362] on b "Contact our customer service team to confirm the upgrade." at bounding box center [563, 366] width 359 height 15
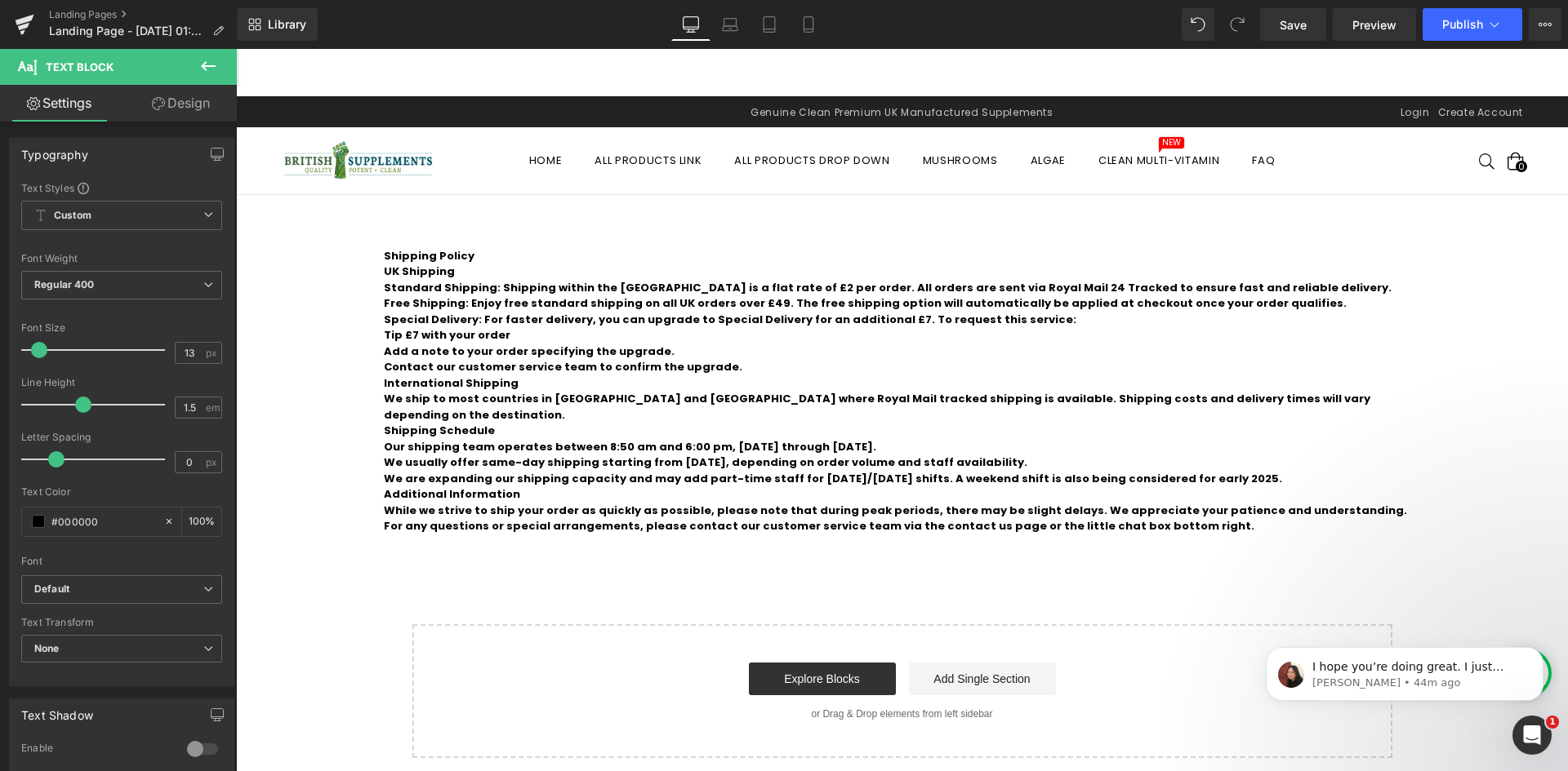
click at [221, 52] on button at bounding box center [207, 67] width 57 height 36
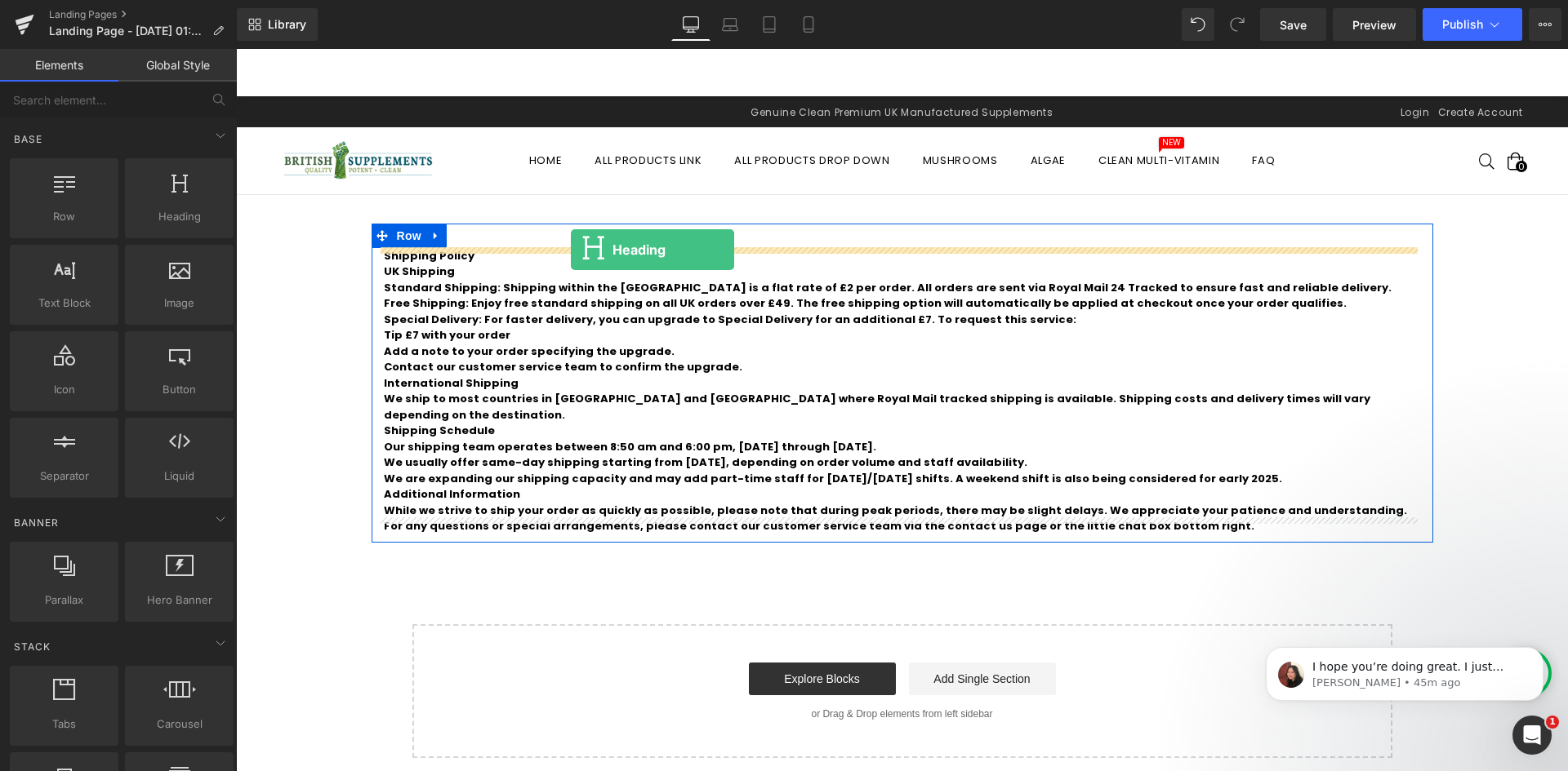
drag, startPoint x: 464, startPoint y: 271, endPoint x: 571, endPoint y: 250, distance: 109.0
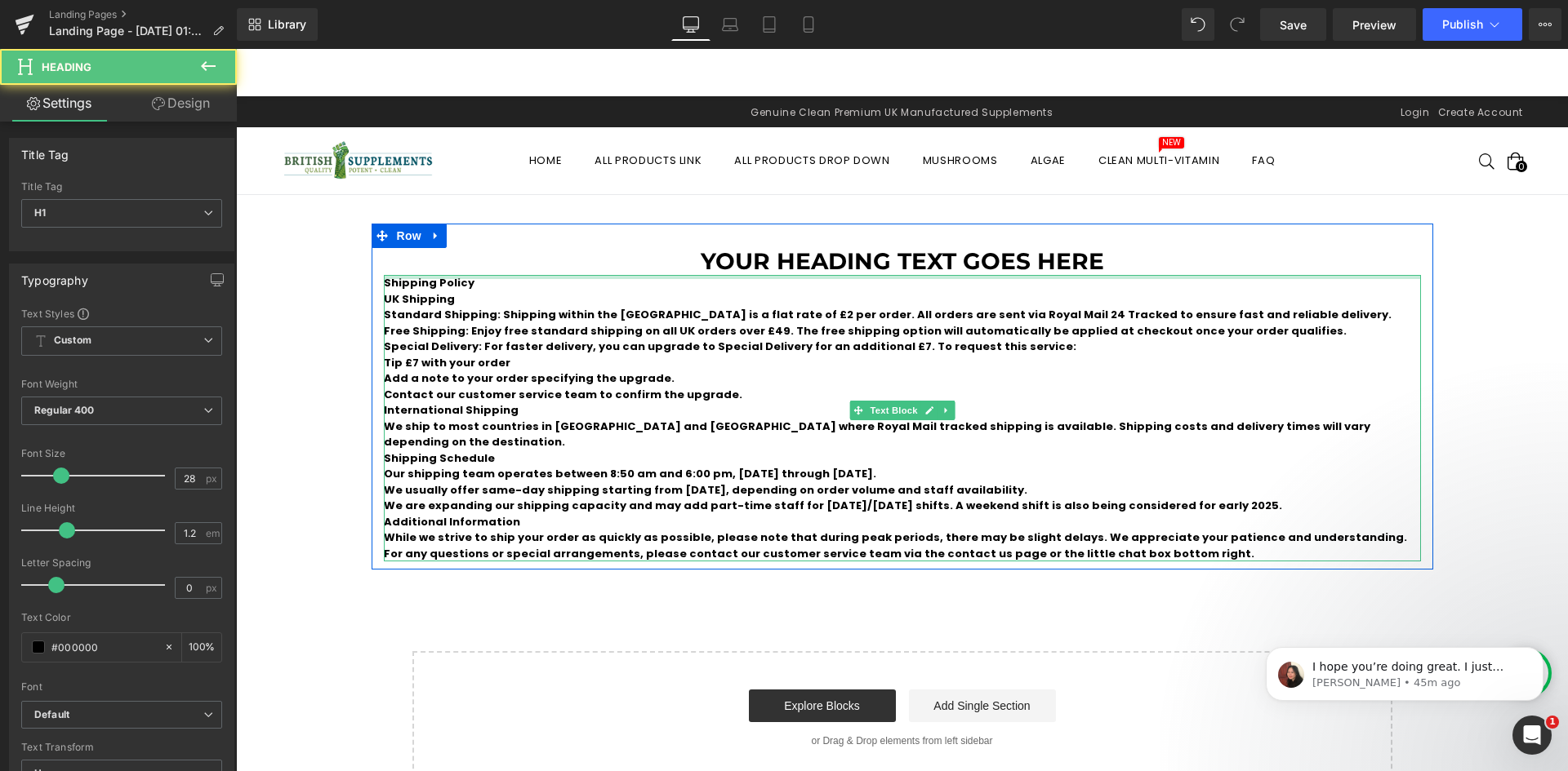
click at [451, 279] on div at bounding box center [903, 277] width 1037 height 5
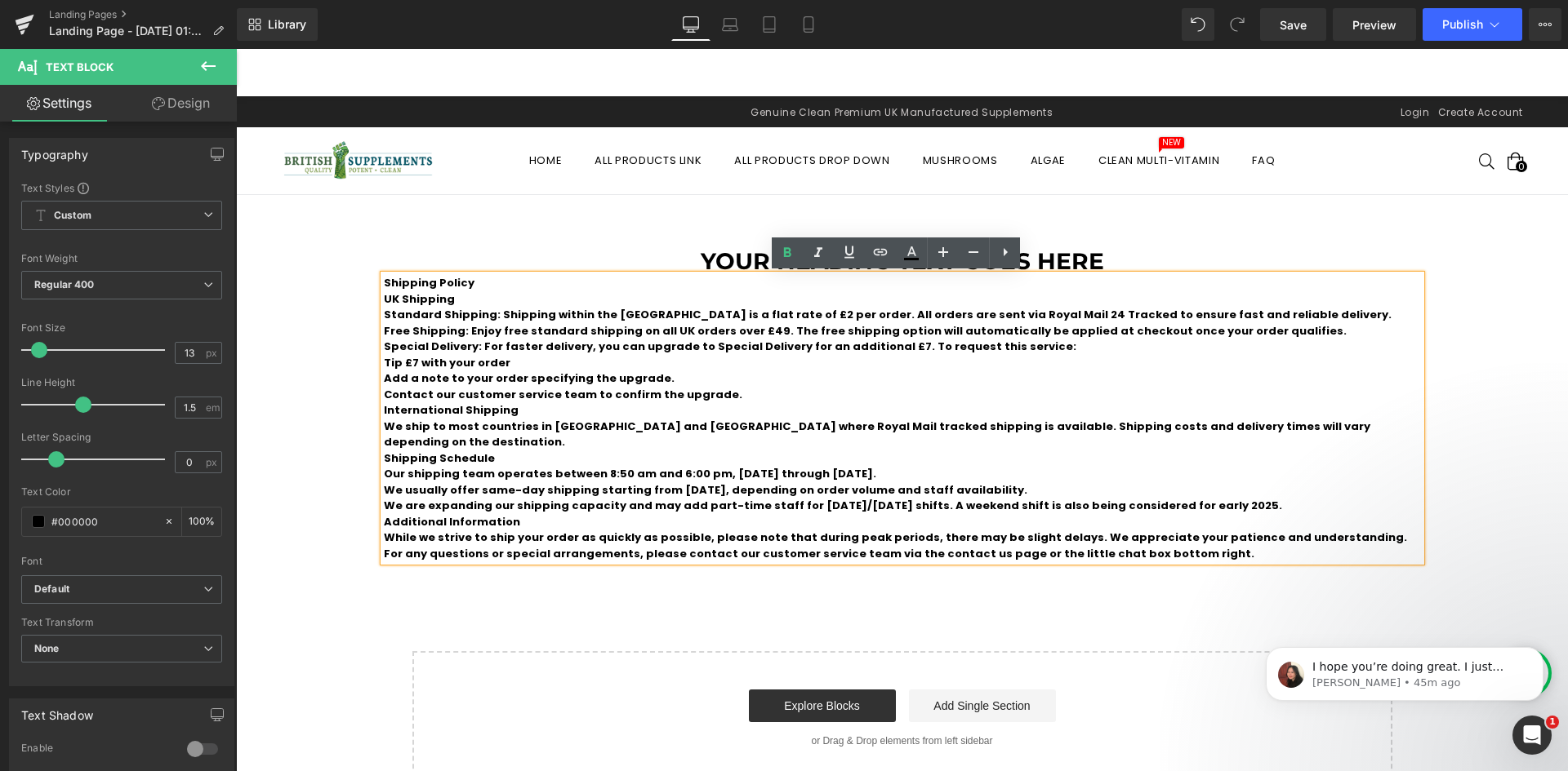
click at [480, 281] on p "Shipping Policy" at bounding box center [903, 283] width 1037 height 16
drag, startPoint x: 484, startPoint y: 284, endPoint x: 375, endPoint y: 278, distance: 109.2
click at [384, 278] on div "Shipping Policy UK Shipping Standard Shipping: Shipping within the UK is a fl…" at bounding box center [903, 418] width 1037 height 287
click at [397, 287] on b "Shipping Policy" at bounding box center [429, 282] width 91 height 15
drag, startPoint x: 454, startPoint y: 281, endPoint x: 369, endPoint y: 285, distance: 85.1
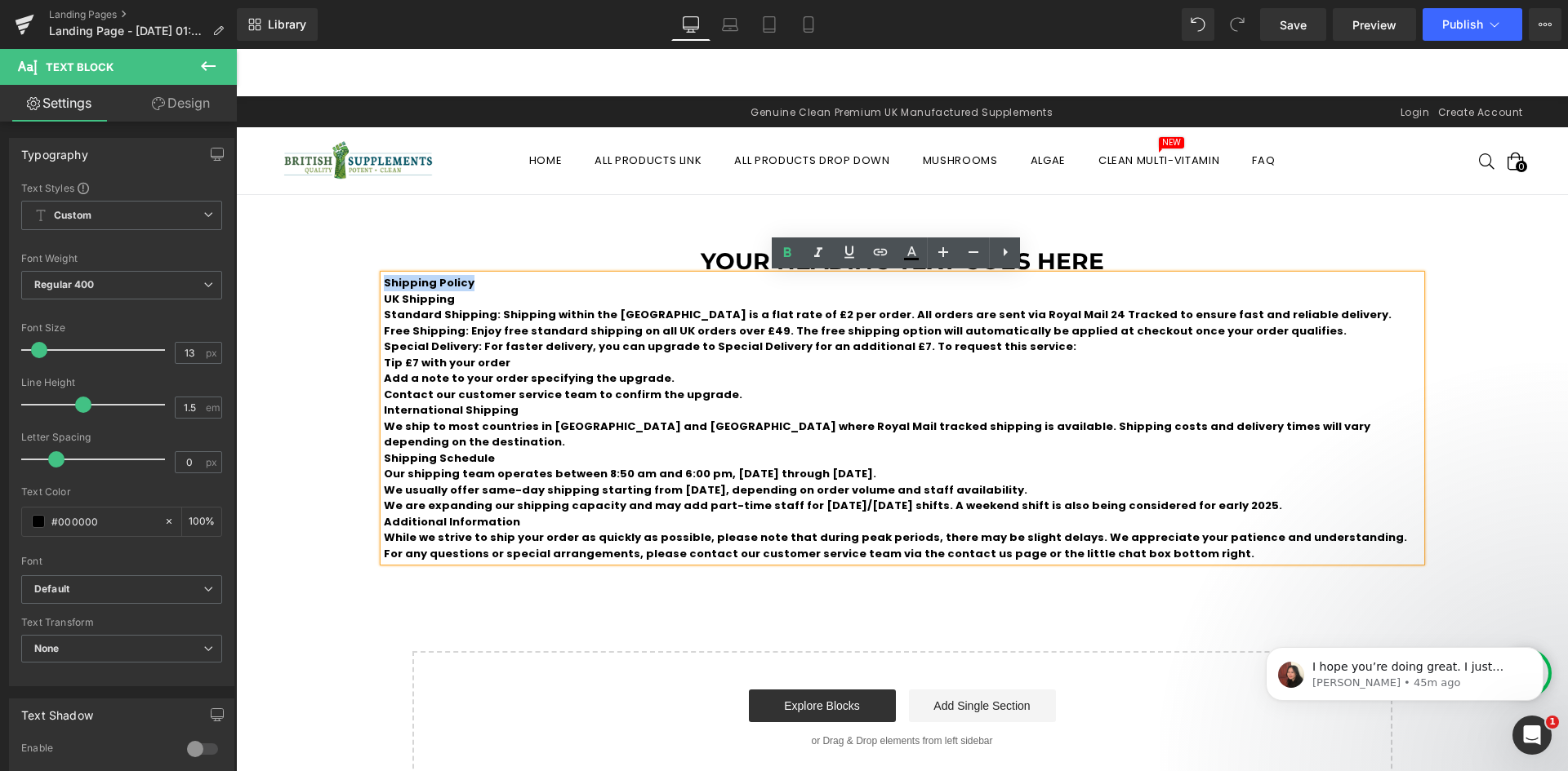
click at [371, 285] on div "Your heading text goes here Heading Shipping Policy UK Shipping Standard Ship…" at bounding box center [902, 405] width 1062 height 314
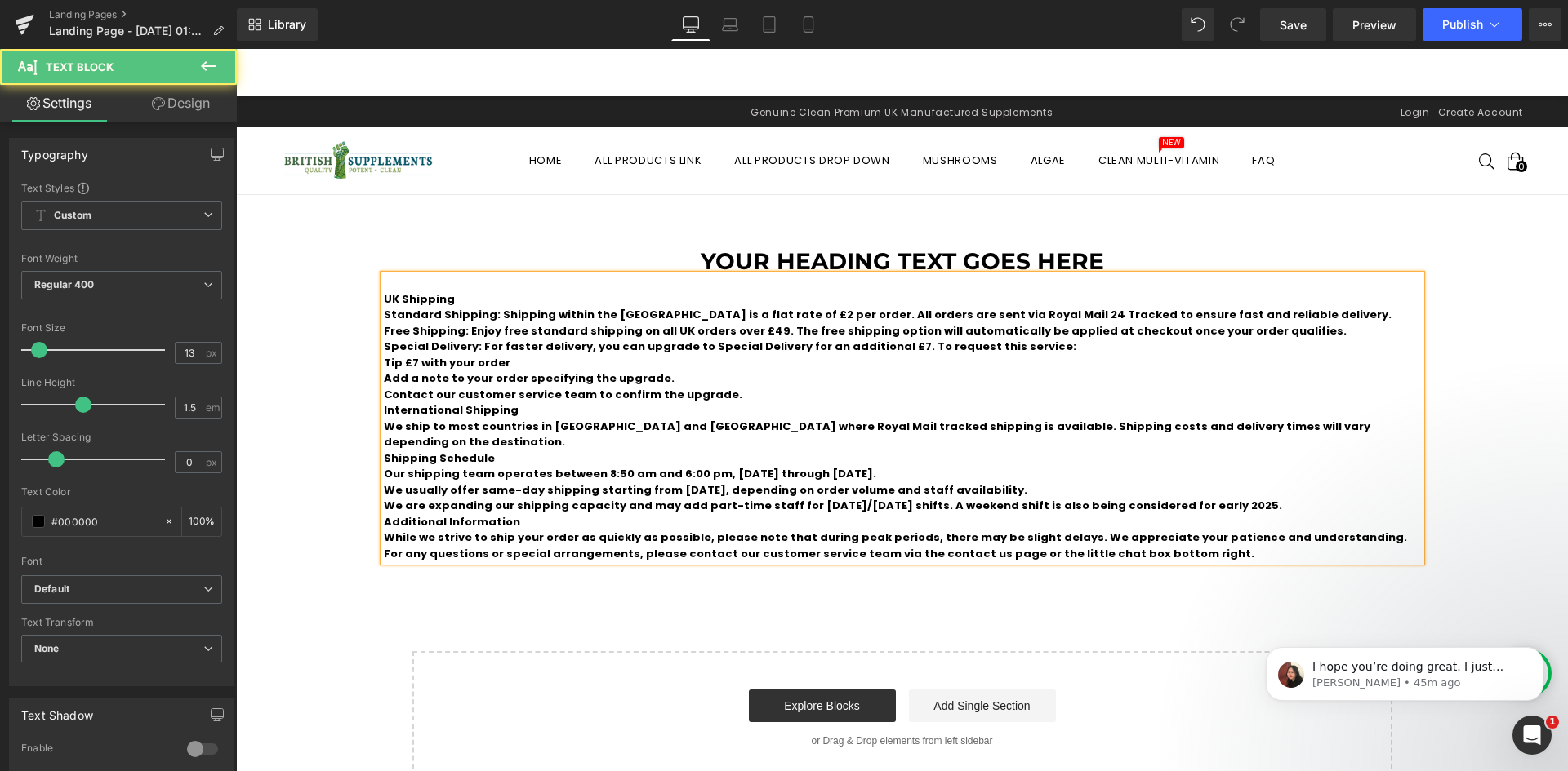
click at [423, 314] on b "Standard Shipping: Shipping within the UK is a flat rate of £2 per order. All o…" at bounding box center [887, 314] width 1008 height 15
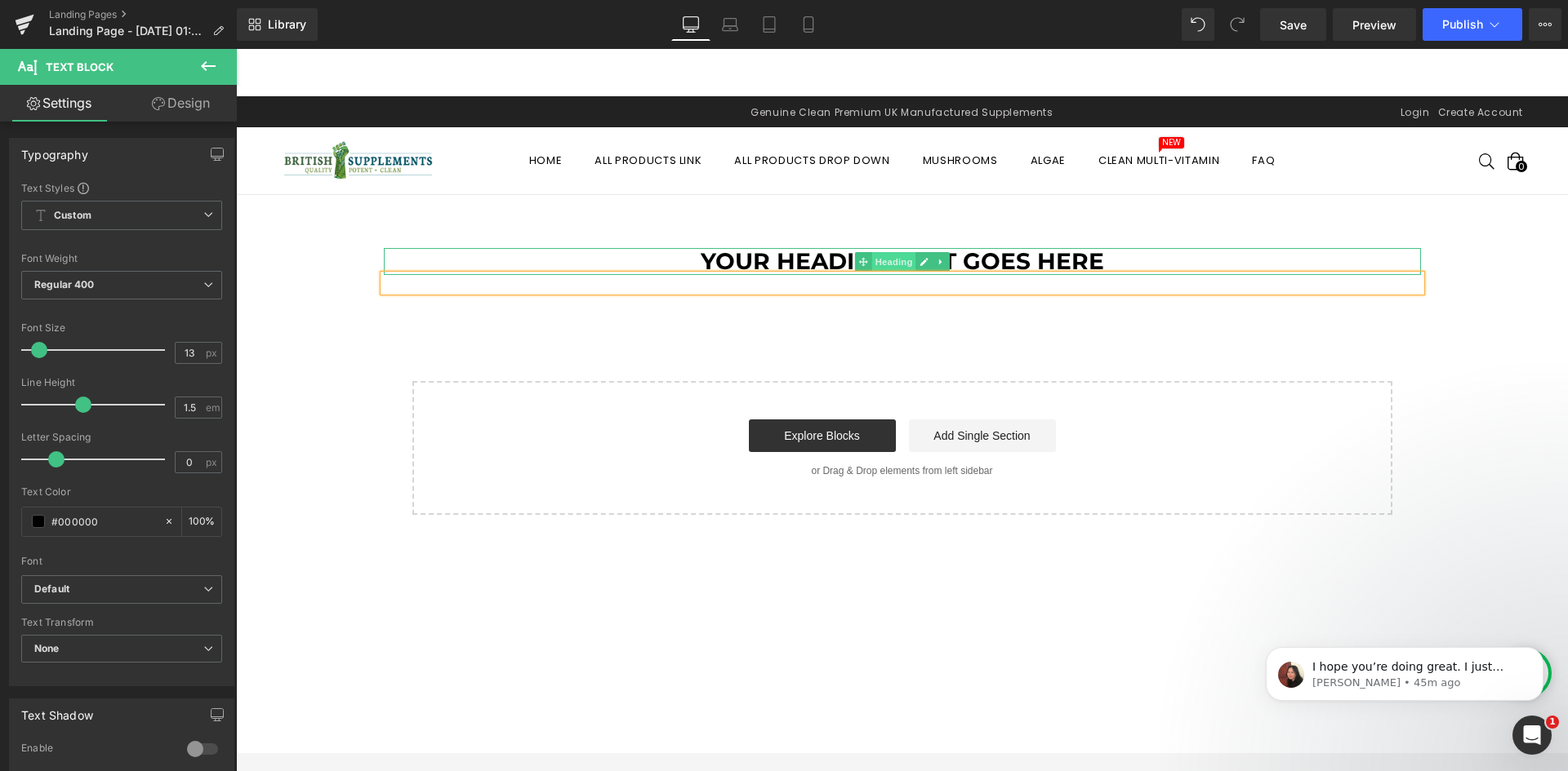
click at [780, 261] on h1 "Your heading text goes here" at bounding box center [903, 262] width 1037 height 28
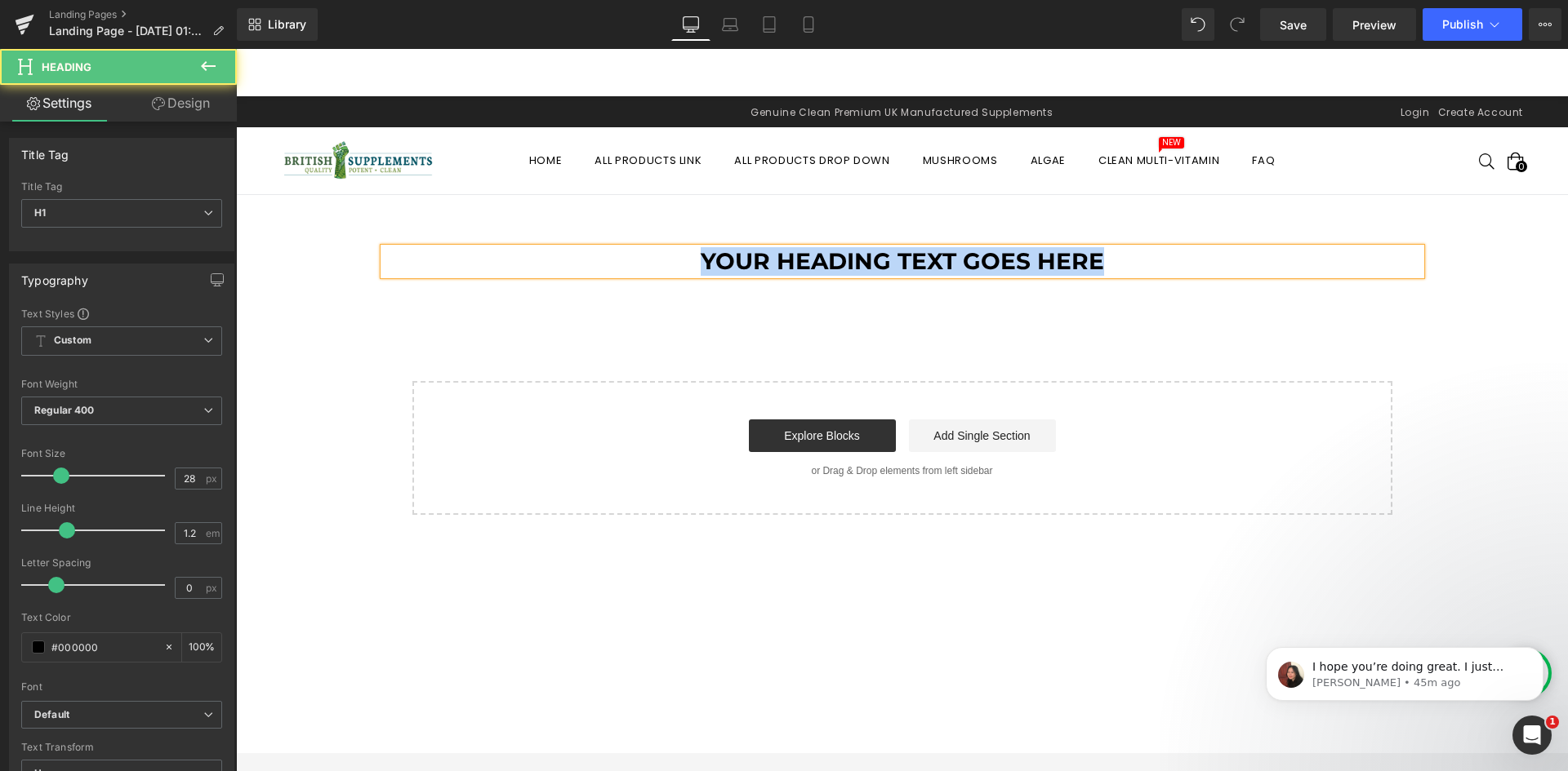
paste div
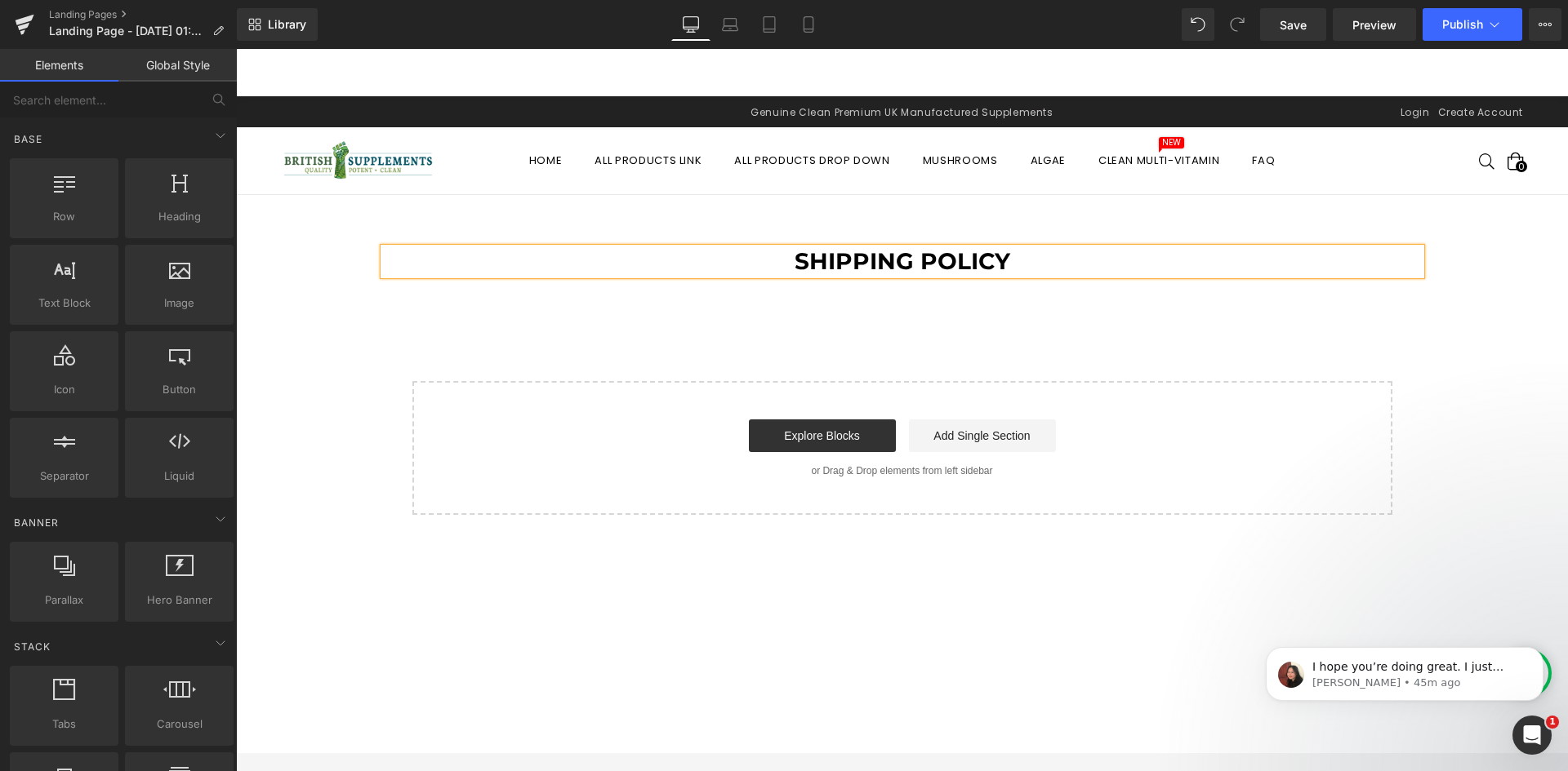
click at [970, 326] on div "Shipping Policy Heading Text Block Row Select your layout" at bounding box center [902, 369] width 1332 height 291
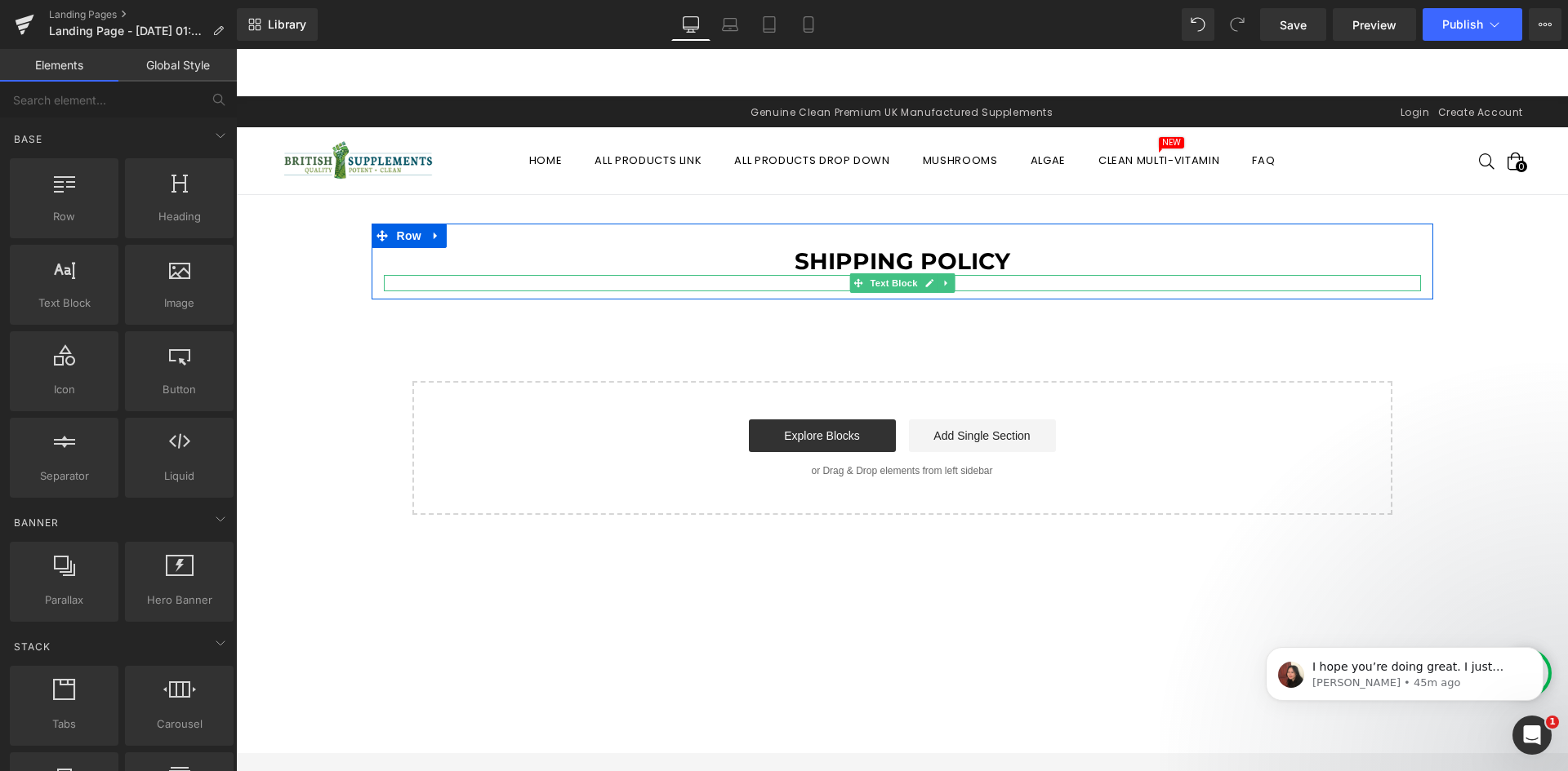
click at [809, 284] on p at bounding box center [903, 283] width 1037 height 16
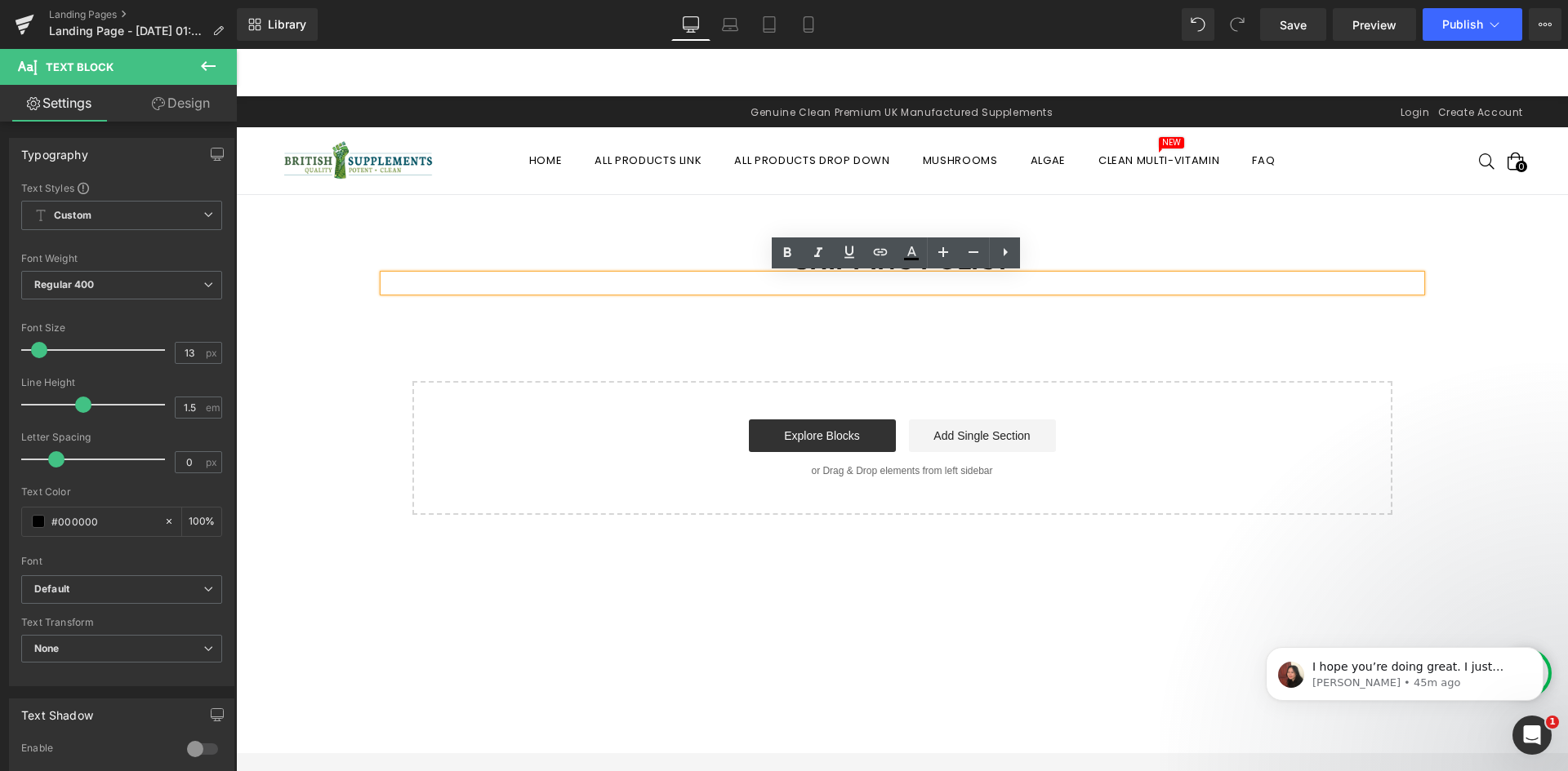
click at [569, 286] on p at bounding box center [903, 283] width 1037 height 16
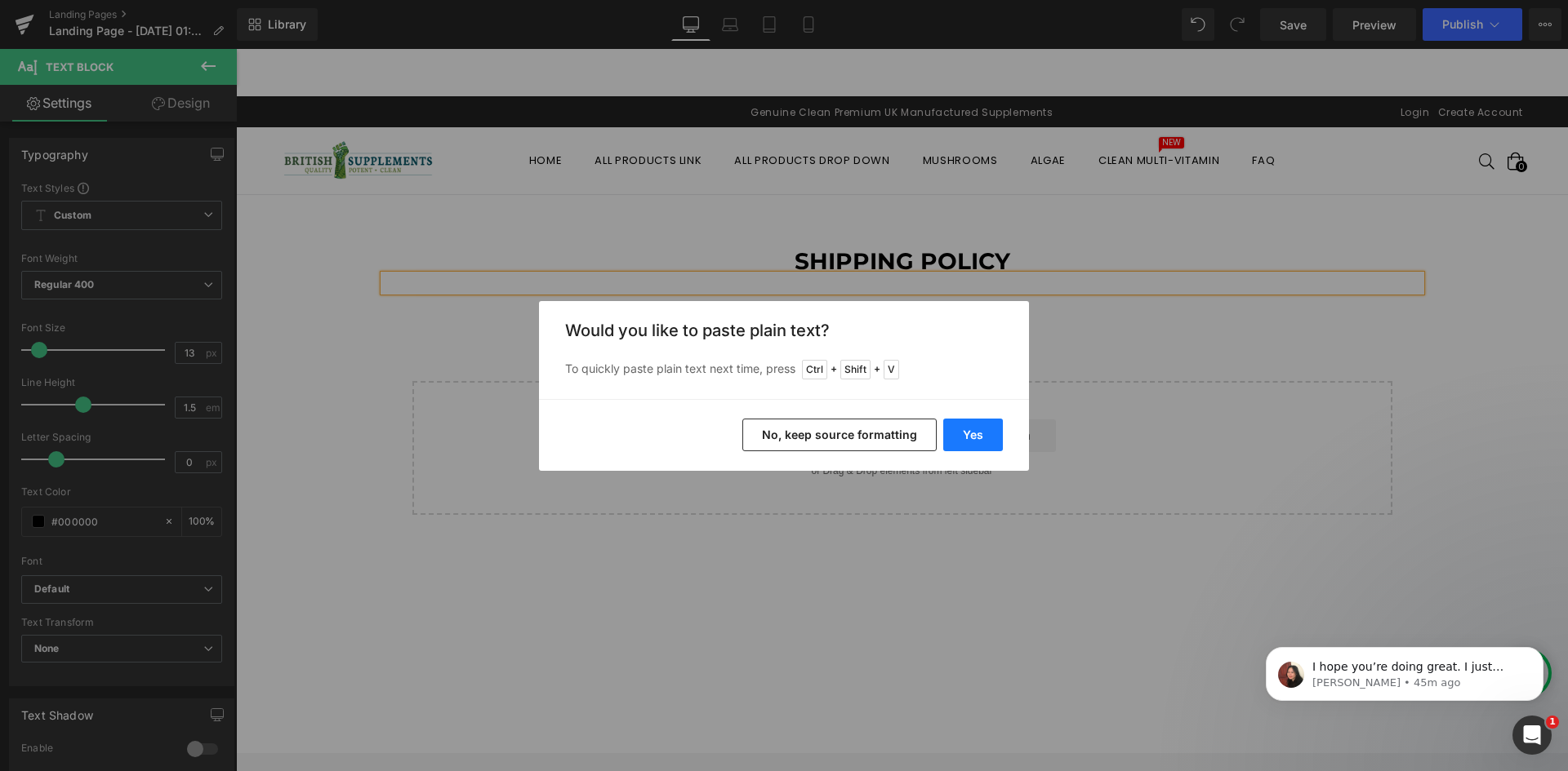
click at [966, 445] on button "Yes" at bounding box center [973, 435] width 60 height 33
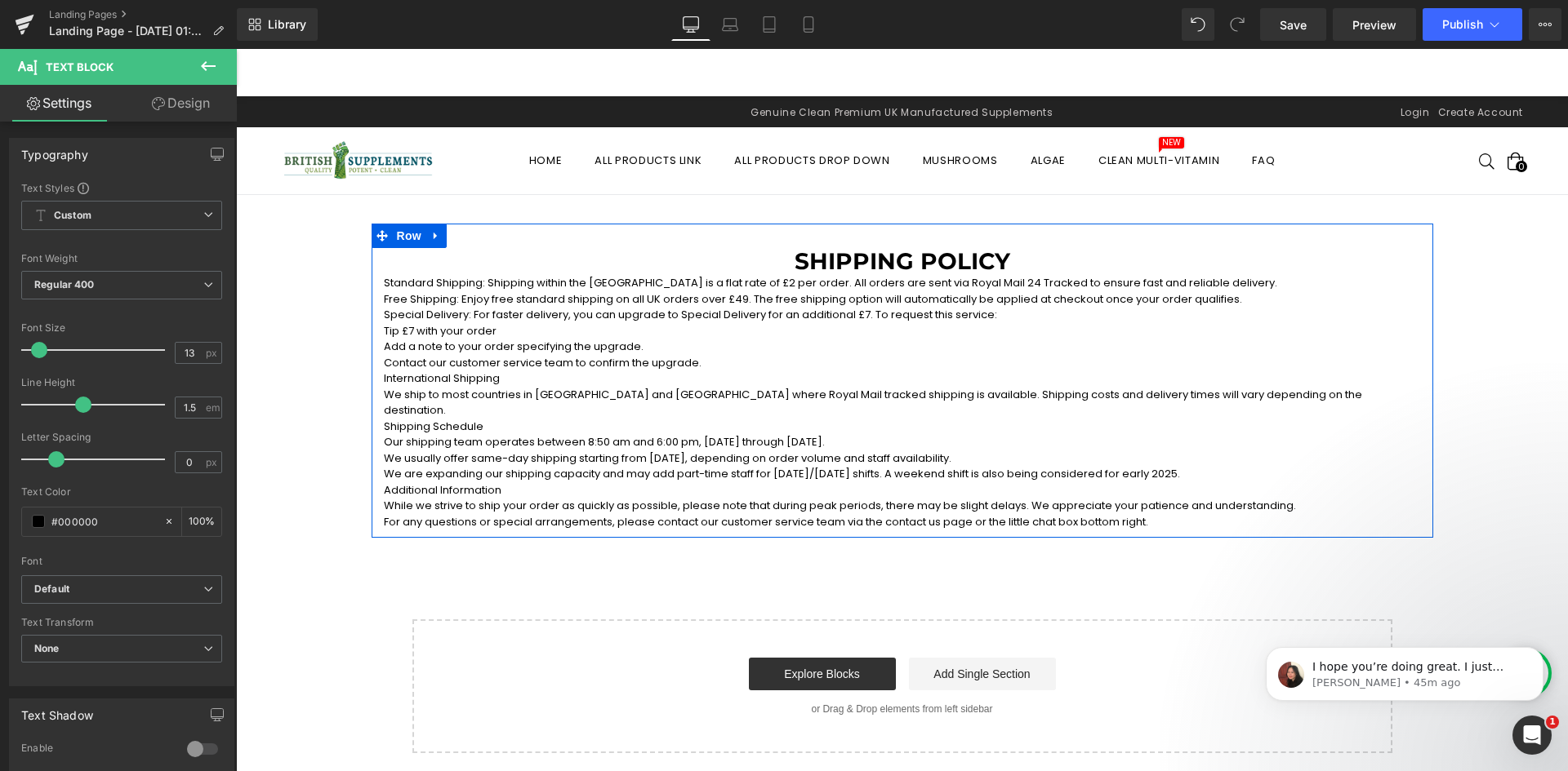
click at [375, 334] on div "Shipping Policy Heading Standard Shipping: Shipping within the UK is a flat rat…" at bounding box center [902, 389] width 1062 height 282
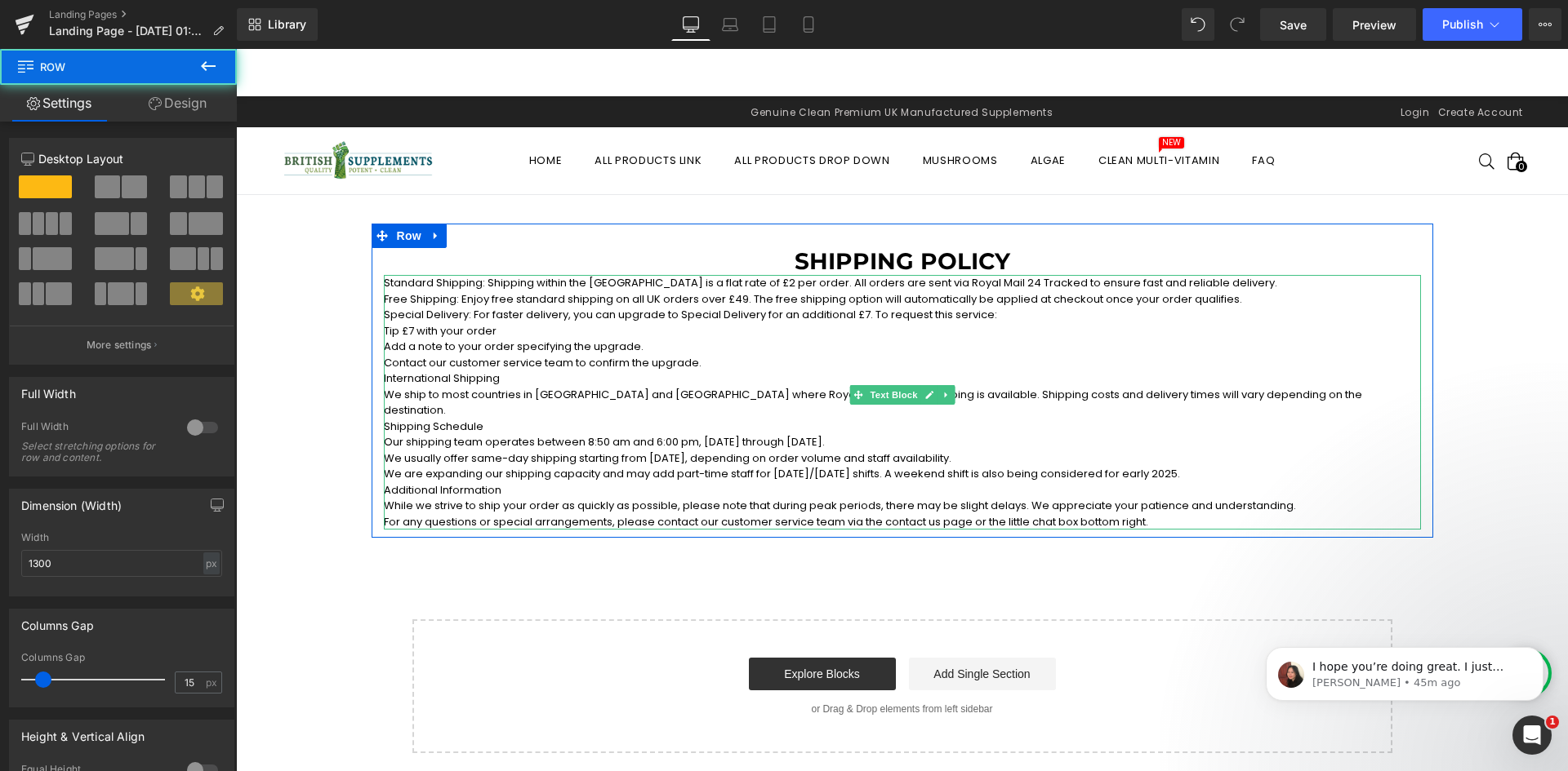
click at [438, 284] on p "Standard Shipping: Shipping within the UK is a flat rate of £2 per order. All o…" at bounding box center [903, 283] width 1037 height 16
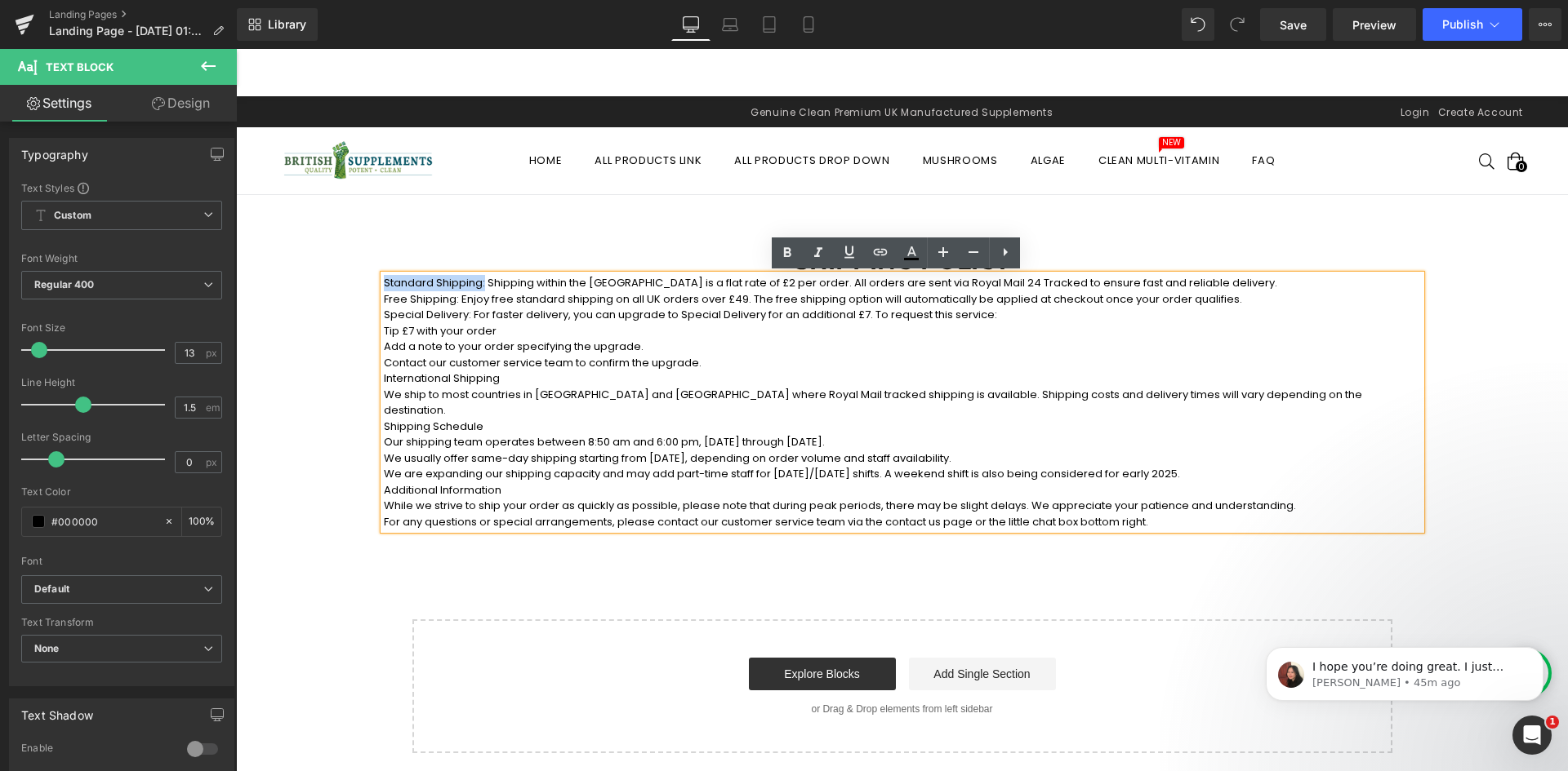
drag, startPoint x: 468, startPoint y: 281, endPoint x: 428, endPoint y: 53, distance: 231.5
click at [384, 275] on p "Standard Shipping: Shipping within the UK is a flat rate of £2 per order. All o…" at bounding box center [903, 283] width 1037 height 16
click at [484, 303] on p "Free Shipping: Enjoy free standard shipping on all UK orders over £49. The free…" at bounding box center [903, 300] width 1037 height 16
drag, startPoint x: 446, startPoint y: 298, endPoint x: 354, endPoint y: 298, distance: 92.0
click at [354, 299] on div "Shipping Policy Heading Standard Shipping: Shipping within the UK is a flat rat…" at bounding box center [902, 489] width 1332 height 530
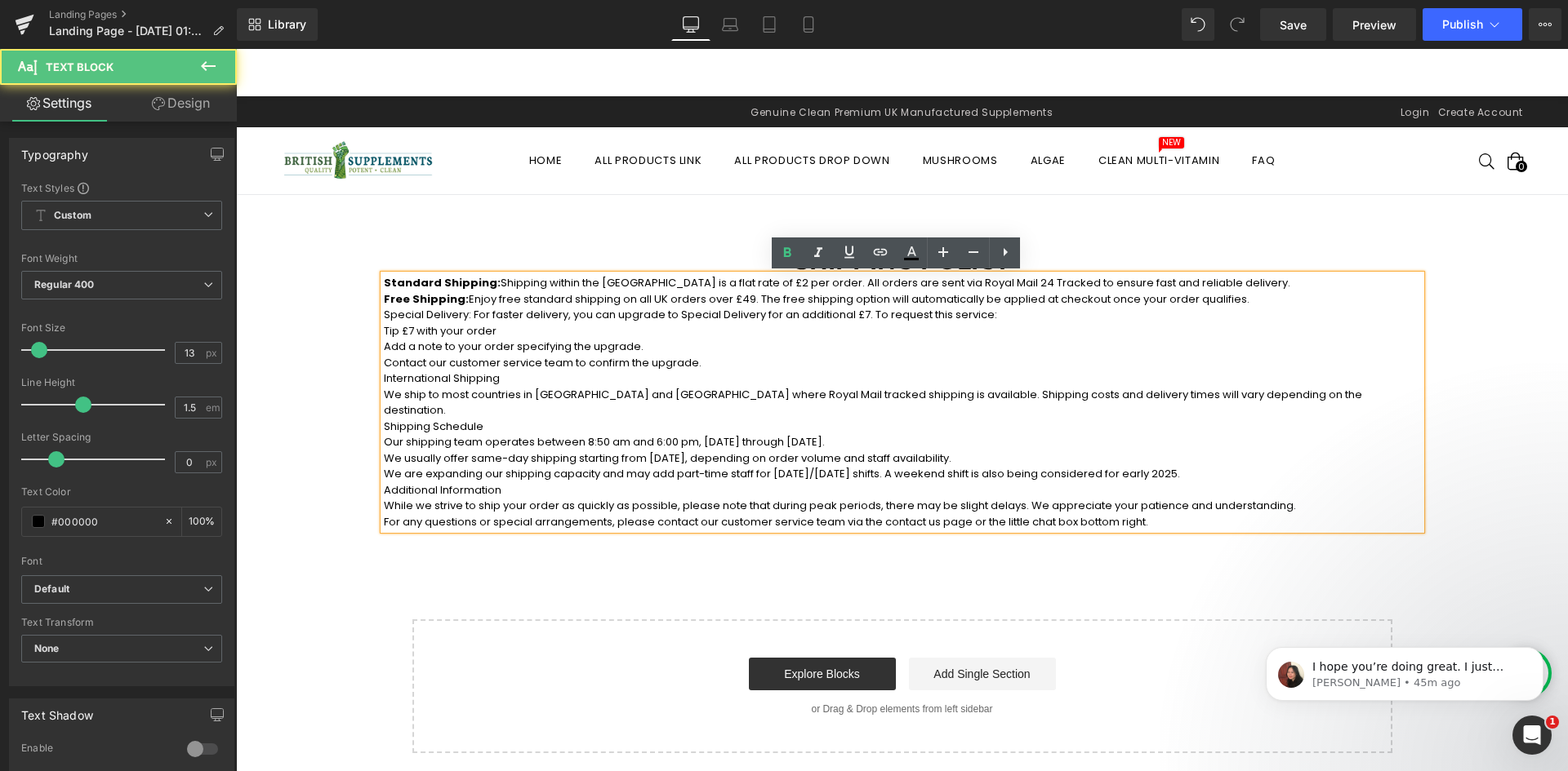
click at [418, 299] on strong "Free Shipping:" at bounding box center [426, 299] width 85 height 15
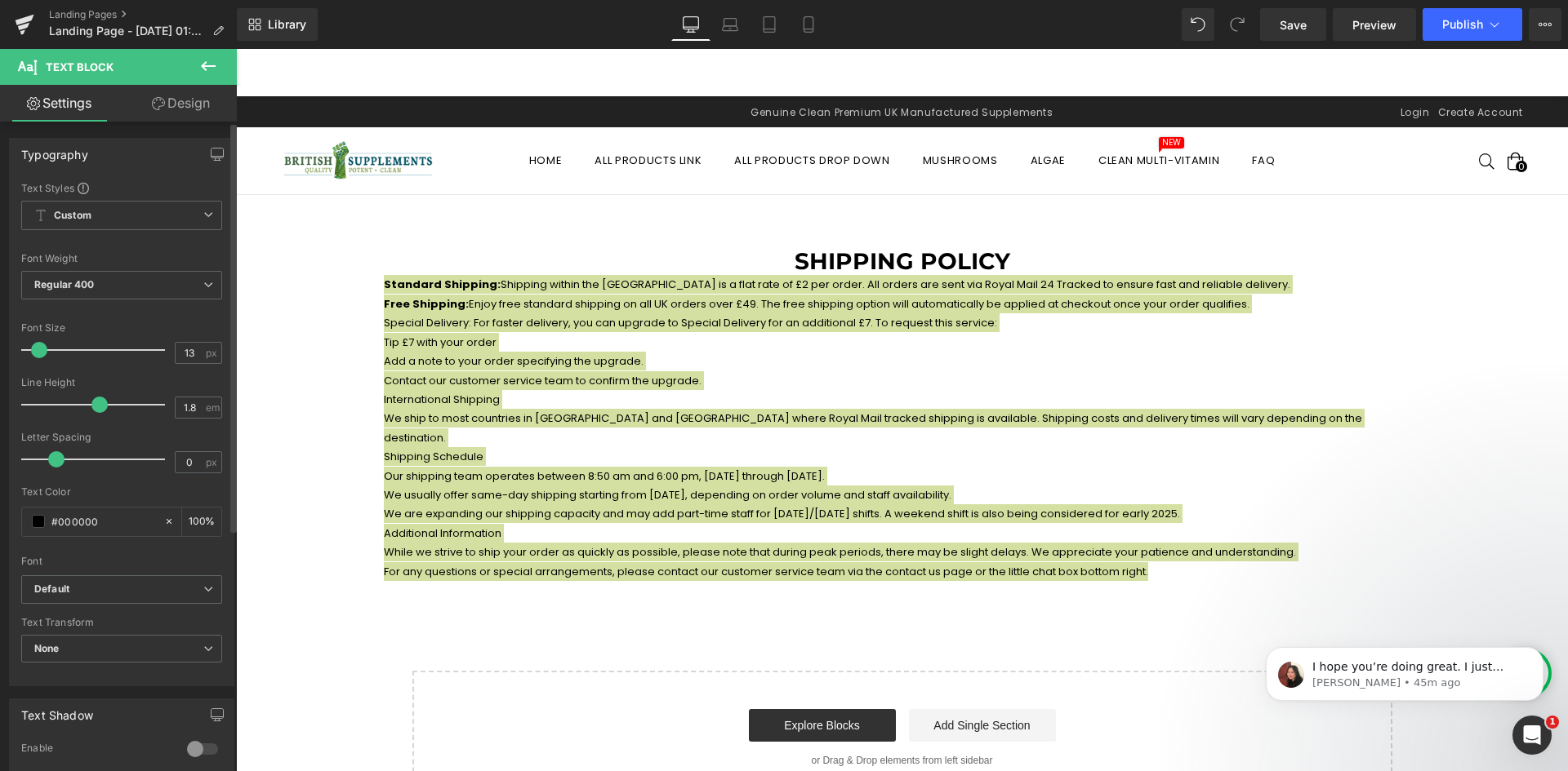
type input "1.9"
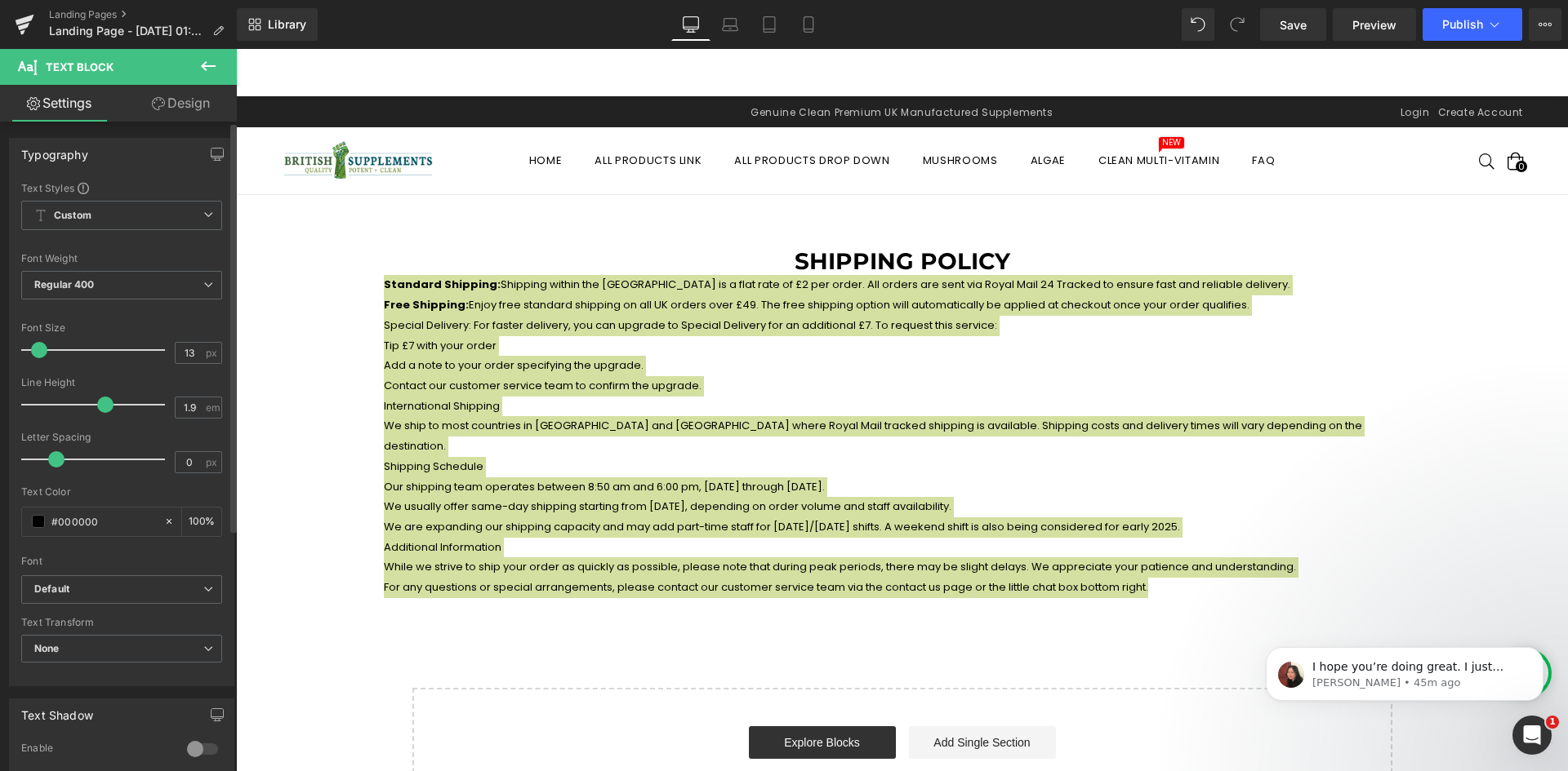
drag, startPoint x: 80, startPoint y: 406, endPoint x: 100, endPoint y: 413, distance: 21.2
click at [100, 413] on span at bounding box center [105, 405] width 16 height 16
click at [134, 375] on div at bounding box center [121, 372] width 201 height 11
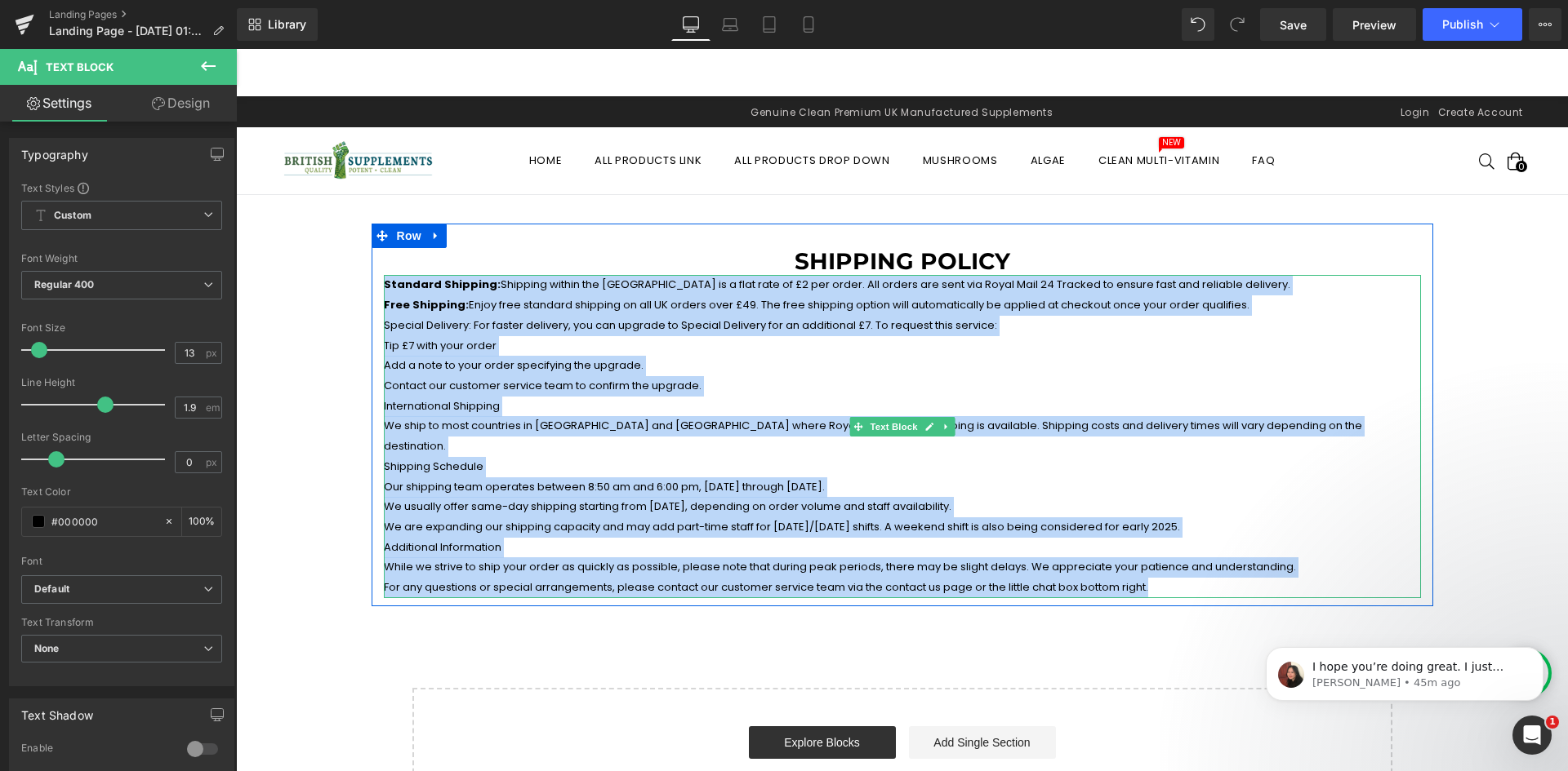
click at [551, 360] on p "Add a note to your order specifying the upgrade." at bounding box center [903, 366] width 1037 height 21
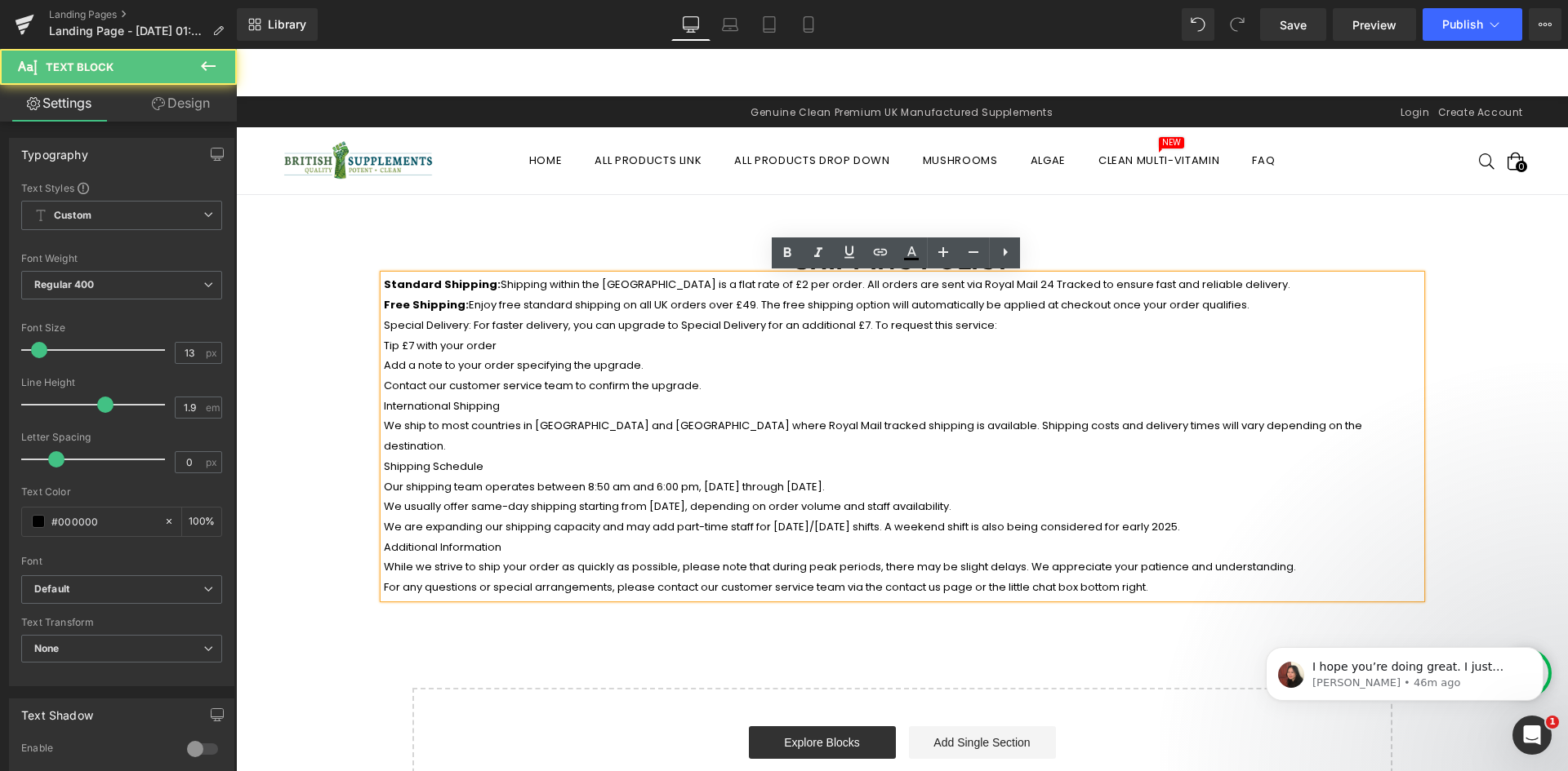
click at [770, 457] on p "Shipping Schedule" at bounding box center [903, 467] width 1037 height 21
drag, startPoint x: 589, startPoint y: 358, endPoint x: 530, endPoint y: 359, distance: 59.0
click at [589, 357] on p "Add a note to your order specifying the upgrade." at bounding box center [903, 366] width 1037 height 21
drag, startPoint x: 504, startPoint y: 308, endPoint x: 588, endPoint y: 310, distance: 84.0
click at [588, 310] on p "Free Shipping: Enjoy free standard shipping on all UK orders over £49. The free…" at bounding box center [903, 306] width 1037 height 21
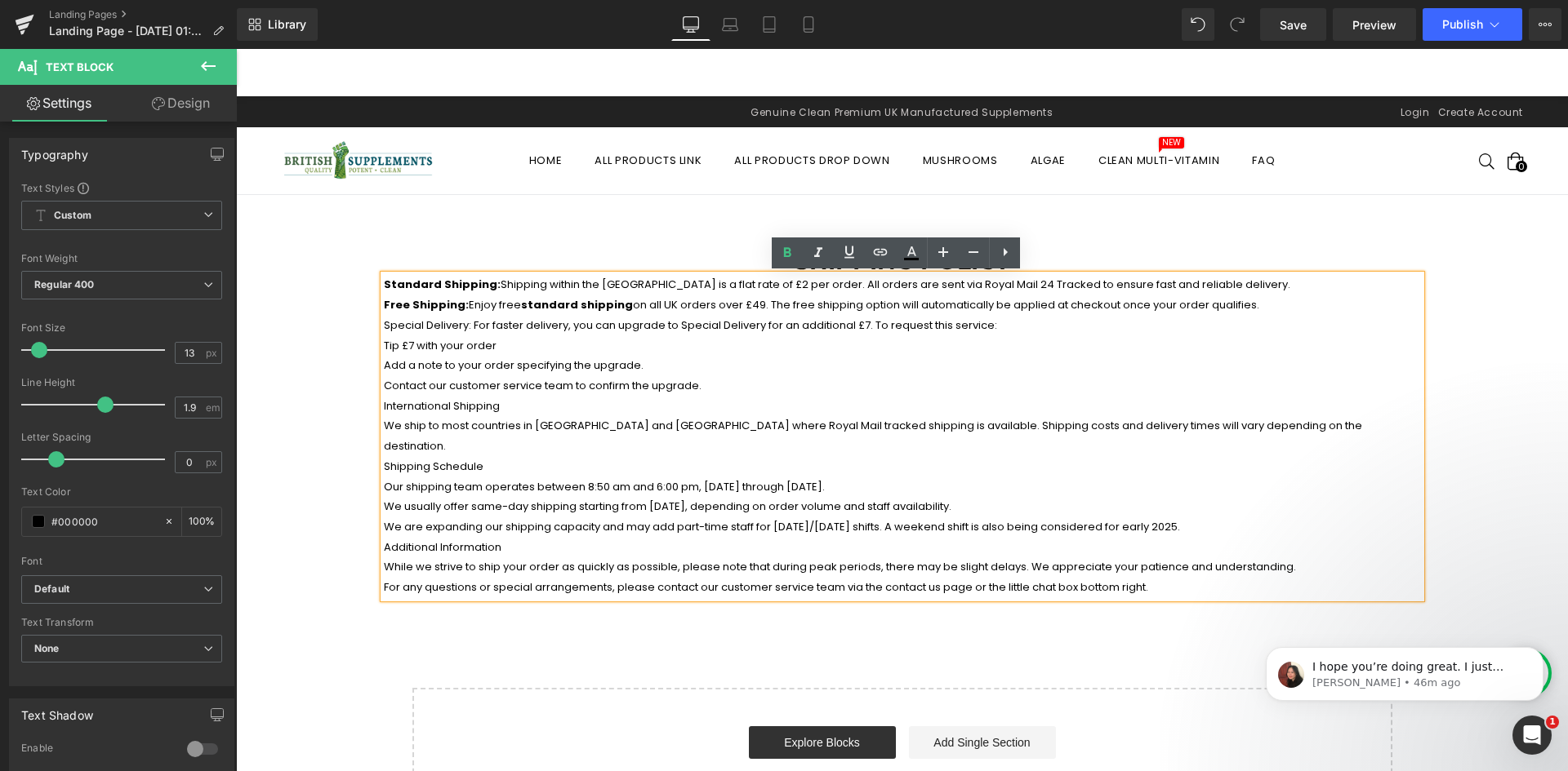
drag, startPoint x: 453, startPoint y: 373, endPoint x: 485, endPoint y: 378, distance: 32.4
click at [453, 373] on p "Add a note to your order specifying the upgrade." at bounding box center [903, 366] width 1037 height 21
click at [512, 378] on p "Contact our customer service team to confirm the upgrade." at bounding box center [903, 386] width 1037 height 21
drag, startPoint x: 487, startPoint y: 407, endPoint x: 377, endPoint y: 405, distance: 110.0
click at [384, 405] on div "Standard Shipping: Shipping within the UK is a flat rate of £2 per order. All o…" at bounding box center [903, 436] width 1037 height 322
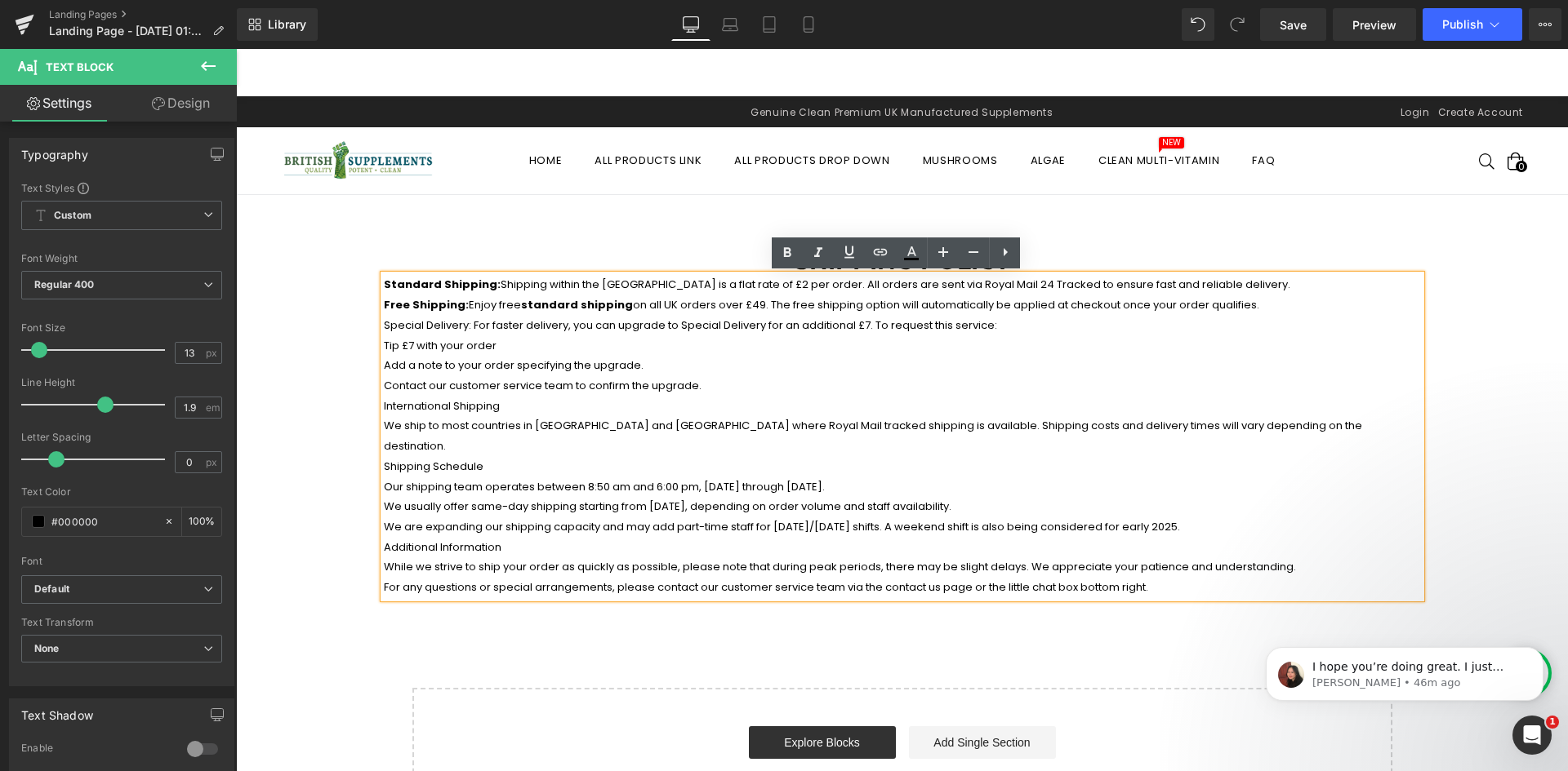
click at [396, 399] on p "International Shipping" at bounding box center [903, 406] width 1037 height 21
drag, startPoint x: 378, startPoint y: 403, endPoint x: 481, endPoint y: 398, distance: 103.1
click at [481, 400] on p "International Shipping" at bounding box center [903, 406] width 1037 height 21
click at [787, 252] on icon at bounding box center [788, 252] width 7 height 10
click at [428, 425] on p "We ship to most countries in Europe and America where Royal Mail tracked shippi…" at bounding box center [903, 436] width 1037 height 40
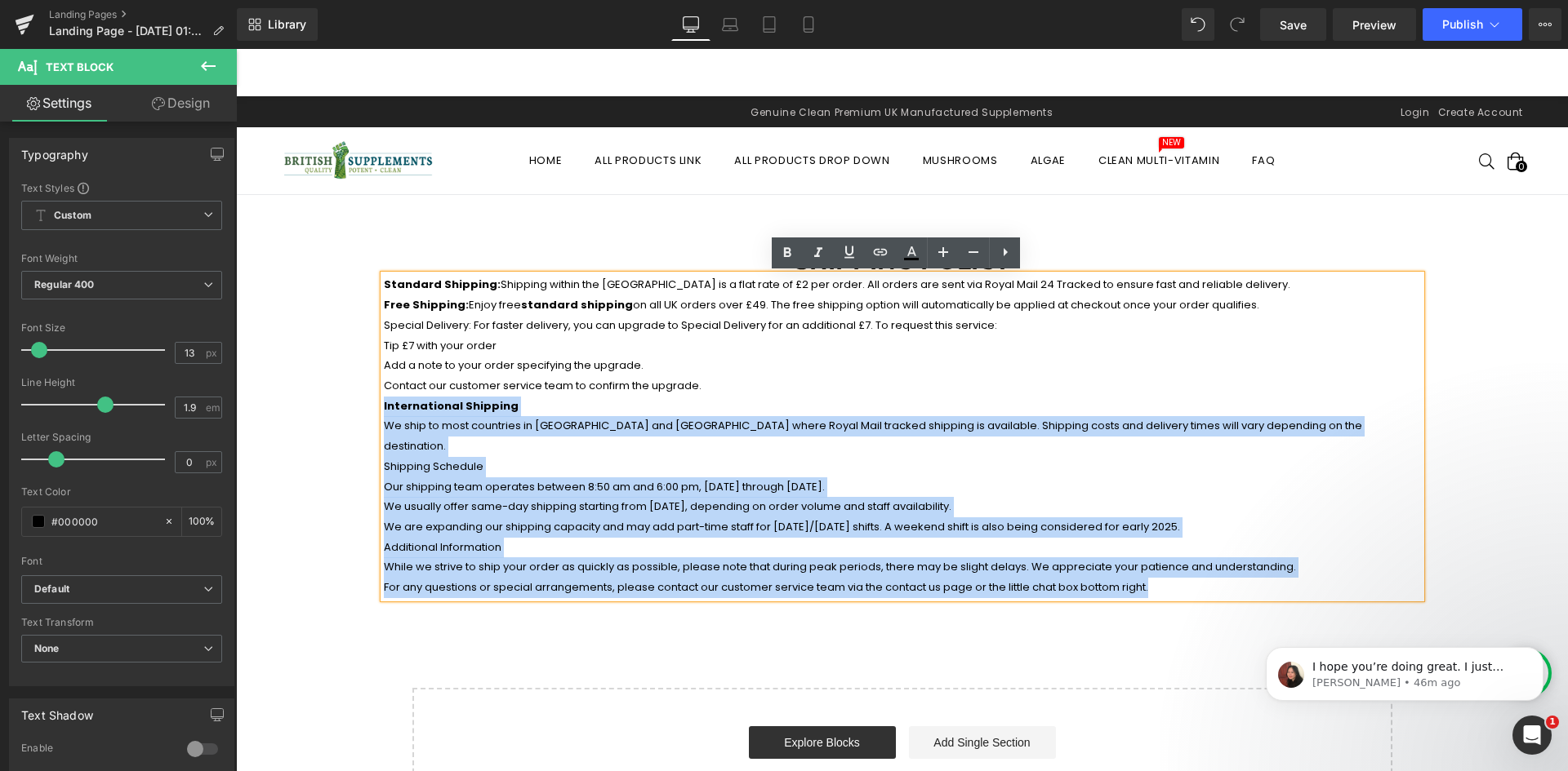
drag, startPoint x: 378, startPoint y: 405, endPoint x: 1056, endPoint y: 565, distance: 696.6
click at [1056, 565] on div "Standard Shipping: Shipping within the UK is a flat rate of £2 per order. All o…" at bounding box center [903, 436] width 1037 height 322
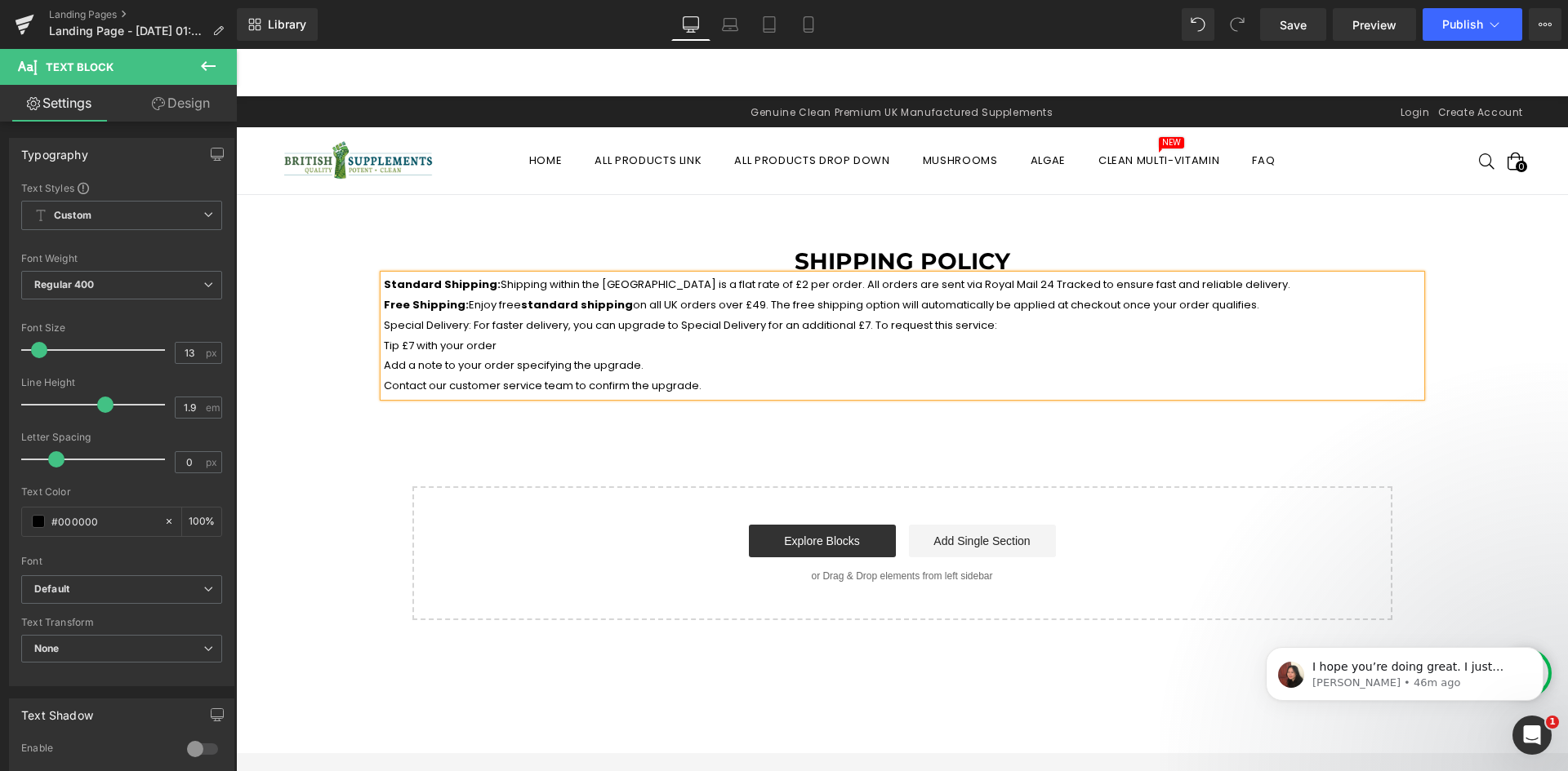
click at [542, 446] on div "Shipping Policy Heading Standard Shipping: Shipping within the UK is a flat rat…" at bounding box center [902, 422] width 1332 height 396
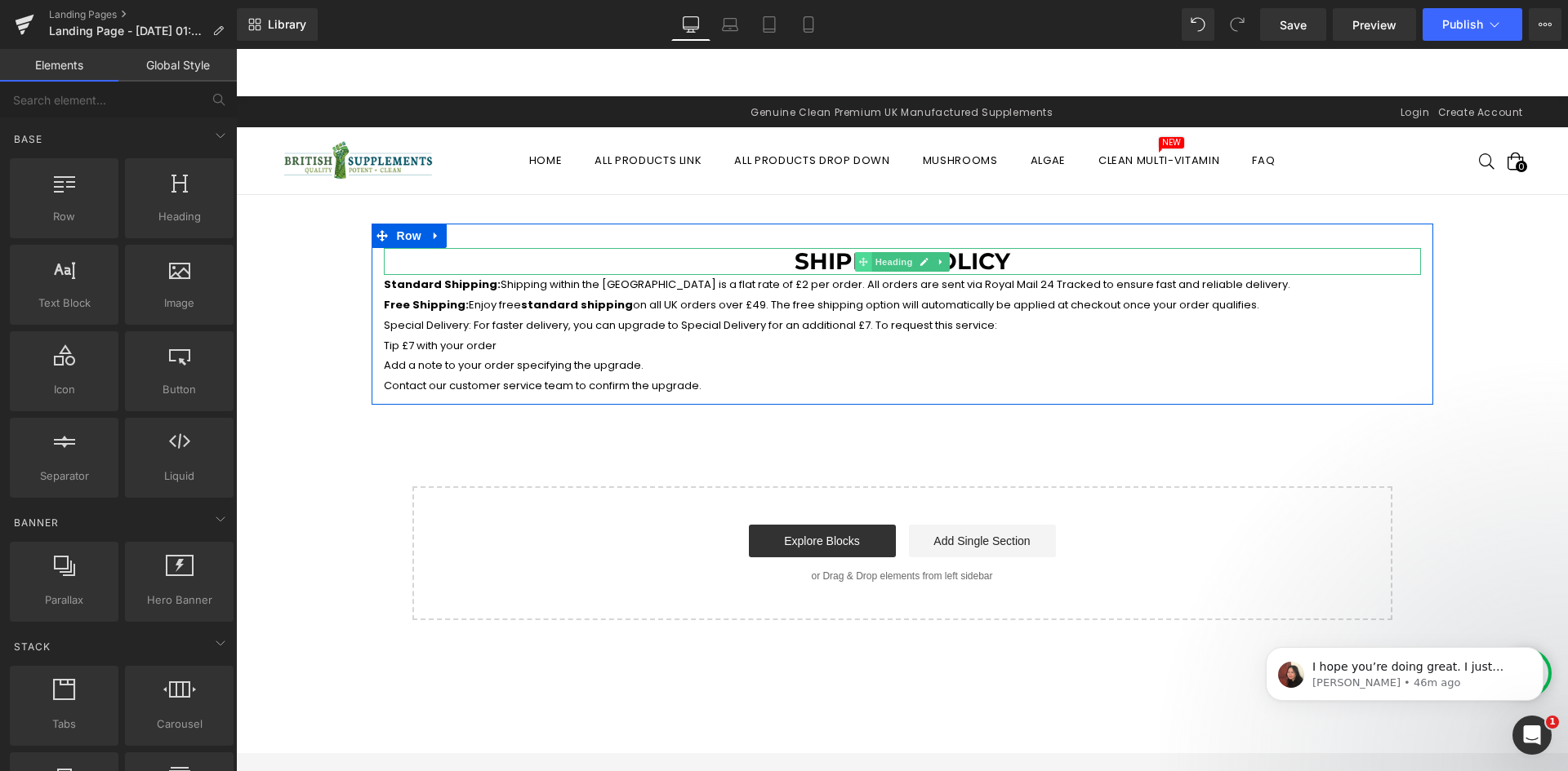
click at [858, 262] on icon at bounding box center [863, 262] width 9 height 9
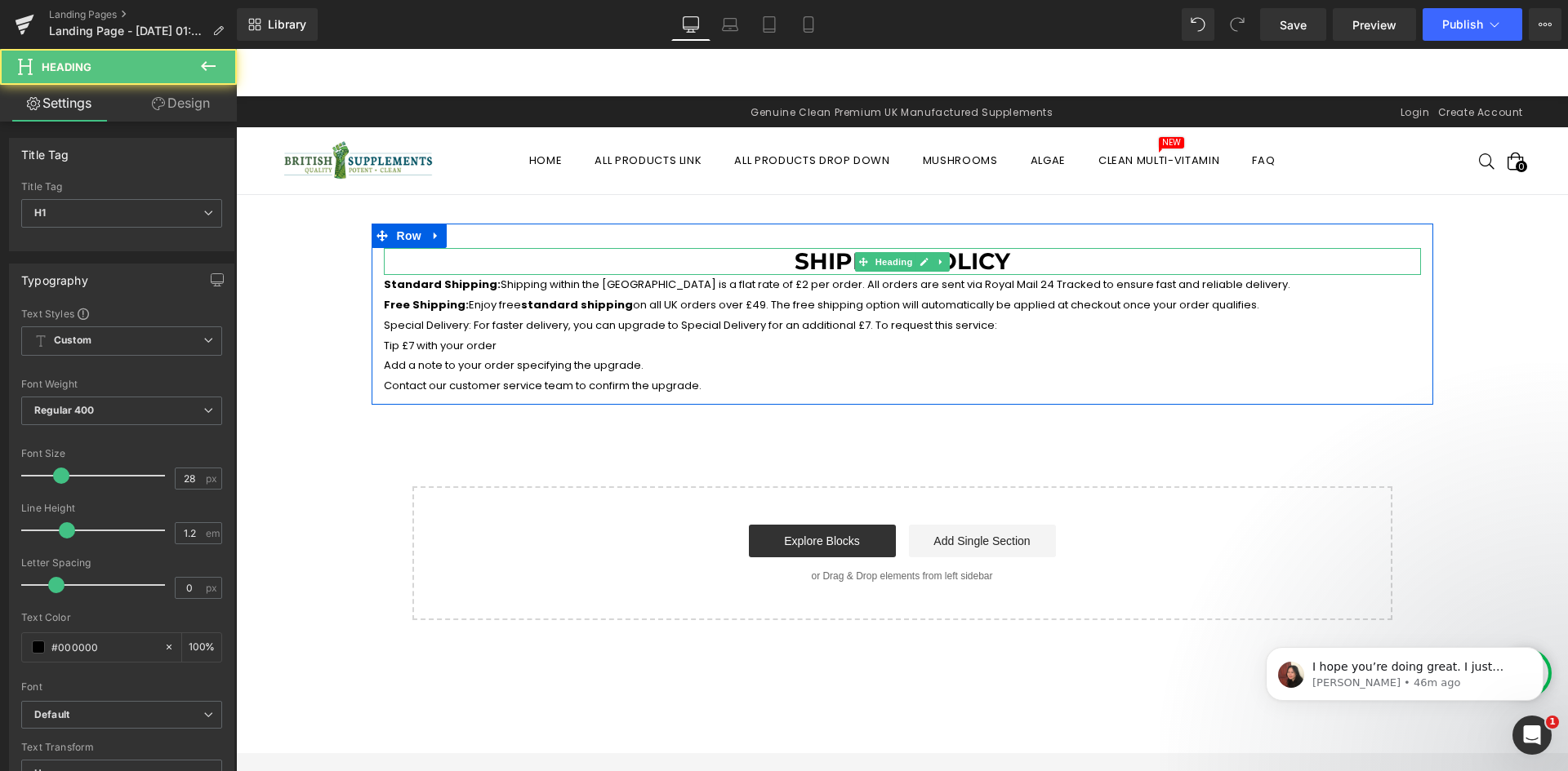
click at [805, 256] on h1 "Shipping Policy" at bounding box center [903, 262] width 1037 height 28
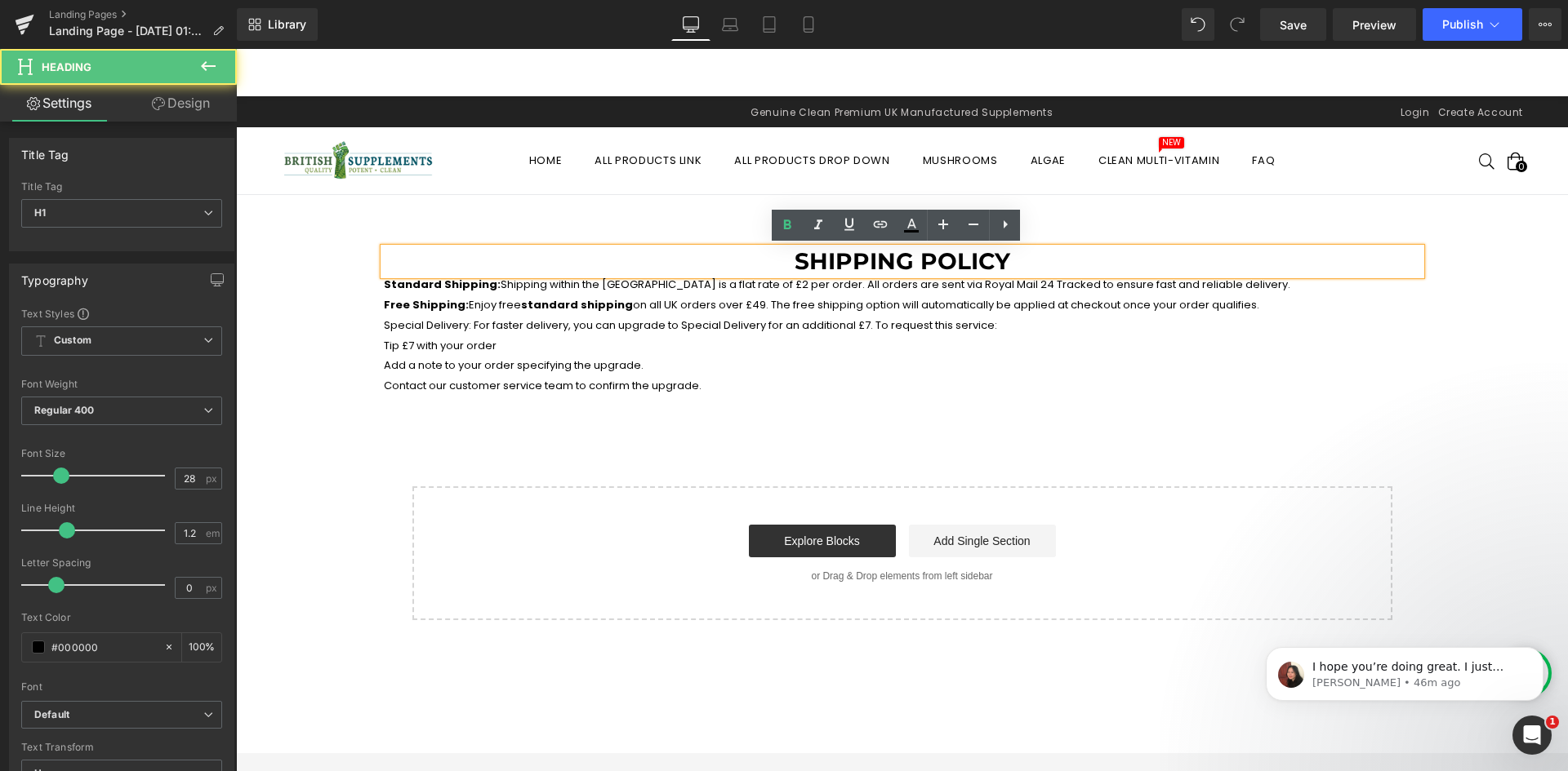
click at [1013, 271] on h1 "Shipping Policy" at bounding box center [903, 262] width 1037 height 28
click at [704, 271] on h1 "Shipping Policy" at bounding box center [903, 262] width 1037 height 28
click at [700, 317] on p "Special Delivery: For faster delivery, you can upgrade to Special Delivery for …" at bounding box center [903, 326] width 1037 height 21
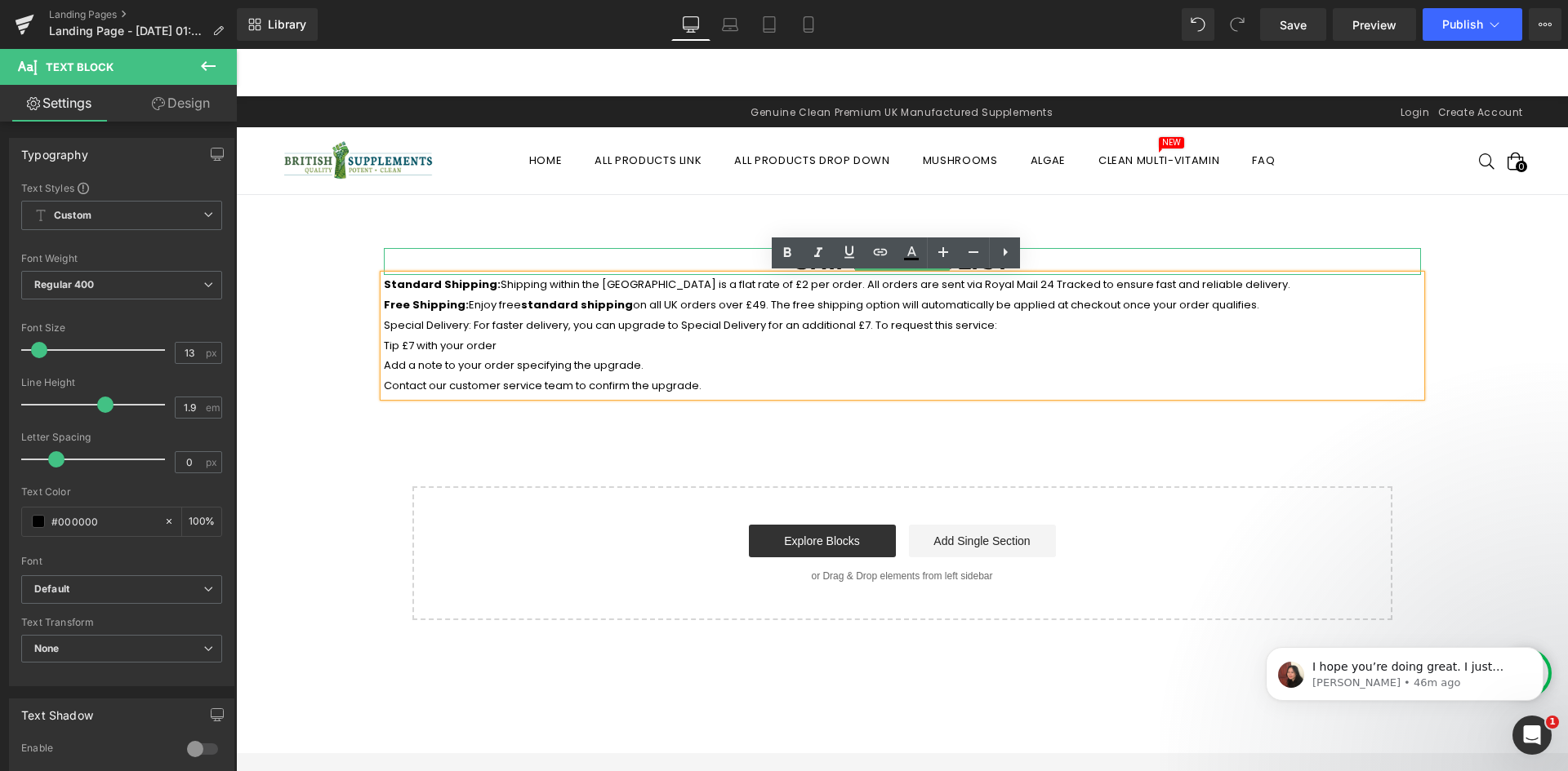
click at [696, 255] on h1 "Shipping Policy" at bounding box center [903, 262] width 1037 height 28
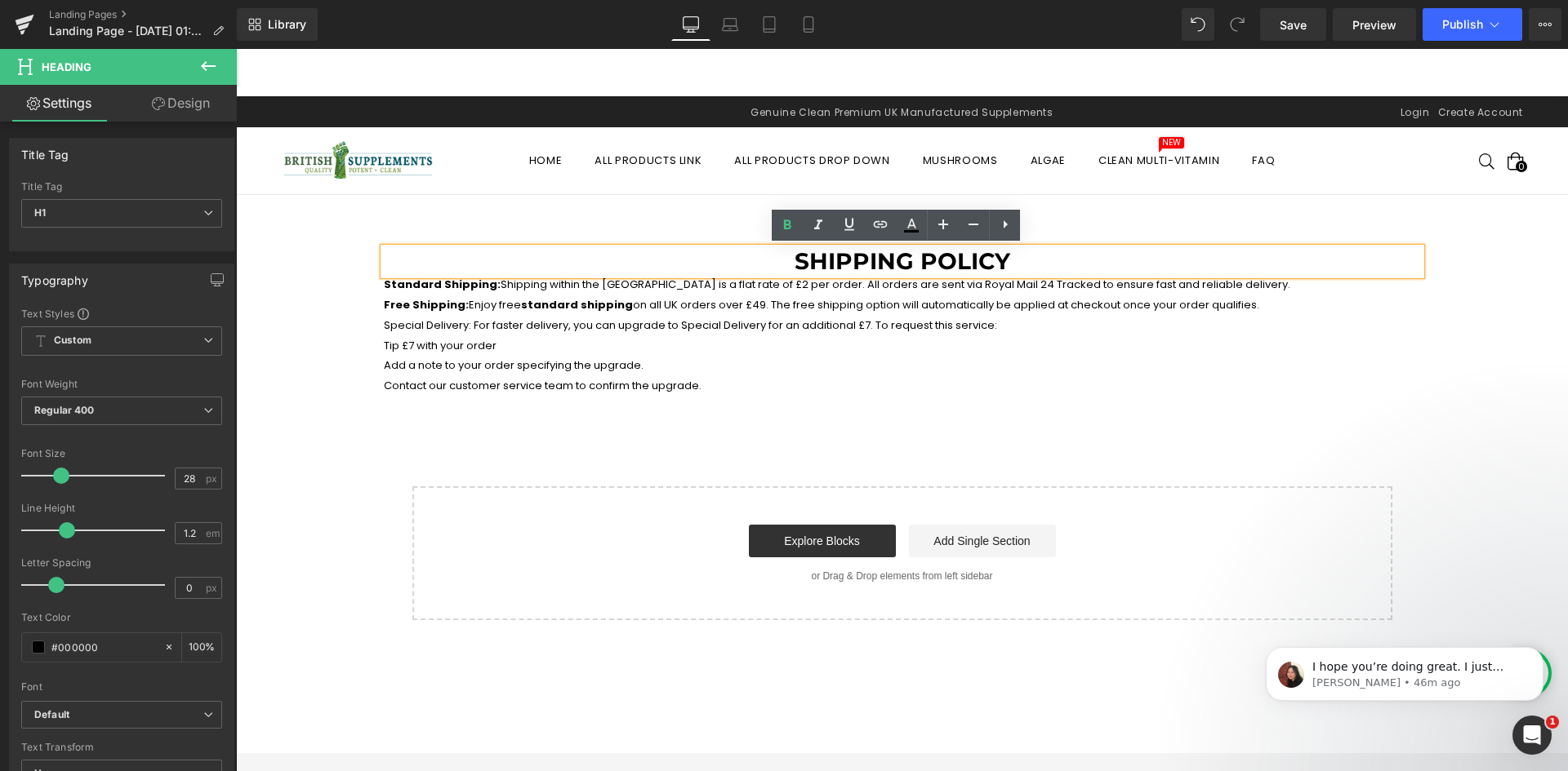
click at [1058, 261] on h1 "Shipping Policy" at bounding box center [903, 262] width 1037 height 28
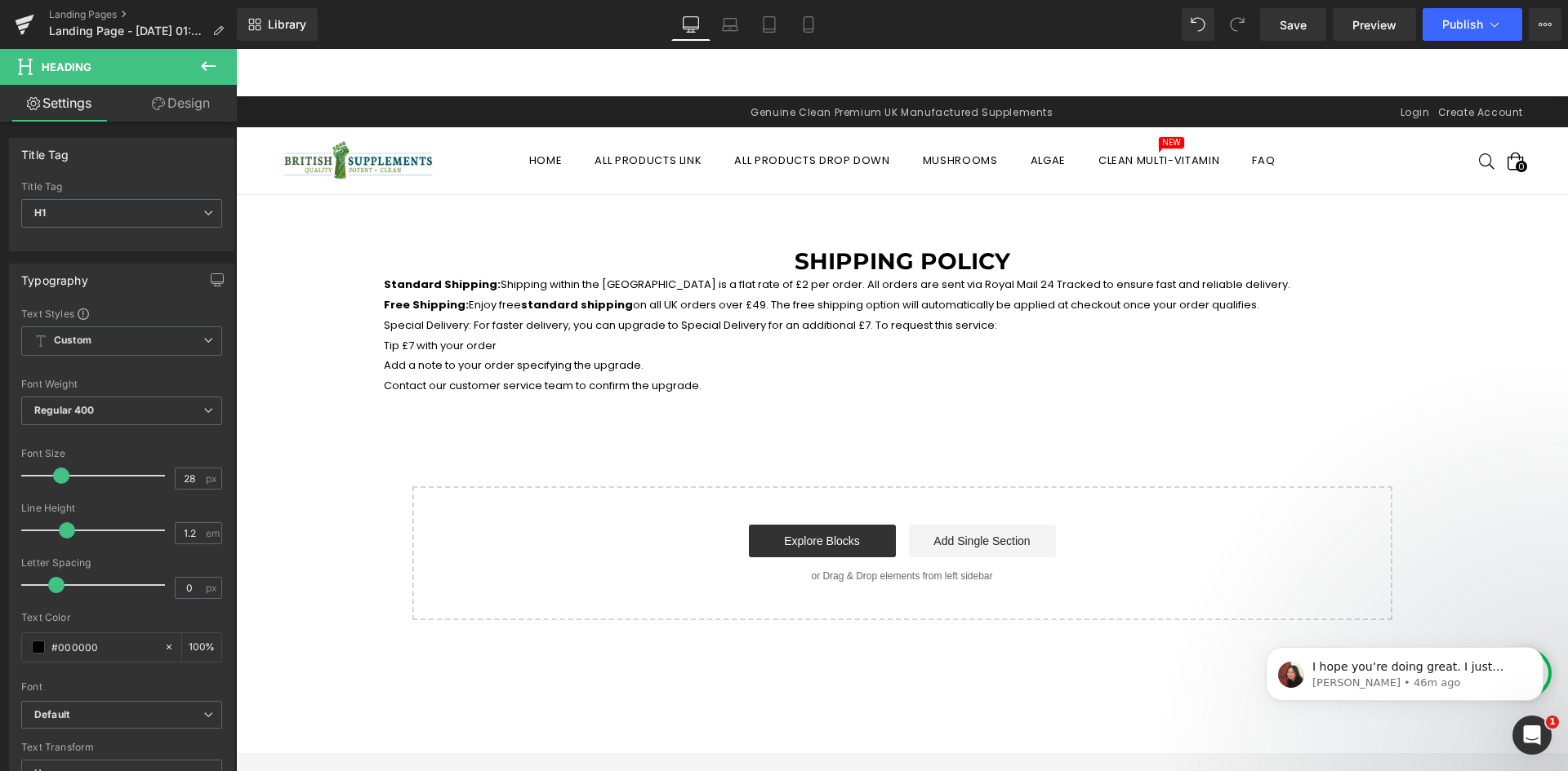
click at [1023, 266] on h1 "Shipping Policy" at bounding box center [903, 262] width 1037 height 28
click at [152, 108] on icon at bounding box center [158, 103] width 13 height 13
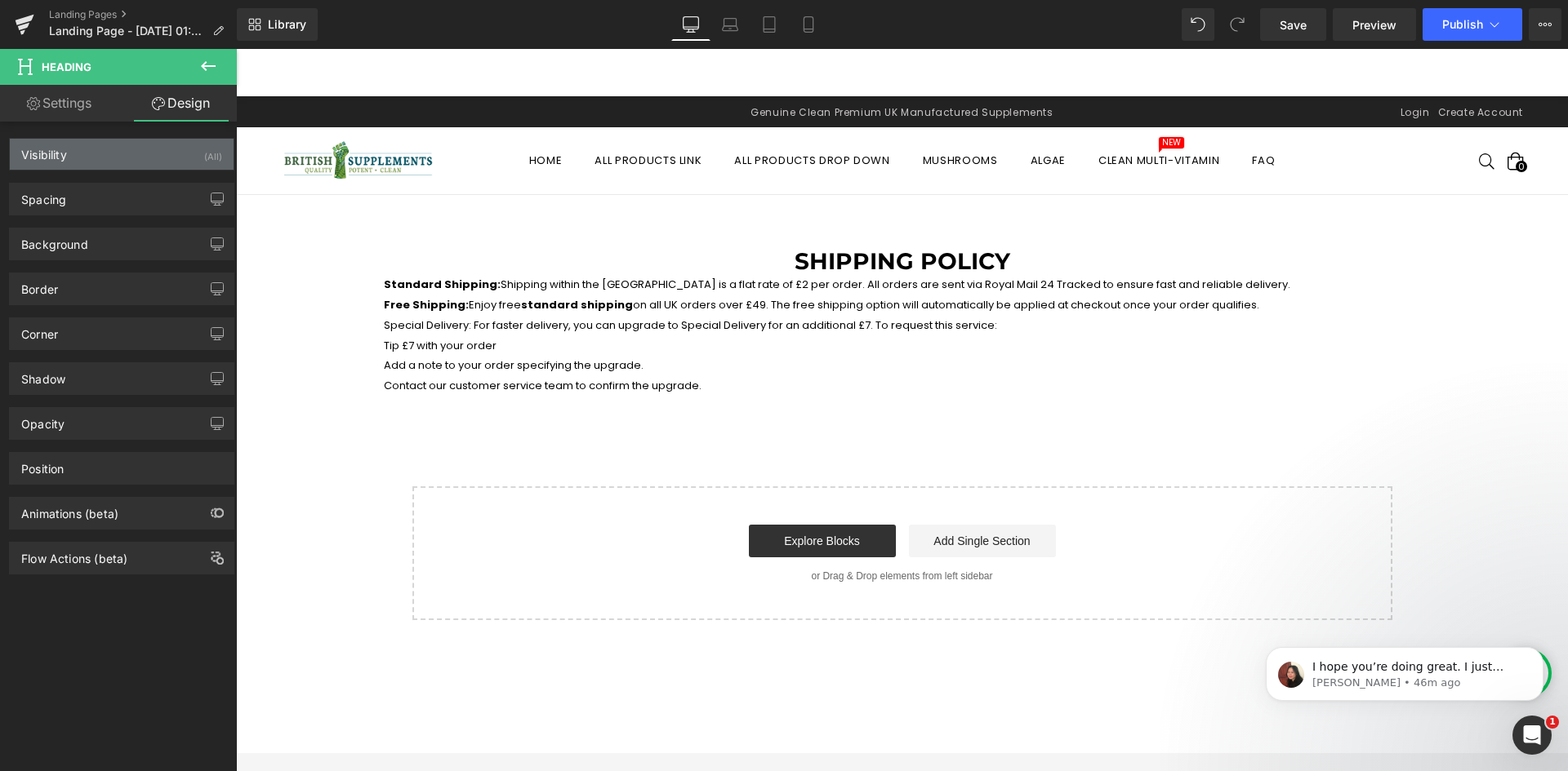
type input "0"
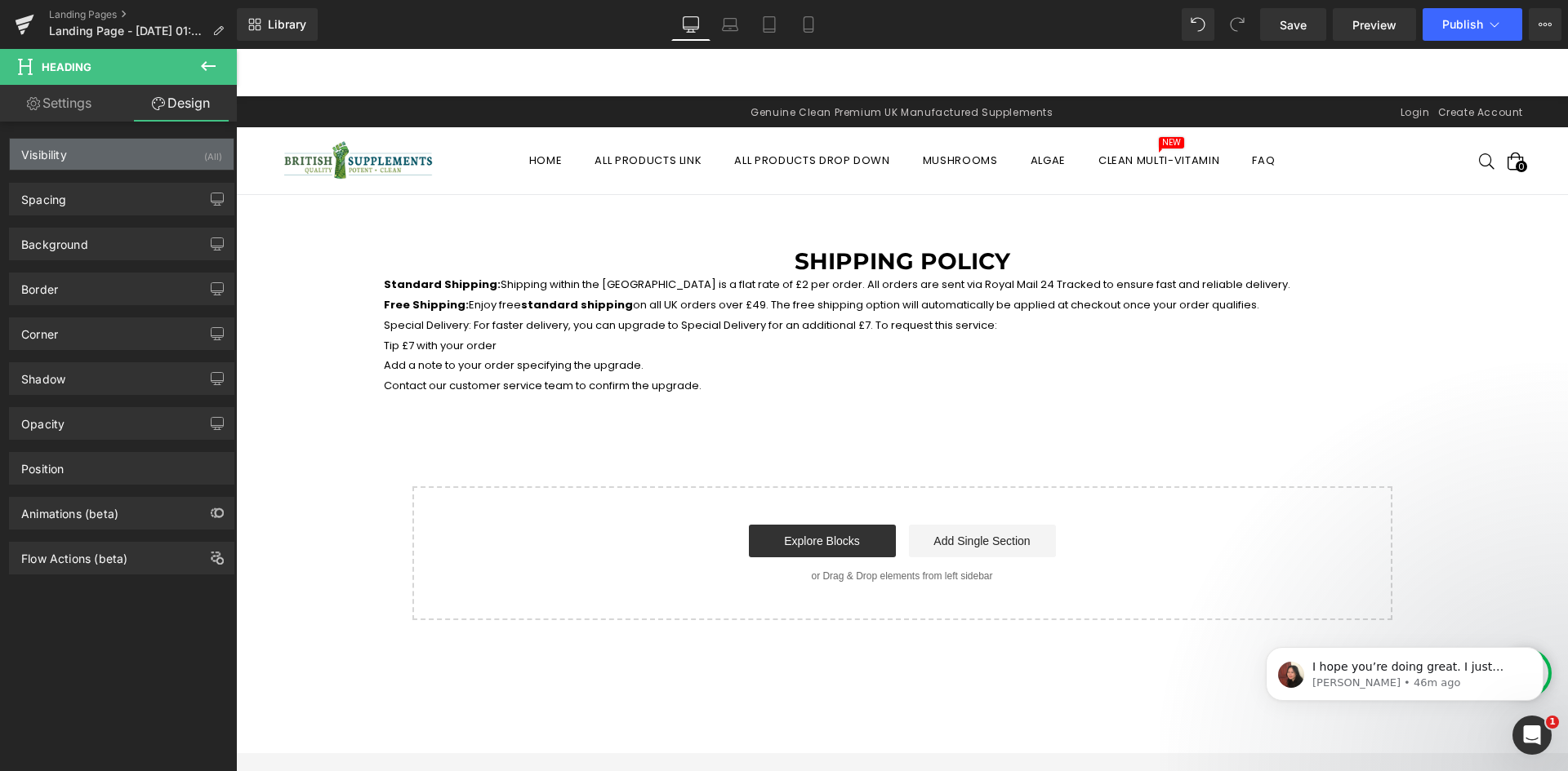
type input "0"
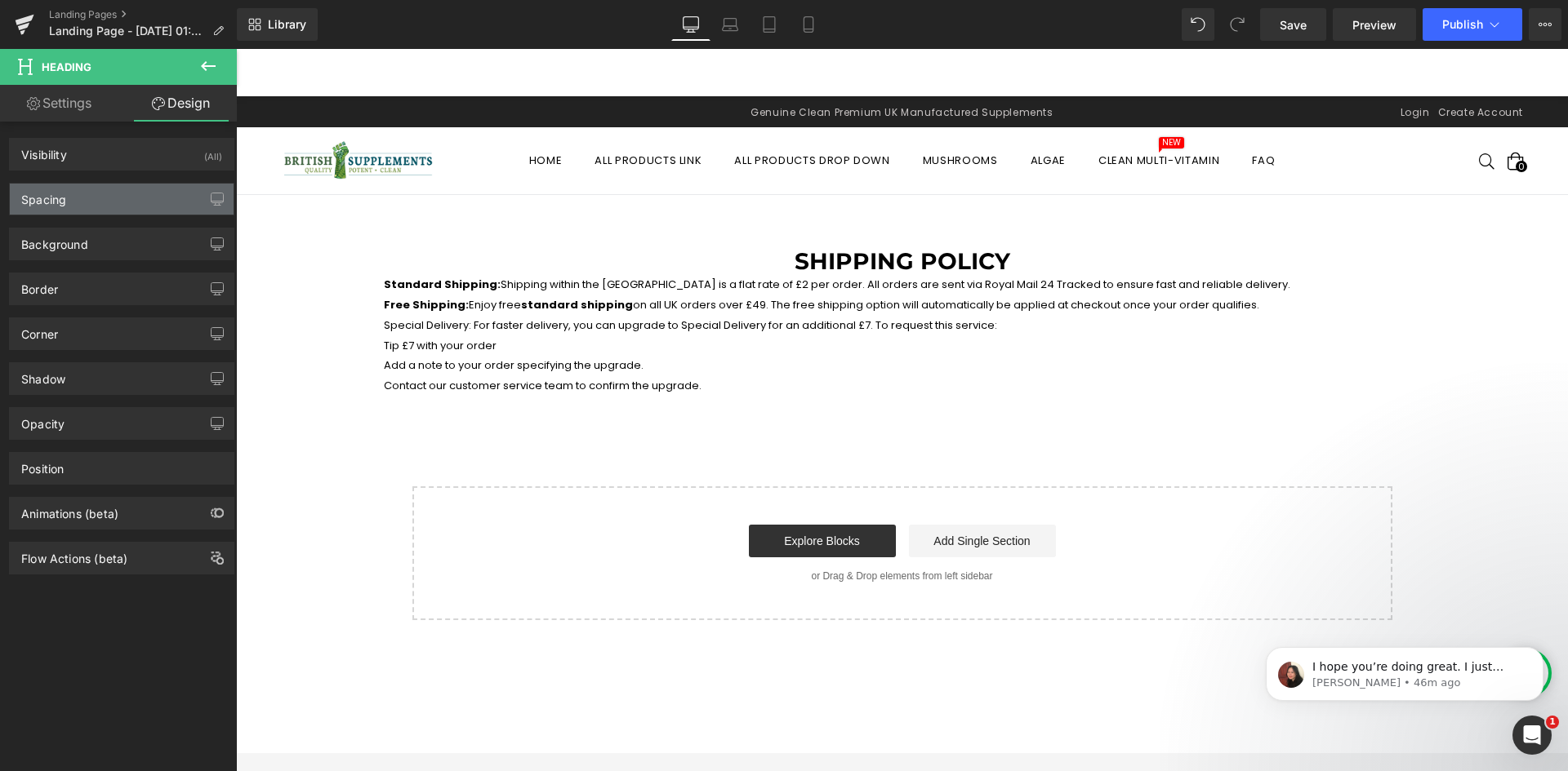
click at [69, 192] on div "Spacing" at bounding box center [121, 199] width 224 height 31
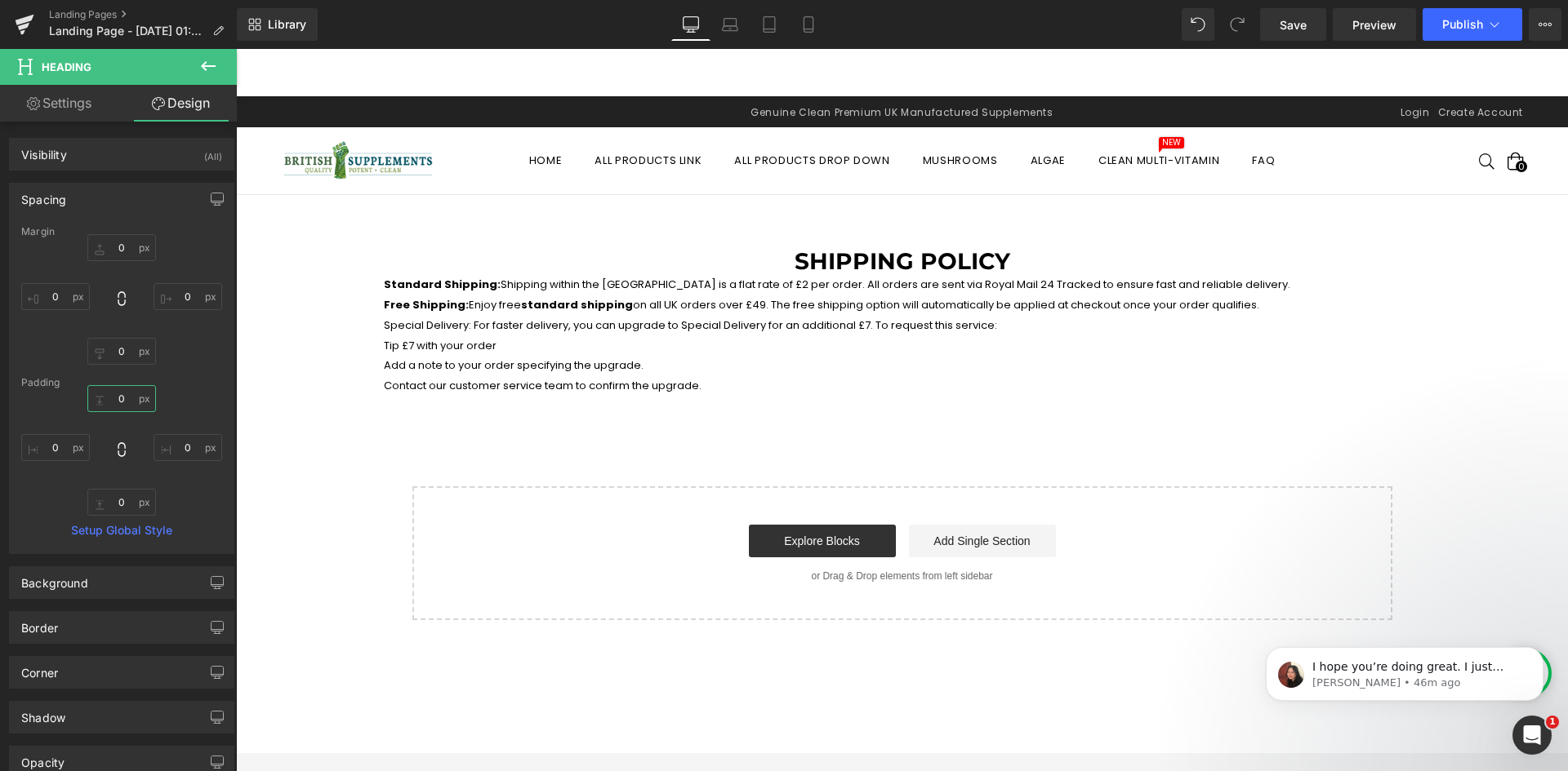
click at [117, 396] on input "0" at bounding box center [122, 399] width 69 height 27
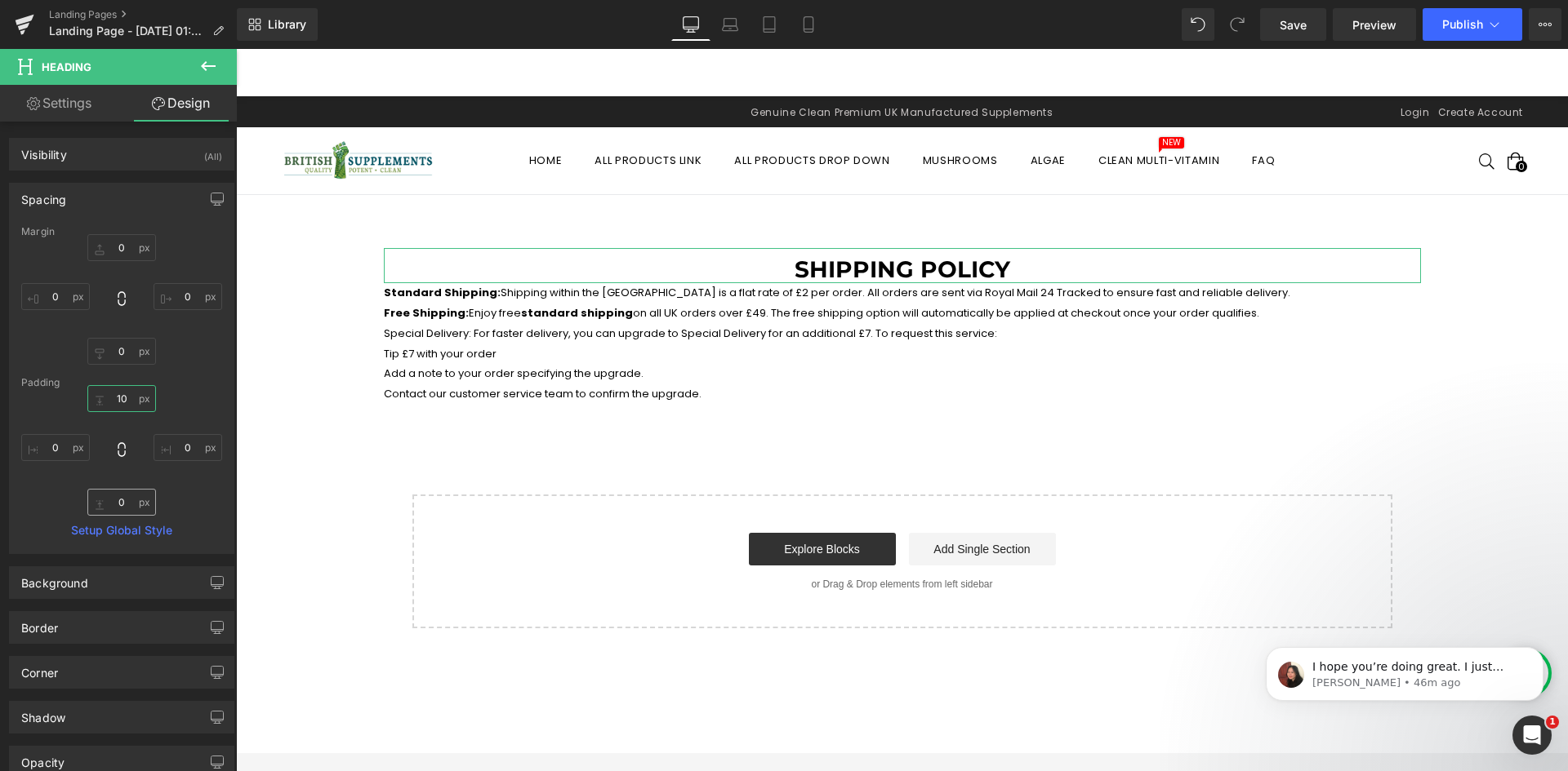
type input "10"
click at [110, 501] on input "0" at bounding box center [122, 502] width 69 height 27
type input "10"
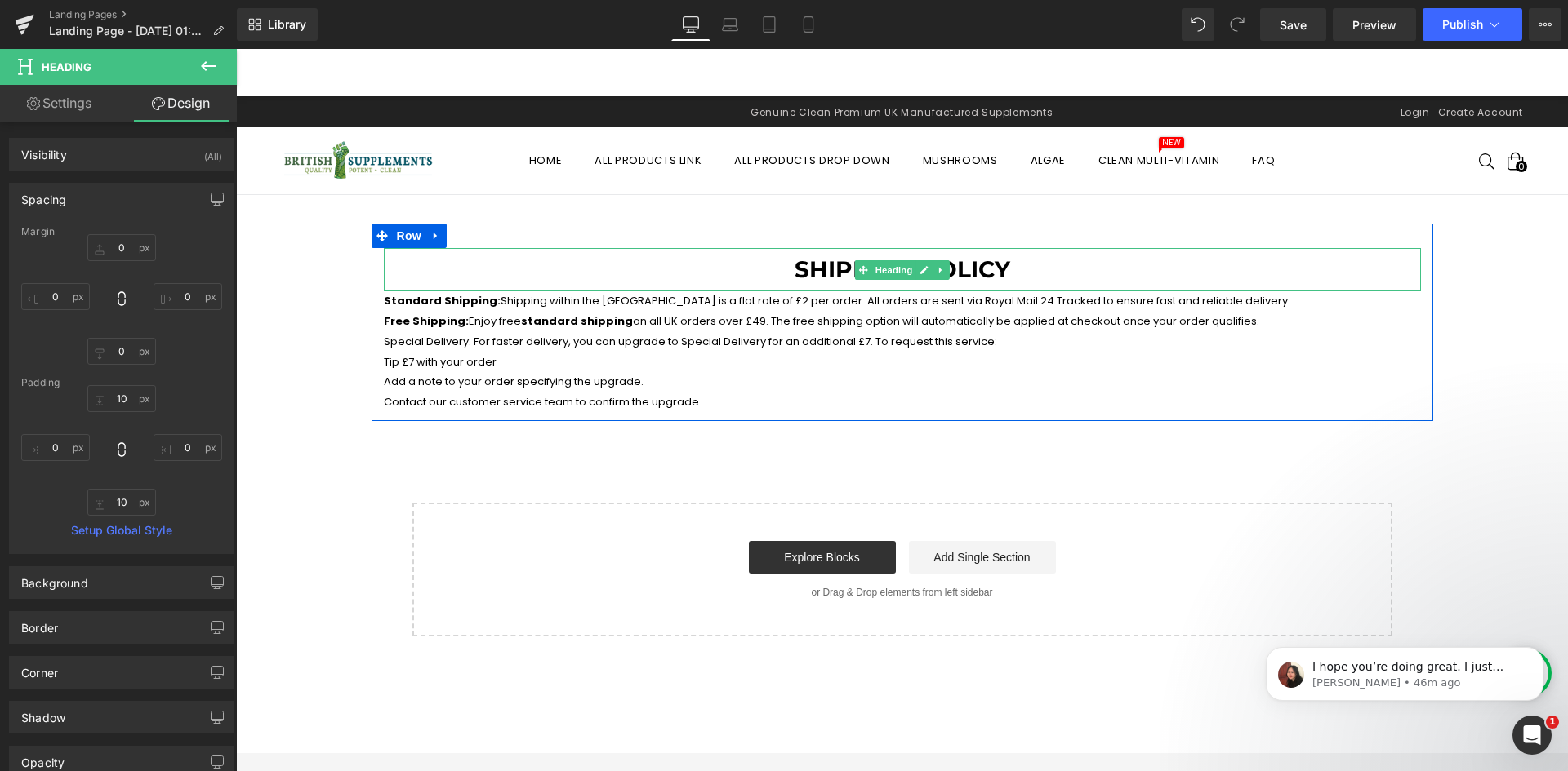
click at [1010, 266] on h1 "Shipping Policy" at bounding box center [903, 270] width 1037 height 28
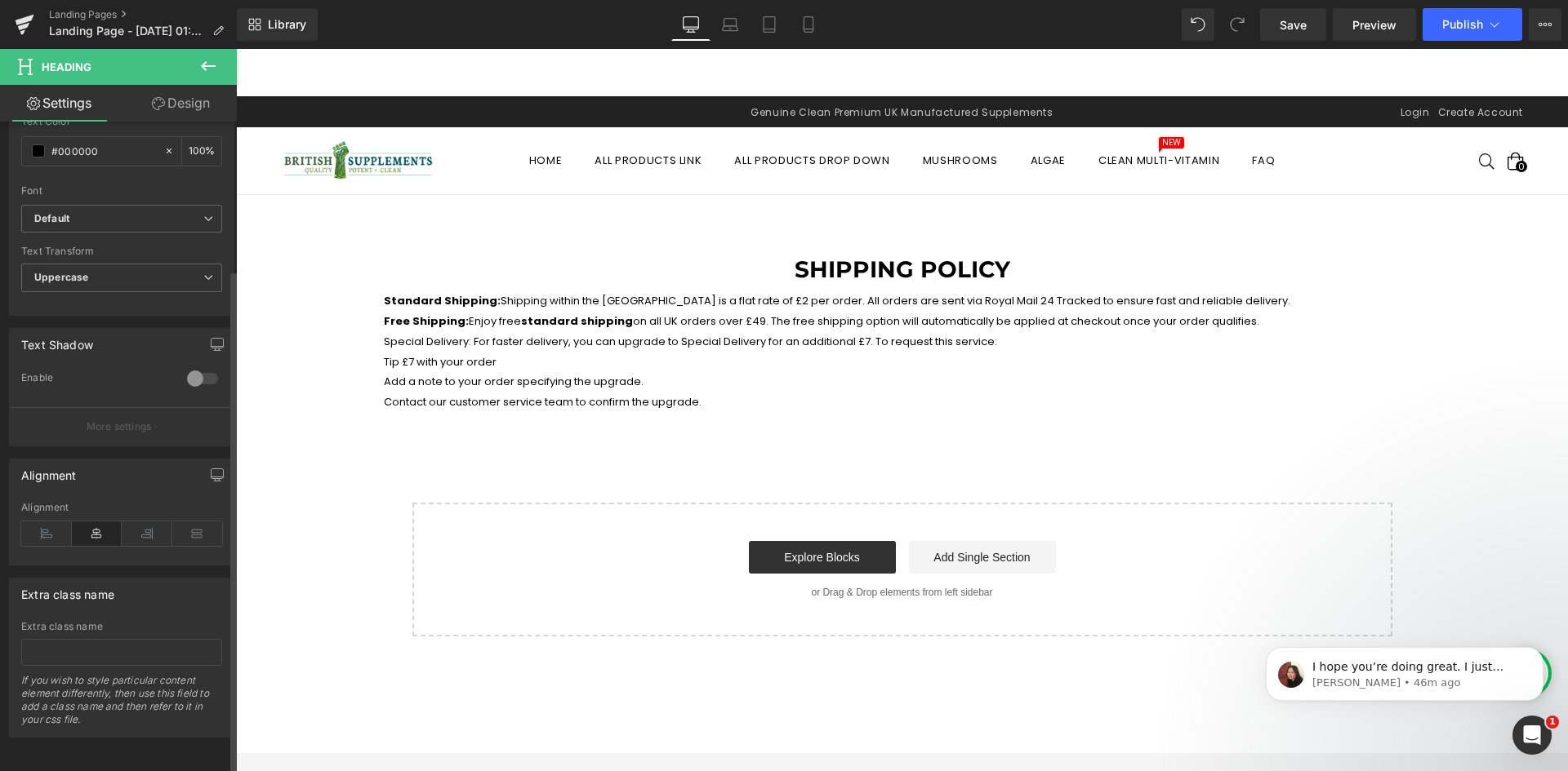
scroll to position [509, 0]
click at [43, 521] on icon at bounding box center [46, 533] width 51 height 24
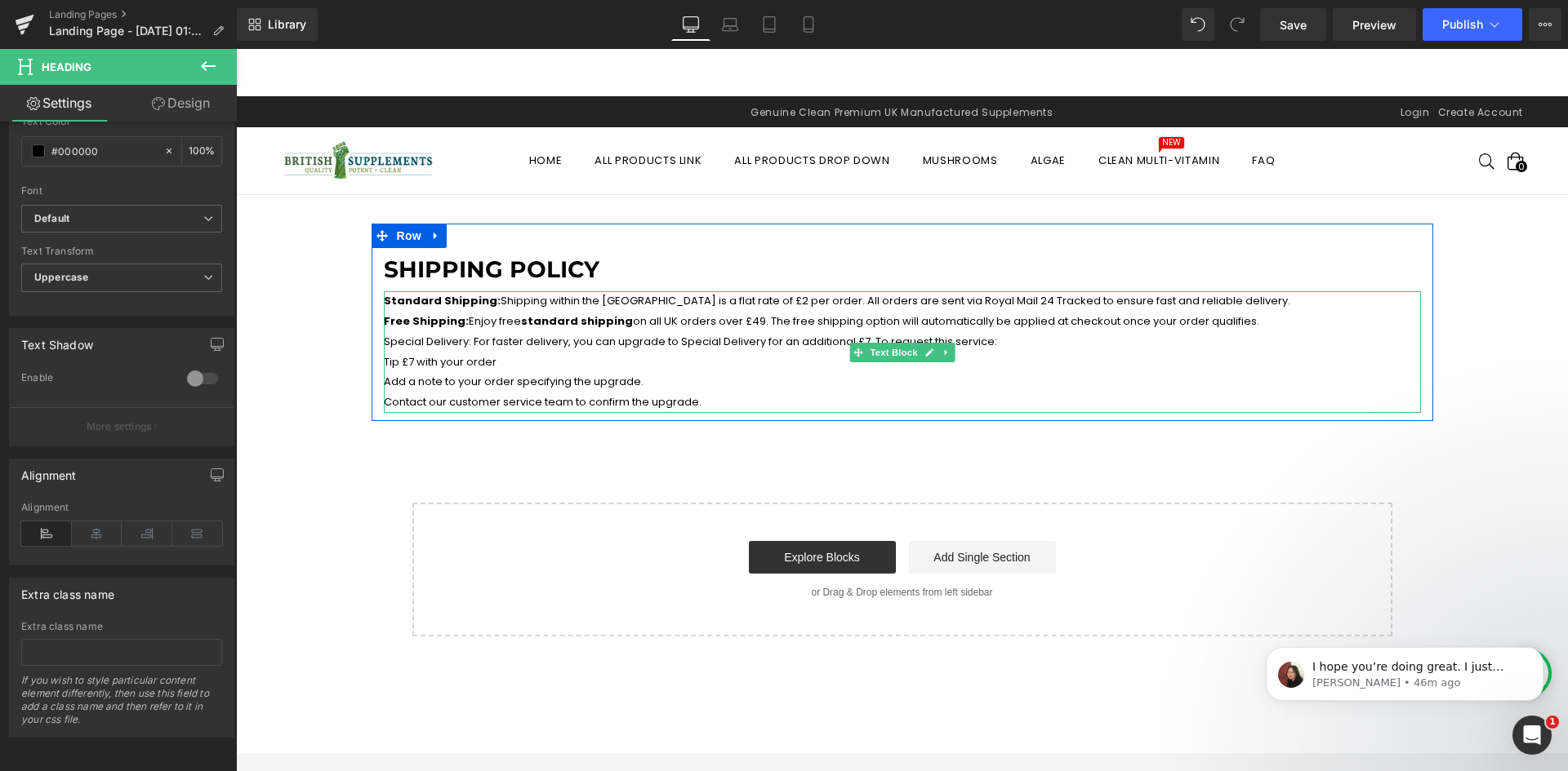
click at [641, 344] on p "Special Delivery: For faster delivery, you can upgrade to Special Delivery for …" at bounding box center [903, 342] width 1037 height 21
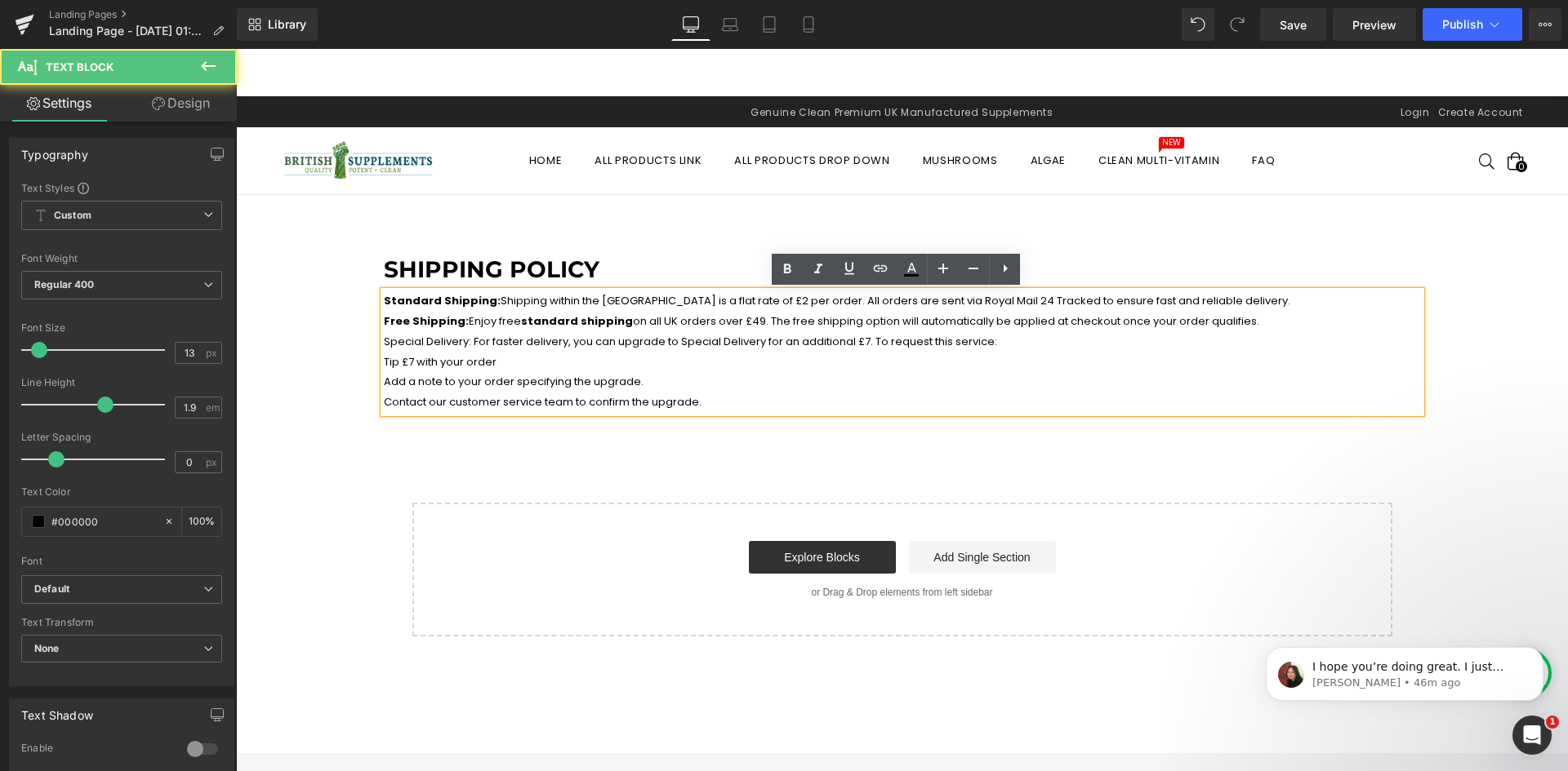
click at [747, 375] on p "Add a note to your order specifying the upgrade." at bounding box center [903, 382] width 1037 height 21
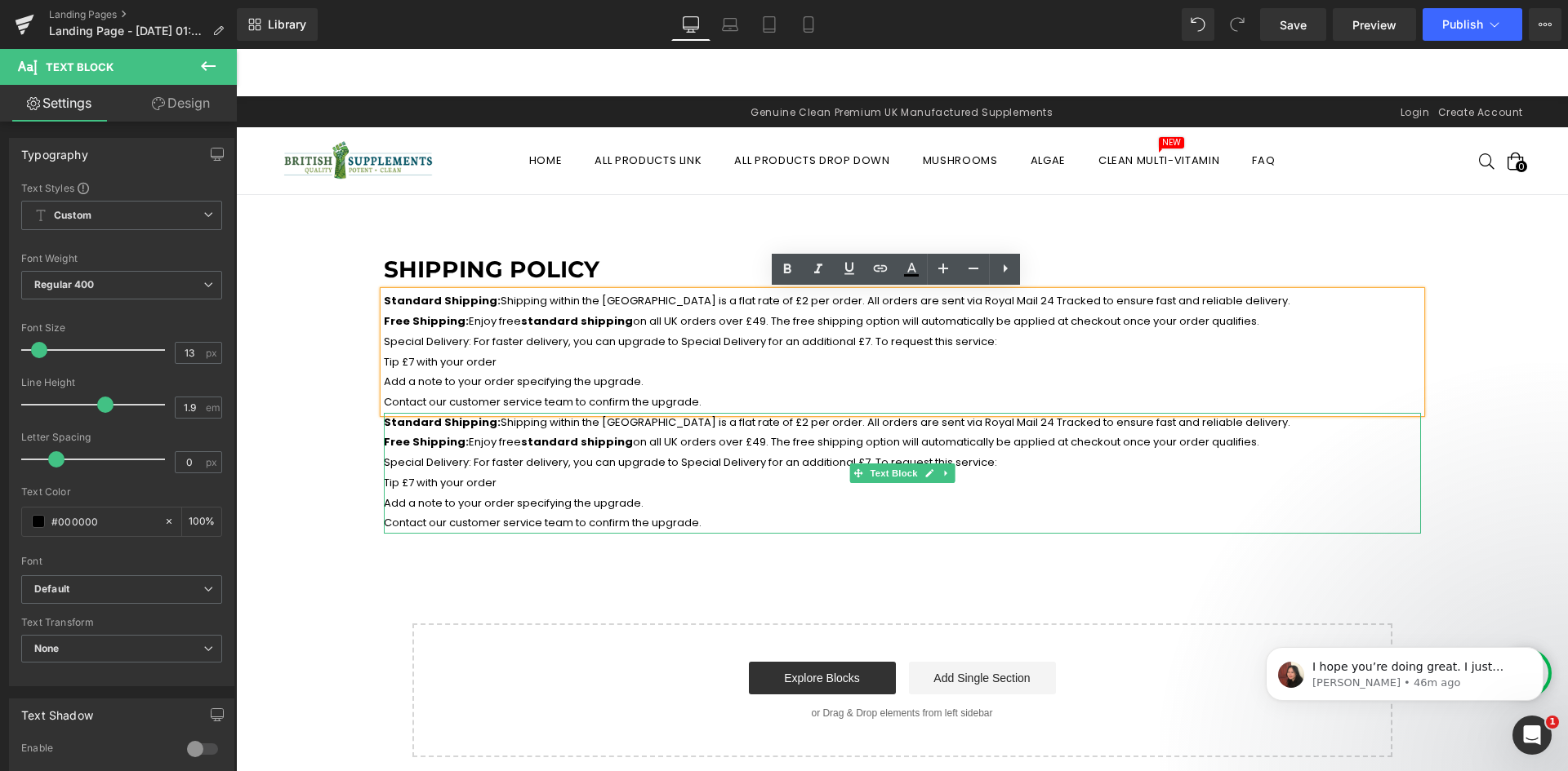
click at [473, 450] on p "Free Shipping: Enjoy free standard shipping on all UK orders over £49. The free…" at bounding box center [903, 443] width 1037 height 21
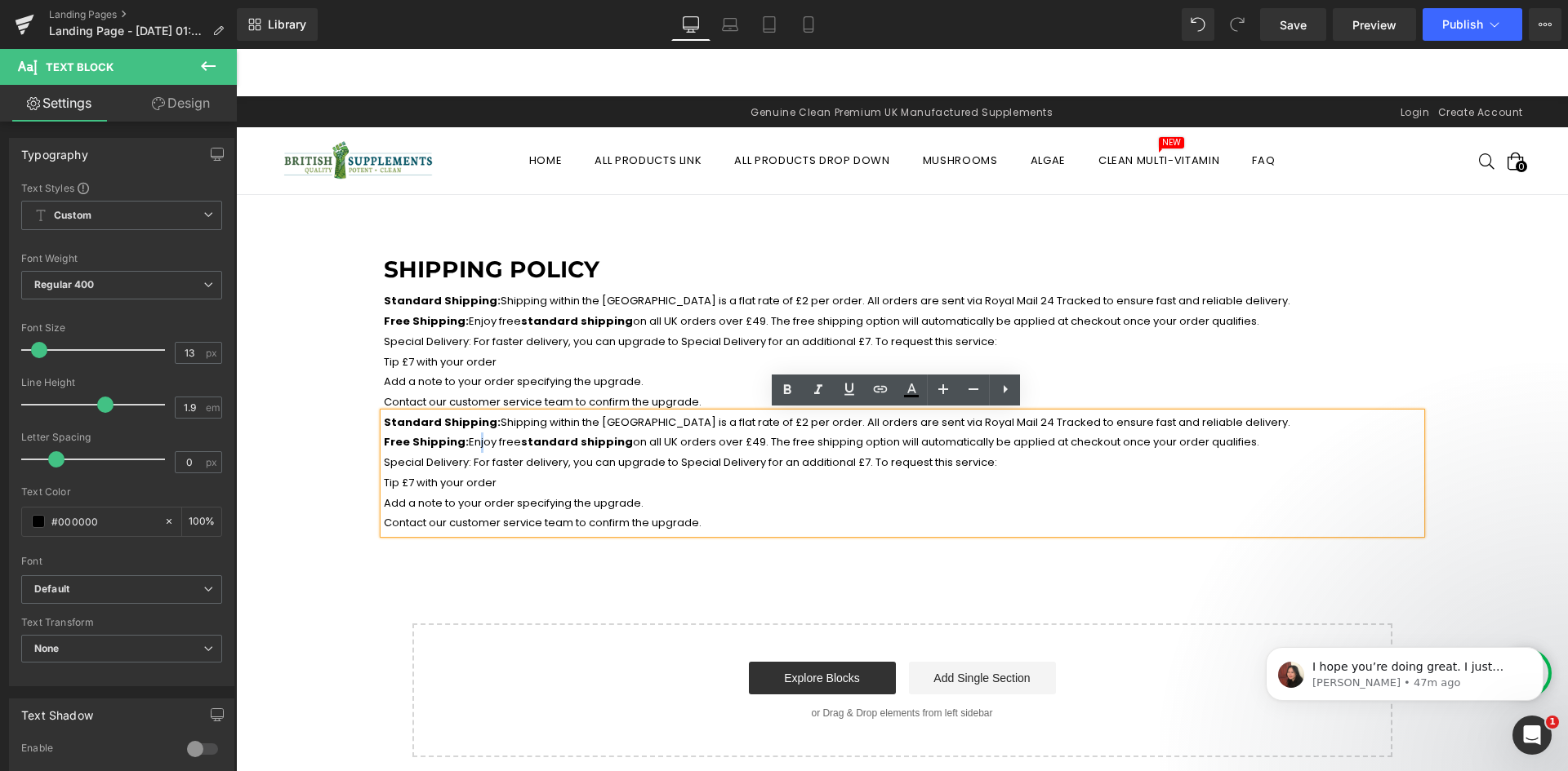
click at [464, 451] on p "Free Shipping: Enjoy free standard shipping on all UK orders over £49. The free…" at bounding box center [903, 443] width 1037 height 21
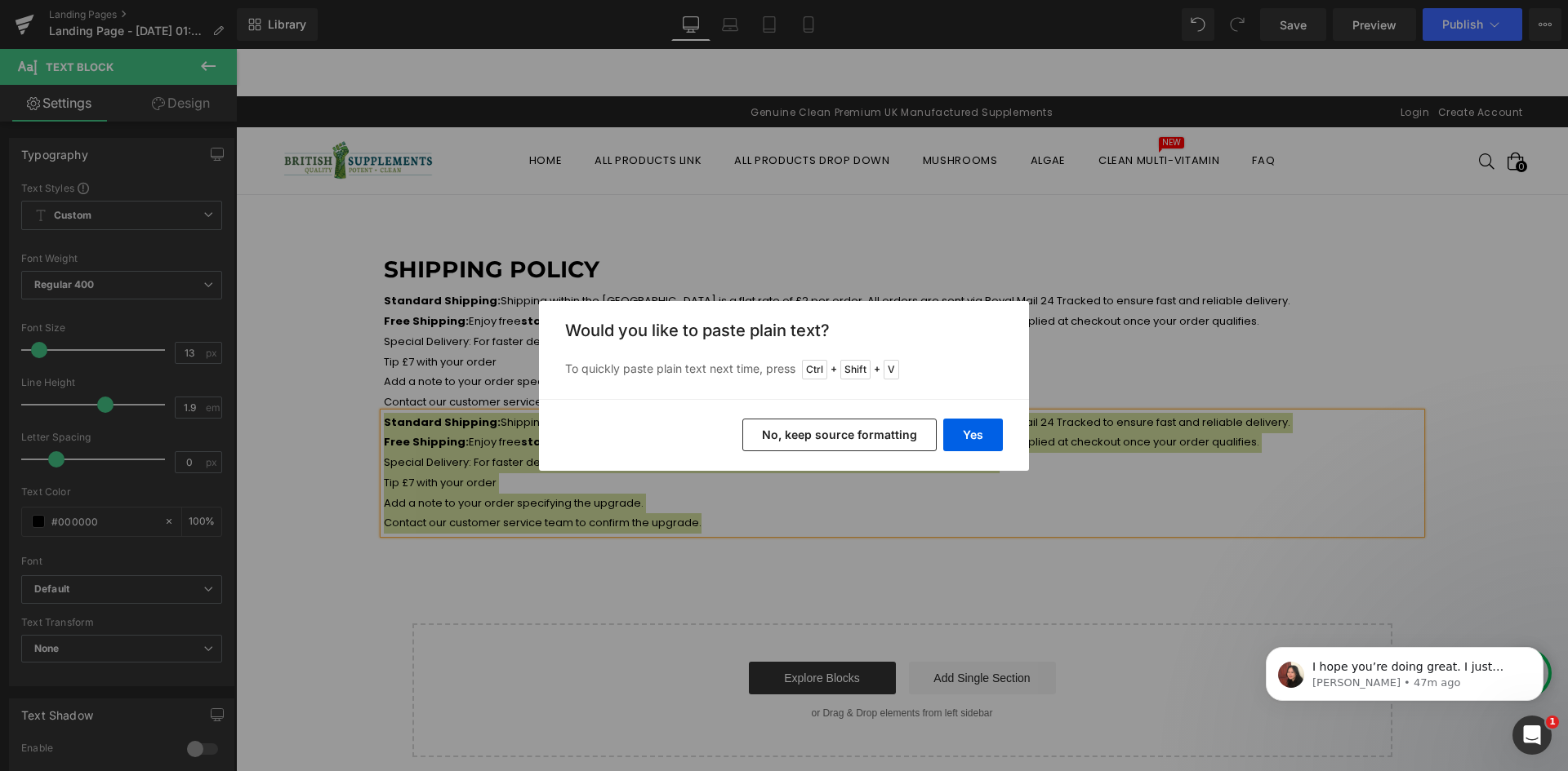
click at [782, 452] on div "Yes No, keep source formatting" at bounding box center [783, 434] width 490 height 71
click at [790, 435] on button "No, keep source formatting" at bounding box center [839, 435] width 195 height 33
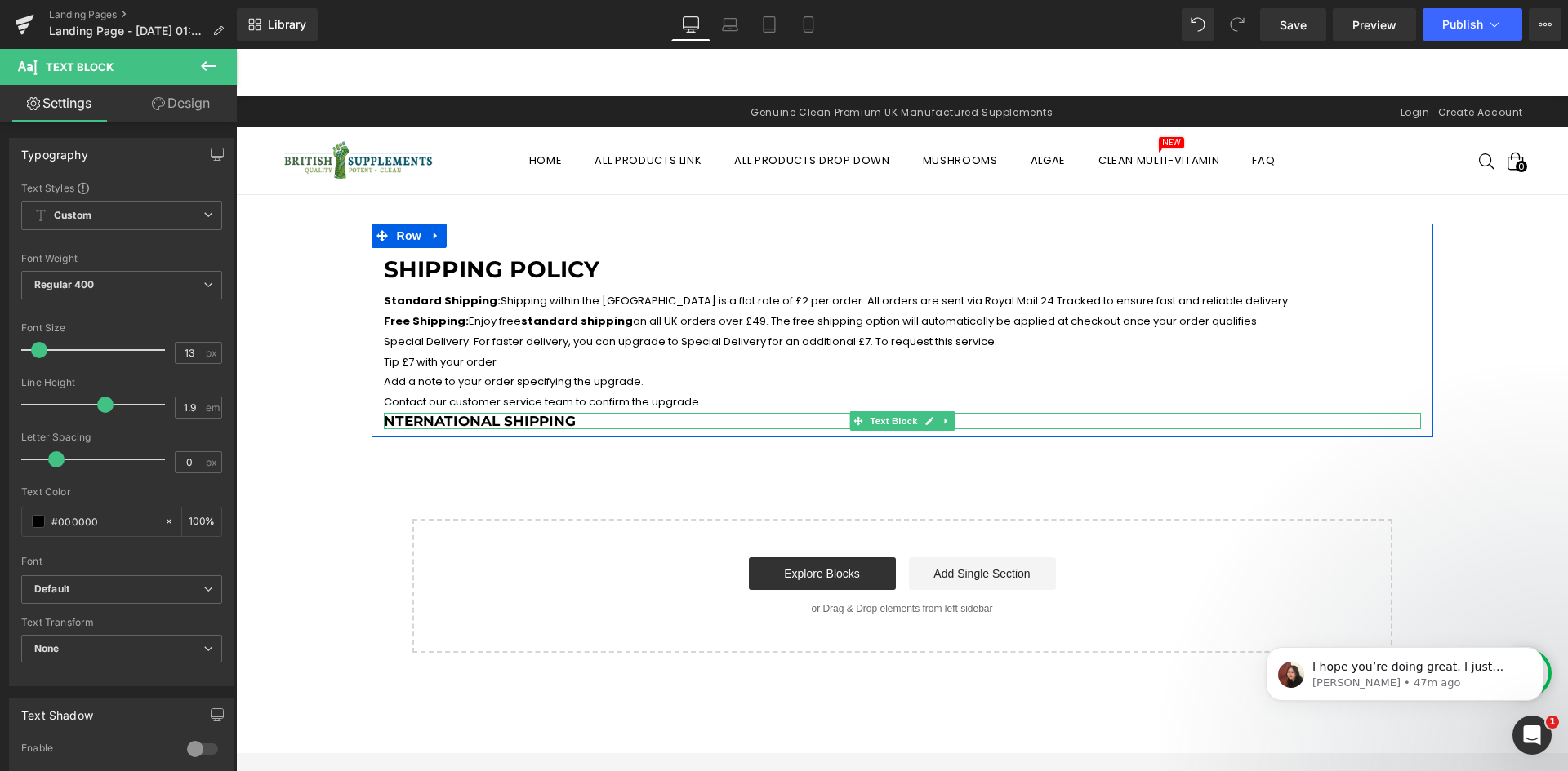
click at [384, 422] on h3 "nternational Shipping" at bounding box center [903, 421] width 1037 height 16
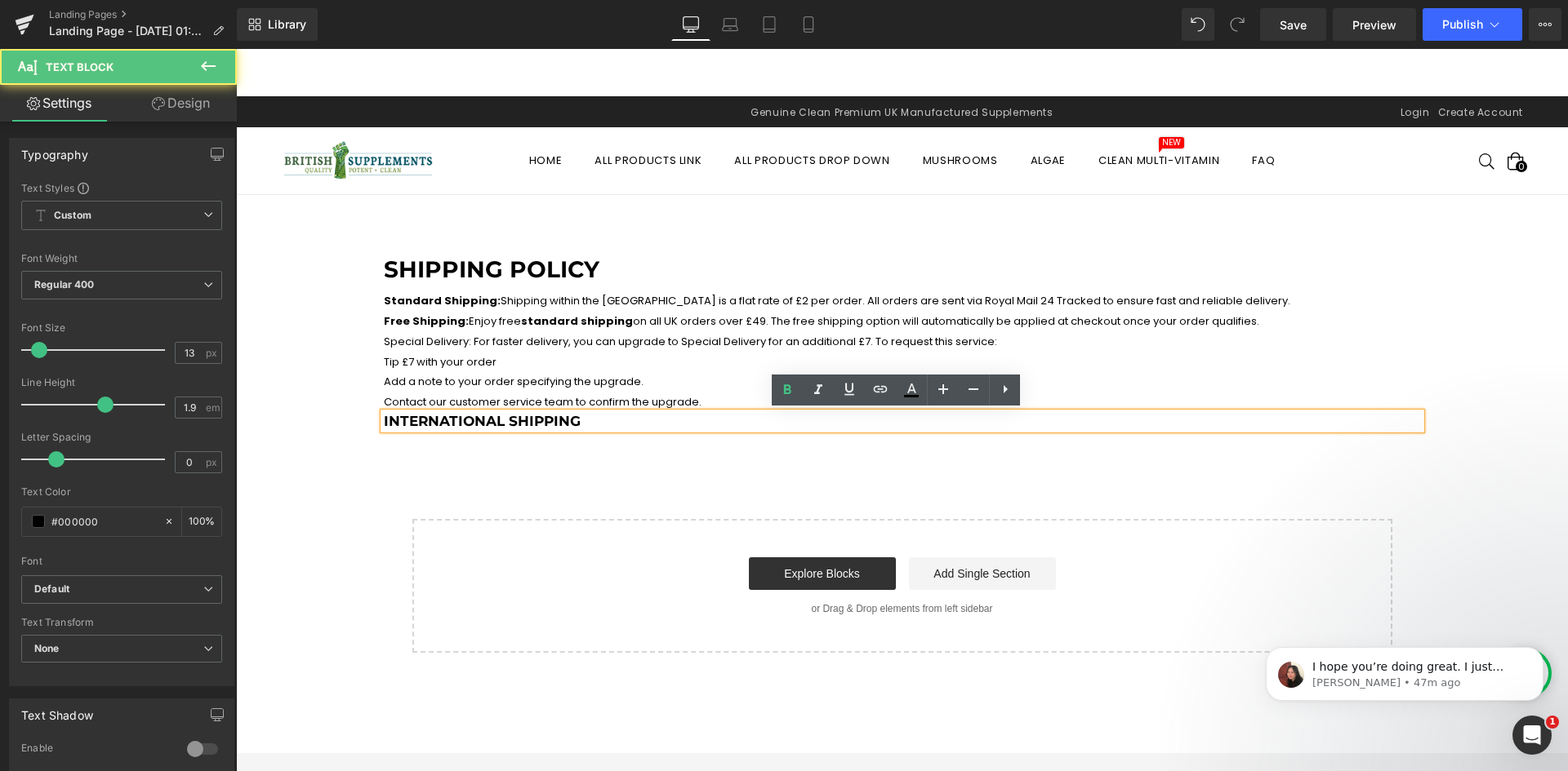
click at [594, 421] on h3 "International Shipping" at bounding box center [903, 421] width 1037 height 16
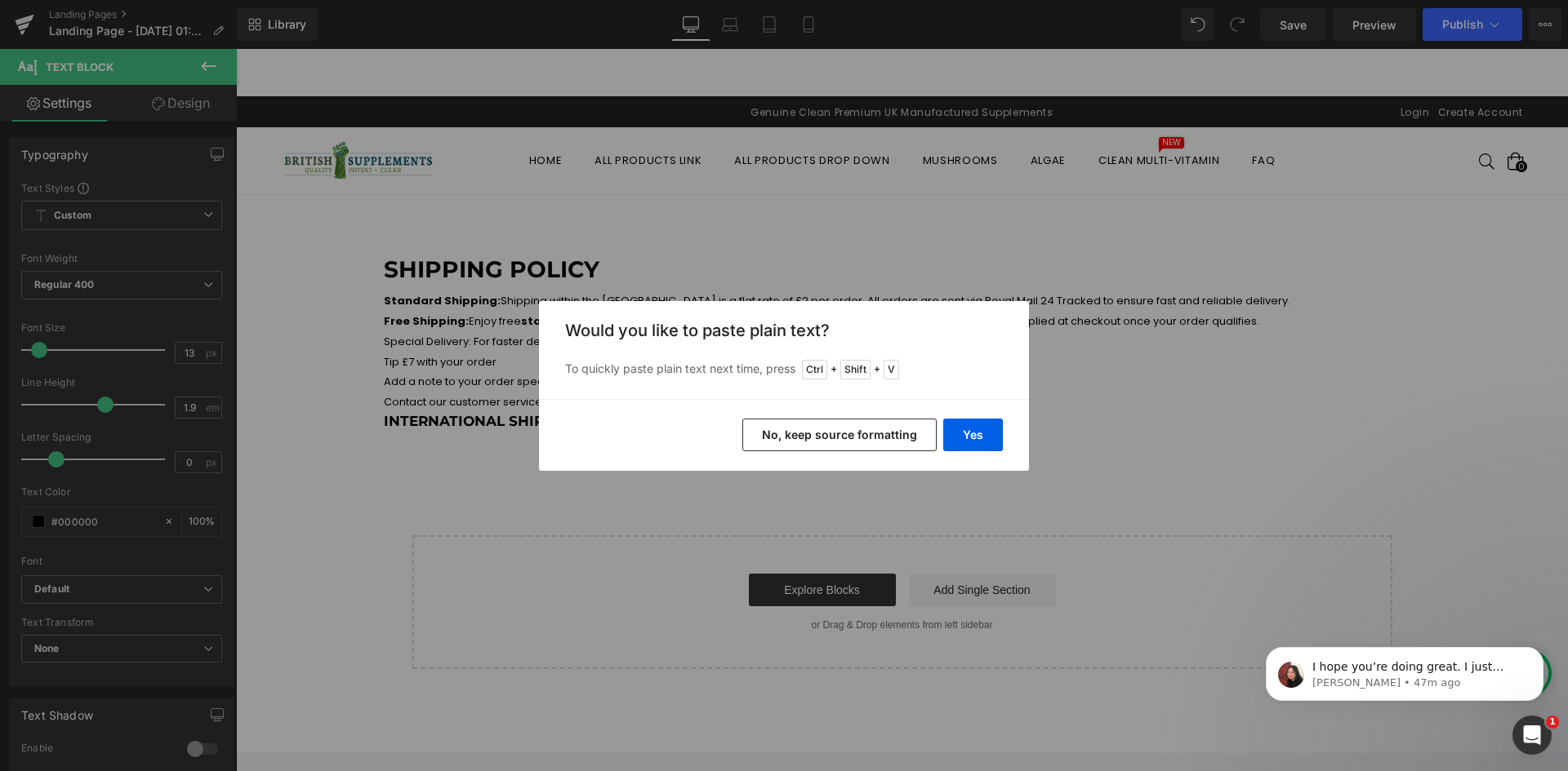
click at [766, 433] on button "No, keep source formatting" at bounding box center [839, 435] width 195 height 33
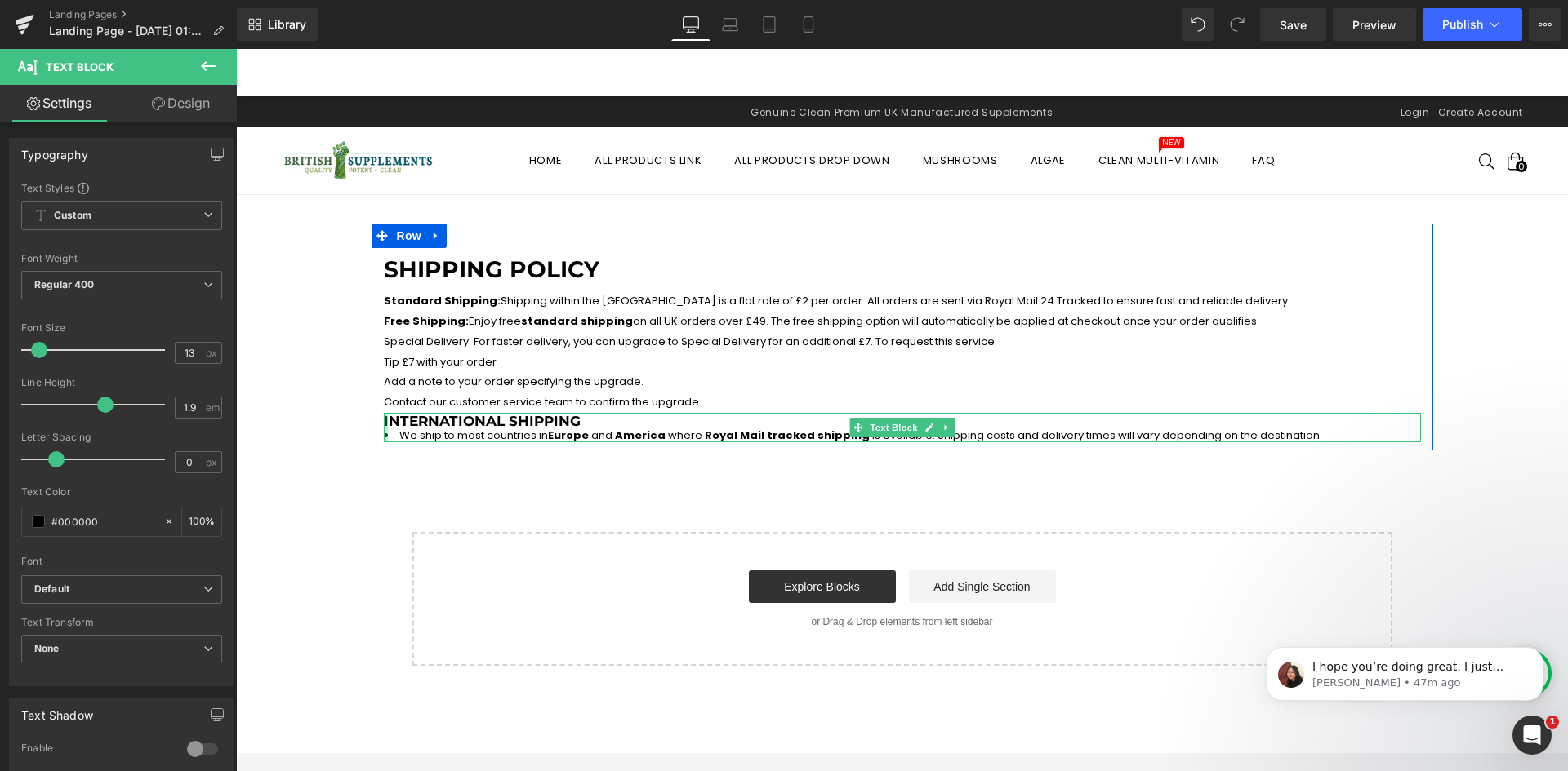
click at [644, 291] on div "Standard Shipping: Shipping within the UK is a flat rate of £2 per order. All o…" at bounding box center [903, 352] width 1037 height 121
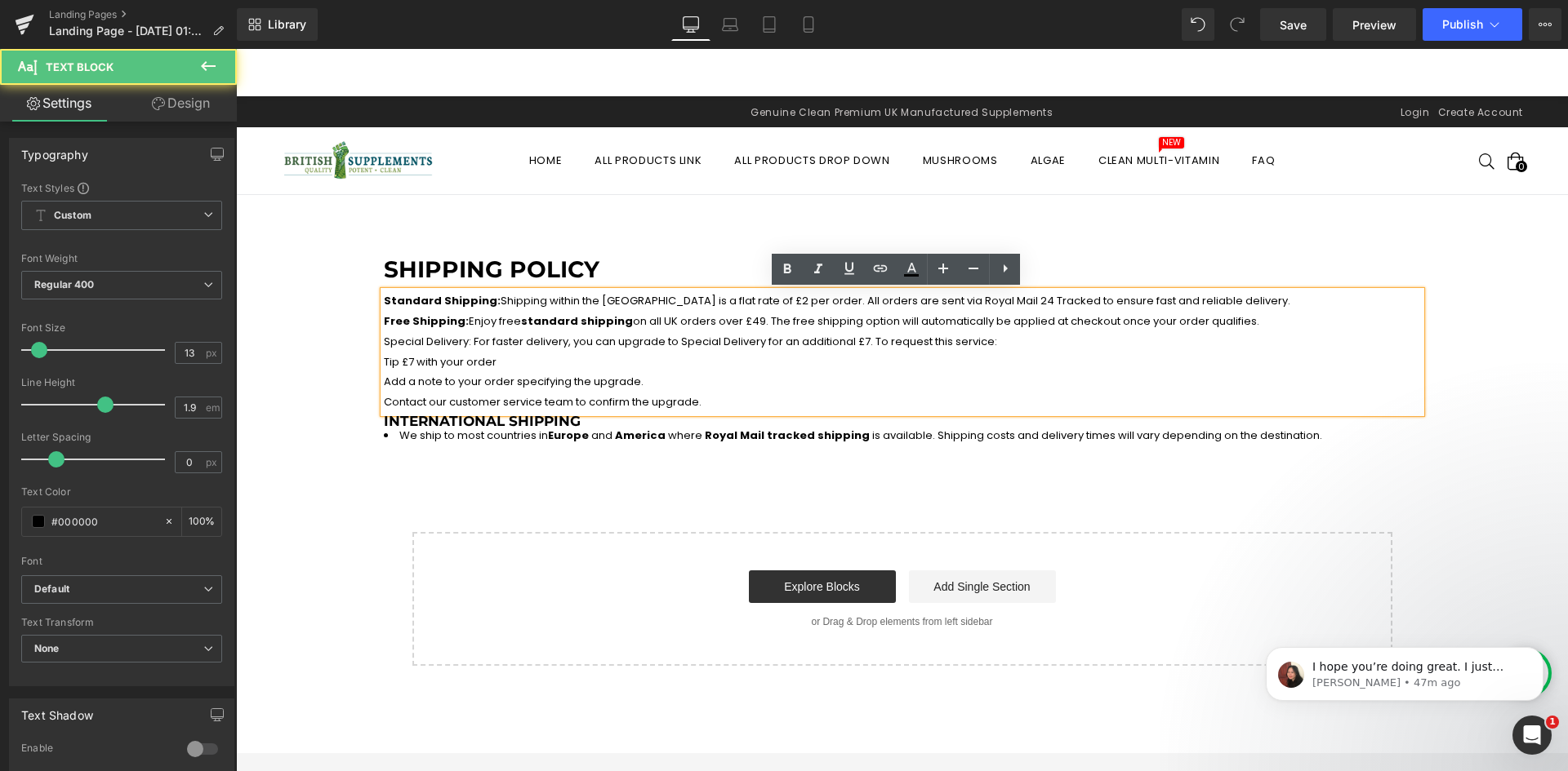
click at [615, 433] on span "America" at bounding box center [640, 435] width 51 height 15
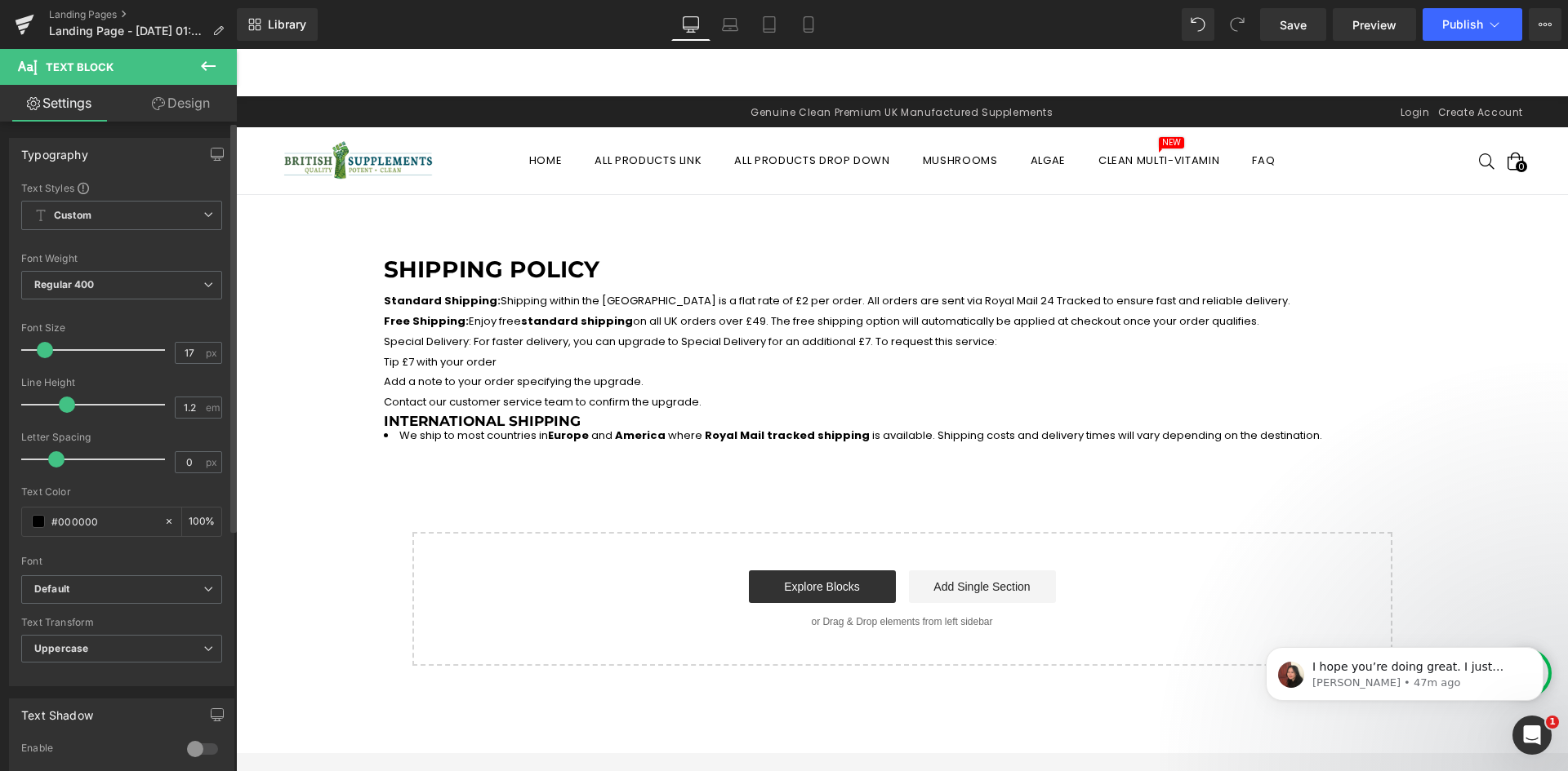
click at [208, 124] on div "Typography Text Styles Custom Custom Setup Global Style Custom Setup Global Sty…" at bounding box center [122, 614] width 244 height 987
click at [202, 107] on link "Design" at bounding box center [180, 103] width 119 height 37
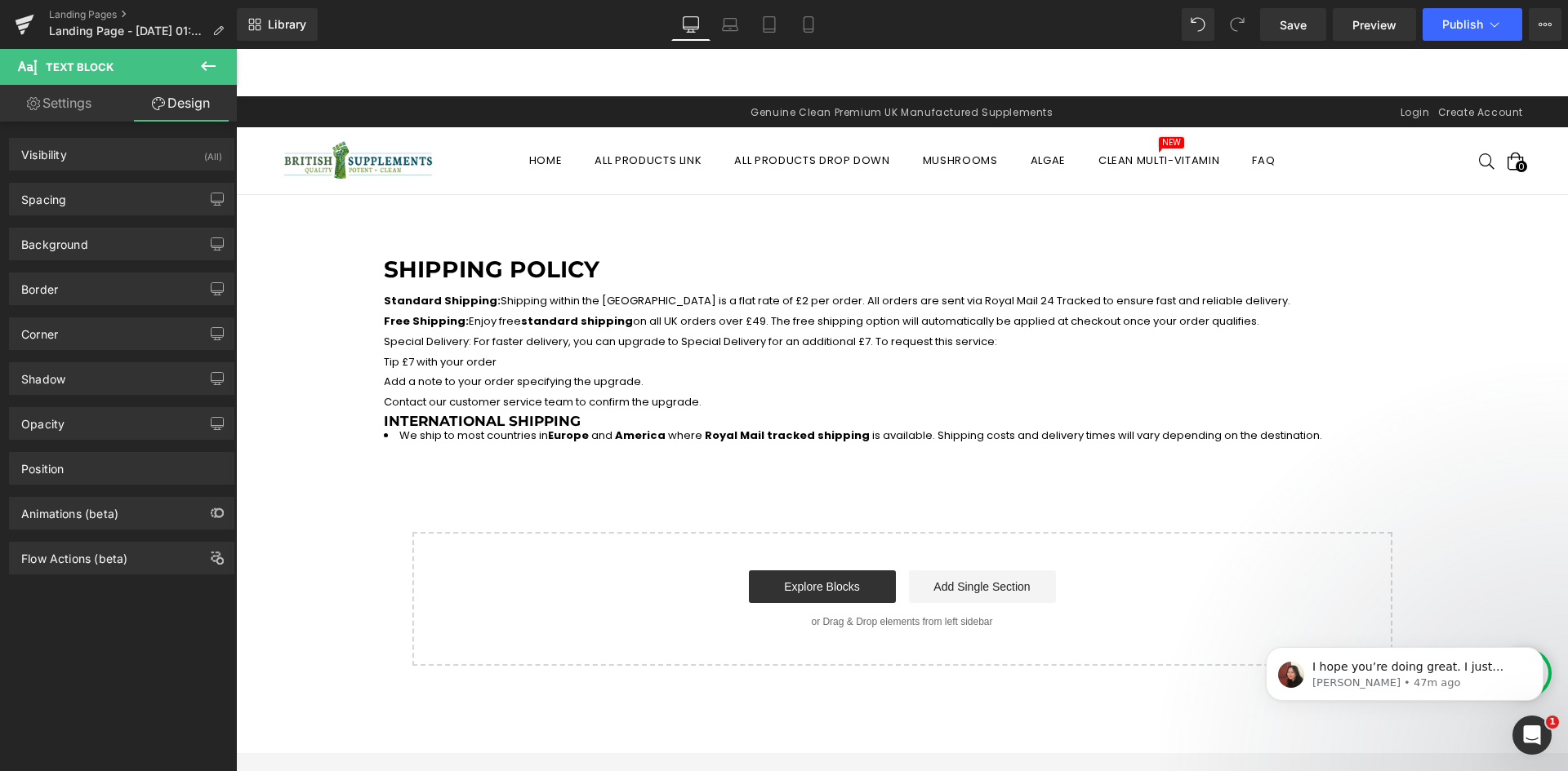
type input "0"
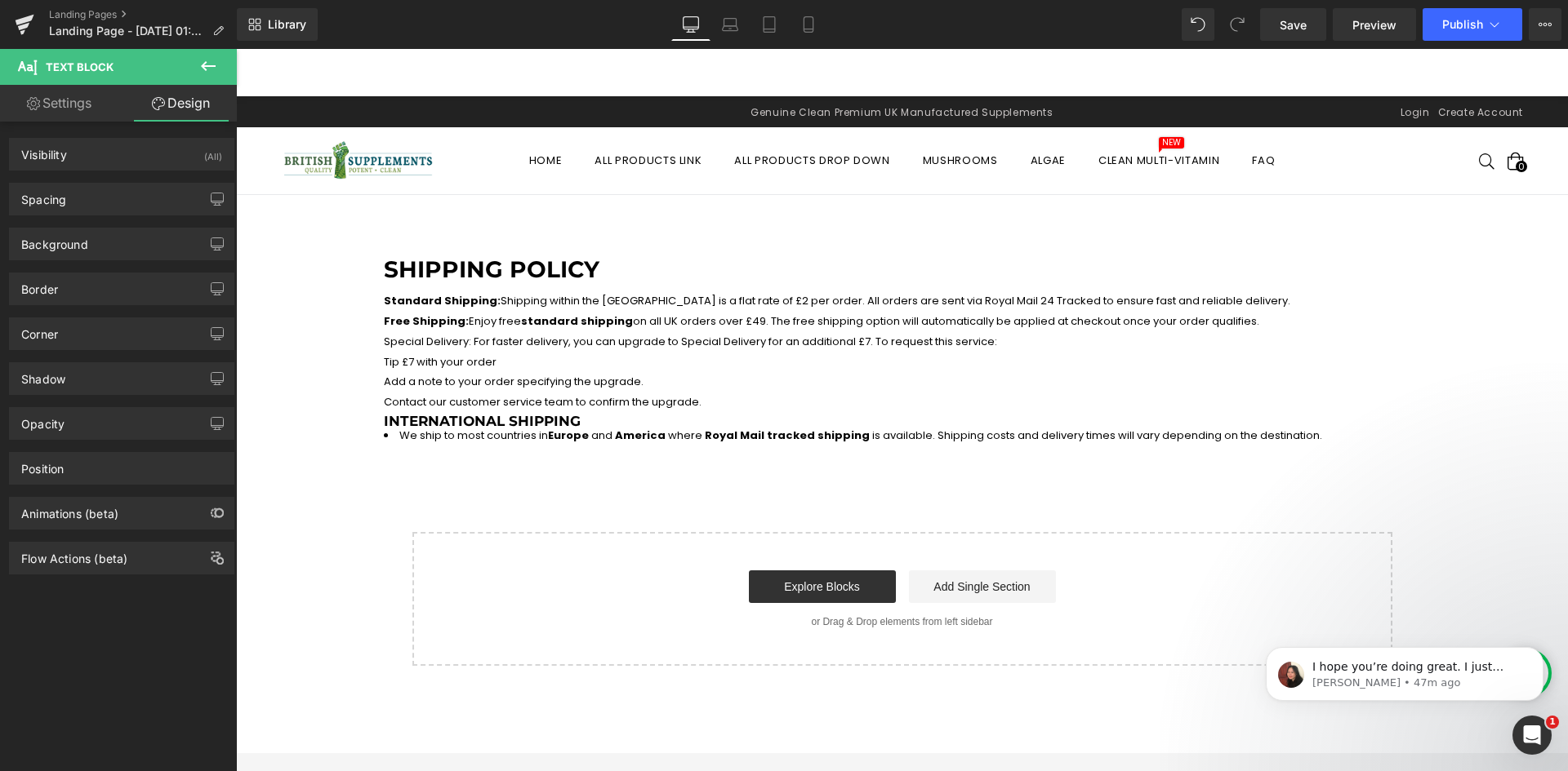
type input "0"
click at [110, 203] on div "Spacing" at bounding box center [121, 199] width 224 height 31
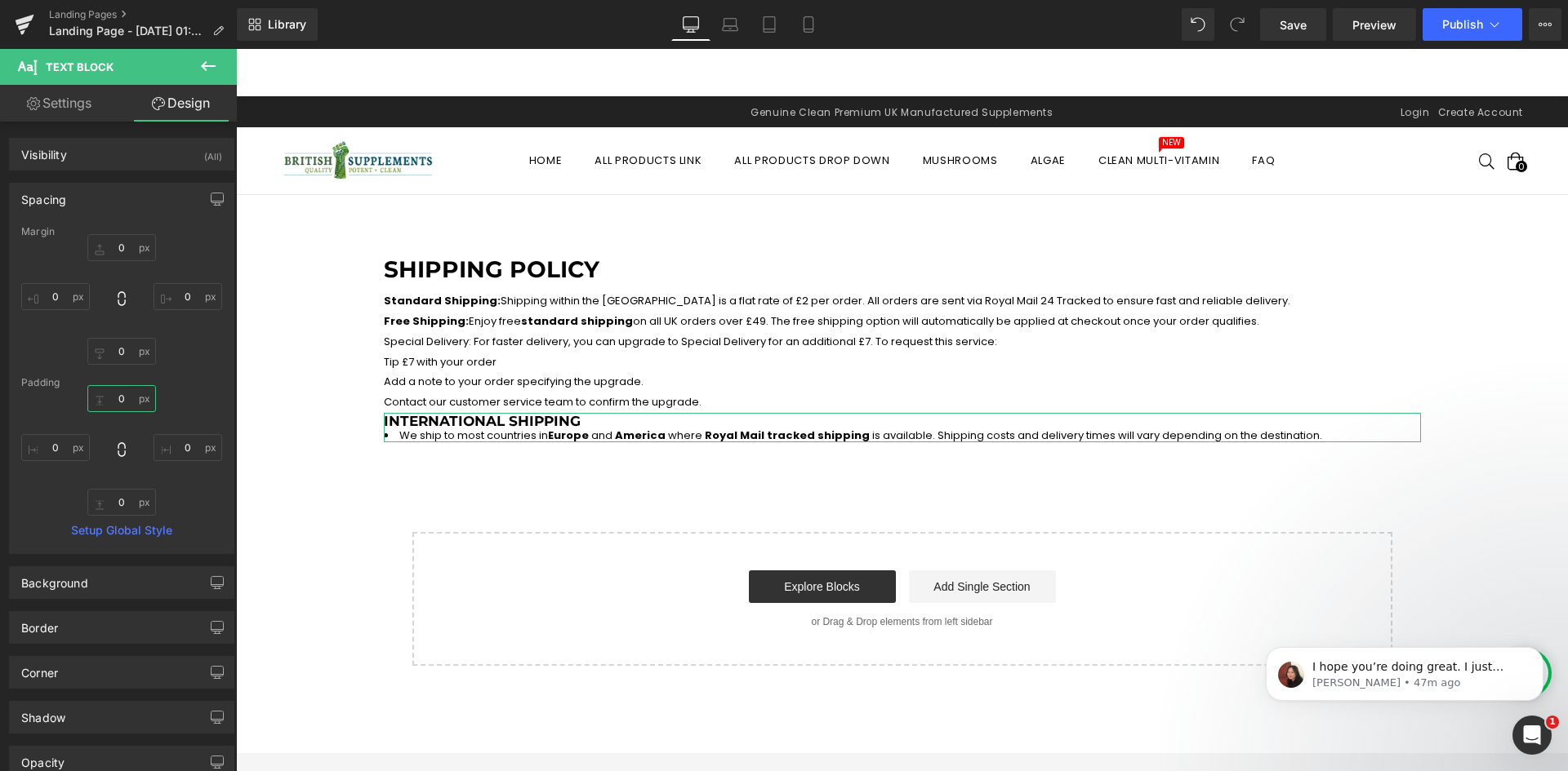
click at [110, 396] on input "0" at bounding box center [122, 399] width 69 height 27
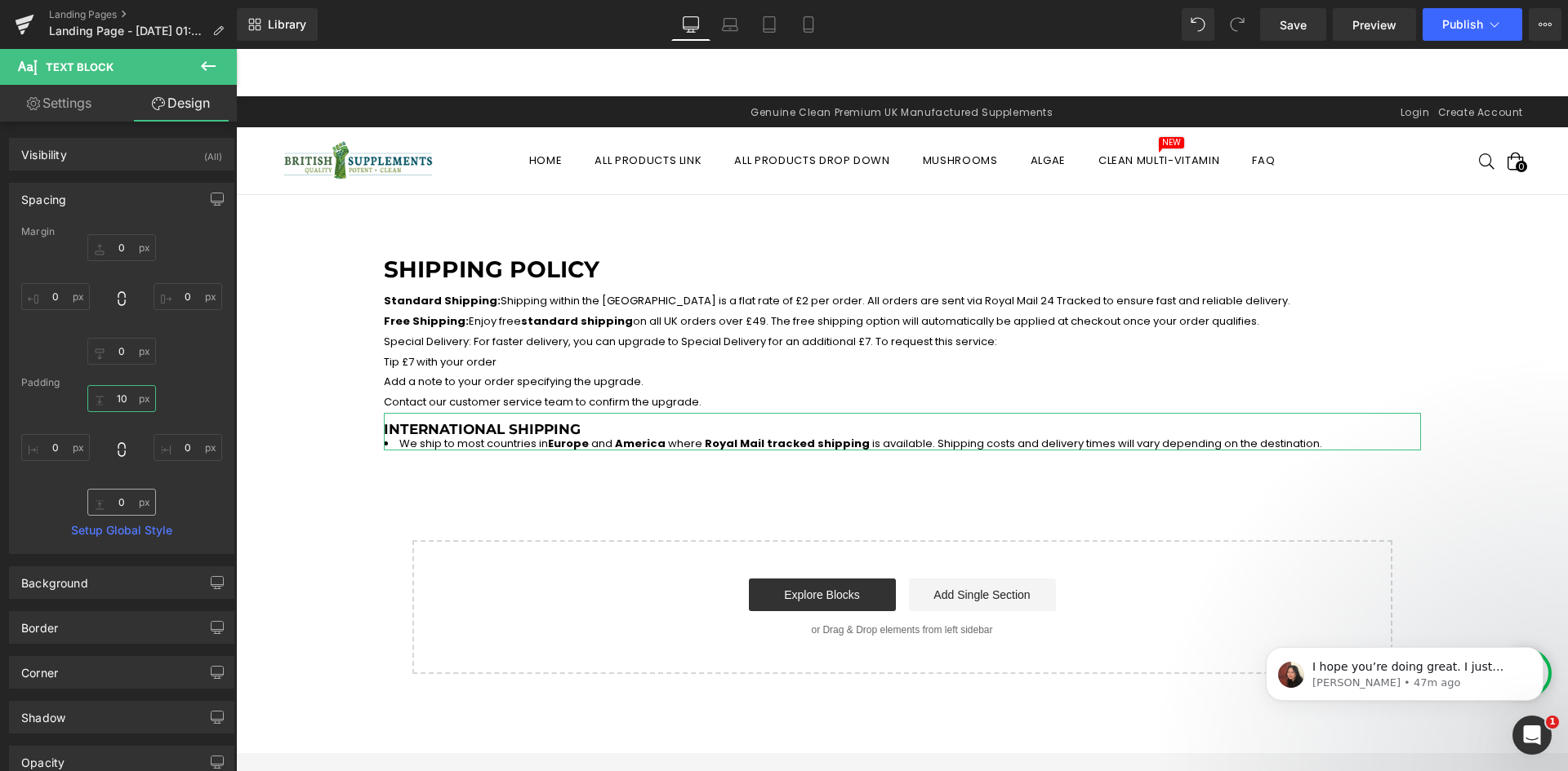
type input "10"
drag, startPoint x: 111, startPoint y: 504, endPoint x: 123, endPoint y: 500, distance: 12.6
click at [112, 504] on input "0" at bounding box center [122, 502] width 69 height 27
type input "10"
click at [397, 447] on li "We ship to most countries in Europe and America where Royal Mail tracked shippi…" at bounding box center [903, 444] width 1037 height 13
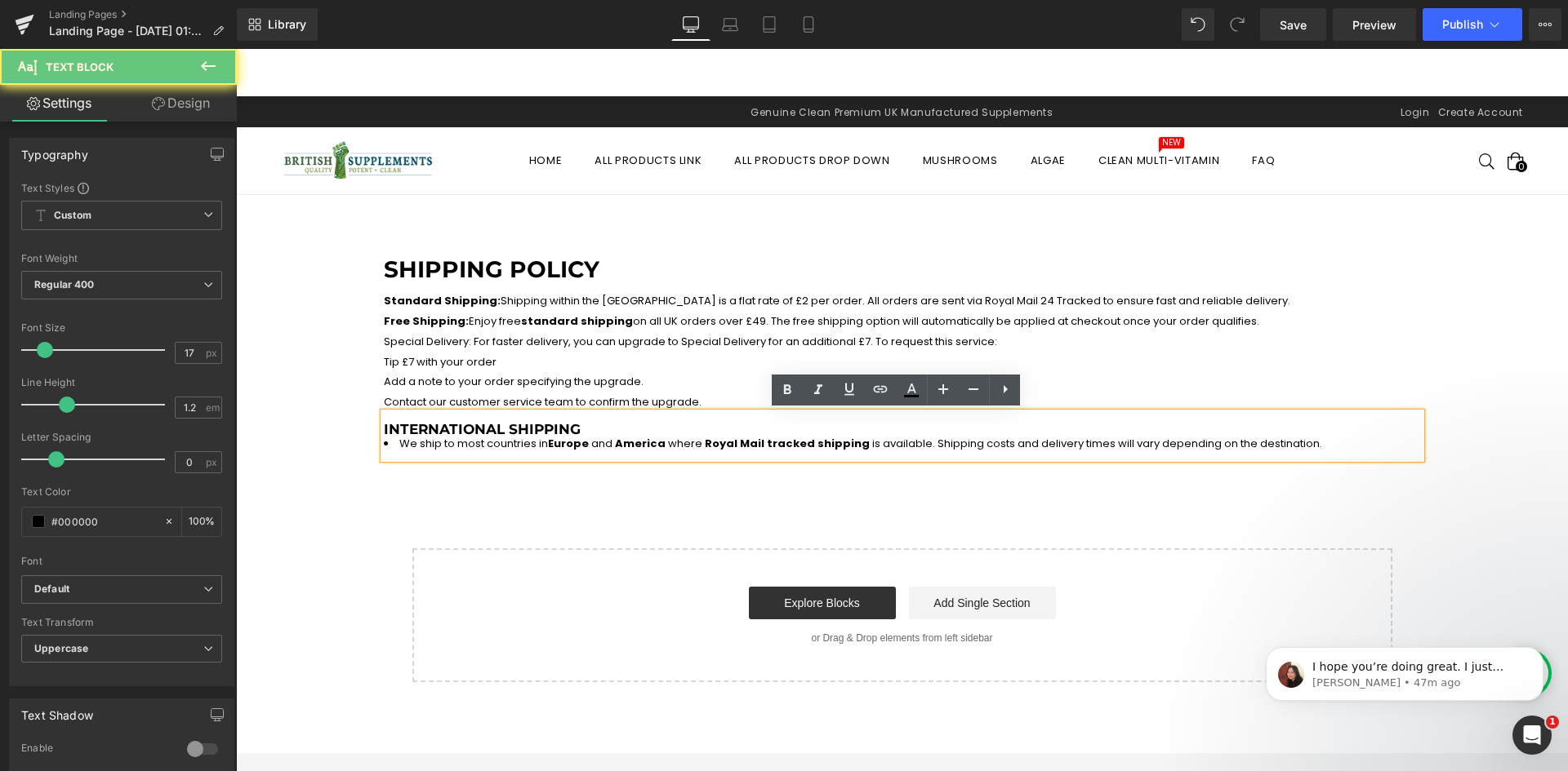
click at [387, 442] on li "We ship to most countries in Europe and America where Royal Mail tracked shippi…" at bounding box center [903, 444] width 1037 height 13
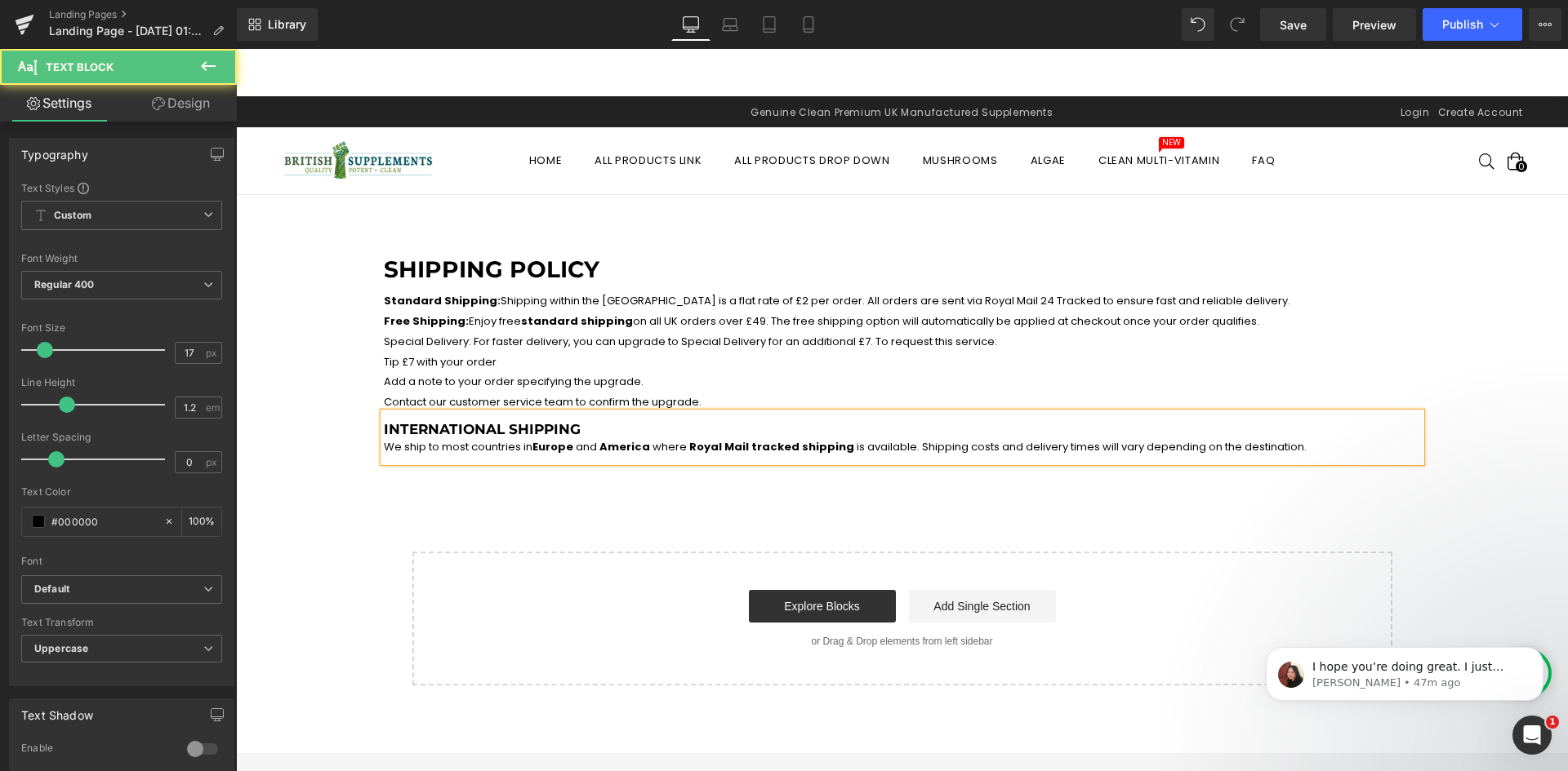
click at [532, 447] on span "Europe" at bounding box center [552, 446] width 41 height 15
click at [513, 497] on div "Shipping Policy Heading Standard Shipping: Shipping within the UK is a flat rat…" at bounding box center [902, 454] width 1332 height 462
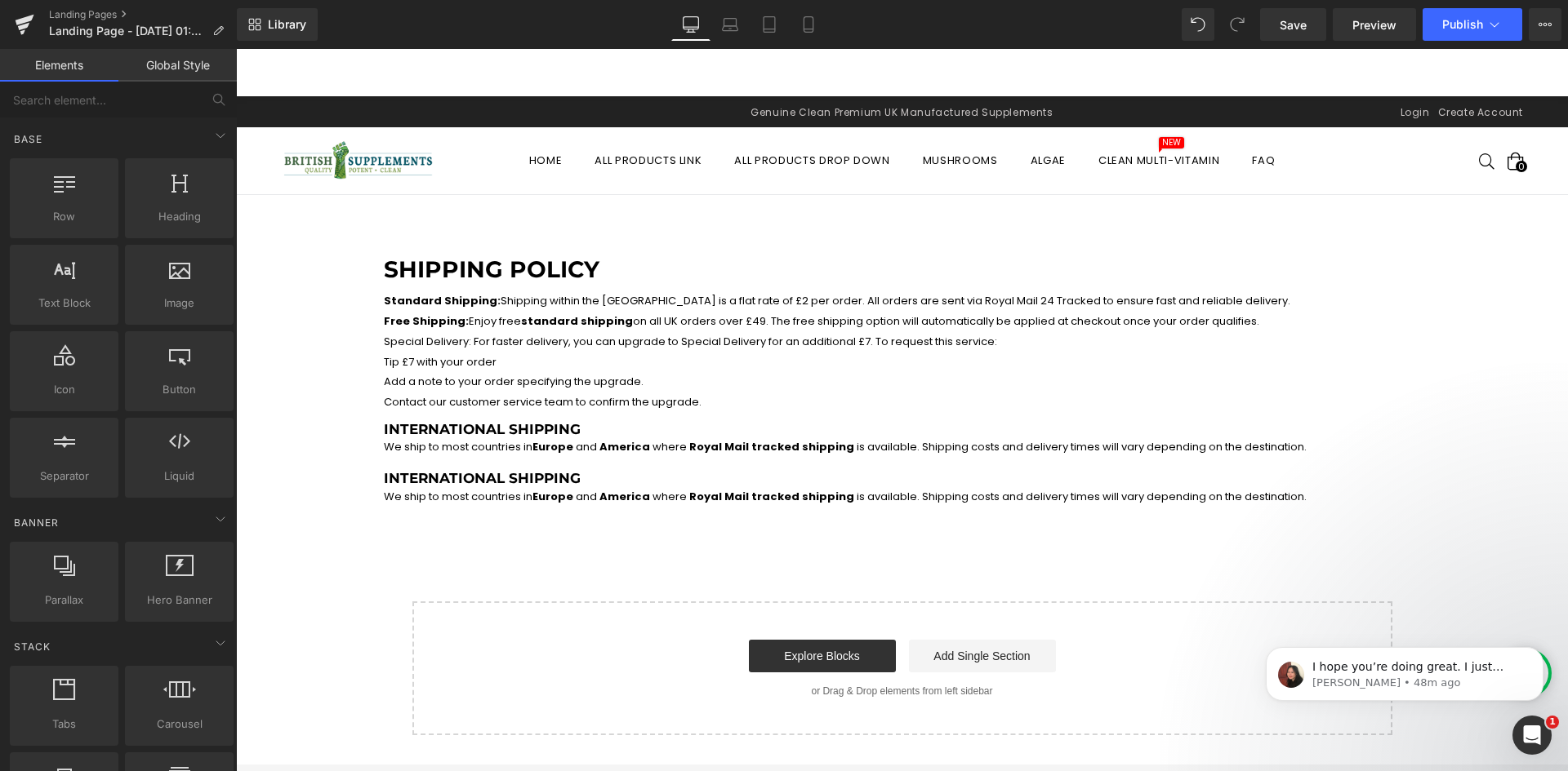
click at [445, 463] on div "International Shipping We ship to most countries in Europe and America where Ro…" at bounding box center [903, 487] width 1037 height 50
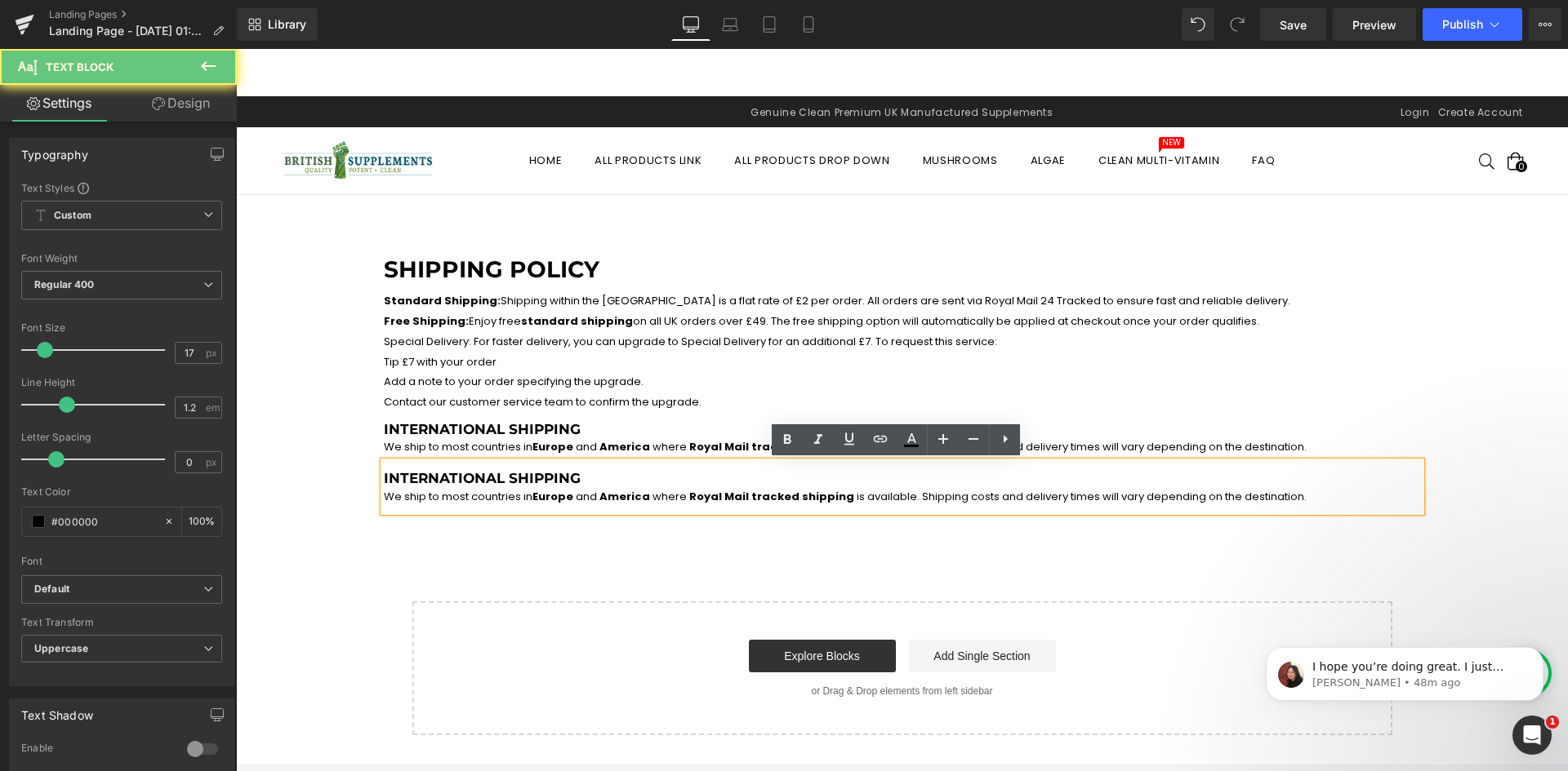
click at [451, 473] on h3 "International Shipping We ship to most countries in Europe and America where Ro…" at bounding box center [903, 487] width 1037 height 33
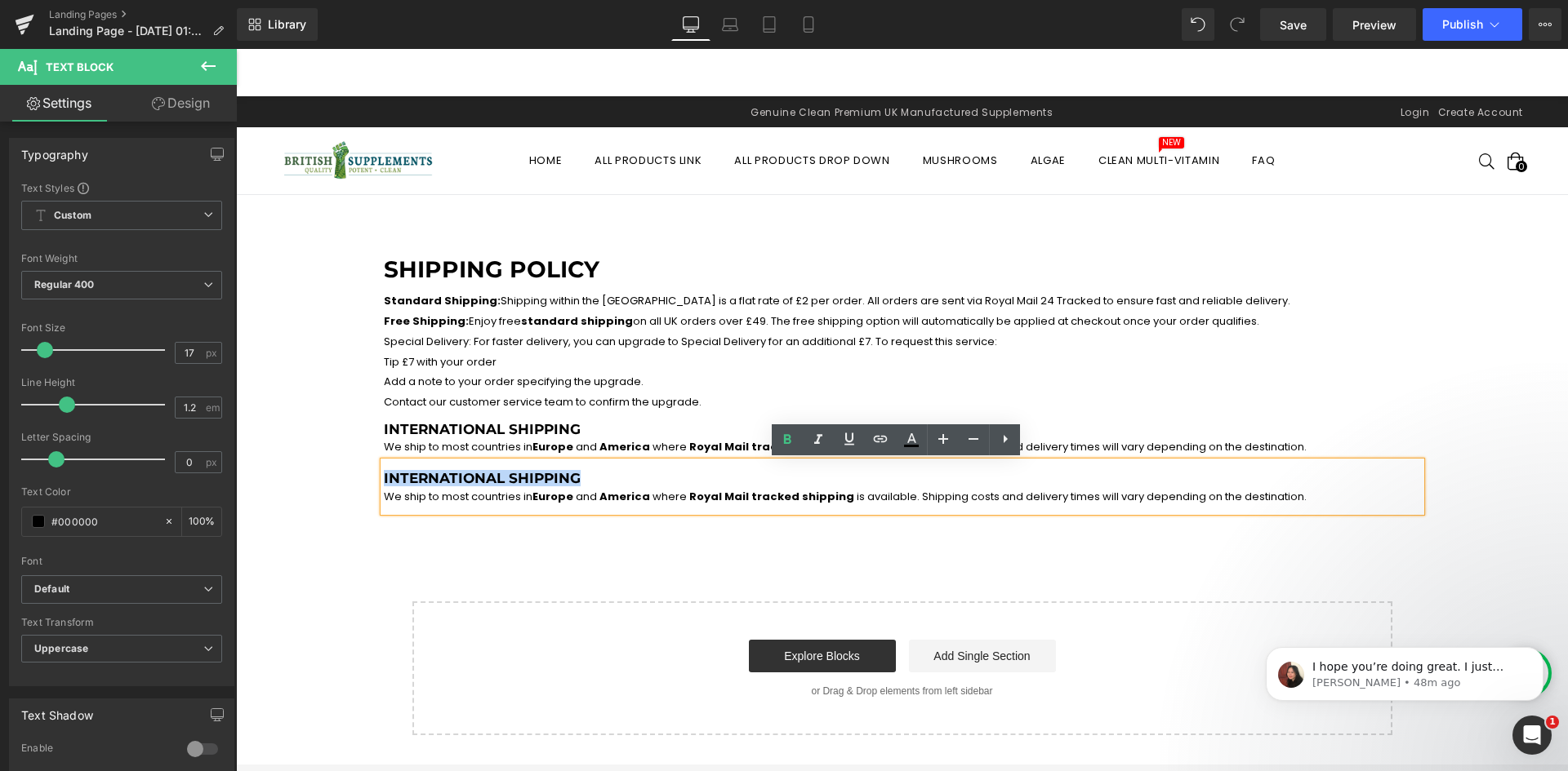
drag, startPoint x: 529, startPoint y: 475, endPoint x: 370, endPoint y: 474, distance: 159.0
click at [371, 474] on div "Shipping Policy Heading Standard Shipping: Shipping within the UK is a flat rat…" at bounding box center [902, 379] width 1062 height 263
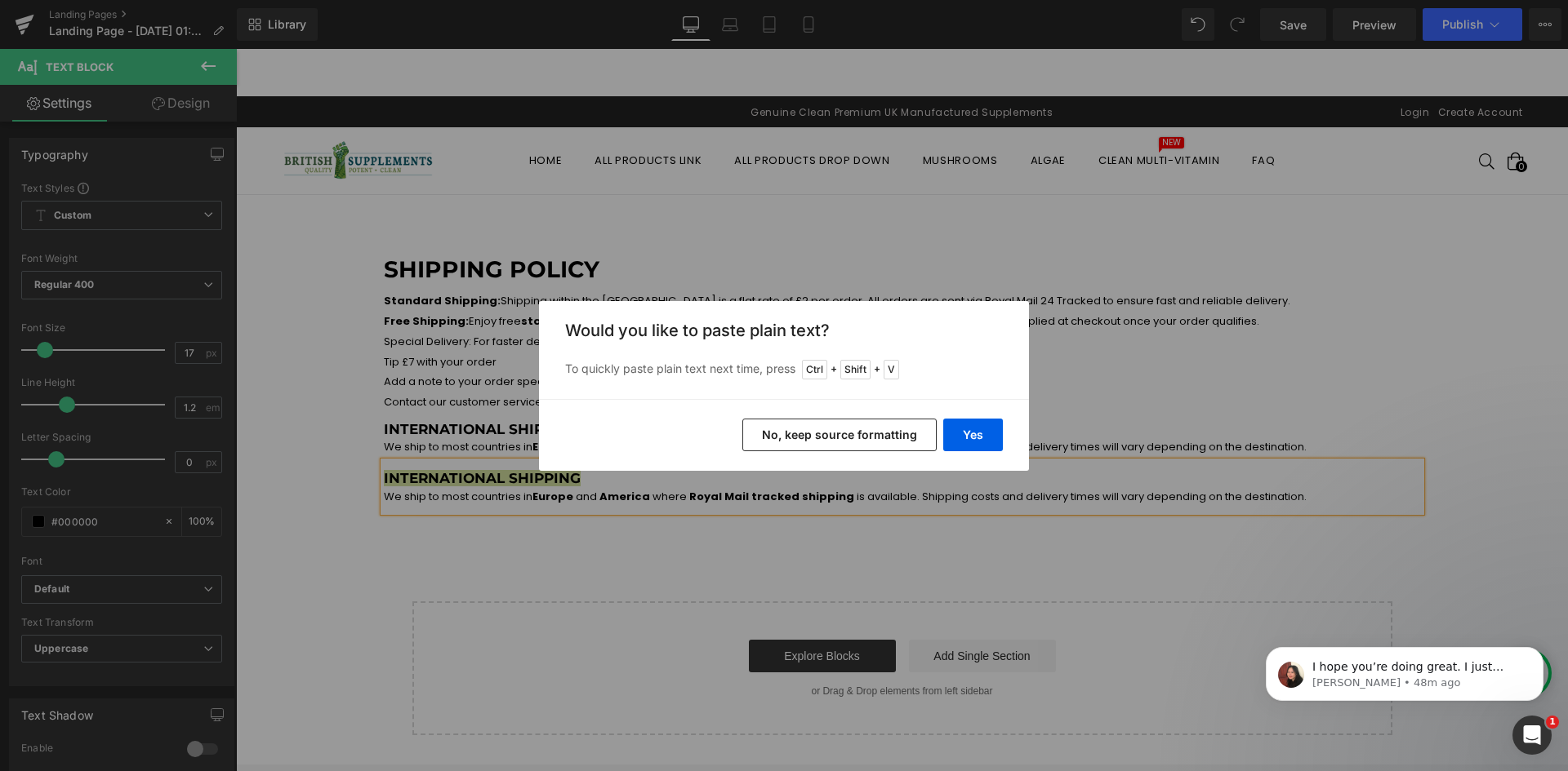
drag, startPoint x: 808, startPoint y: 438, endPoint x: 582, endPoint y: 400, distance: 229.2
click at [808, 438] on button "No, keep source formatting" at bounding box center [839, 435] width 195 height 33
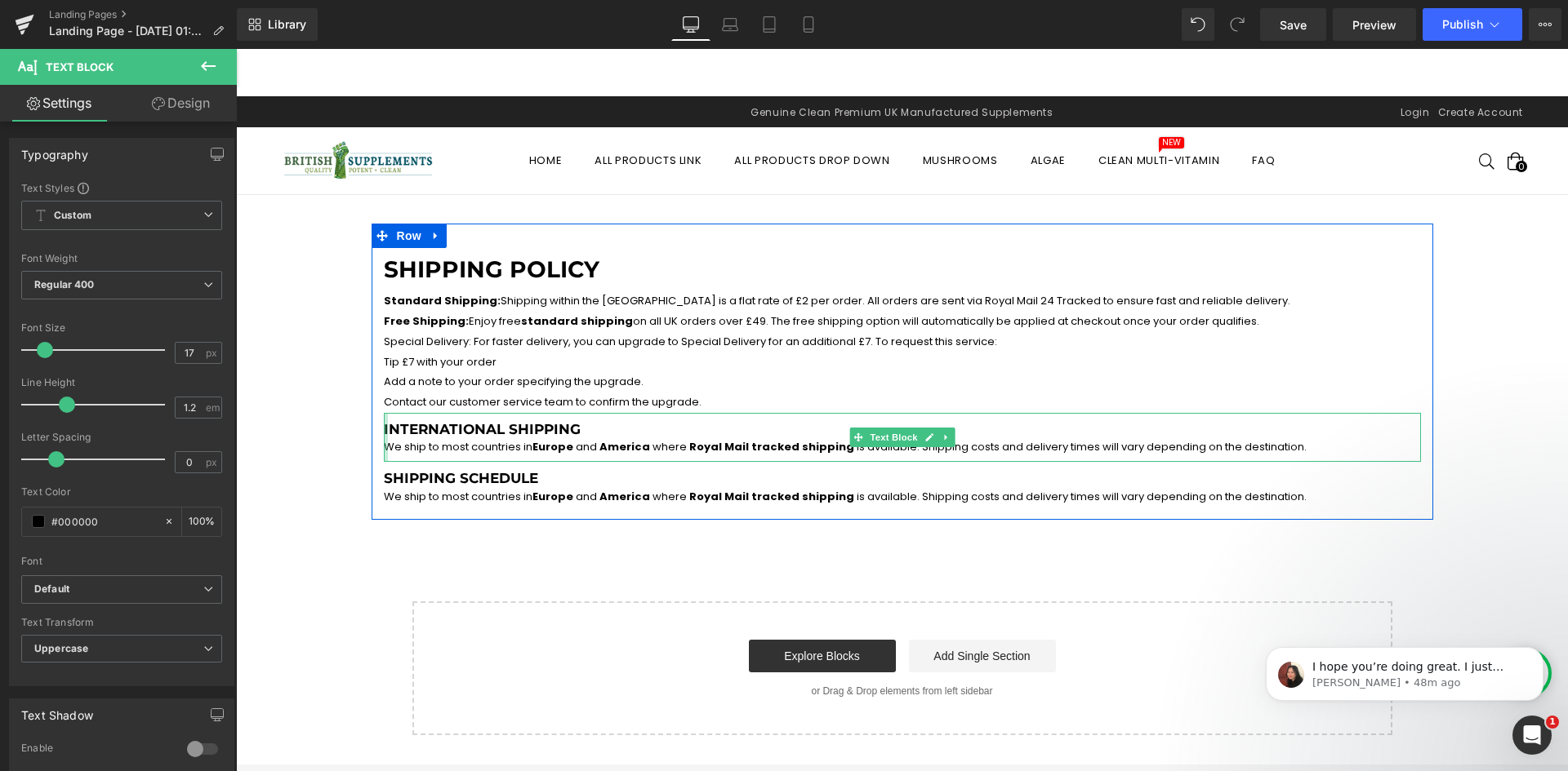
drag, startPoint x: 379, startPoint y: 448, endPoint x: 387, endPoint y: 480, distance: 33.0
click at [384, 448] on div "International Shipping We ship to most countries in Europe and America where Ro…" at bounding box center [903, 437] width 1037 height 50
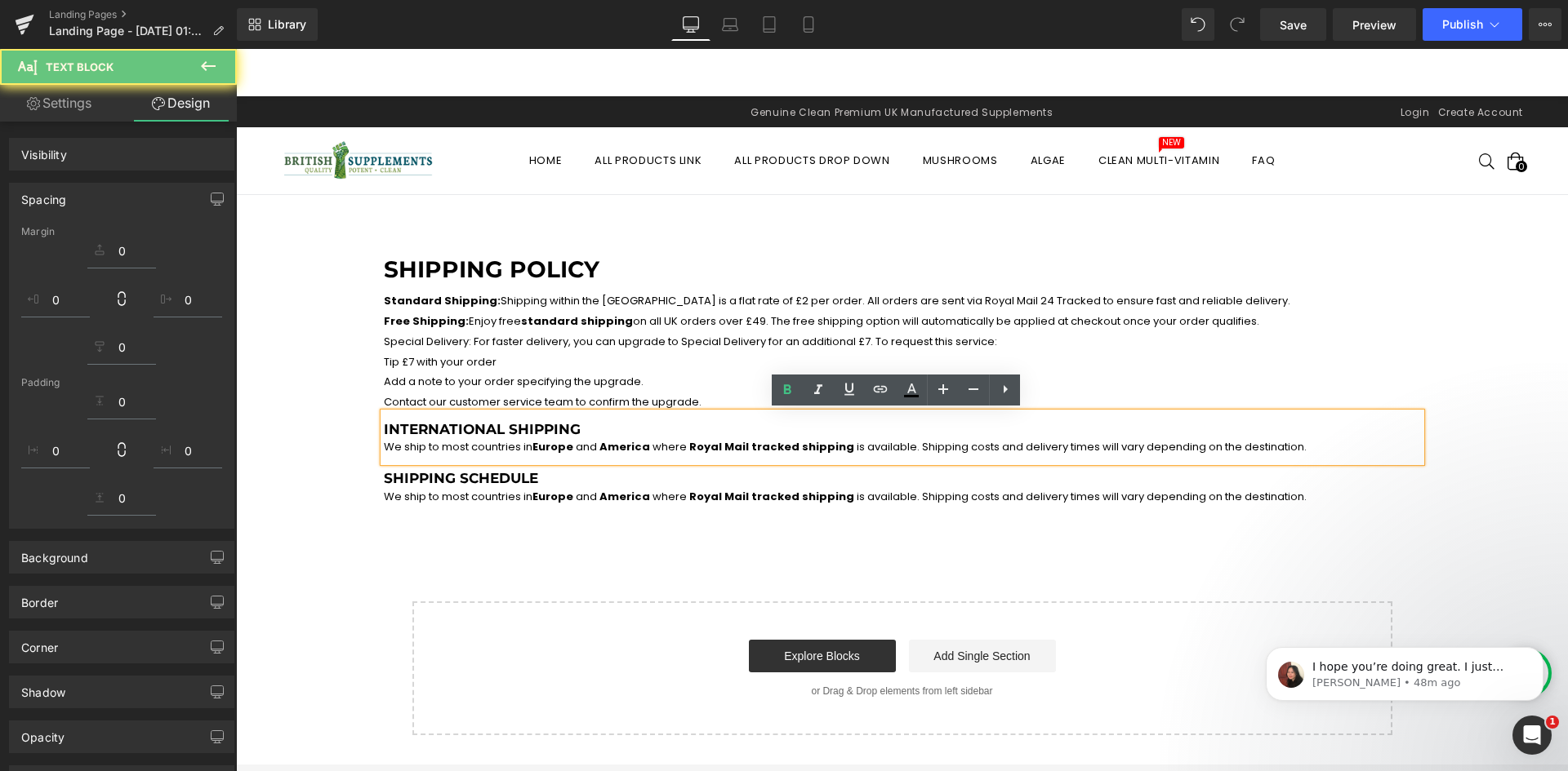
click at [384, 494] on div "Shipping Schedule We ship to most countries in Europe and America where Royal M…" at bounding box center [903, 487] width 1037 height 50
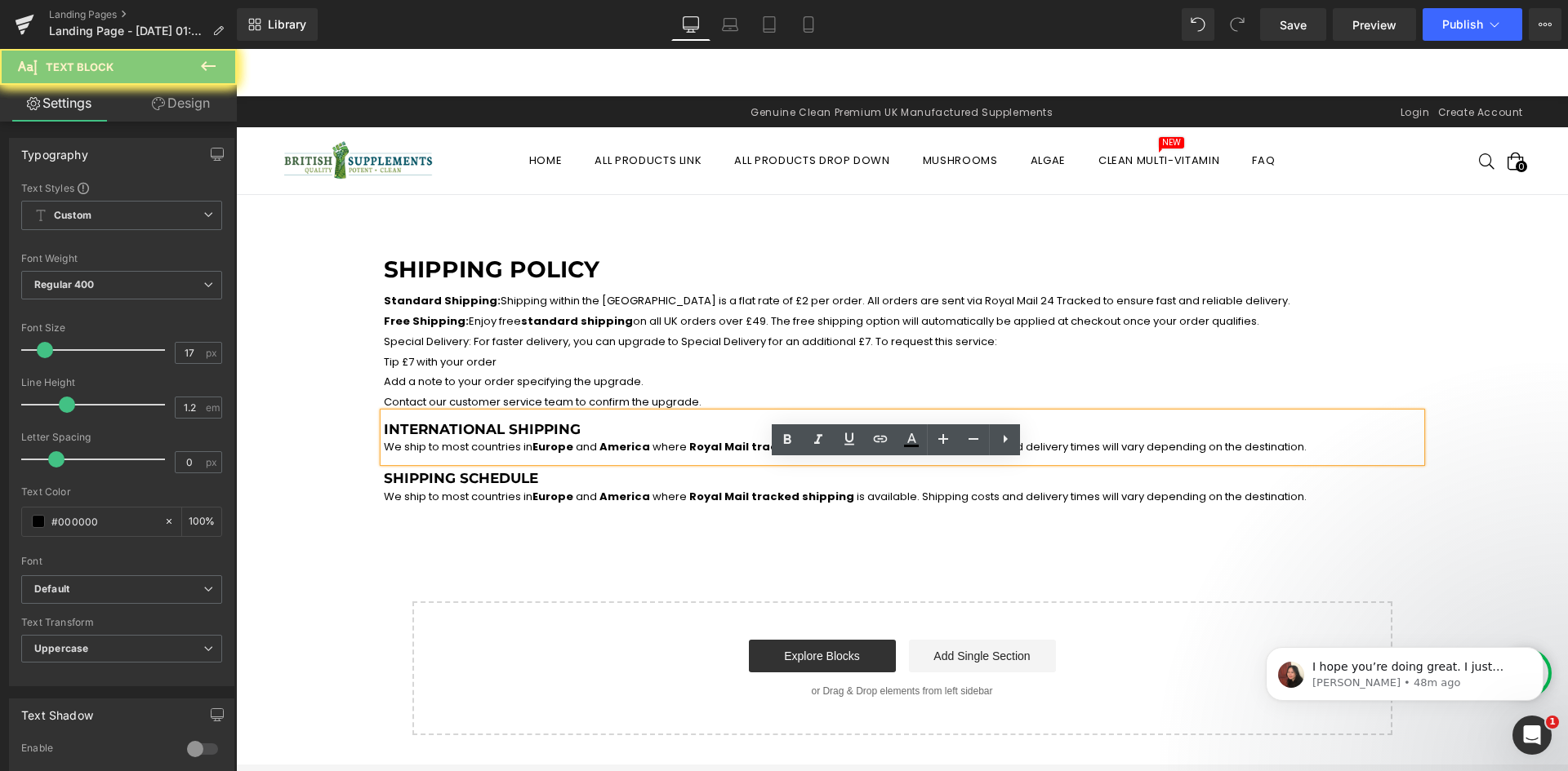
click at [597, 498] on span at bounding box center [598, 496] width 3 height 15
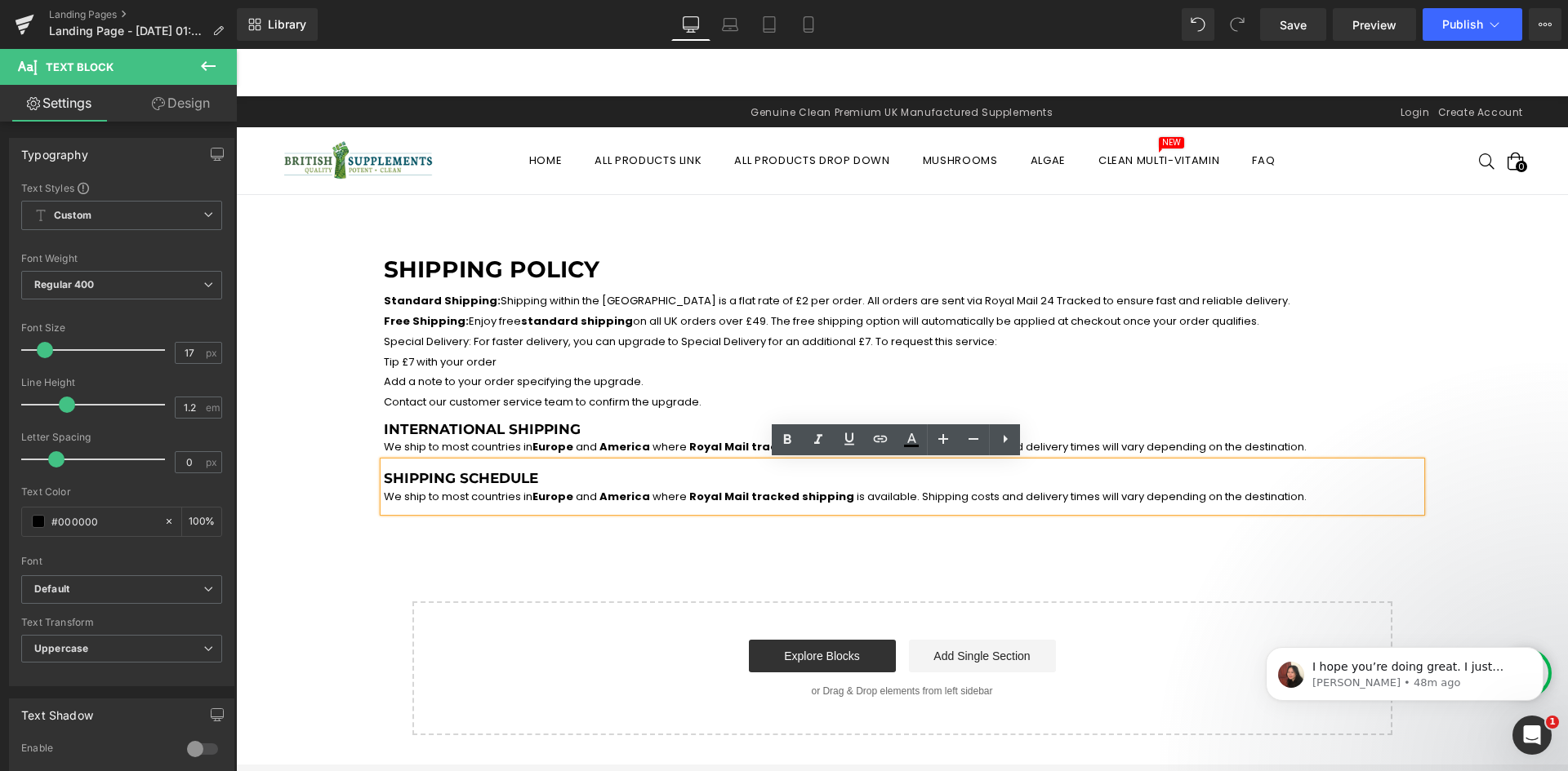
click at [384, 500] on span "We ship to most countries in" at bounding box center [458, 496] width 148 height 15
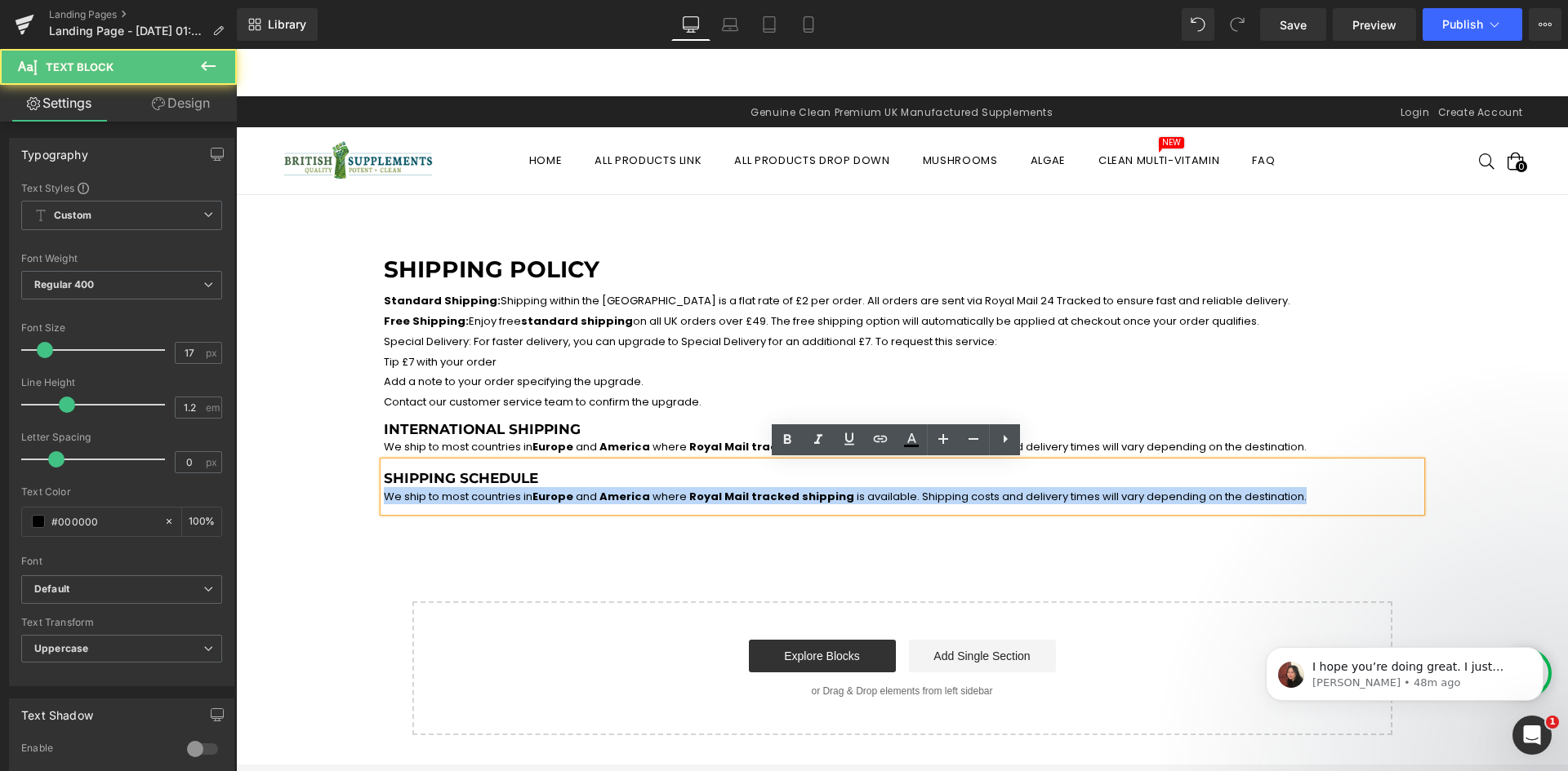
click at [1193, 497] on h3 "We ship to most countries in Europe and America where Royal Mail tracked shippi…" at bounding box center [903, 496] width 1037 height 16
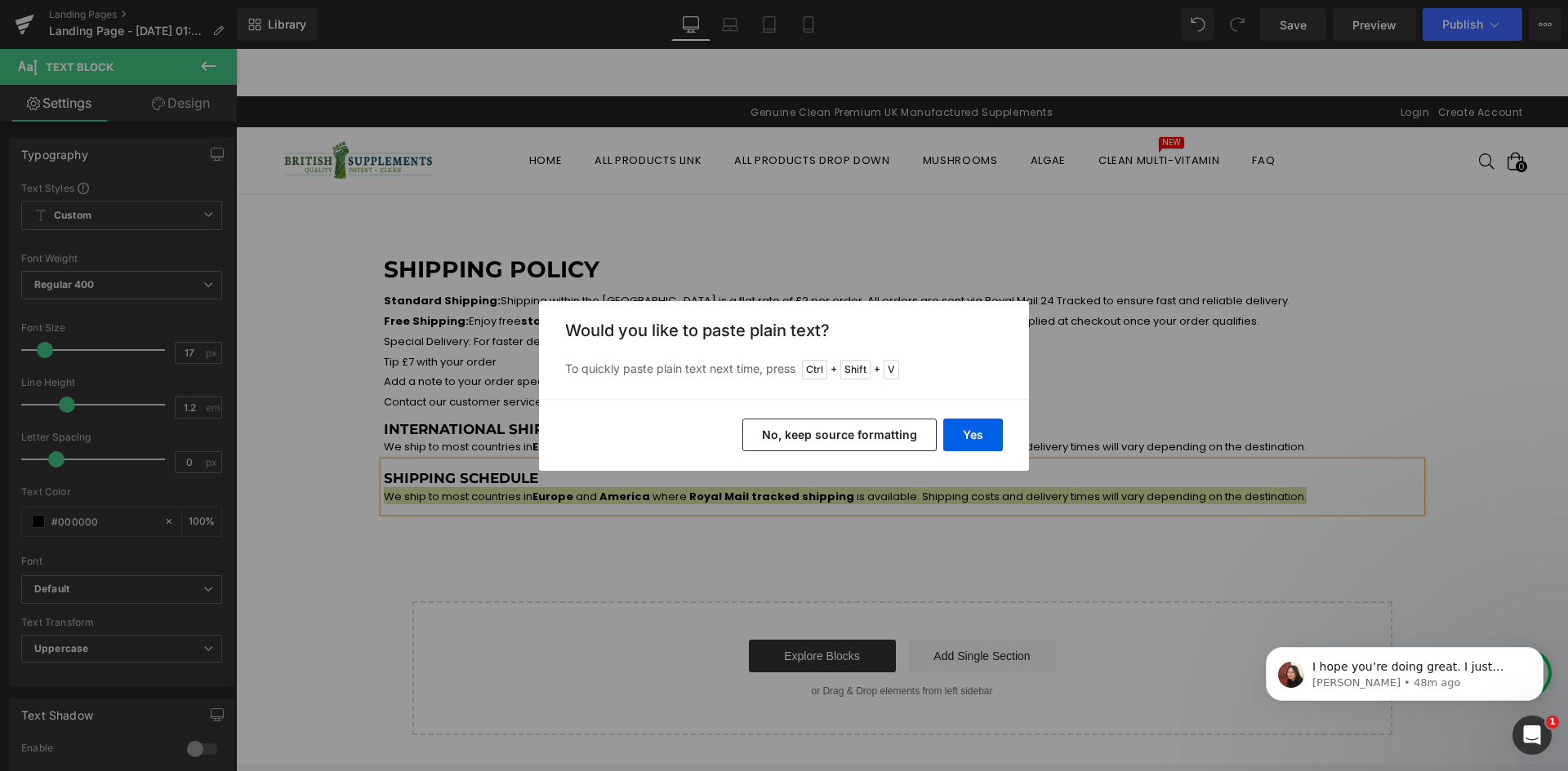
click at [870, 439] on button "No, keep source formatting" at bounding box center [839, 435] width 195 height 33
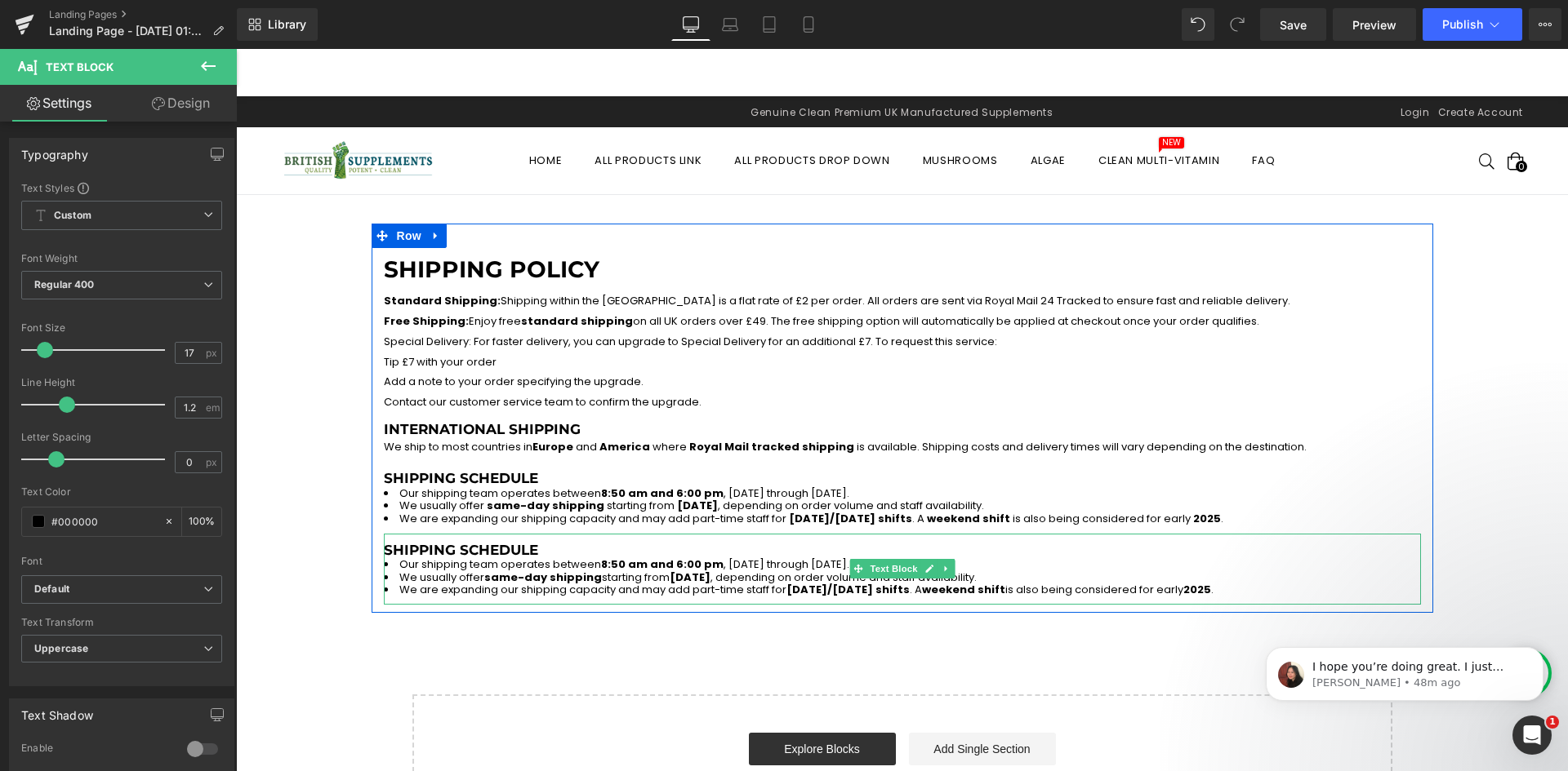
drag, startPoint x: 471, startPoint y: 550, endPoint x: 526, endPoint y: 554, distance: 55.1
click at [471, 550] on h3 "Shipping Schedule" at bounding box center [903, 550] width 1037 height 16
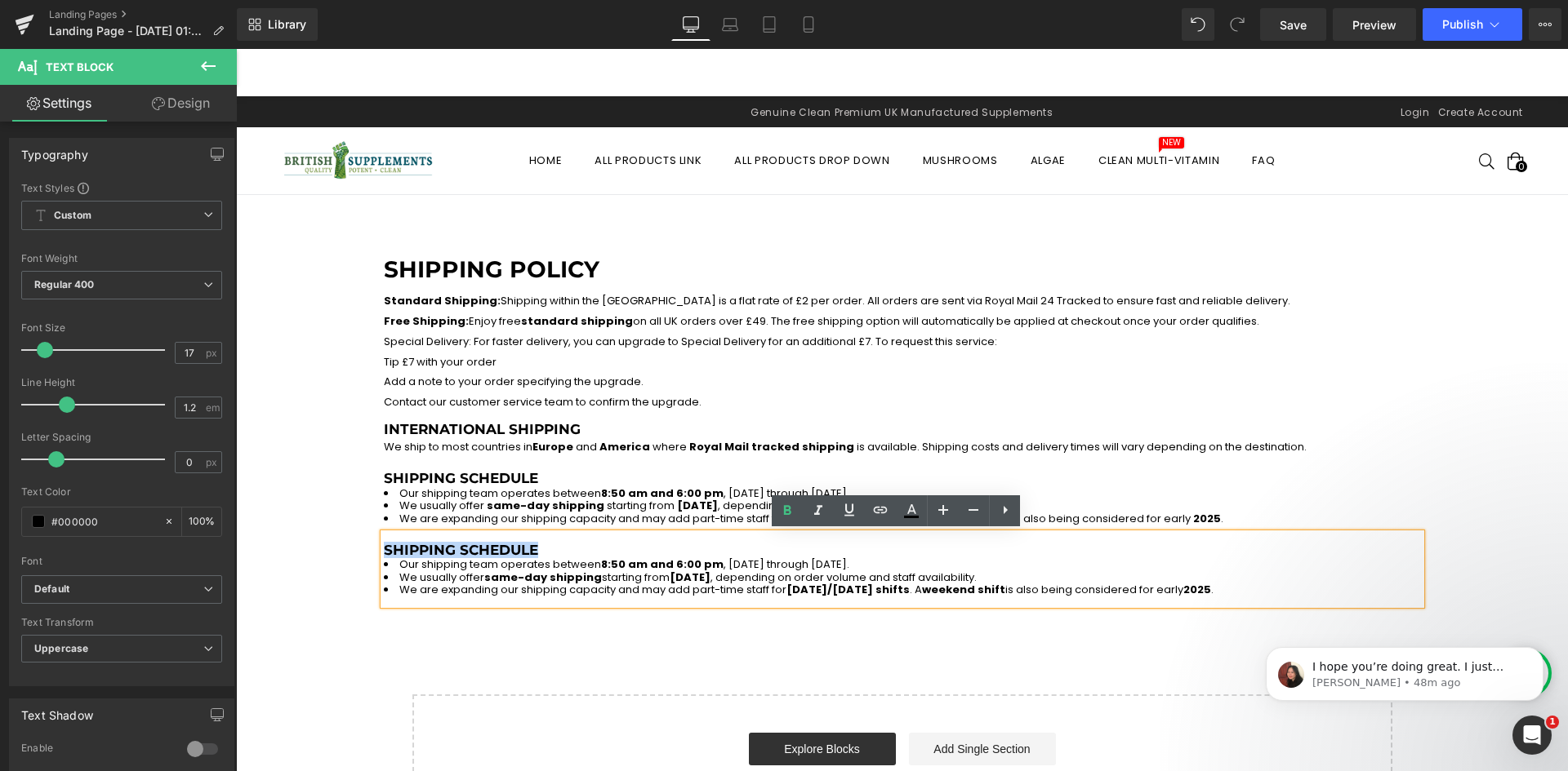
drag, startPoint x: 525, startPoint y: 547, endPoint x: 379, endPoint y: 550, distance: 146.0
click at [384, 550] on h3 "Shipping Schedule" at bounding box center [903, 550] width 1037 height 16
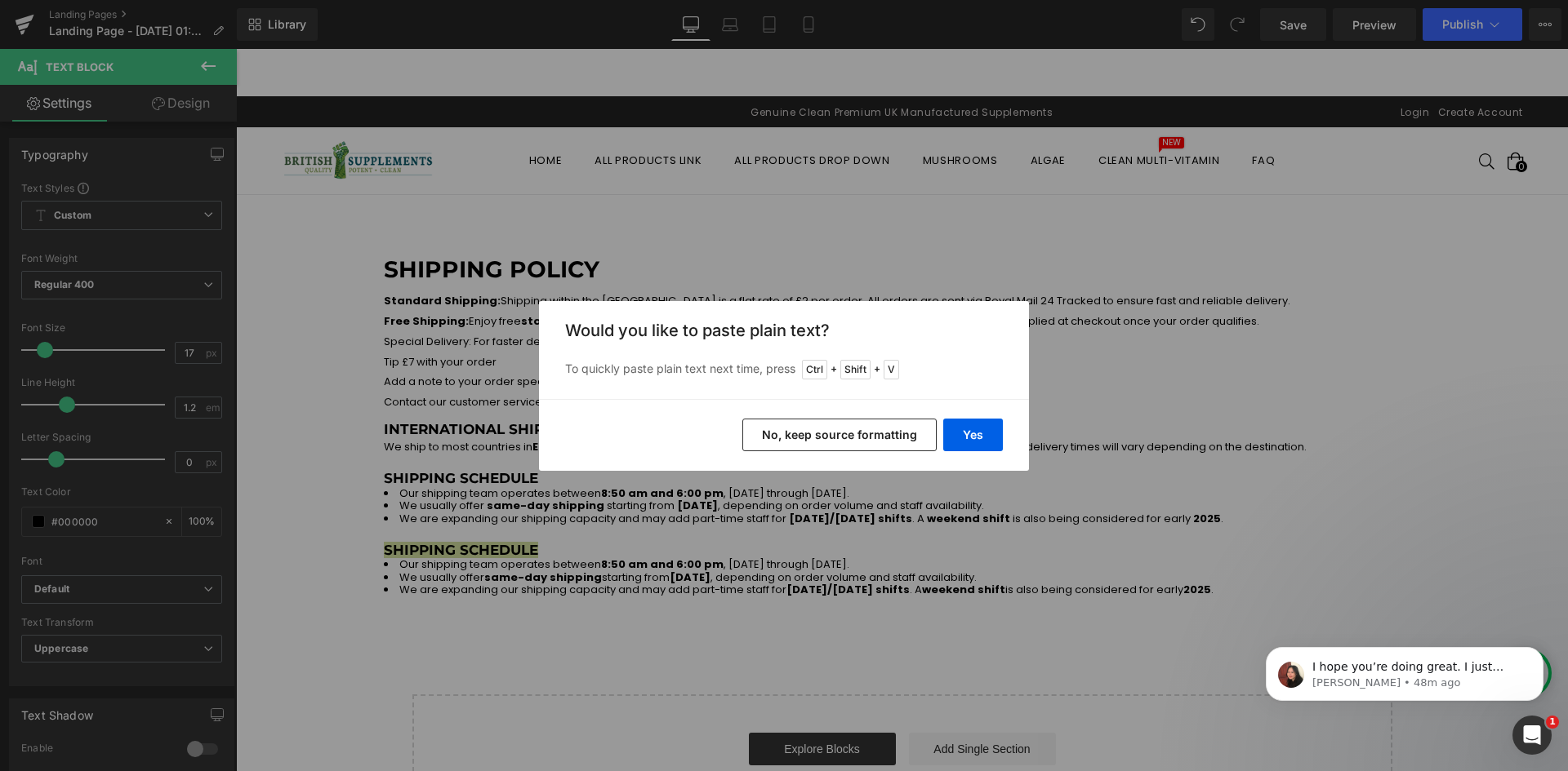
click at [836, 443] on button "No, keep source formatting" at bounding box center [839, 435] width 195 height 33
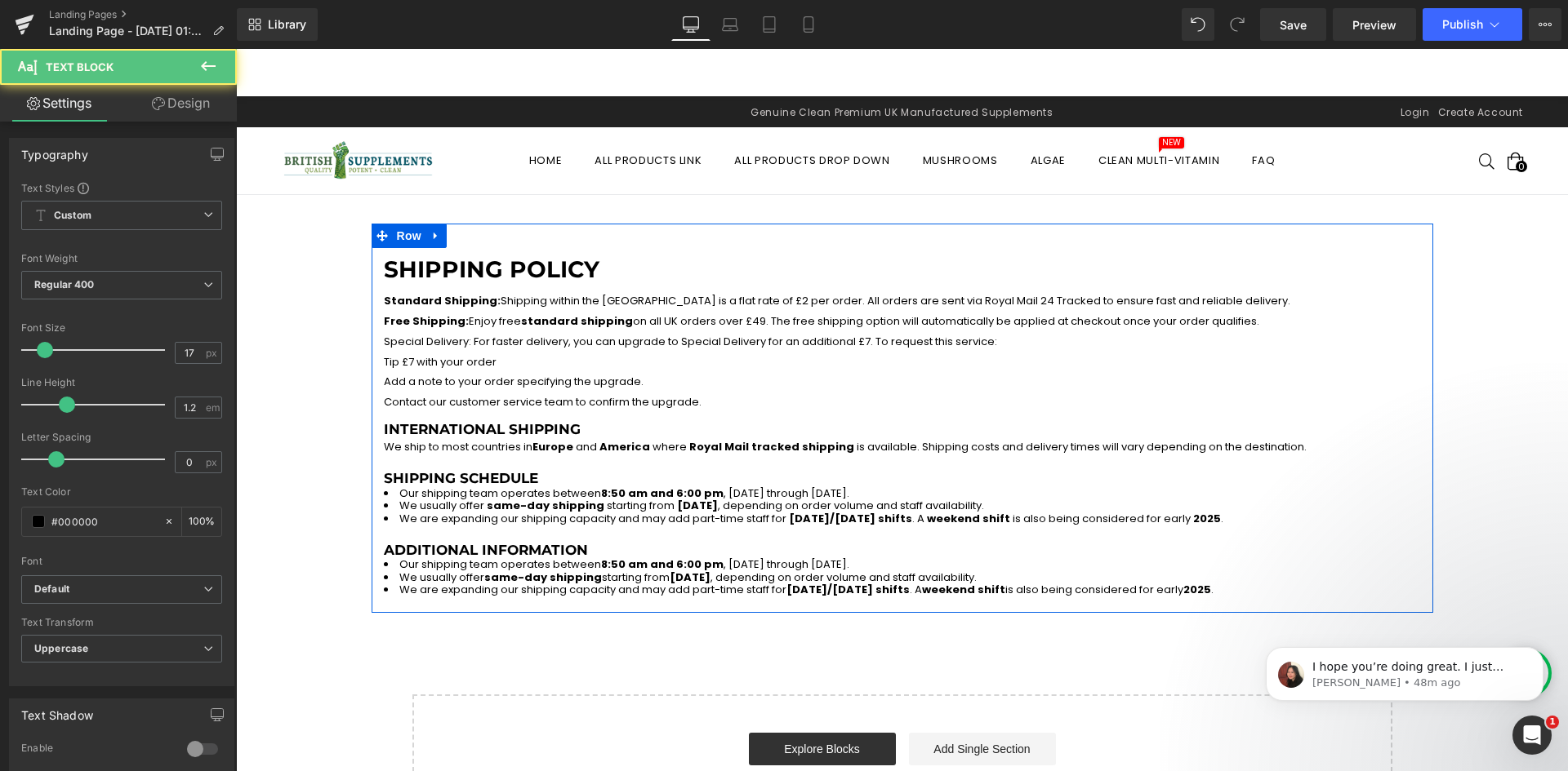
click at [624, 564] on span "8:50 am and 6:00 pm" at bounding box center [662, 564] width 122 height 15
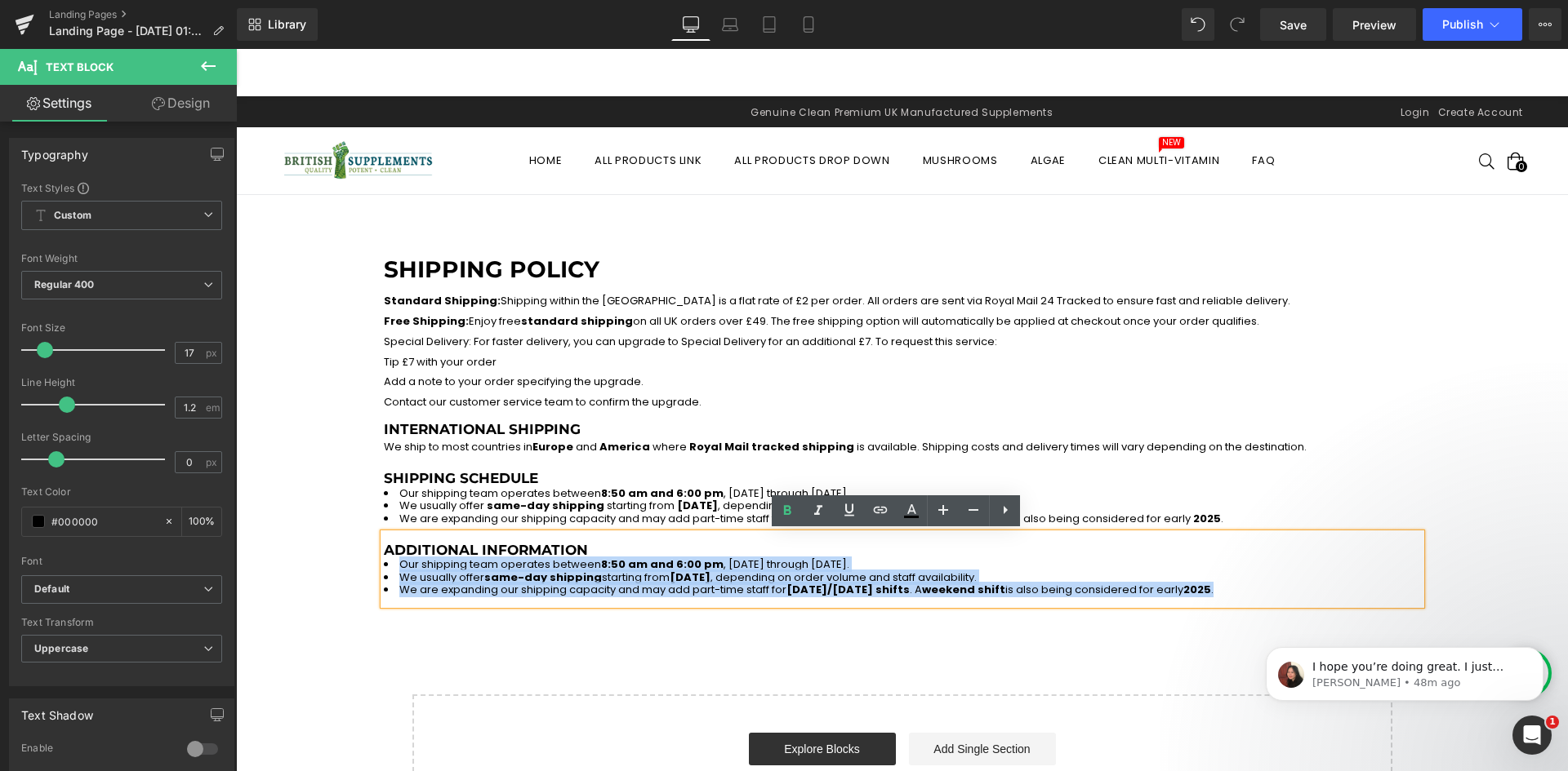
drag, startPoint x: 1075, startPoint y: 587, endPoint x: 363, endPoint y: 564, distance: 712.4
click at [363, 564] on div "Shipping Policy Heading Standard Shipping: Shipping within the UK is a flat rat…" at bounding box center [902, 526] width 1332 height 604
copy ul "Our shipping team operates between 8:50 am and 6:00 pm , Monday through Friday.…"
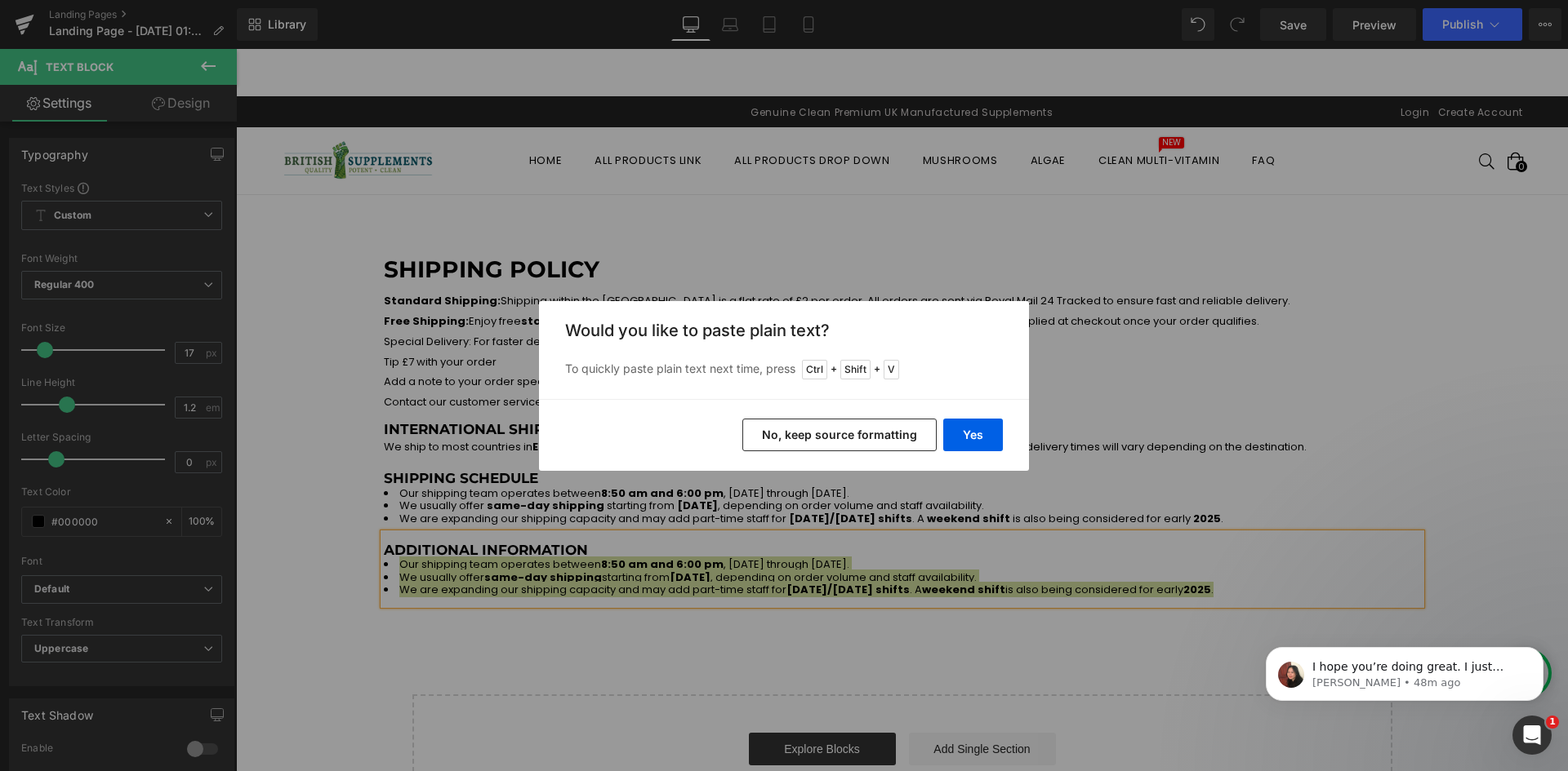
click at [803, 439] on button "No, keep source formatting" at bounding box center [839, 435] width 195 height 33
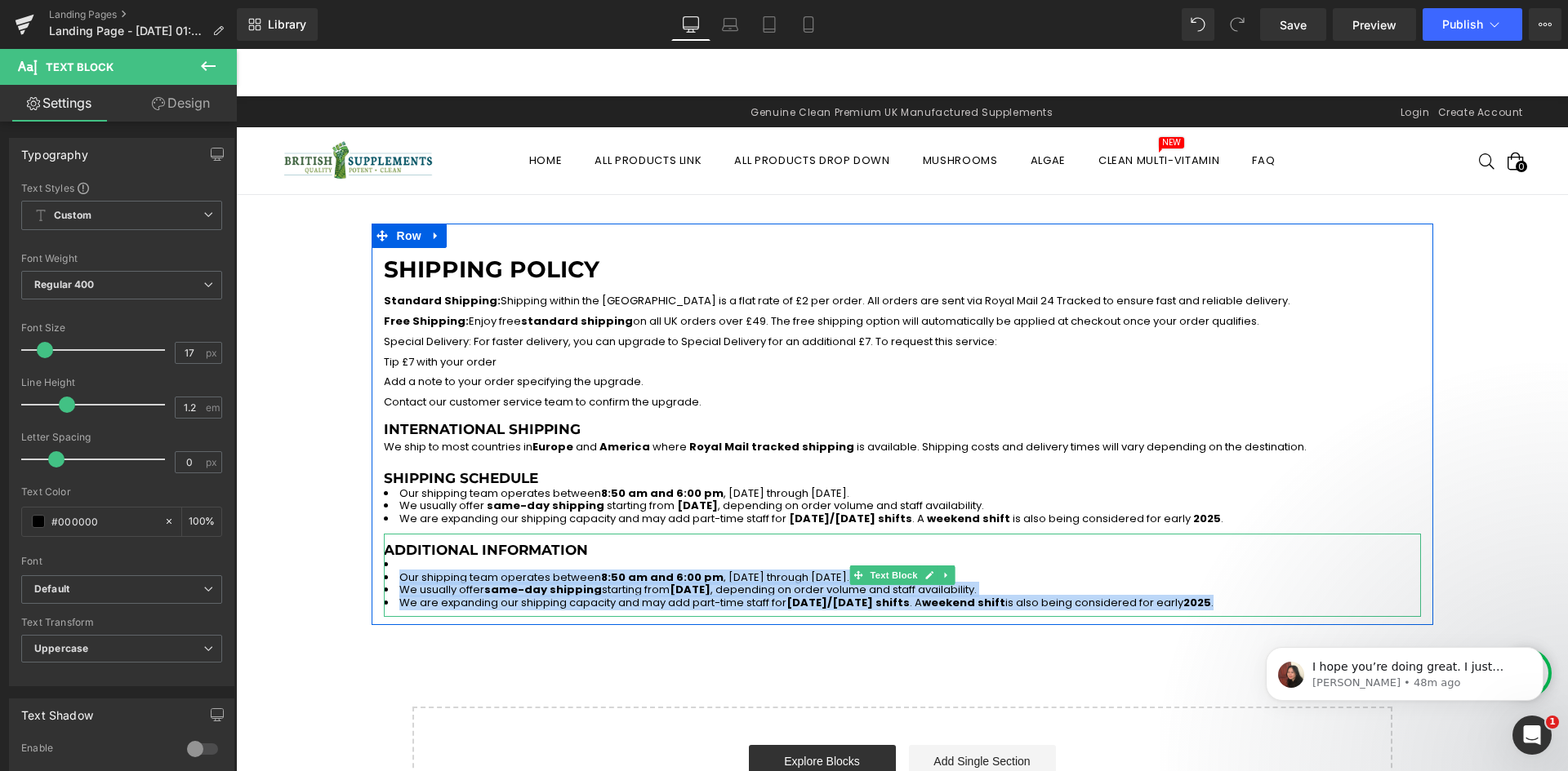
drag, startPoint x: 1138, startPoint y: 604, endPoint x: 387, endPoint y: 567, distance: 751.9
click at [388, 565] on li "Our shipping team operates between 8:50 am and 6:00 pm , Monday through Friday.…" at bounding box center [903, 584] width 1037 height 51
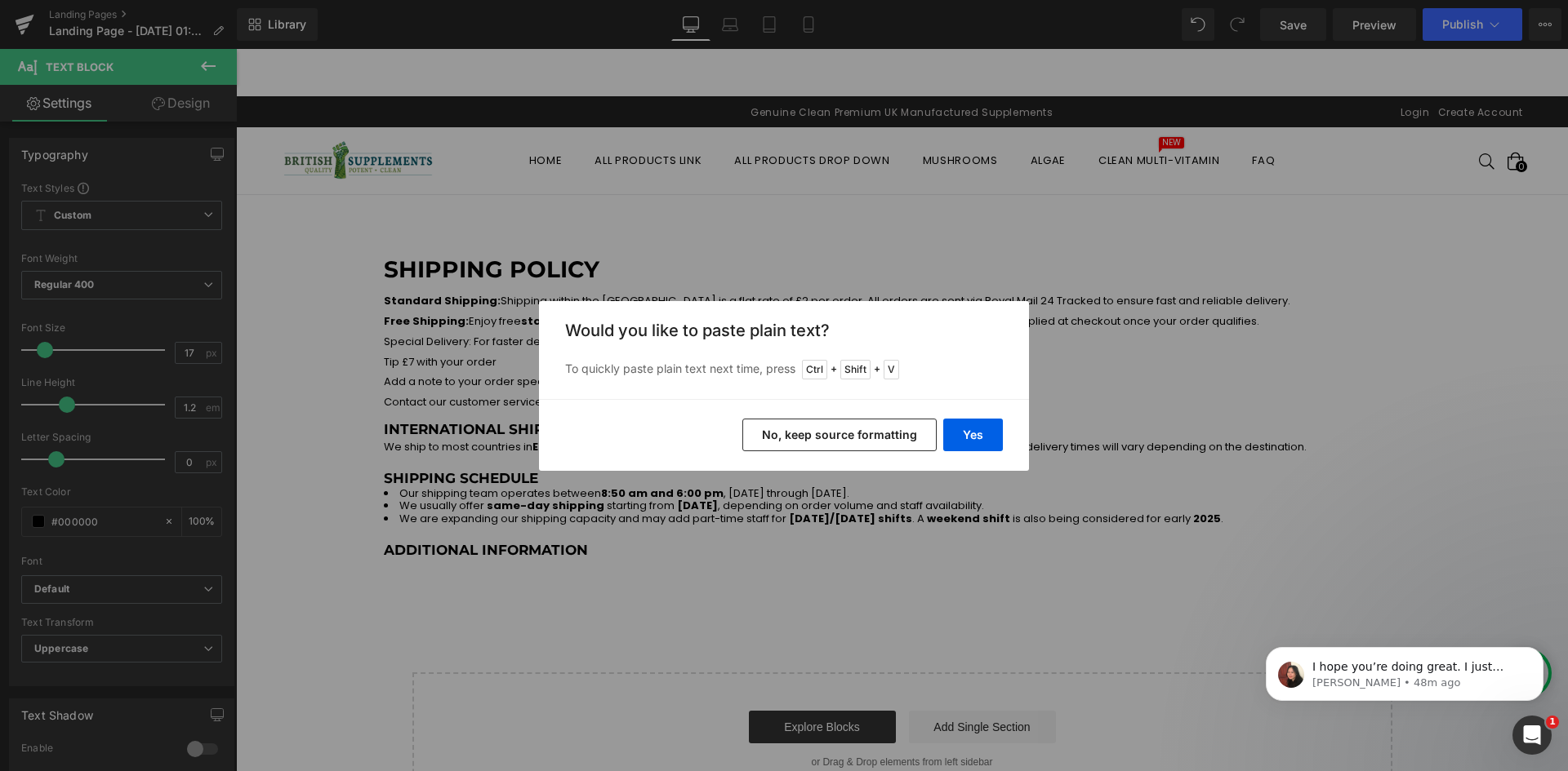
click at [815, 425] on button "No, keep source formatting" at bounding box center [839, 435] width 195 height 33
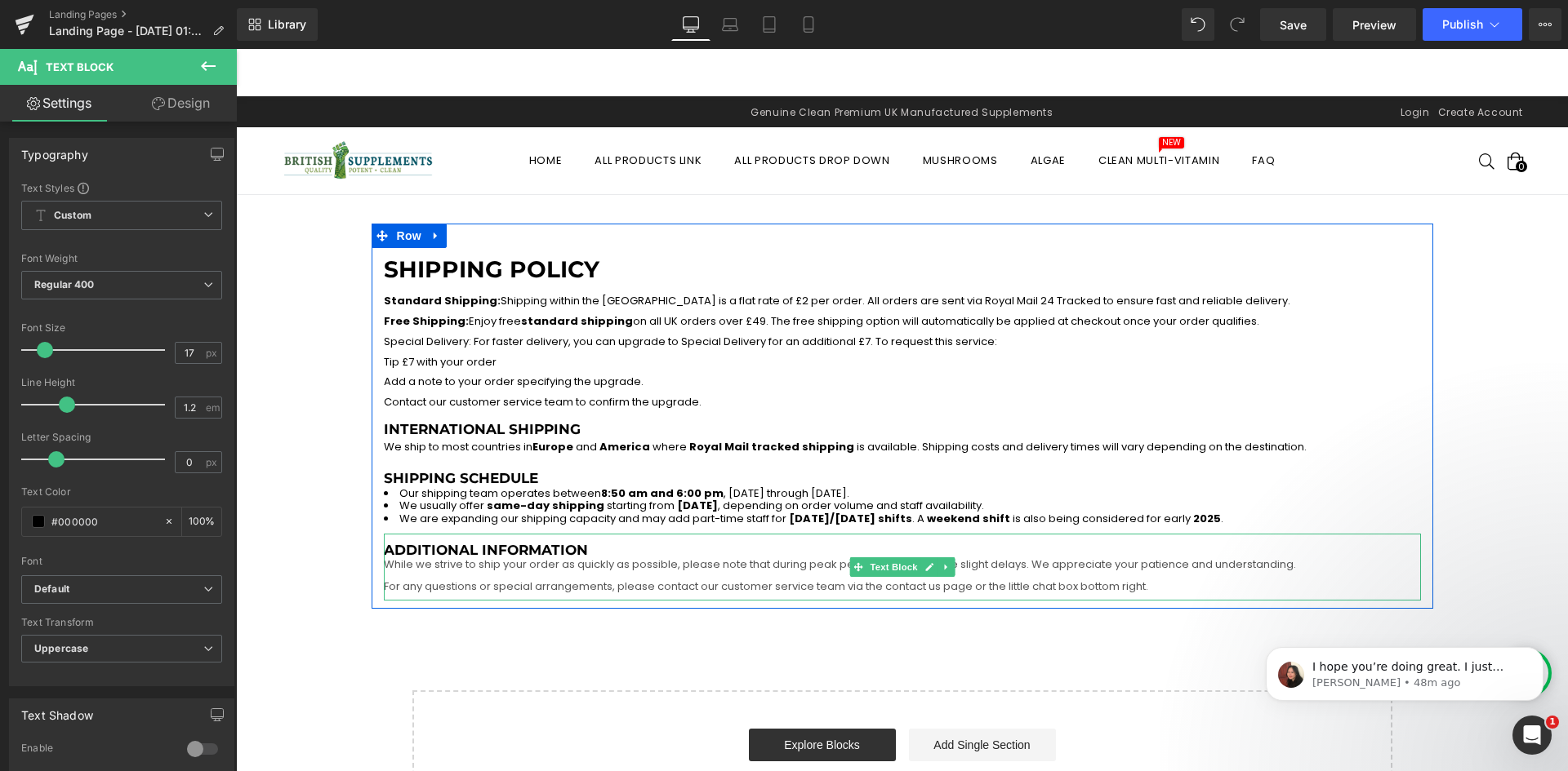
click at [570, 550] on h3 "Additional Information While we strive to ship your order as quickly as possibl…" at bounding box center [903, 567] width 1037 height 52
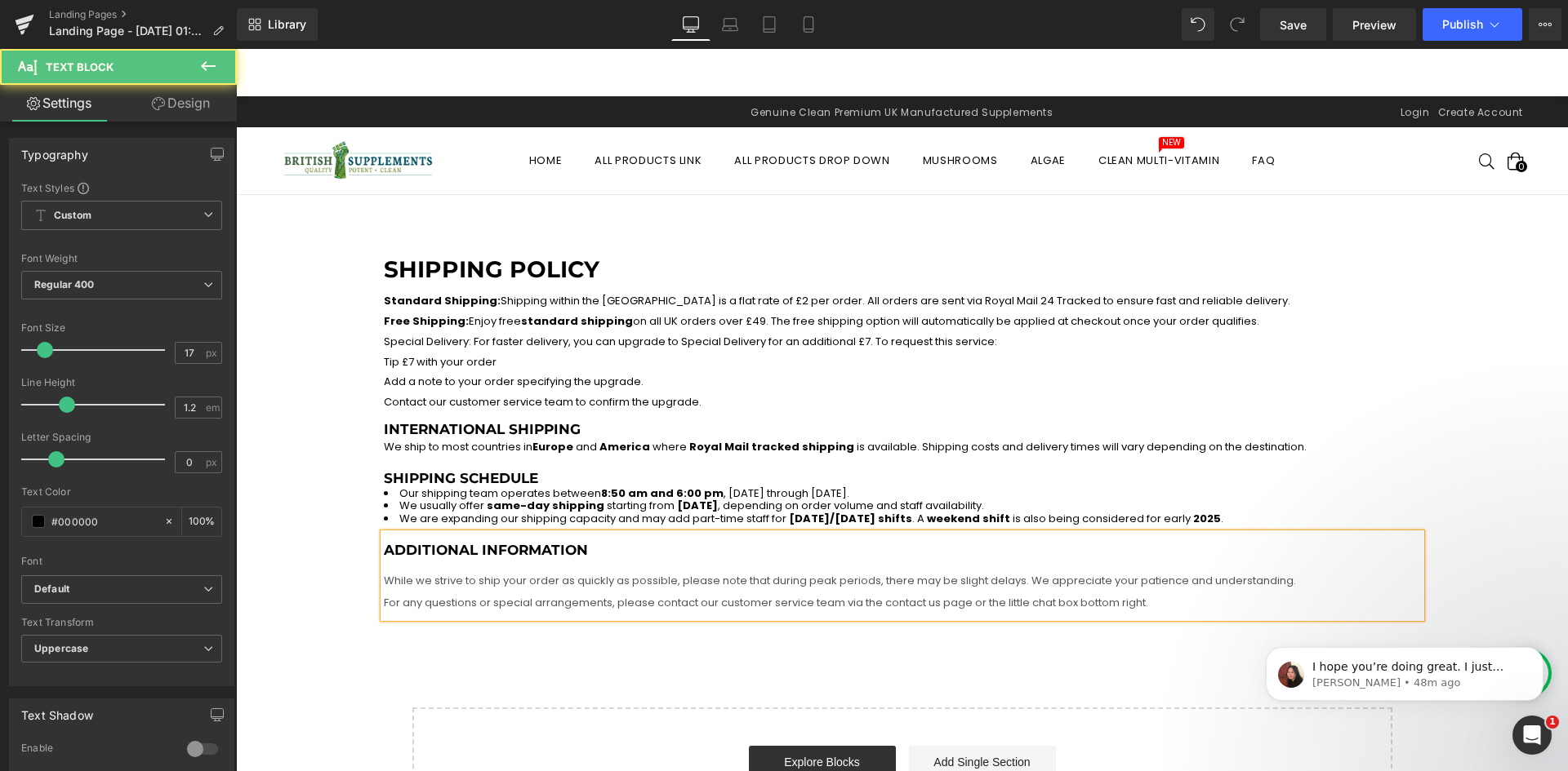
click at [764, 565] on h3 "Additional Information While we strive to ship your order as quickly as possibl…" at bounding box center [903, 576] width 1037 height 68
click at [418, 575] on p "While we strive to ship your order as quickly as possible, please note that dur…" at bounding box center [903, 581] width 1037 height 13
click at [423, 563] on h3 "Additional Information While we strive to ship your order as quickly as possibl…" at bounding box center [903, 576] width 1037 height 68
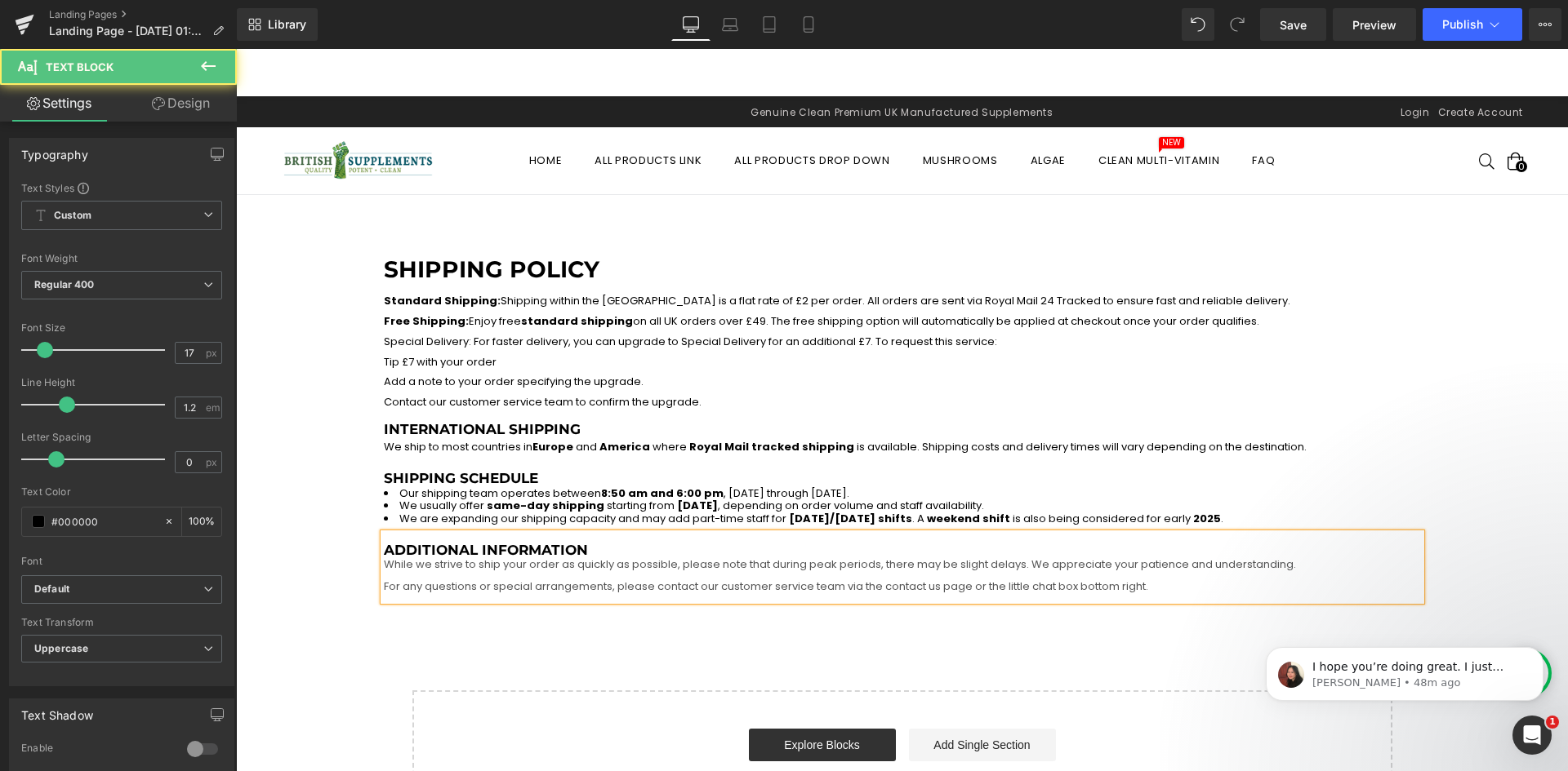
click at [659, 561] on p "While we strive to ship your order as quickly as possible, please note that dur…" at bounding box center [903, 565] width 1037 height 13
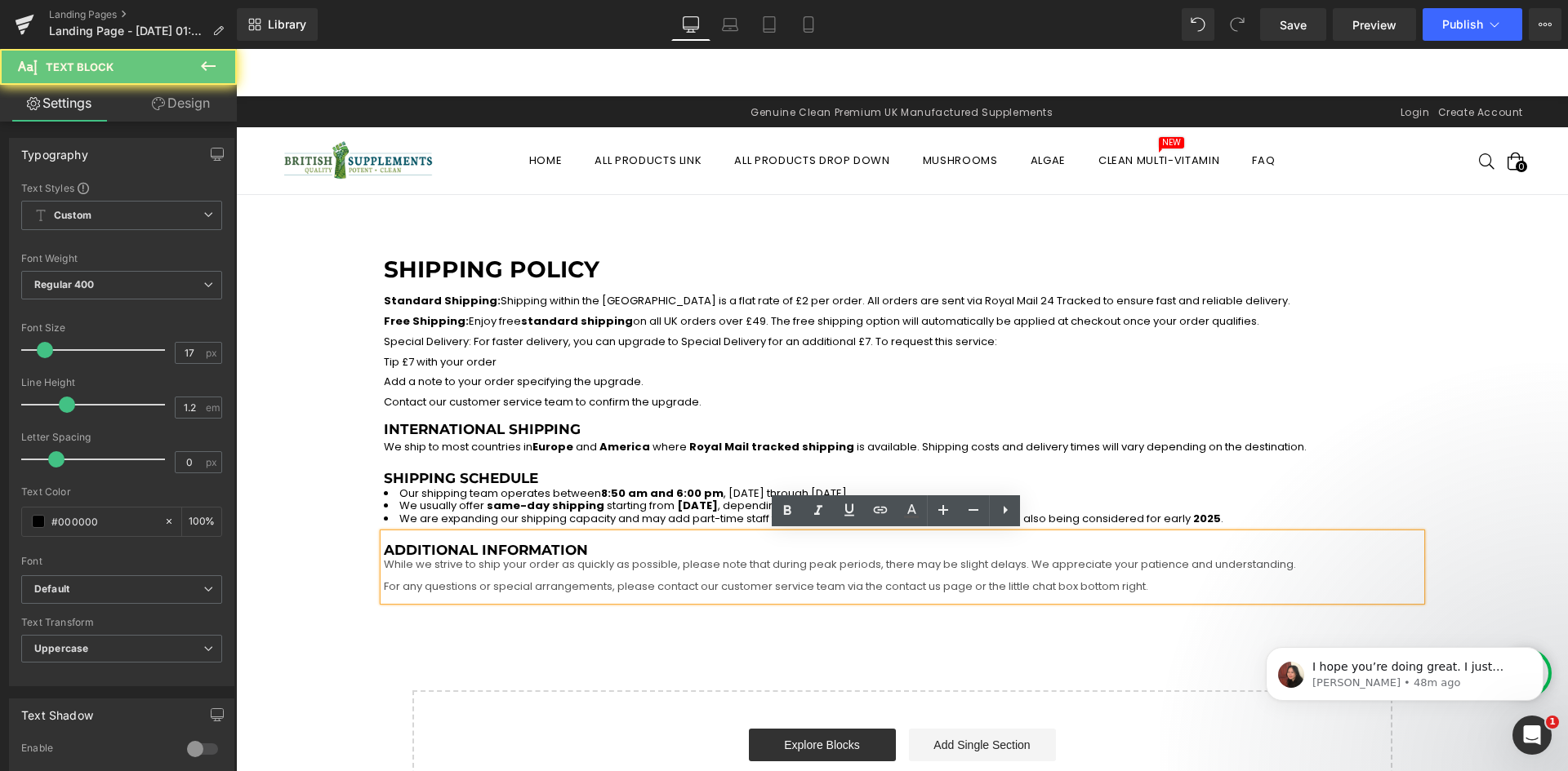
drag, startPoint x: 805, startPoint y: 580, endPoint x: 1003, endPoint y: 587, distance: 198.1
click at [805, 580] on p "For any questions or special arrangements, please contact our customer service …" at bounding box center [903, 586] width 1037 height 13
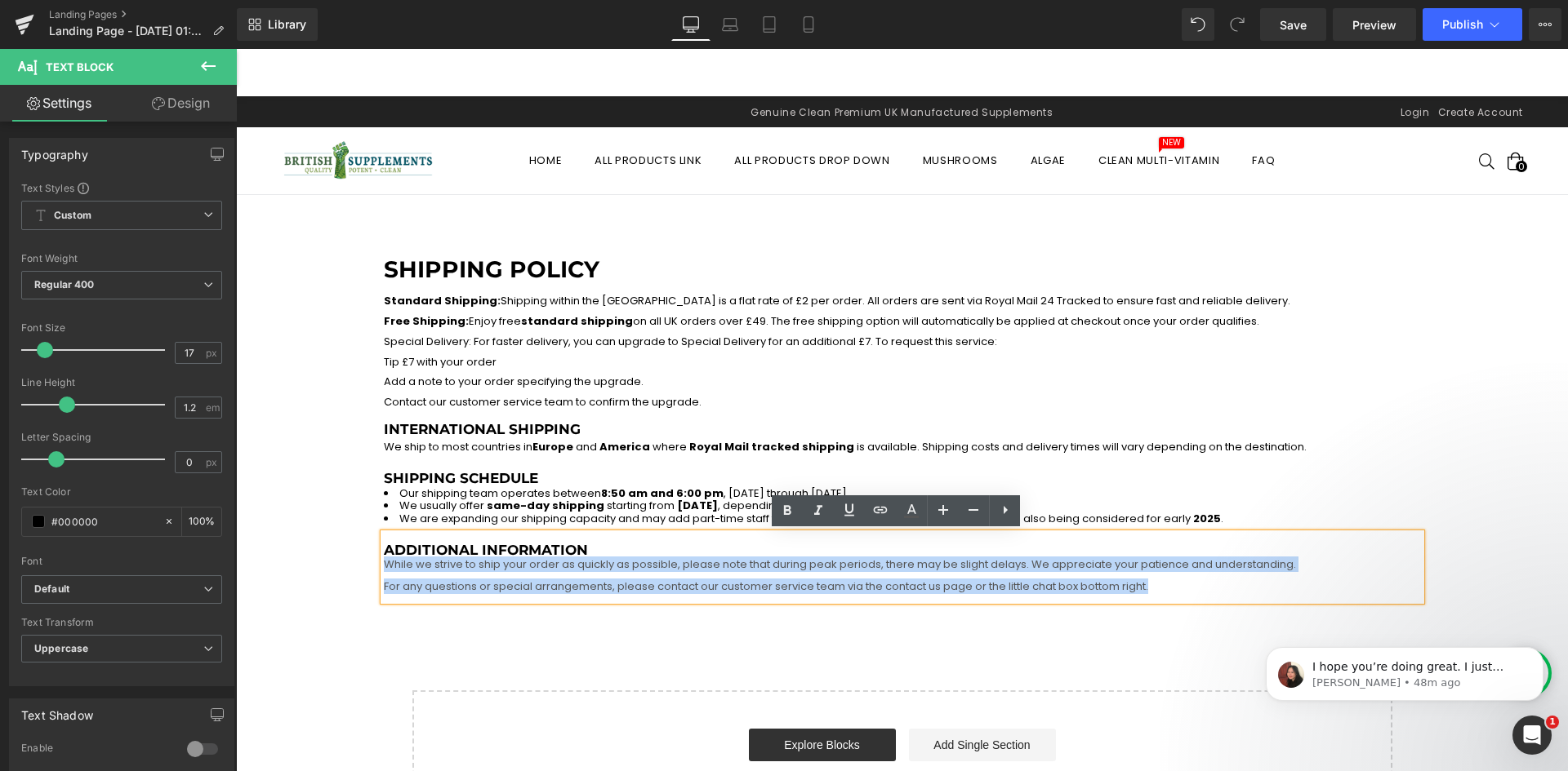
drag, startPoint x: 1059, startPoint y: 587, endPoint x: 364, endPoint y: 564, distance: 695.4
click at [364, 564] on div "Shipping Policy Heading Standard Shipping: Shipping within the UK is a flat rat…" at bounding box center [902, 524] width 1332 height 601
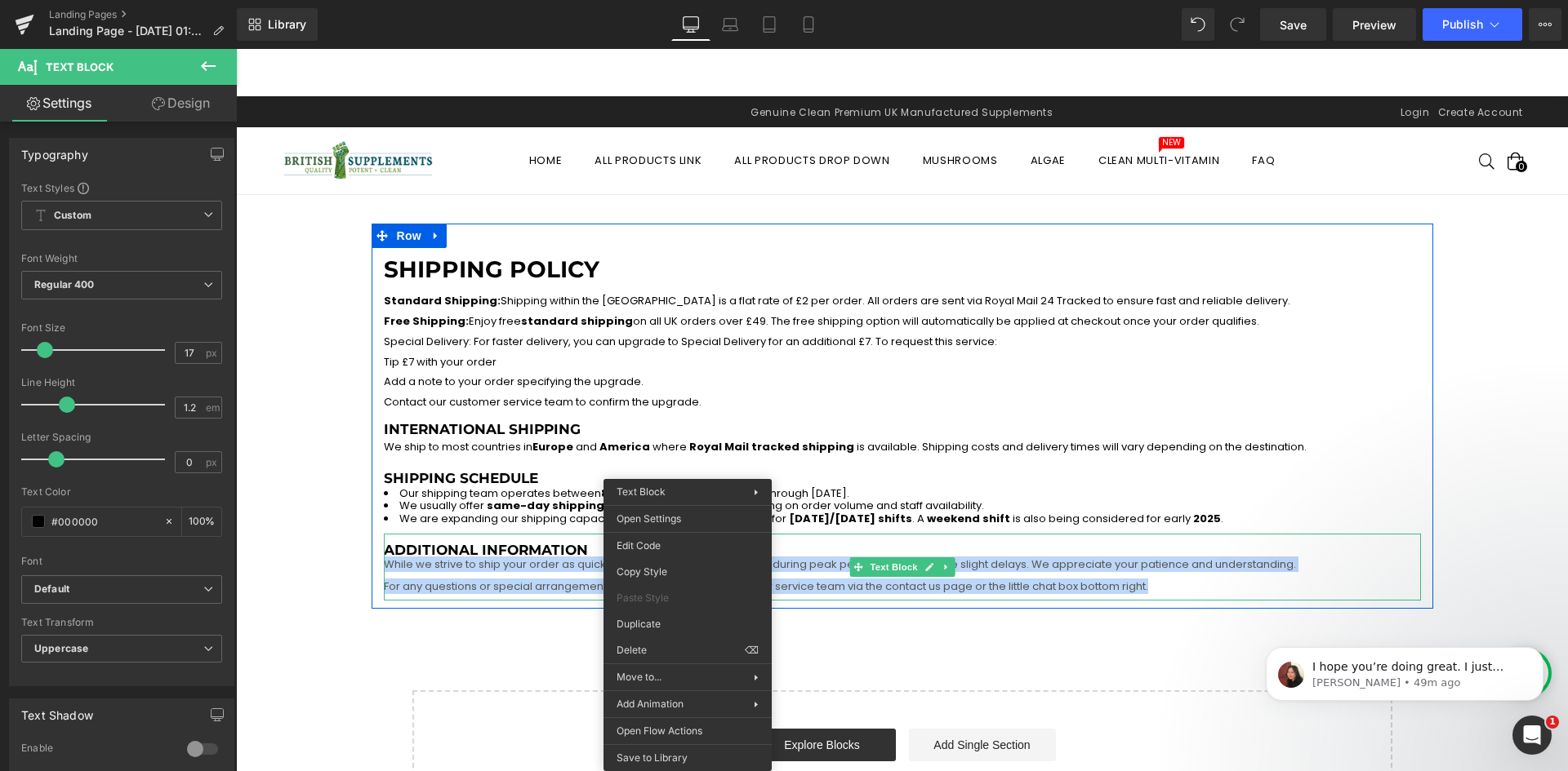
click at [545, 570] on p "While we strive to ship your order as quickly as possible, please note that dur…" at bounding box center [903, 565] width 1037 height 13
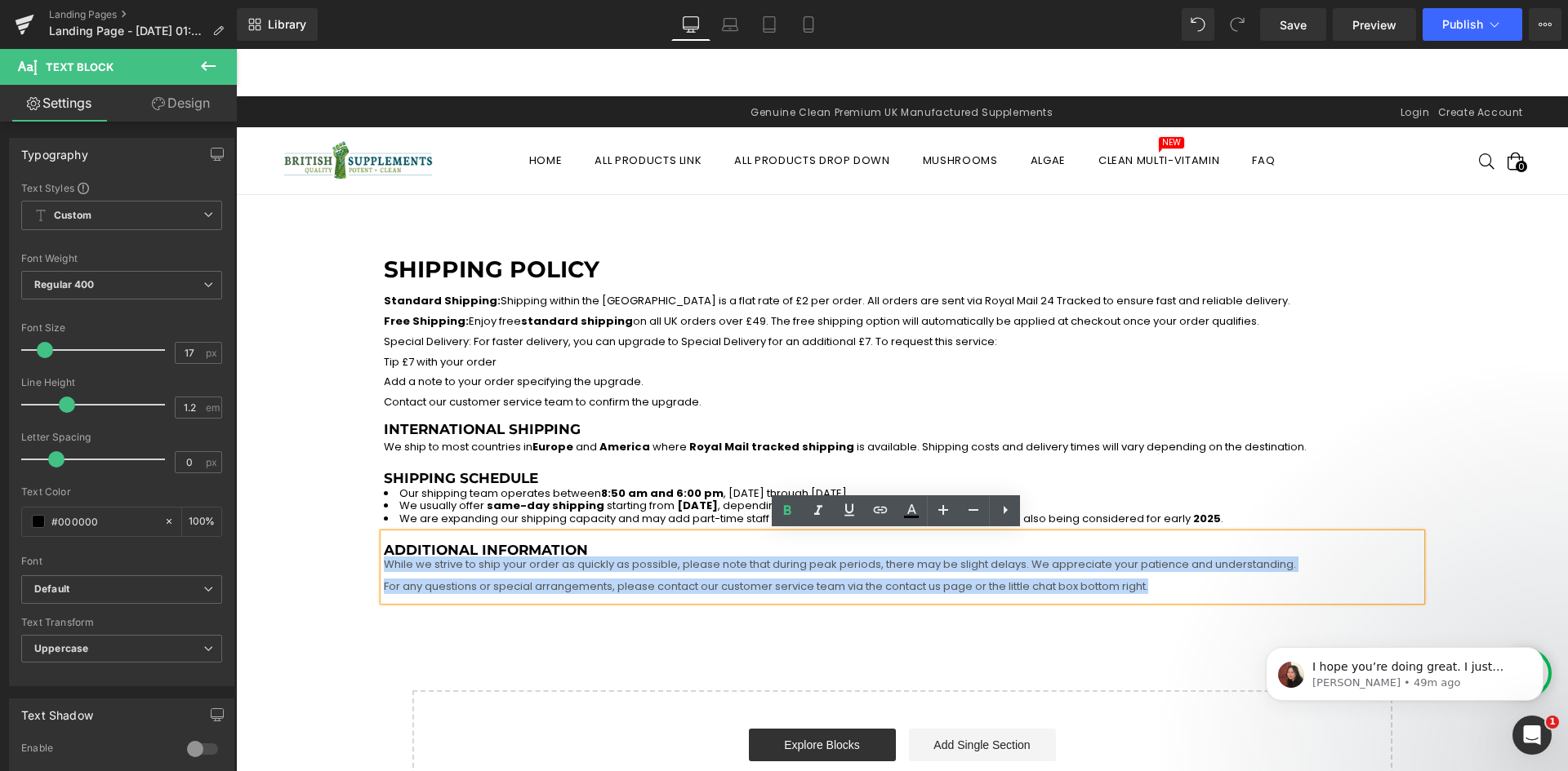
drag, startPoint x: 1029, startPoint y: 585, endPoint x: 366, endPoint y: 568, distance: 663.2
click at [371, 568] on div "Shipping Policy Heading Standard Shipping: Shipping within the UK is a flat rat…" at bounding box center [902, 424] width 1062 height 353
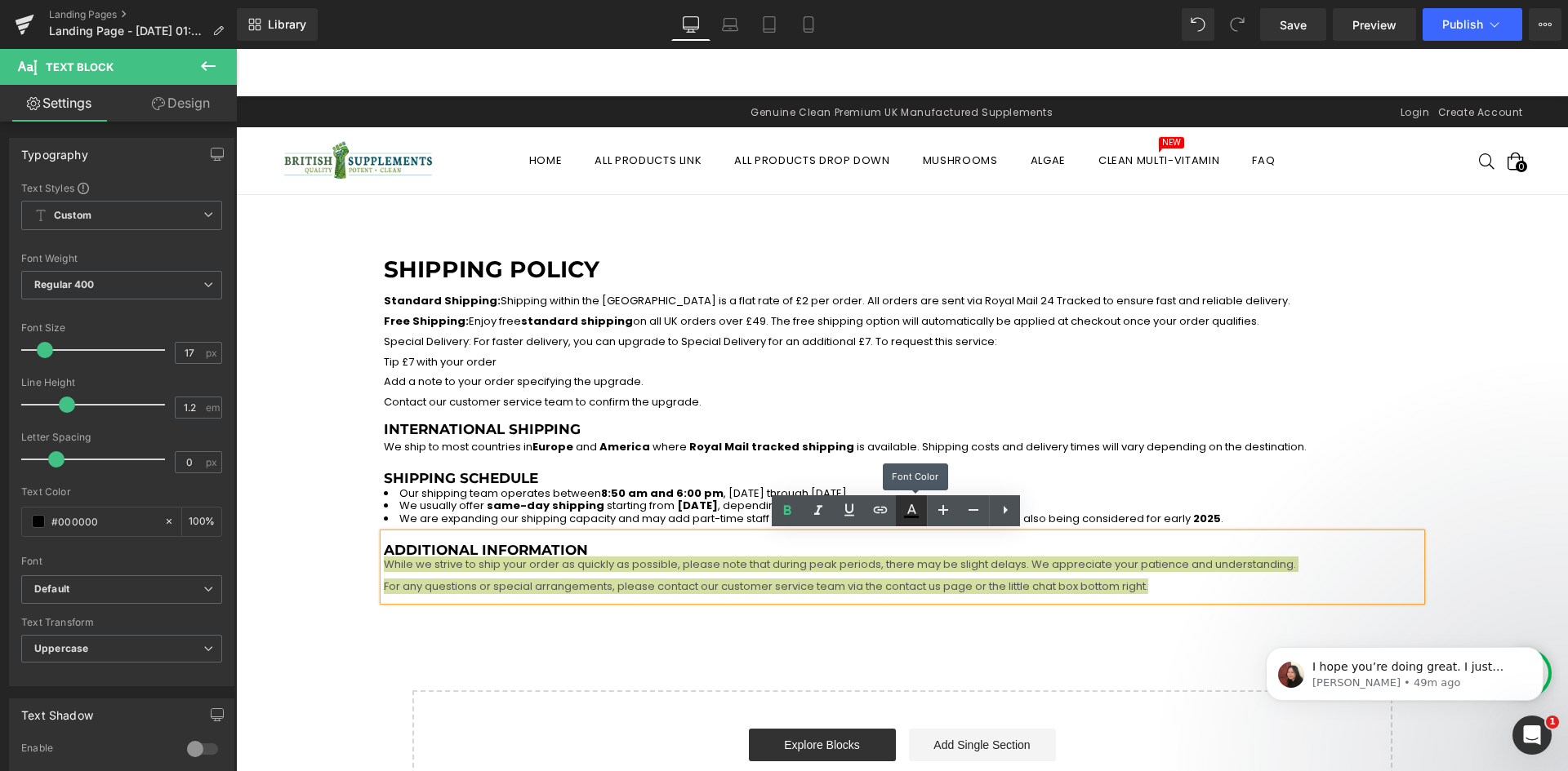
drag, startPoint x: 658, startPoint y: 479, endPoint x: 904, endPoint y: 522, distance: 249.7
click at [904, 522] on link at bounding box center [912, 511] width 31 height 31
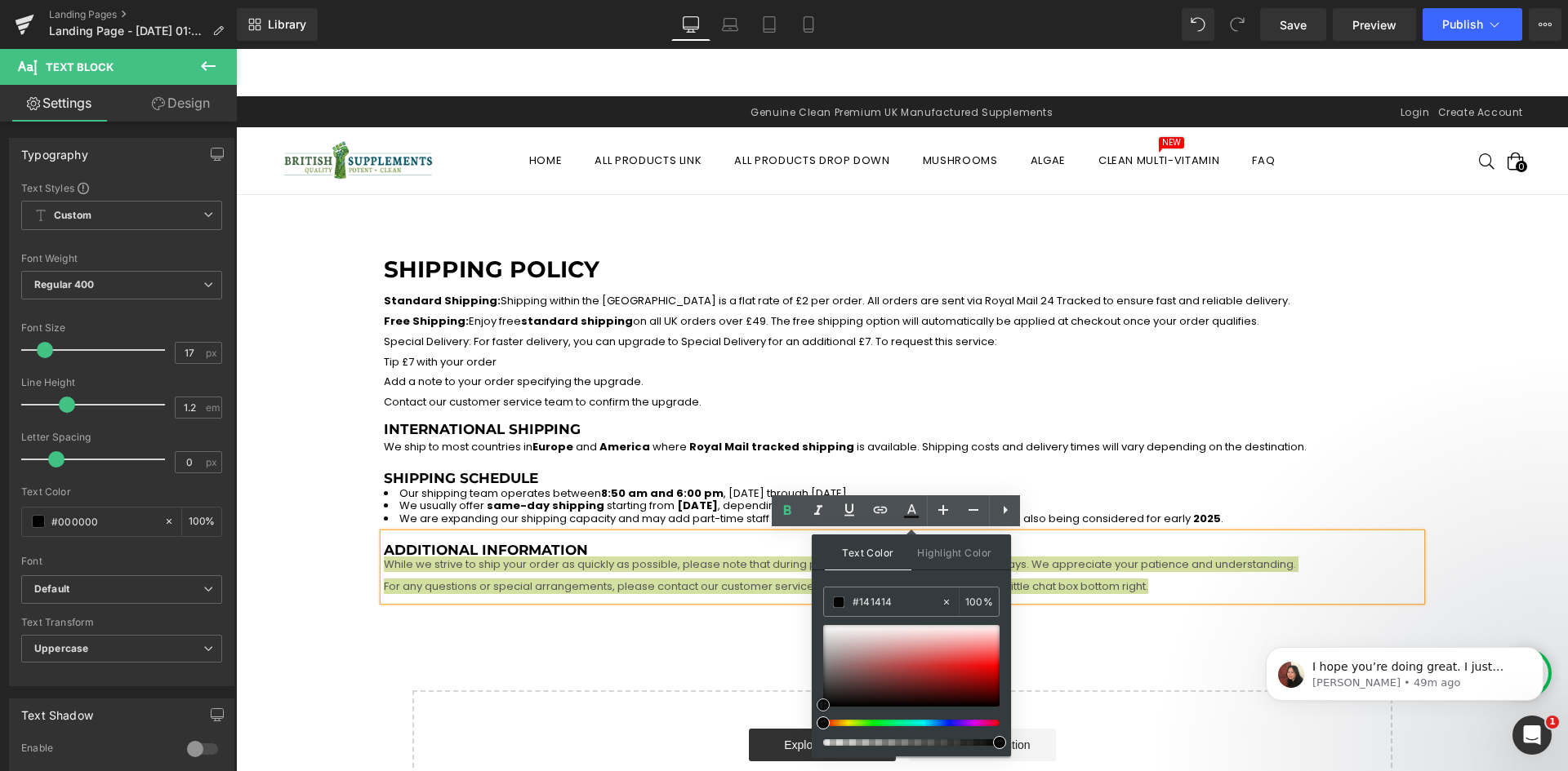
type input "#050505"
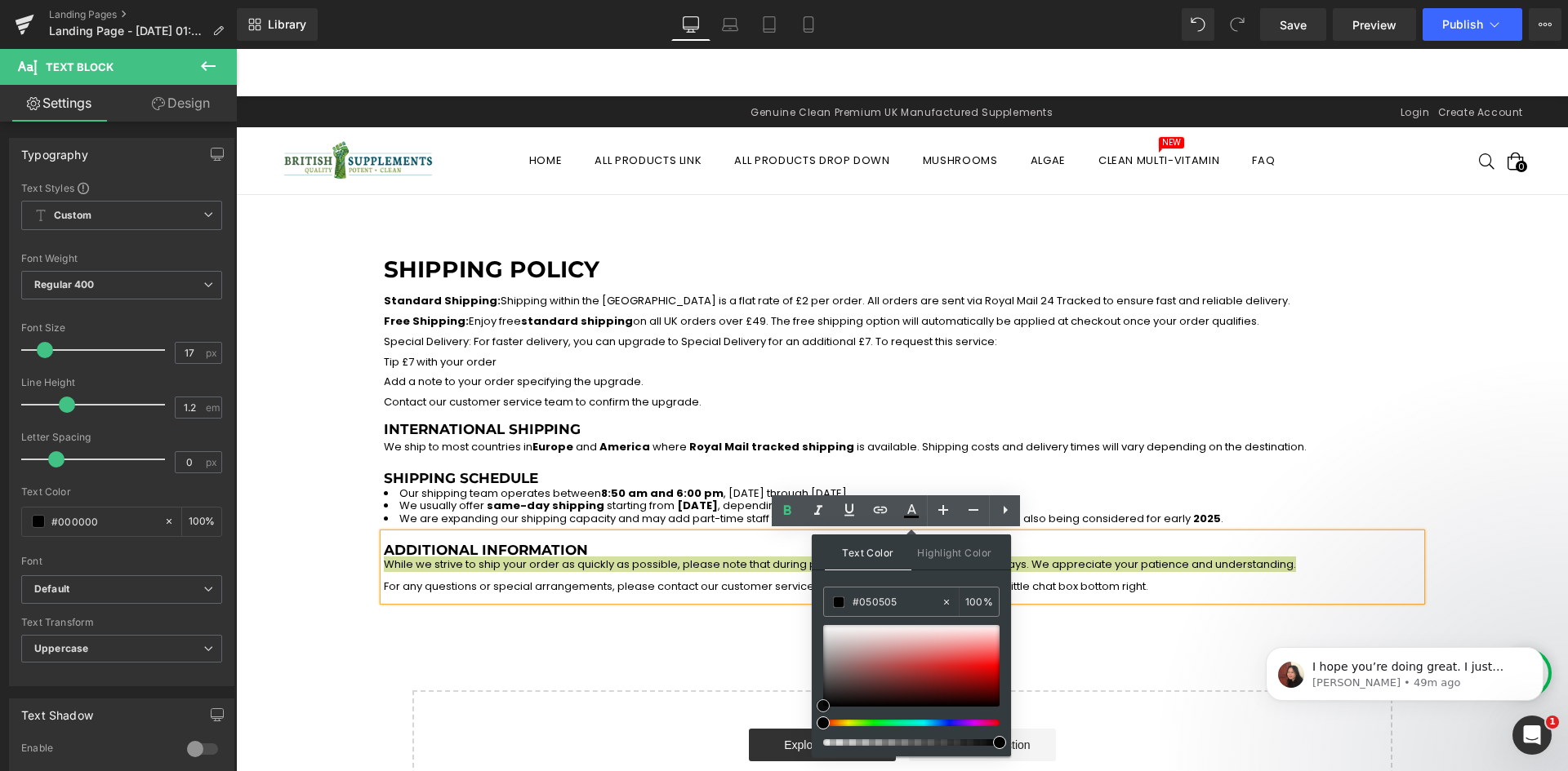
drag, startPoint x: 824, startPoint y: 689, endPoint x: 816, endPoint y: 704, distance: 17.0
click at [816, 704] on div "Text Color Highlight Color rgba(5, 5, 5, 1) #050505 100 % none 0 %" at bounding box center [912, 645] width 199 height 222
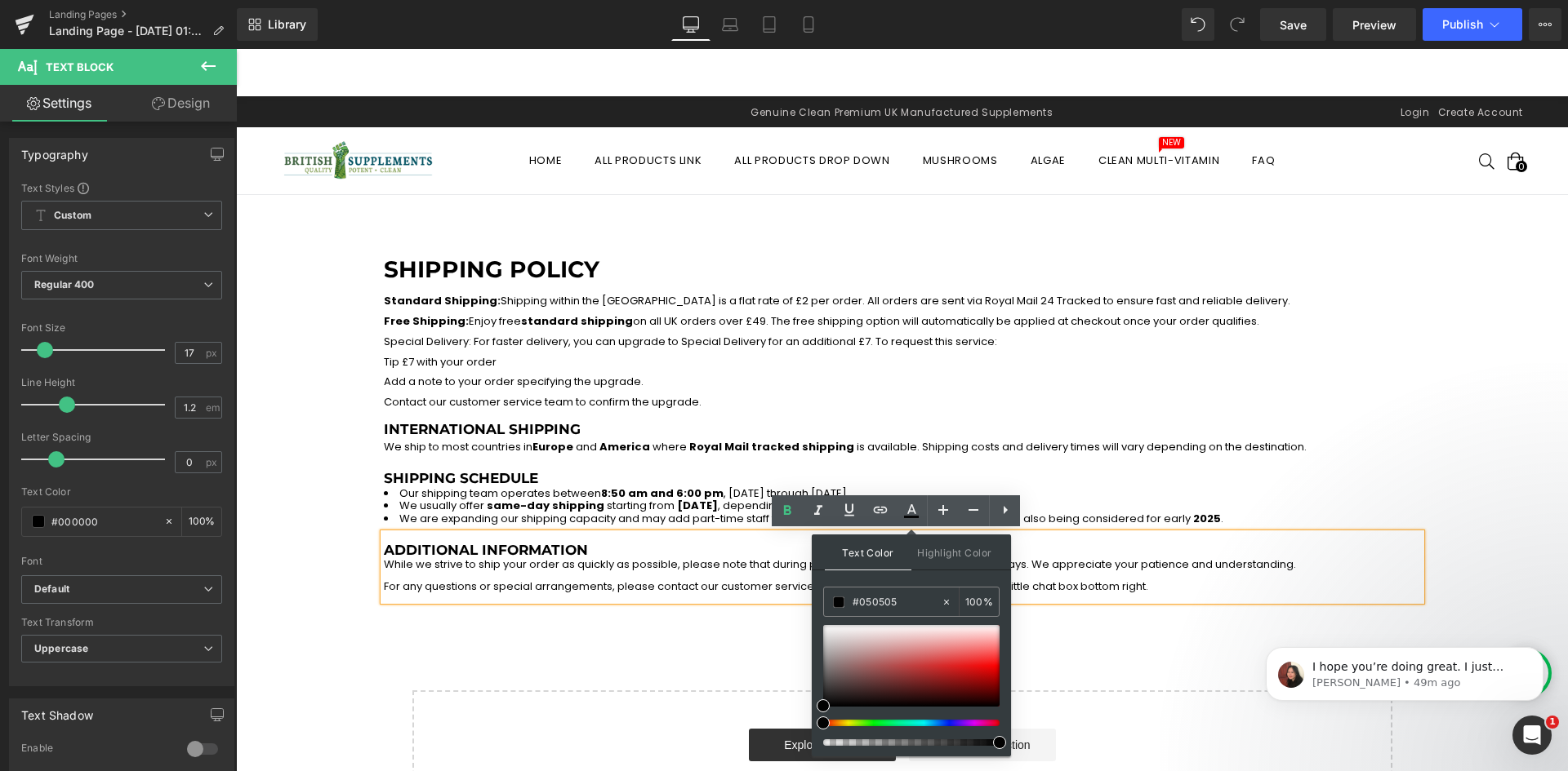
click at [698, 629] on div "Shipping Policy Heading Standard Shipping: Shipping within the UK is a flat rat…" at bounding box center [902, 524] width 1332 height 601
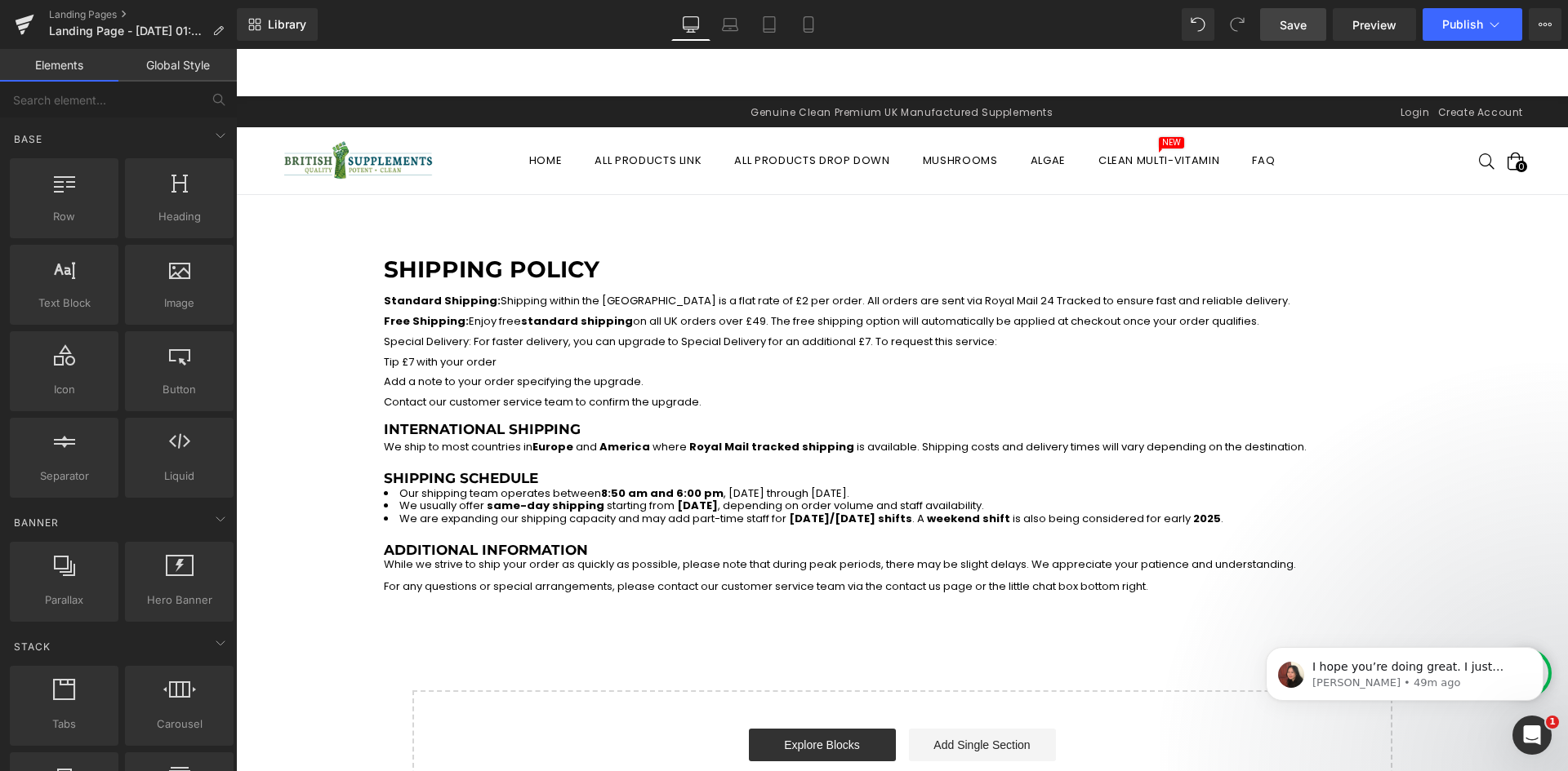
click at [1276, 18] on link "Save" at bounding box center [1293, 24] width 66 height 33
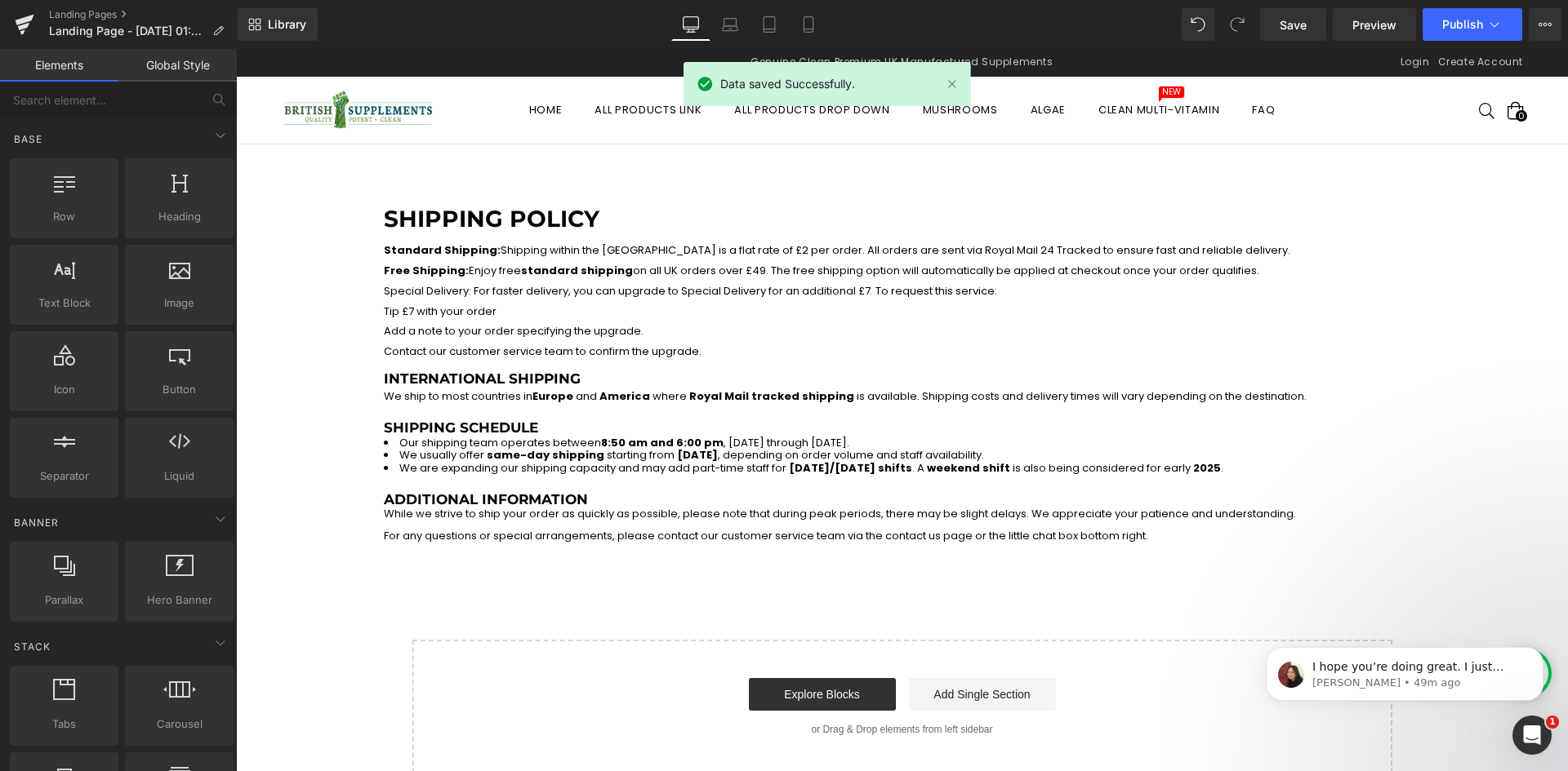
scroll to position [0, 0]
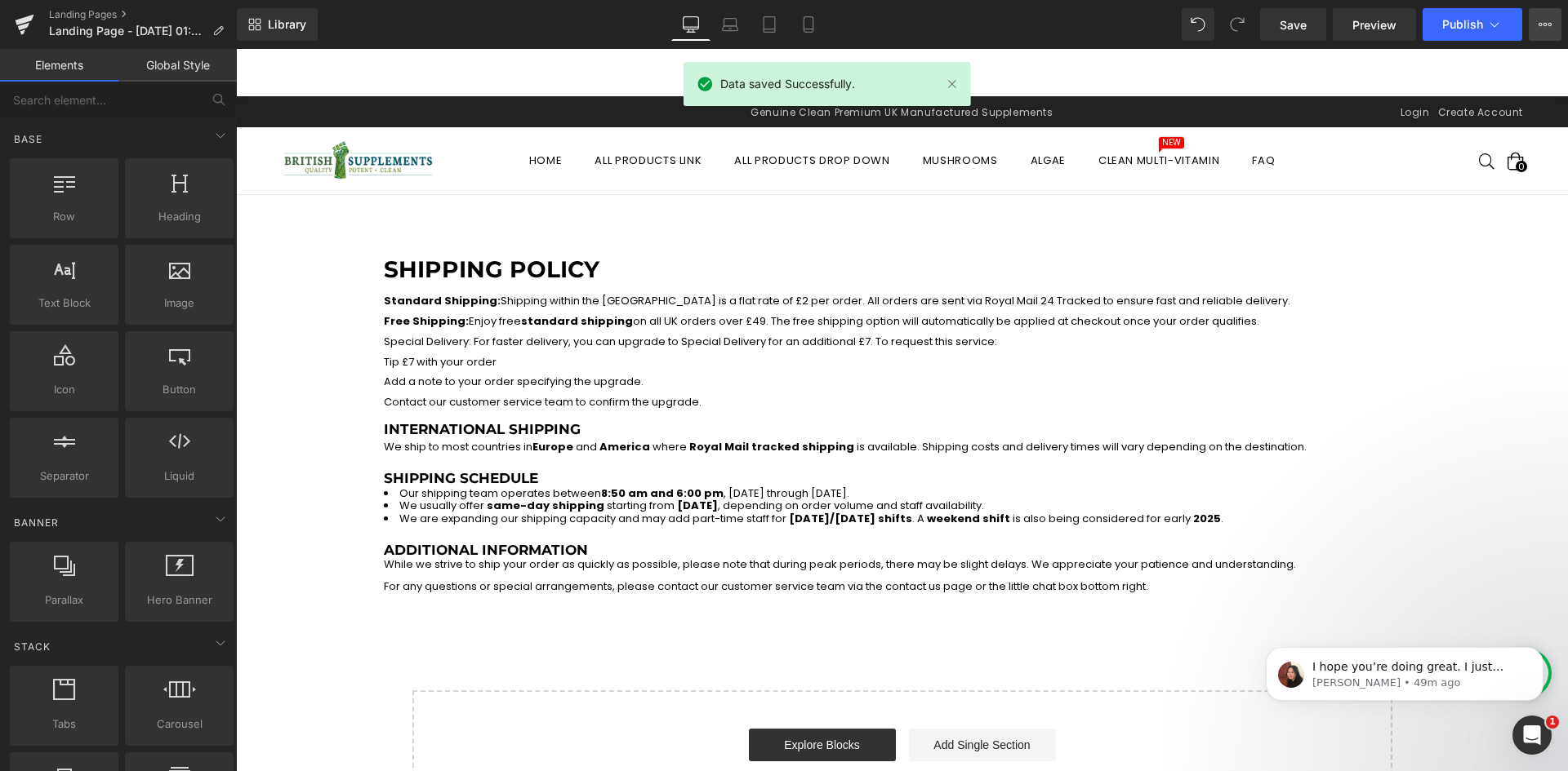
click at [1555, 18] on button "View Live Page View with current Template Save Template to Library Schedule Pub…" at bounding box center [1545, 24] width 33 height 33
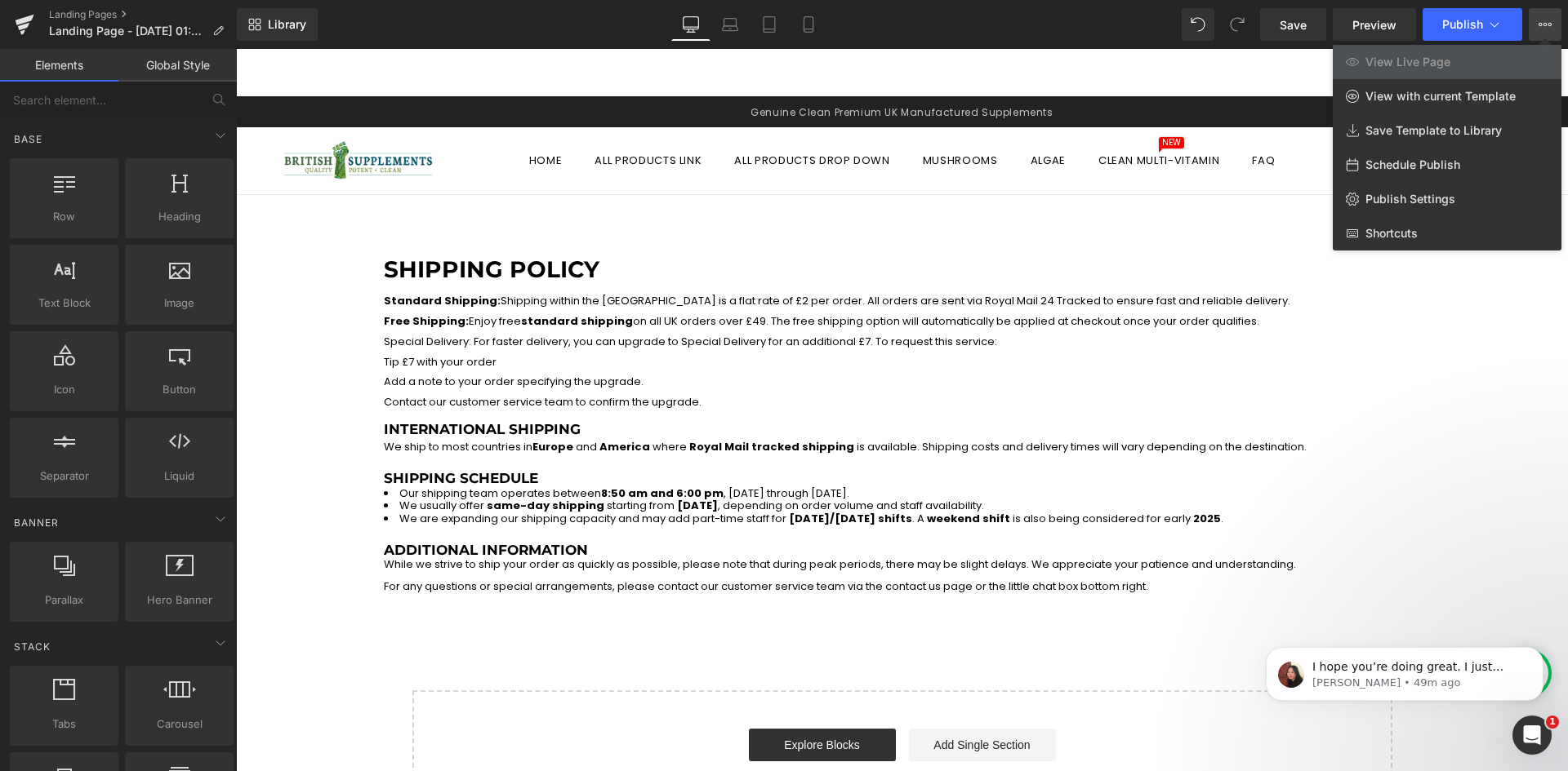
click at [960, 295] on div at bounding box center [902, 410] width 1332 height 722
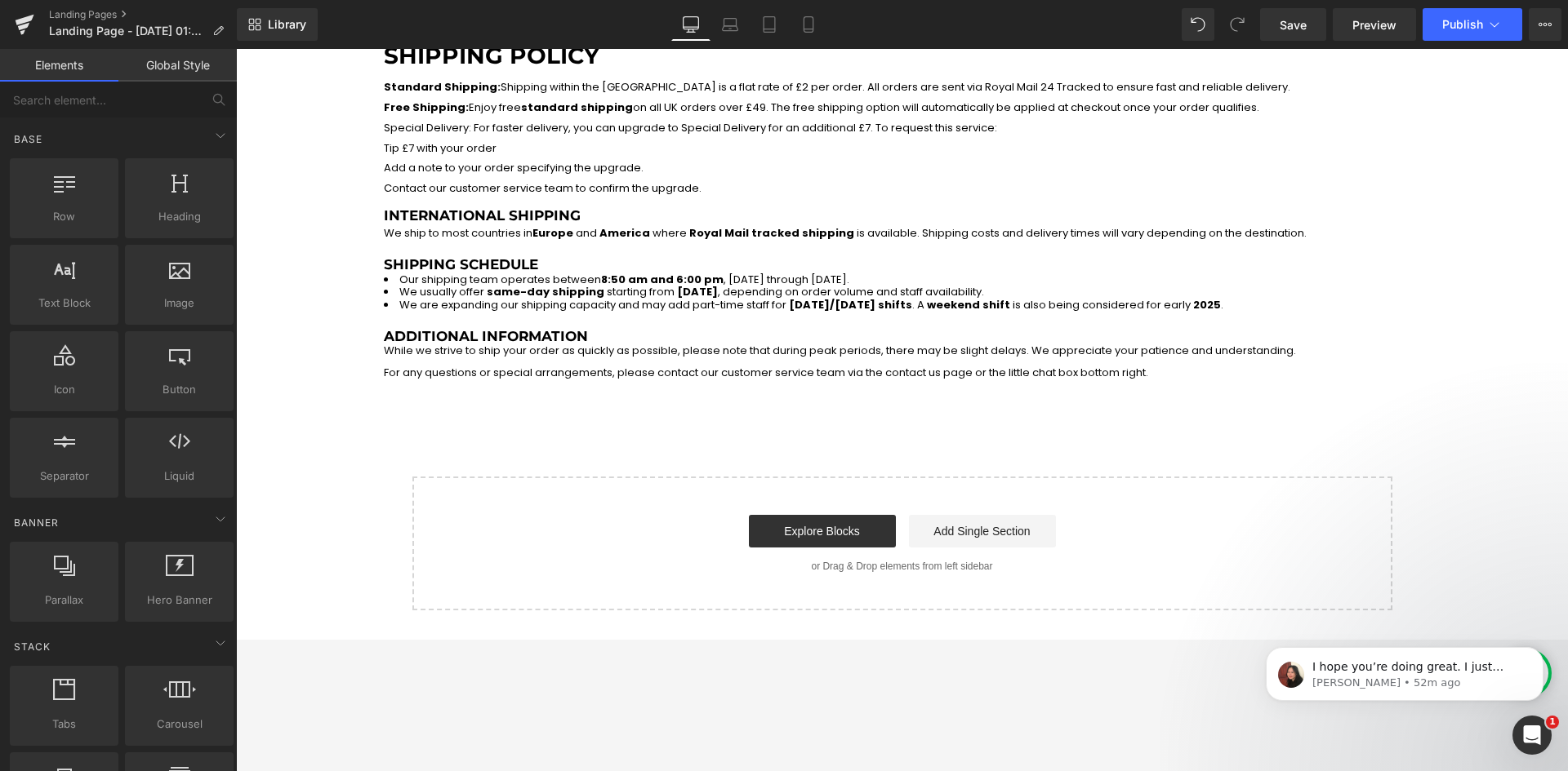
scroll to position [81, 0]
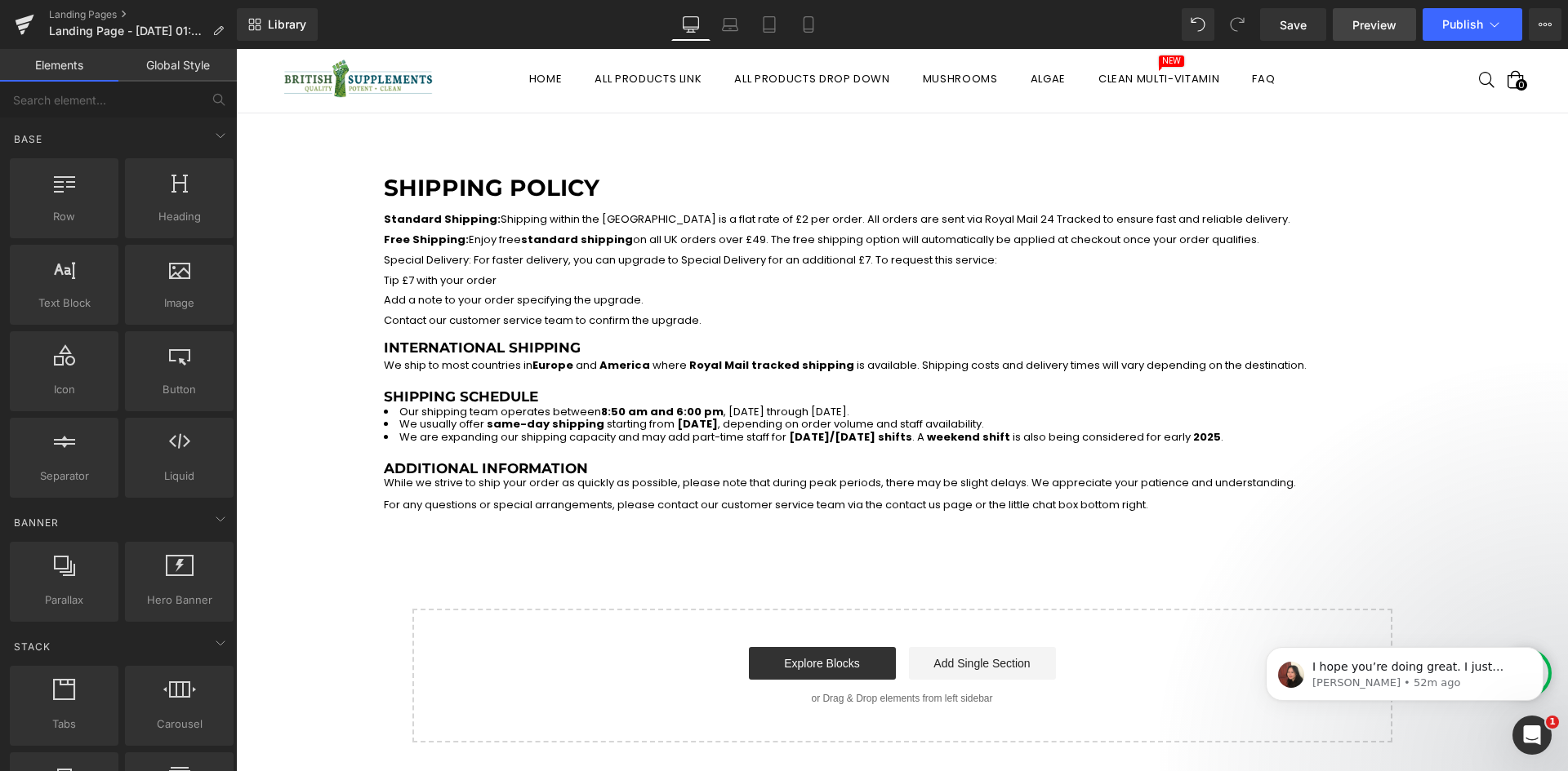
click at [1374, 24] on span "Preview" at bounding box center [1374, 24] width 44 height 17
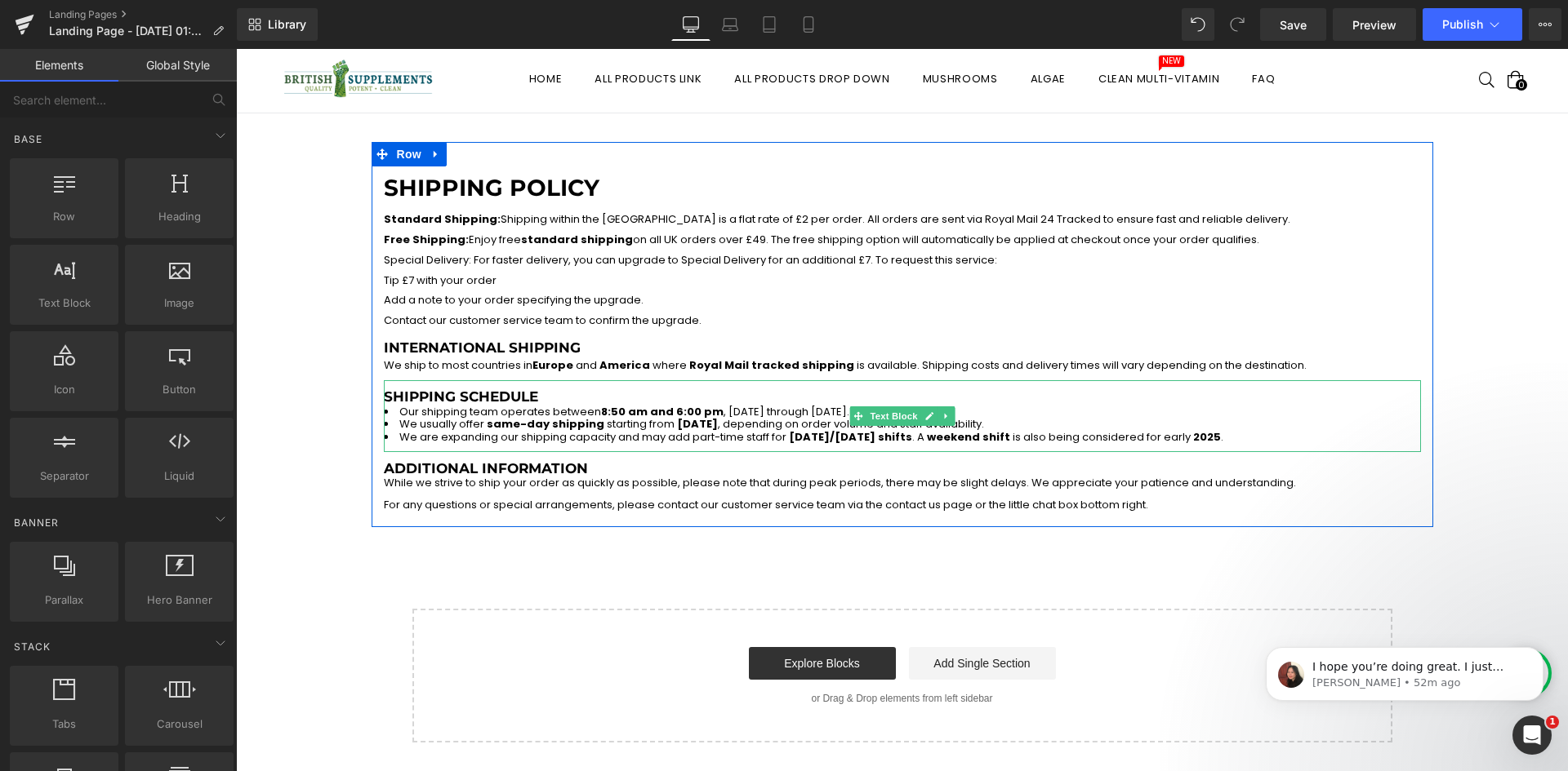
click at [487, 421] on span "same-day shipping" at bounding box center [546, 424] width 118 height 15
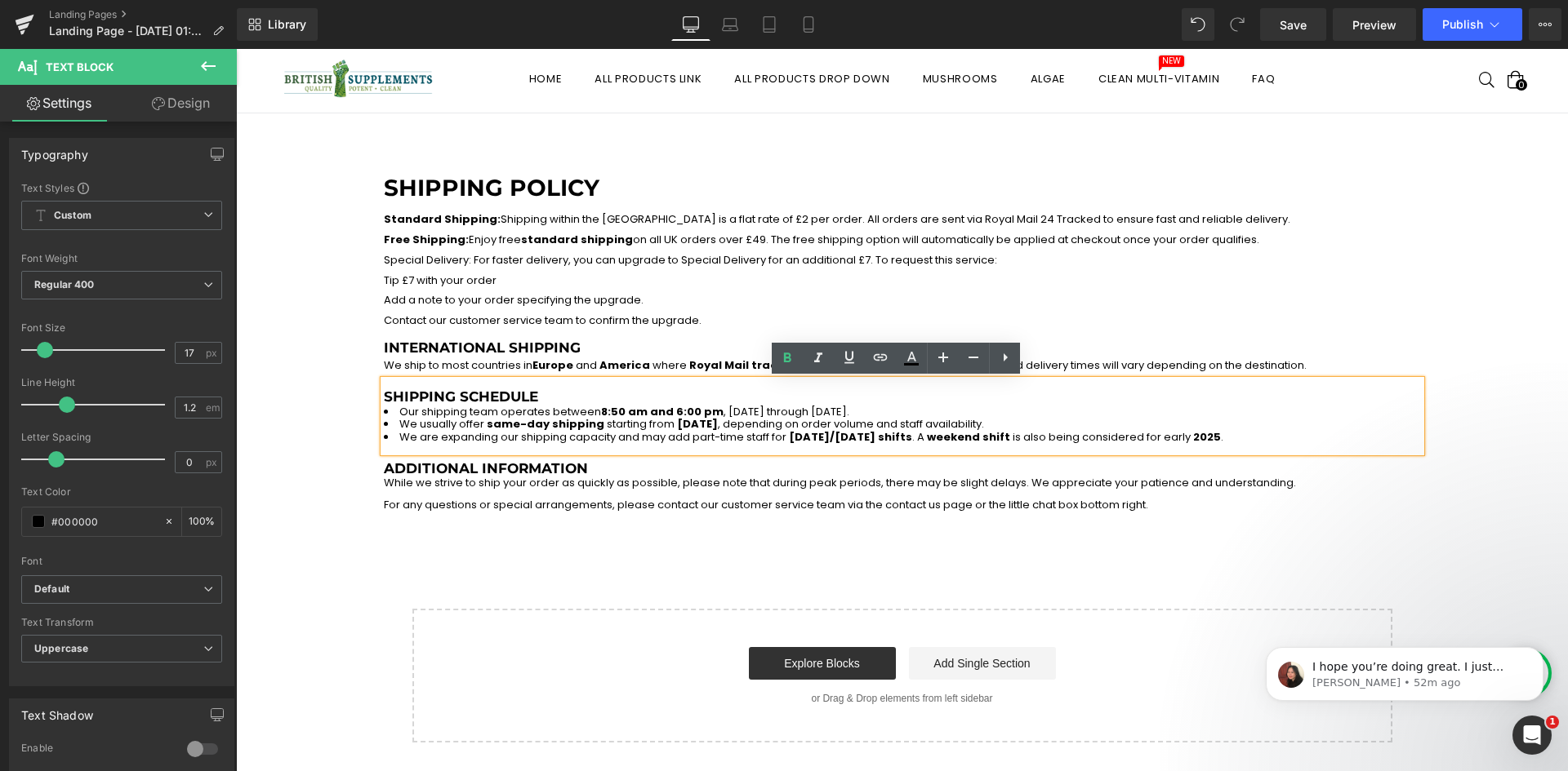
click at [685, 402] on h3 "Shipping Schedule" at bounding box center [903, 396] width 1037 height 16
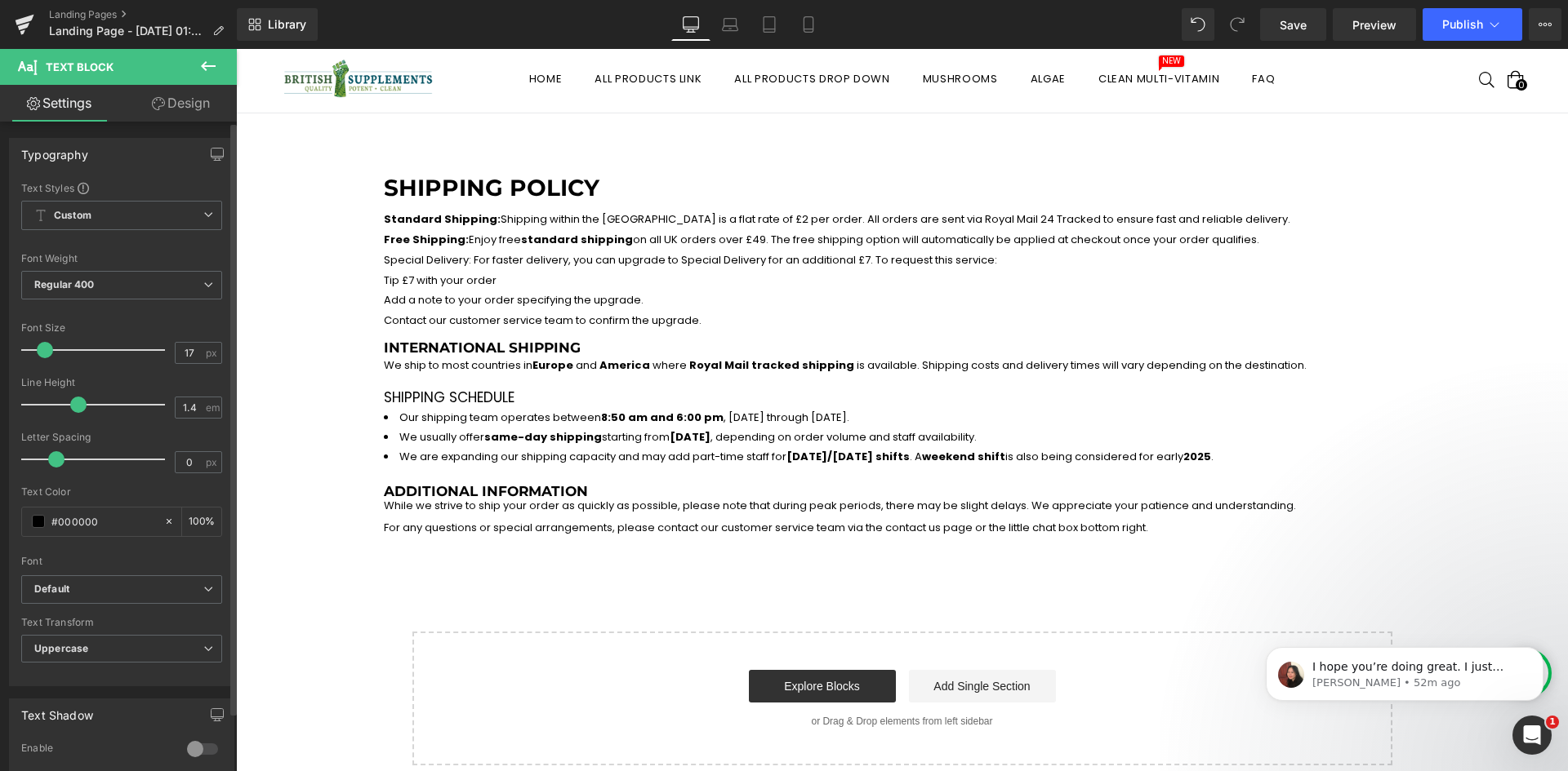
type input "1.3"
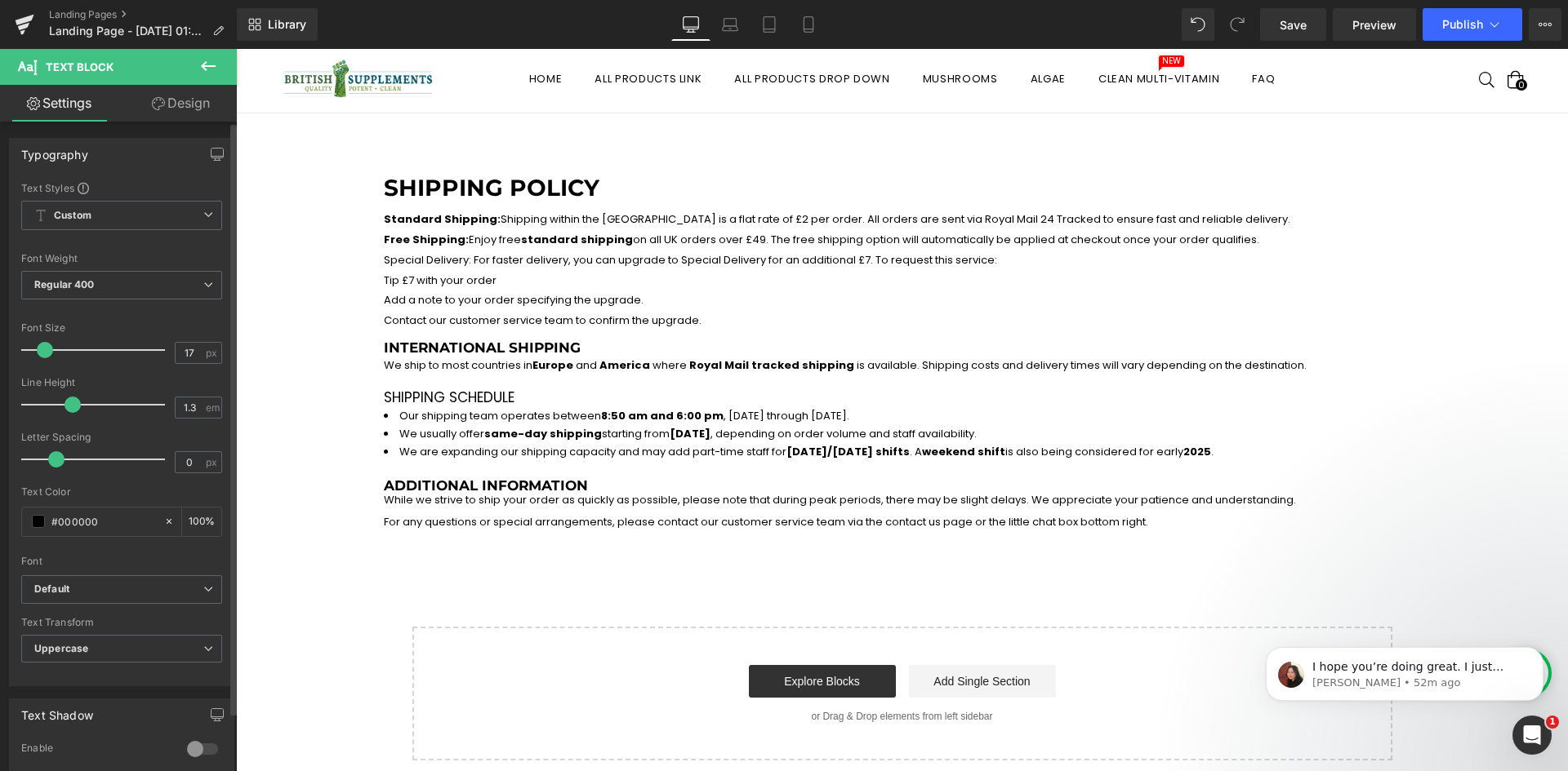
click at [73, 407] on span at bounding box center [72, 405] width 16 height 16
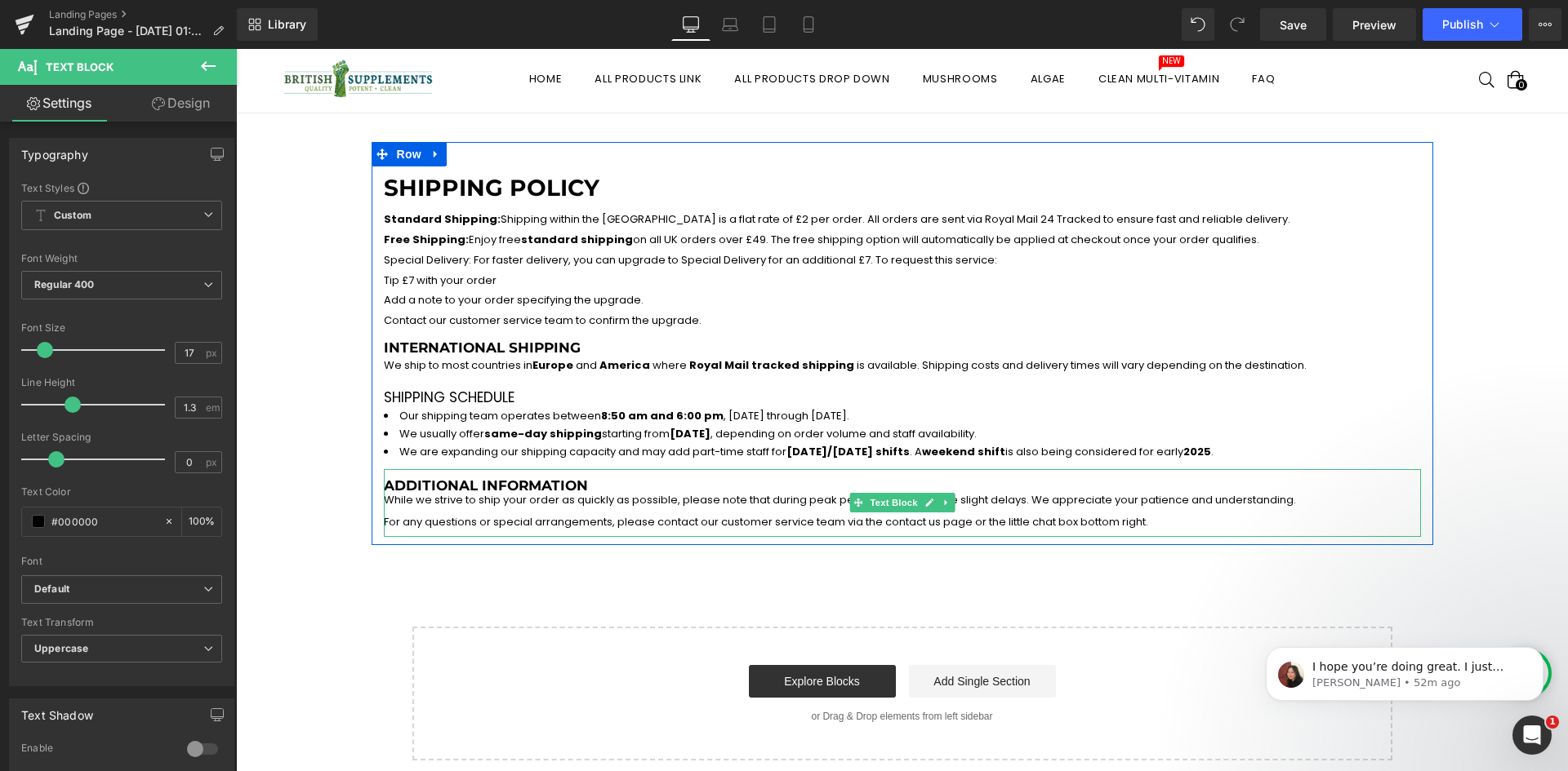
click at [492, 523] on span "For any questions or special arrangements, please contact our customer service …" at bounding box center [766, 521] width 764 height 15
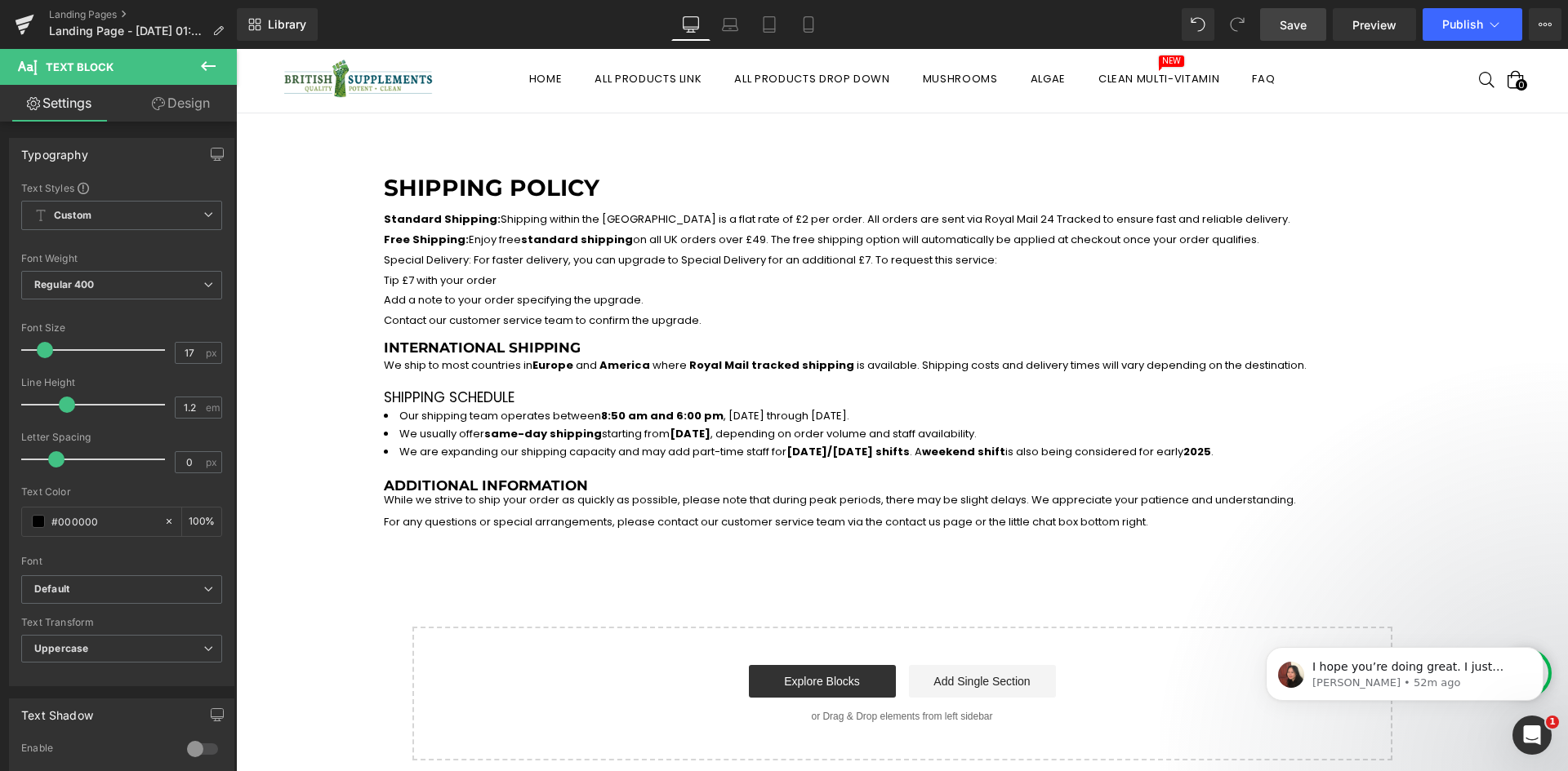
click at [1296, 31] on span "Save" at bounding box center [1294, 24] width 27 height 17
